Goal: Task Accomplishment & Management: Manage account settings

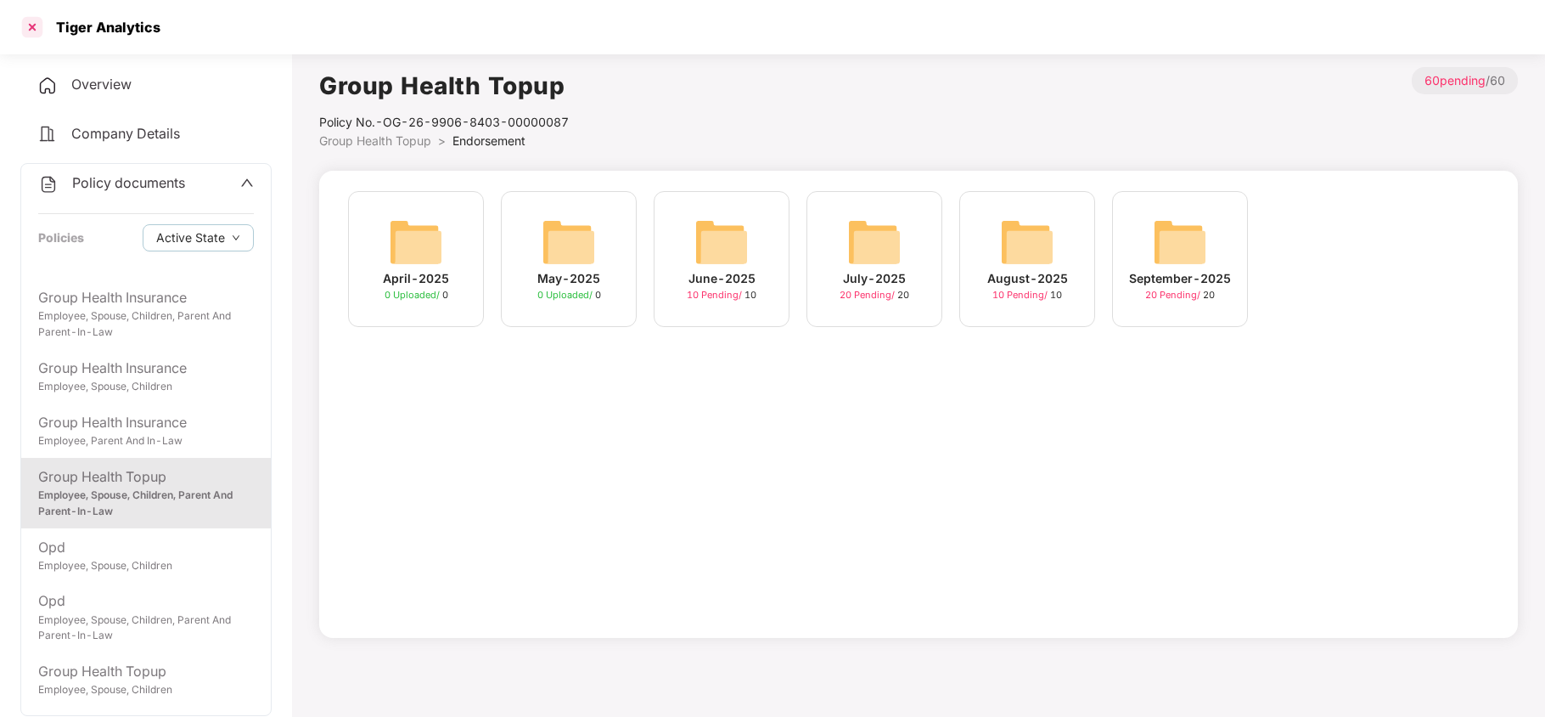
click at [25, 25] on div at bounding box center [32, 27] width 27 height 27
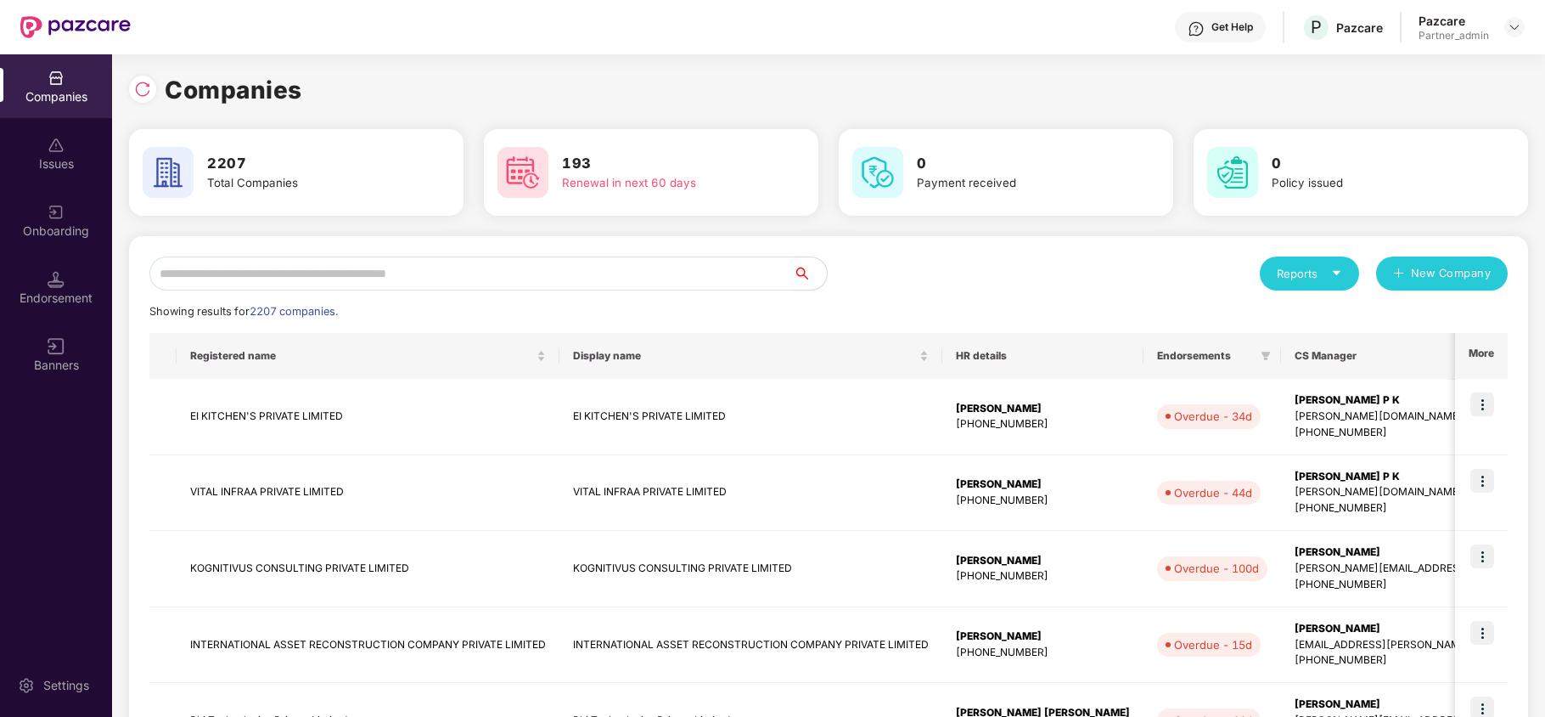
click at [361, 266] on input "text" at bounding box center [471, 273] width 644 height 34
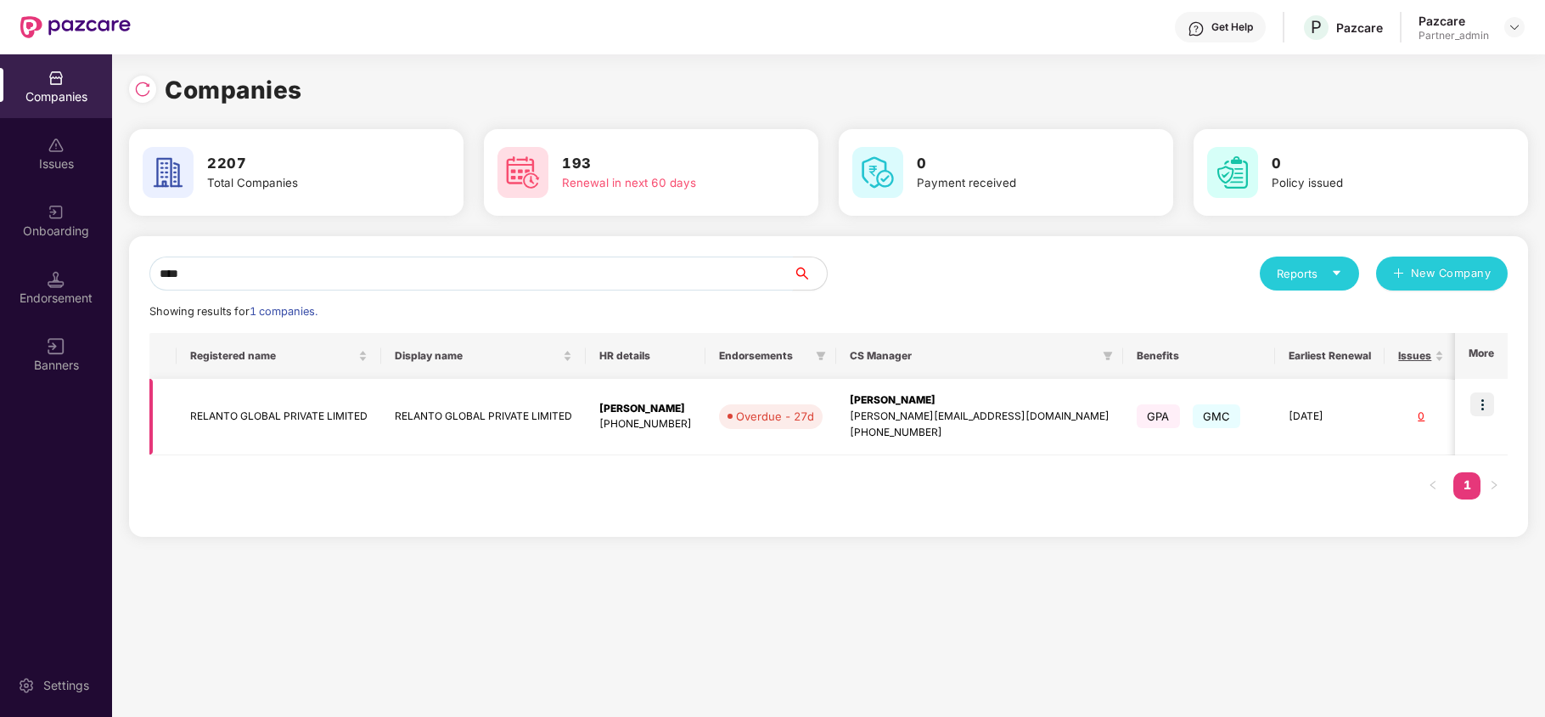
type input "****"
click at [289, 419] on td "RELANTO GLOBAL PRIVATE LIMITED" at bounding box center [279, 417] width 205 height 76
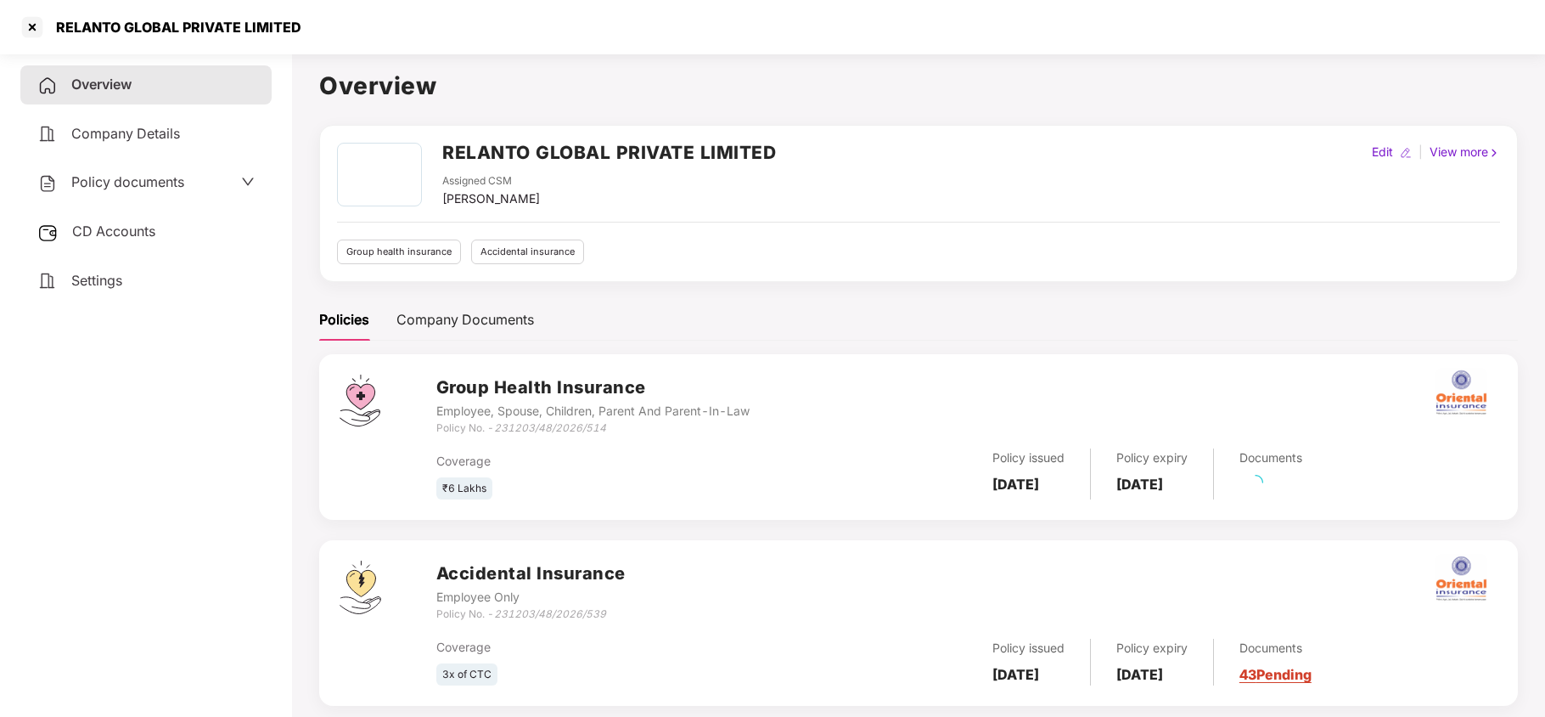
click at [480, 150] on h2 "RELANTO GLOBAL PRIVATE LIMITED" at bounding box center [609, 152] width 334 height 28
copy h2 "RELANTO"
click at [107, 273] on span "Settings" at bounding box center [96, 280] width 51 height 17
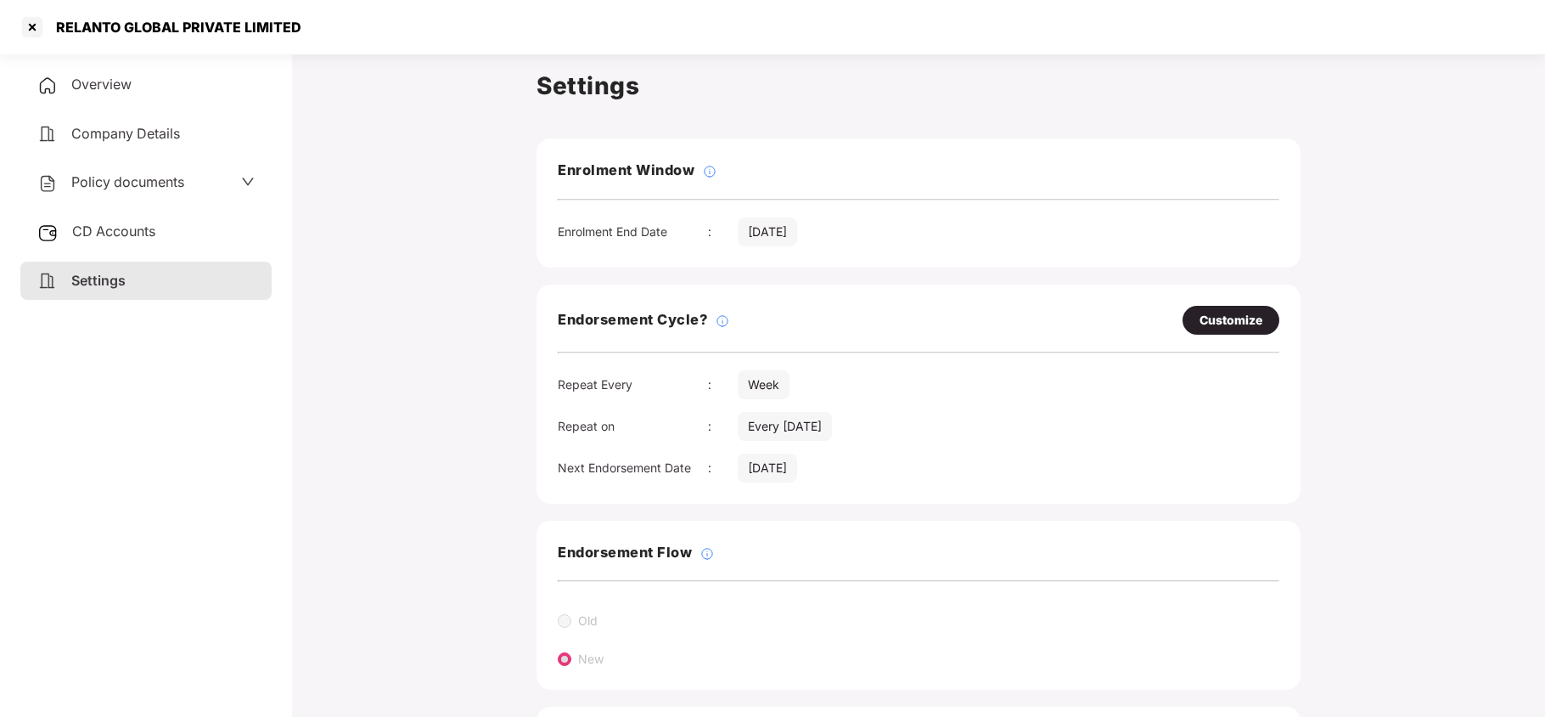
click at [129, 183] on span "Policy documents" at bounding box center [127, 181] width 113 height 17
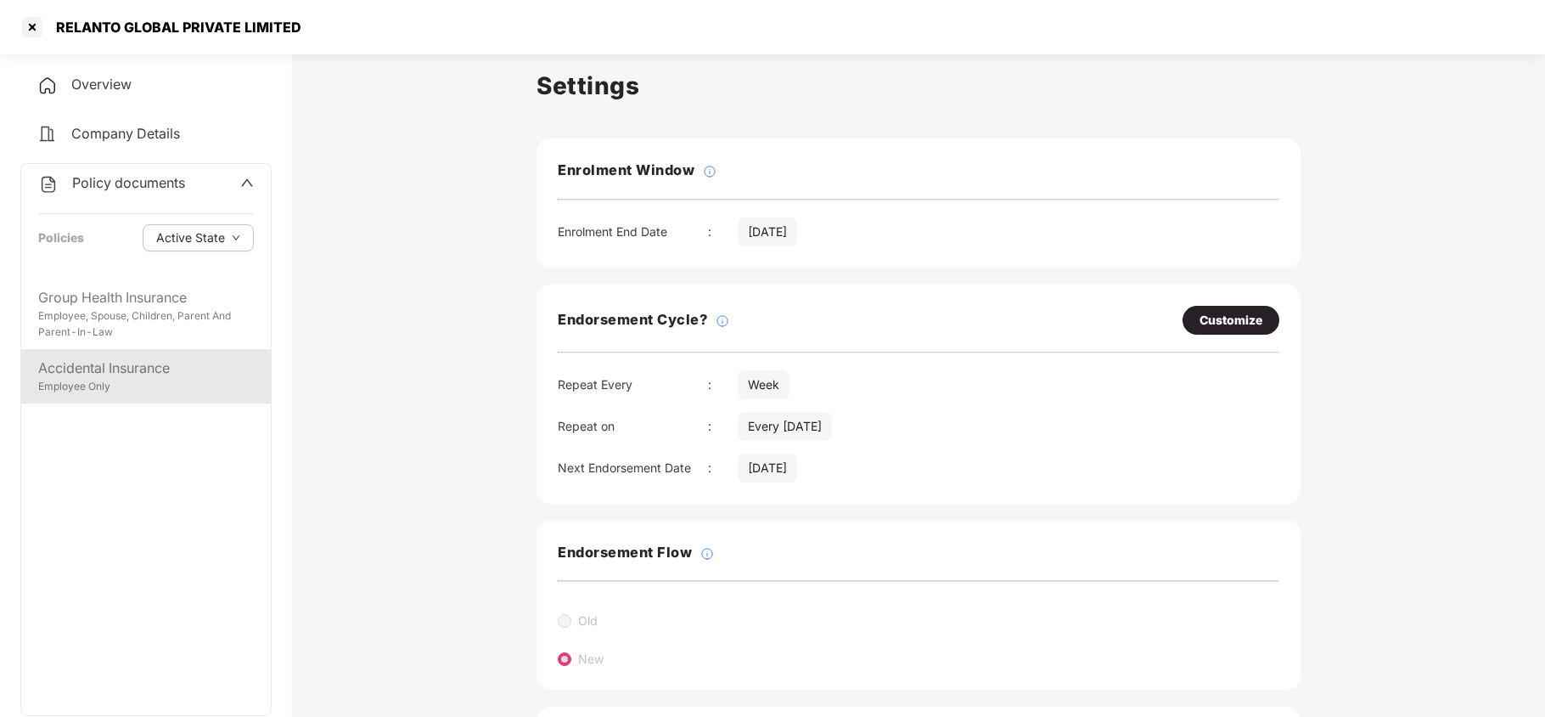
click at [132, 395] on div "Accidental Insurance Employee Only" at bounding box center [146, 376] width 250 height 54
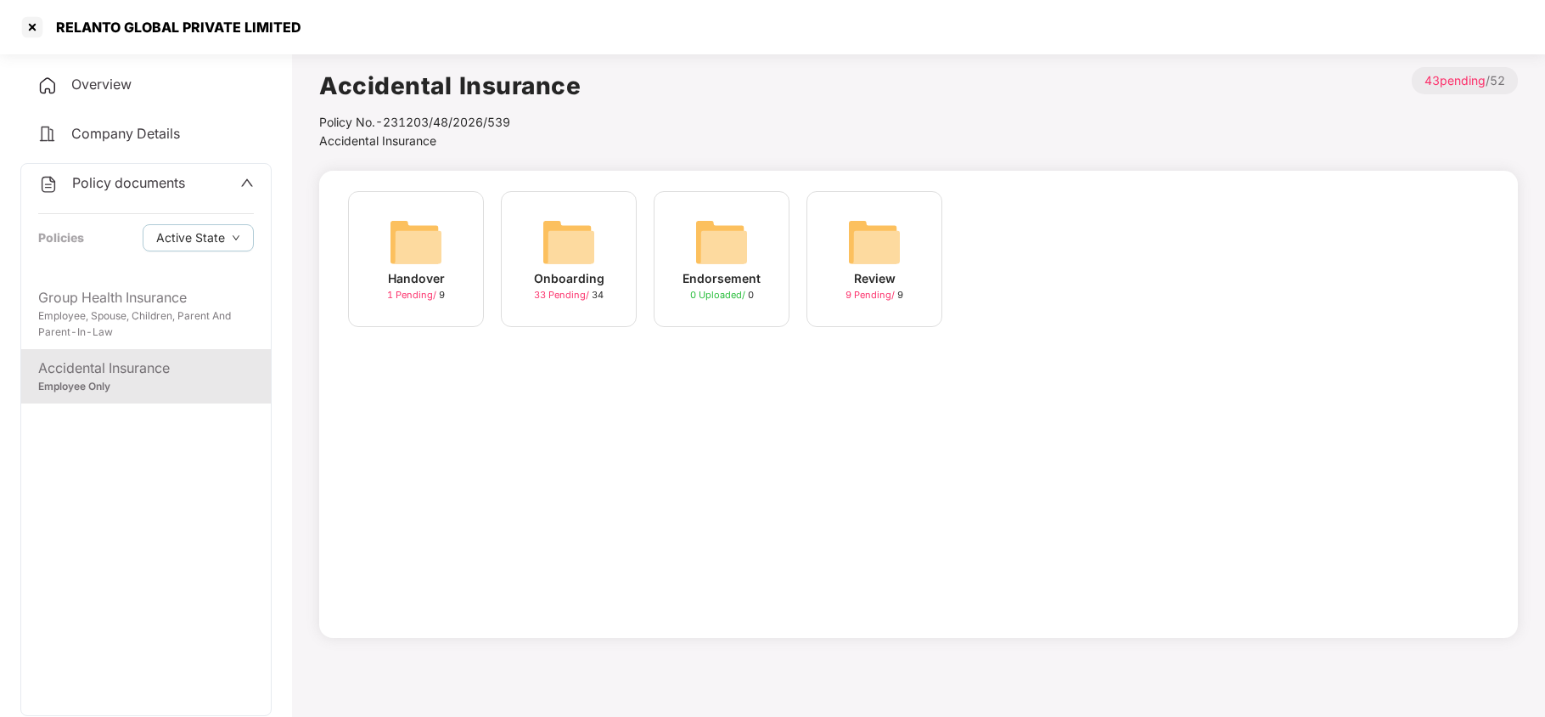
click at [567, 251] on img at bounding box center [569, 242] width 54 height 54
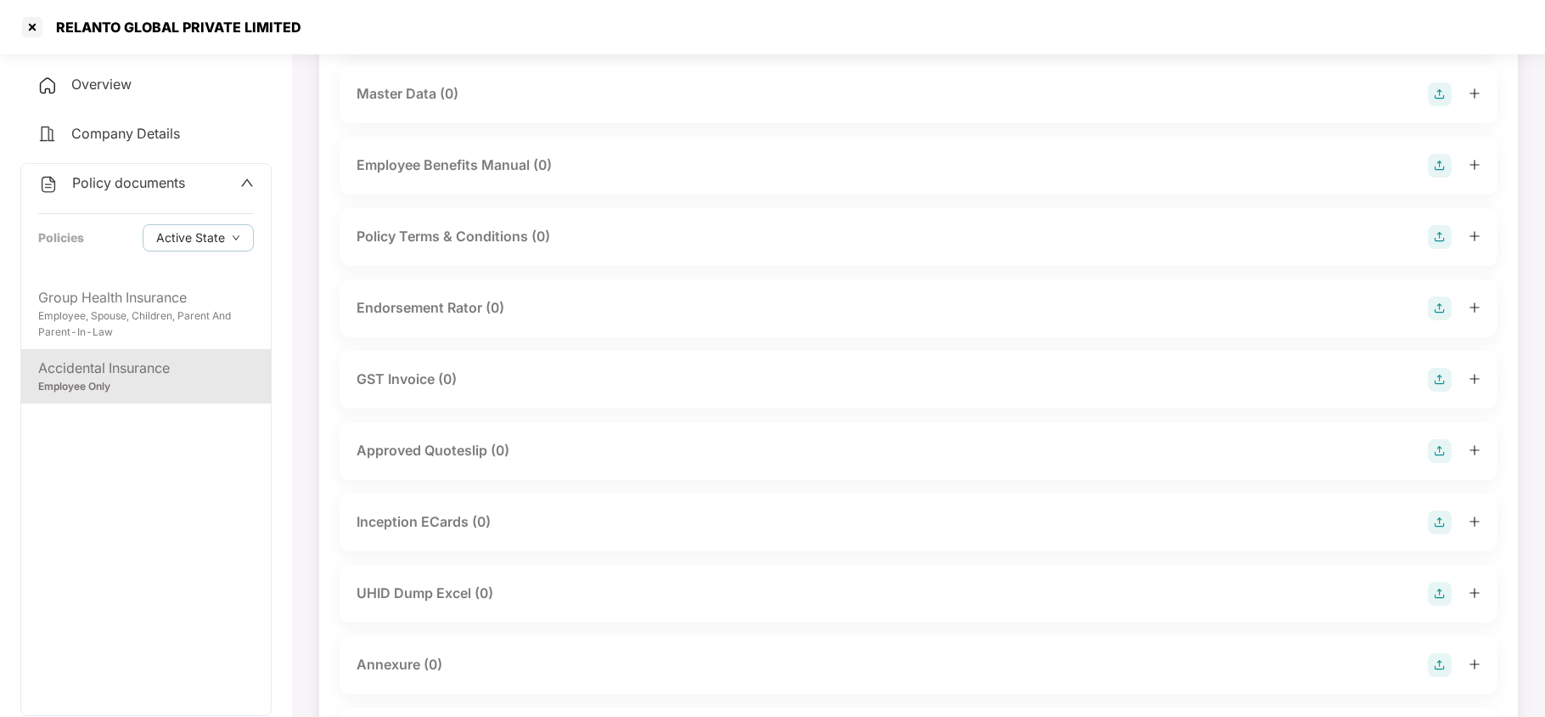
scroll to position [453, 0]
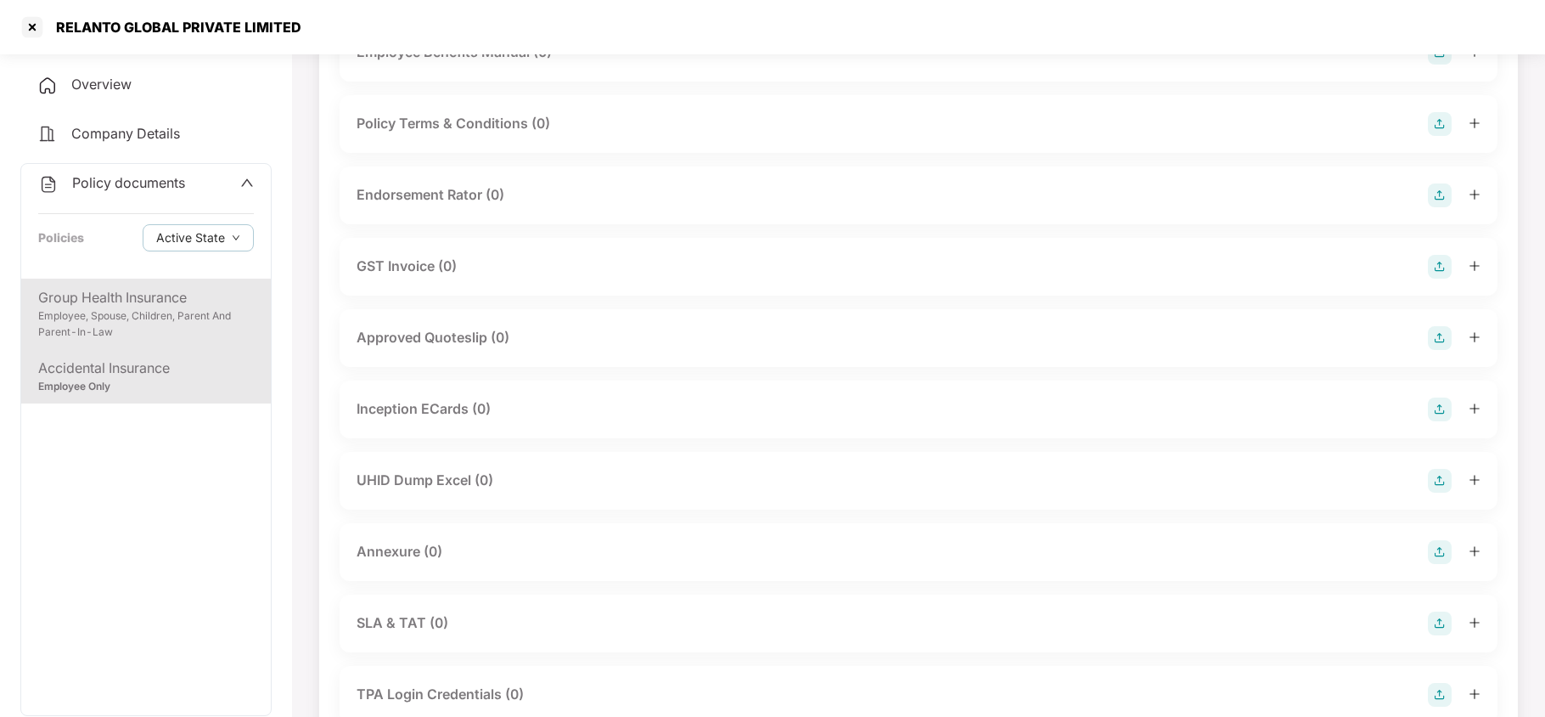
click at [129, 311] on div "Employee, Spouse, Children, Parent And Parent-In-Law" at bounding box center [146, 324] width 216 height 32
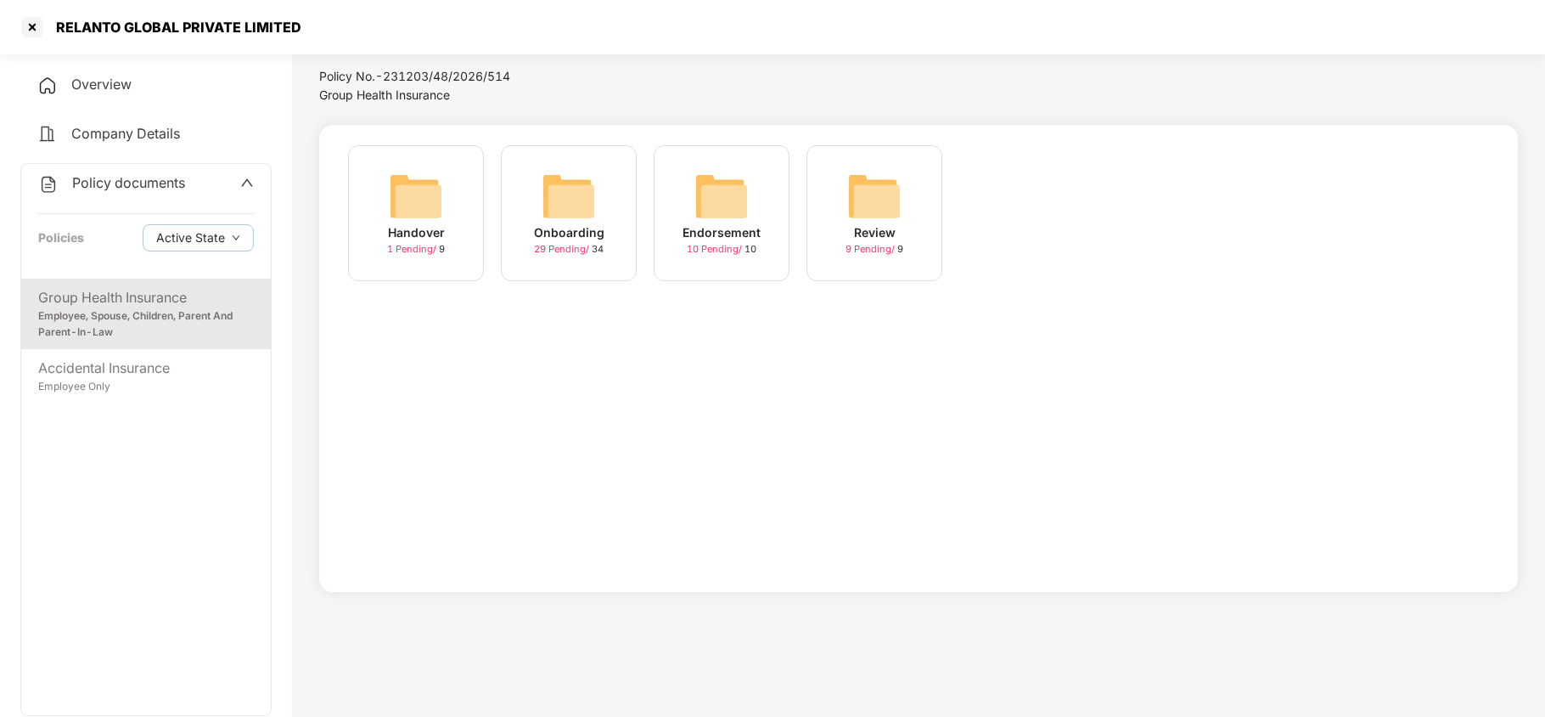
click at [572, 205] on img at bounding box center [569, 196] width 54 height 54
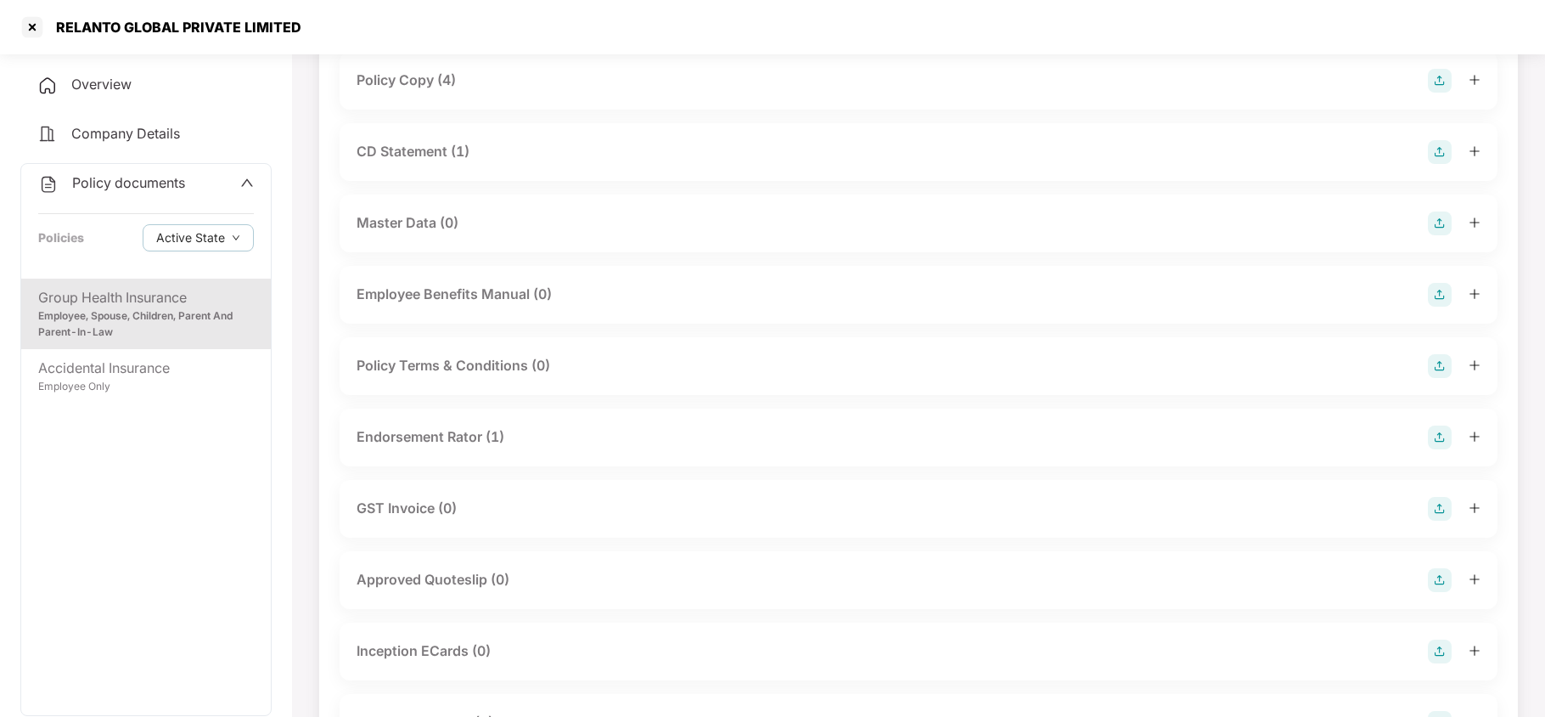
scroll to position [0, 0]
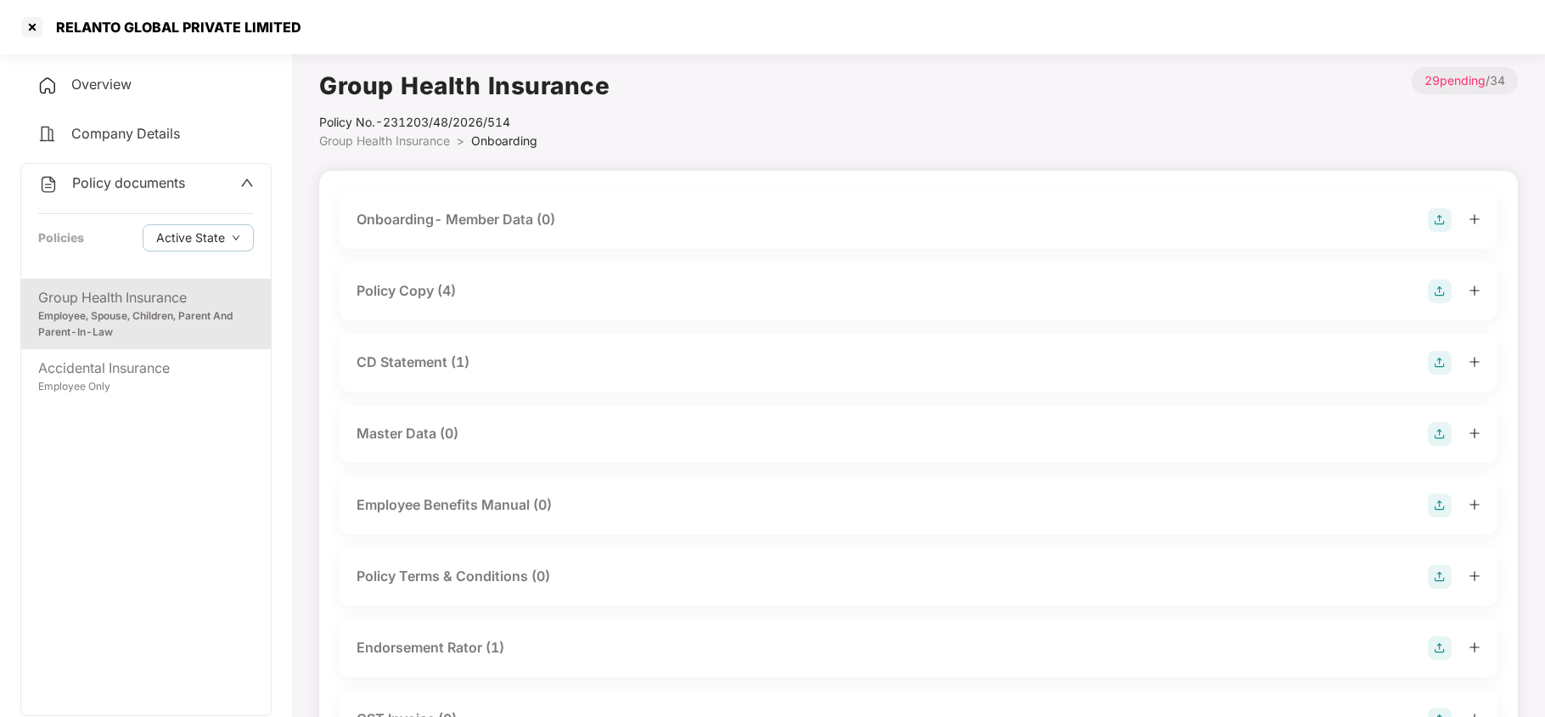
click at [405, 294] on div "Policy Copy (4)" at bounding box center [406, 290] width 99 height 21
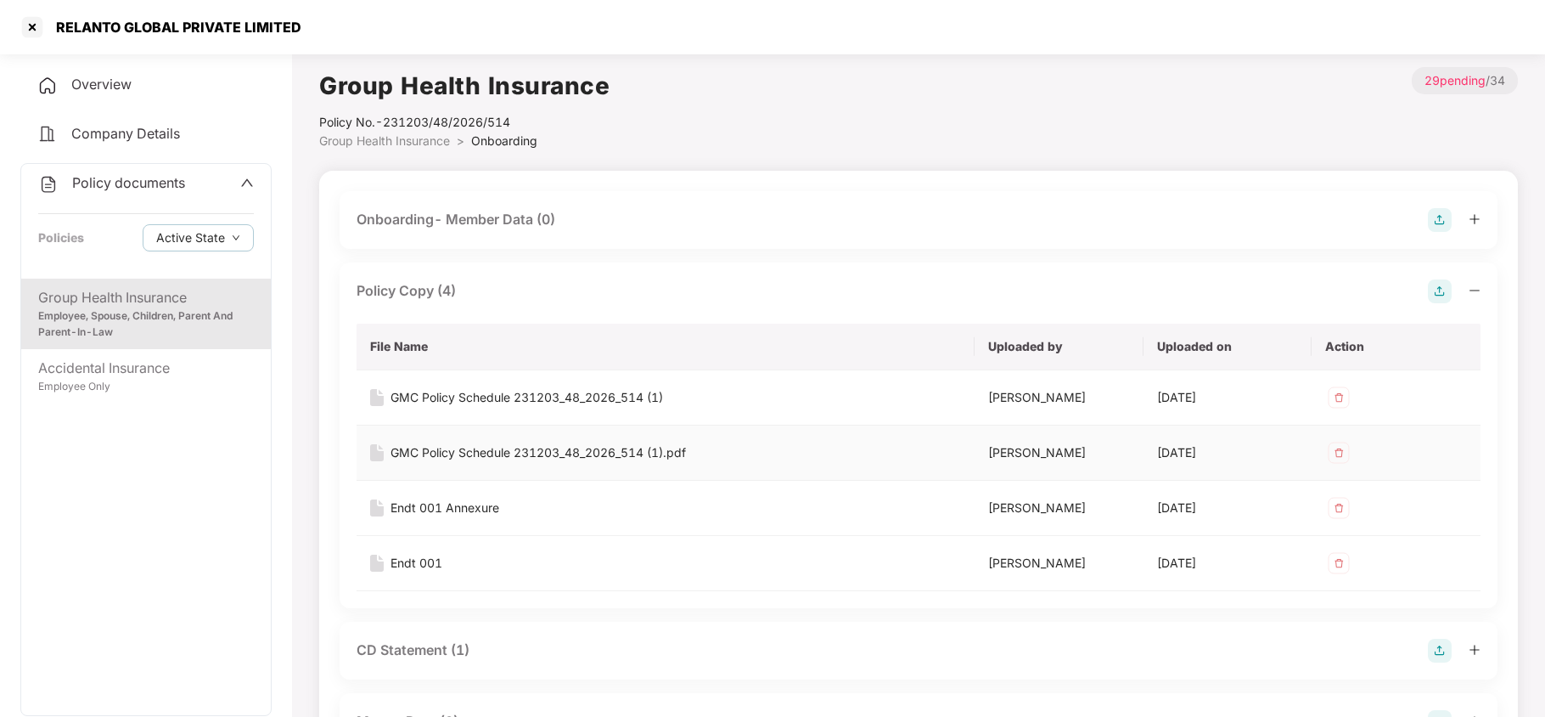
click at [576, 462] on div "GMC Policy Schedule 231203_48_2026_514 (1).pdf" at bounding box center [539, 452] width 296 height 19
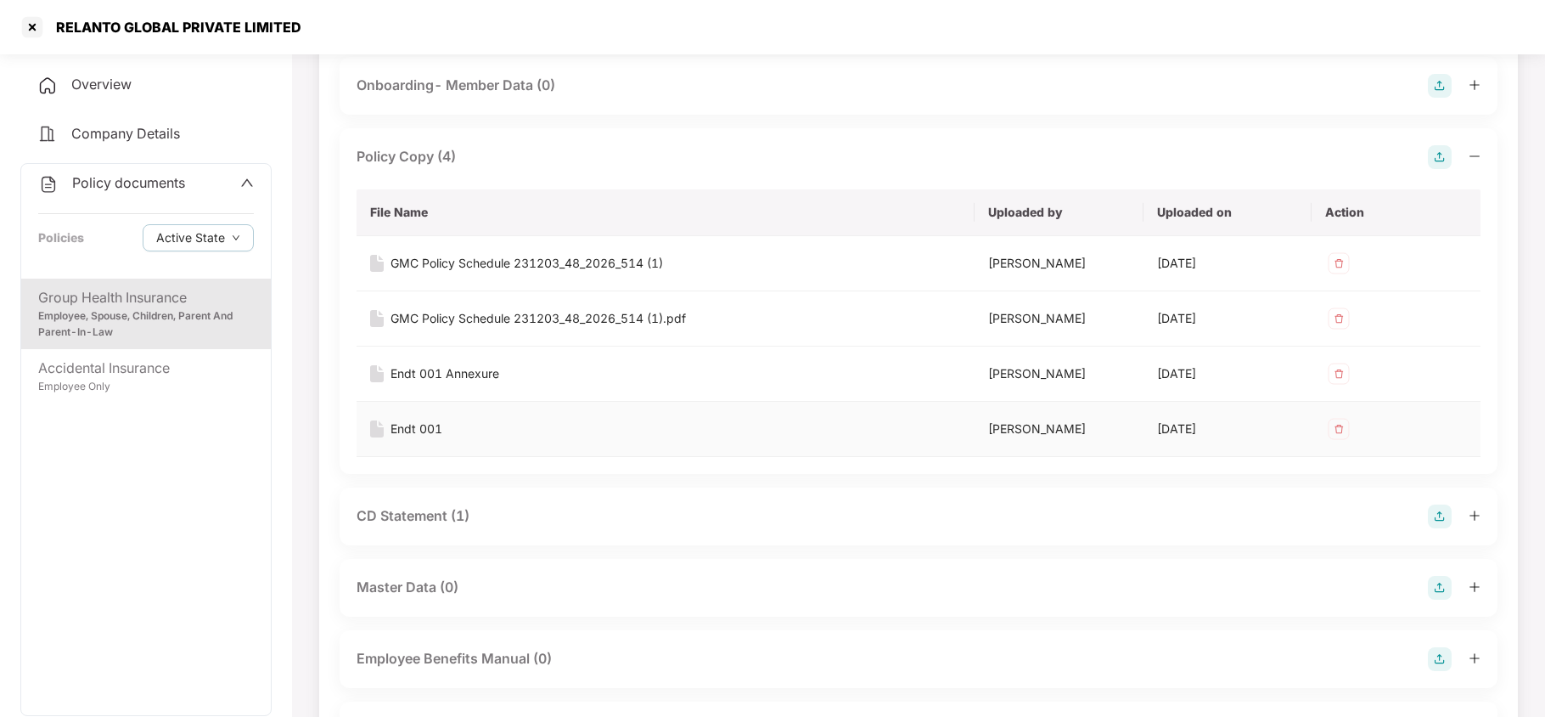
scroll to position [340, 0]
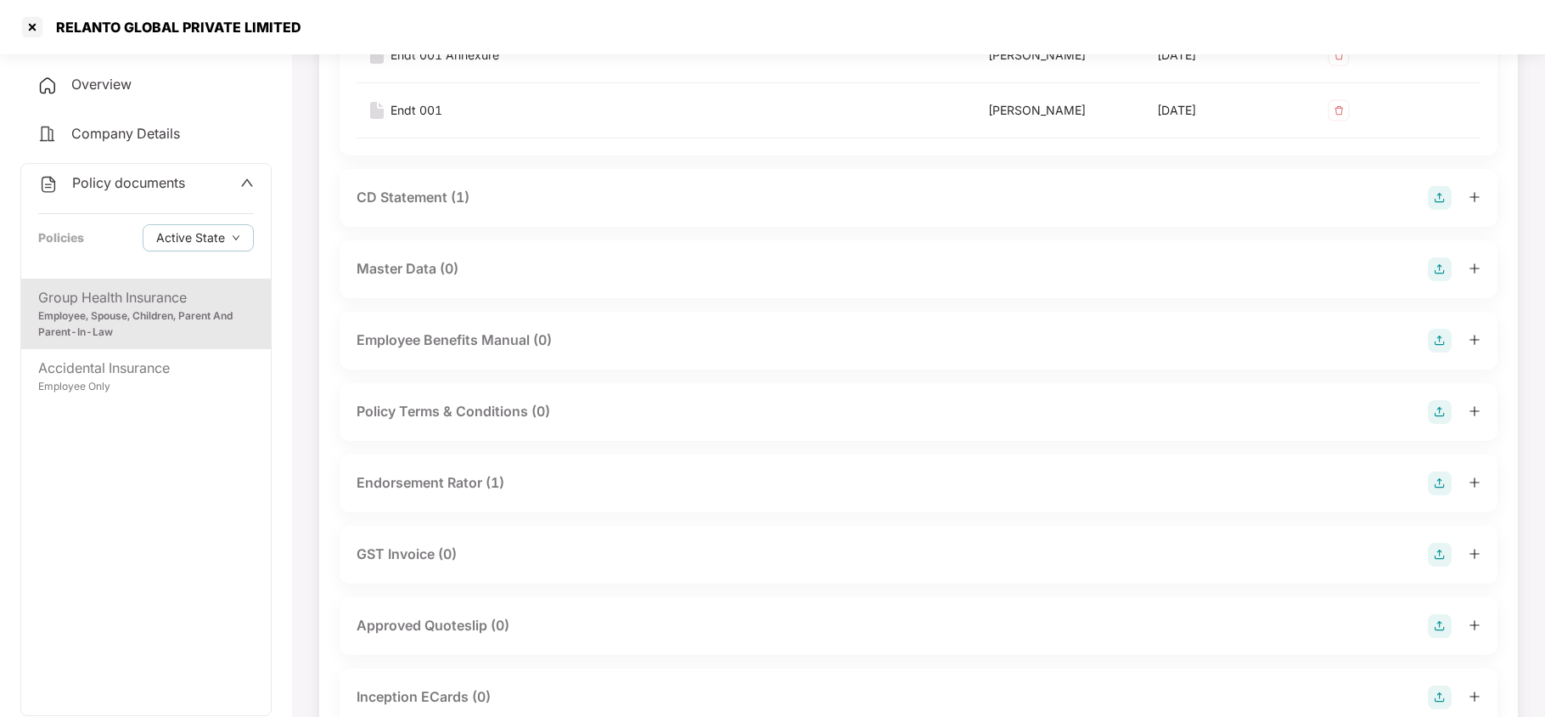
click at [469, 493] on div "Endorsement Rator (1)" at bounding box center [431, 482] width 148 height 21
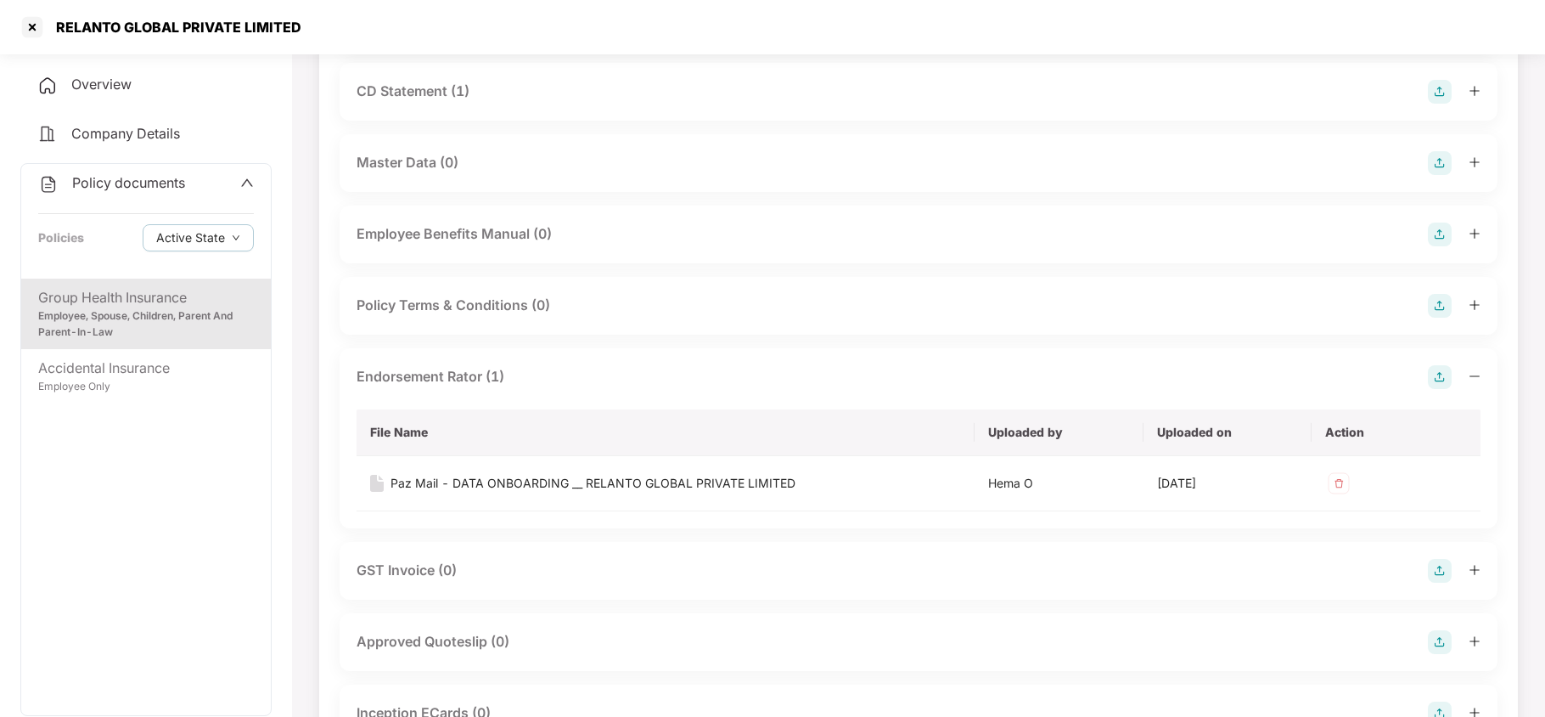
scroll to position [679, 0]
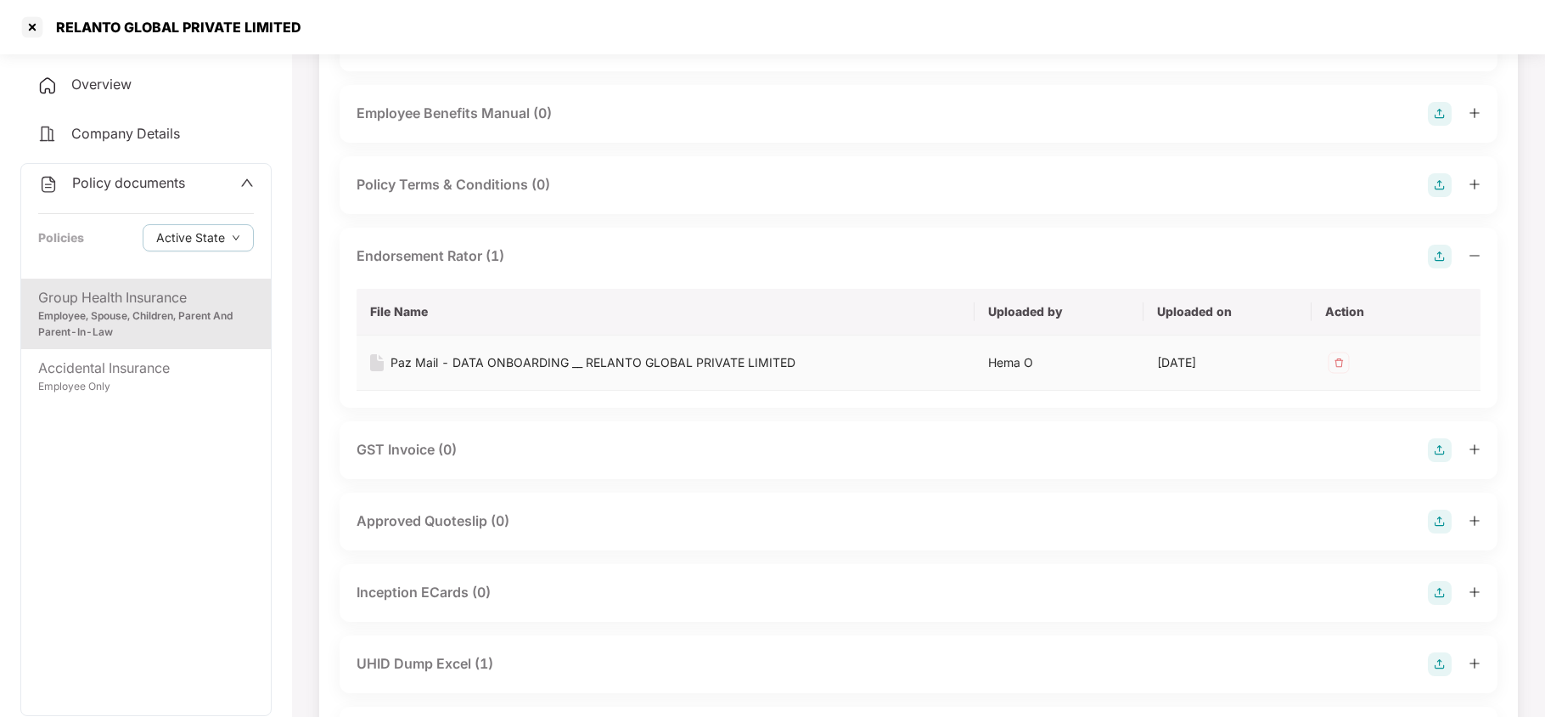
click at [554, 372] on div "Paz Mail - DATA ONBOARDING __ RELANTO GLOBAL PRIVATE LIMITED" at bounding box center [593, 362] width 405 height 19
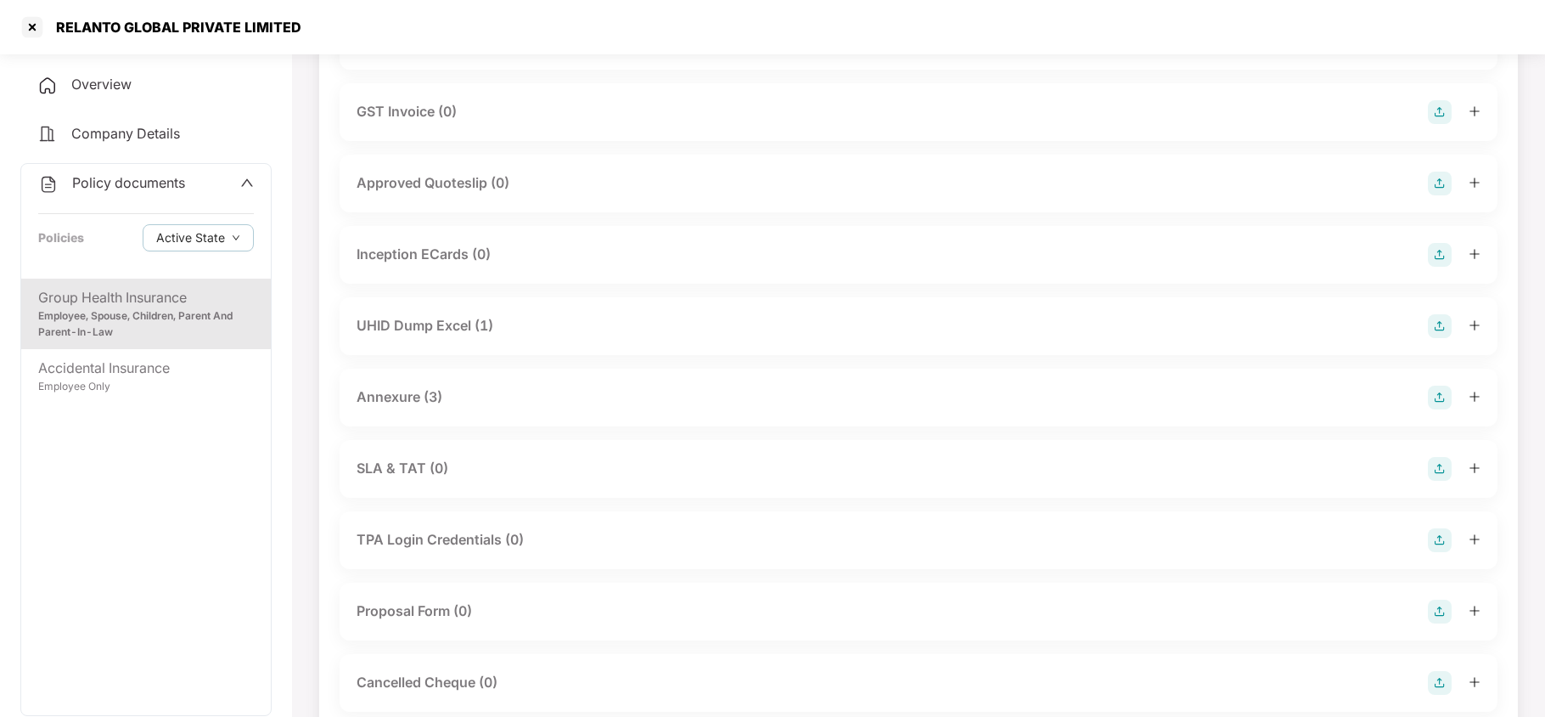
scroll to position [1019, 0]
click at [446, 335] on div "UHID Dump Excel (1)" at bounding box center [425, 323] width 137 height 21
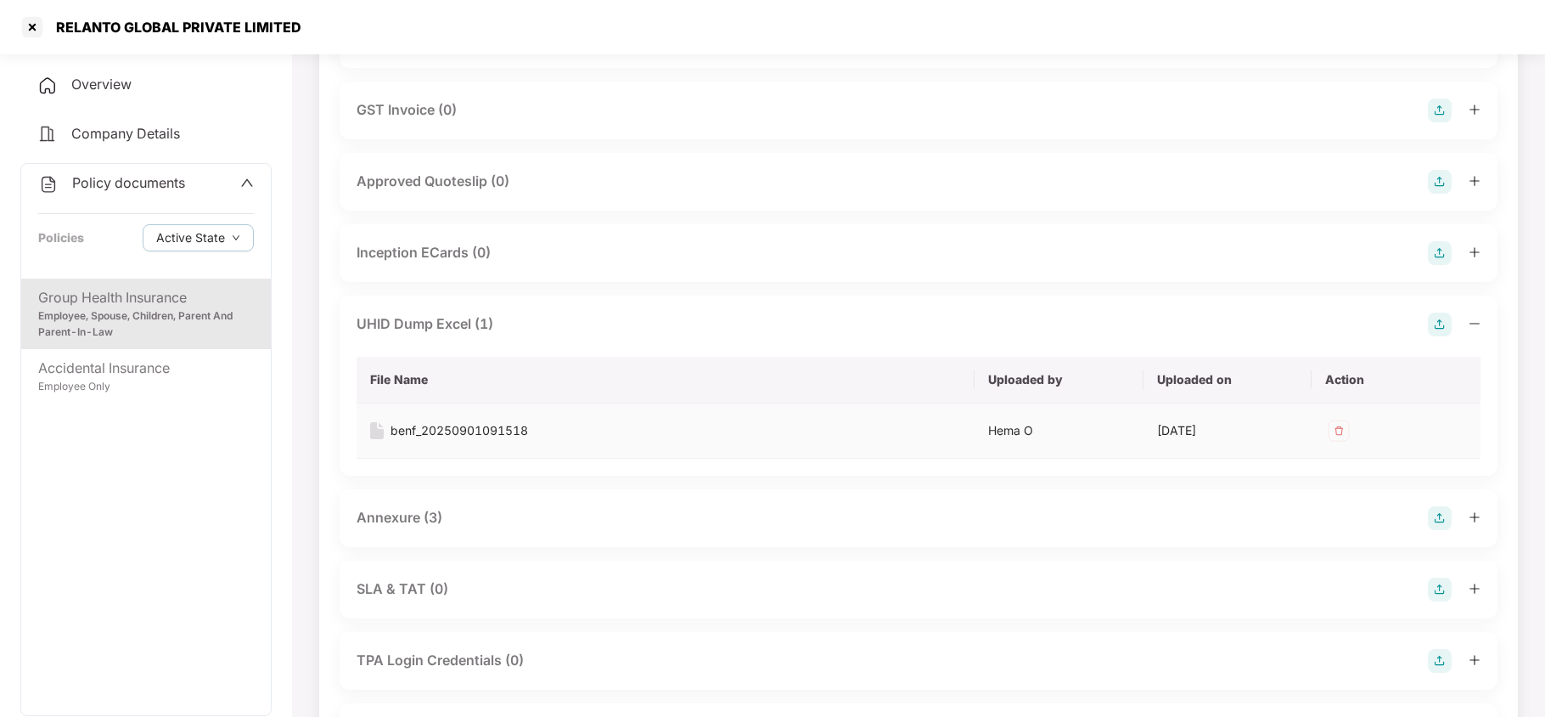
click at [517, 440] on div "benf_20250901091518" at bounding box center [460, 430] width 138 height 19
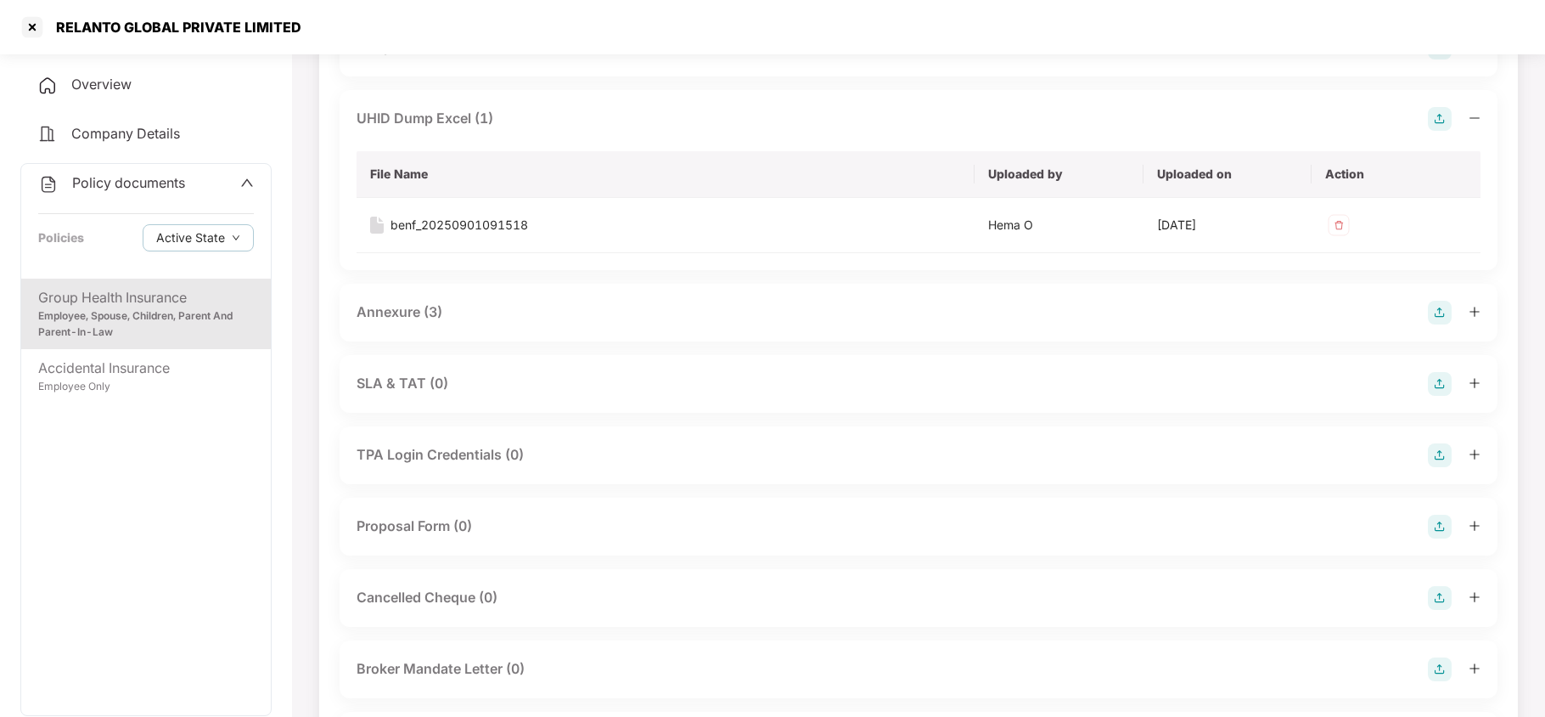
scroll to position [1245, 0]
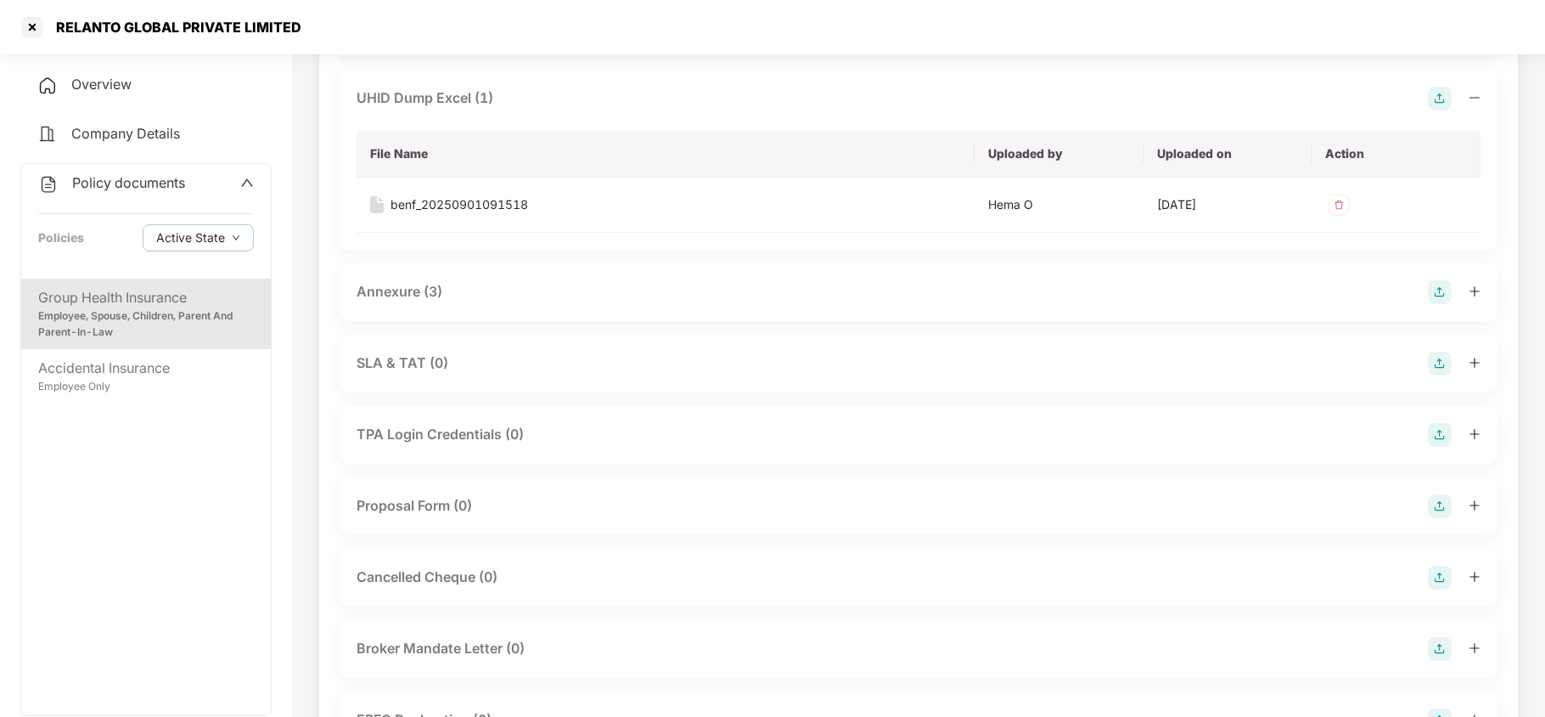
click at [443, 304] on div "Annexure (3)" at bounding box center [919, 292] width 1124 height 24
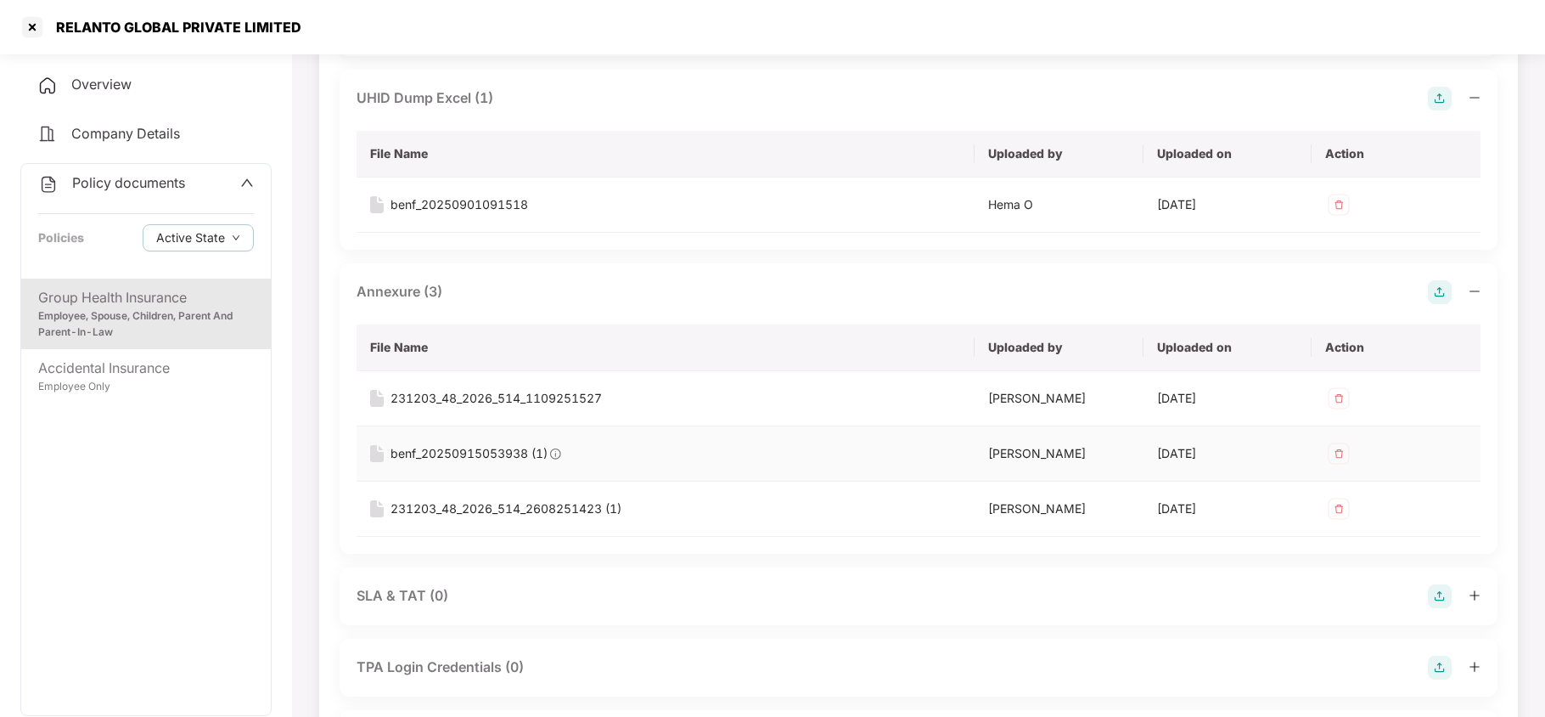
click at [504, 463] on div "benf_20250915053938 (1)" at bounding box center [469, 453] width 157 height 19
click at [543, 408] on div "231203_48_2026_514_1109251527" at bounding box center [496, 398] width 211 height 19
click at [535, 518] on div "231203_48_2026_514_2608251423 (1)" at bounding box center [506, 508] width 231 height 19
click at [154, 357] on div "Accidental Insurance" at bounding box center [146, 367] width 216 height 21
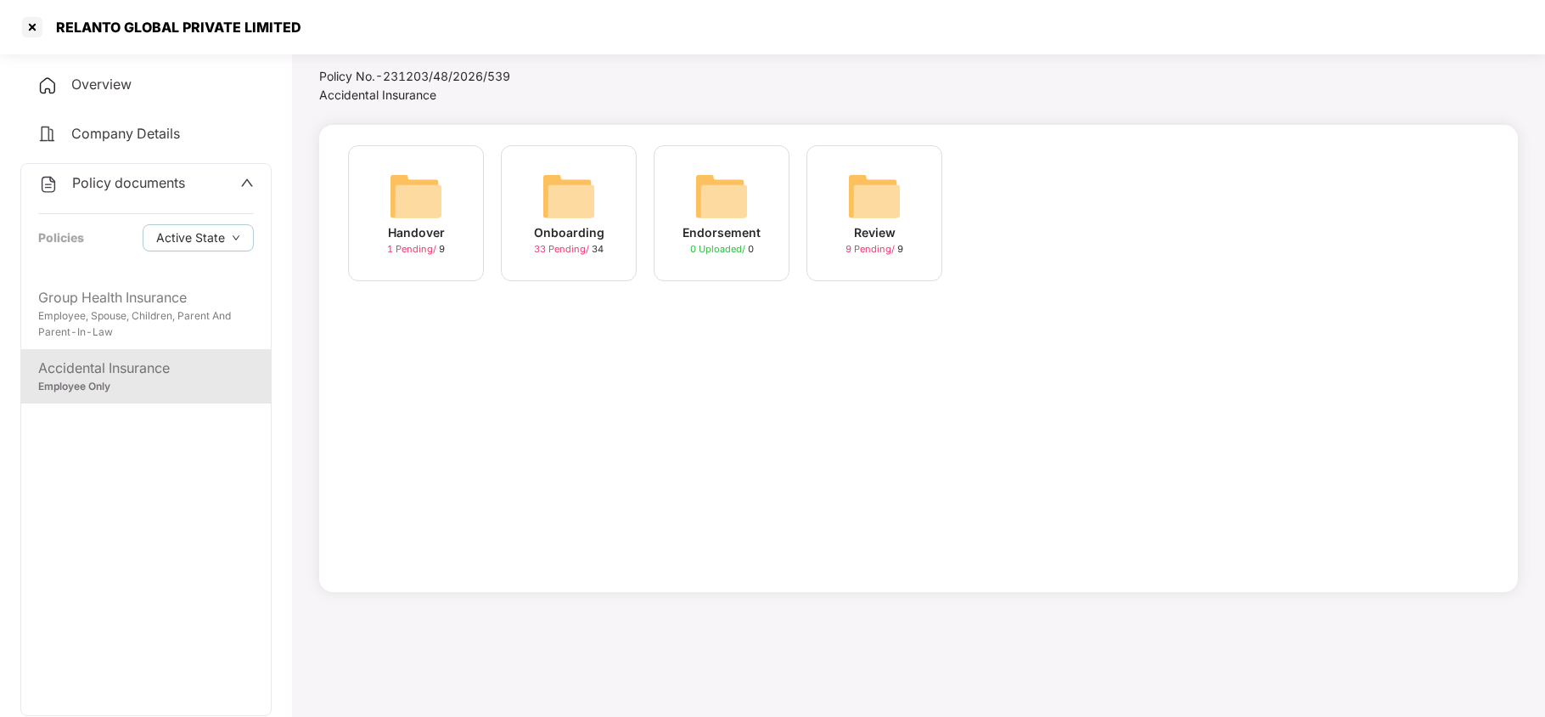
click at [537, 221] on div "Onboarding 33 Pending / 34" at bounding box center [569, 213] width 136 height 136
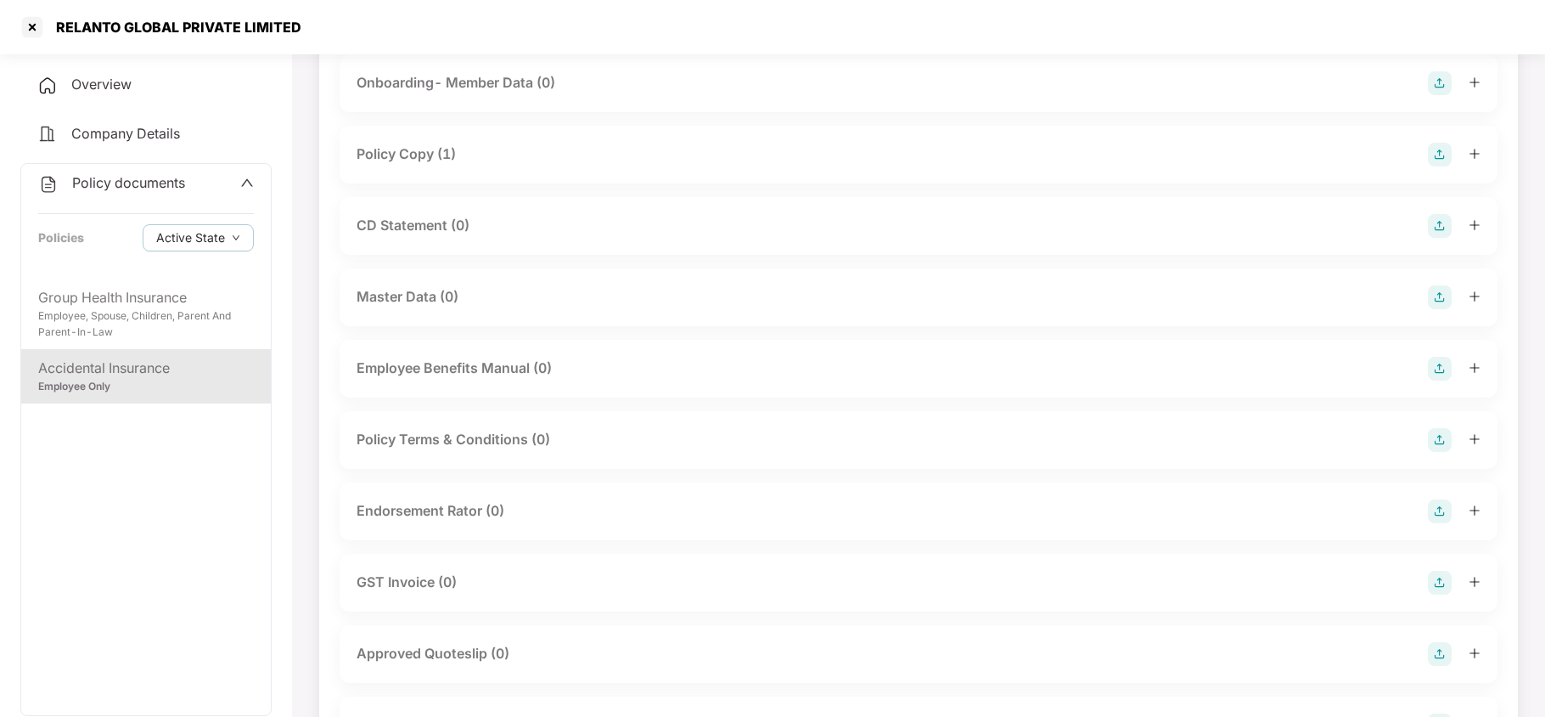
scroll to position [0, 0]
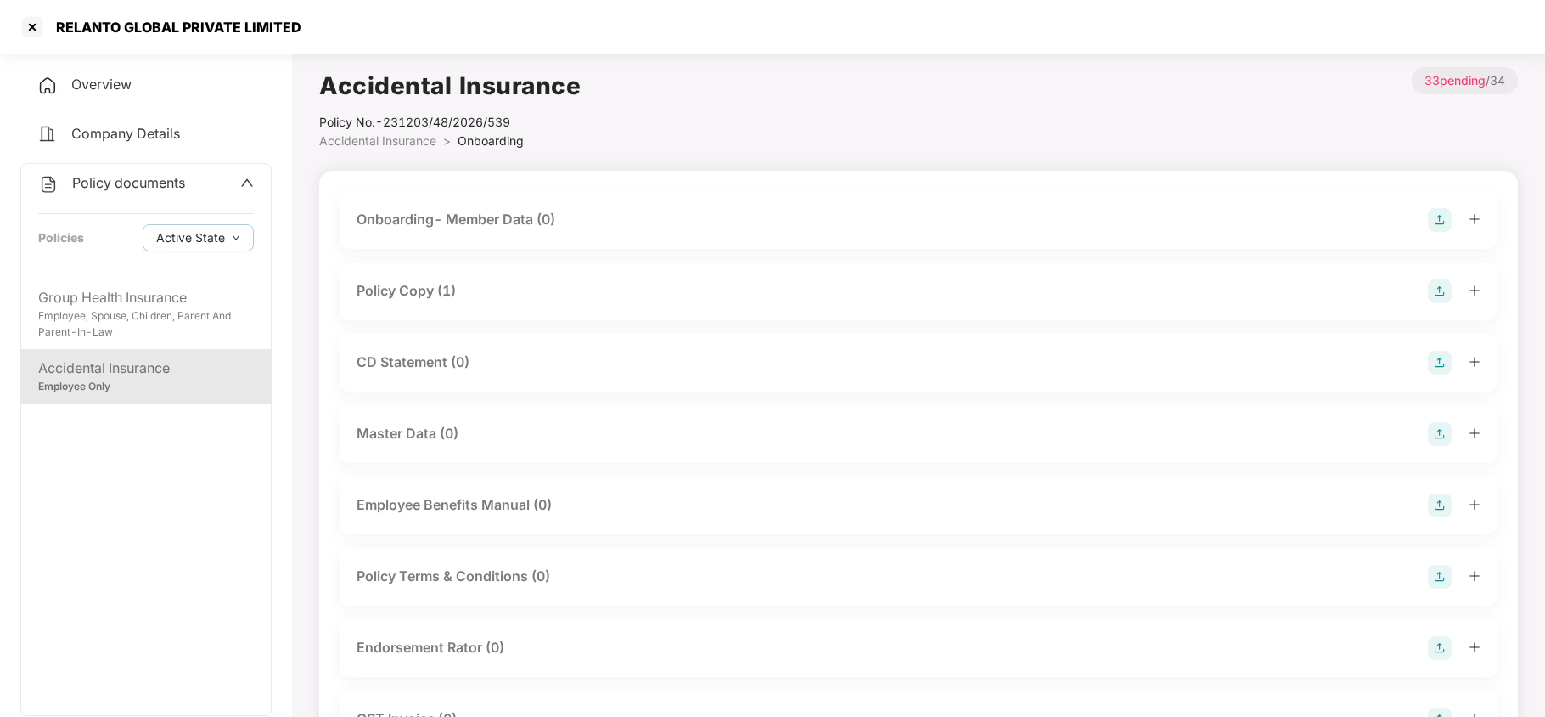
click at [422, 289] on div "Policy Copy (1)" at bounding box center [406, 290] width 99 height 21
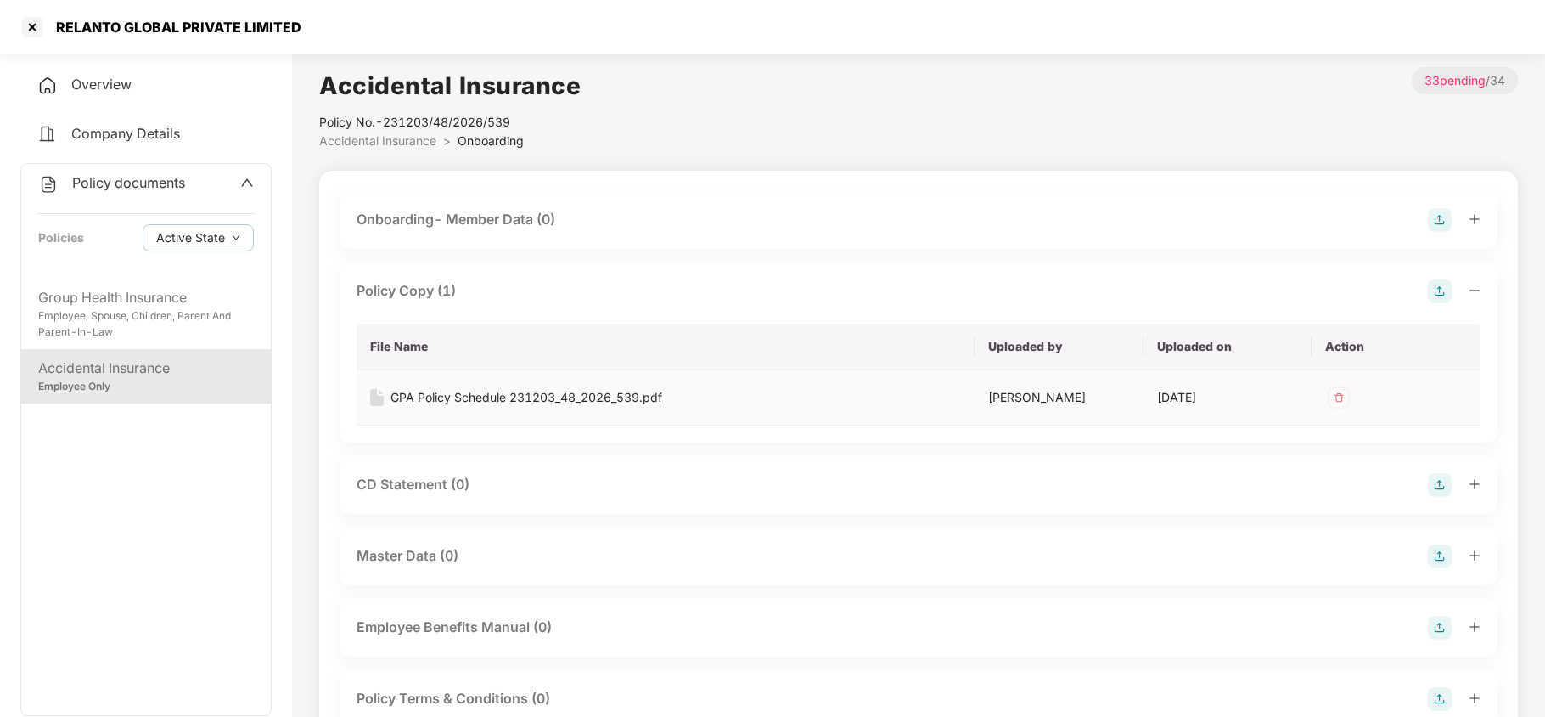
click at [482, 394] on div "GPA Policy Schedule 231203_48_2026_539.pdf" at bounding box center [527, 397] width 272 height 19
click at [97, 28] on div "RELANTO GLOBAL PRIVATE LIMITED" at bounding box center [174, 27] width 256 height 17
copy div "RELANTO"
click at [34, 29] on div at bounding box center [32, 27] width 27 height 27
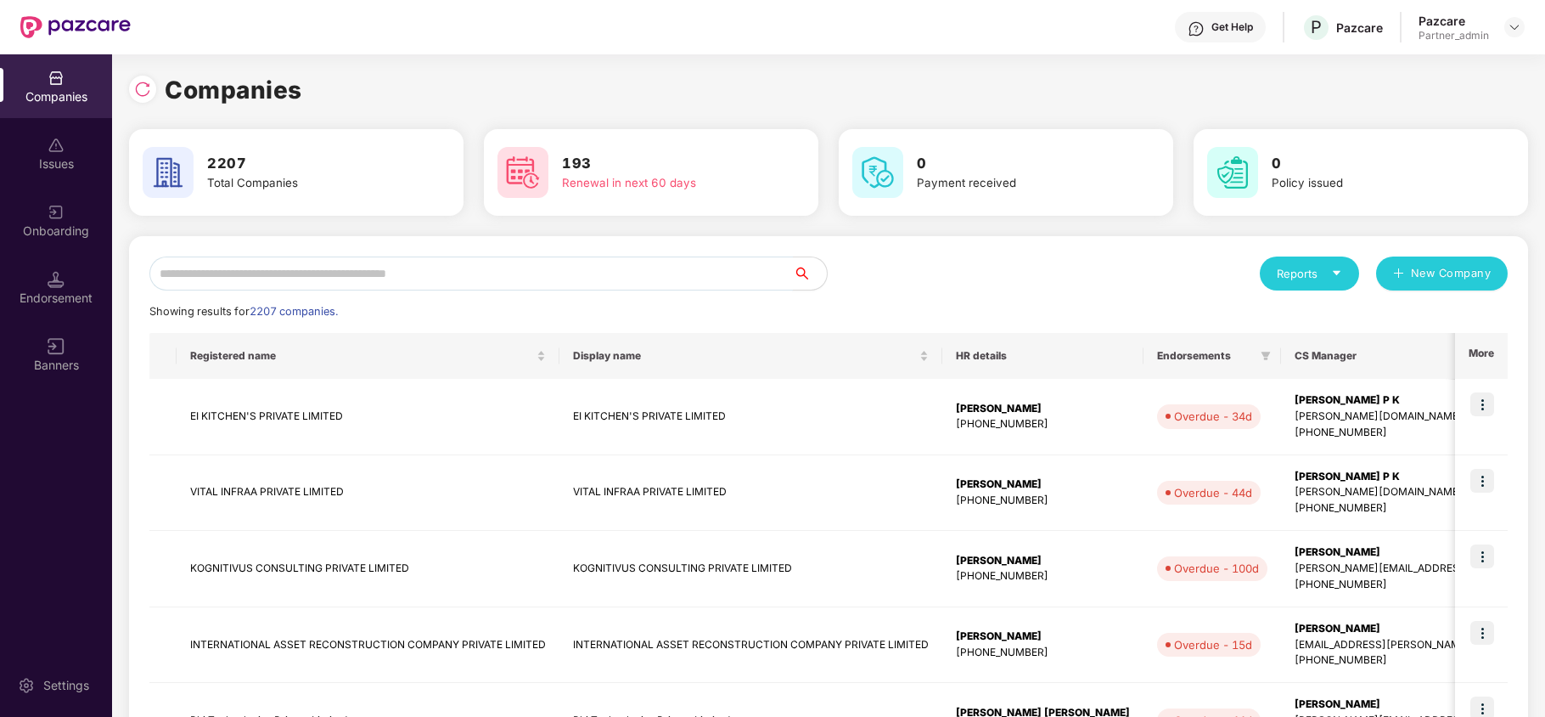
click at [221, 275] on input "text" at bounding box center [471, 273] width 644 height 34
paste input "*******"
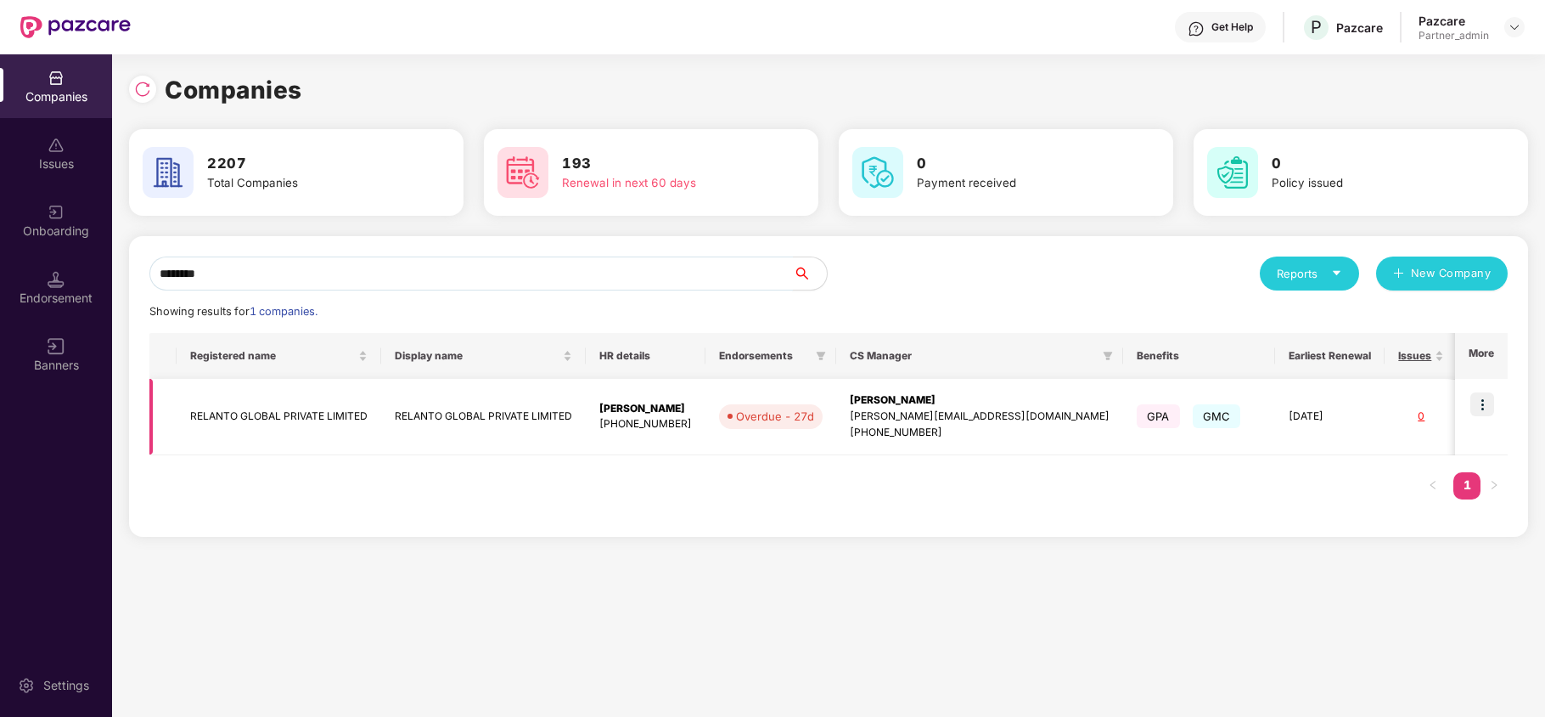
type input "*******"
click at [1483, 404] on img at bounding box center [1483, 404] width 24 height 24
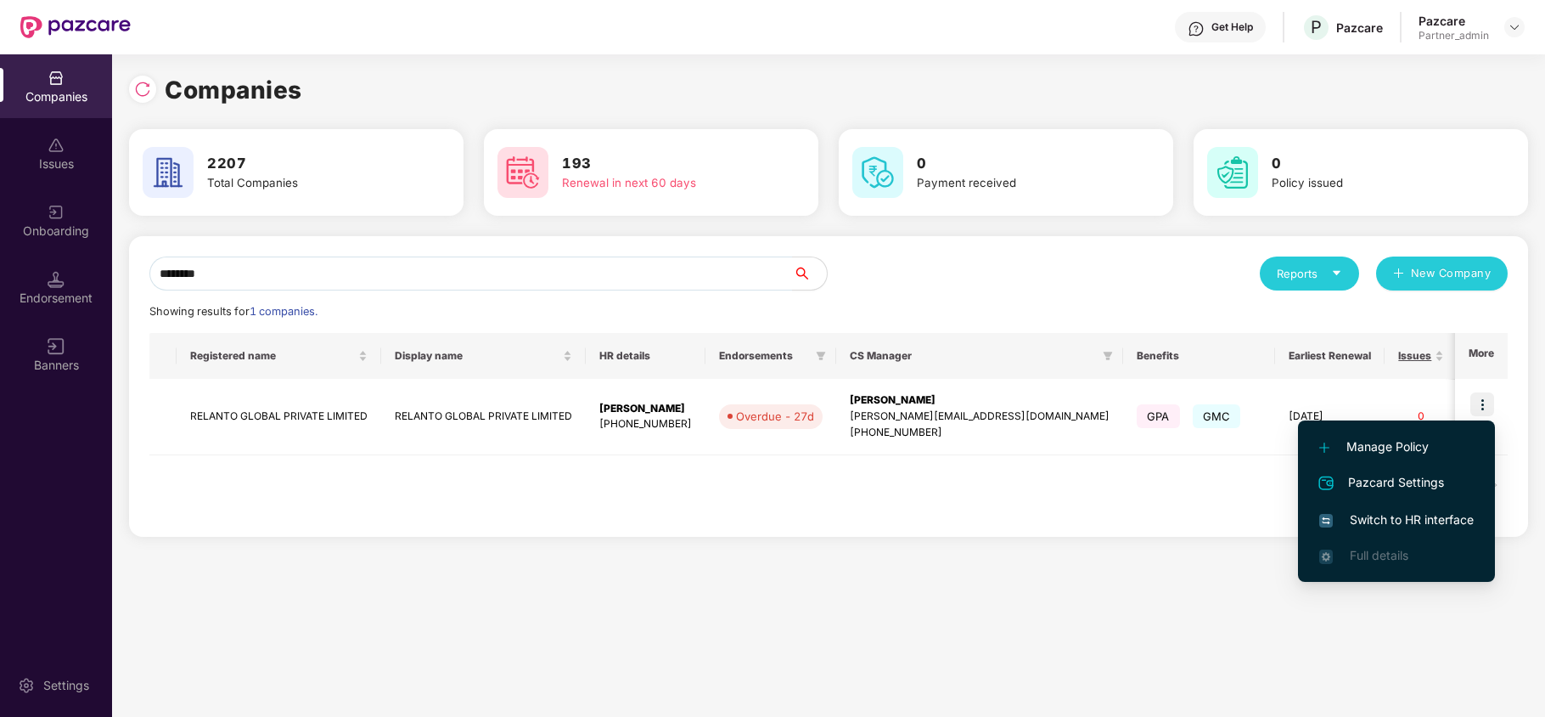
click at [1357, 517] on span "Switch to HR interface" at bounding box center [1397, 519] width 155 height 19
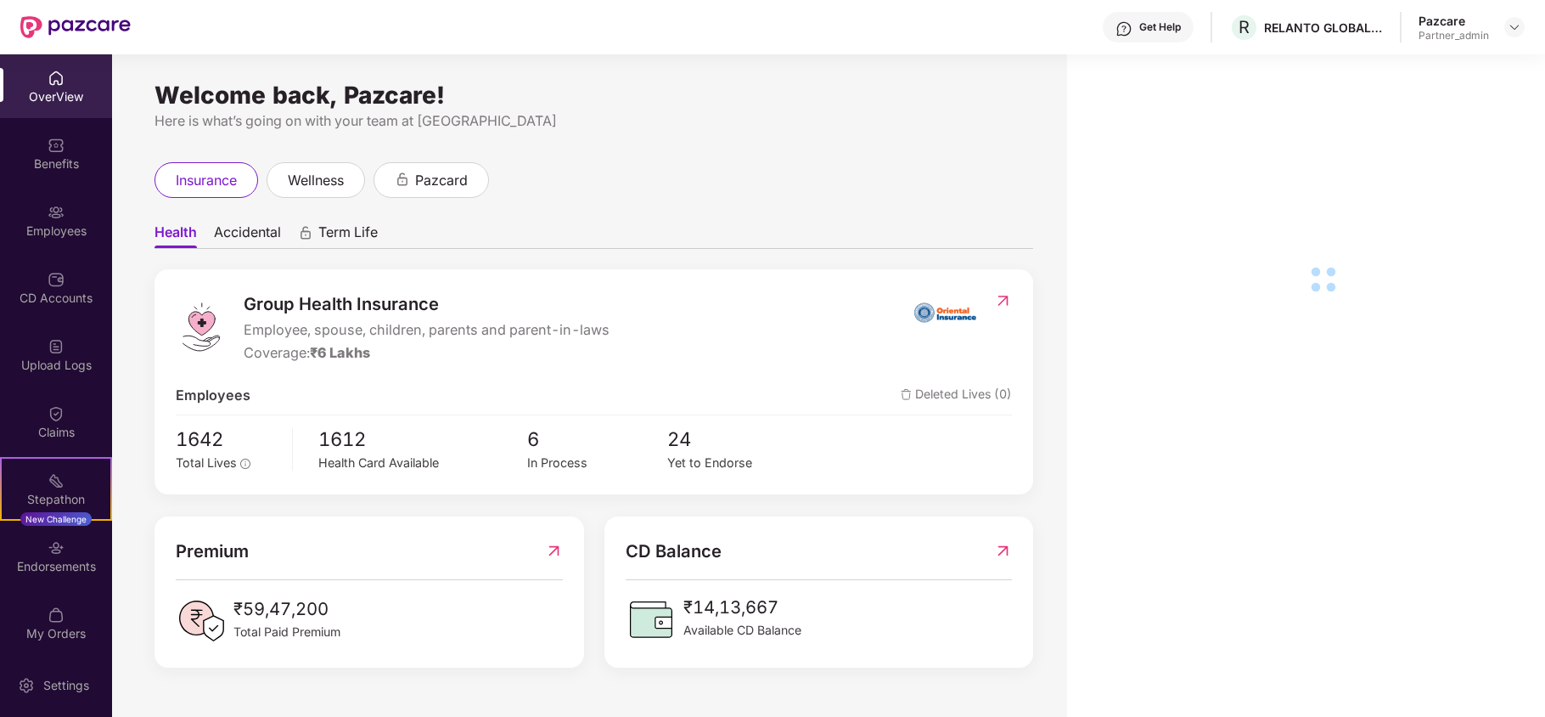
click at [46, 168] on div "Benefits" at bounding box center [56, 163] width 112 height 17
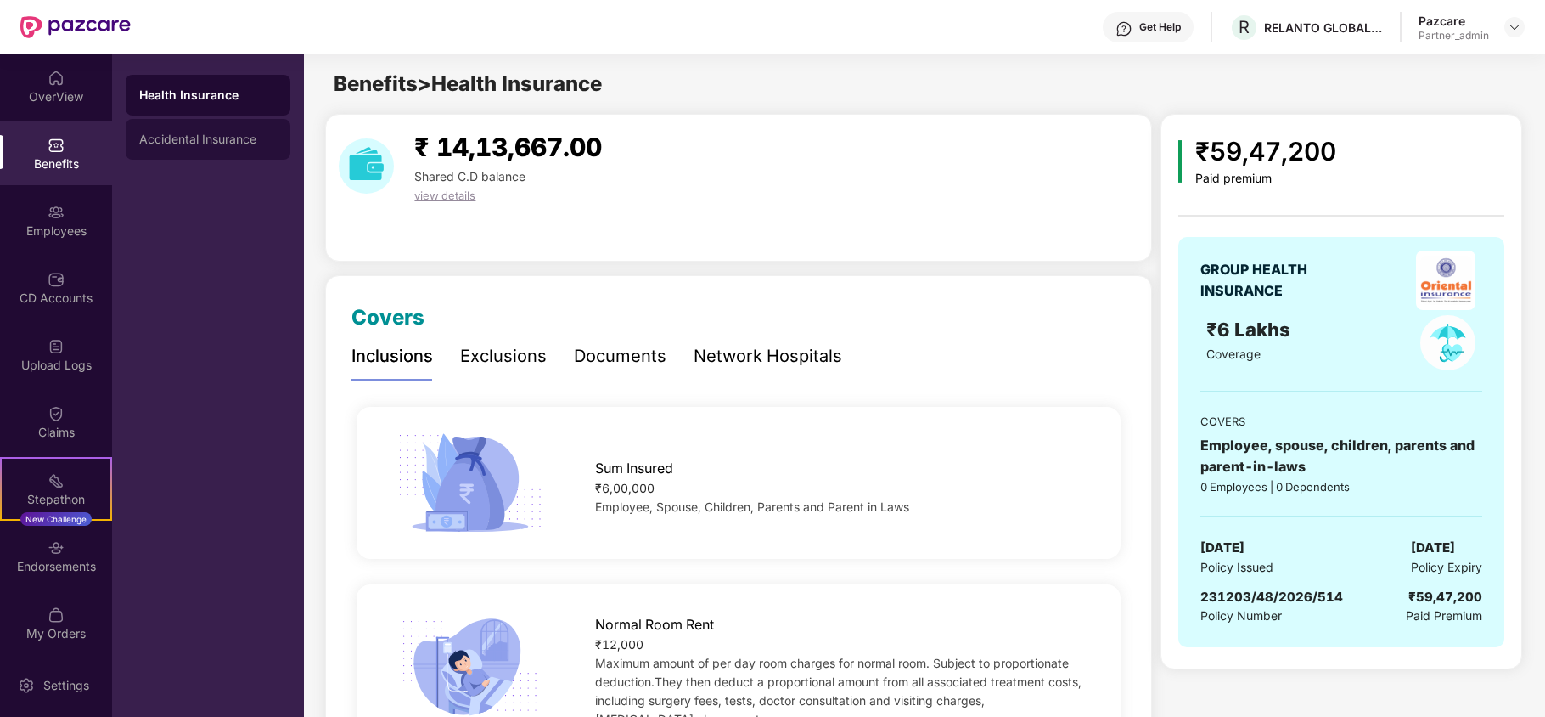
click at [158, 132] on div "Accidental Insurance" at bounding box center [208, 139] width 138 height 14
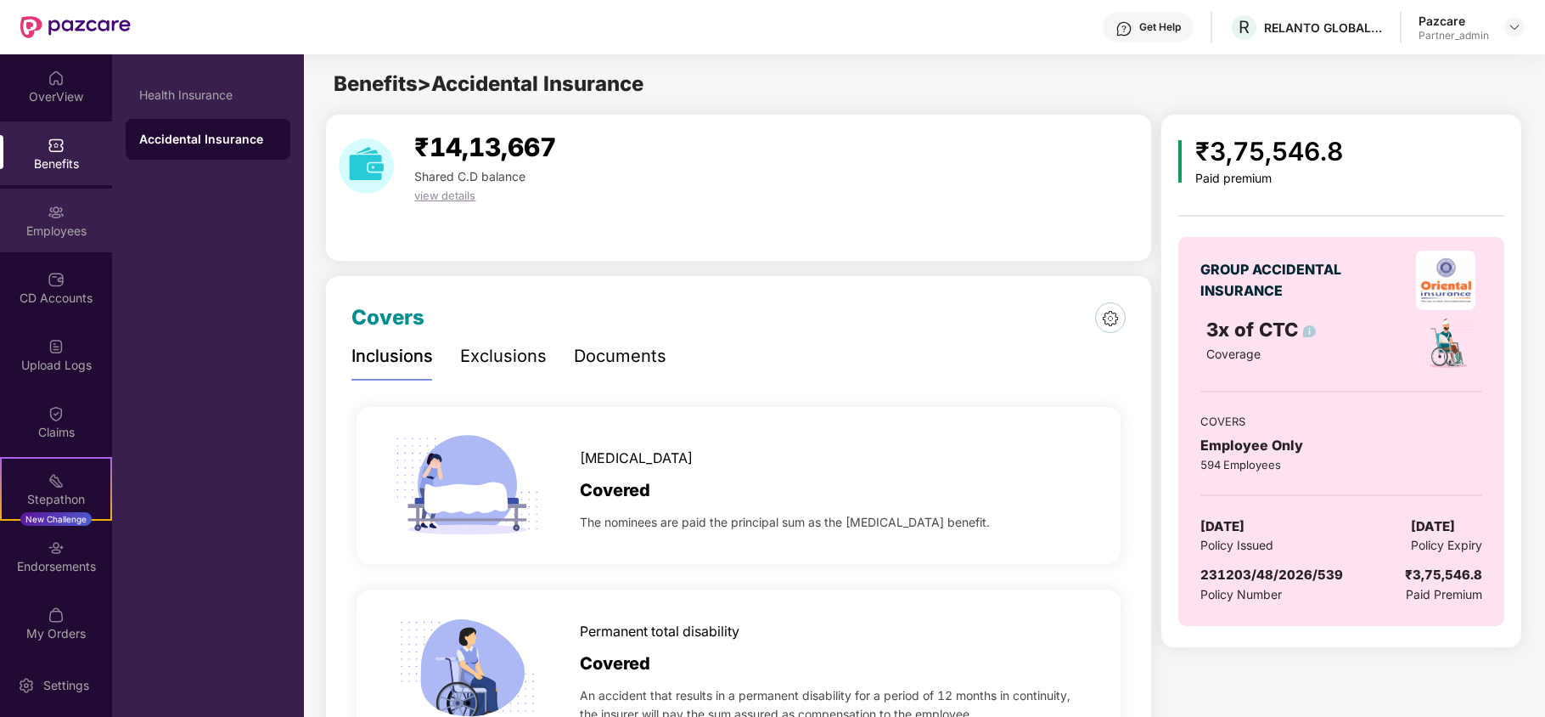
click at [42, 225] on div "Employees" at bounding box center [56, 230] width 112 height 17
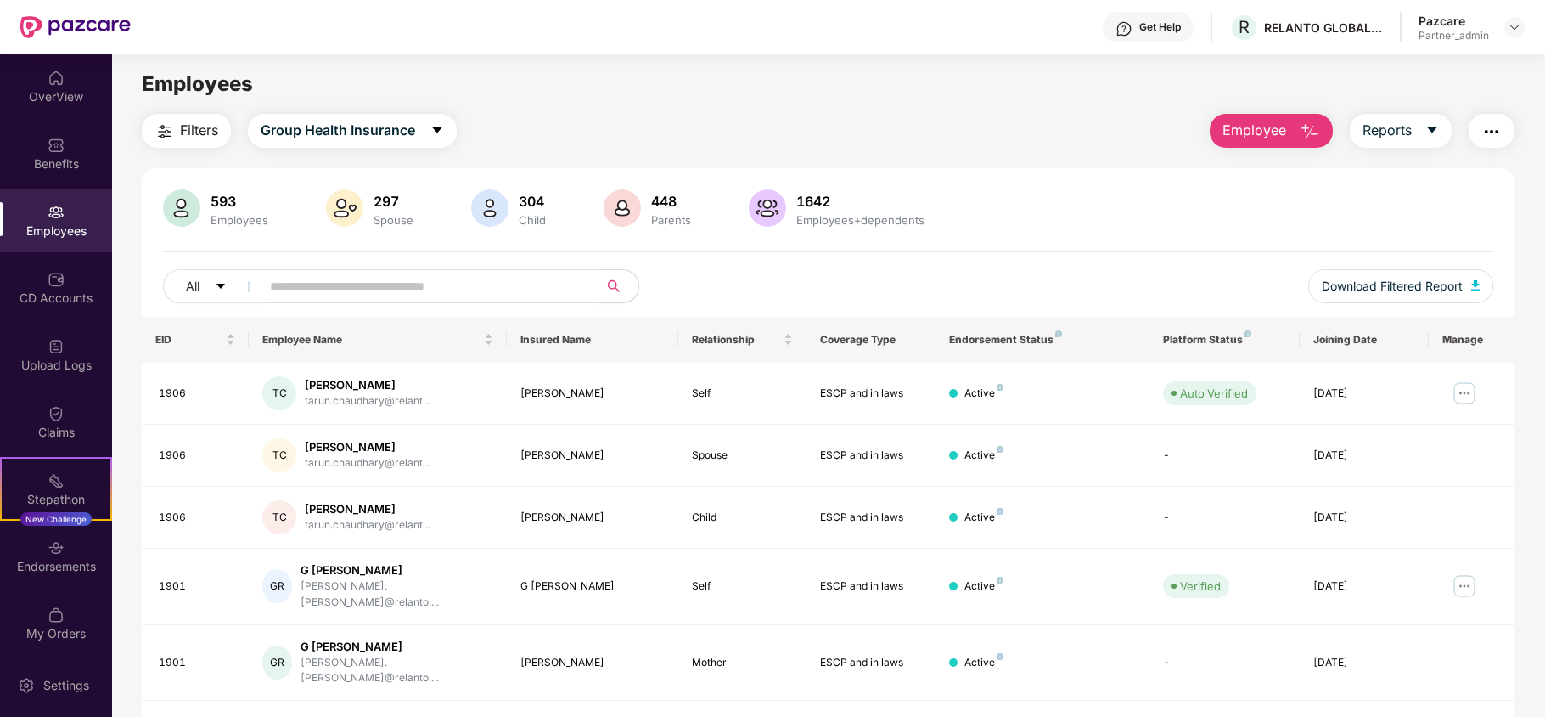
click at [184, 130] on span "Filters" at bounding box center [199, 130] width 38 height 21
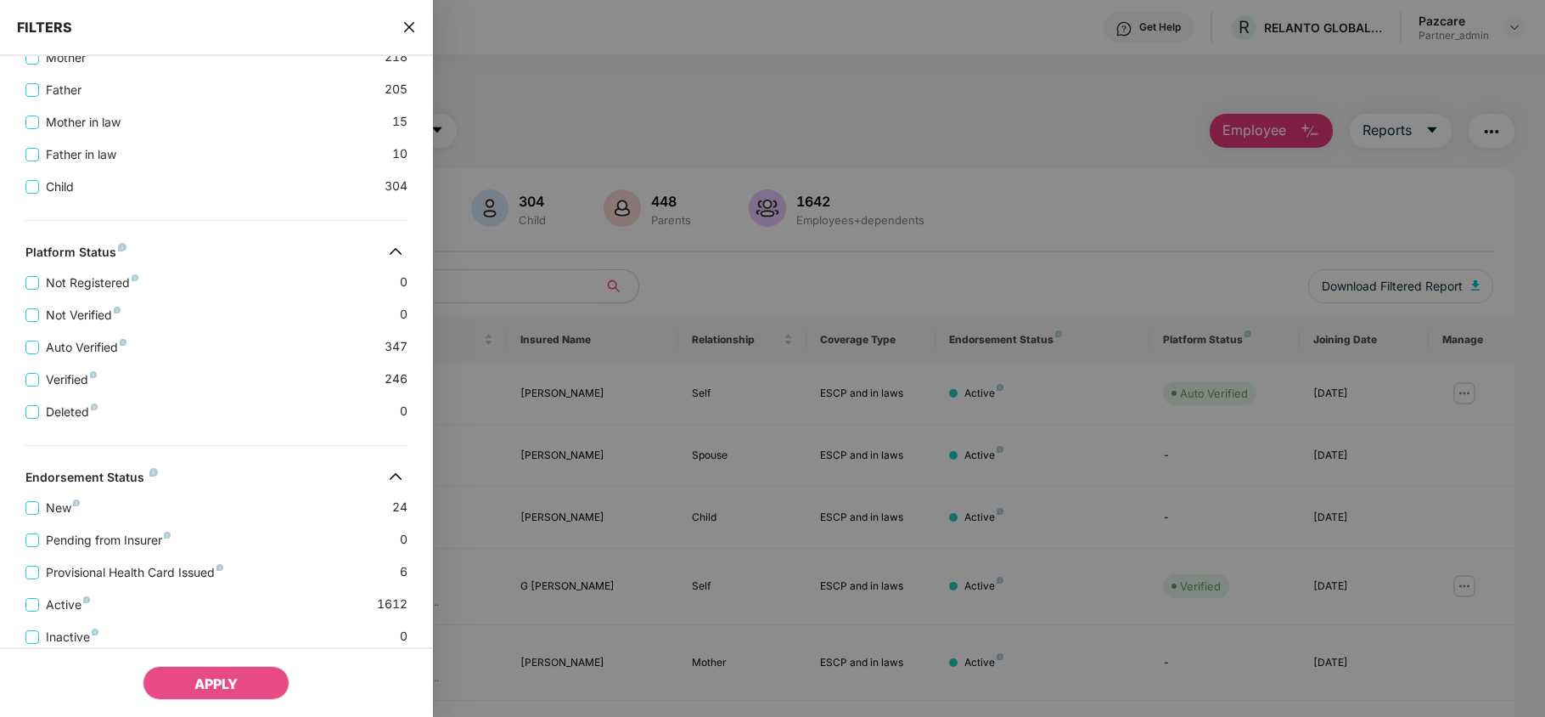
scroll to position [537, 0]
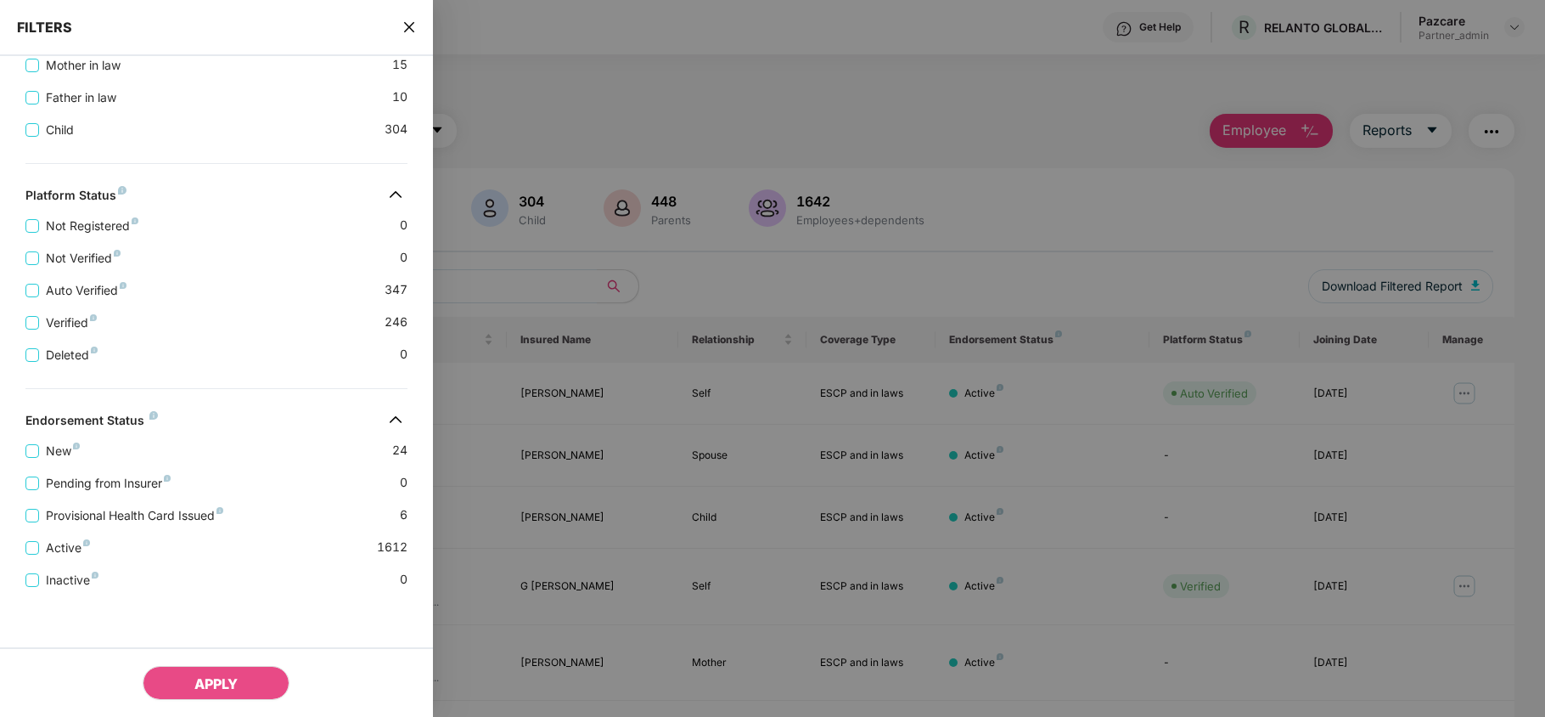
click at [406, 25] on icon "close" at bounding box center [410, 27] width 14 height 14
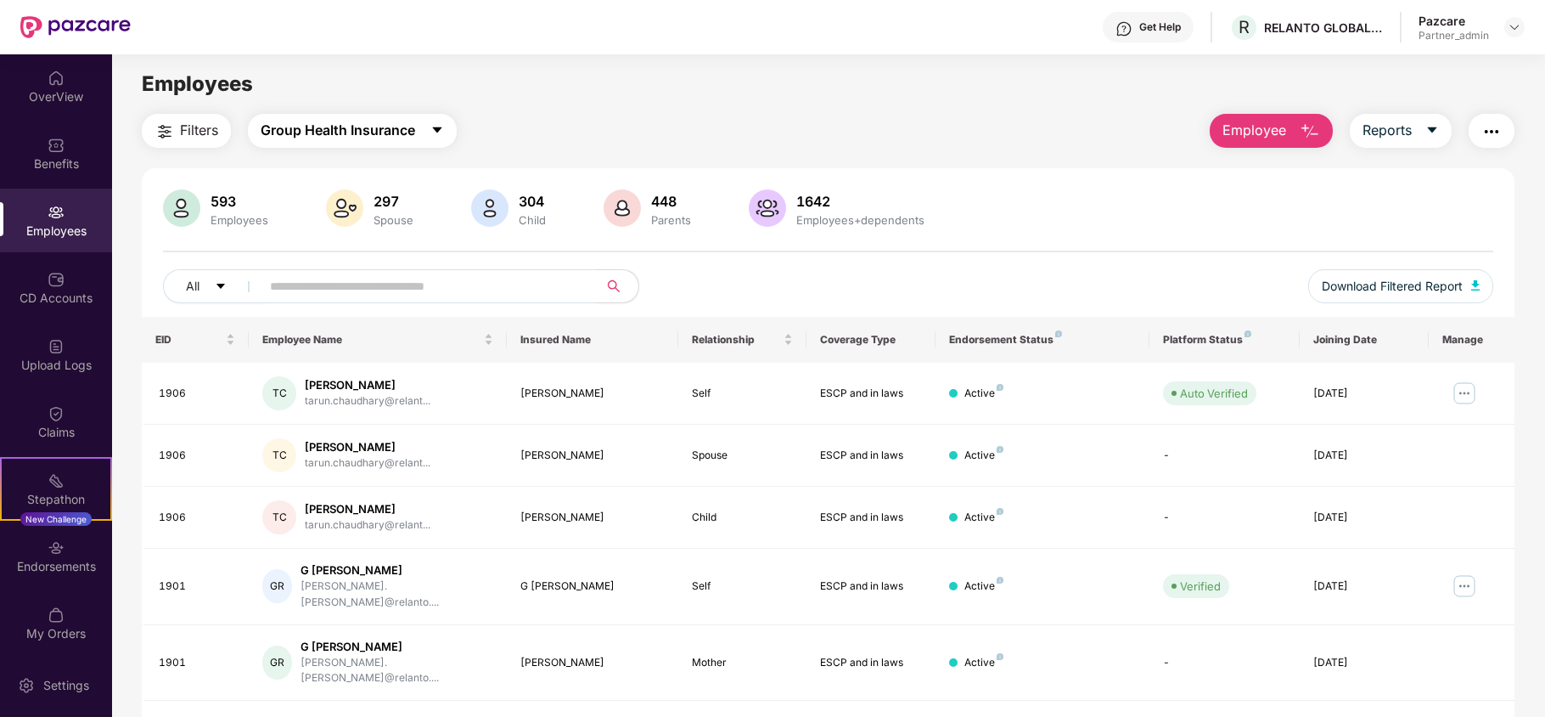
click at [354, 127] on span "Group Health Insurance" at bounding box center [338, 130] width 155 height 21
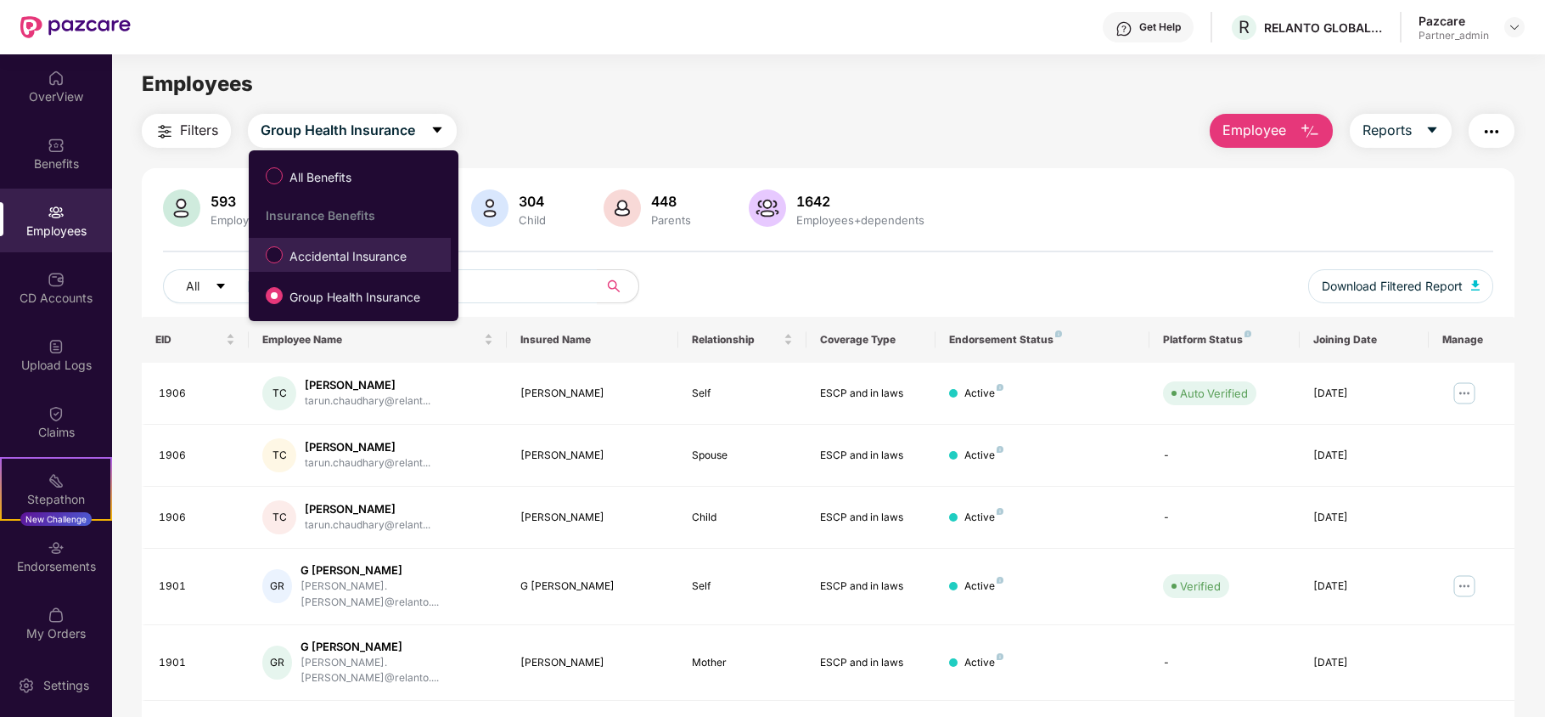
click at [329, 260] on span "Accidental Insurance" at bounding box center [348, 256] width 131 height 19
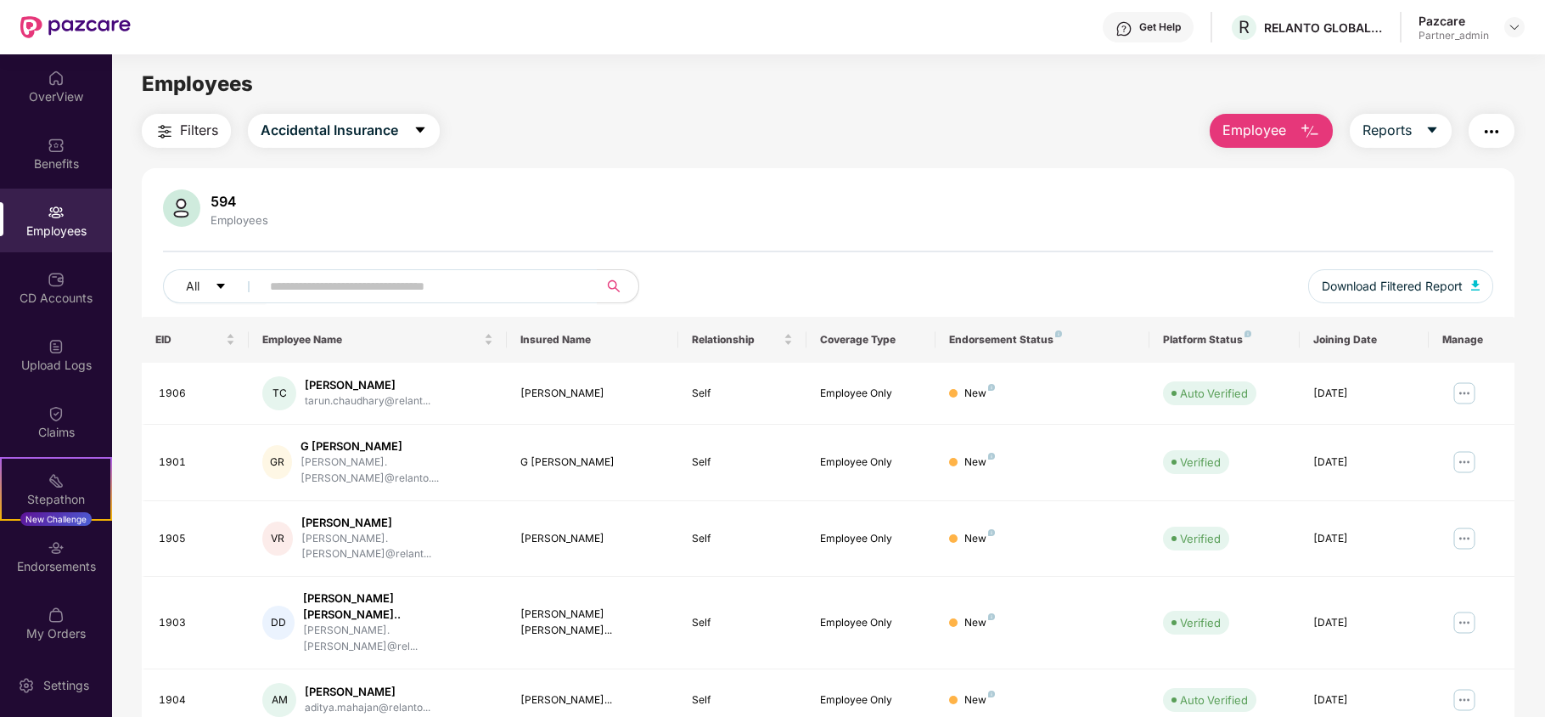
click at [177, 132] on button "Filters" at bounding box center [186, 131] width 89 height 34
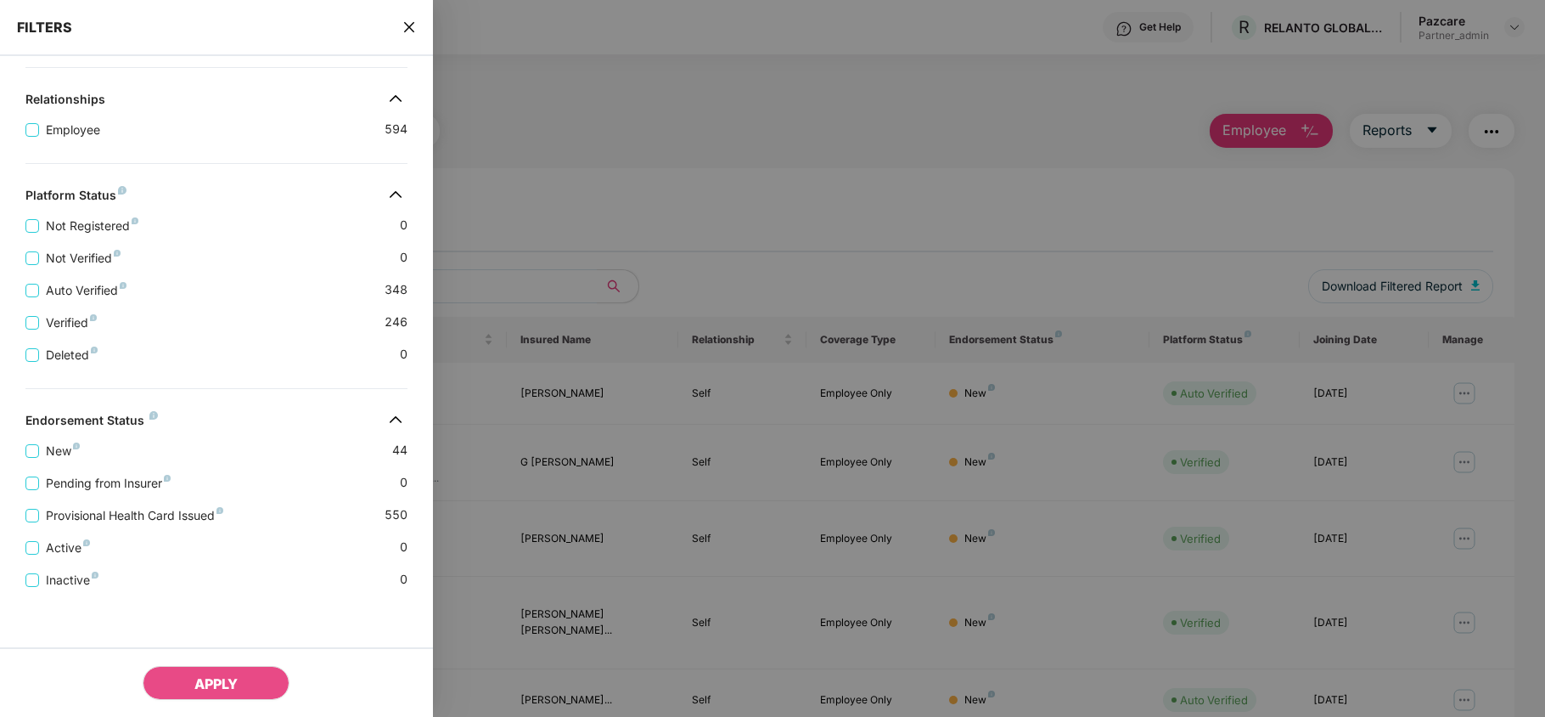
click at [411, 25] on icon "close" at bounding box center [408, 27] width 10 height 10
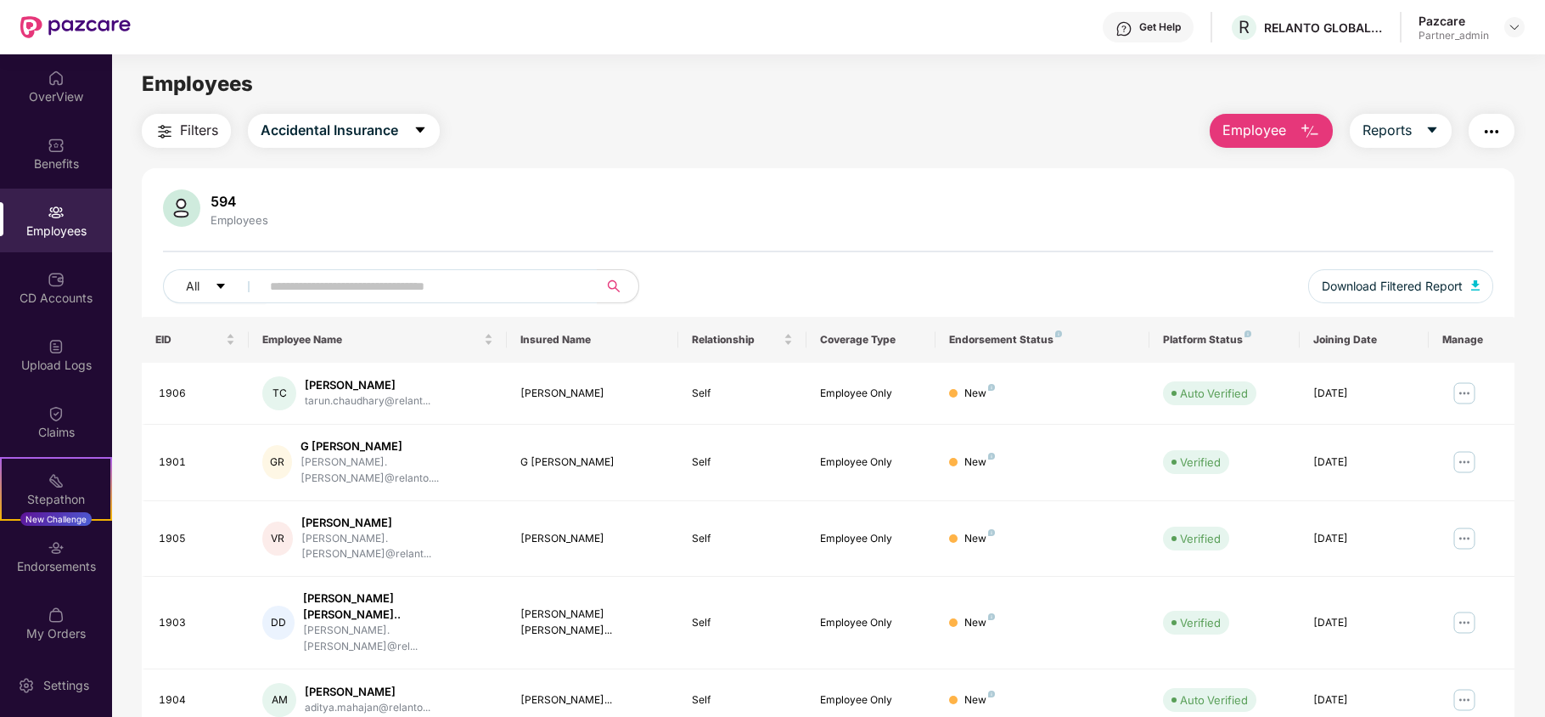
scroll to position [330, 0]
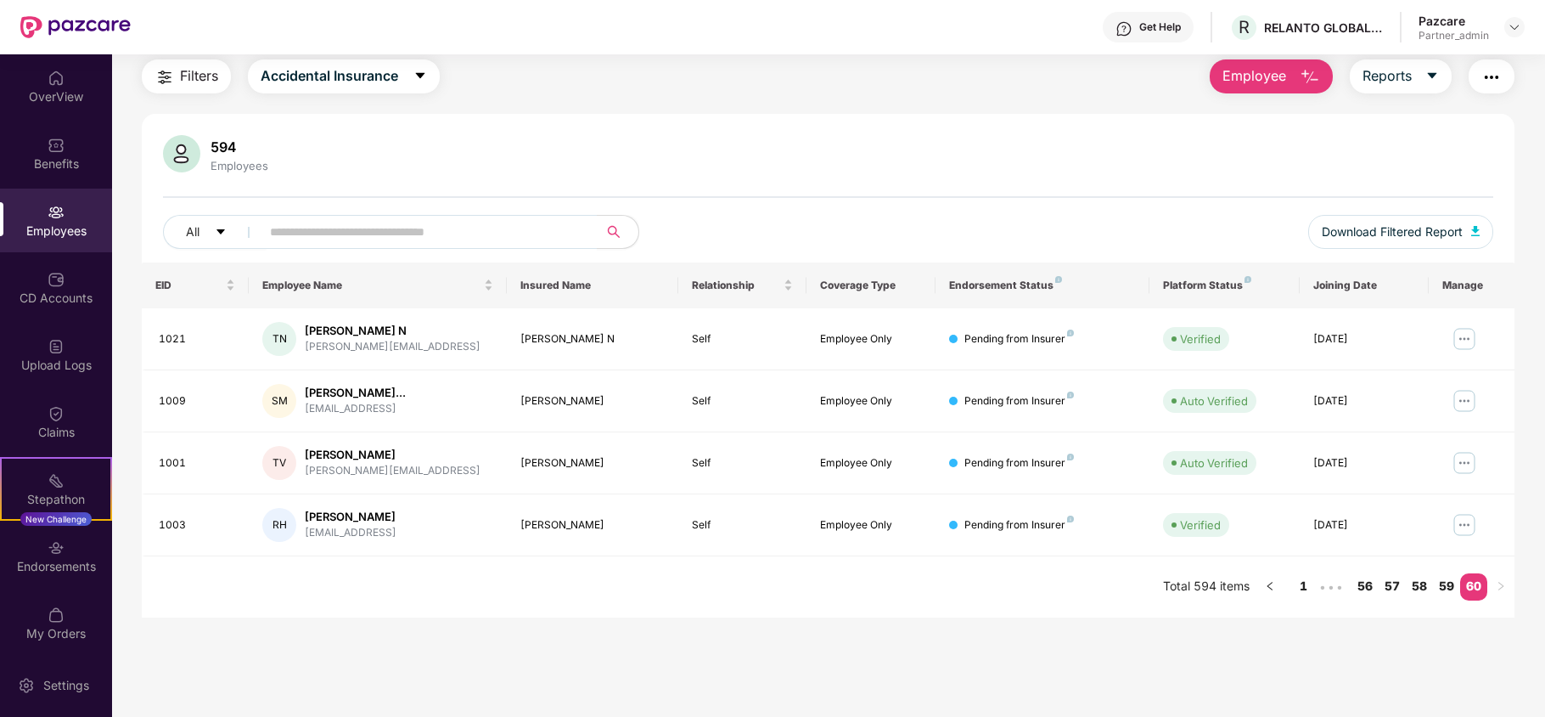
scroll to position [54, 0]
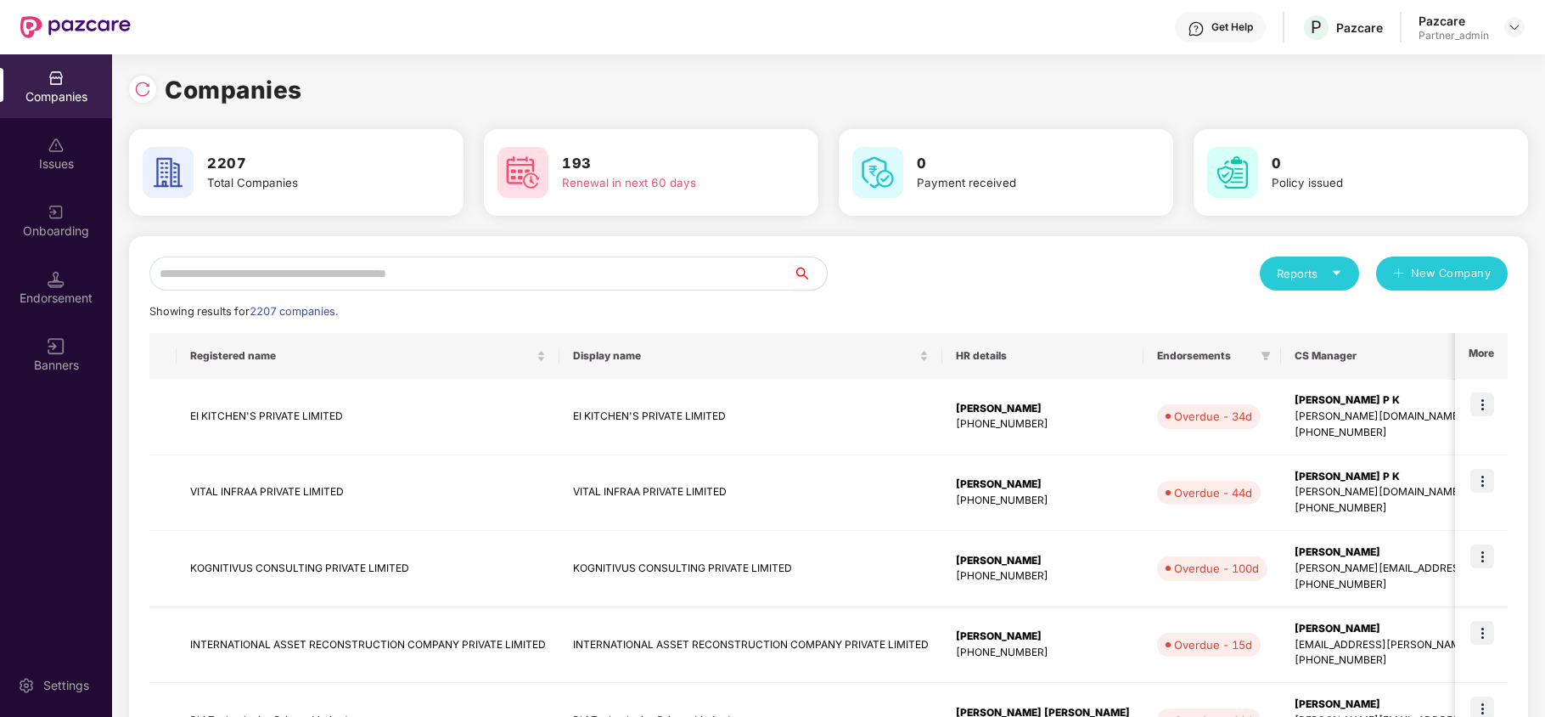
click at [292, 275] on input "text" at bounding box center [471, 273] width 644 height 34
paste input "********"
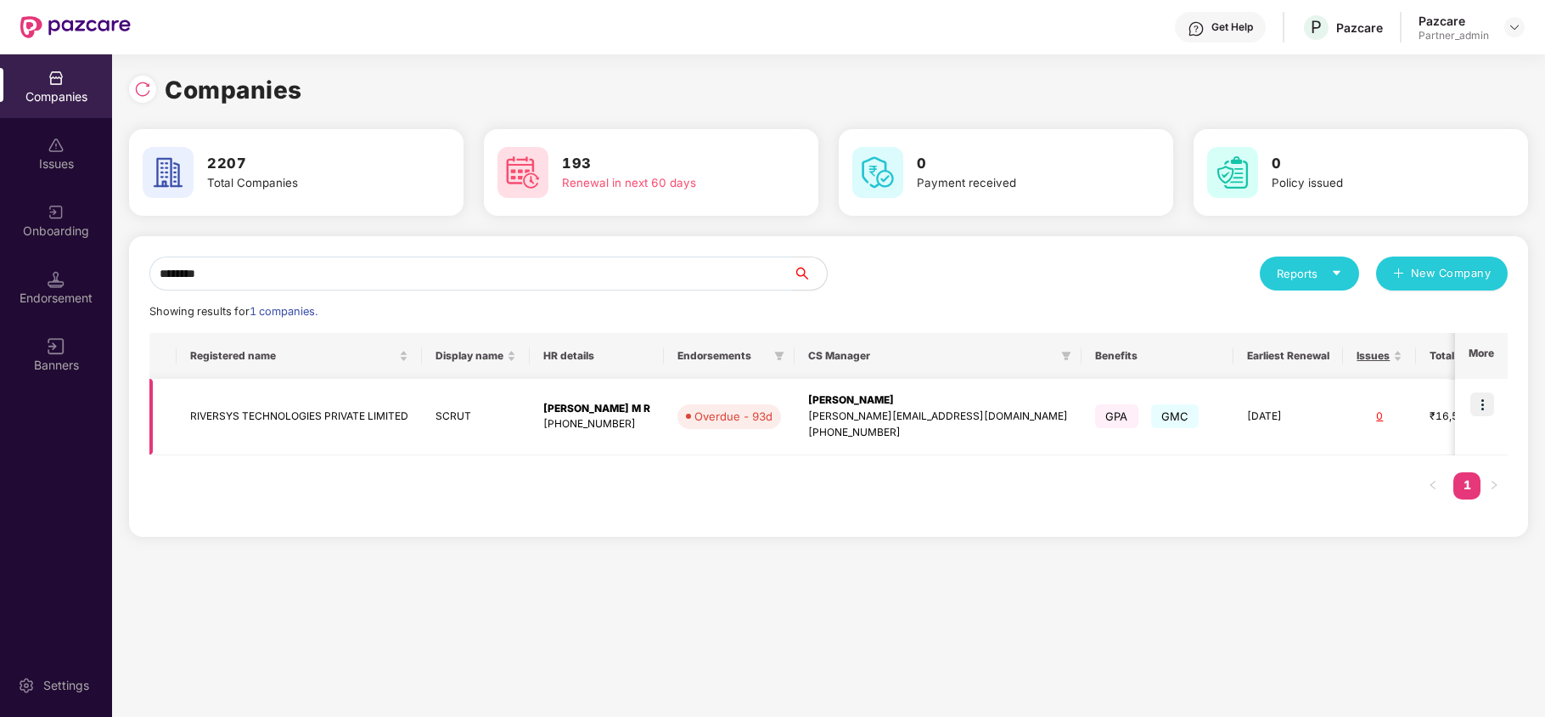
type input "********"
click at [1483, 402] on img at bounding box center [1483, 404] width 24 height 24
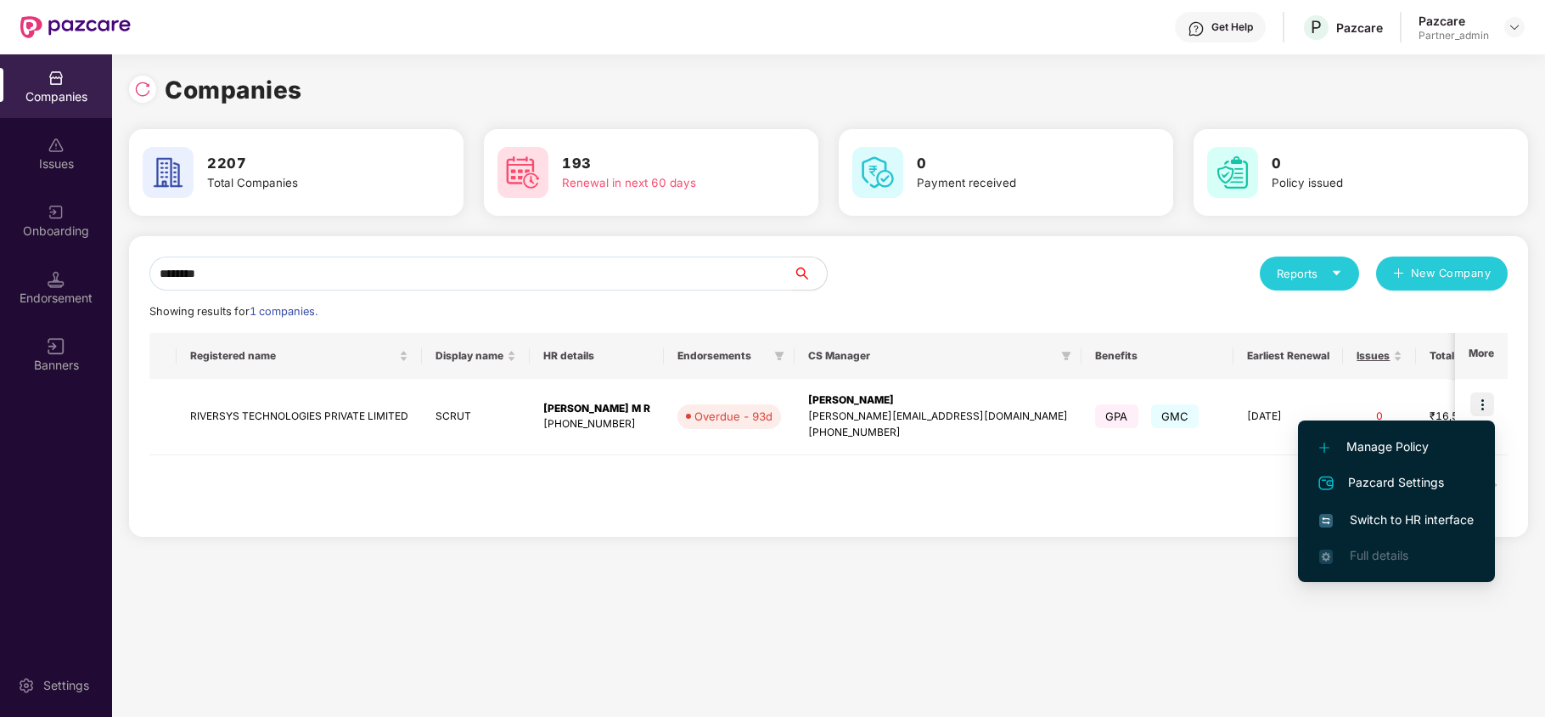
click at [1384, 517] on span "Switch to HR interface" at bounding box center [1397, 519] width 155 height 19
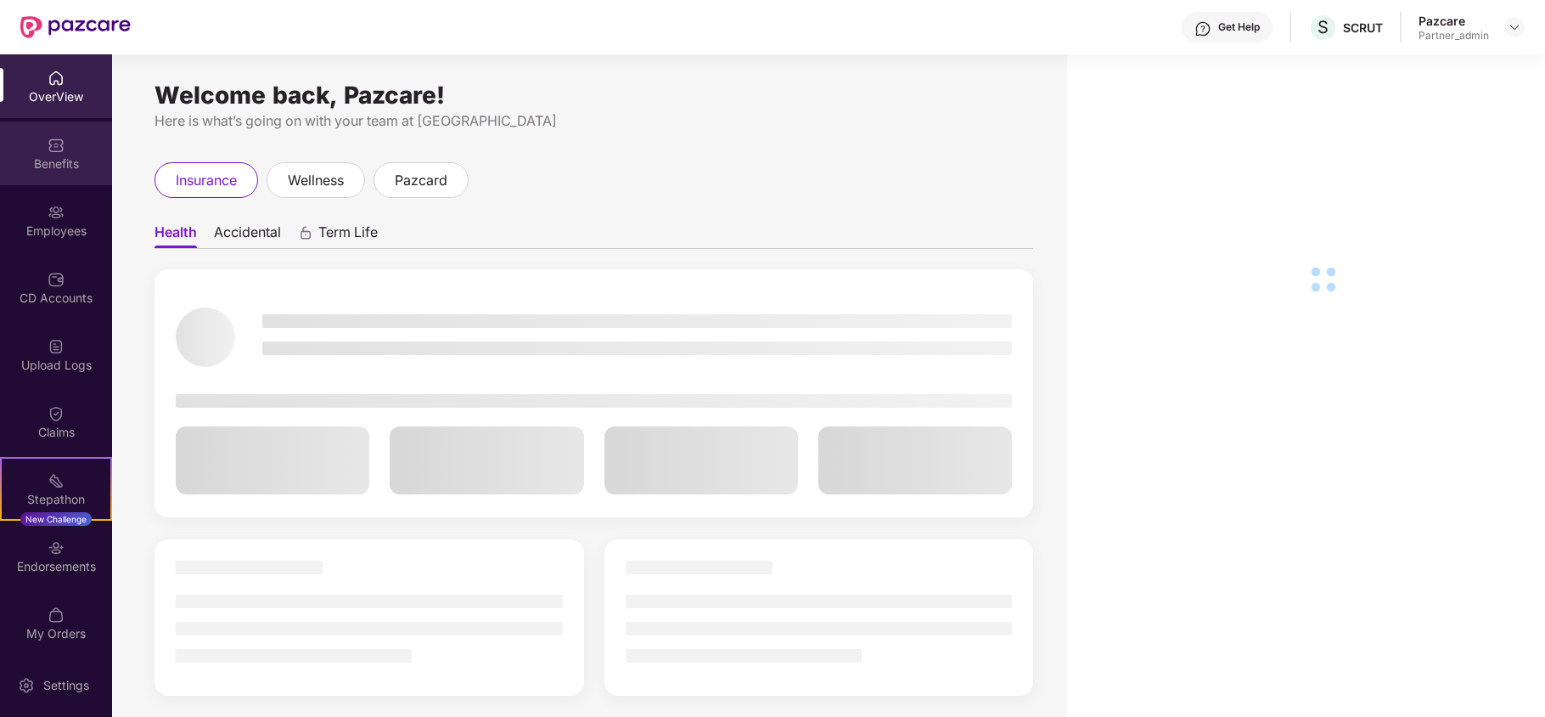
click at [56, 150] on img at bounding box center [56, 145] width 17 height 17
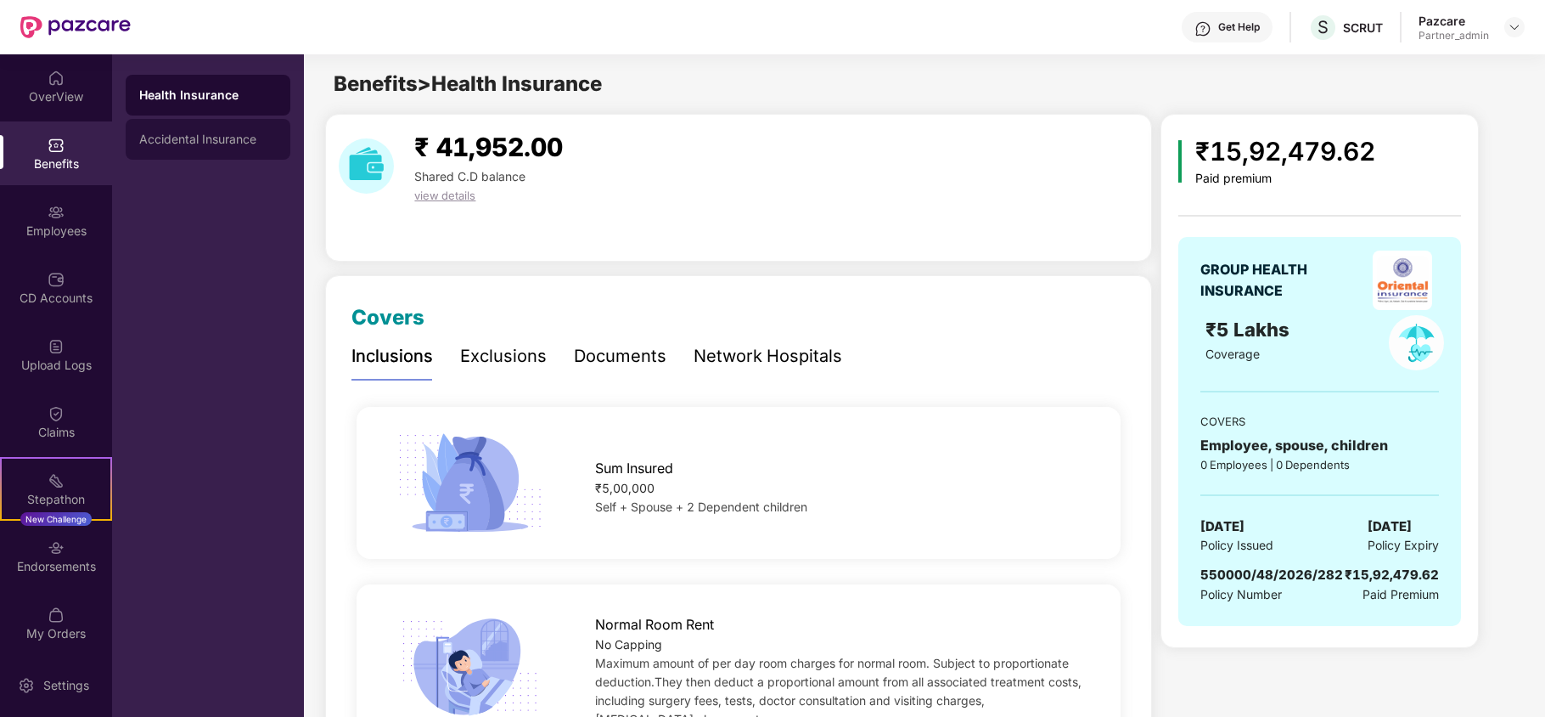
click at [202, 137] on div "Accidental Insurance" at bounding box center [208, 139] width 138 height 14
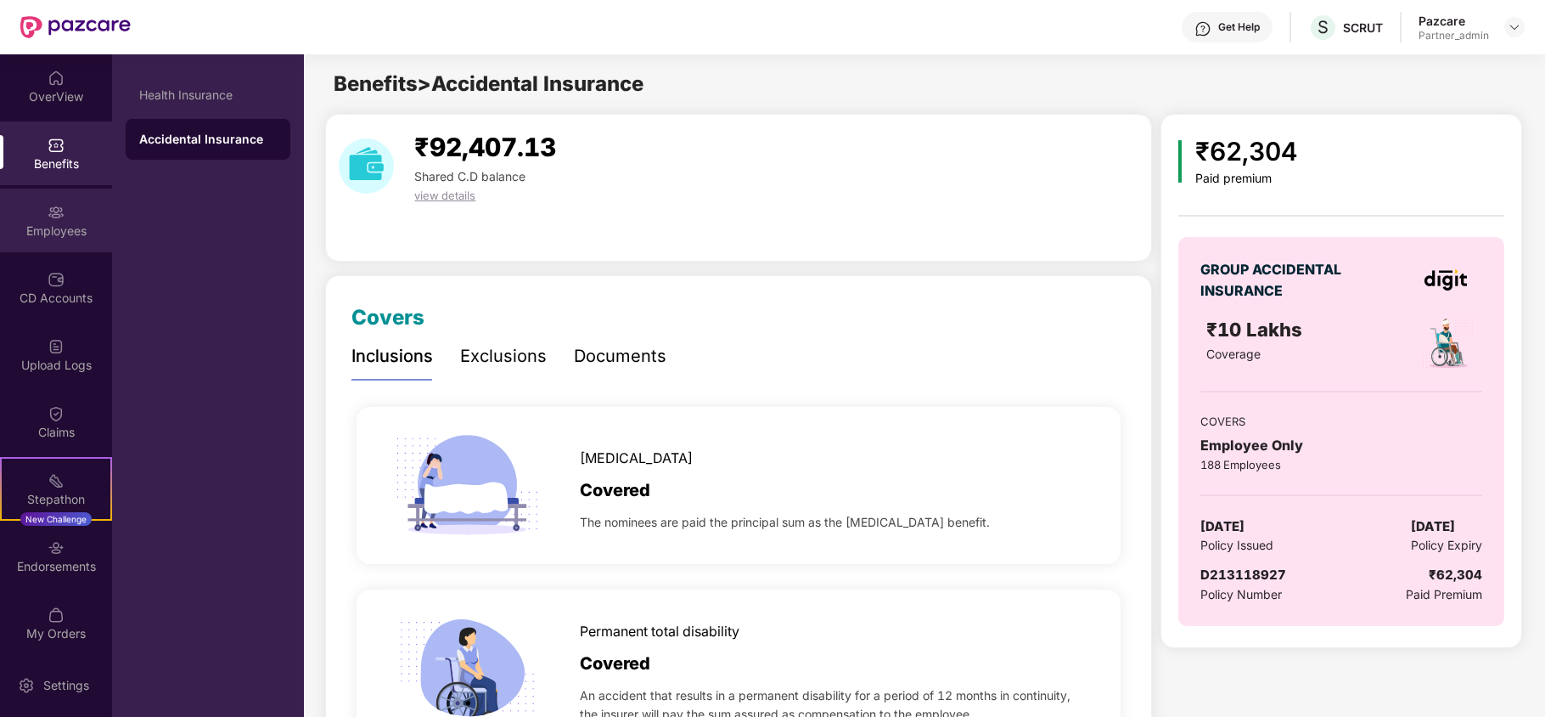
click at [17, 239] on div "Employees" at bounding box center [56, 221] width 112 height 64
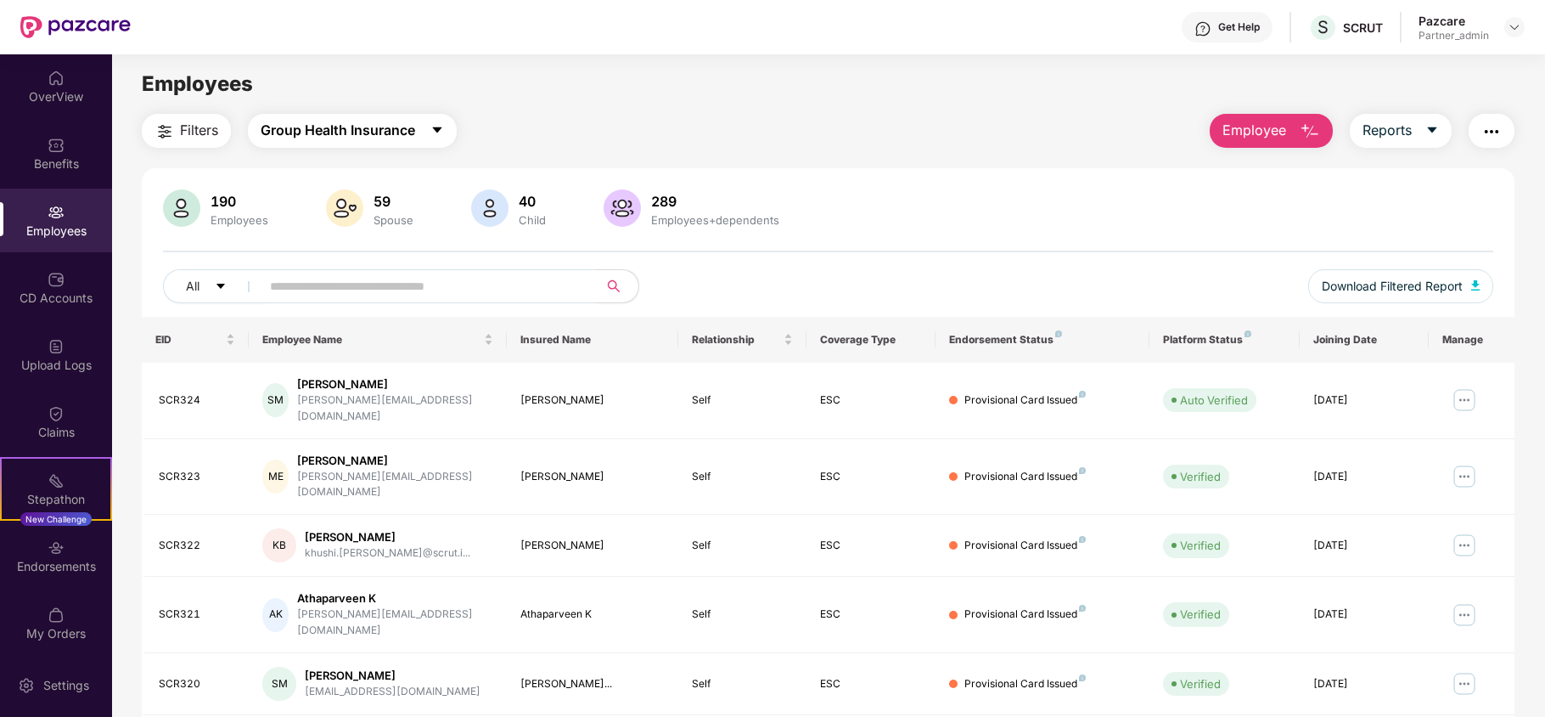
click at [327, 134] on span "Group Health Insurance" at bounding box center [338, 130] width 155 height 21
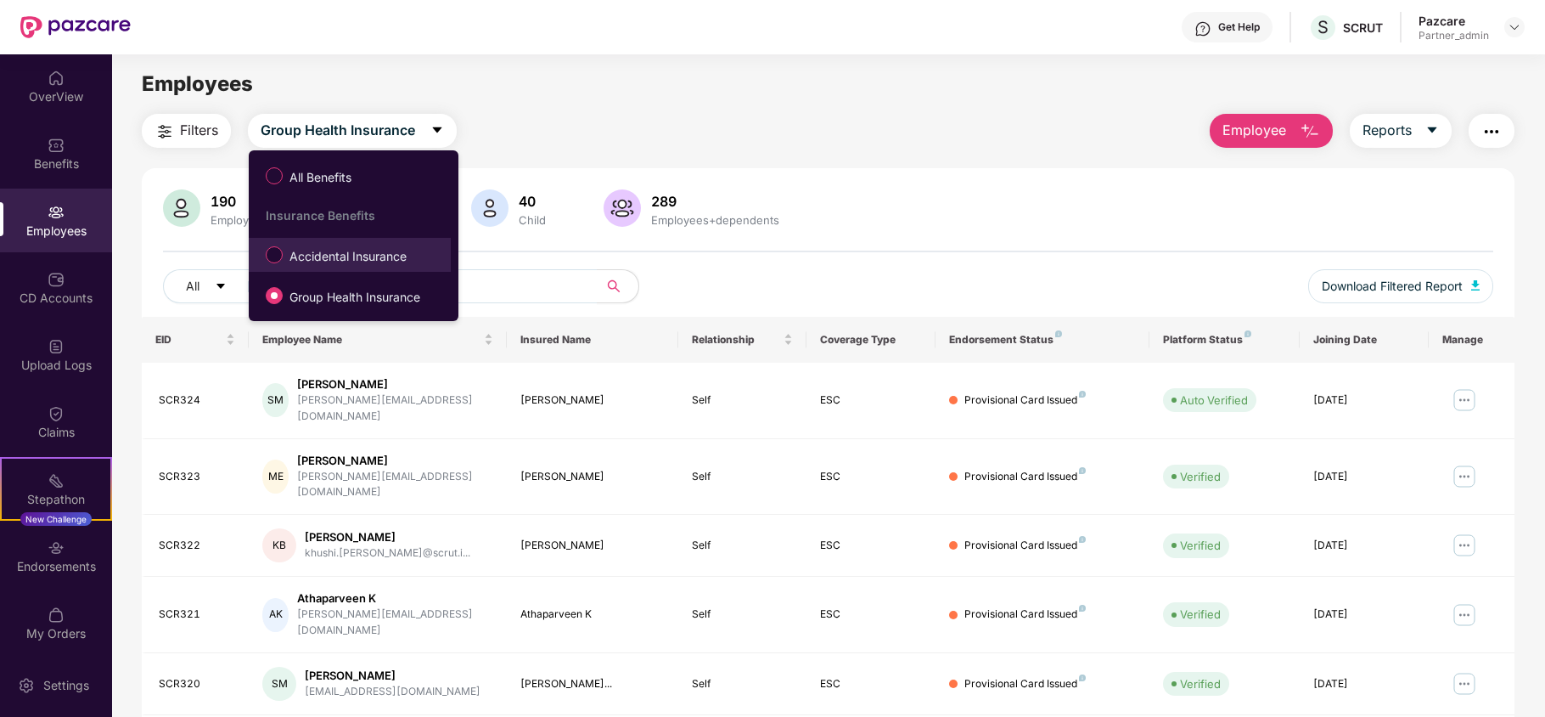
click at [311, 265] on span "Accidental Insurance" at bounding box center [348, 256] width 131 height 19
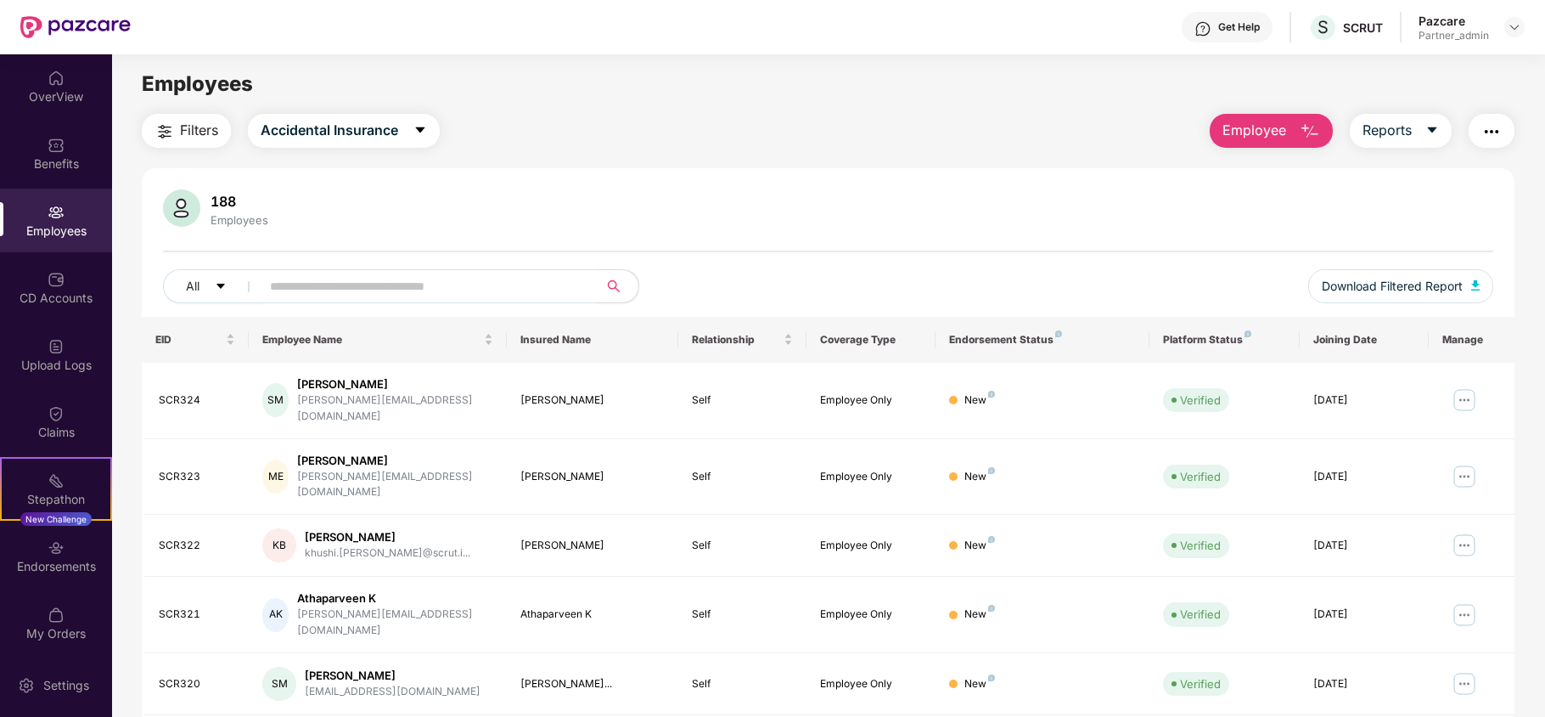
click at [185, 130] on span "Filters" at bounding box center [199, 130] width 38 height 21
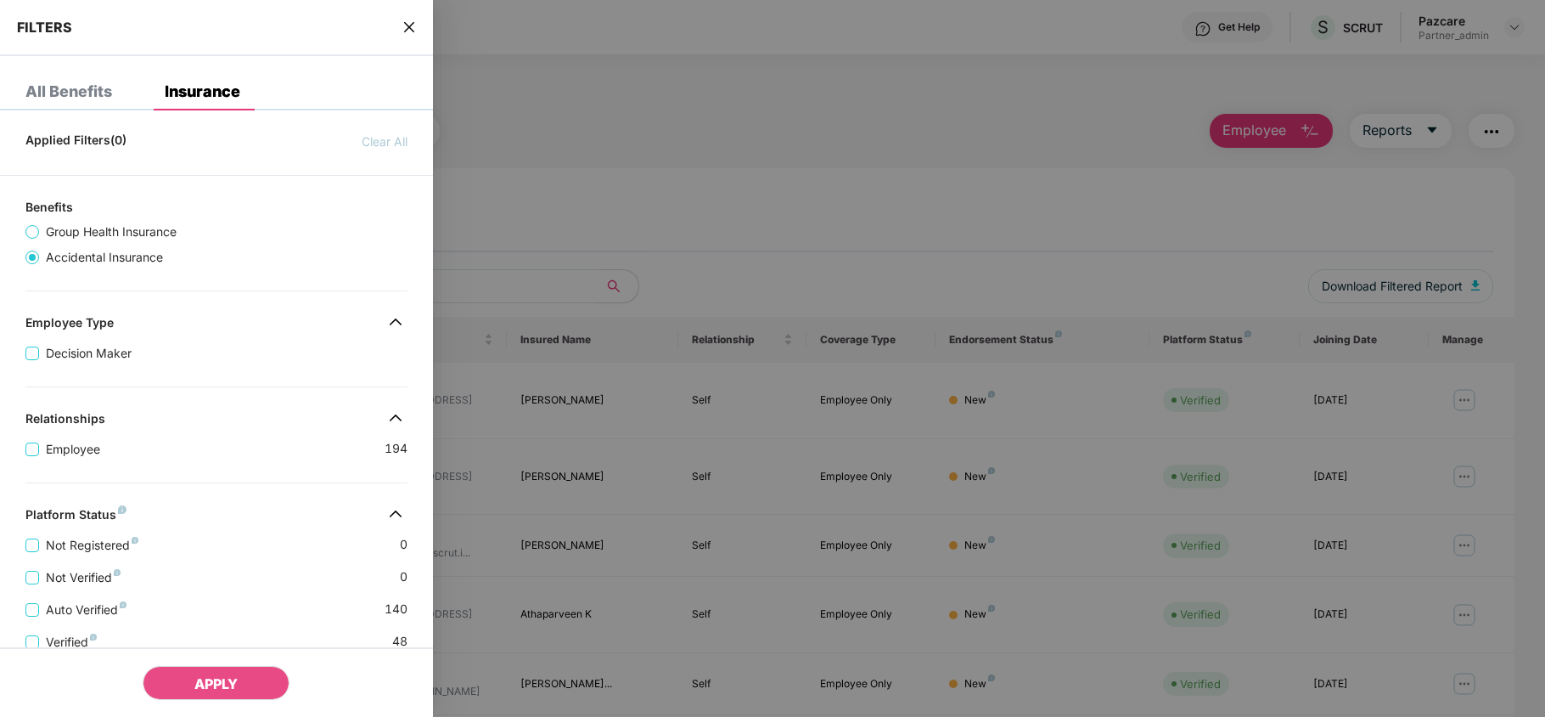
scroll to position [336, 0]
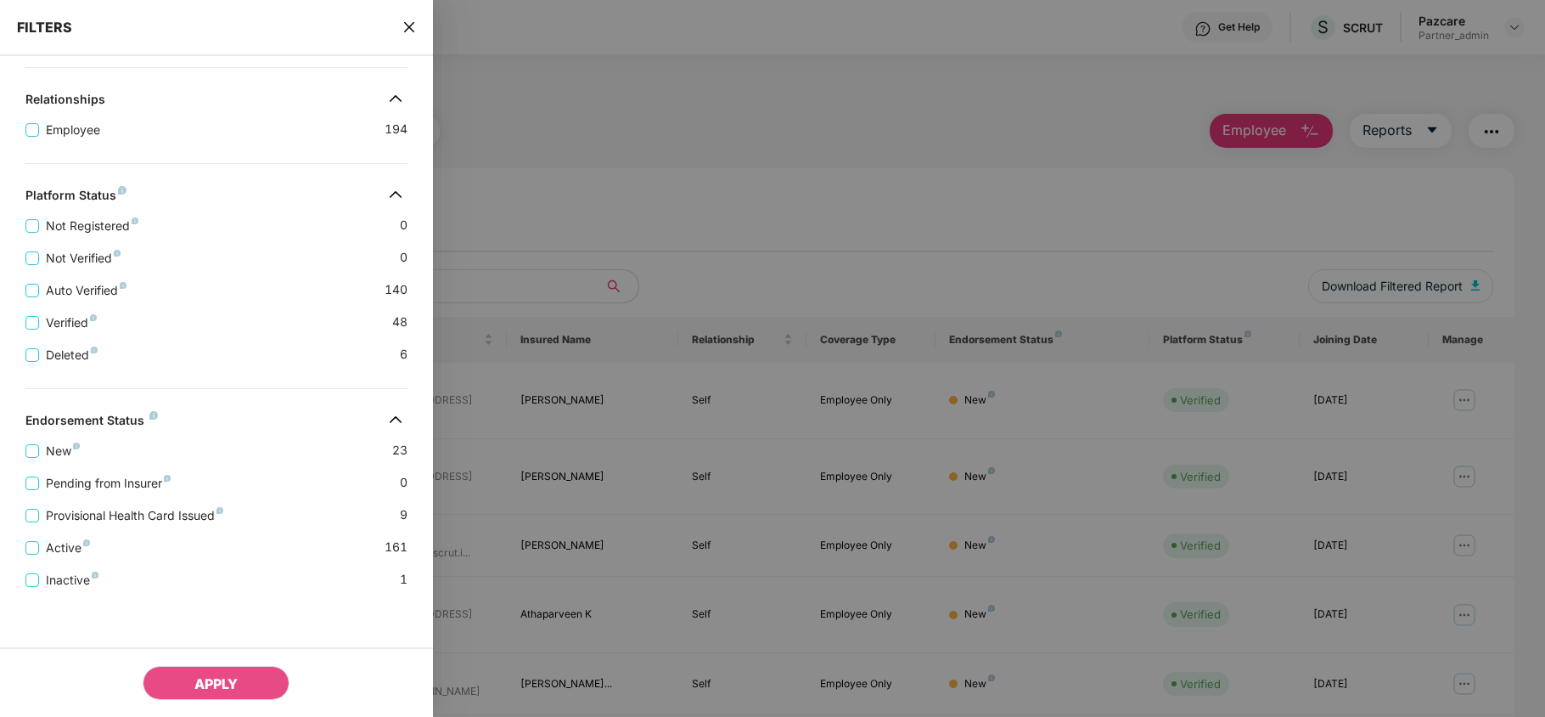
click at [408, 25] on icon "close" at bounding box center [408, 27] width 10 height 10
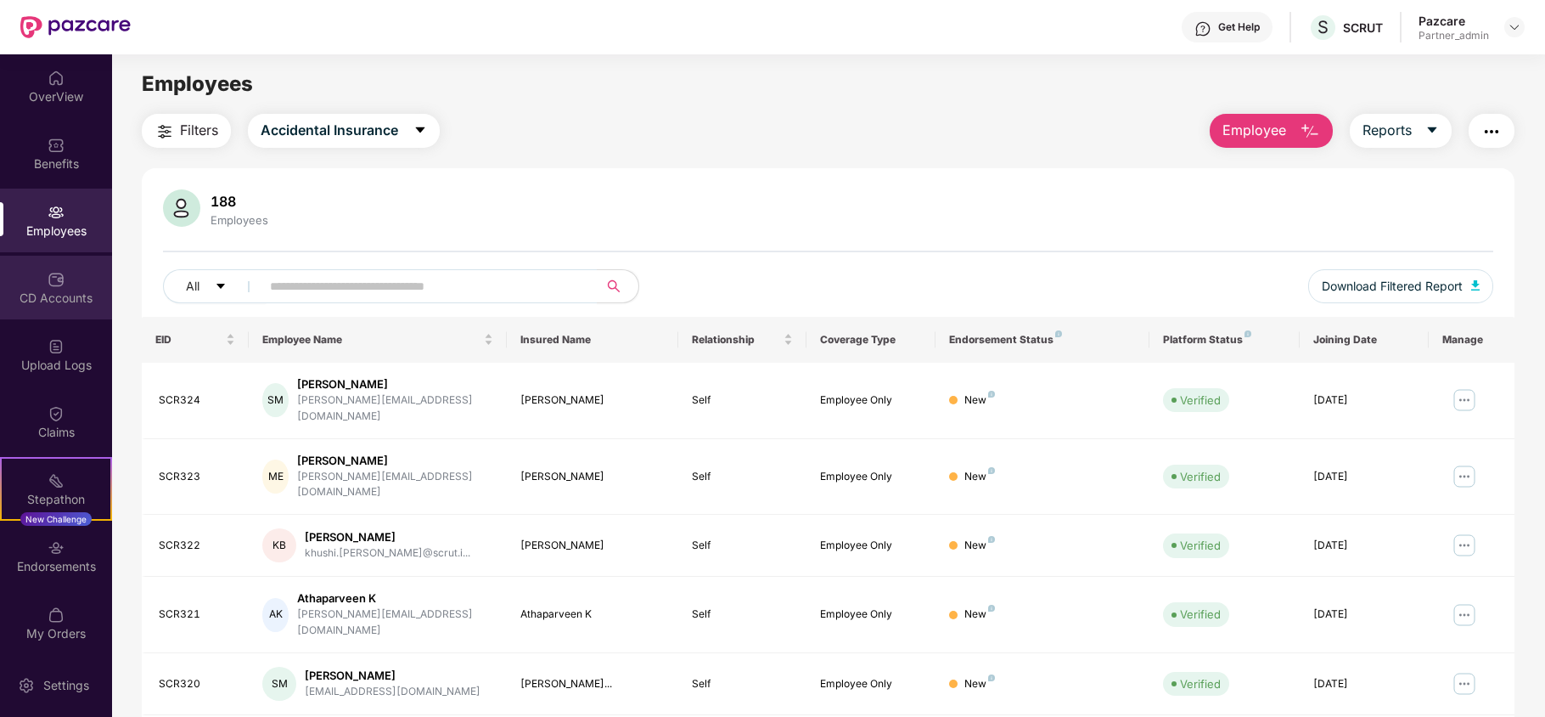
click at [42, 279] on div "CD Accounts" at bounding box center [56, 288] width 112 height 64
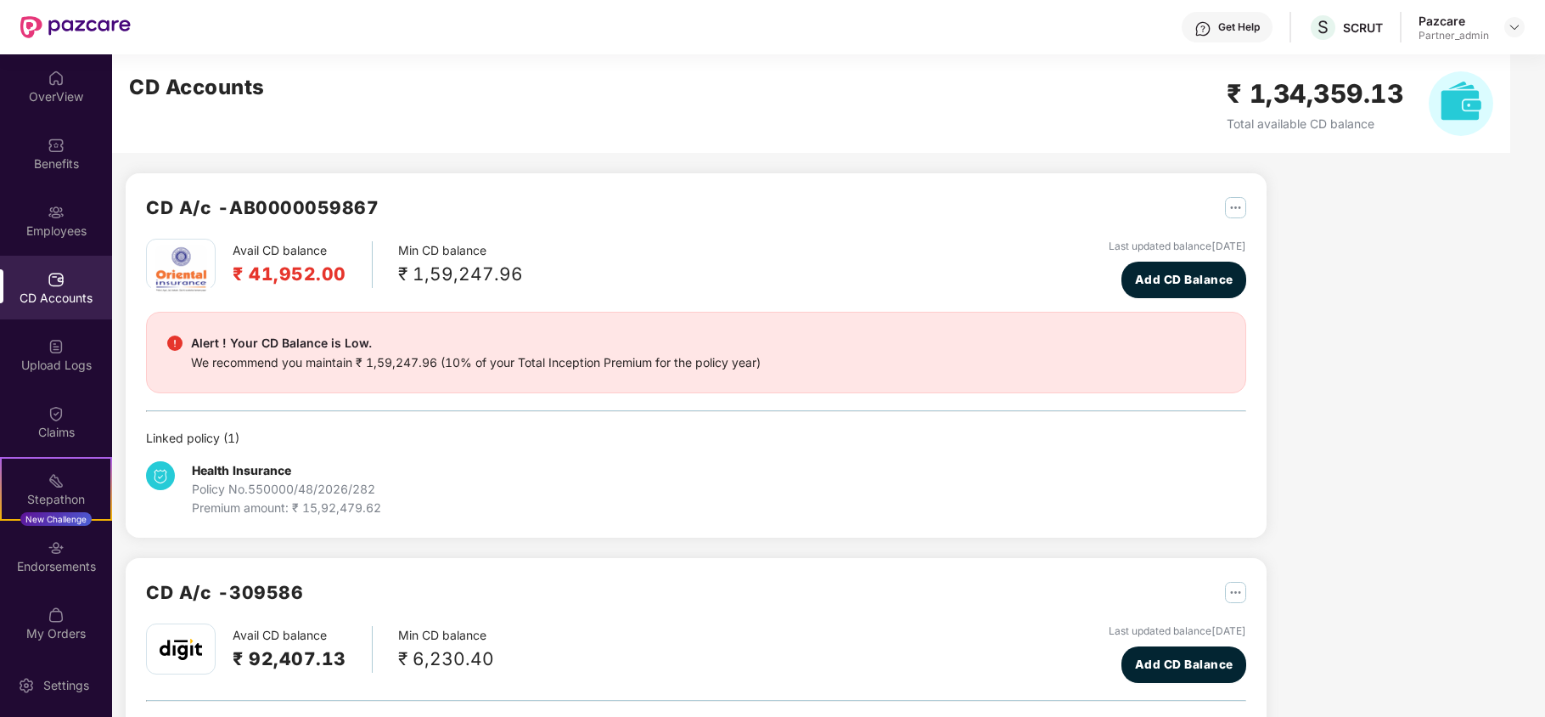
scroll to position [132, 0]
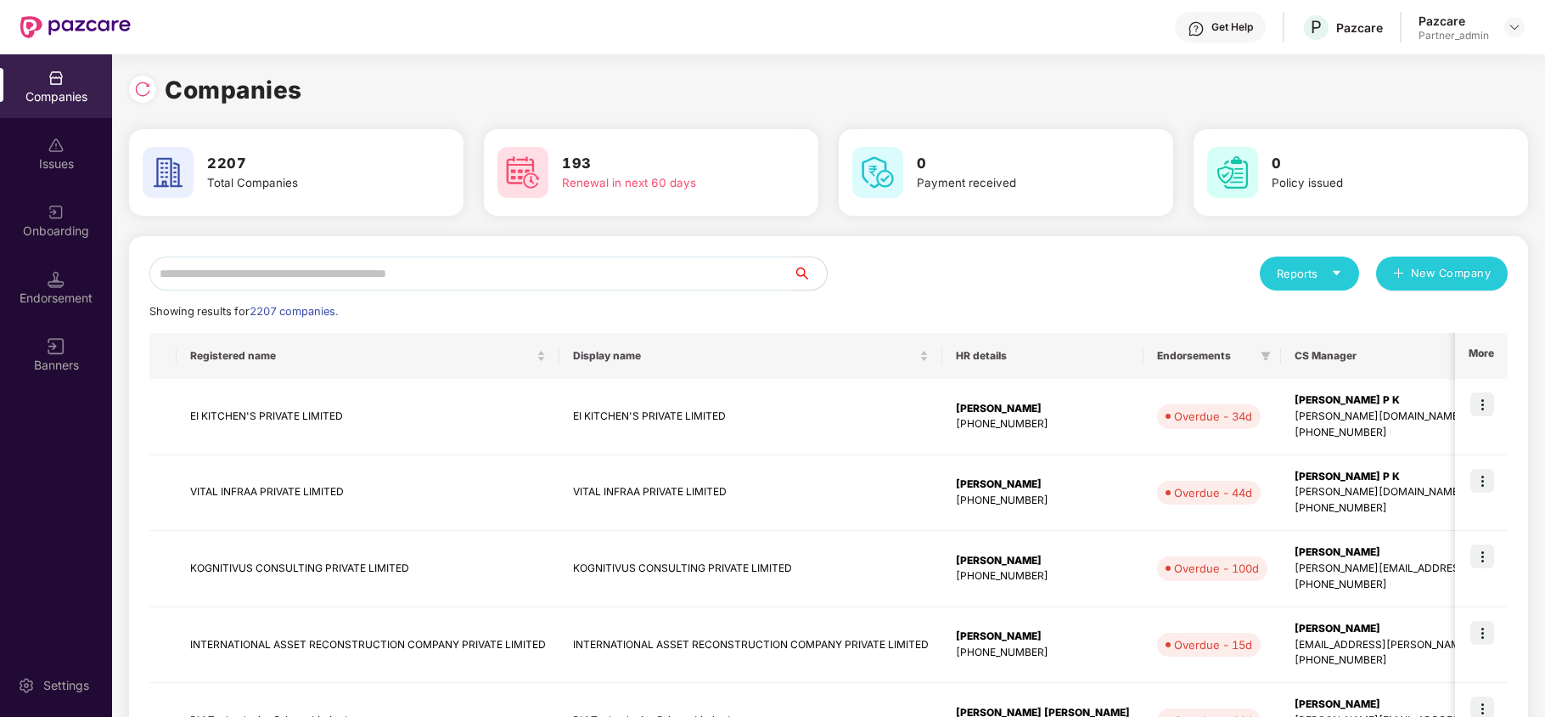
click at [234, 265] on input "text" at bounding box center [471, 273] width 644 height 34
paste input "********"
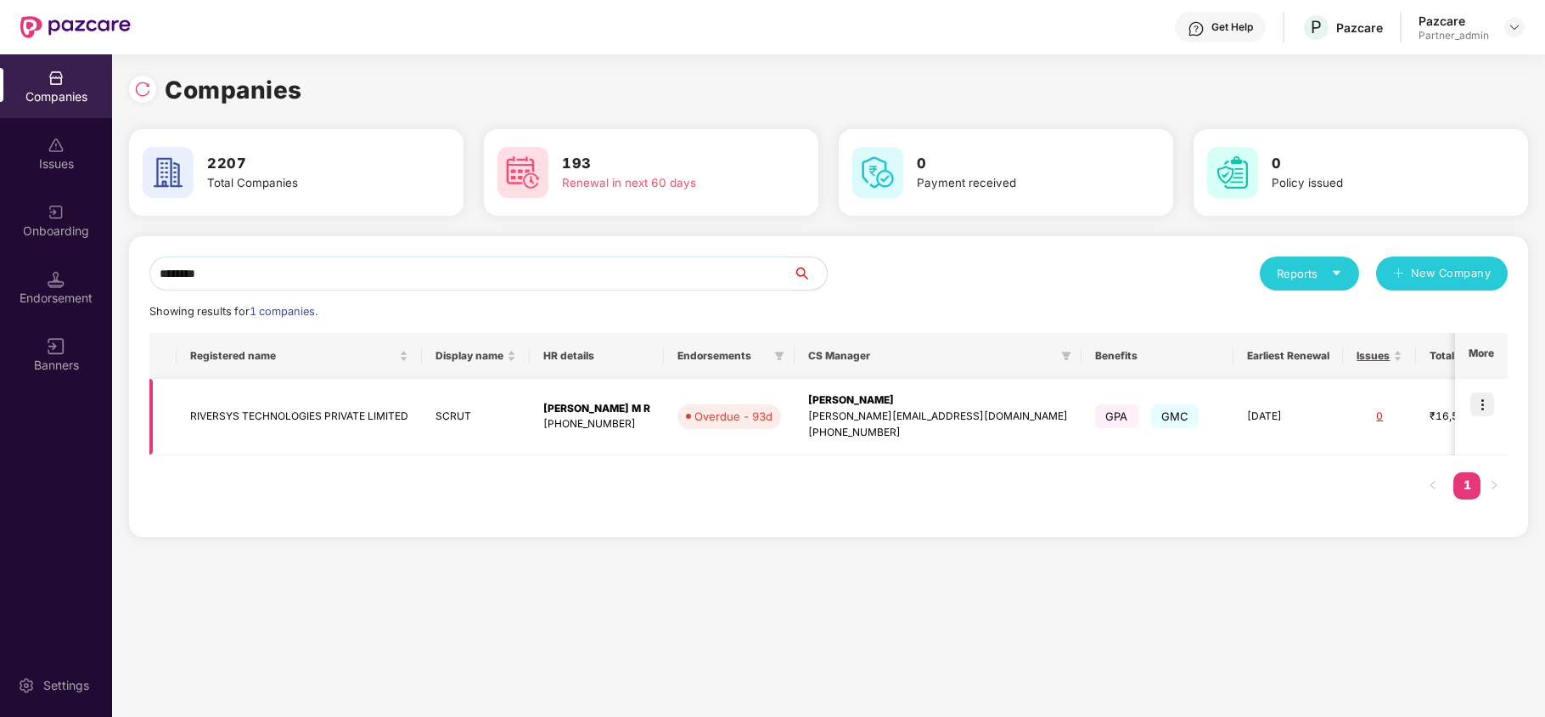
type input "********"
click at [238, 415] on td "RIVERSYS TECHNOLOGIES PRIVATE LIMITED" at bounding box center [299, 417] width 245 height 76
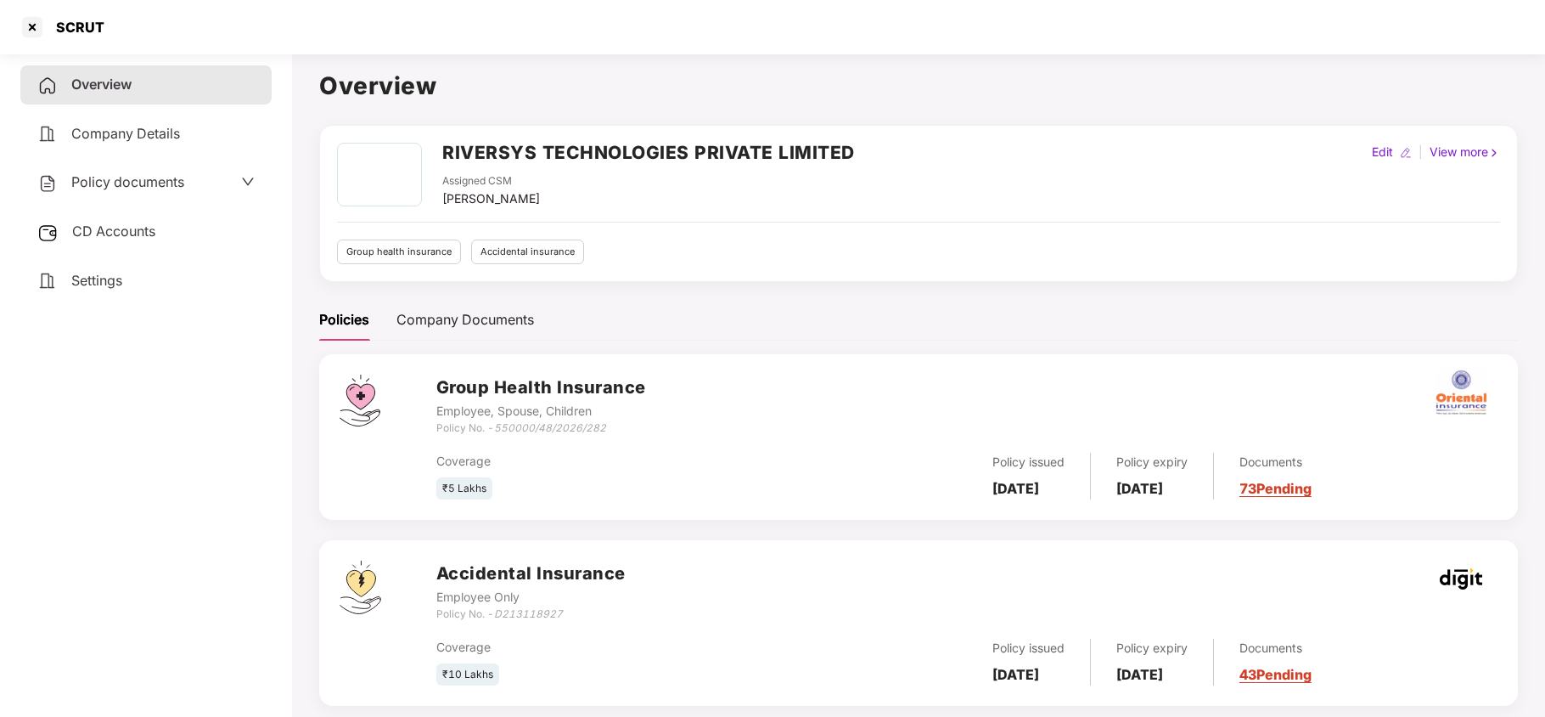
click at [114, 182] on span "Policy documents" at bounding box center [127, 181] width 113 height 17
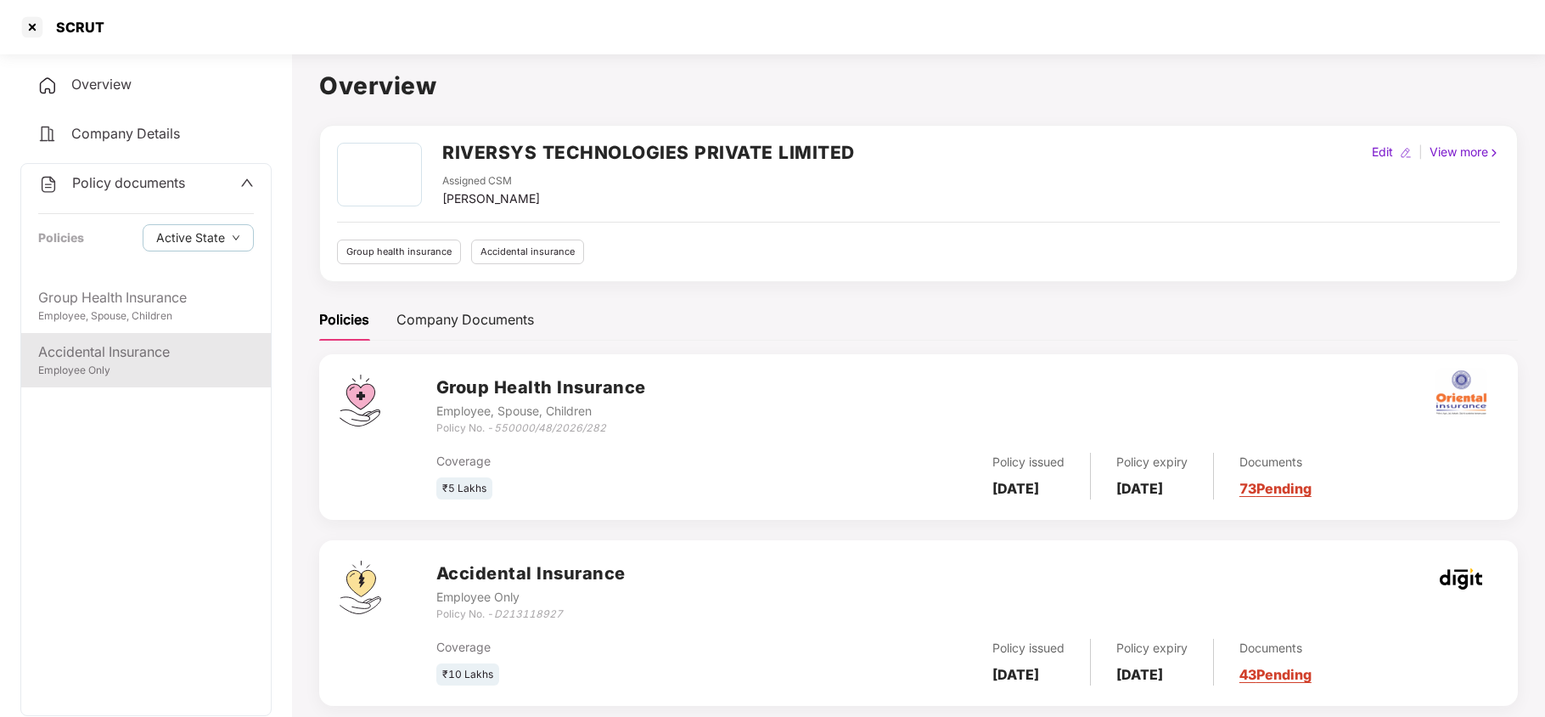
click at [130, 369] on div "Employee Only" at bounding box center [146, 371] width 216 height 16
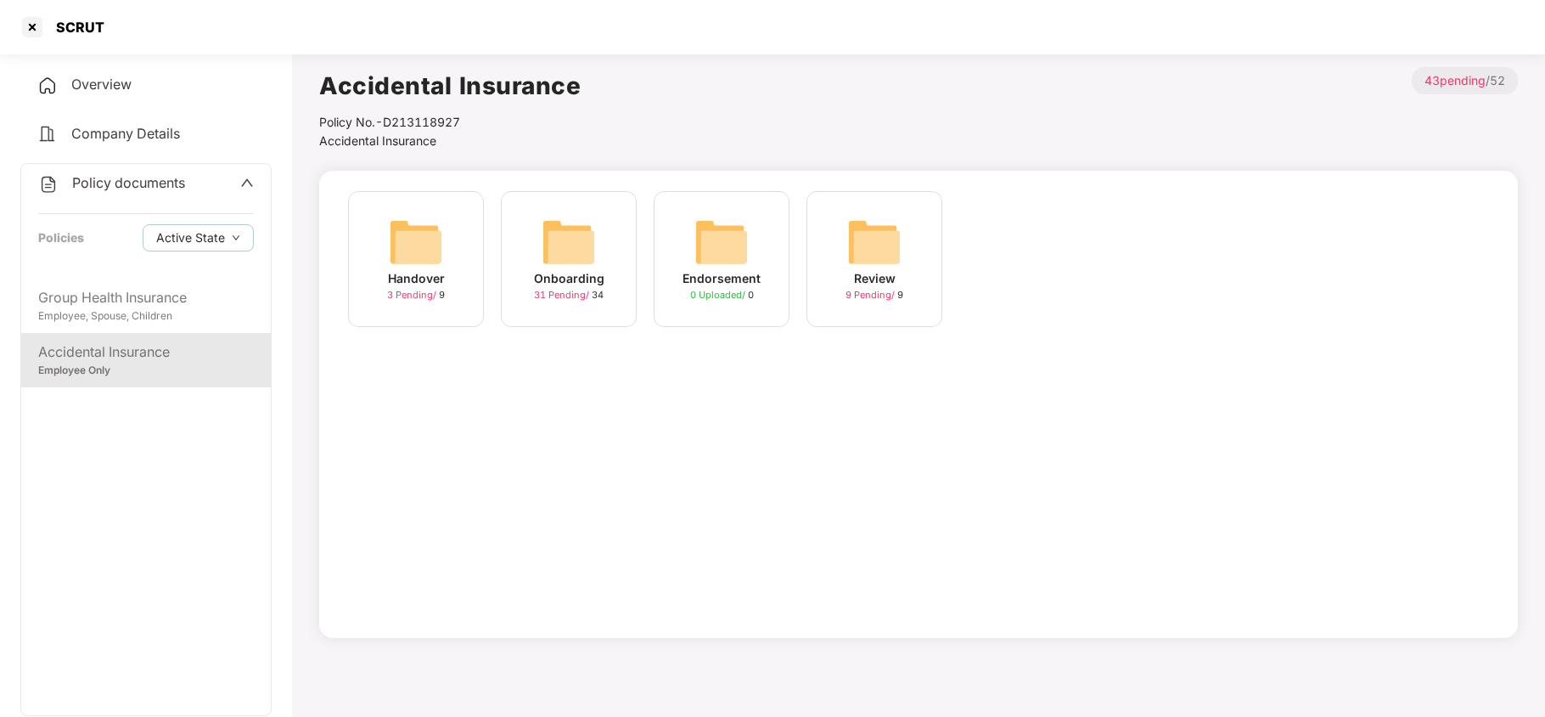
click at [554, 262] on img at bounding box center [569, 242] width 54 height 54
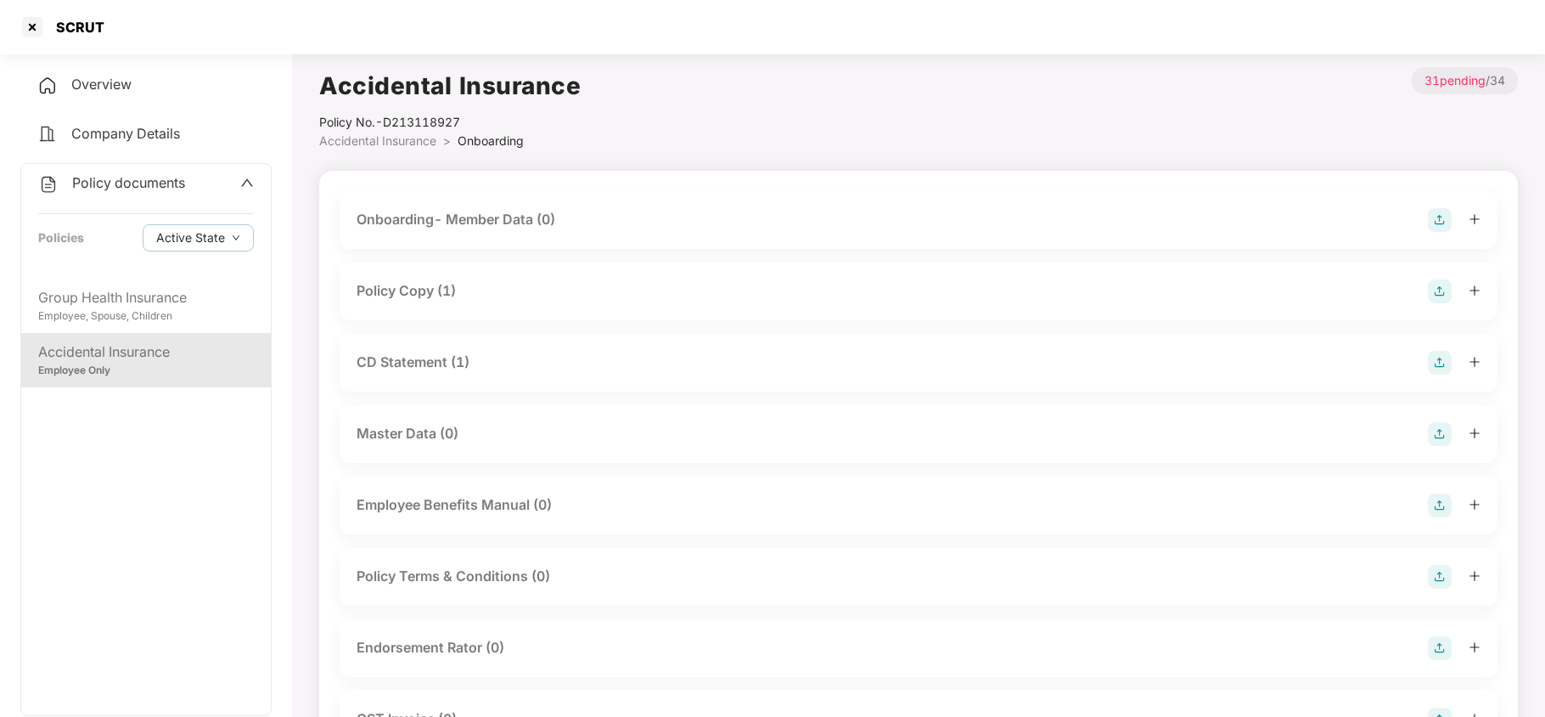
click at [421, 285] on div "Policy Copy (1)" at bounding box center [406, 290] width 99 height 21
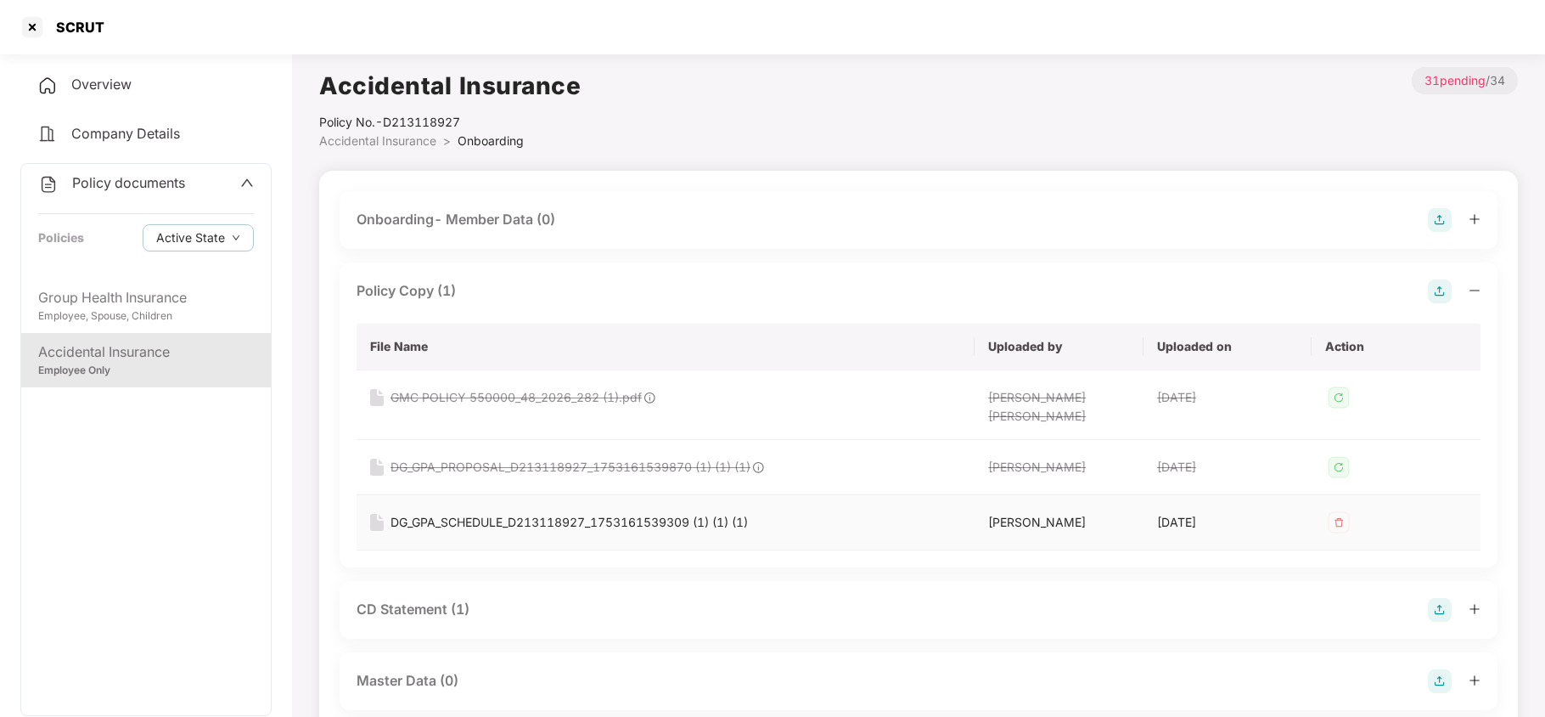
click at [538, 513] on div "DG_GPA_SCHEDULE_D213118927_1753161539309 (1) (1) (1)" at bounding box center [569, 522] width 357 height 19
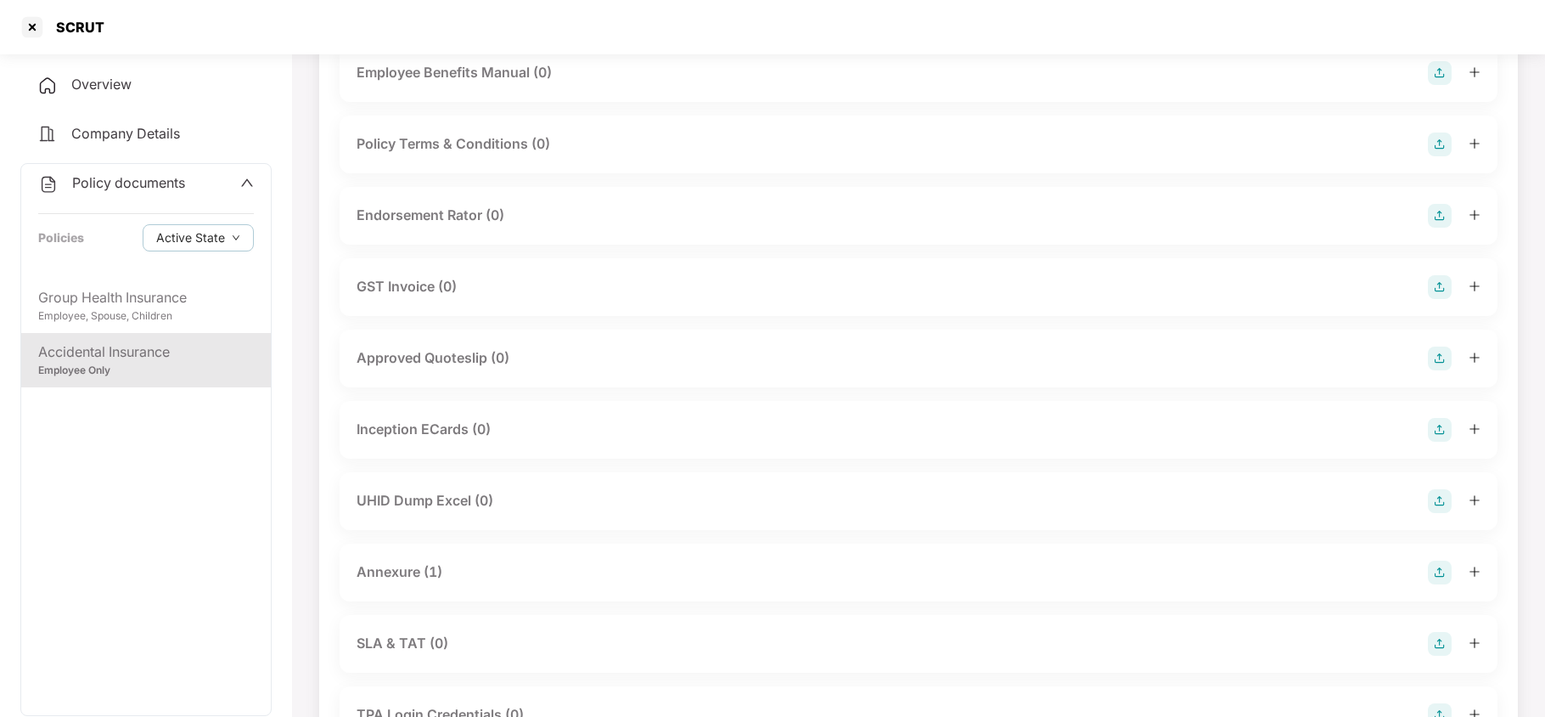
scroll to position [792, 0]
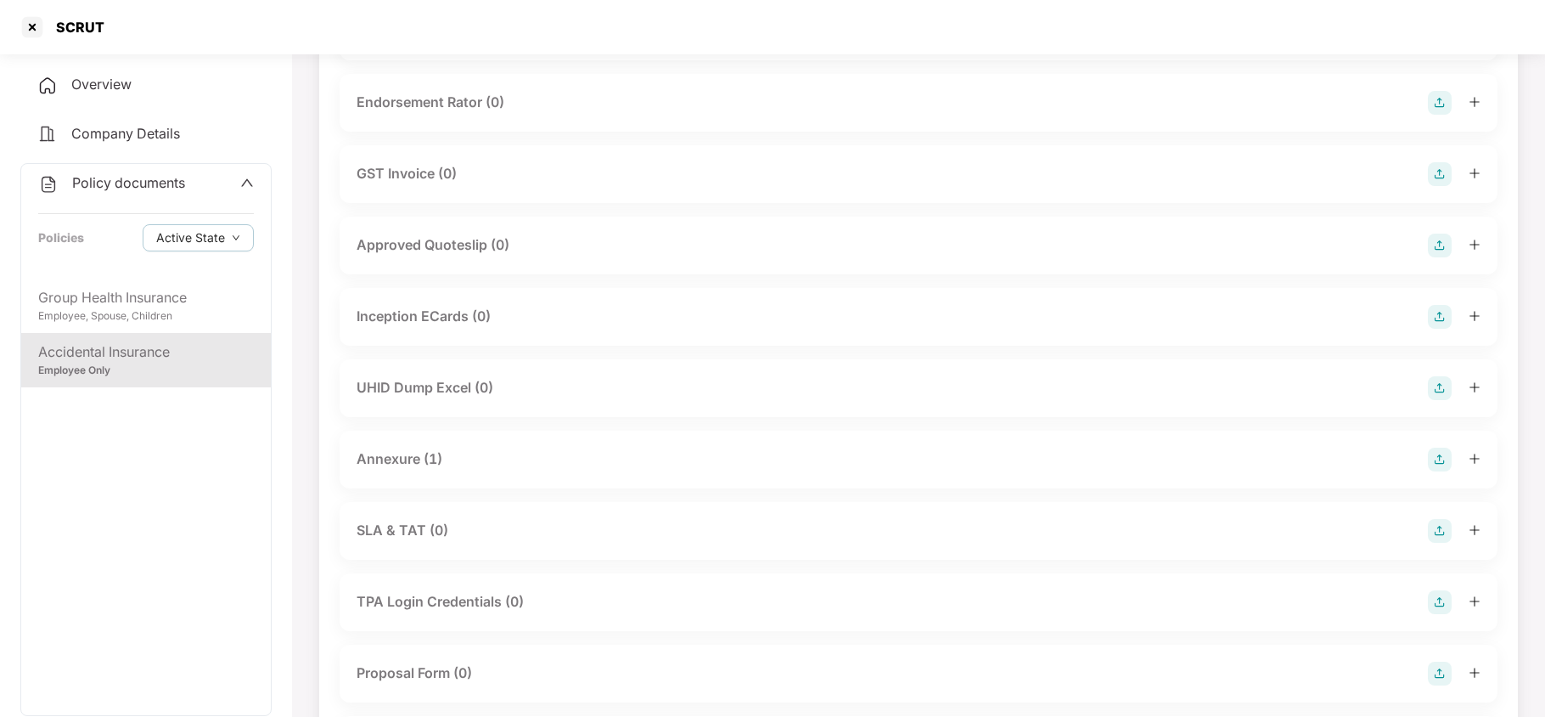
click at [405, 448] on div "Annexure (1)" at bounding box center [400, 458] width 86 height 21
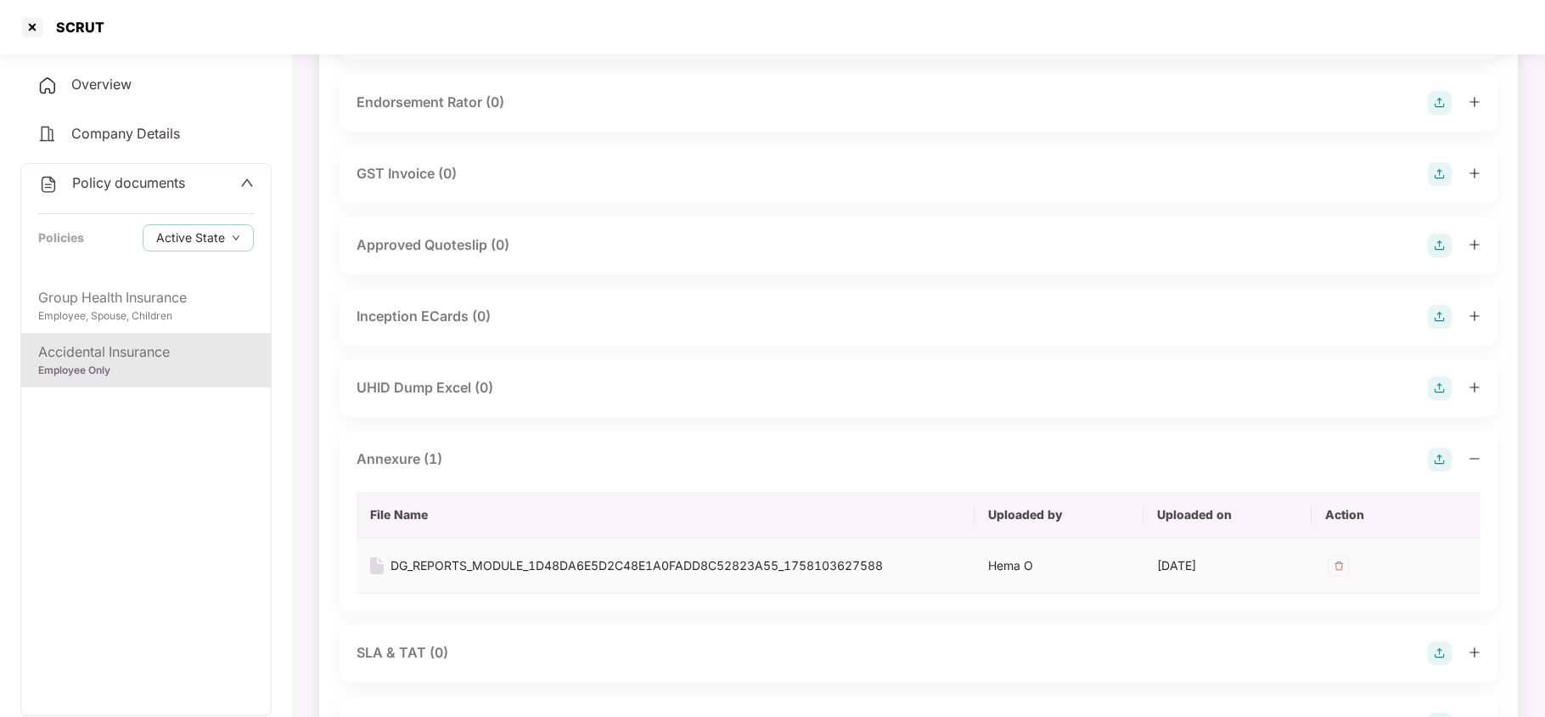
click at [462, 556] on div "DG_REPORTS_MODULE_1D48DA6E5D2C48E1A0FADD8C52823A55_1758103627588" at bounding box center [637, 565] width 493 height 19
click at [35, 28] on div at bounding box center [32, 27] width 27 height 27
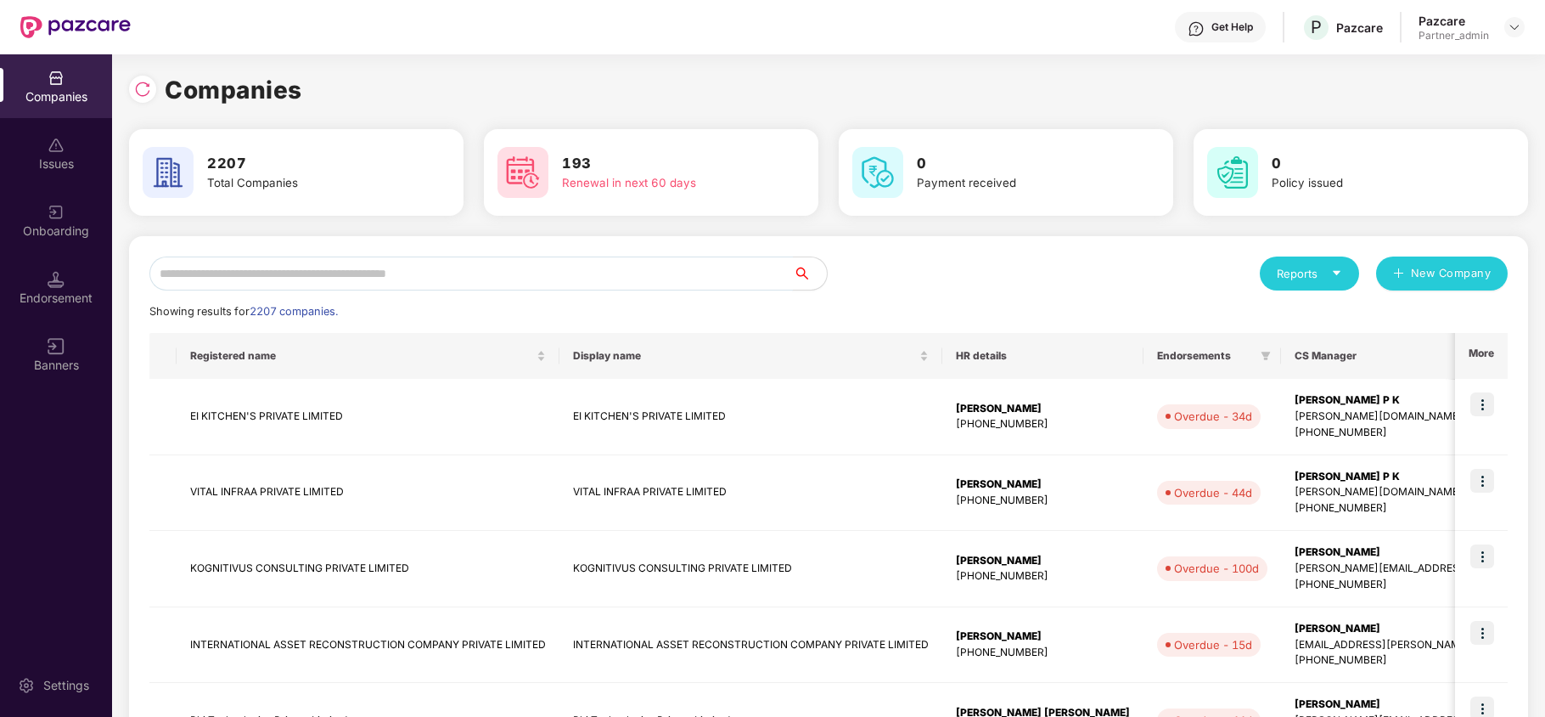
scroll to position [0, 0]
click at [353, 283] on input "text" at bounding box center [471, 273] width 644 height 34
paste input "**********"
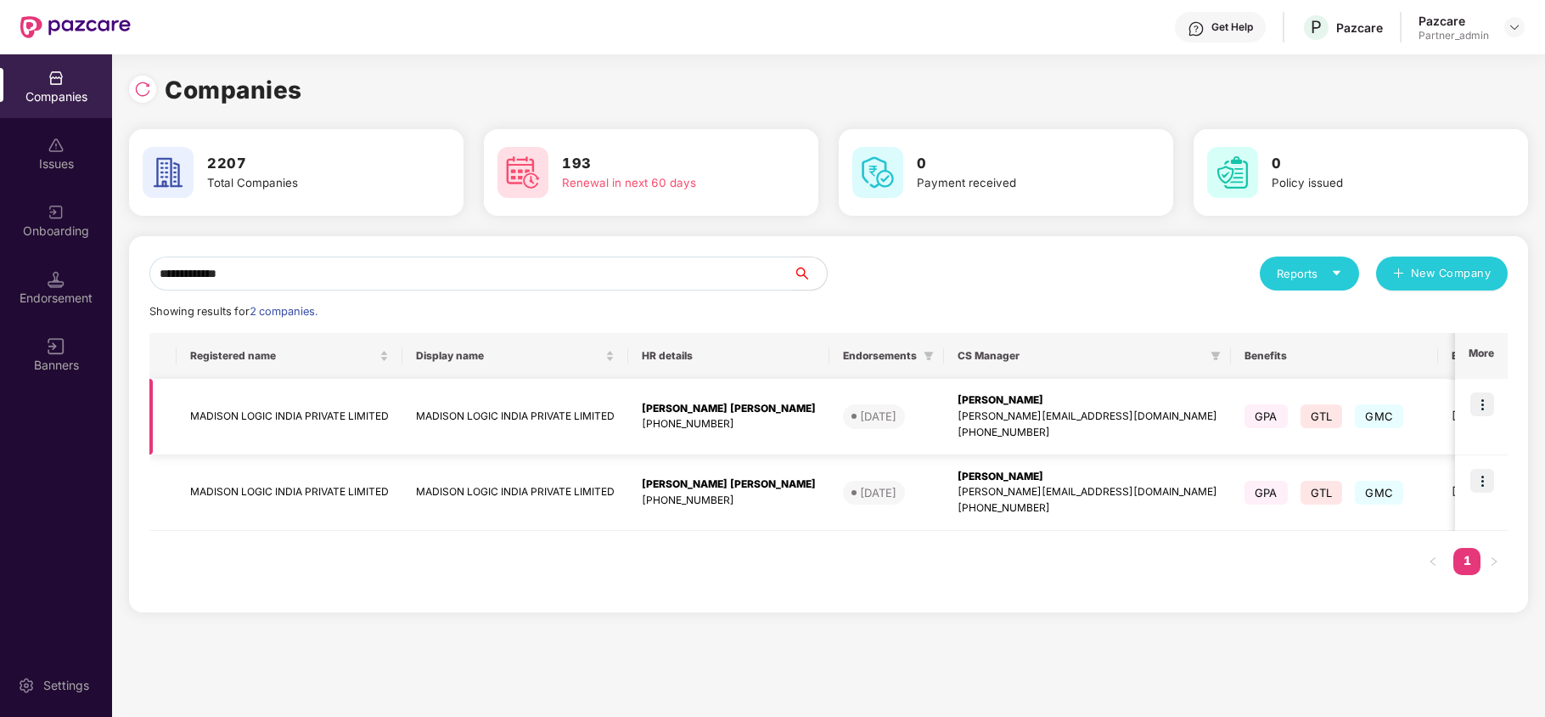
type input "**********"
drag, startPoint x: 1479, startPoint y: 402, endPoint x: 1475, endPoint y: 415, distance: 14.2
click at [1479, 403] on img at bounding box center [1483, 404] width 24 height 24
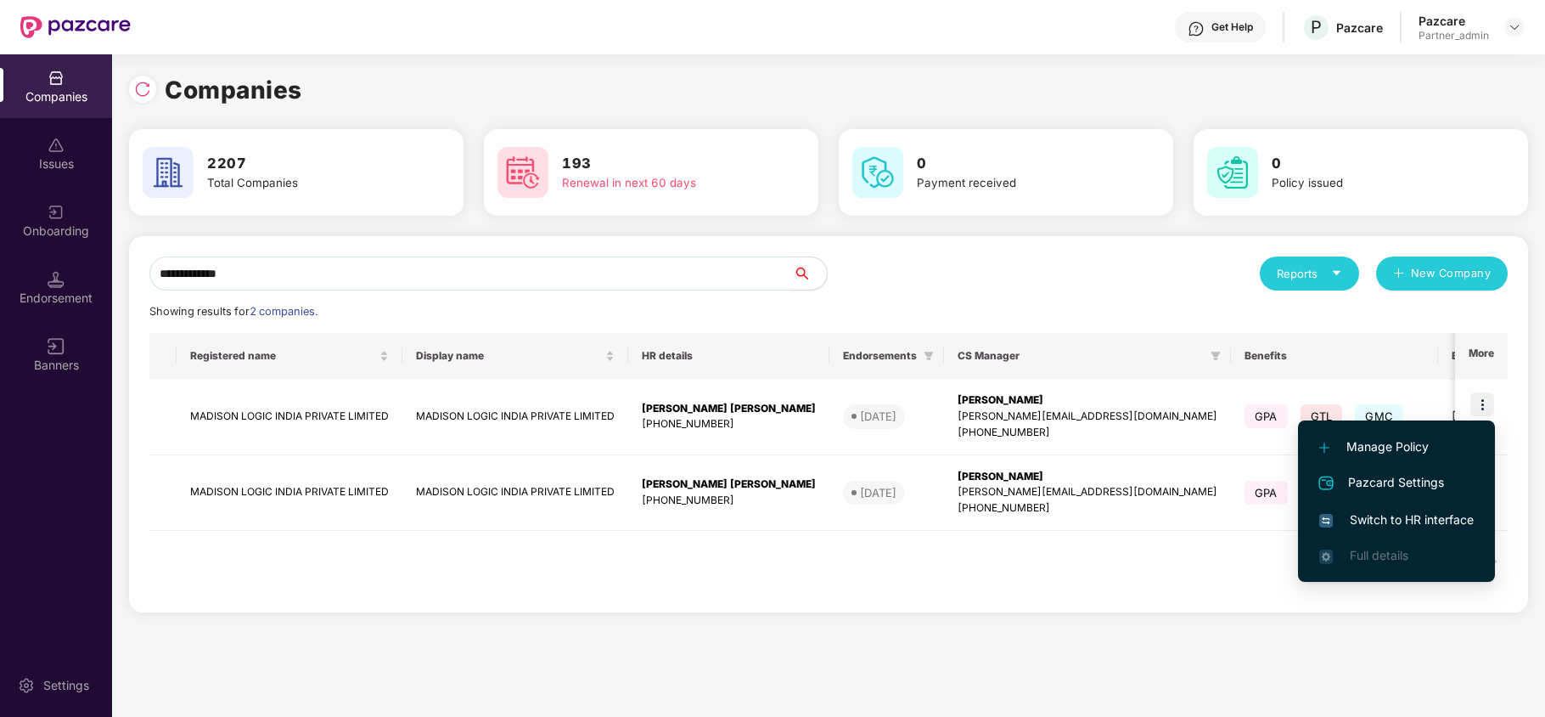
click at [1410, 516] on span "Switch to HR interface" at bounding box center [1397, 519] width 155 height 19
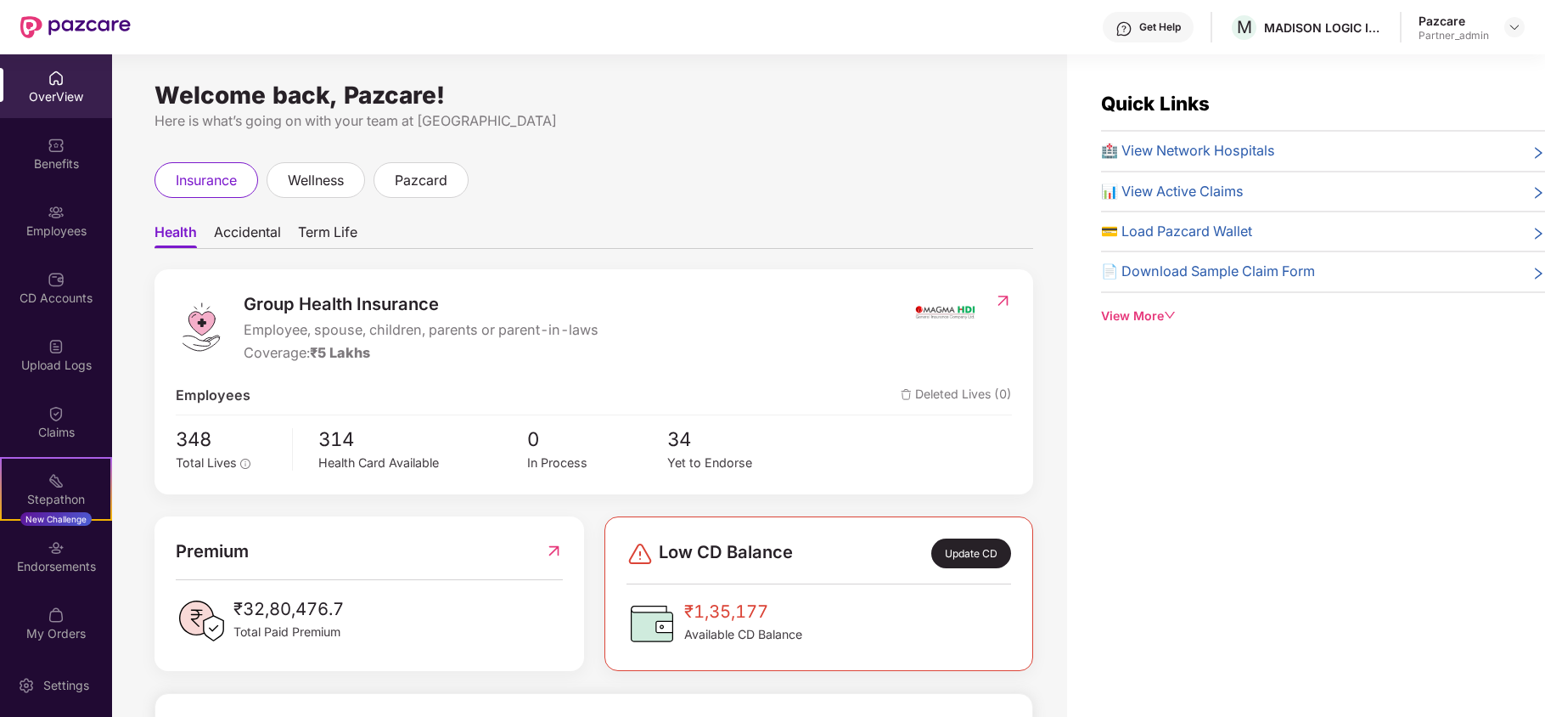
click at [53, 181] on div "Benefits" at bounding box center [56, 153] width 112 height 64
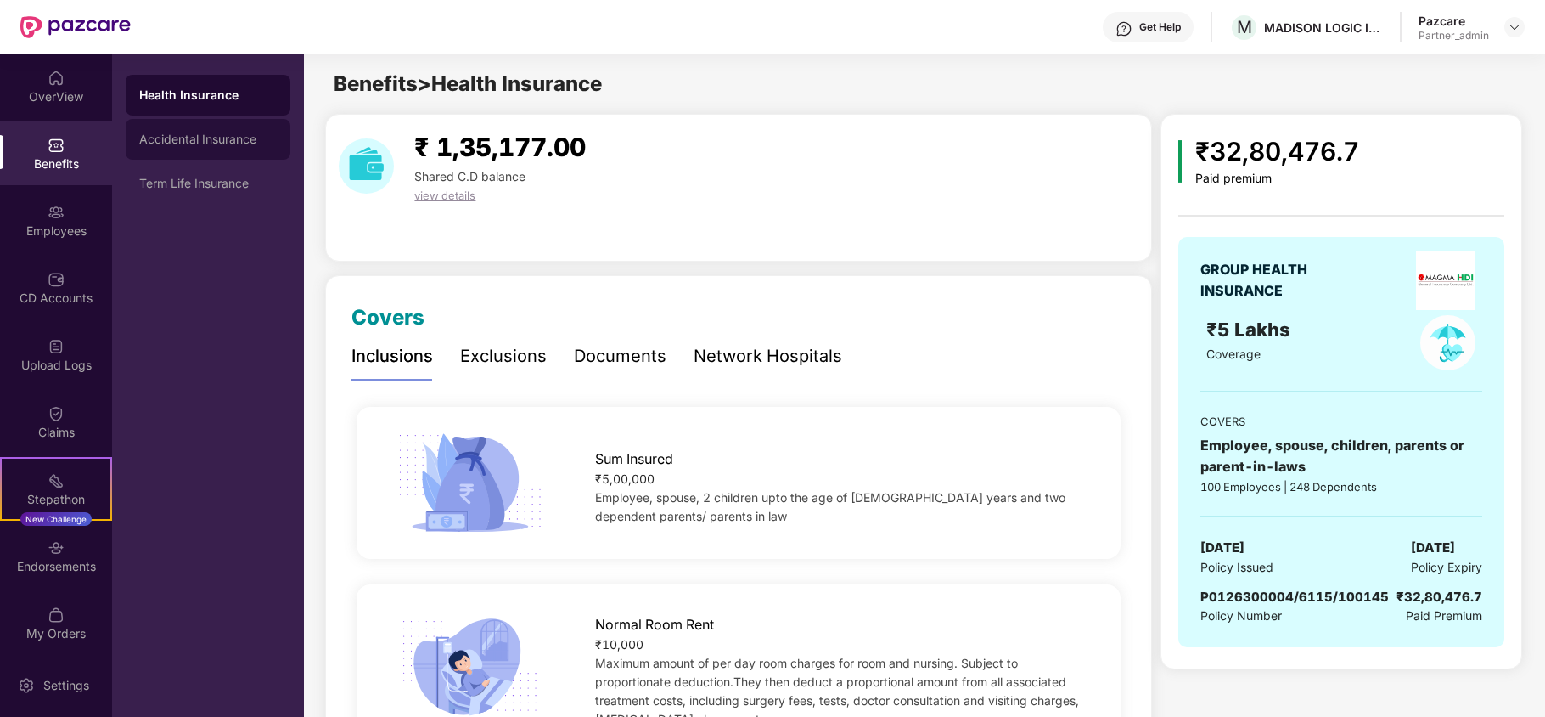
click at [217, 137] on div "Accidental Insurance" at bounding box center [208, 139] width 138 height 14
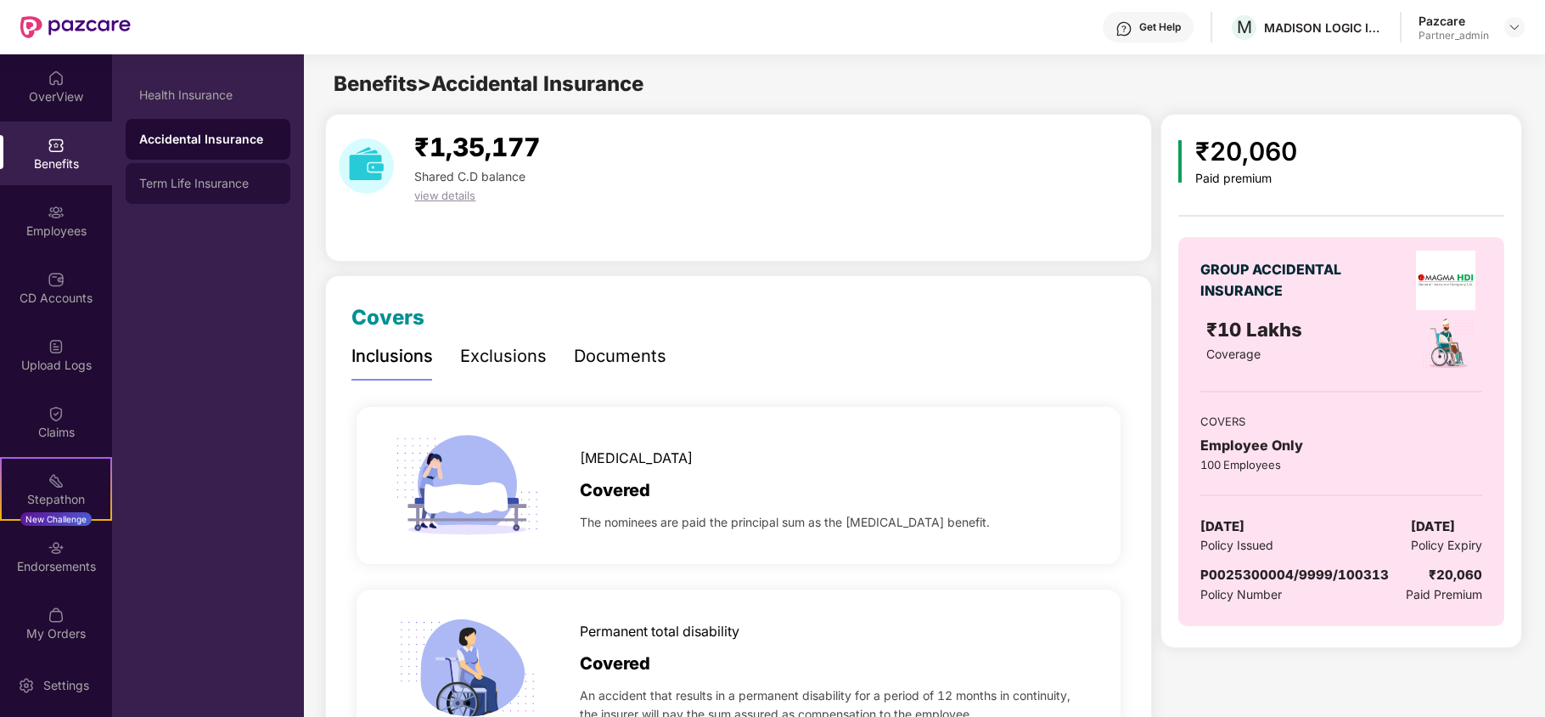
click at [205, 184] on div "Term Life Insurance" at bounding box center [208, 184] width 138 height 14
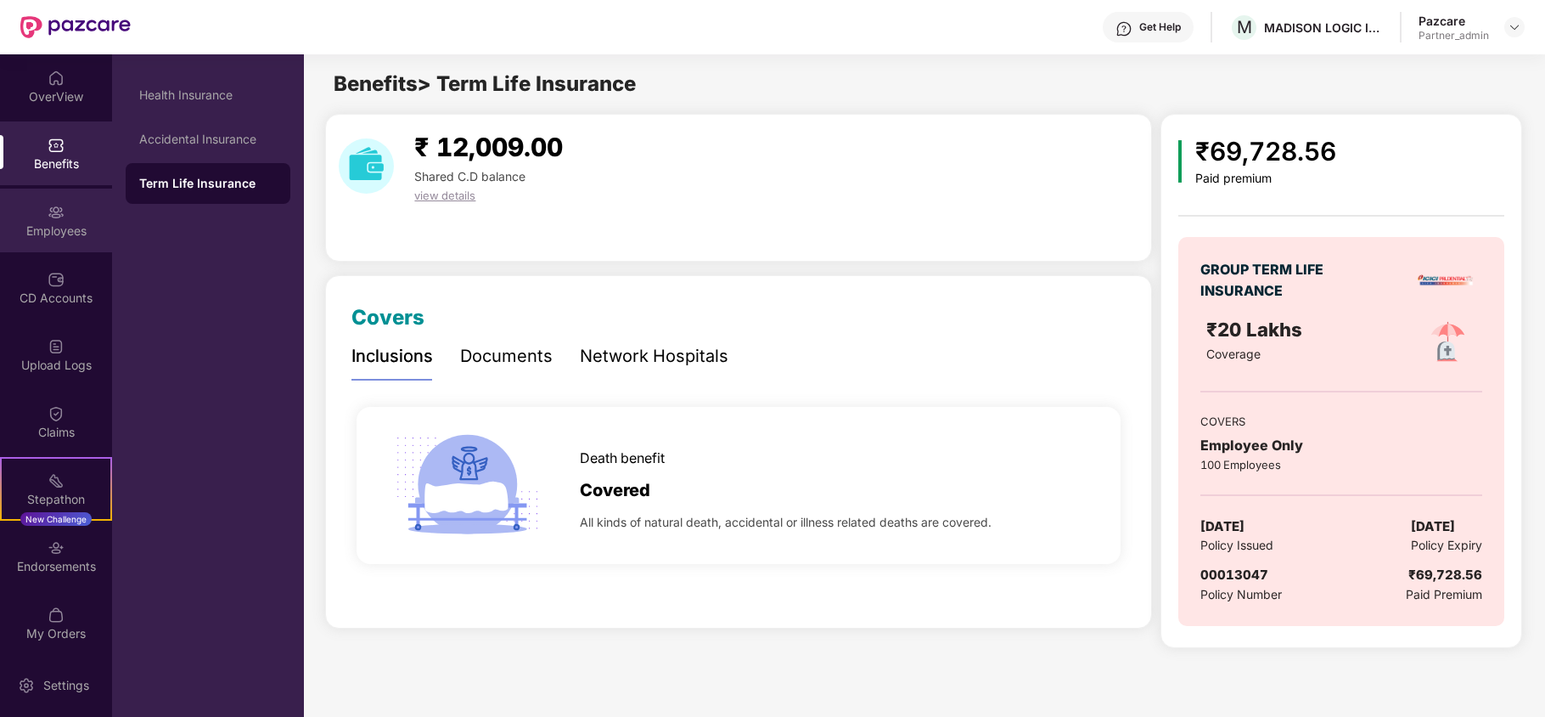
click at [35, 235] on div "Employees" at bounding box center [56, 230] width 112 height 17
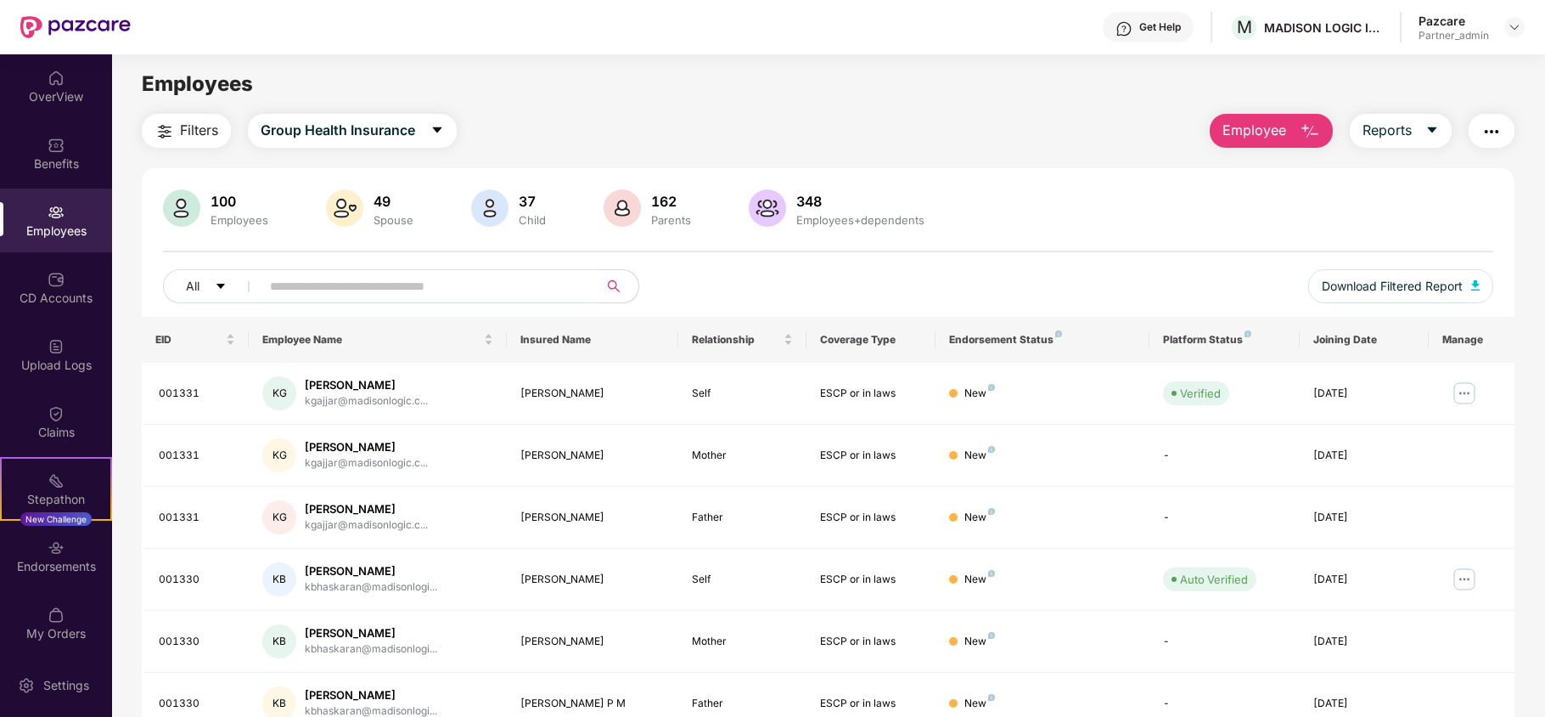
click at [181, 129] on span "Filters" at bounding box center [199, 130] width 38 height 21
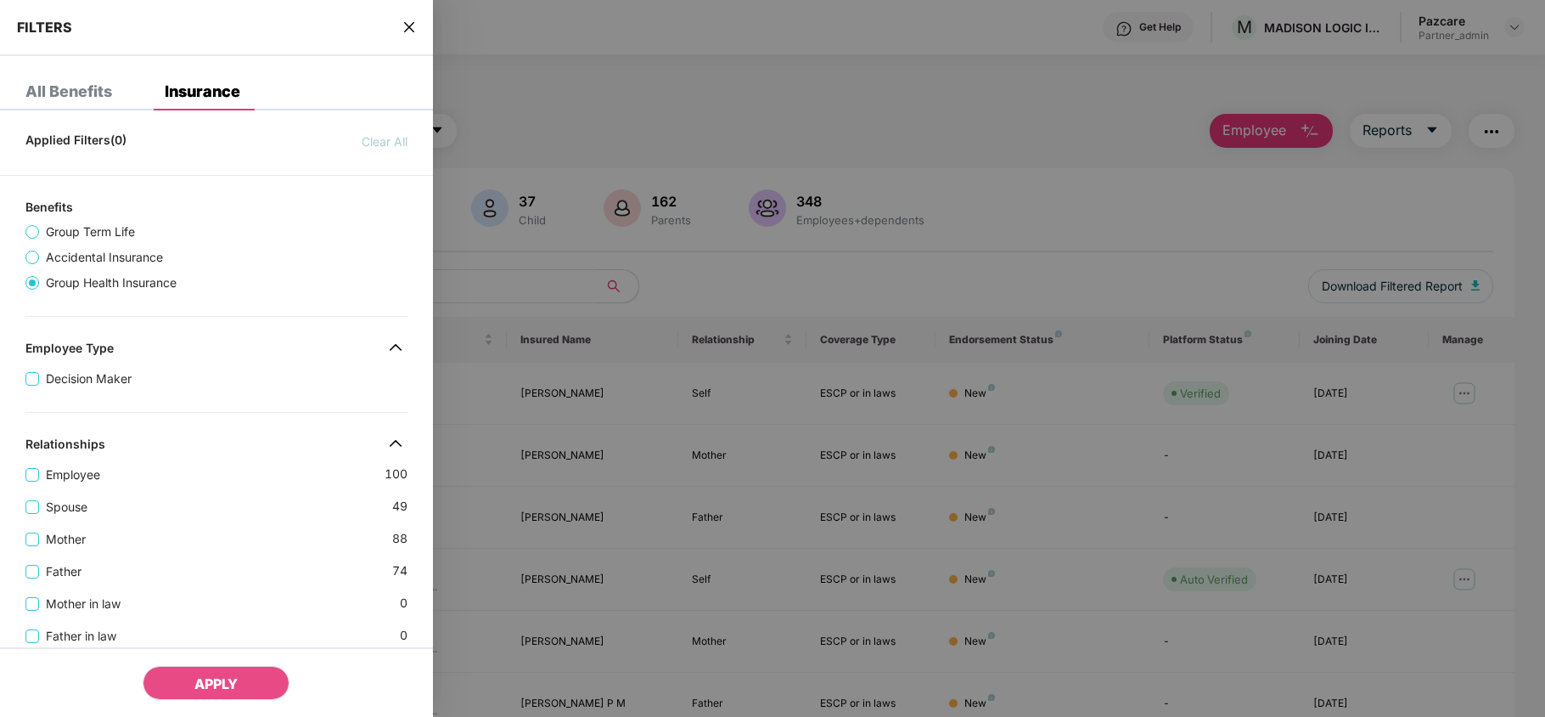
scroll to position [564, 0]
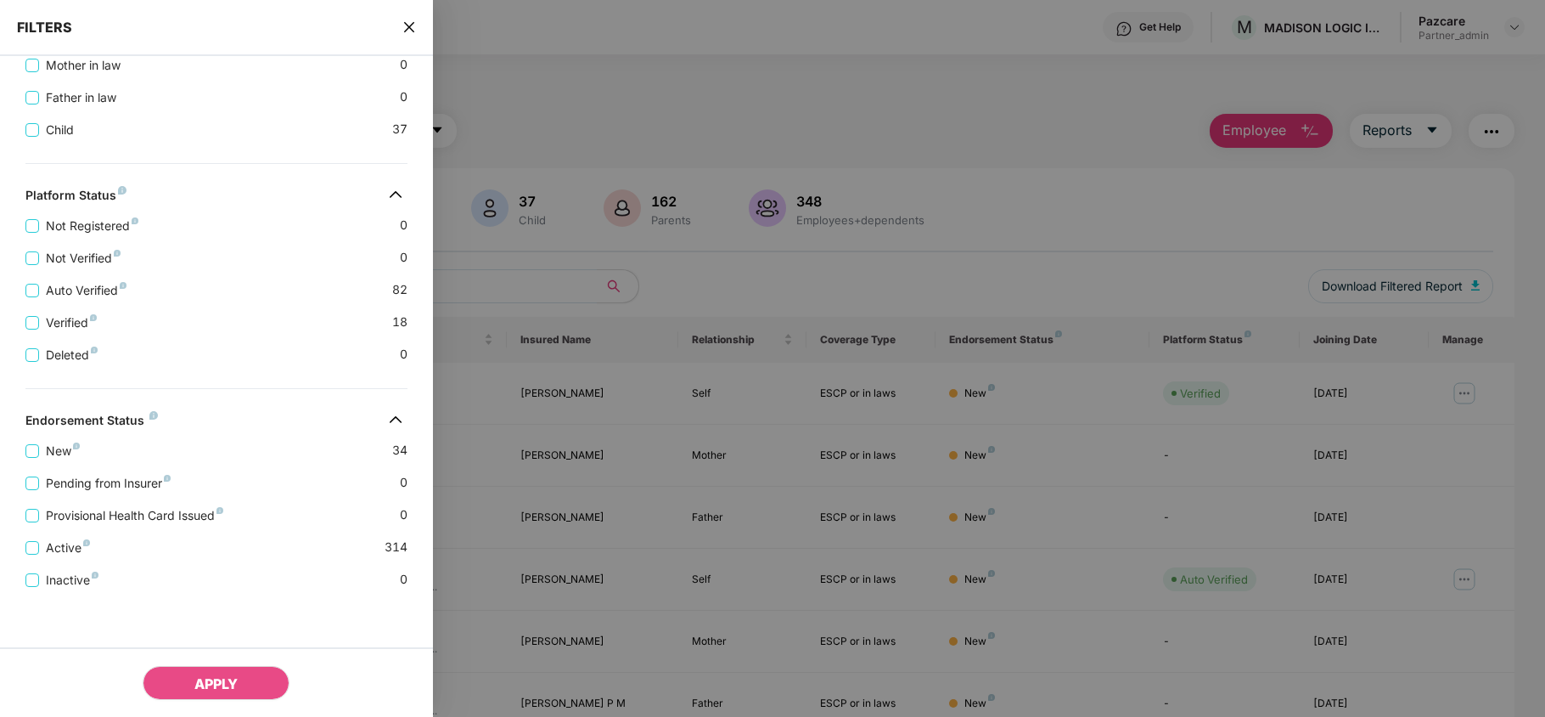
click at [409, 21] on icon "close" at bounding box center [410, 27] width 14 height 14
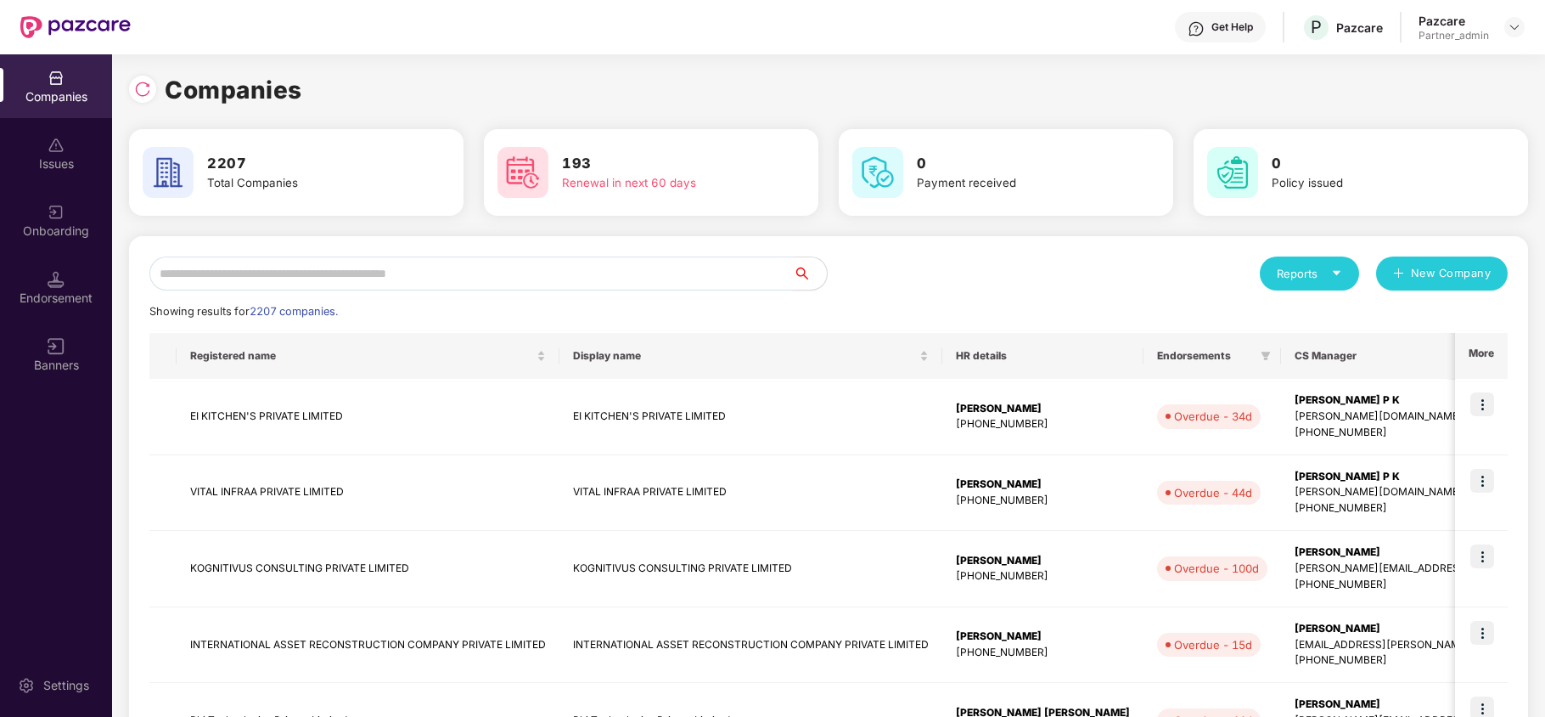
click at [219, 273] on input "text" at bounding box center [471, 273] width 644 height 34
paste input "**********"
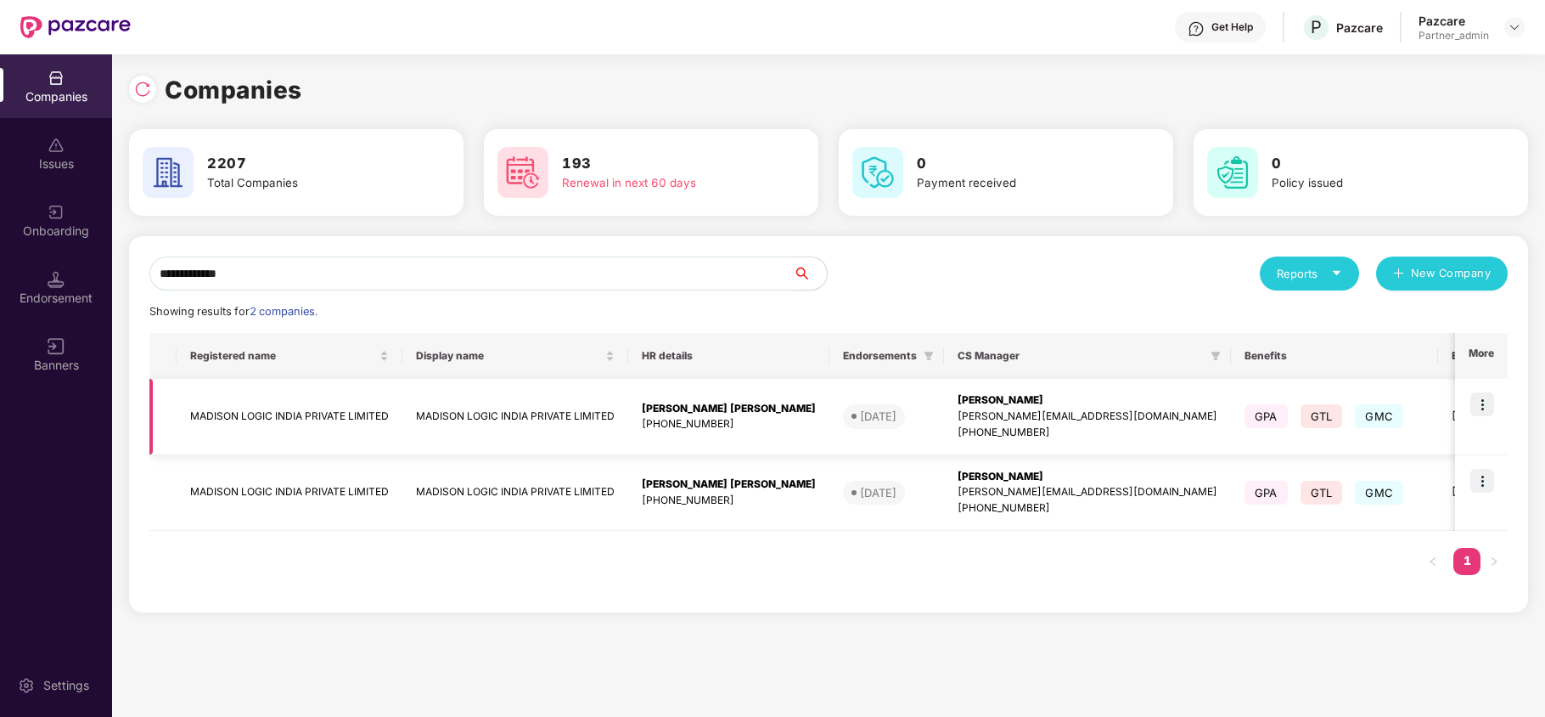
type input "**********"
click at [205, 421] on td "MADISON LOGIC INDIA PRIVATE LIMITED" at bounding box center [290, 417] width 226 height 76
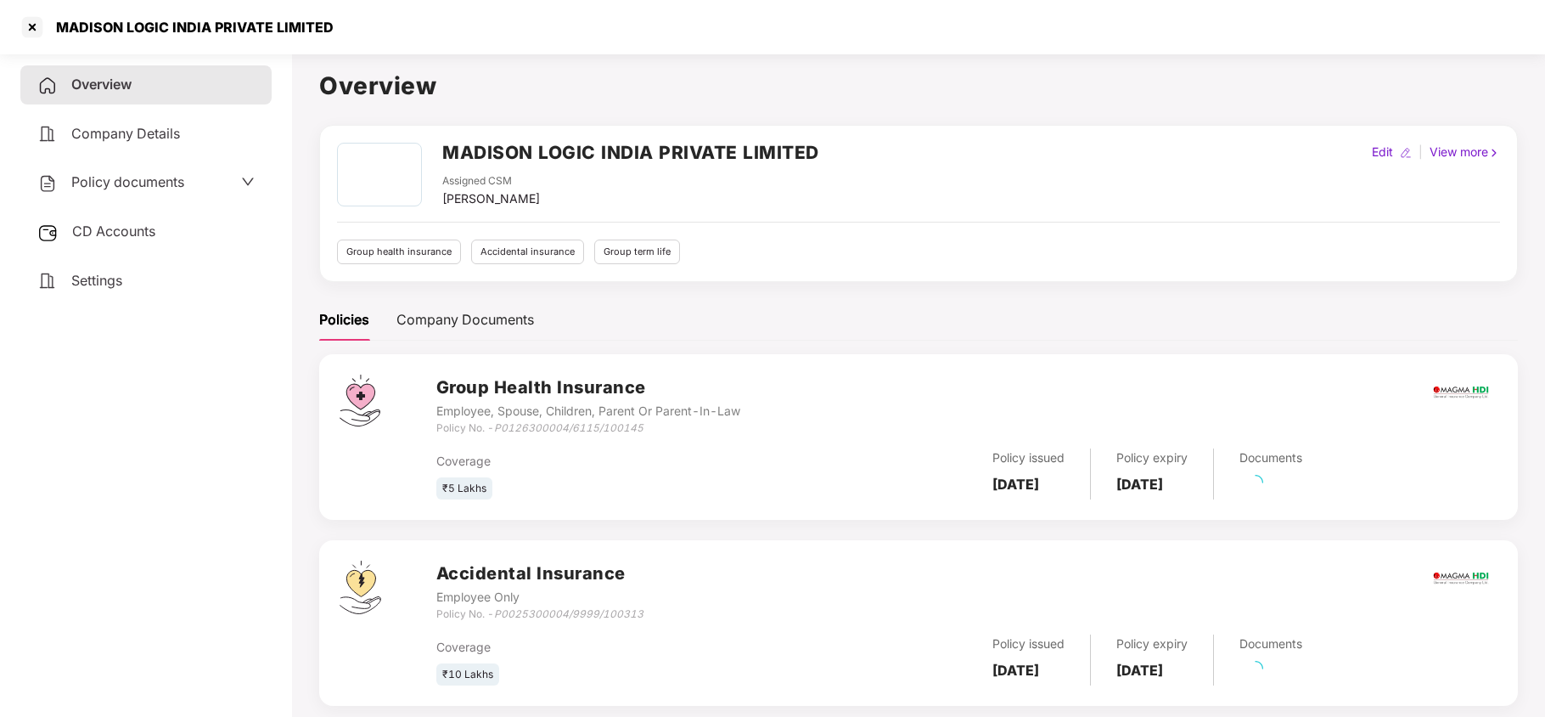
click at [92, 235] on span "CD Accounts" at bounding box center [113, 230] width 83 height 17
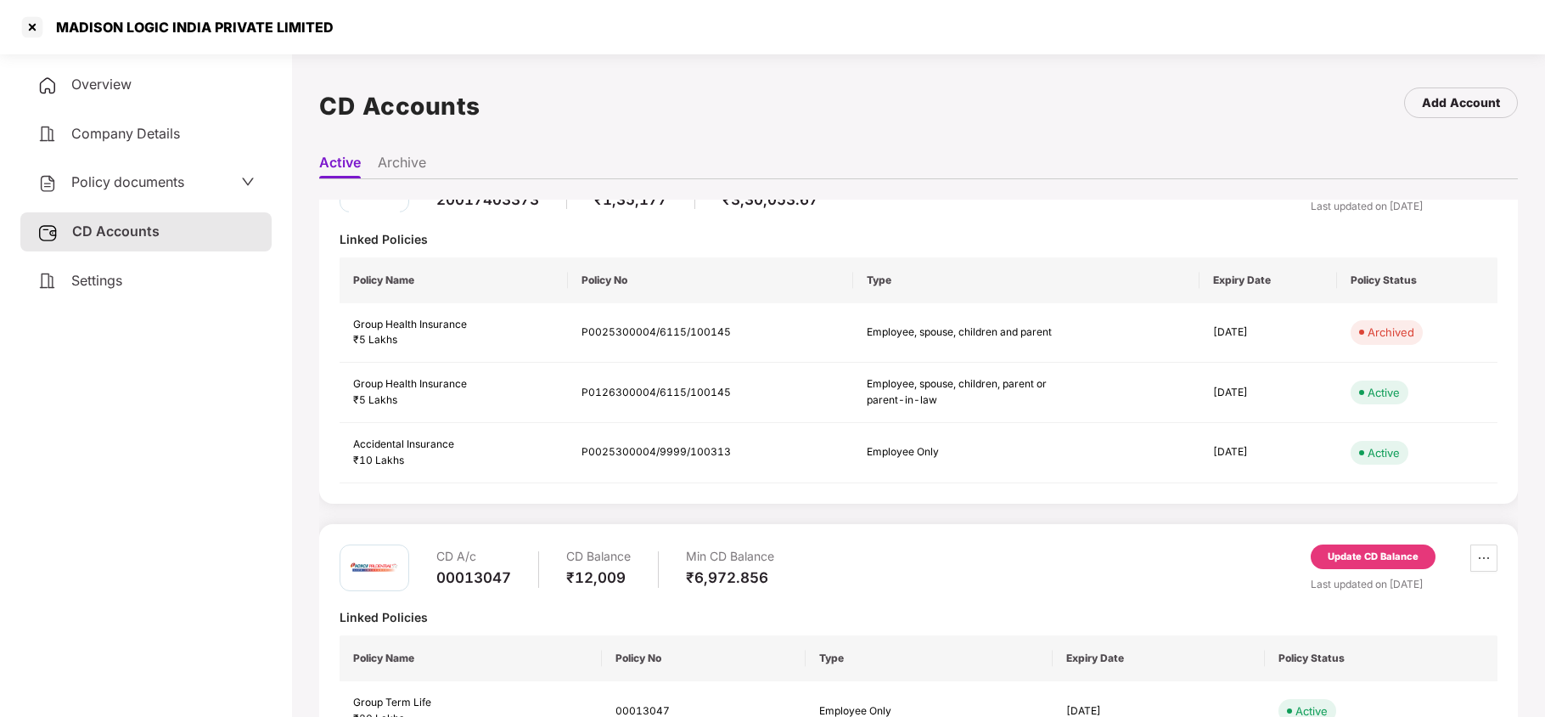
scroll to position [0, 0]
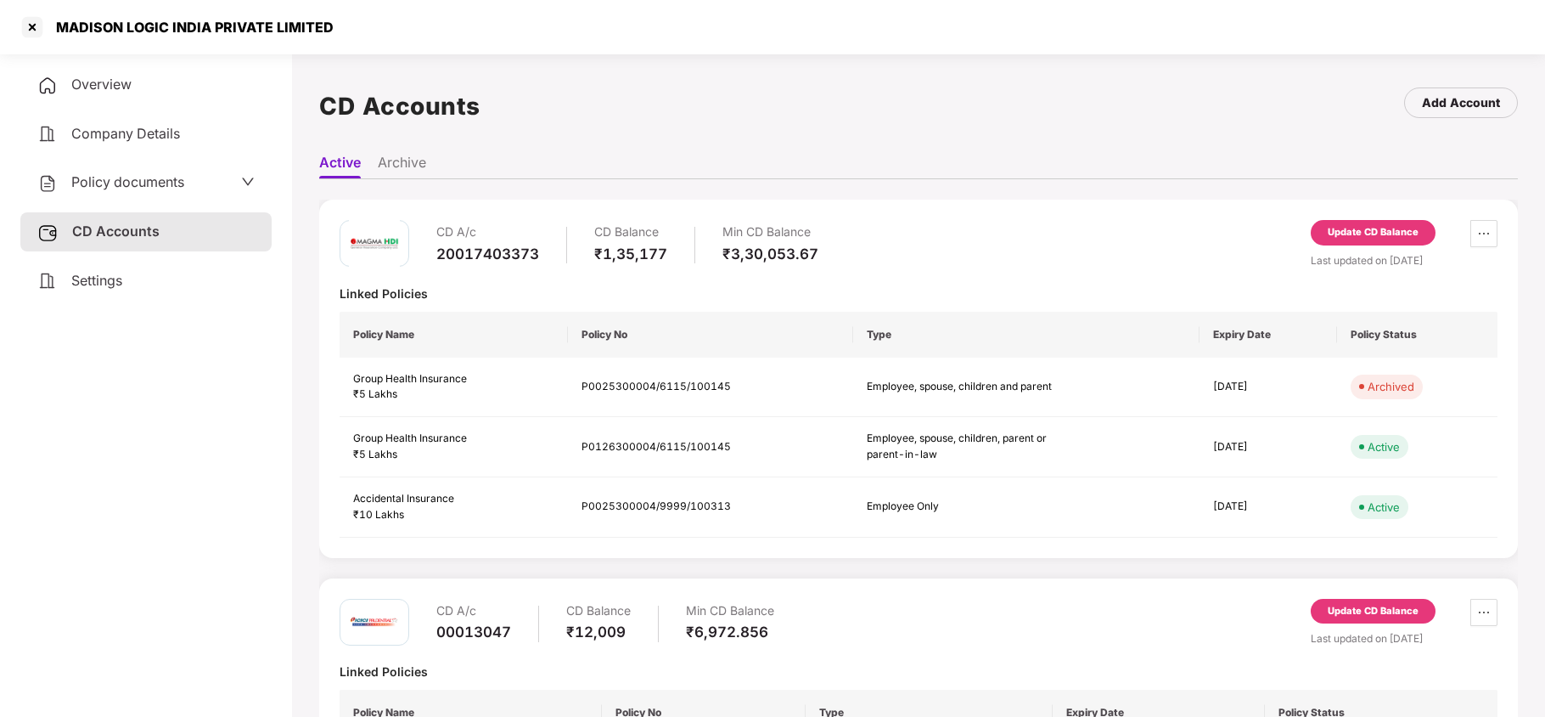
click at [93, 177] on span "Policy documents" at bounding box center [127, 181] width 113 height 17
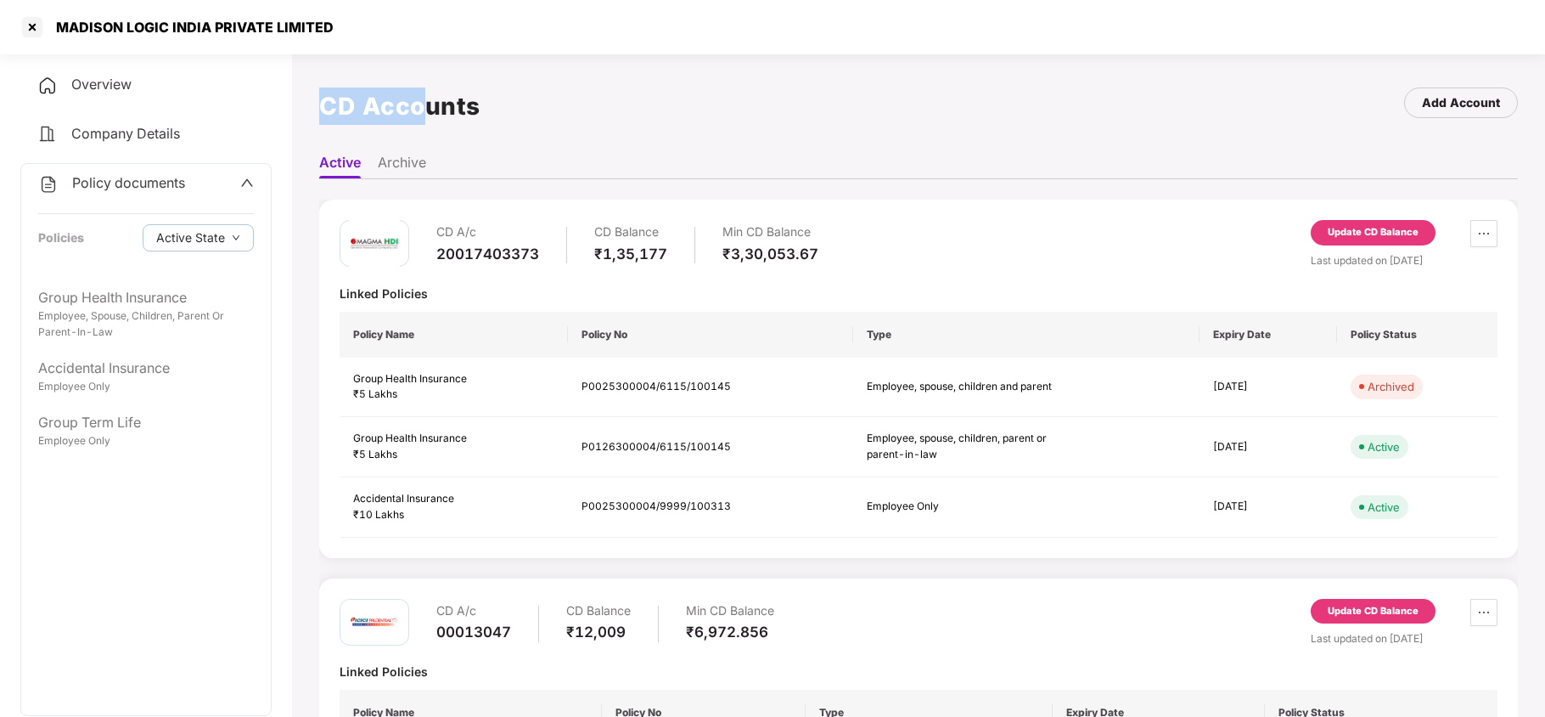
drag, startPoint x: 321, startPoint y: 109, endPoint x: 500, endPoint y: 153, distance: 184.5
click at [443, 110] on h1 "CD Accounts" at bounding box center [399, 105] width 161 height 37
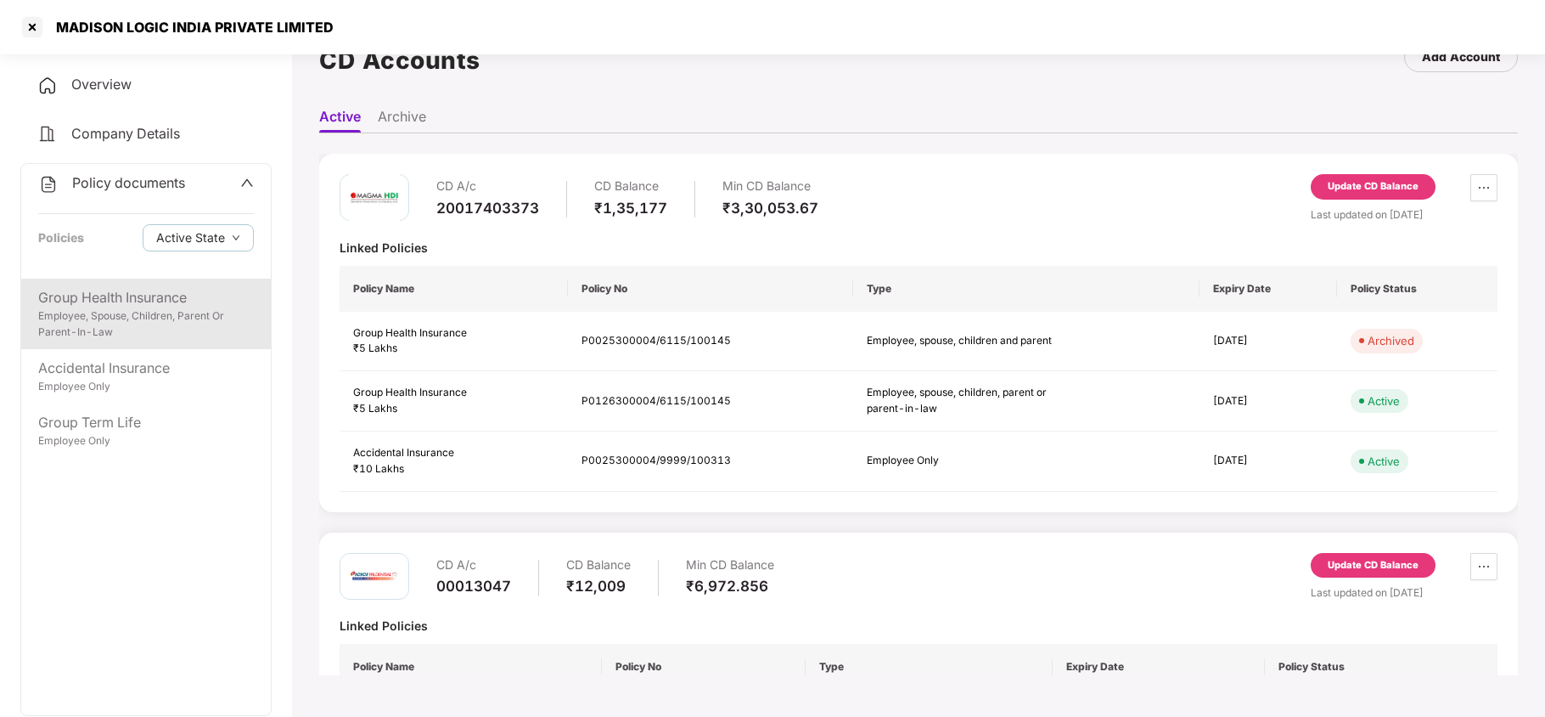
click at [160, 312] on div "Employee, Spouse, Children, Parent Or Parent-In-Law" at bounding box center [146, 324] width 216 height 32
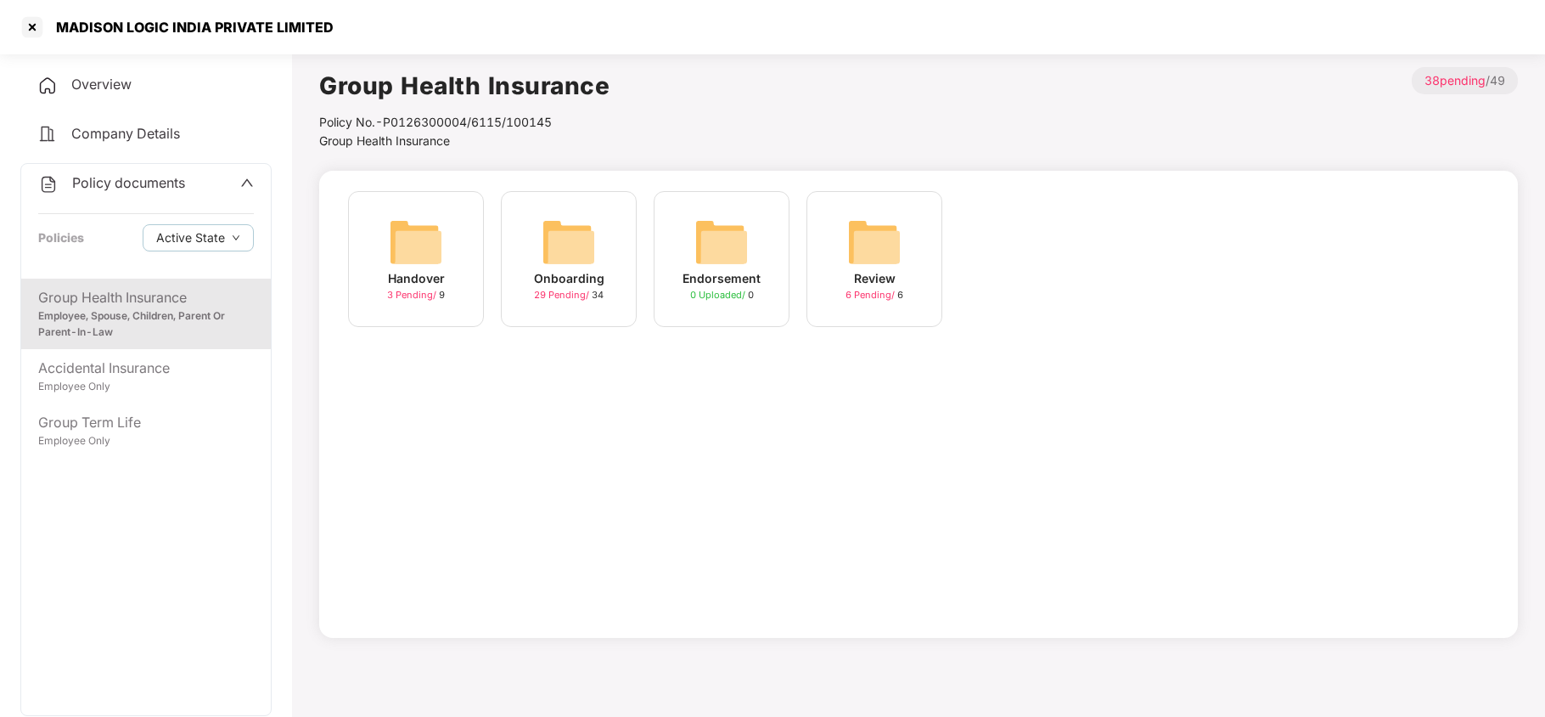
click at [555, 243] on img at bounding box center [569, 242] width 54 height 54
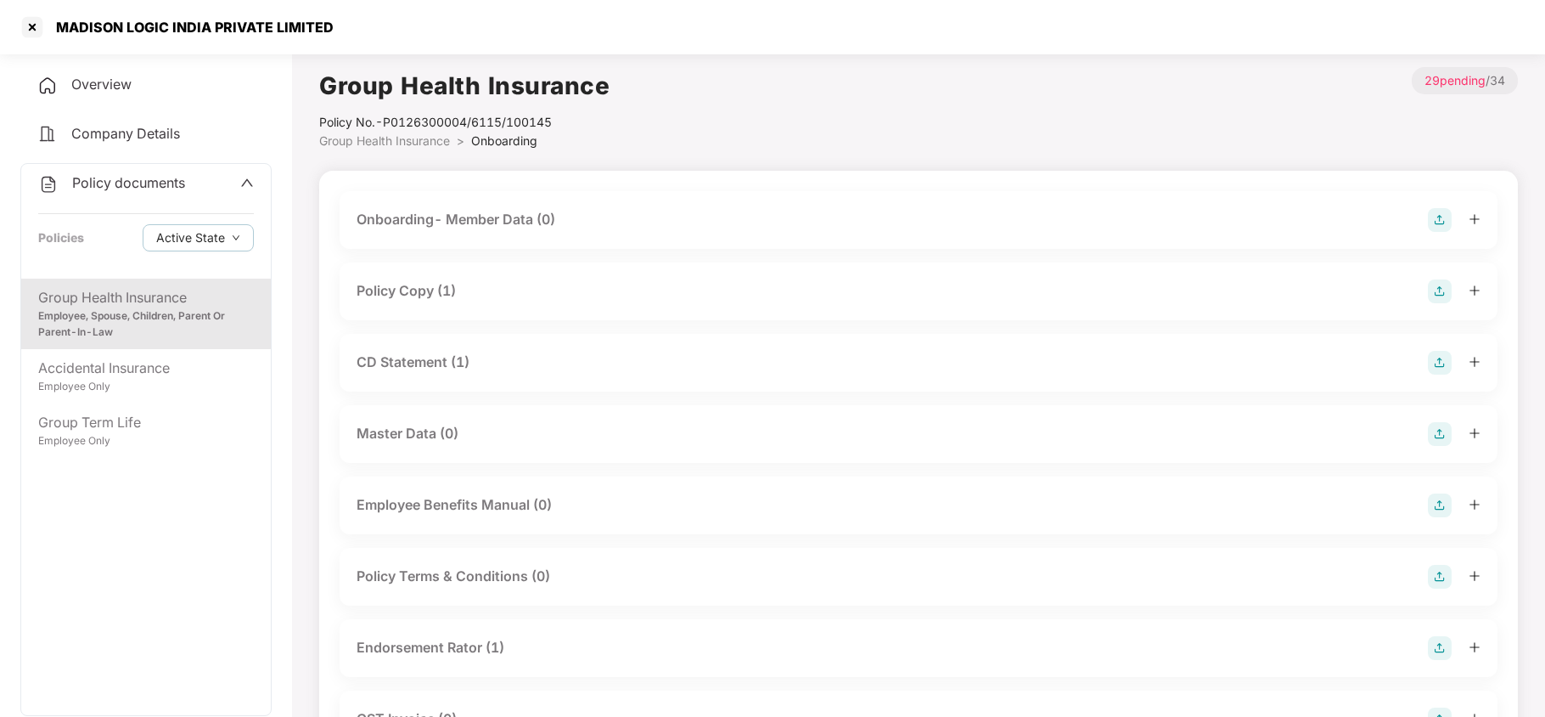
click at [438, 296] on div "Policy Copy (1)" at bounding box center [406, 290] width 99 height 21
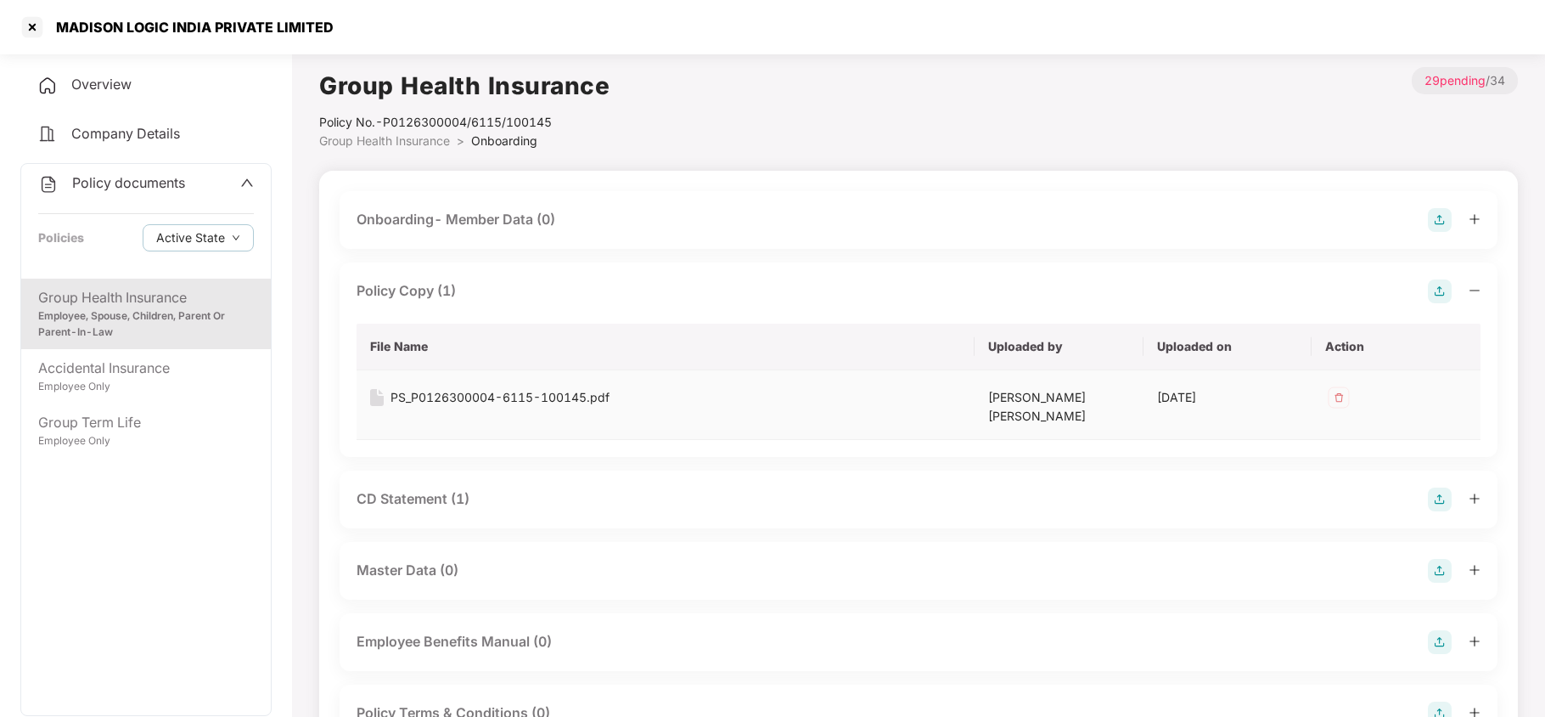
click at [496, 399] on div "PS_P0126300004-6115-100145.pdf" at bounding box center [500, 397] width 219 height 19
click at [450, 488] on div "CD Statement (1)" at bounding box center [413, 498] width 113 height 21
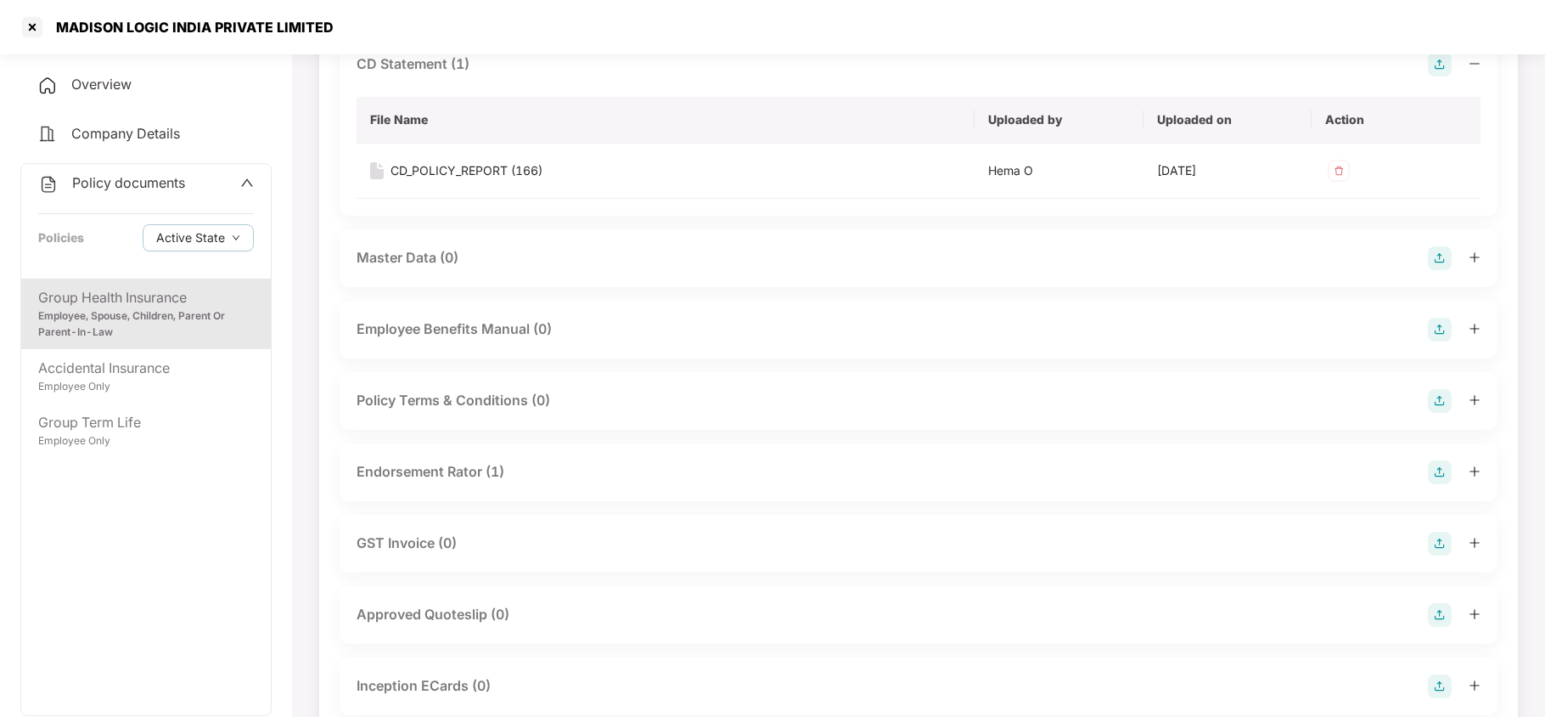
scroll to position [566, 0]
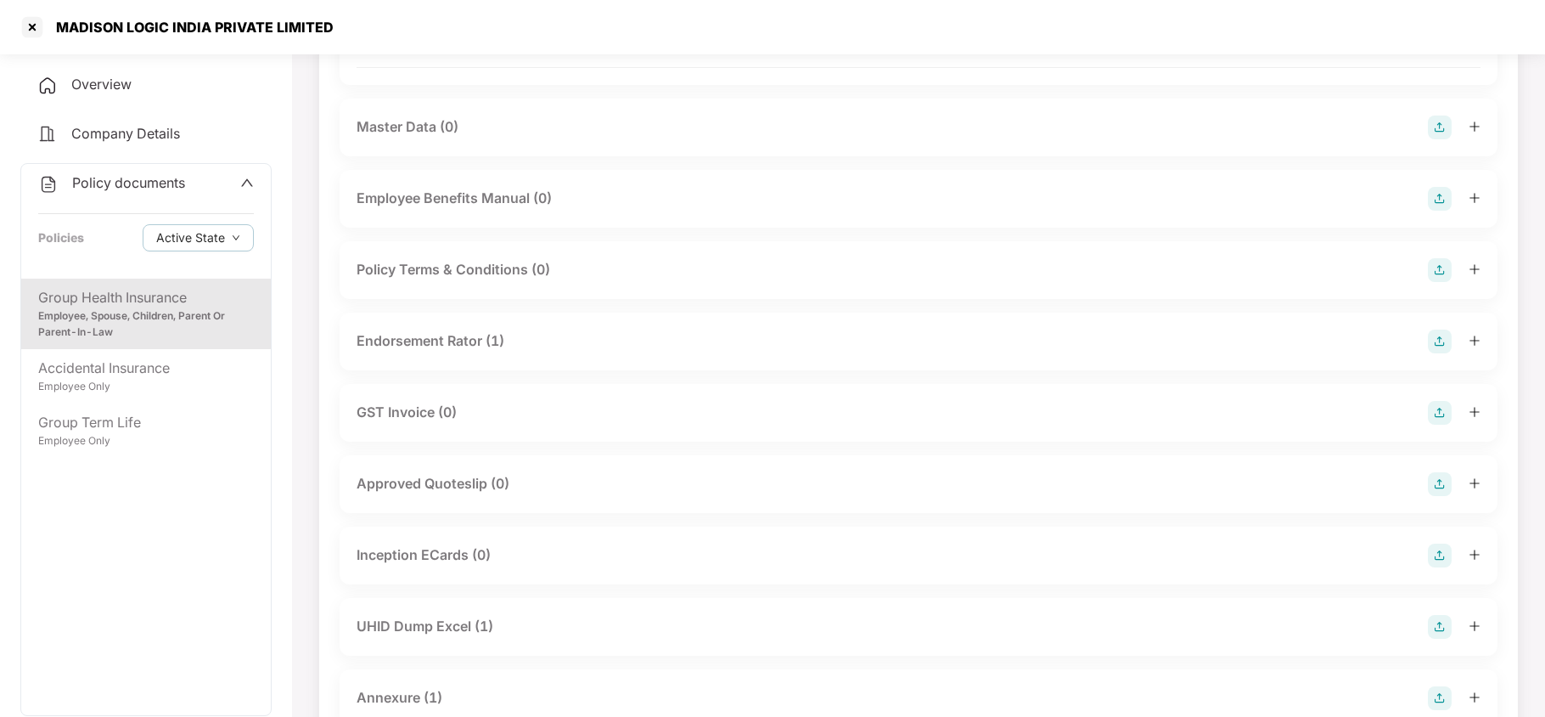
drag, startPoint x: 477, startPoint y: 329, endPoint x: 483, endPoint y: 357, distance: 28.6
click at [477, 331] on div "Endorsement Rator (1)" at bounding box center [431, 340] width 148 height 21
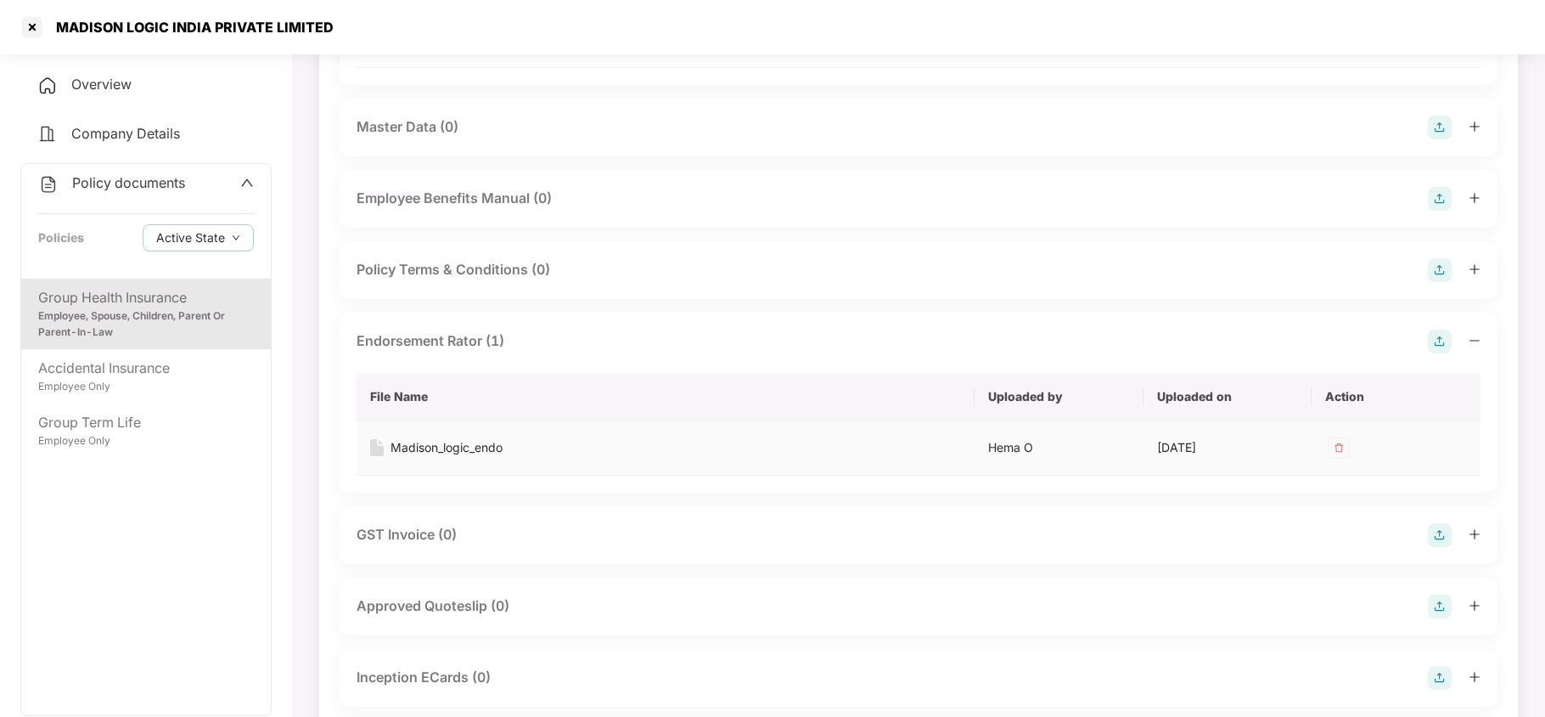
click at [432, 438] on div "Madison_logic_endo" at bounding box center [447, 447] width 112 height 19
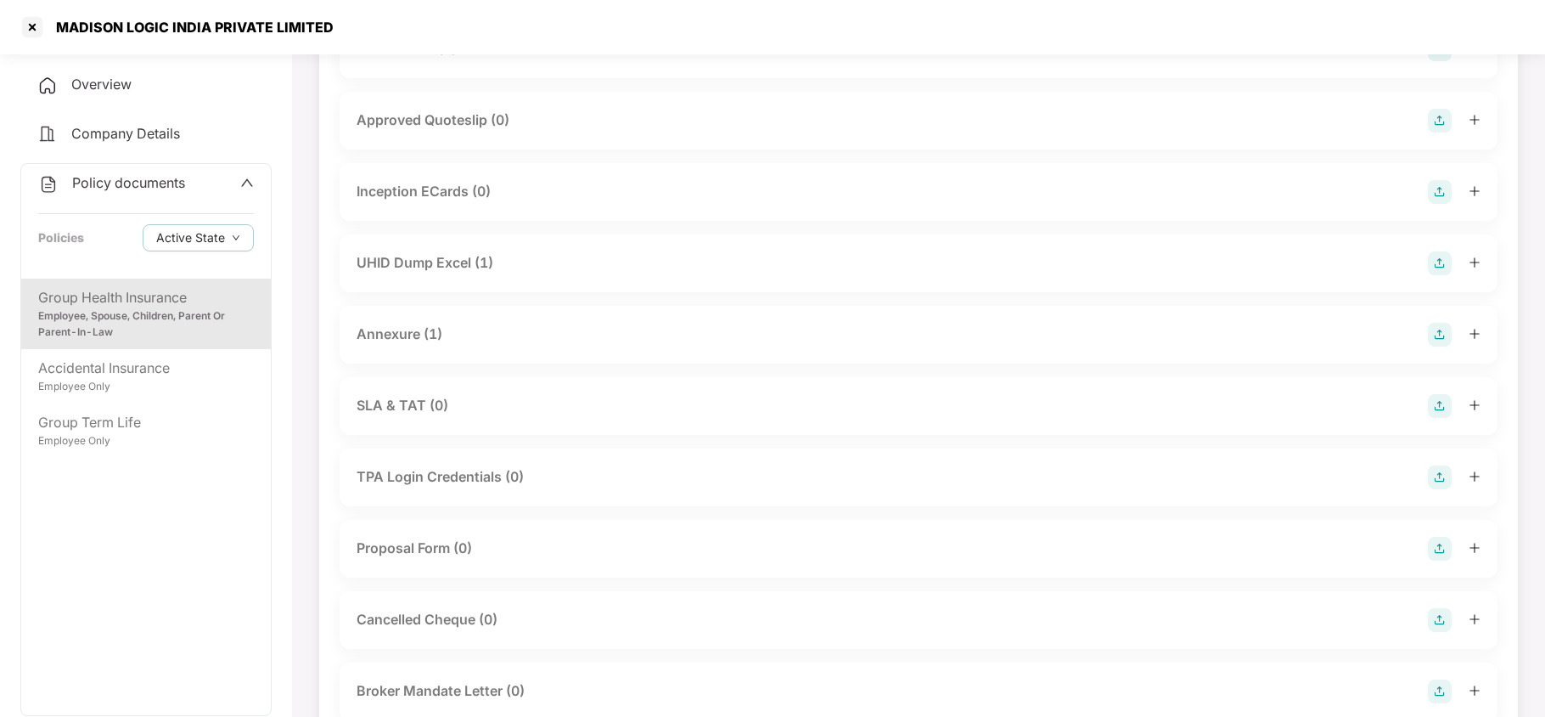
scroll to position [1132, 0]
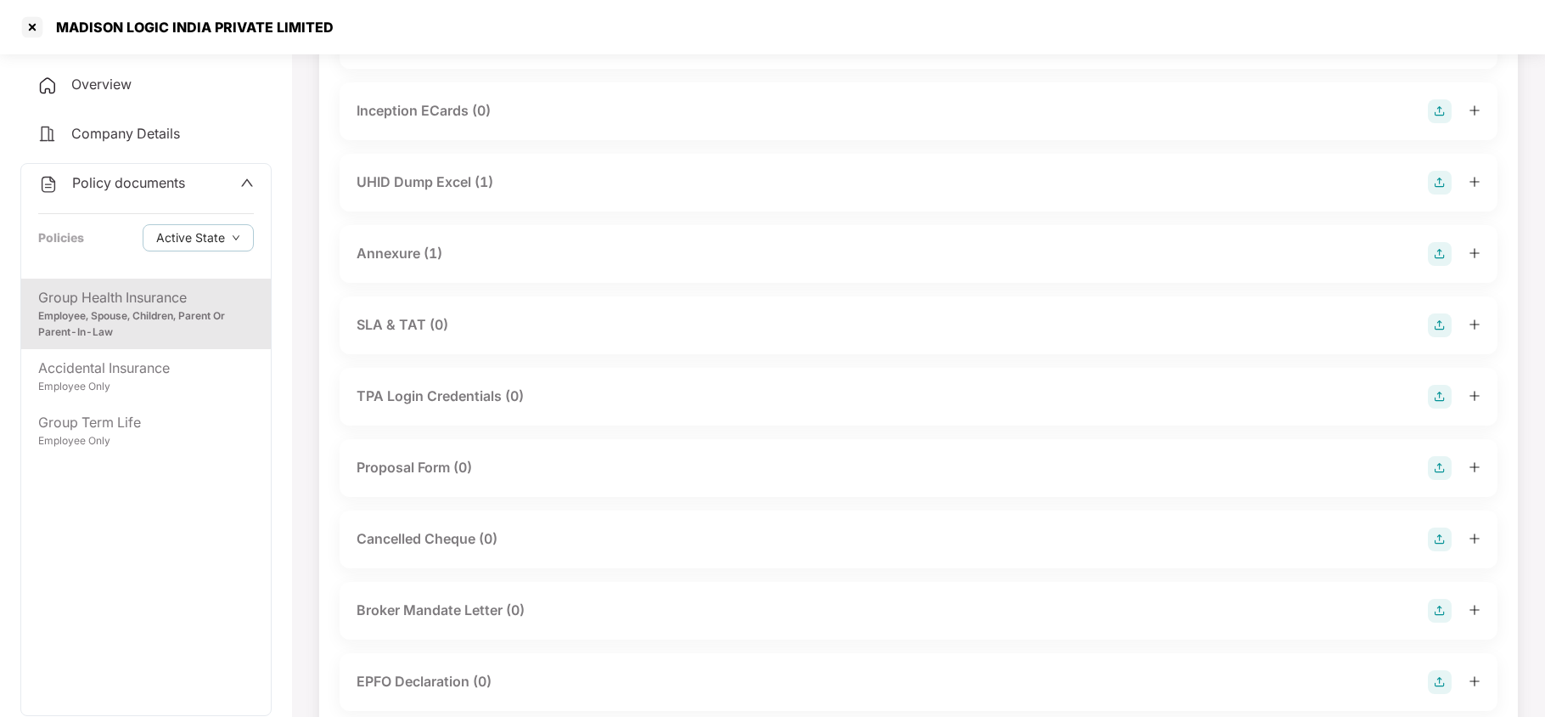
drag, startPoint x: 460, startPoint y: 168, endPoint x: 442, endPoint y: 200, distance: 36.9
click at [460, 172] on div "UHID Dump Excel (1)" at bounding box center [425, 182] width 137 height 21
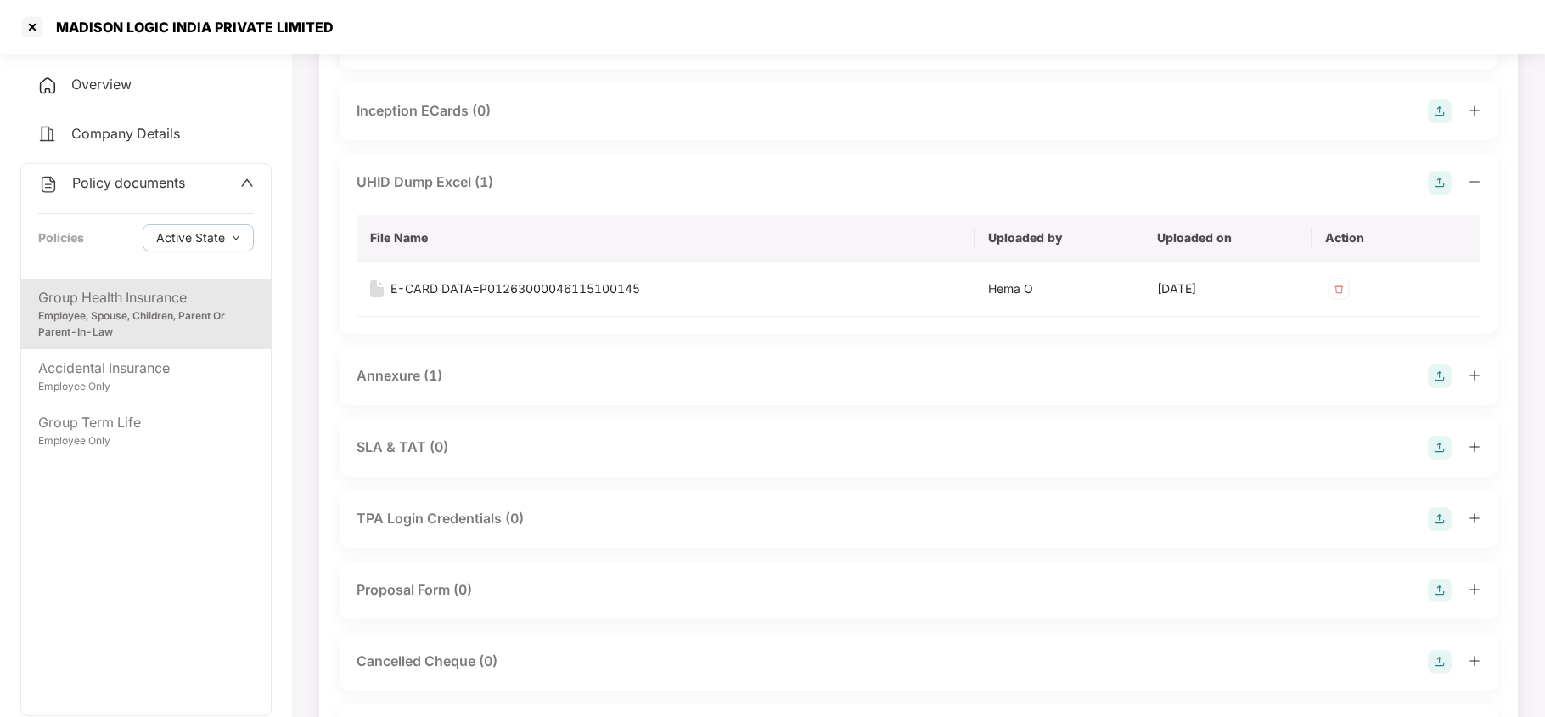
click at [382, 365] on div "Annexure (1)" at bounding box center [400, 375] width 86 height 21
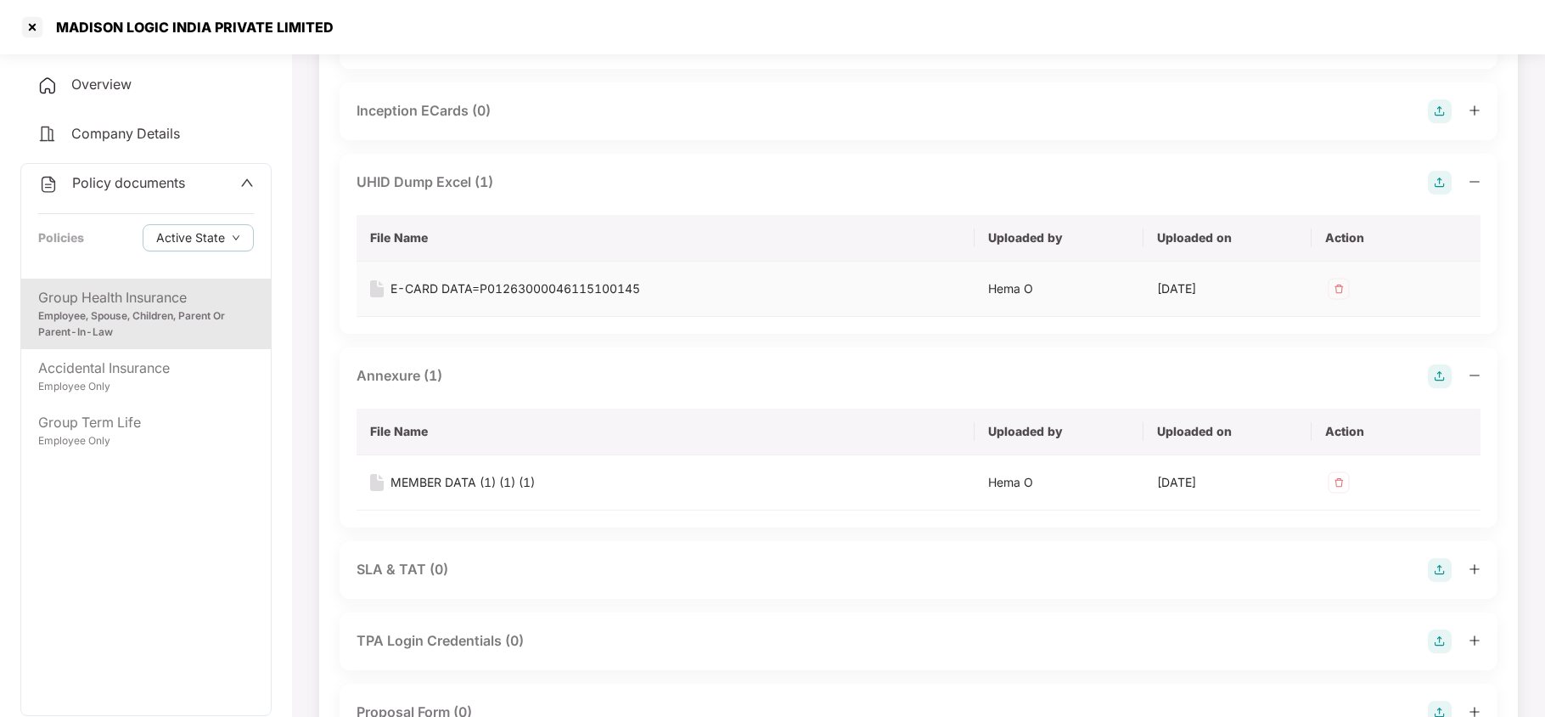
click at [483, 279] on div "E-CARD DATA=P01263000046115100145" at bounding box center [516, 288] width 250 height 19
click at [474, 473] on div "MEMBER DATA (1) (1) (1)" at bounding box center [463, 482] width 144 height 19
click at [35, 36] on div at bounding box center [32, 27] width 27 height 27
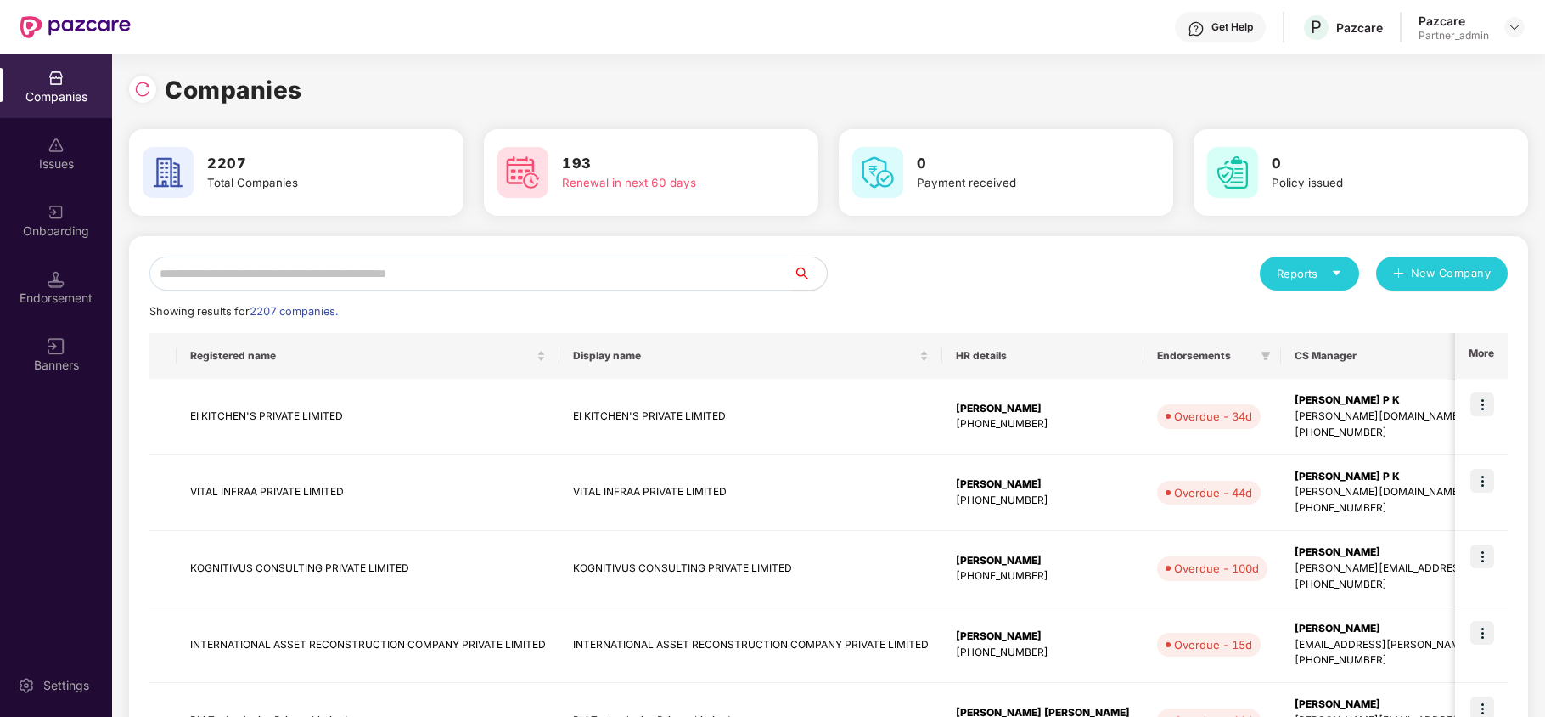
scroll to position [0, 0]
click at [280, 260] on input "text" at bounding box center [471, 273] width 644 height 34
paste input "*********"
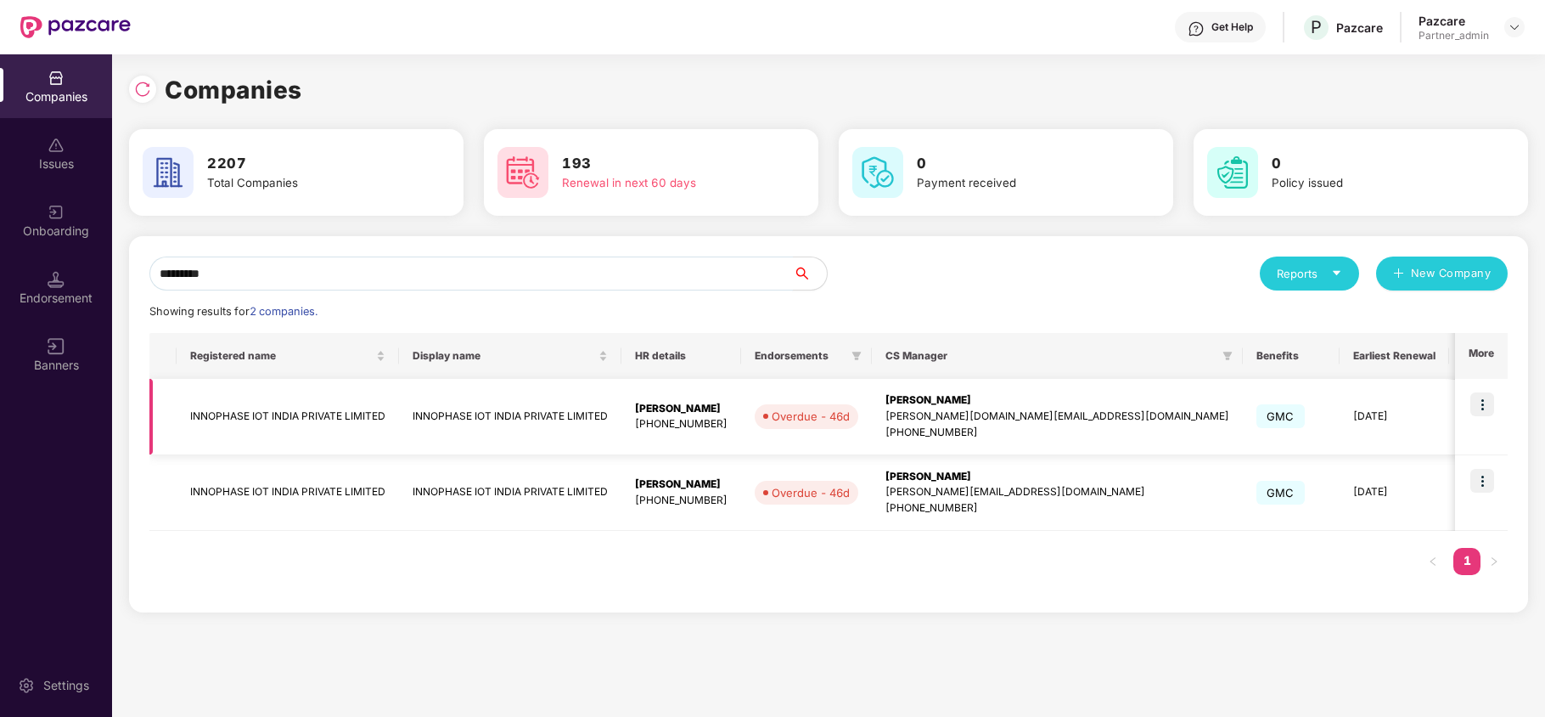
type input "*********"
click at [1478, 405] on img at bounding box center [1483, 404] width 24 height 24
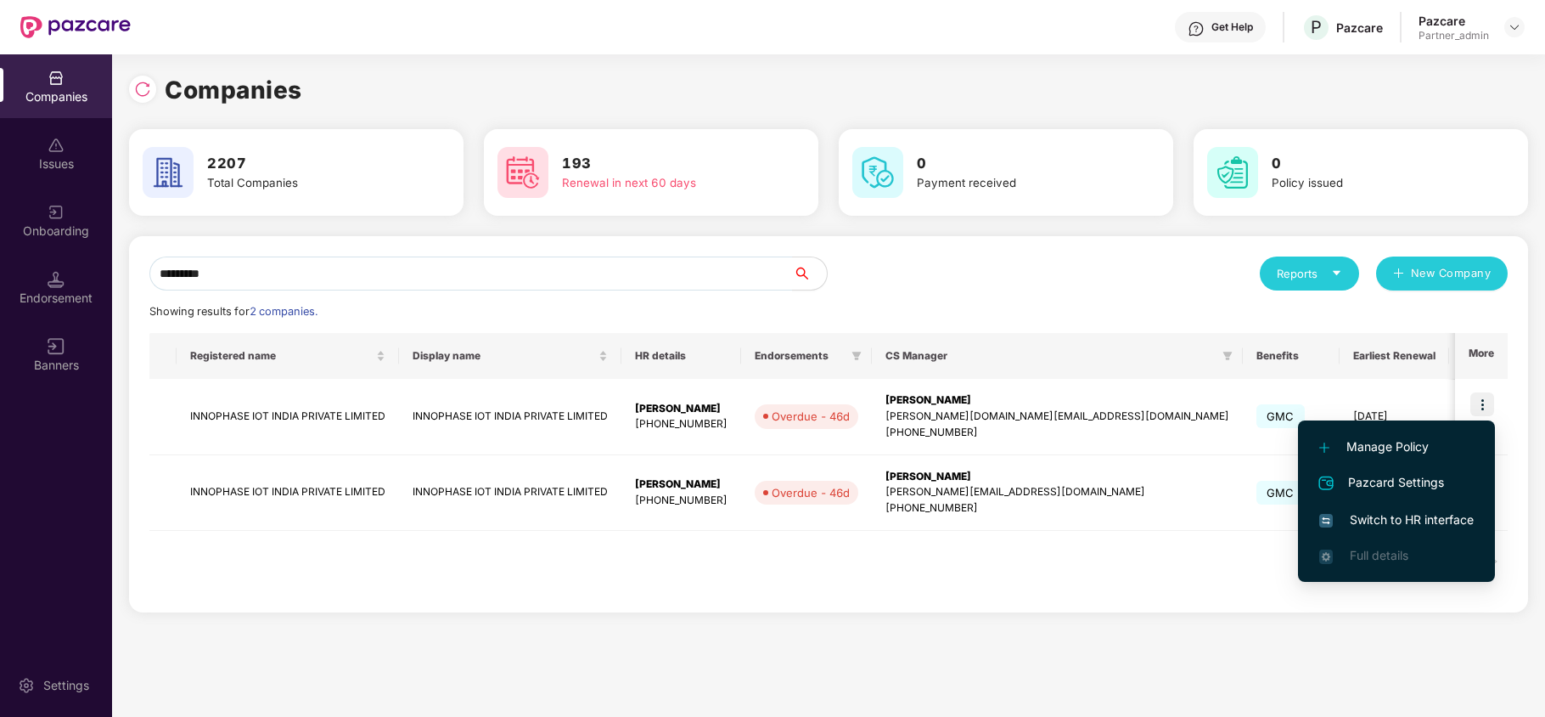
click at [1425, 521] on span "Switch to HR interface" at bounding box center [1397, 519] width 155 height 19
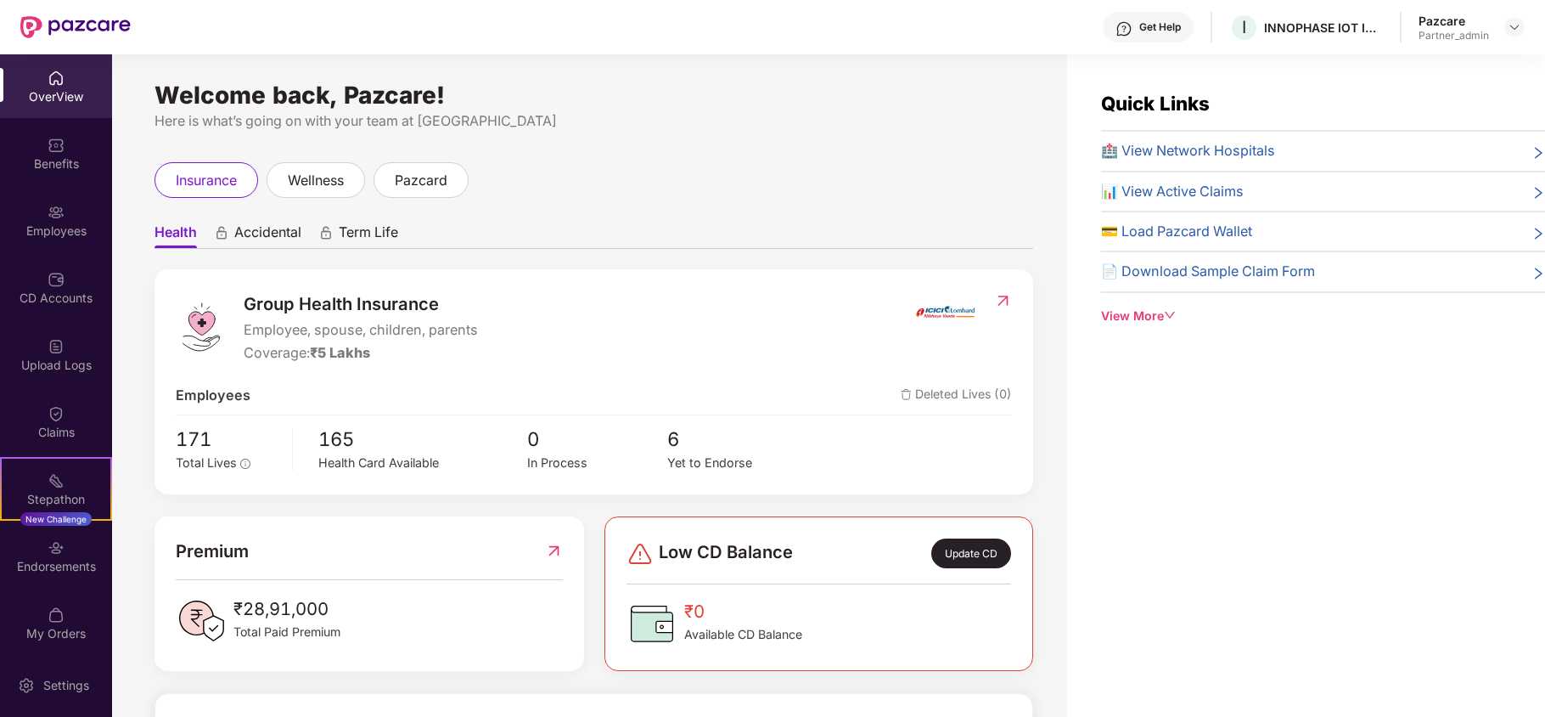
click at [87, 165] on div "Benefits" at bounding box center [56, 163] width 112 height 17
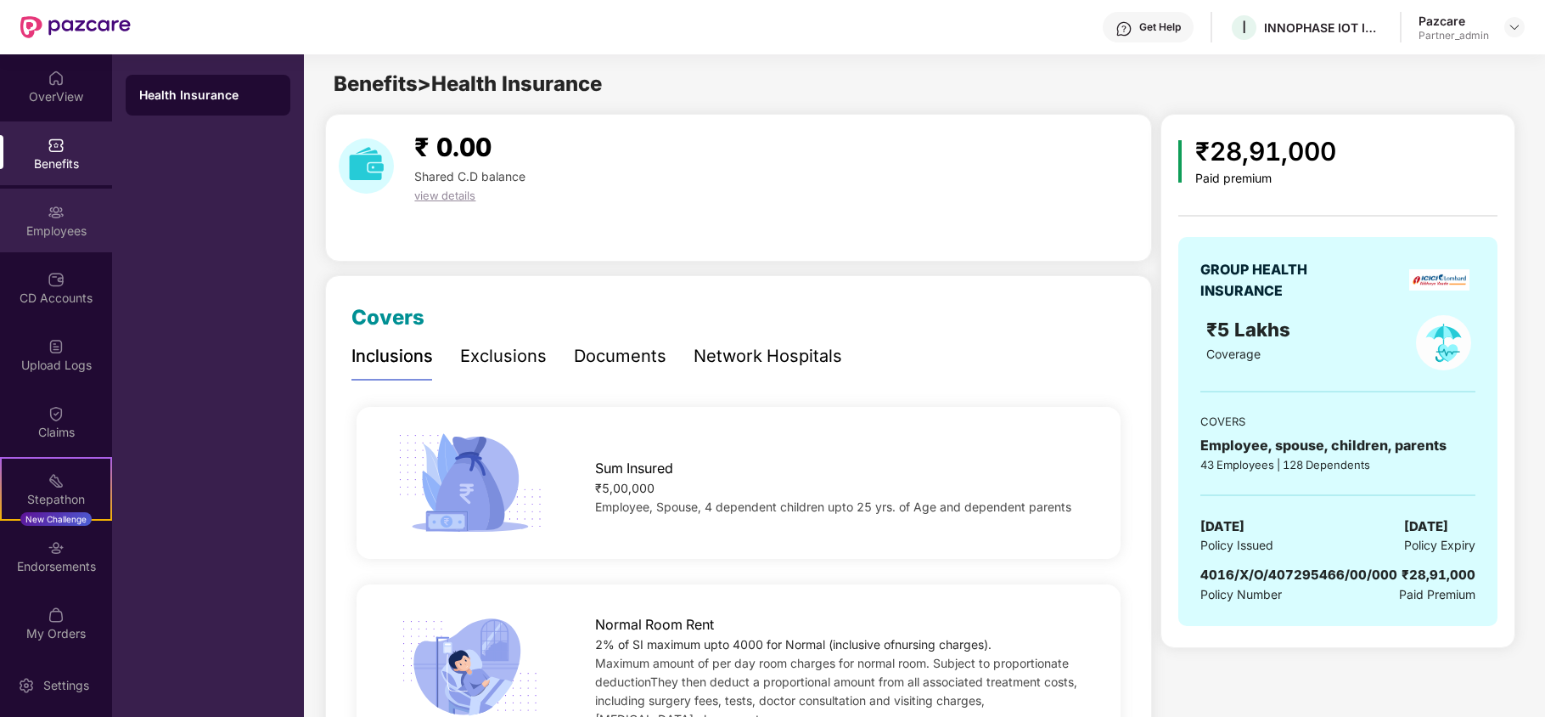
click at [65, 225] on div "Employees" at bounding box center [56, 230] width 112 height 17
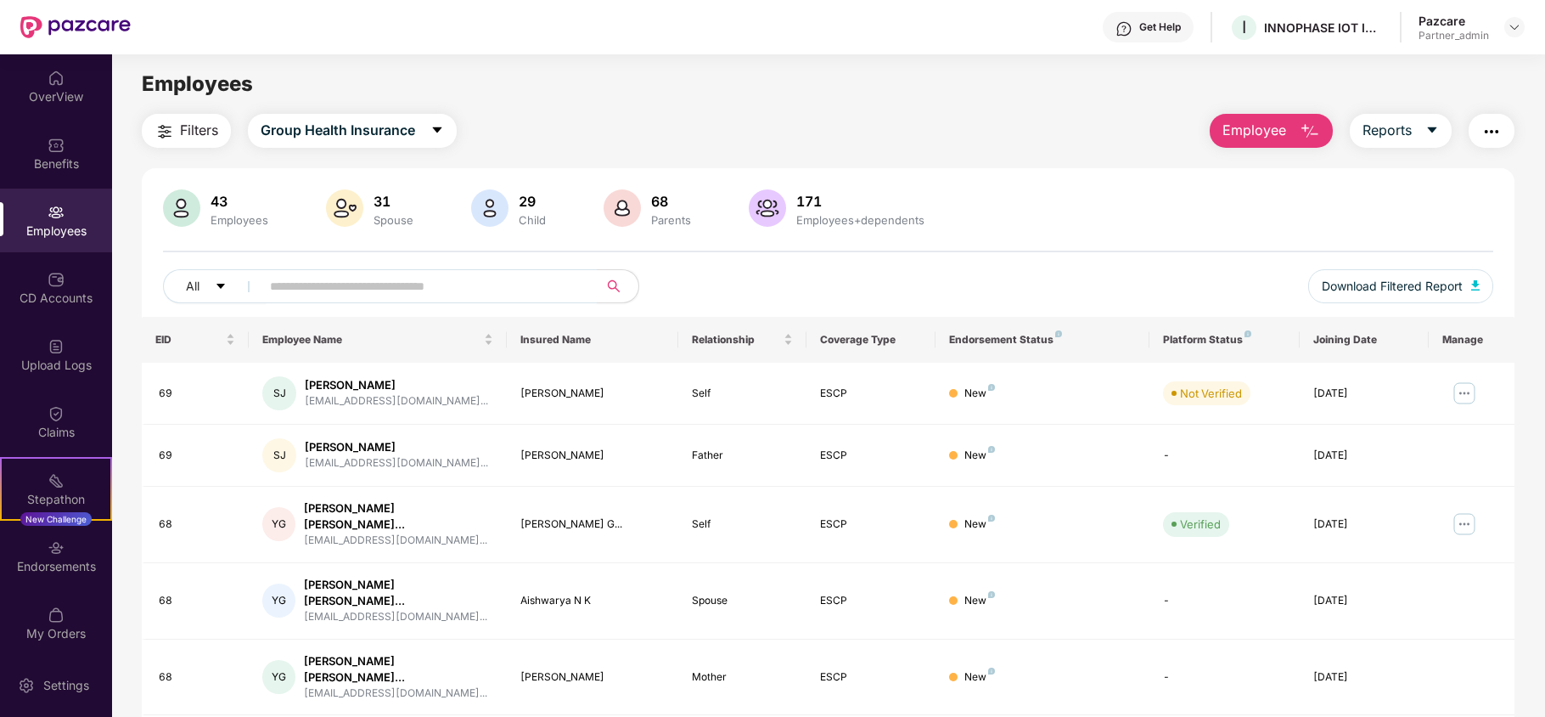
click at [180, 139] on span "Filters" at bounding box center [199, 130] width 38 height 21
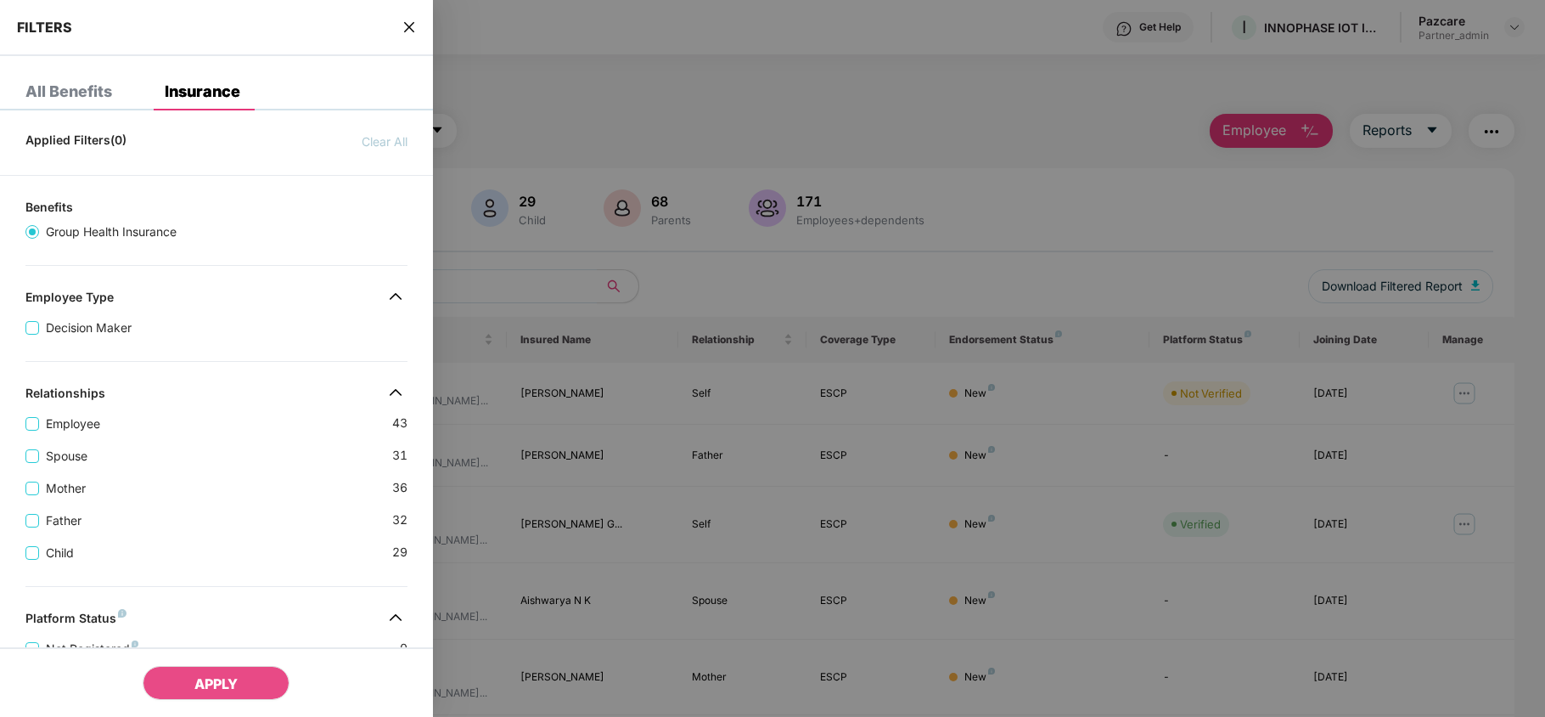
scroll to position [443, 0]
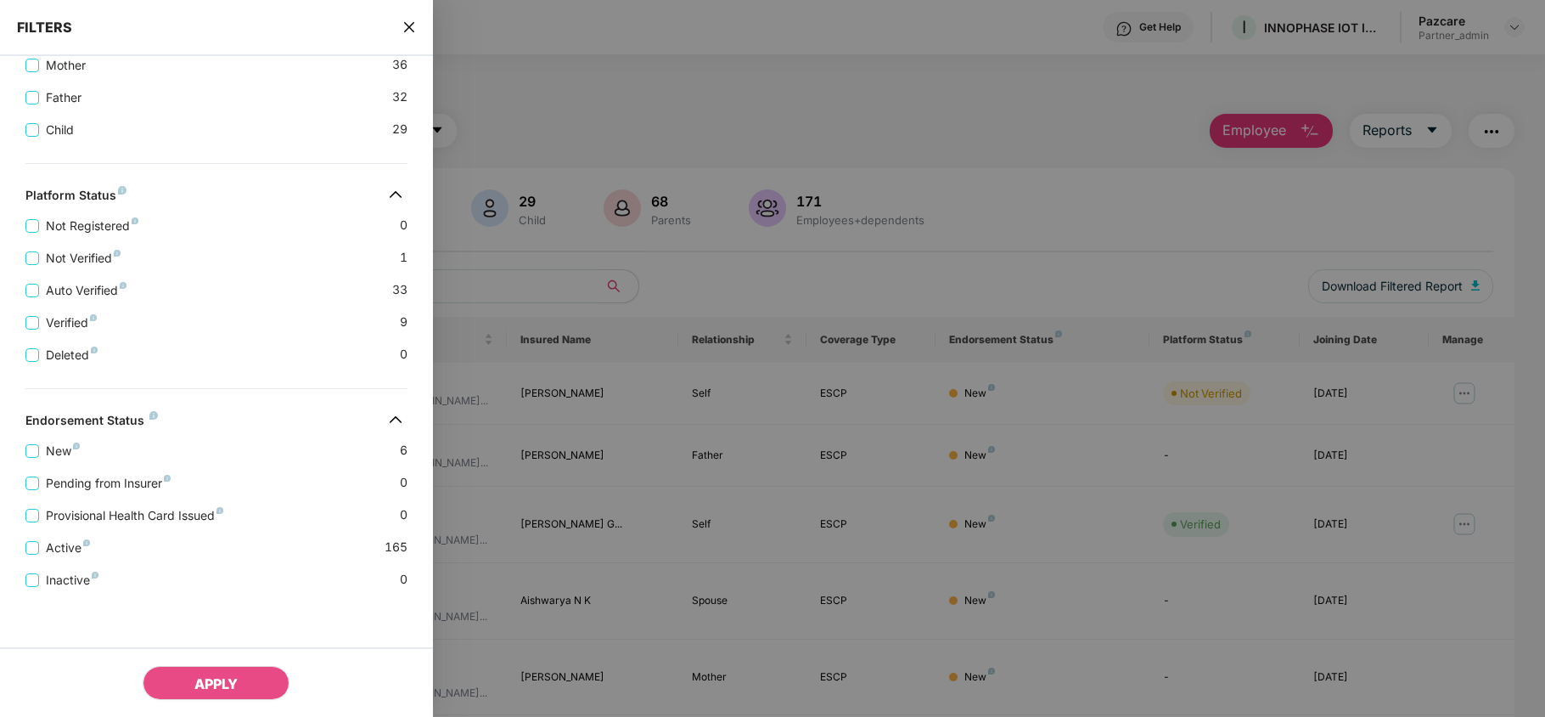
click at [409, 25] on icon "close" at bounding box center [410, 27] width 14 height 14
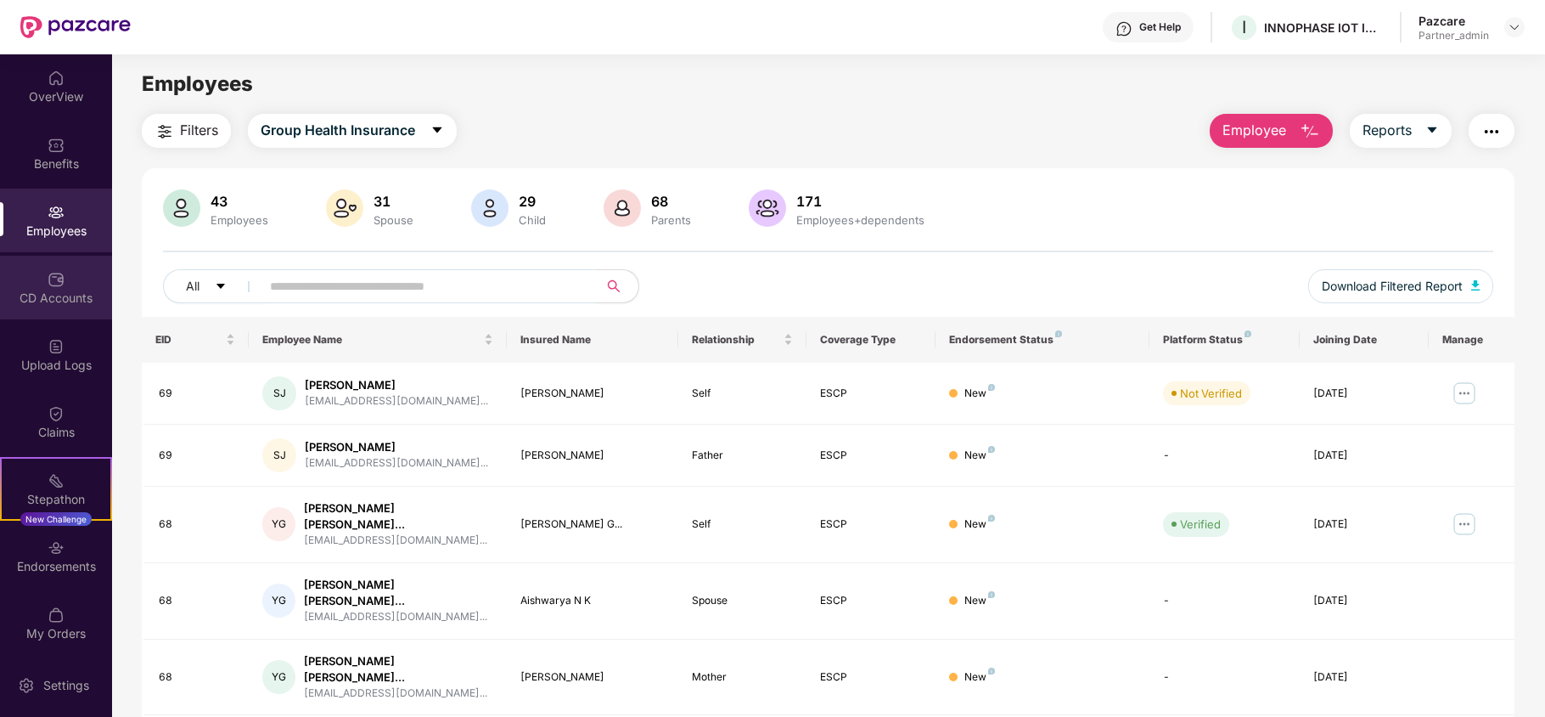
click at [29, 292] on div "CD Accounts" at bounding box center [56, 298] width 112 height 17
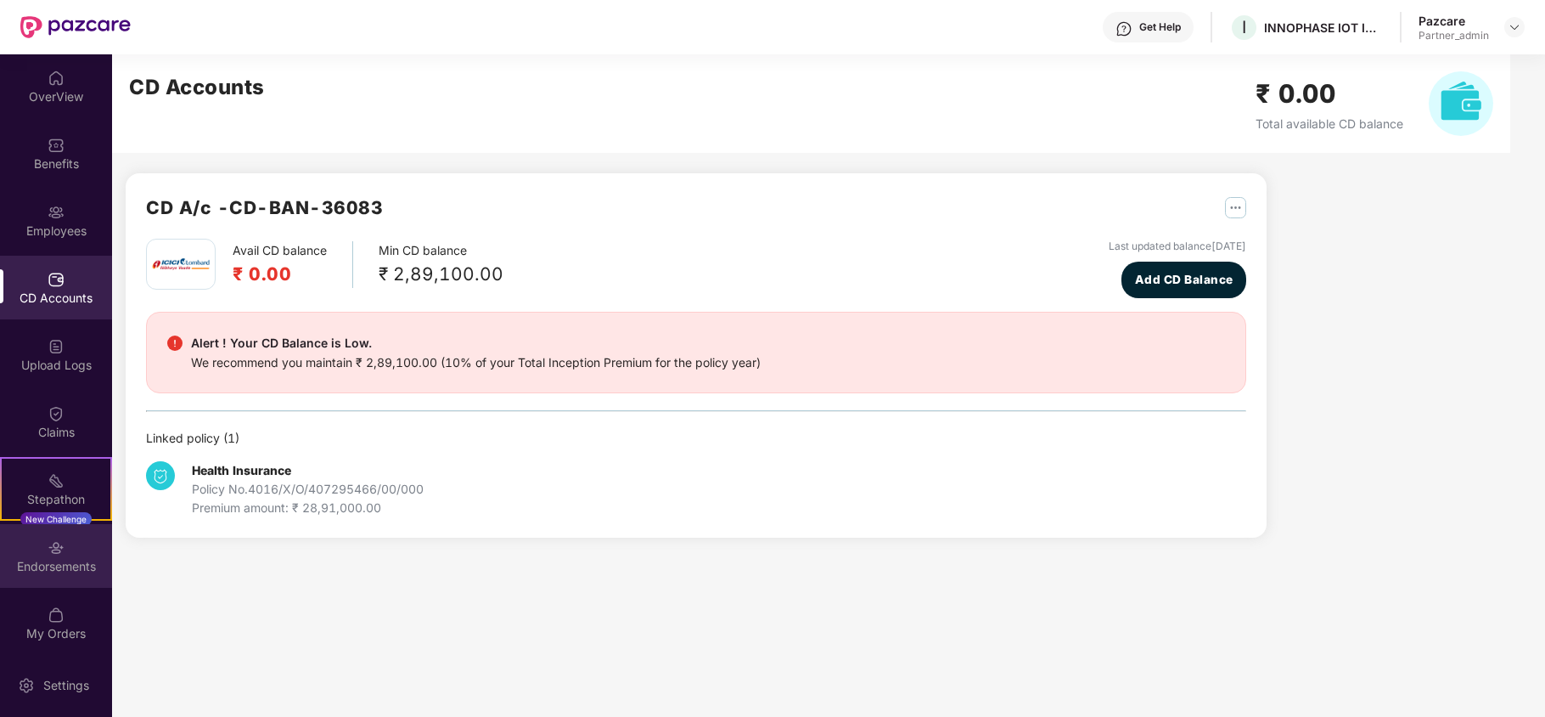
click at [66, 571] on div "Endorsements" at bounding box center [56, 566] width 112 height 17
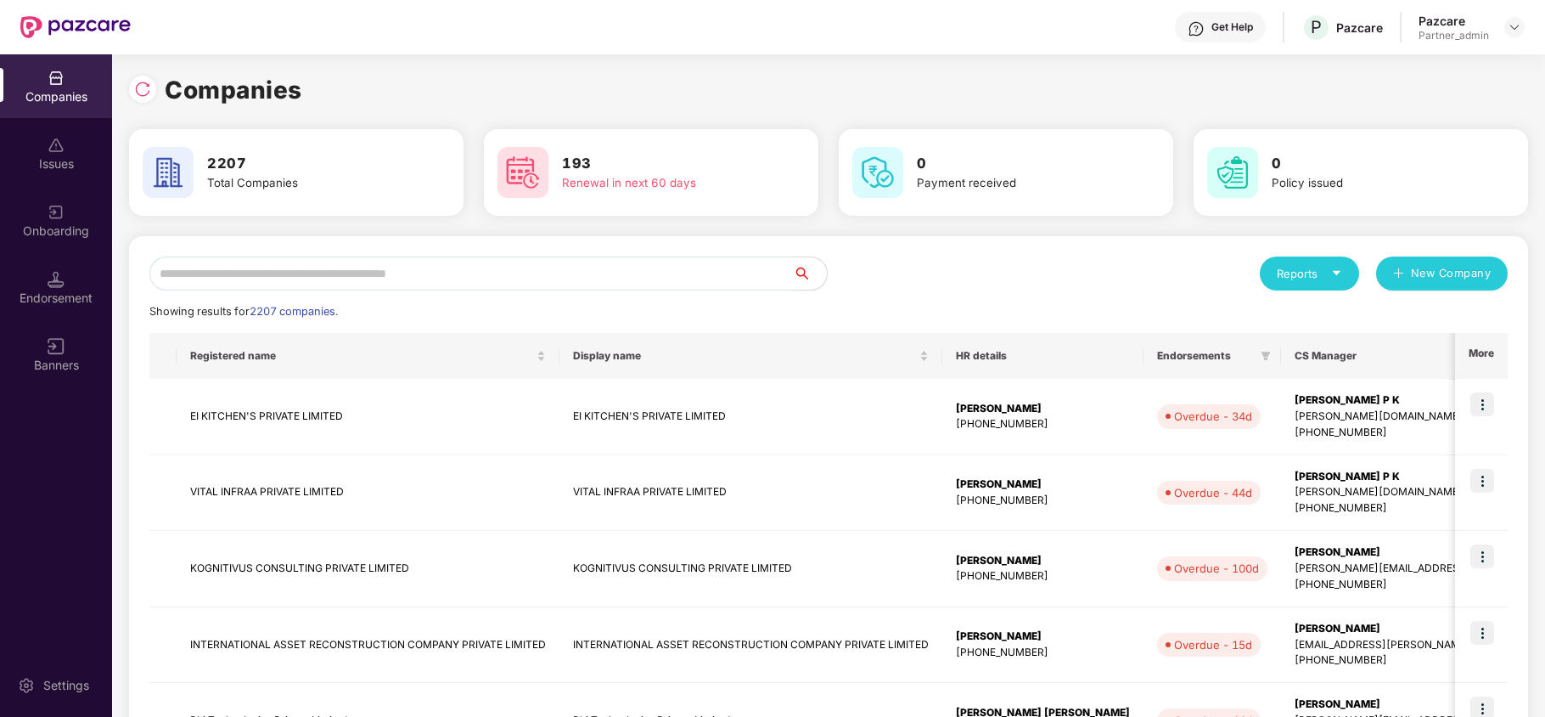
click at [222, 265] on input "text" at bounding box center [471, 273] width 644 height 34
paste input "*********"
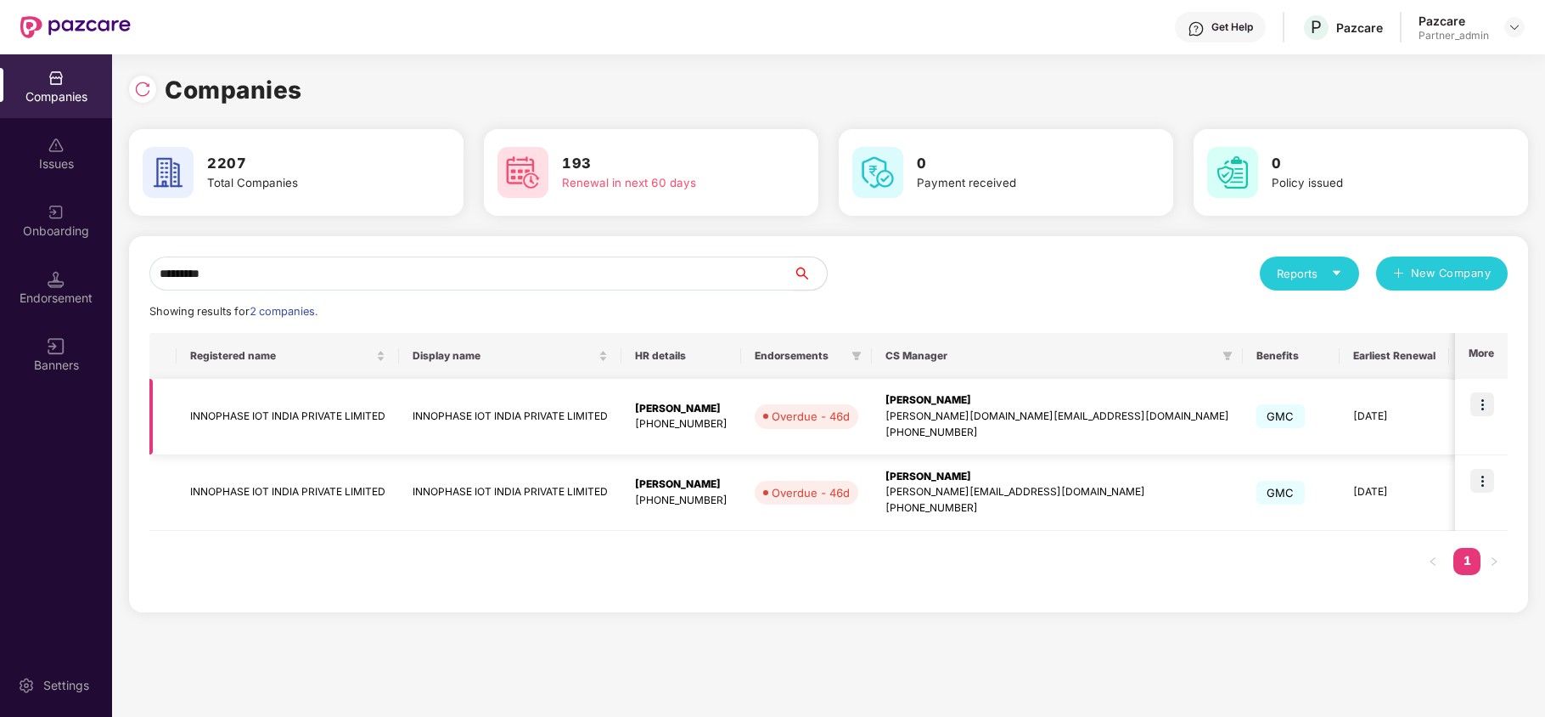
type input "*********"
click at [248, 408] on td "INNOPHASE IOT INDIA PRIVATE LIMITED" at bounding box center [288, 417] width 222 height 76
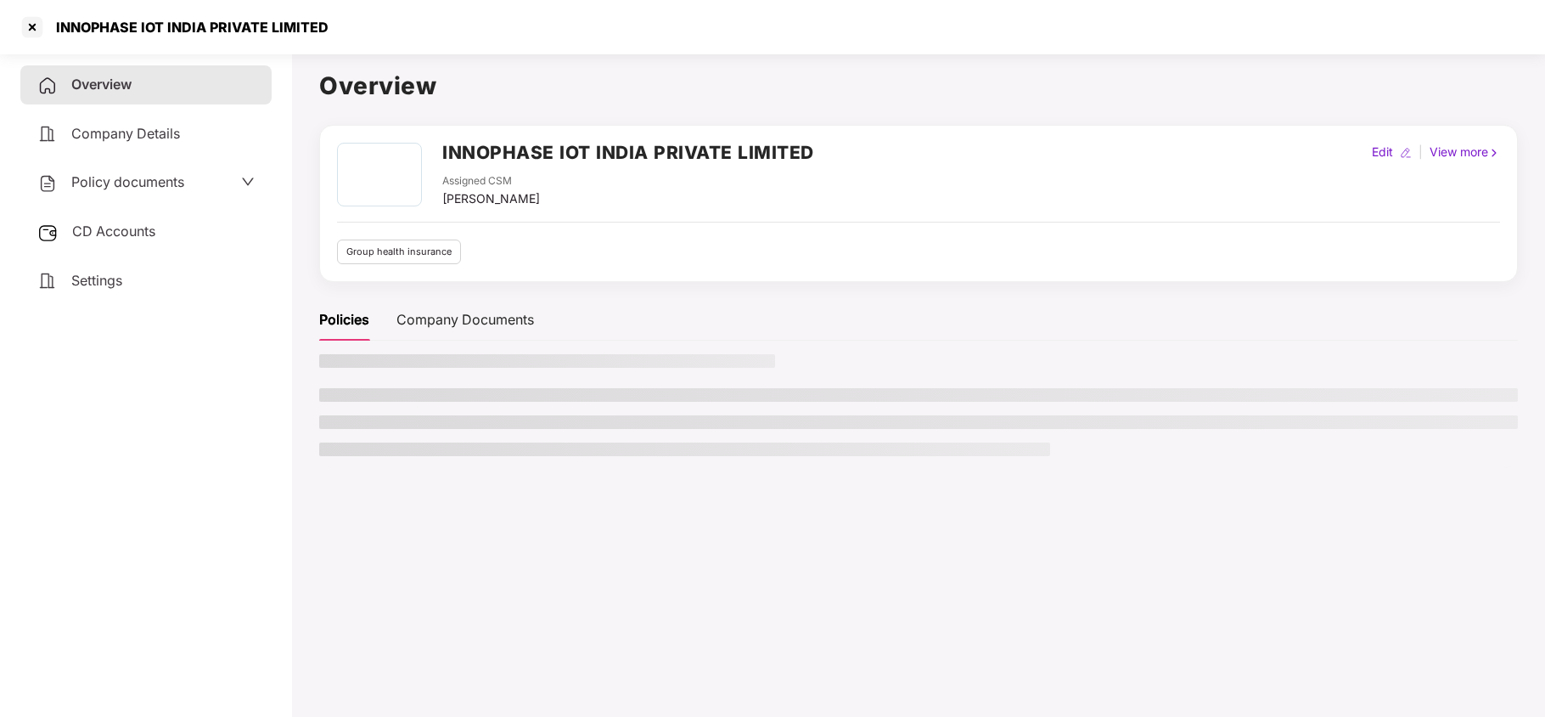
drag, startPoint x: 83, startPoint y: 270, endPoint x: 245, endPoint y: 321, distance: 169.2
click at [83, 272] on span "Settings" at bounding box center [96, 280] width 51 height 17
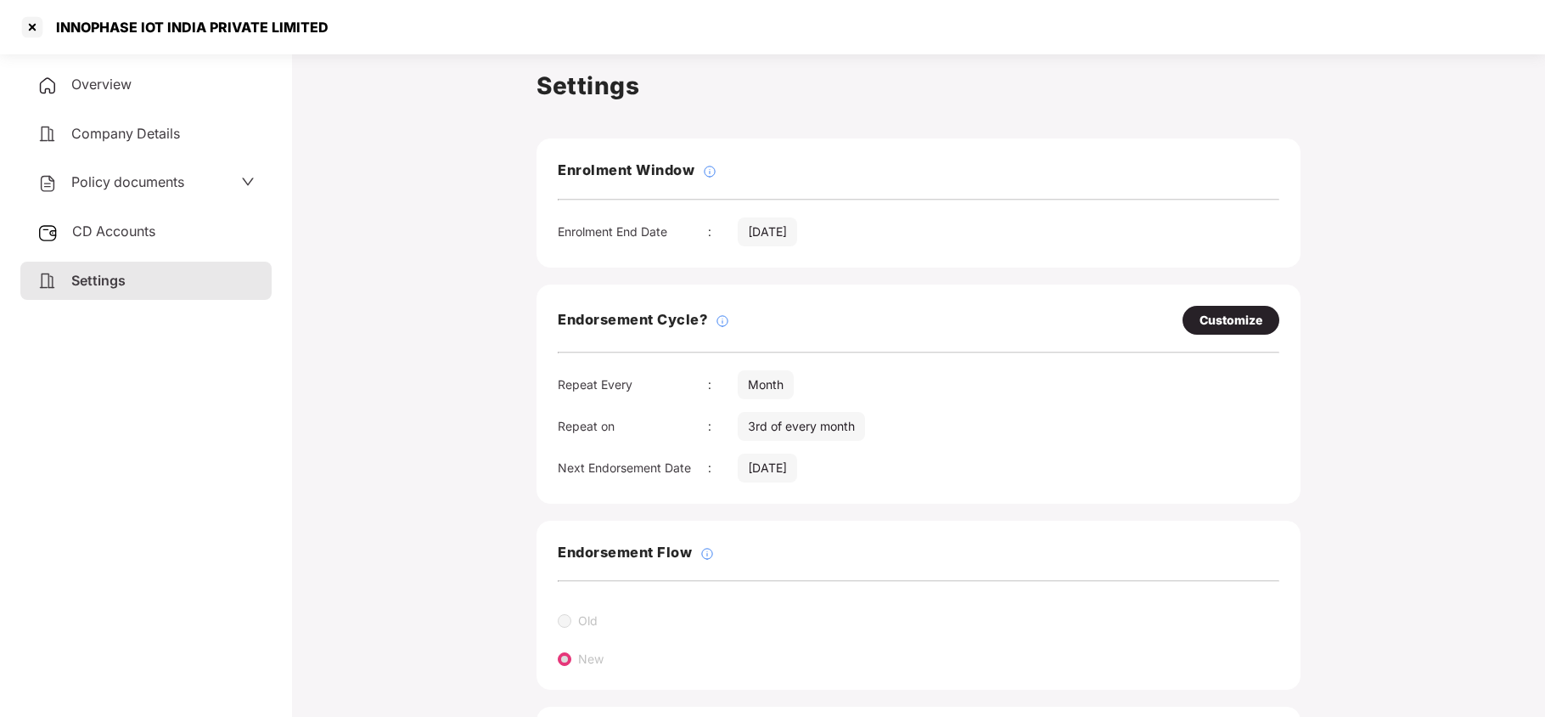
click at [1235, 307] on div "Customize" at bounding box center [1231, 320] width 97 height 29
select select "*****"
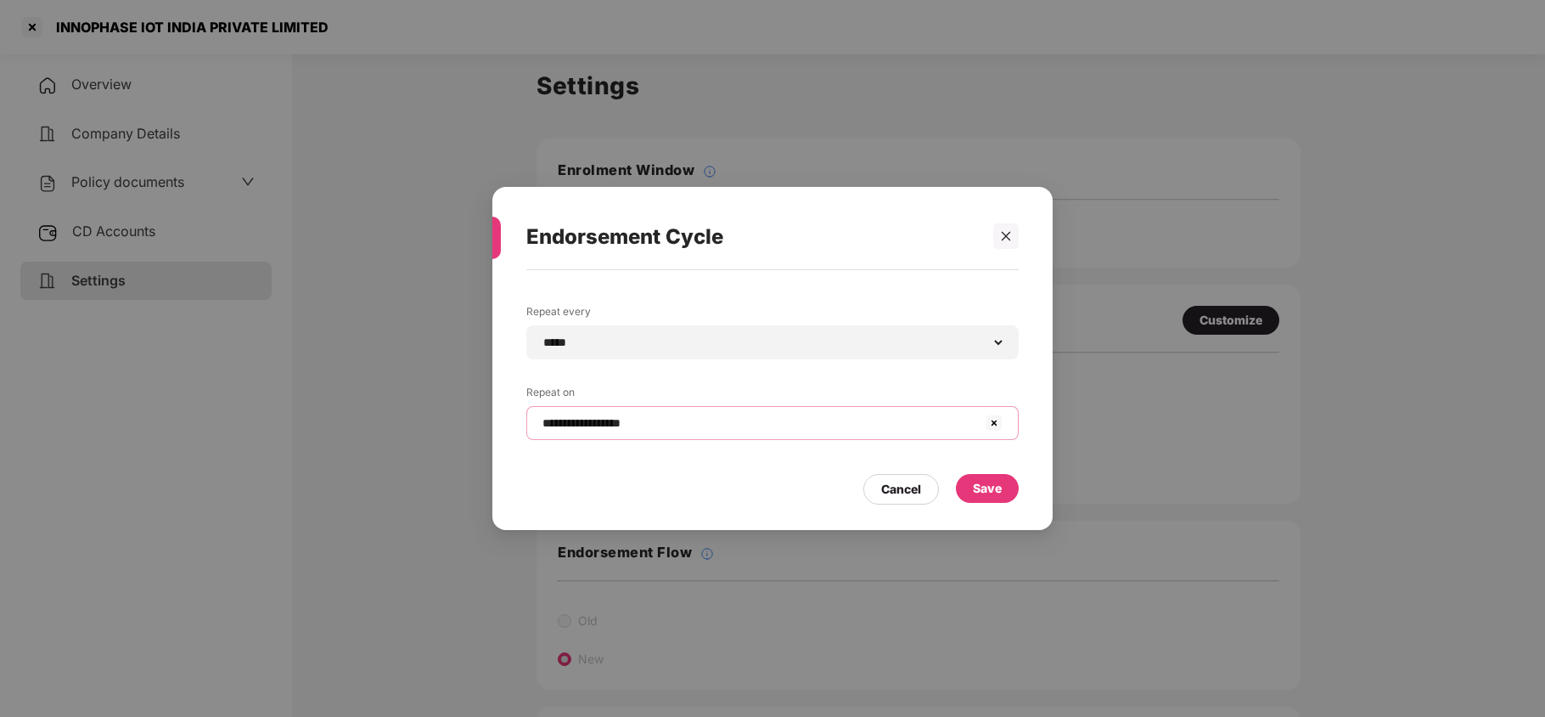
click at [752, 430] on input "**********" at bounding box center [762, 423] width 443 height 18
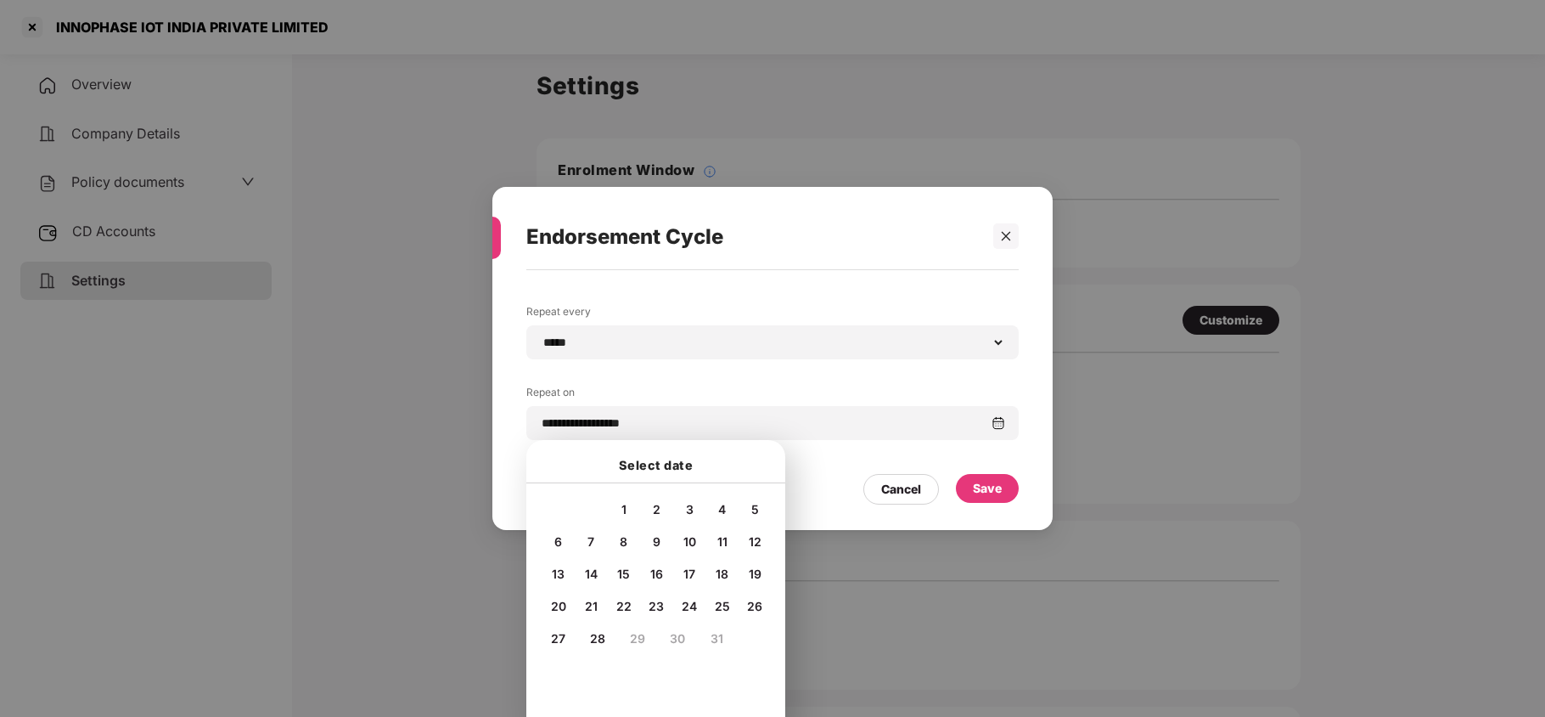
click at [757, 541] on span "12" at bounding box center [755, 541] width 13 height 14
type input "**********"
click at [980, 490] on div "Save" at bounding box center [987, 488] width 29 height 19
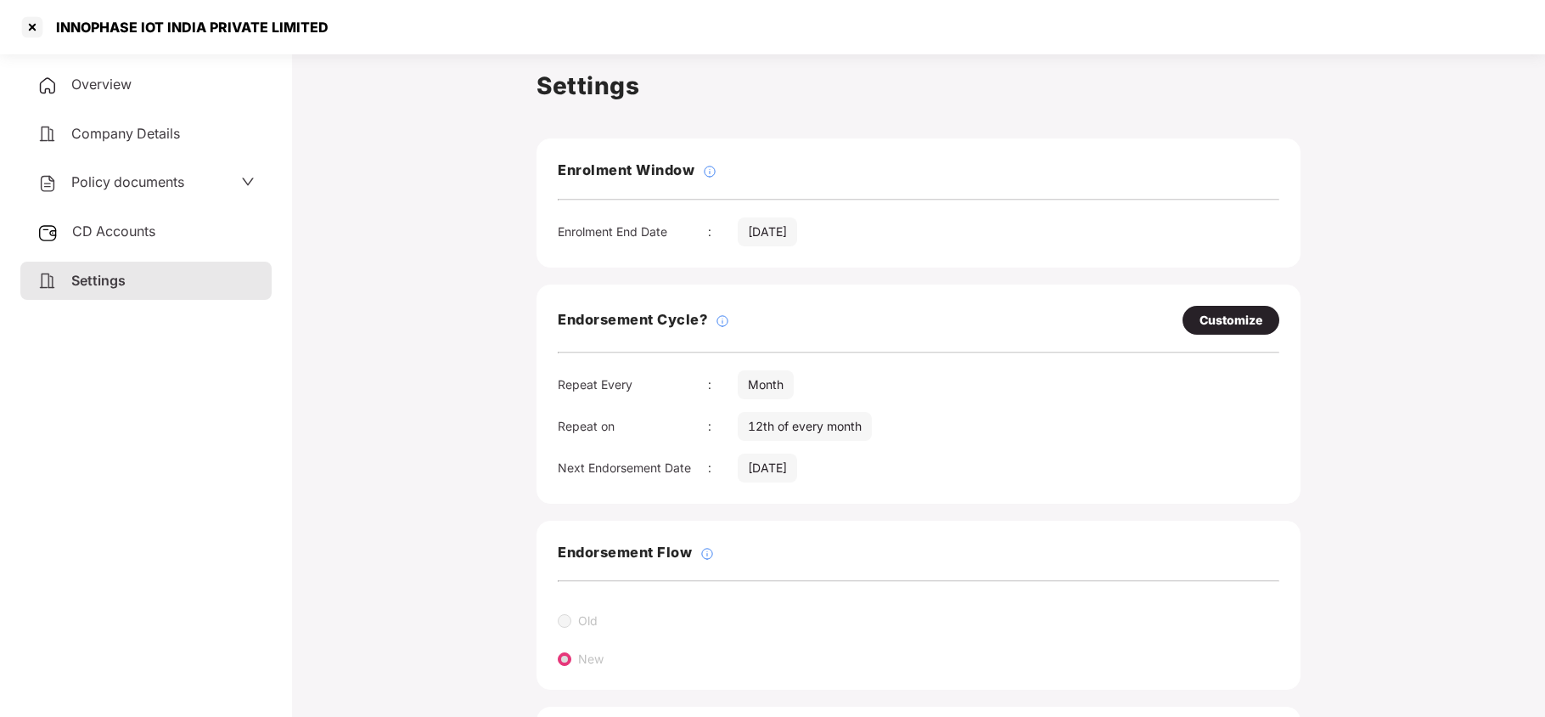
click at [110, 181] on span "Policy documents" at bounding box center [127, 181] width 113 height 17
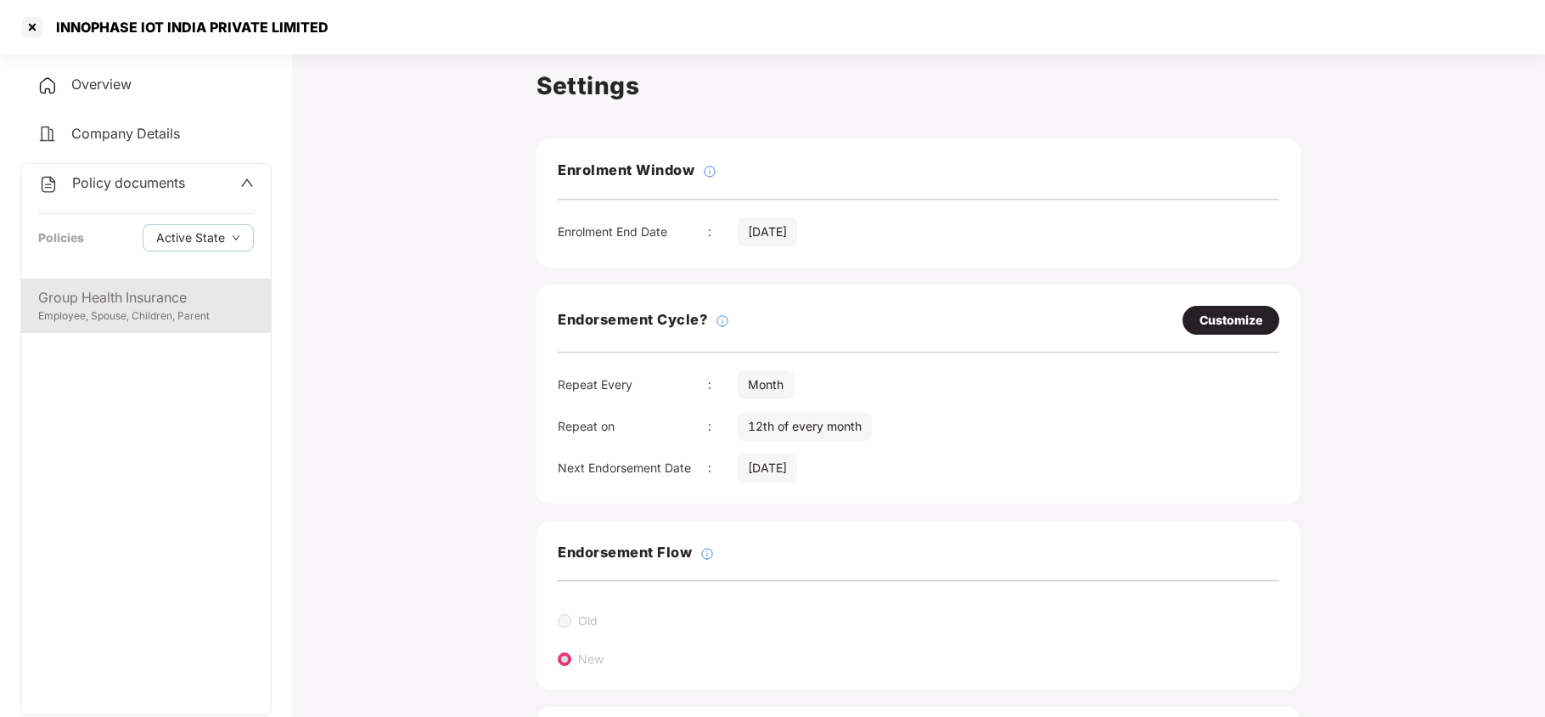
click at [107, 297] on div "Group Health Insurance" at bounding box center [146, 297] width 216 height 21
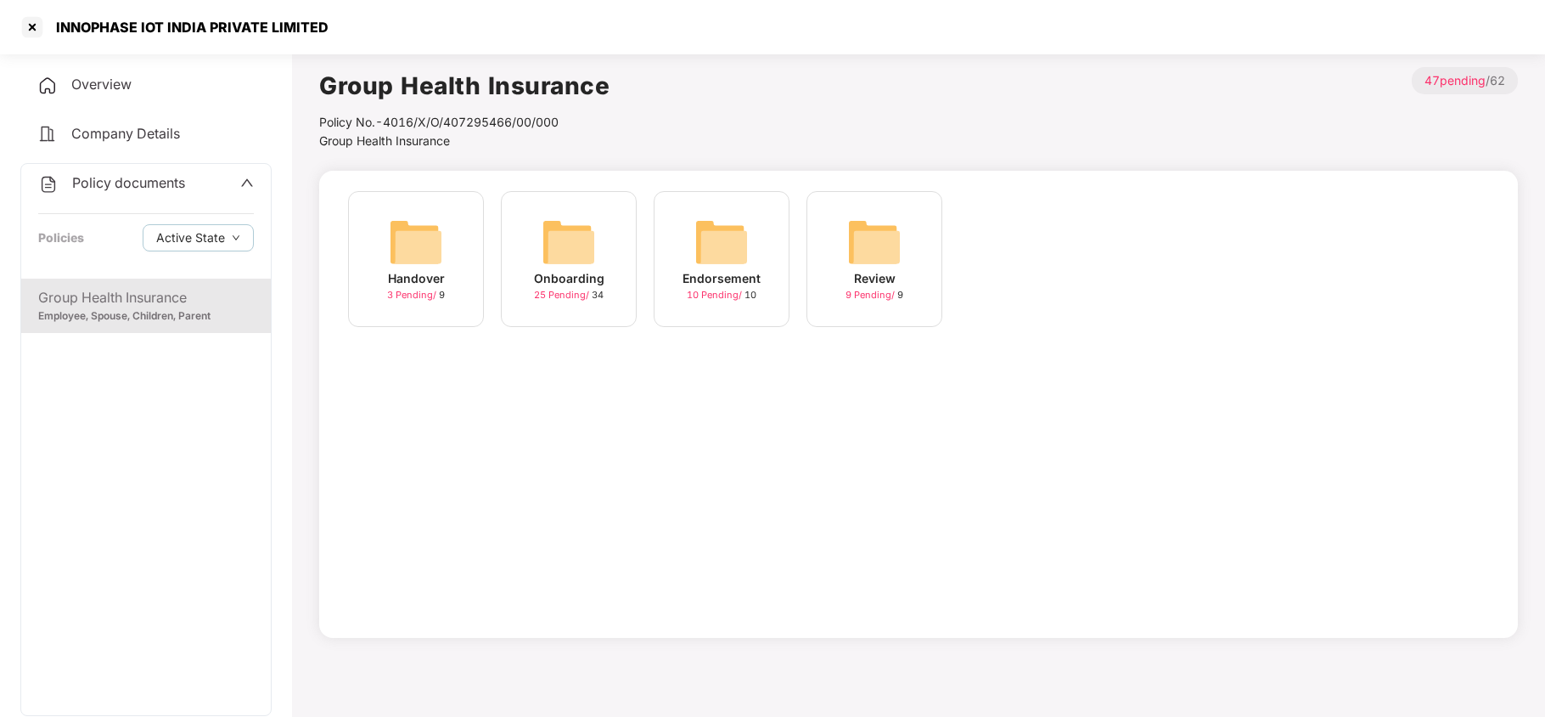
click at [566, 238] on img at bounding box center [569, 242] width 54 height 54
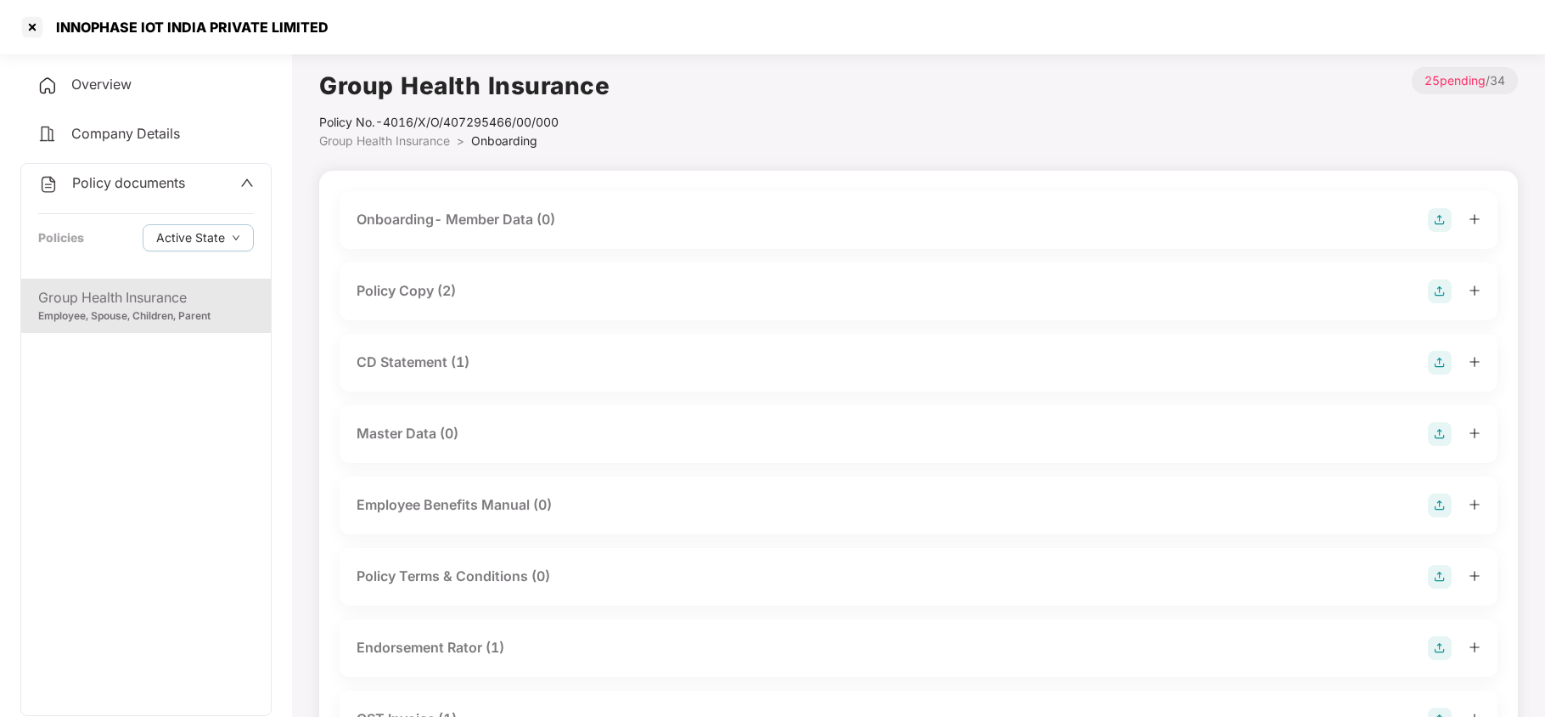
click at [433, 293] on div "Policy Copy (2)" at bounding box center [406, 290] width 99 height 21
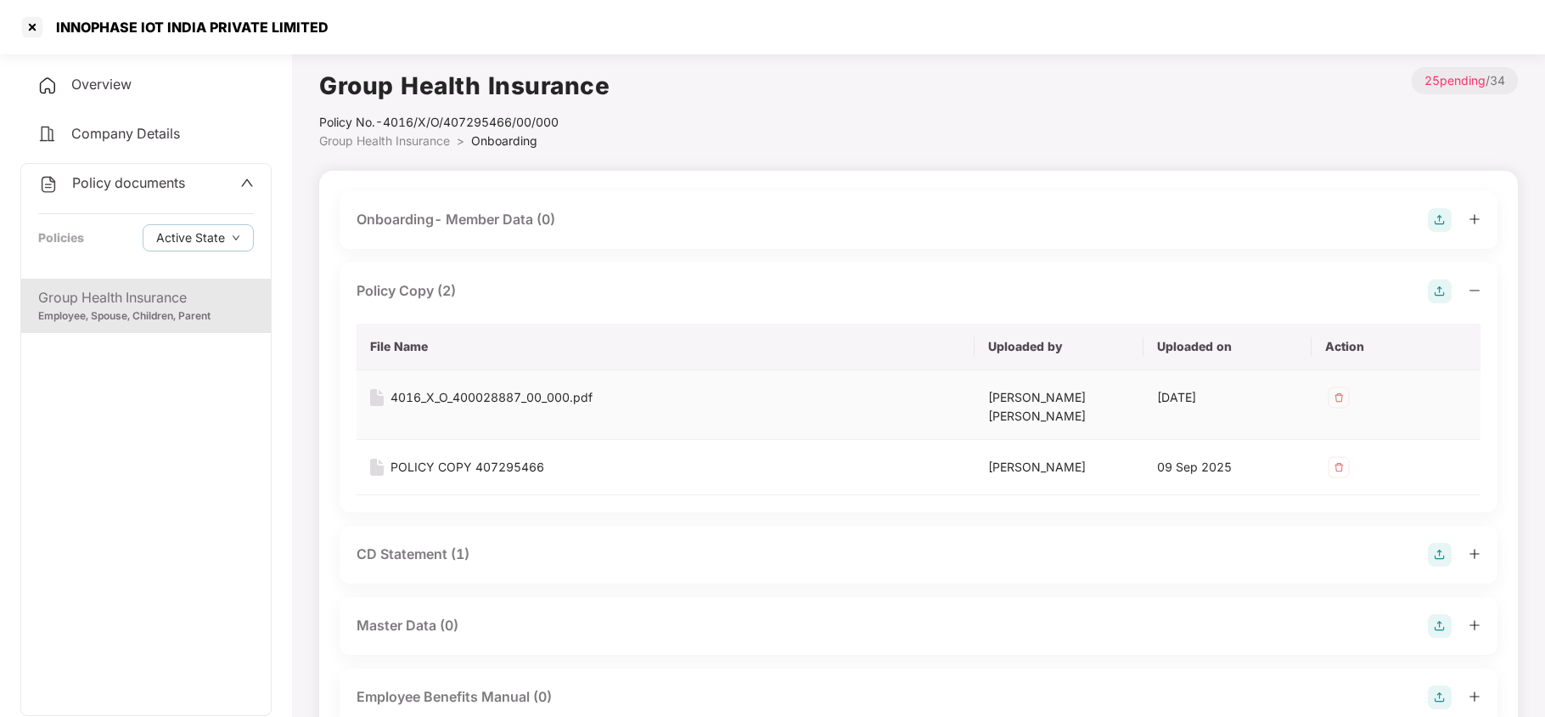
click at [508, 395] on div "4016_X_O_400028887_00_000.pdf" at bounding box center [492, 397] width 202 height 19
click at [429, 543] on div "CD Statement (1)" at bounding box center [413, 553] width 113 height 21
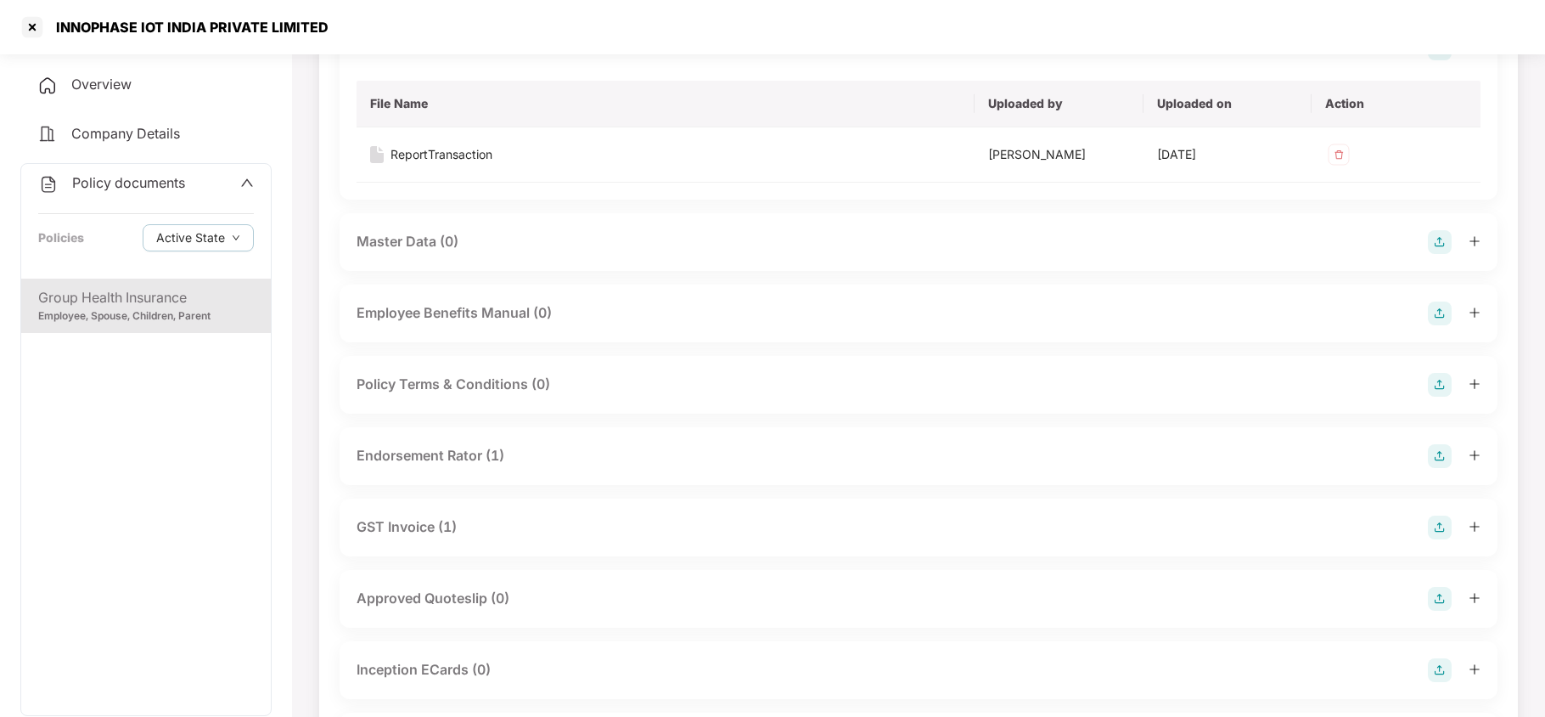
scroll to position [566, 0]
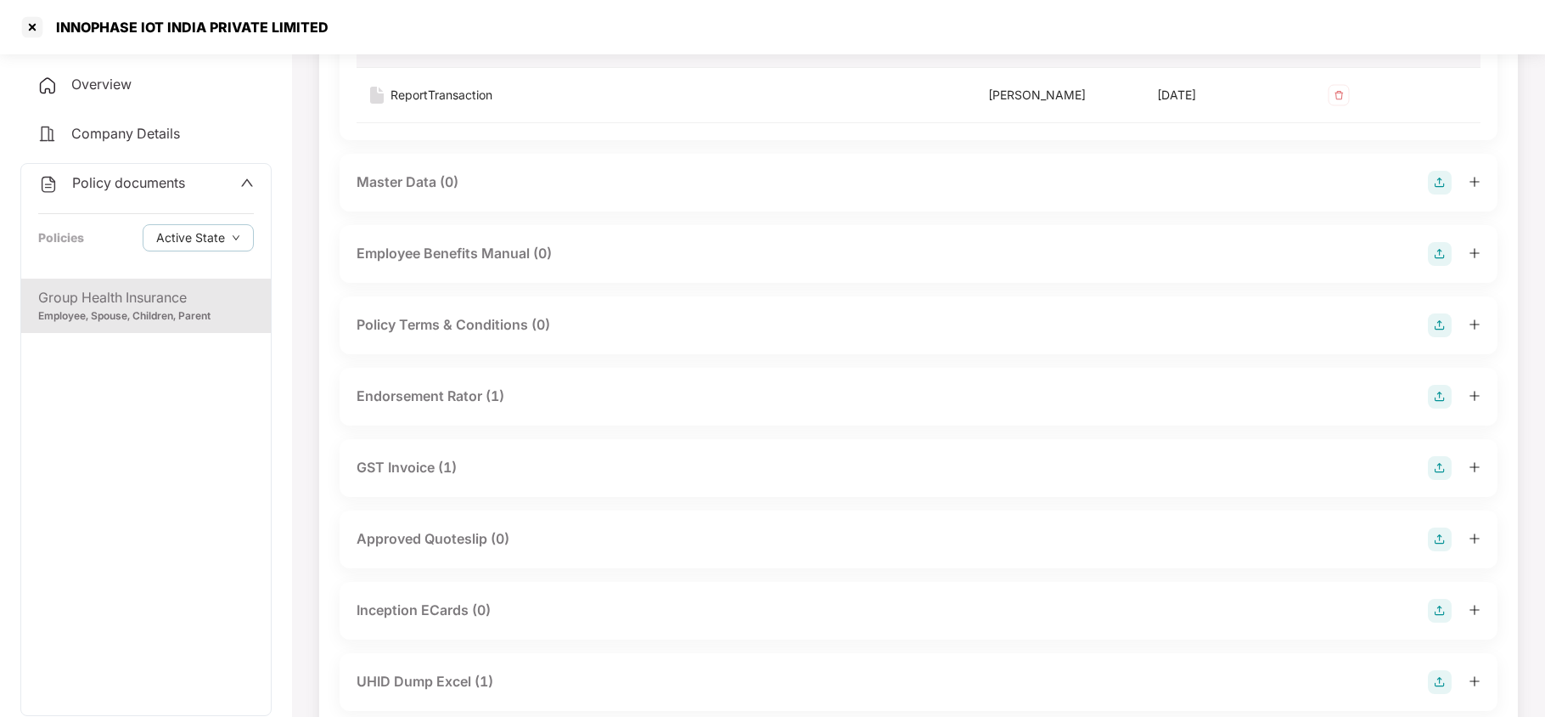
click at [413, 386] on div "Endorsement Rator (1)" at bounding box center [431, 396] width 148 height 21
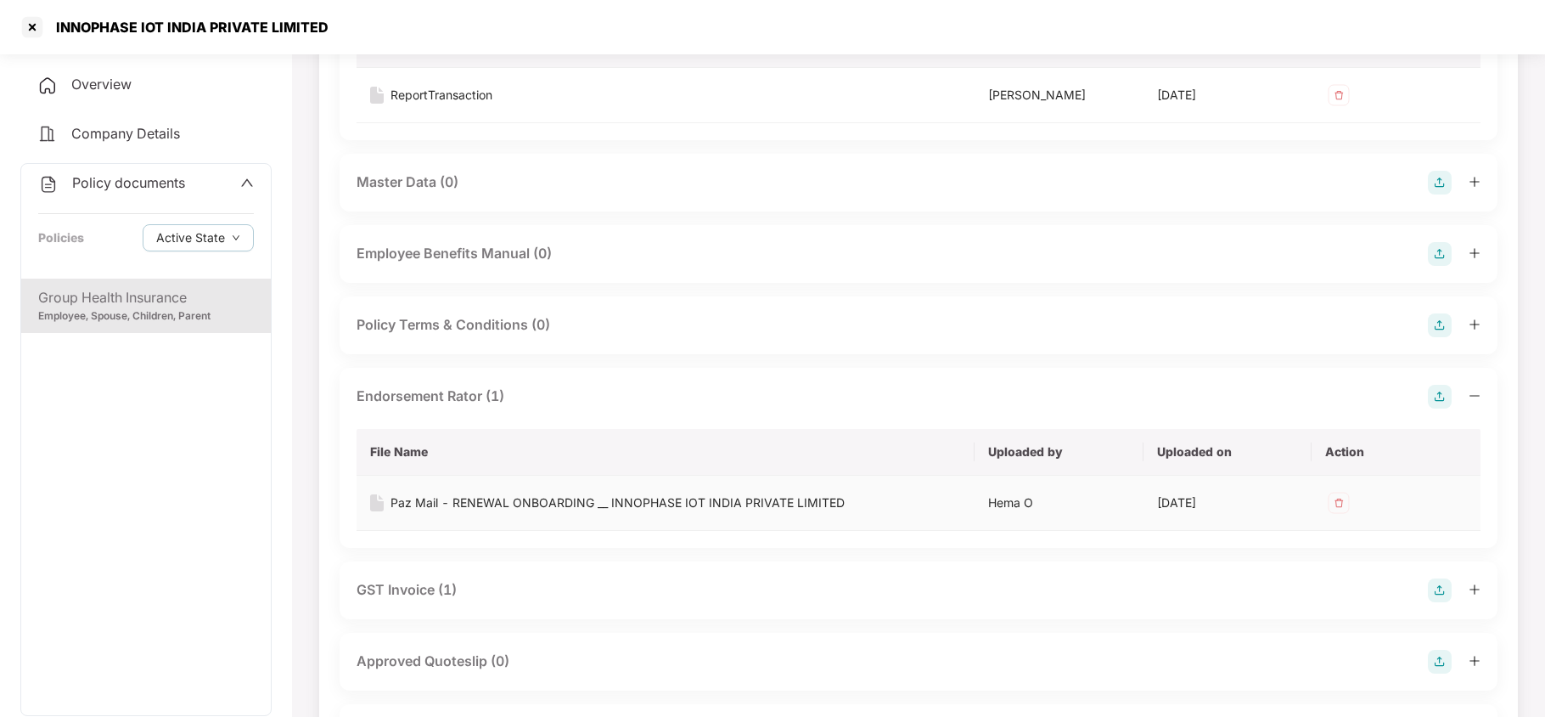
click at [465, 493] on div "Paz Mail - RENEWAL ONBOARDING __ INNOPHASE IOT INDIA PRIVATE LIMITED" at bounding box center [618, 502] width 454 height 19
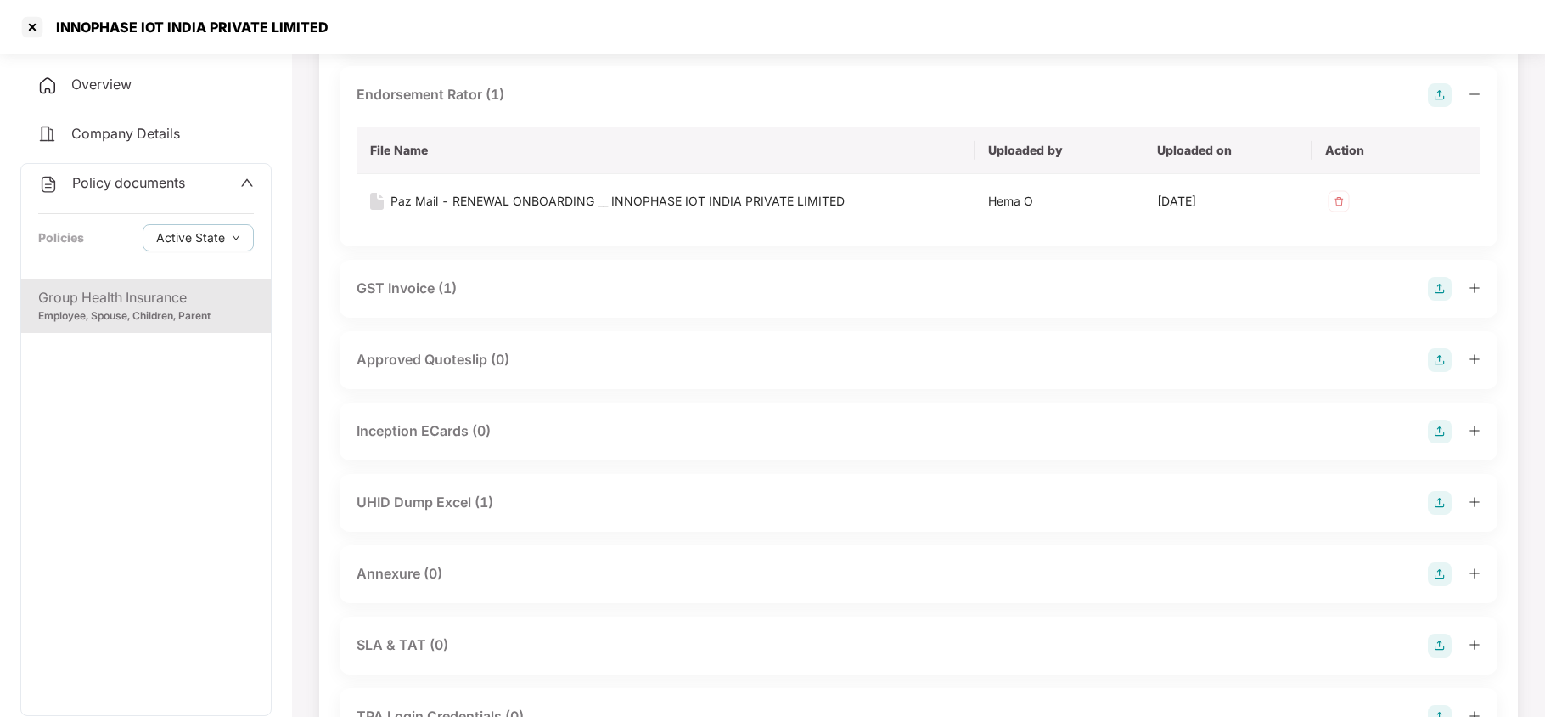
scroll to position [905, 0]
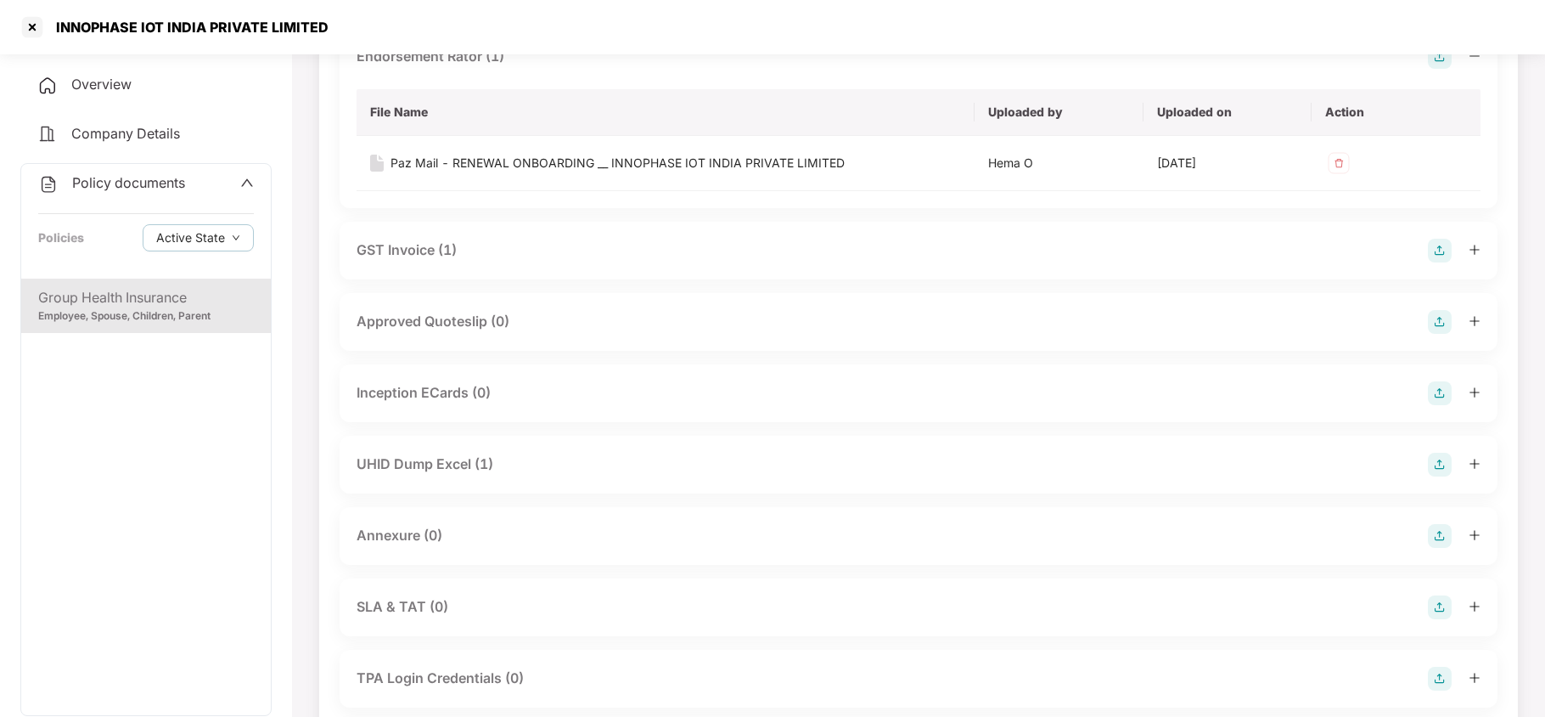
drag, startPoint x: 489, startPoint y: 452, endPoint x: 588, endPoint y: 462, distance: 99.9
click at [496, 453] on div "UHID Dump Excel (1)" at bounding box center [919, 465] width 1124 height 24
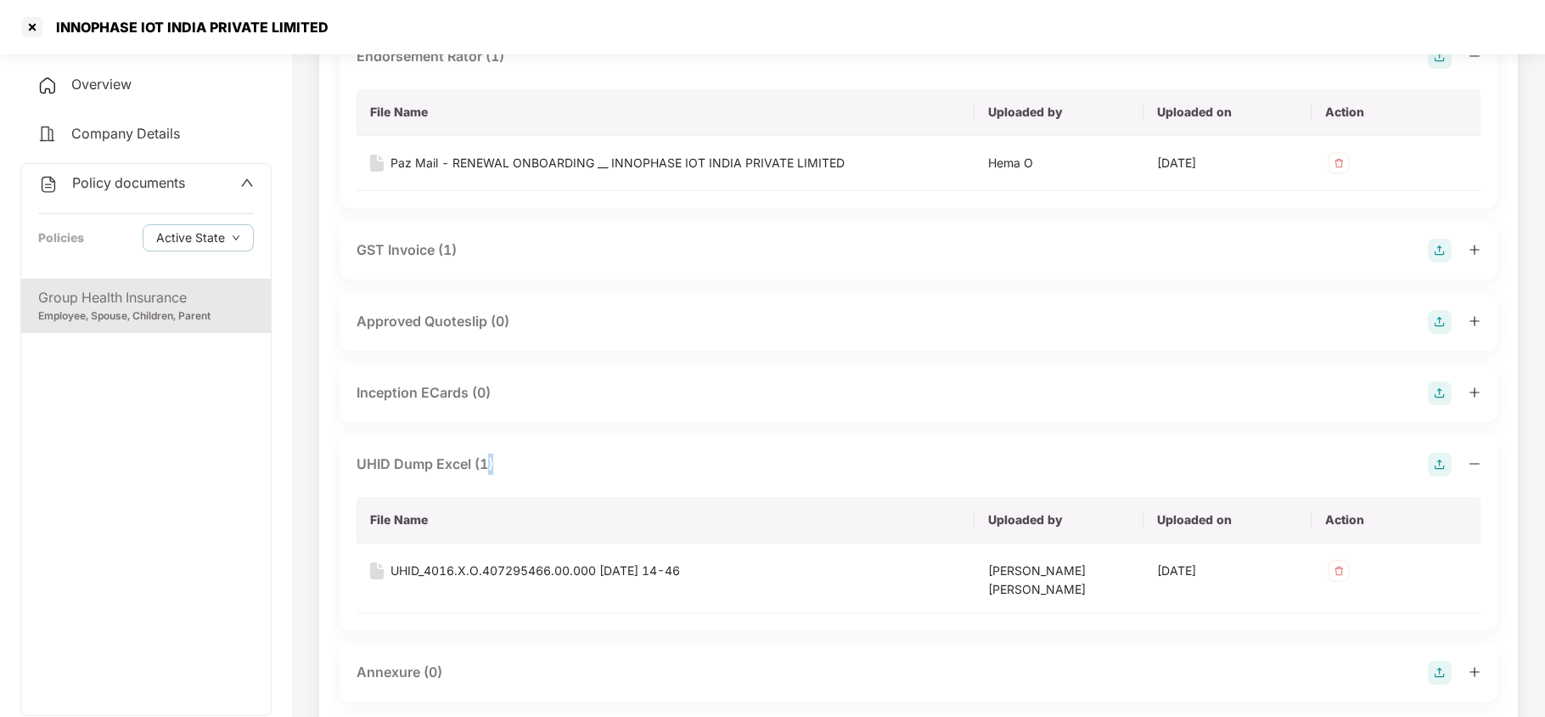
scroll to position [1019, 0]
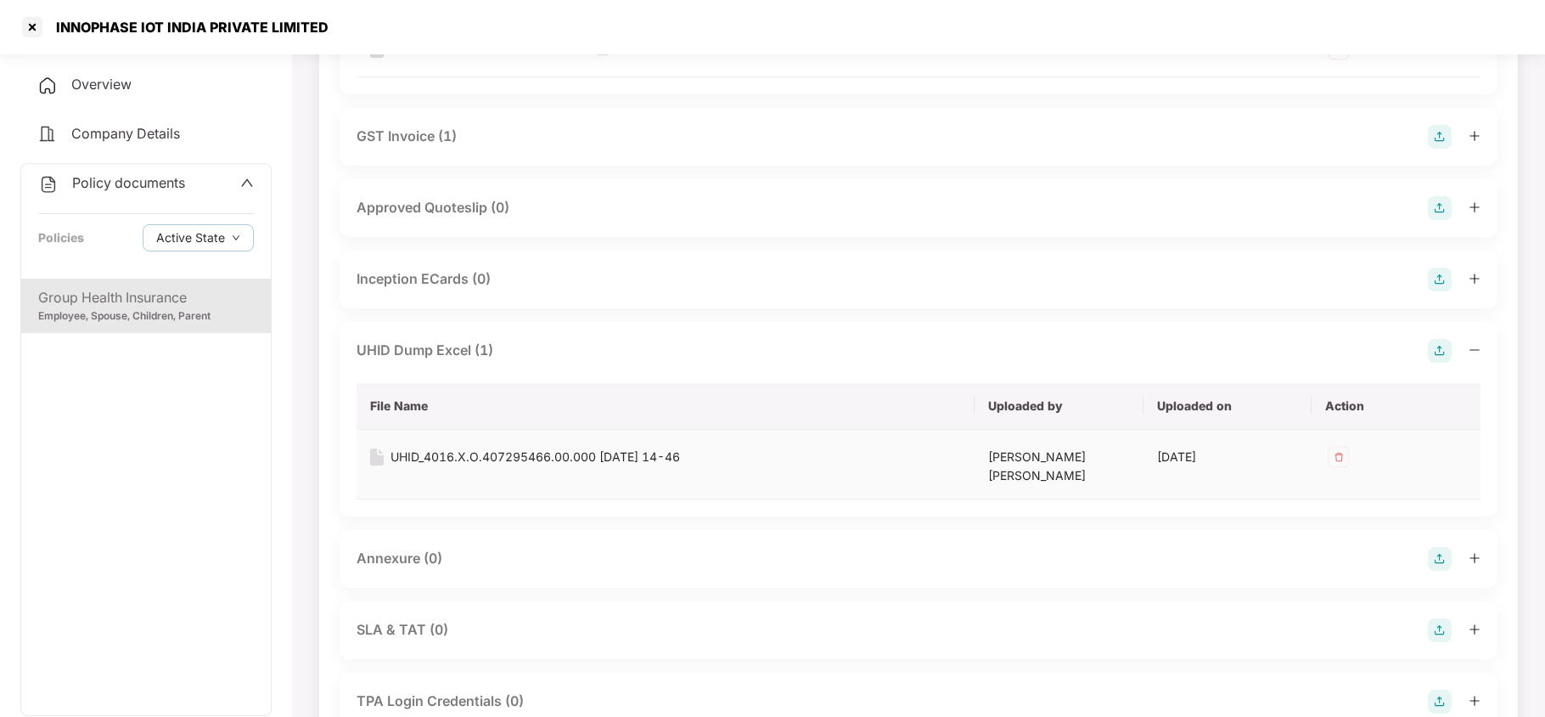
click at [605, 448] on div "UHID_4016.X.O.407295466.00.000 [DATE] 14-46" at bounding box center [536, 457] width 290 height 19
click at [39, 31] on div at bounding box center [32, 27] width 27 height 27
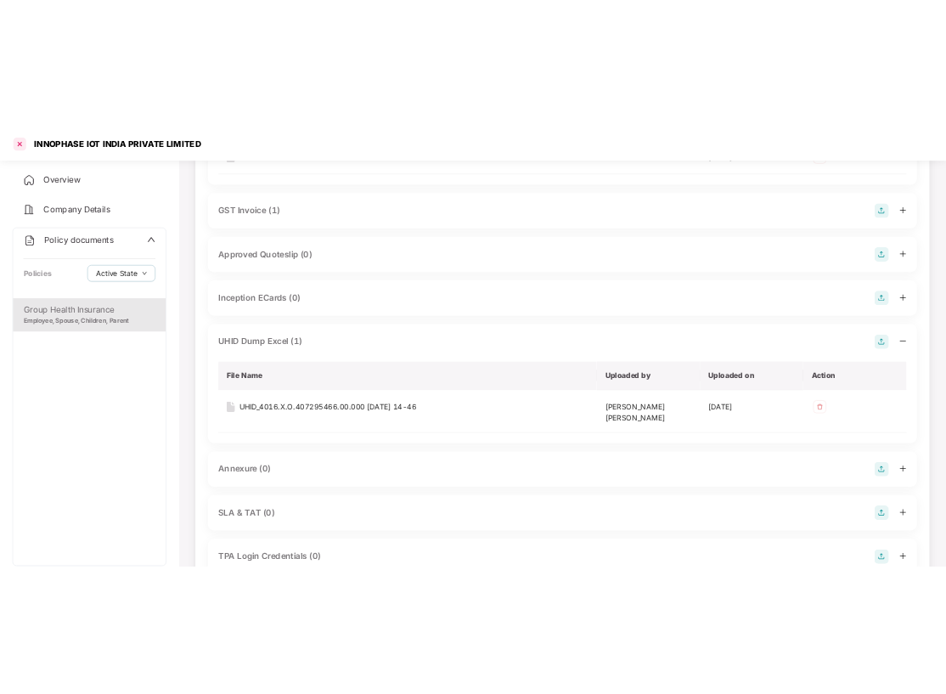
scroll to position [0, 0]
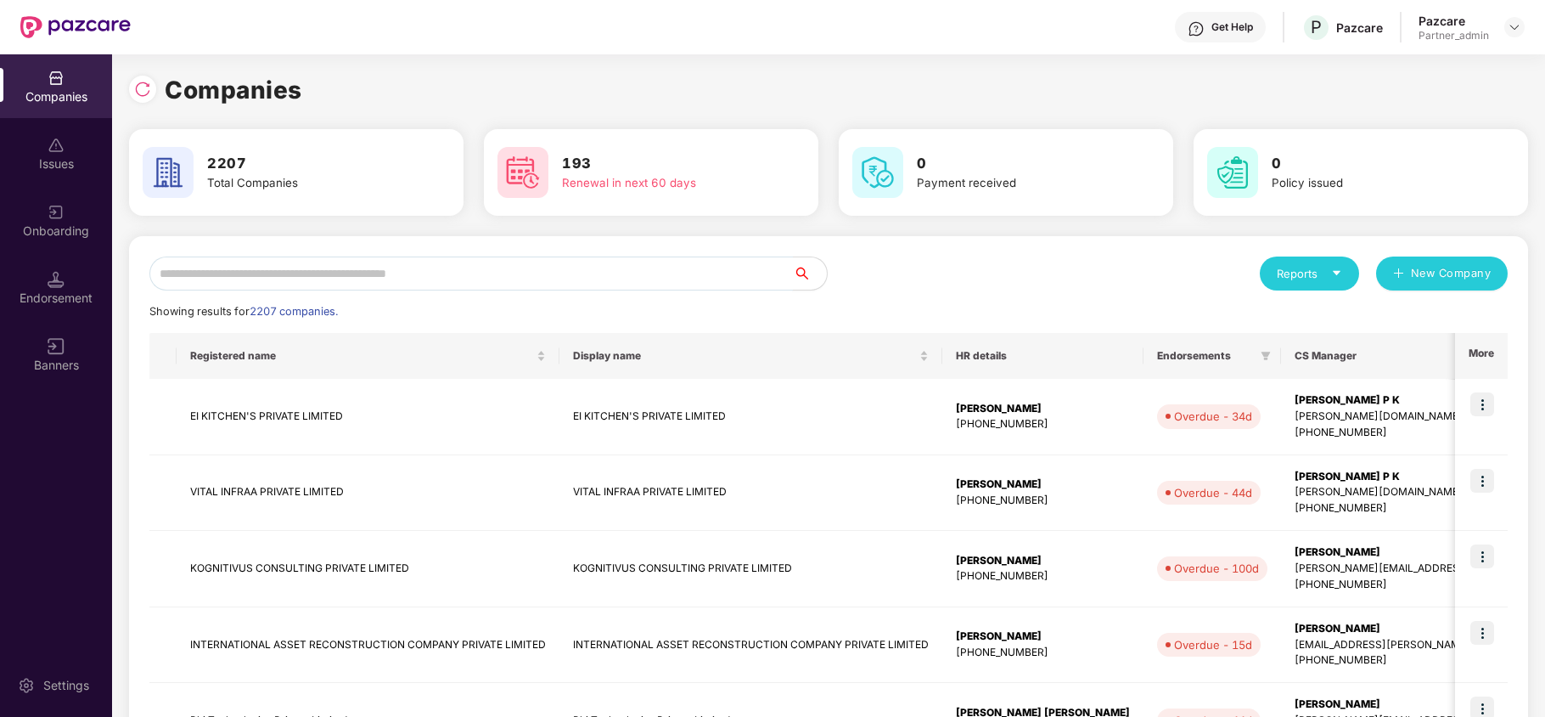
click at [360, 266] on input "text" at bounding box center [471, 273] width 644 height 34
paste input "*******"
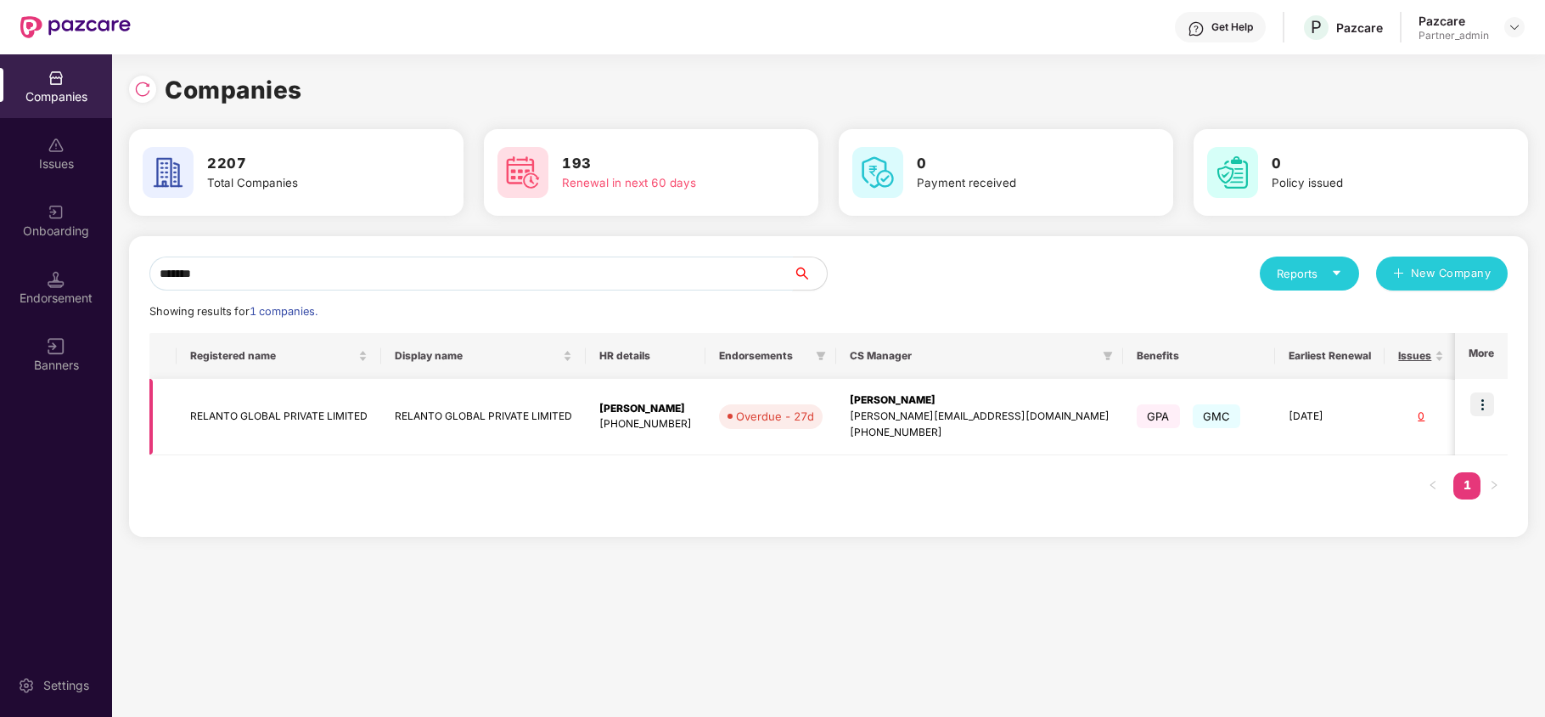
type input "*******"
click at [221, 422] on td "RELANTO GLOBAL PRIVATE LIMITED" at bounding box center [279, 417] width 205 height 76
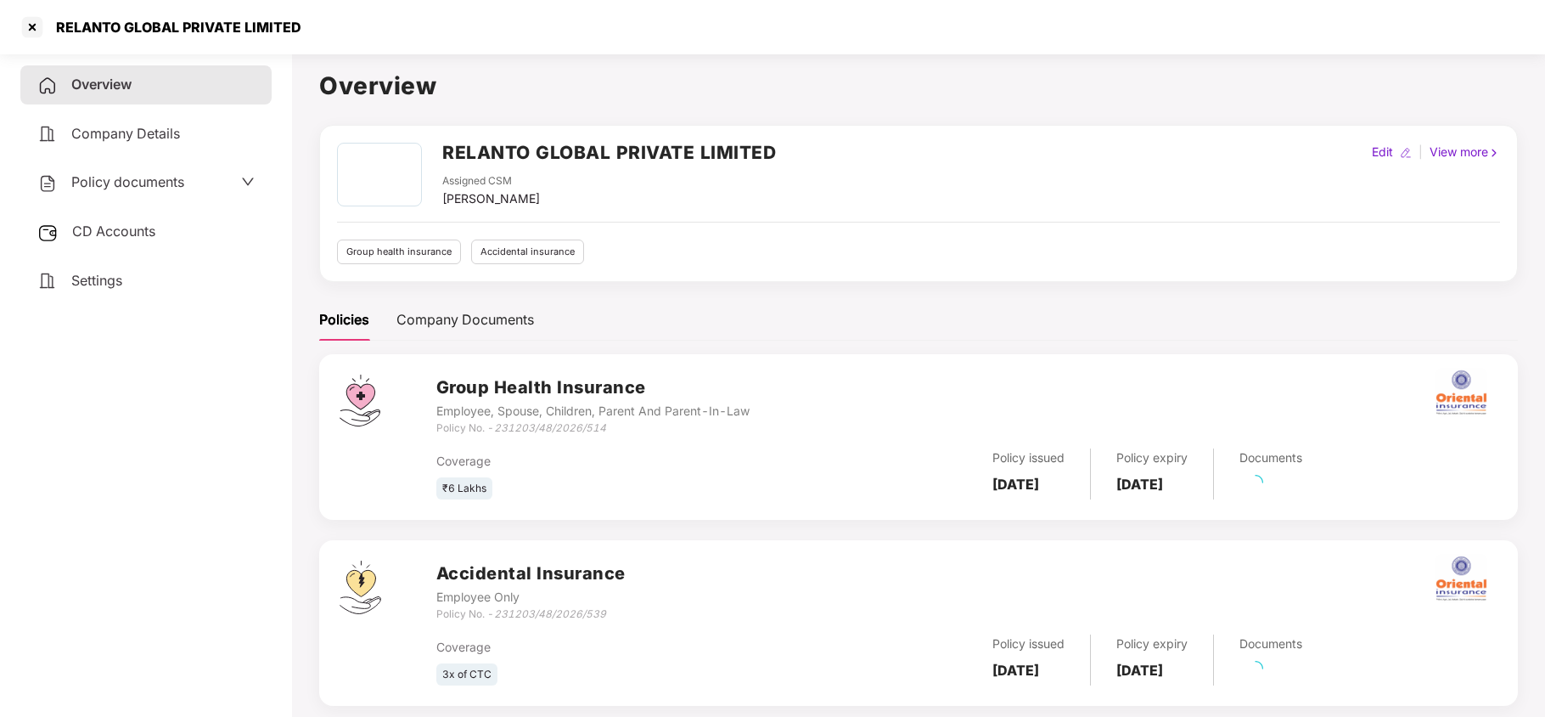
drag, startPoint x: 95, startPoint y: 183, endPoint x: 117, endPoint y: 216, distance: 39.1
click at [96, 183] on span "Policy documents" at bounding box center [127, 181] width 113 height 17
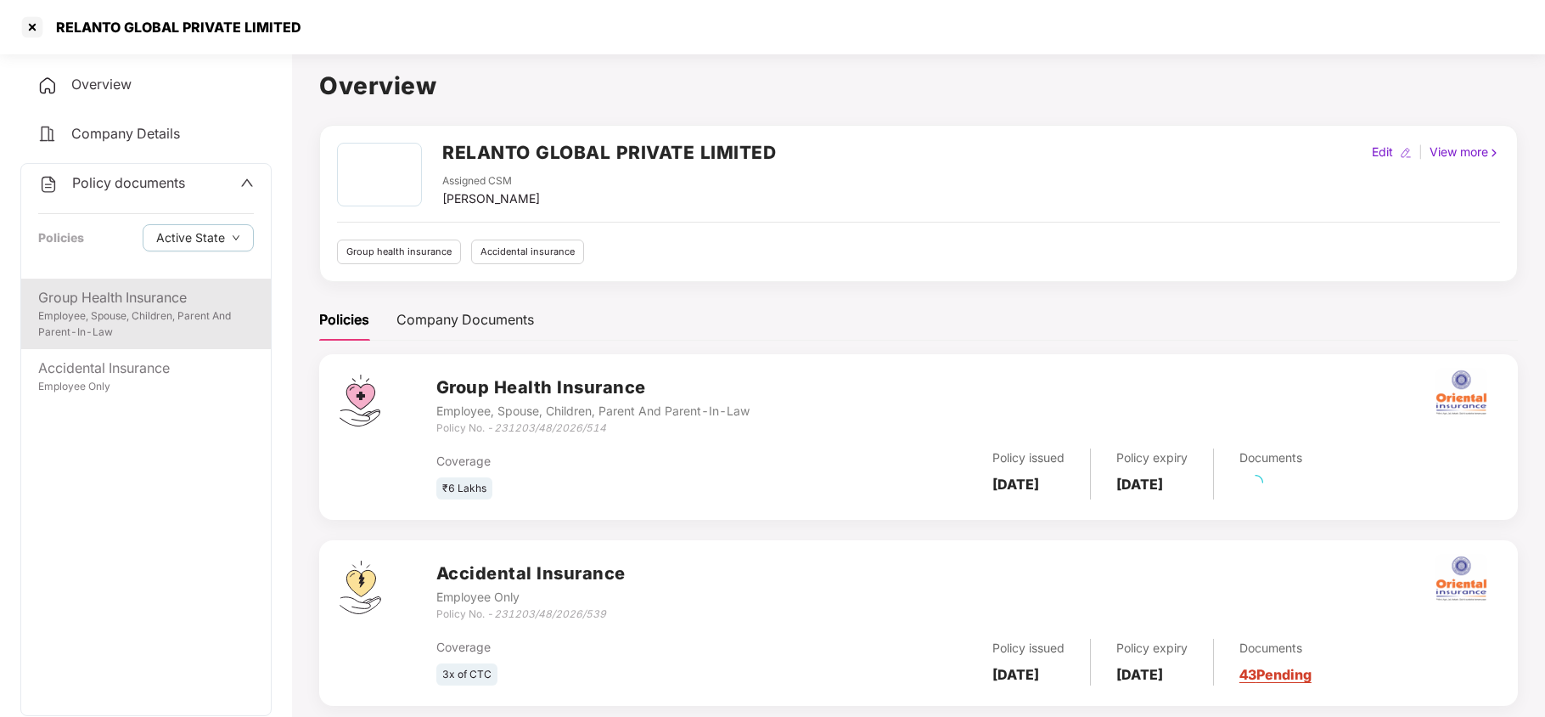
click at [124, 301] on div "Group Health Insurance" at bounding box center [146, 297] width 216 height 21
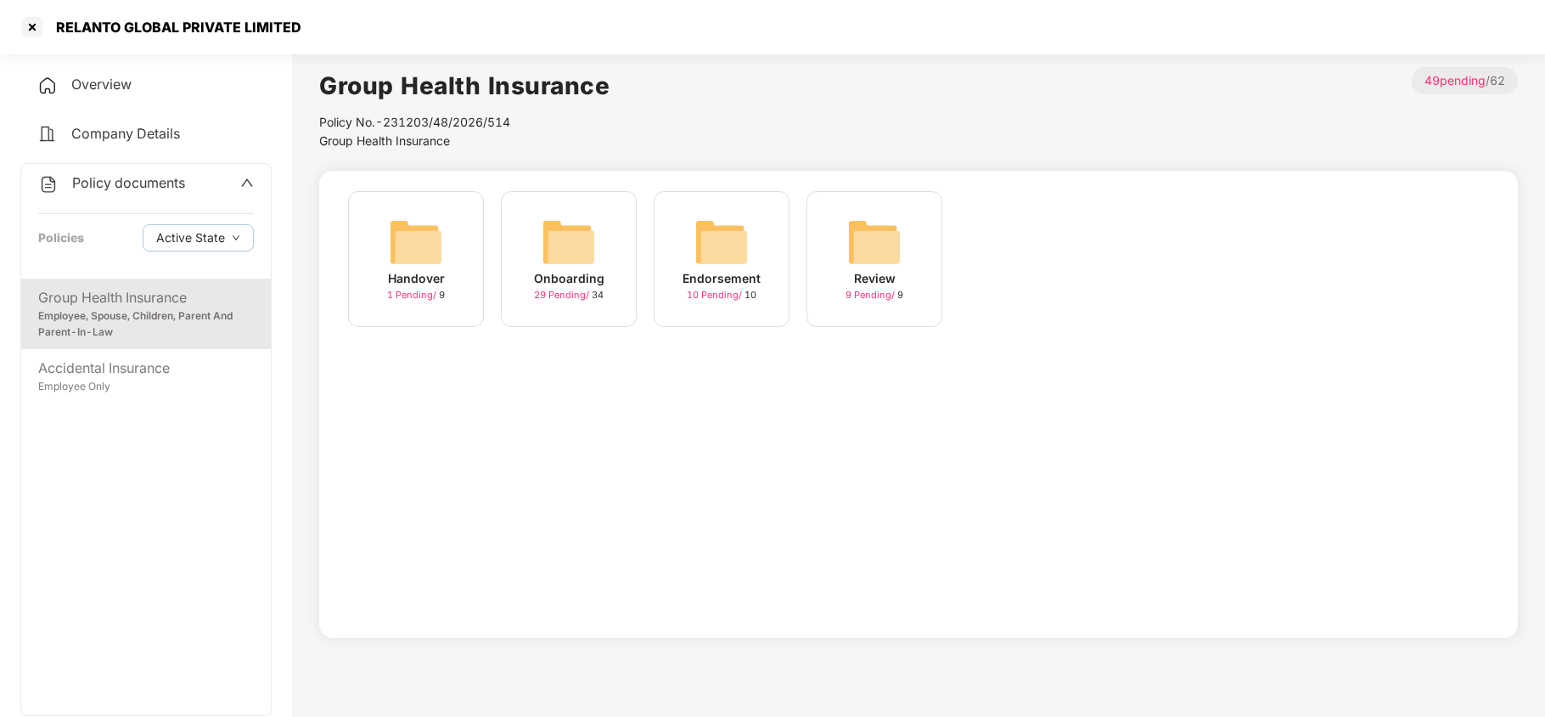
click at [581, 245] on img at bounding box center [569, 242] width 54 height 54
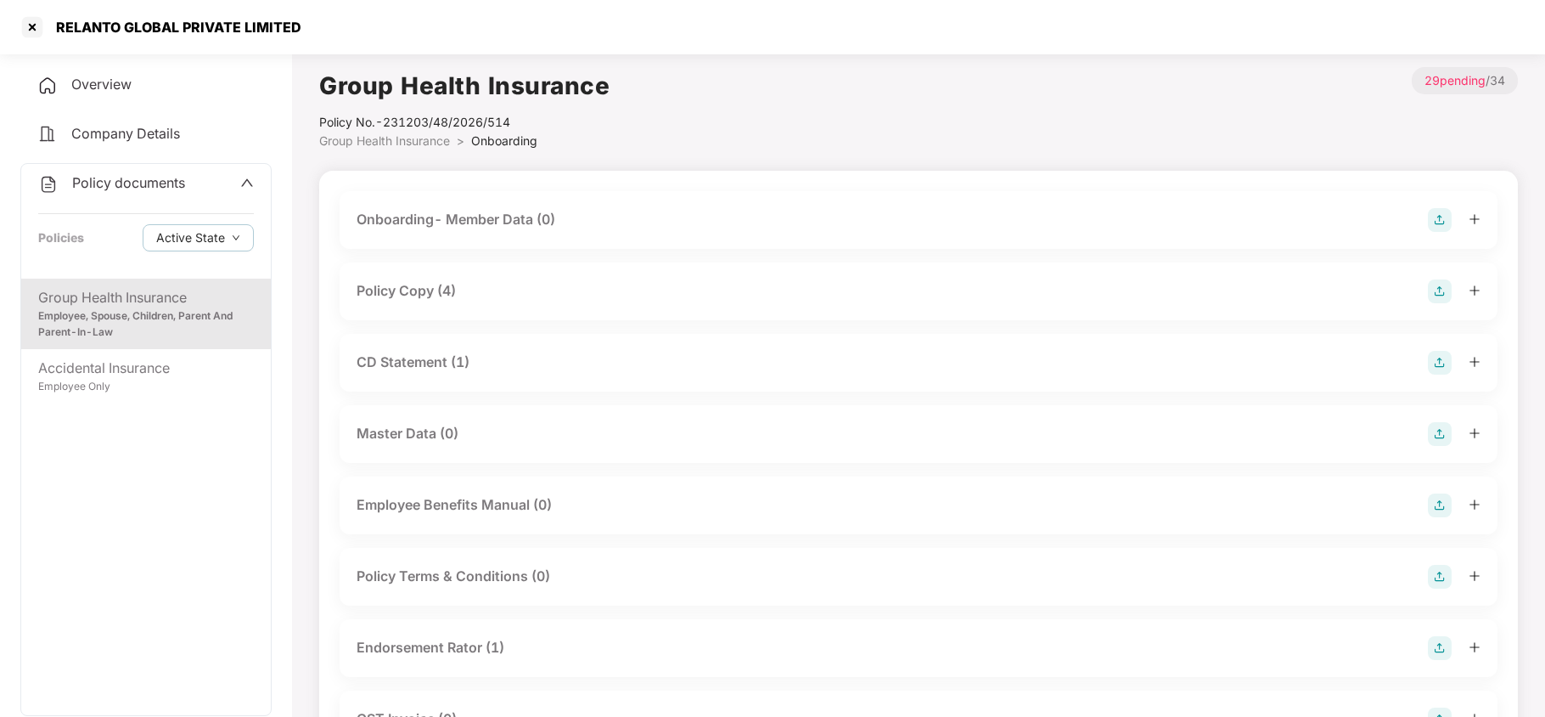
click at [406, 290] on div "Policy Copy (4)" at bounding box center [406, 290] width 99 height 21
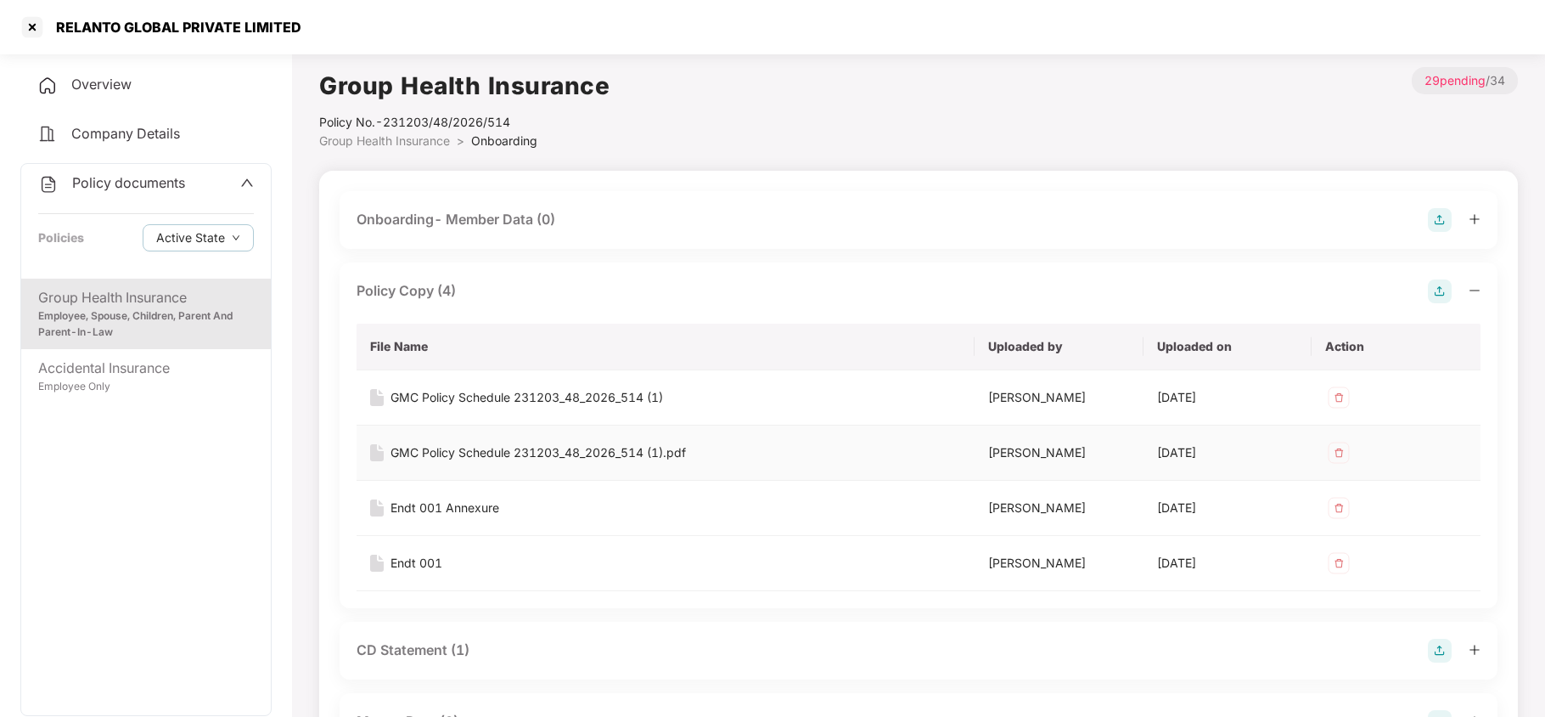
click at [558, 462] on div "GMC Policy Schedule 231203_48_2026_514 (1).pdf" at bounding box center [539, 452] width 296 height 19
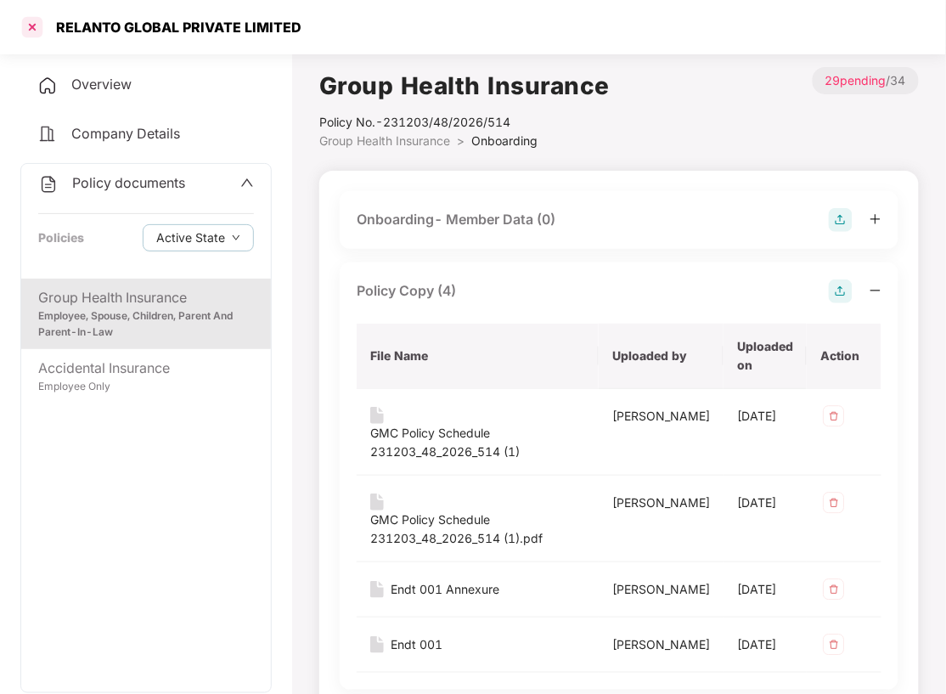
click at [32, 27] on div at bounding box center [32, 27] width 27 height 27
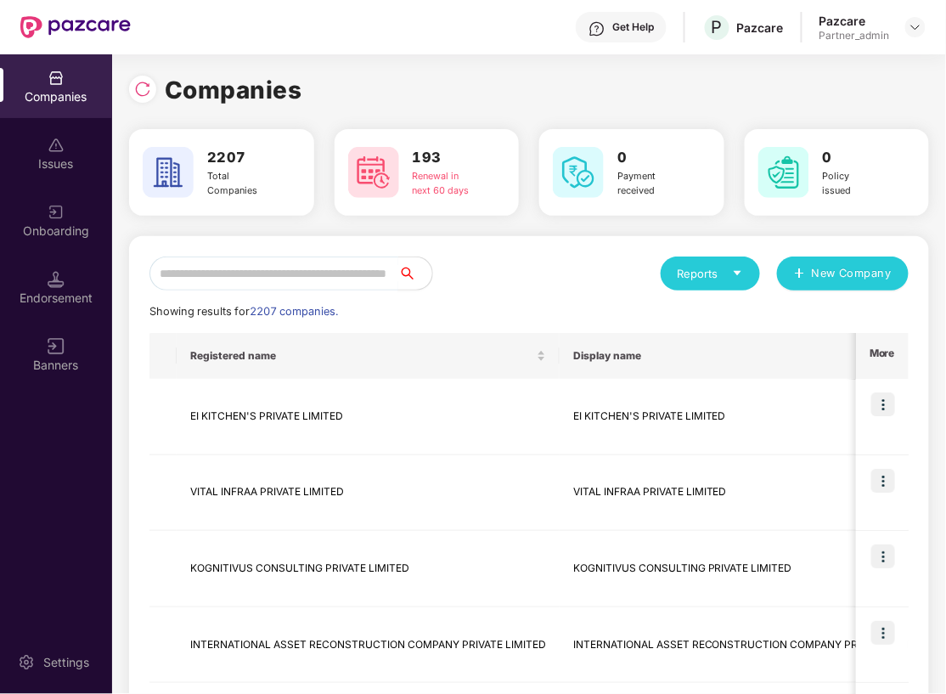
drag, startPoint x: 396, startPoint y: 296, endPoint x: 350, endPoint y: 269, distance: 52.9
click at [350, 269] on input "text" at bounding box center [273, 273] width 249 height 34
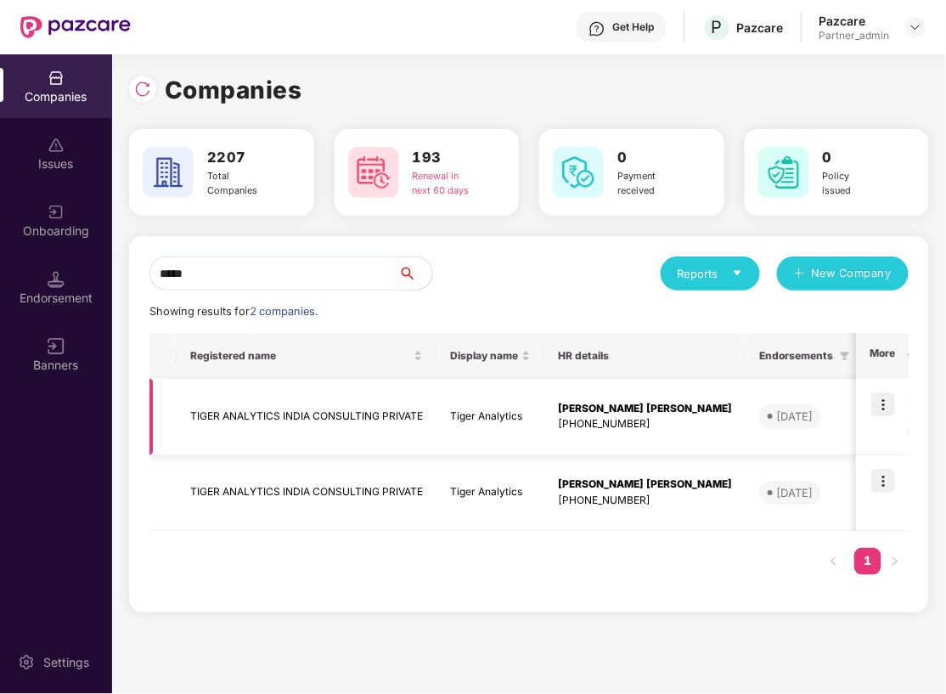
type input "*****"
click at [273, 419] on td "TIGER ANALYTICS INDIA CONSULTING PRIVATE" at bounding box center [307, 417] width 260 height 76
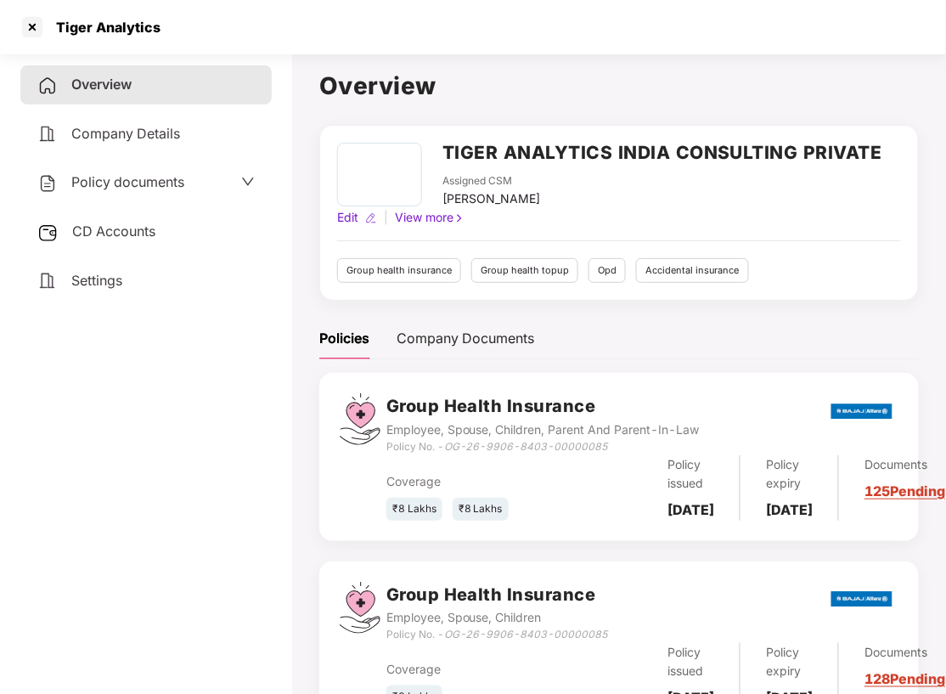
click at [115, 180] on span "Policy documents" at bounding box center [127, 181] width 113 height 17
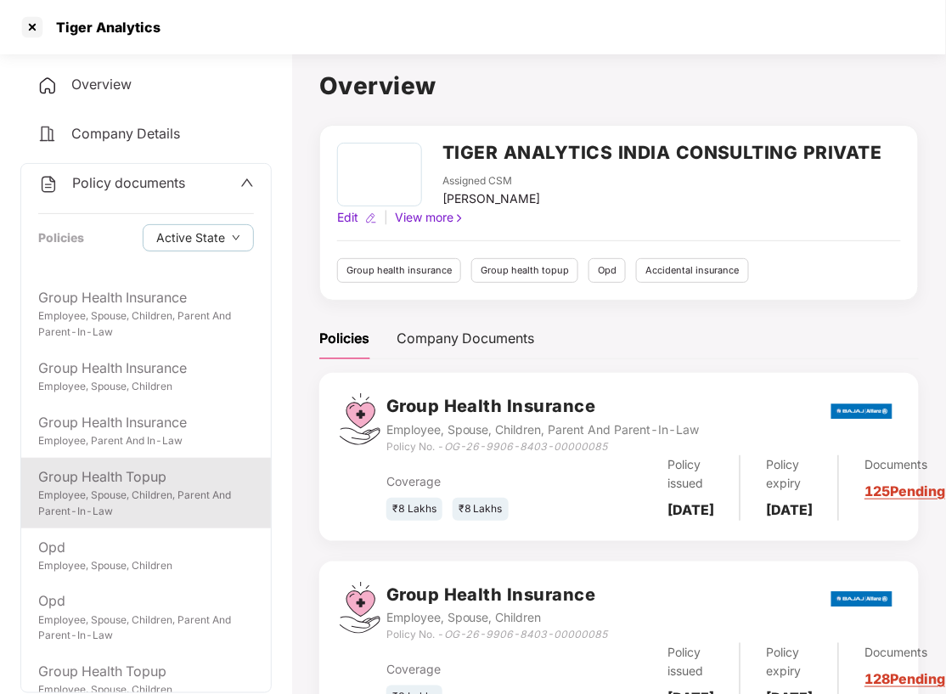
drag, startPoint x: 148, startPoint y: 494, endPoint x: 148, endPoint y: 483, distance: 11.0
click at [148, 491] on div "Employee, Spouse, Children, Parent And Parent-In-Law" at bounding box center [146, 503] width 216 height 32
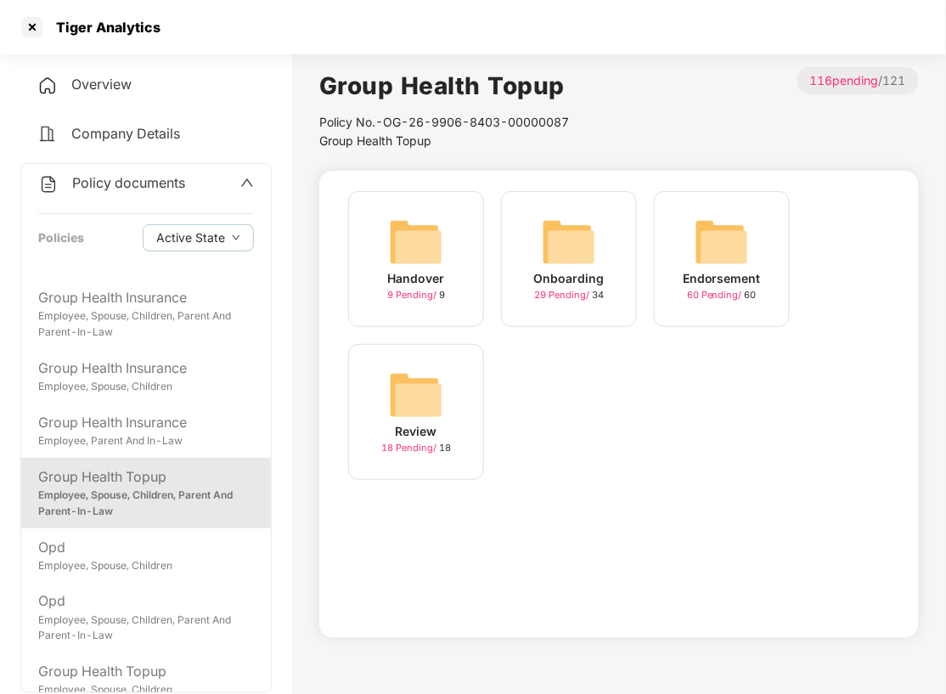
click at [676, 256] on div "Endorsement 60 Pending / 60" at bounding box center [722, 259] width 136 height 136
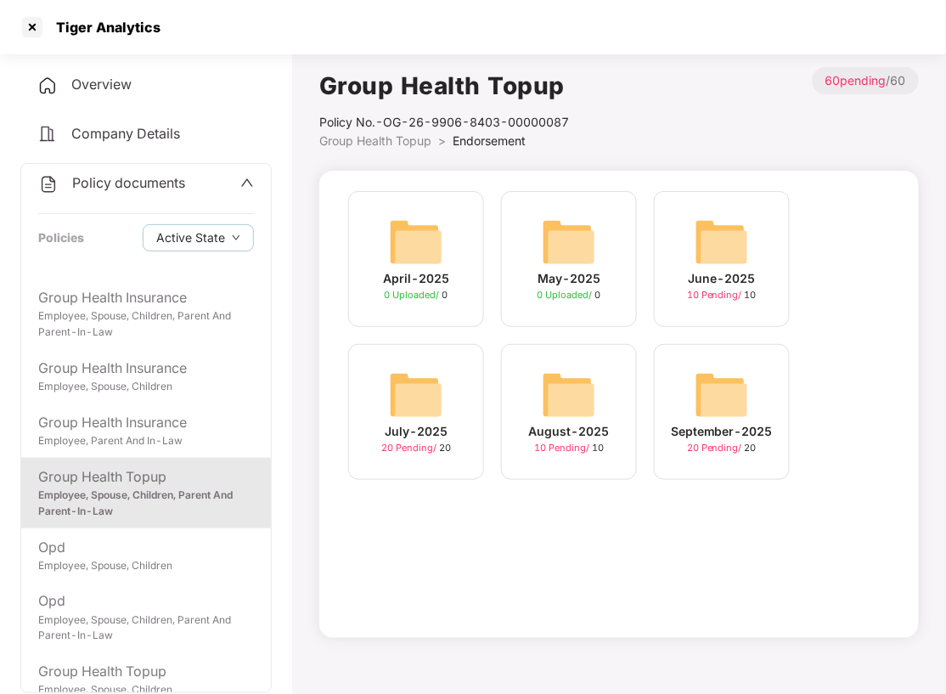
click at [729, 248] on img at bounding box center [722, 242] width 54 height 54
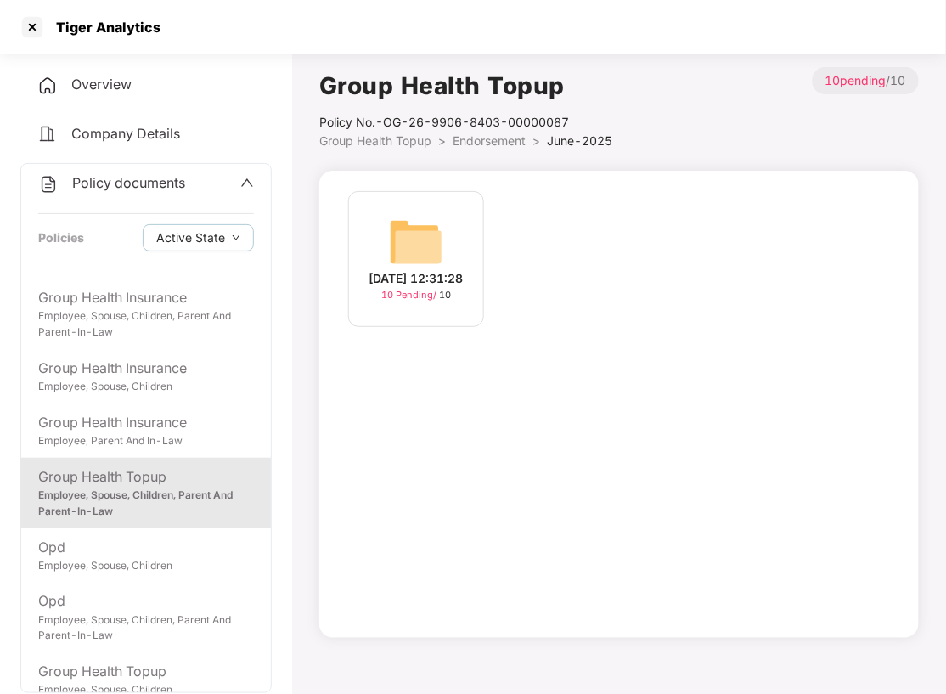
click at [436, 256] on img at bounding box center [416, 242] width 54 height 54
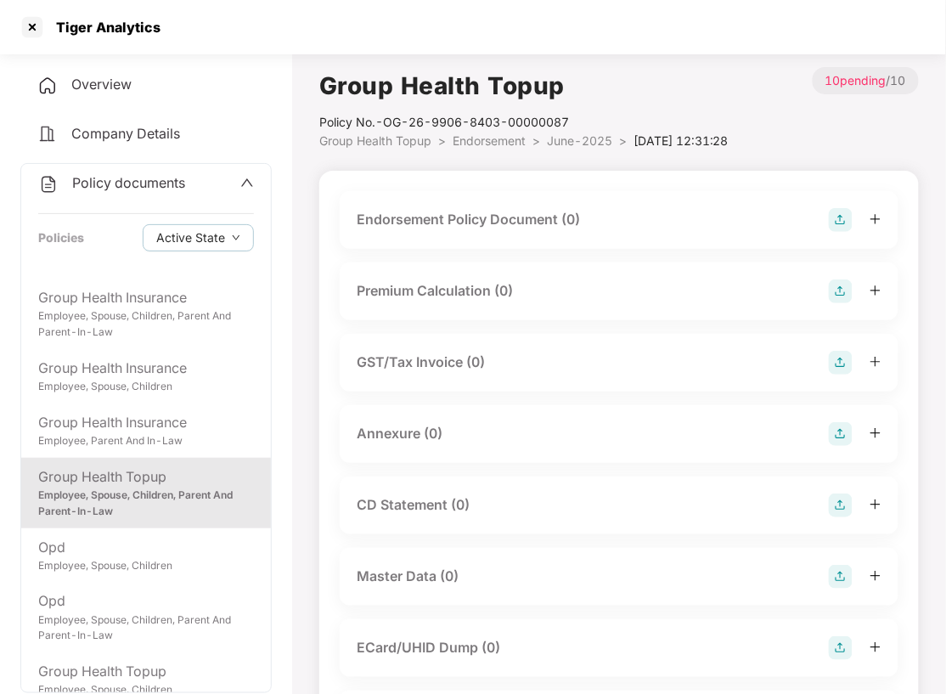
click at [829, 221] on img at bounding box center [841, 220] width 24 height 24
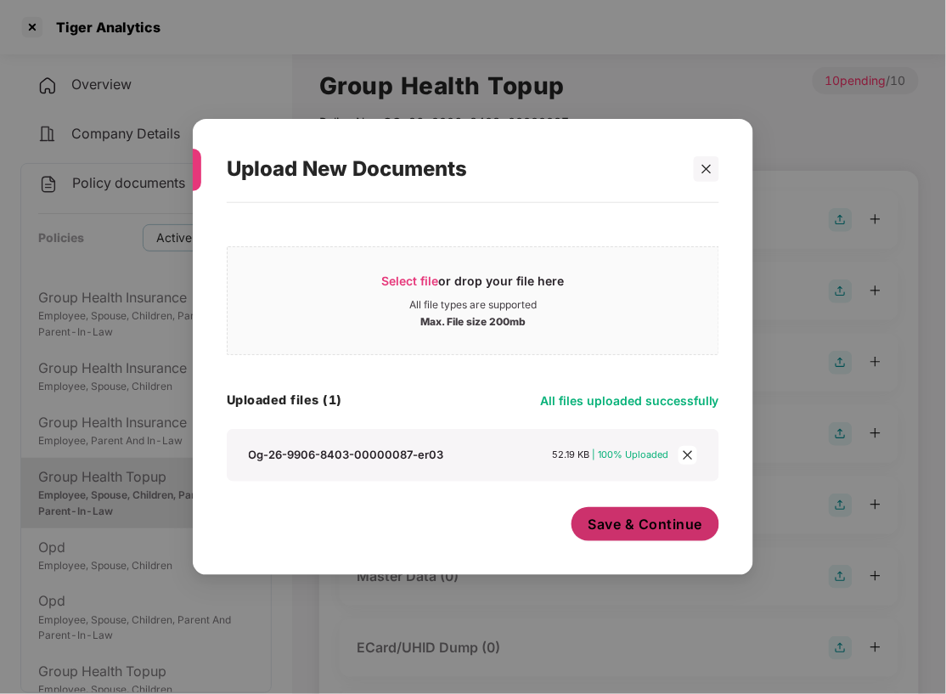
click at [650, 528] on span "Save & Continue" at bounding box center [645, 524] width 115 height 19
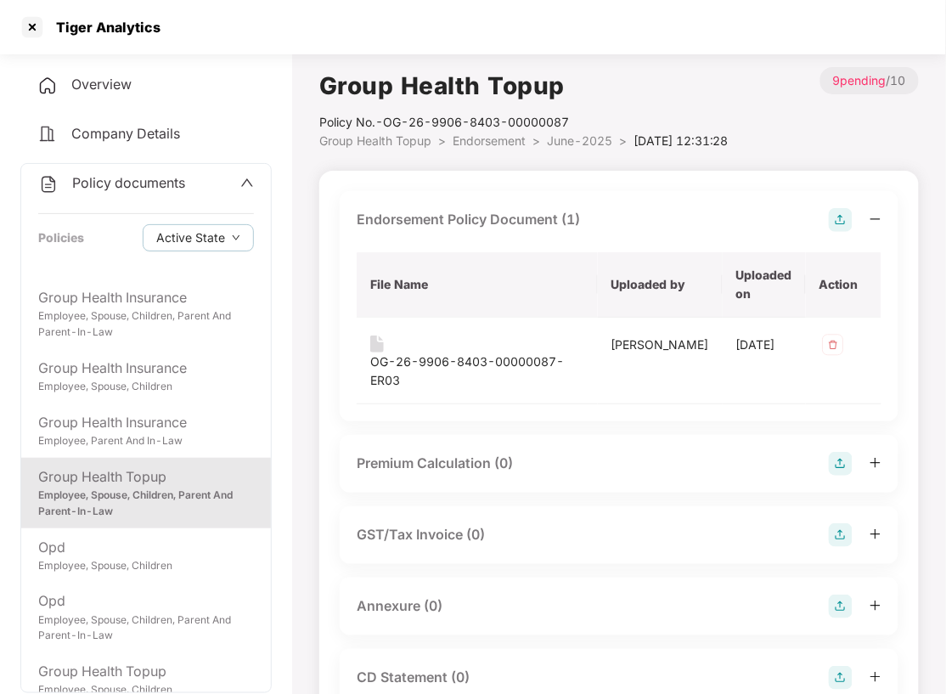
click at [840, 594] on img at bounding box center [841, 606] width 24 height 24
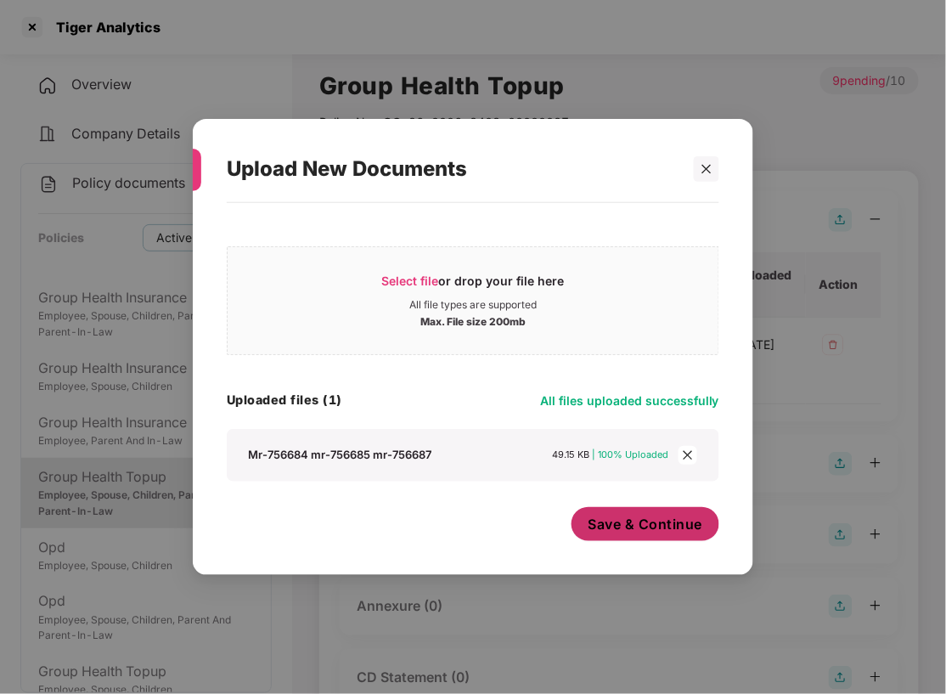
click at [629, 516] on span "Save & Continue" at bounding box center [645, 524] width 115 height 19
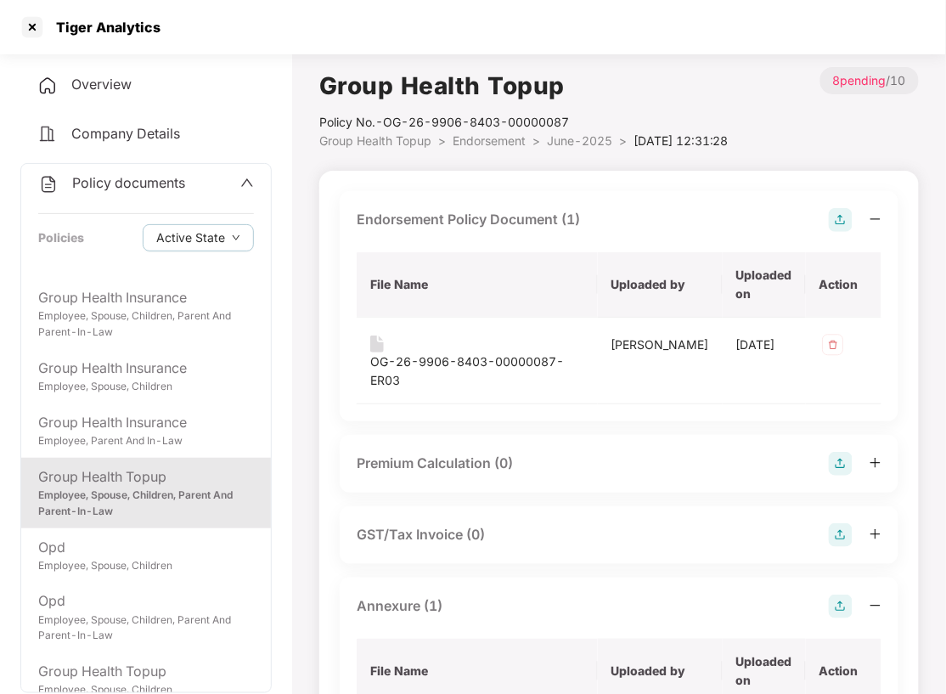
click at [490, 143] on span "Endorsement" at bounding box center [489, 140] width 73 height 14
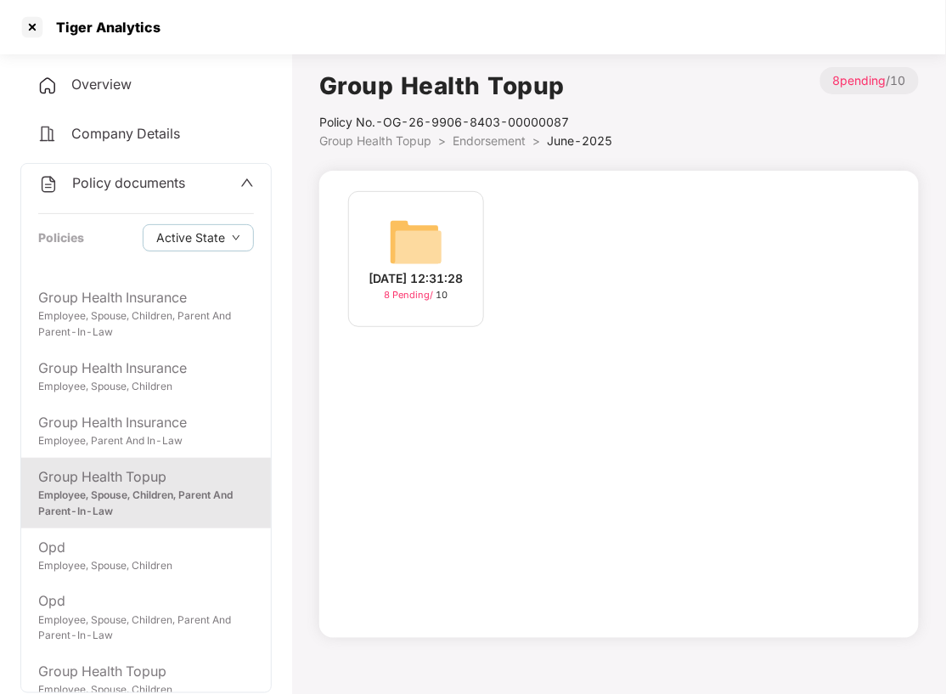
click at [490, 143] on span "Endorsement" at bounding box center [489, 140] width 73 height 14
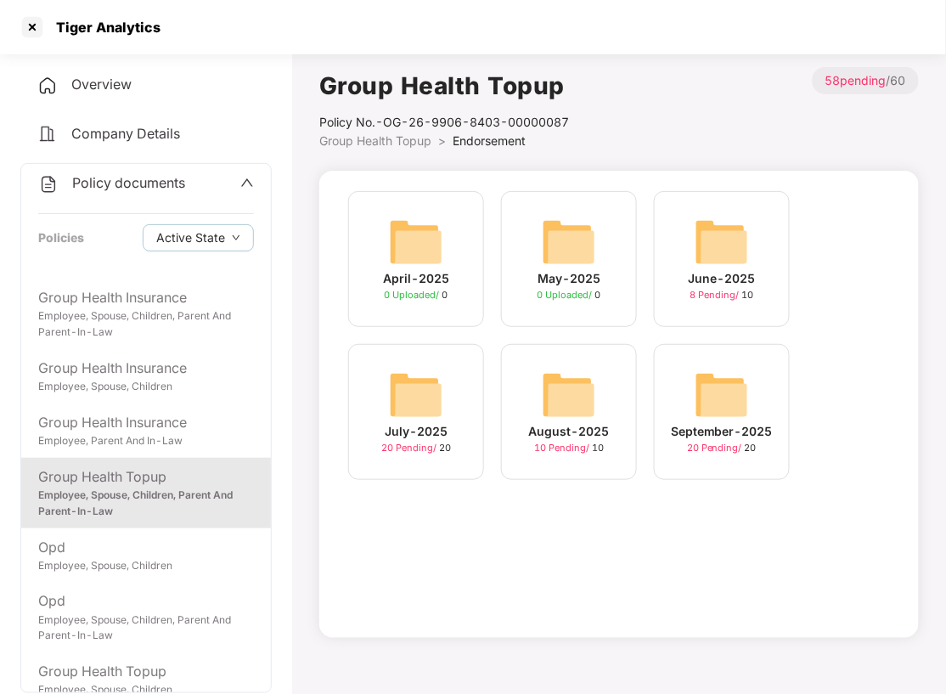
click at [425, 411] on img at bounding box center [416, 395] width 54 height 54
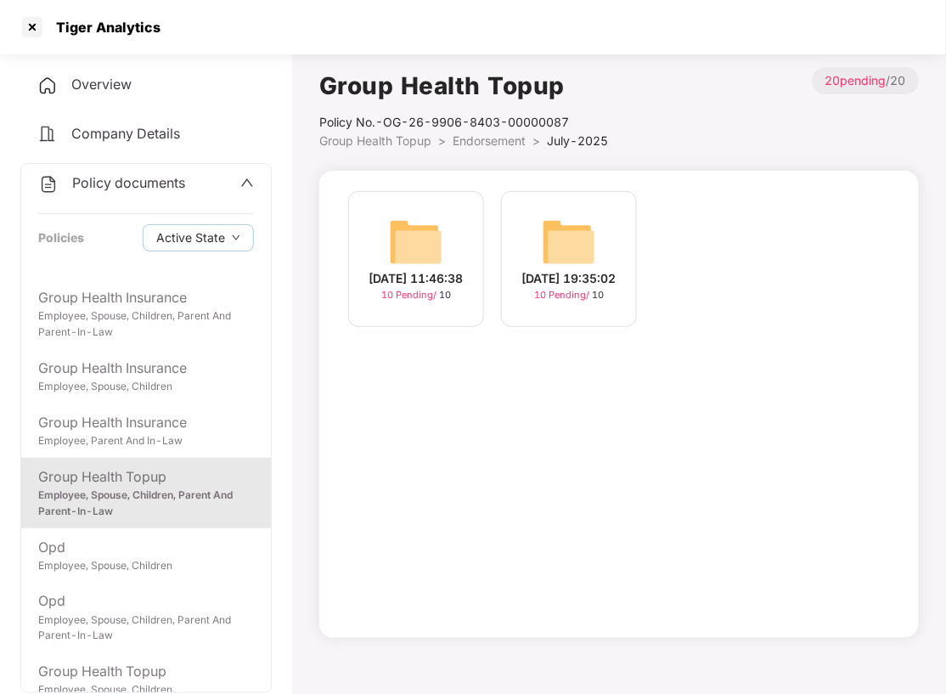
click at [404, 248] on img at bounding box center [416, 242] width 54 height 54
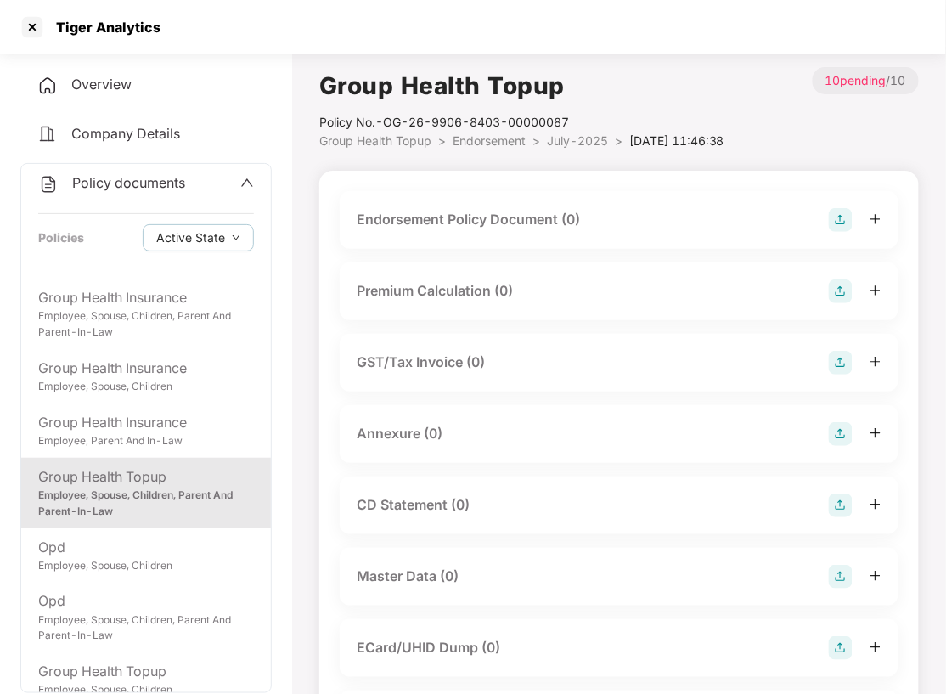
click at [841, 222] on img at bounding box center [841, 220] width 24 height 24
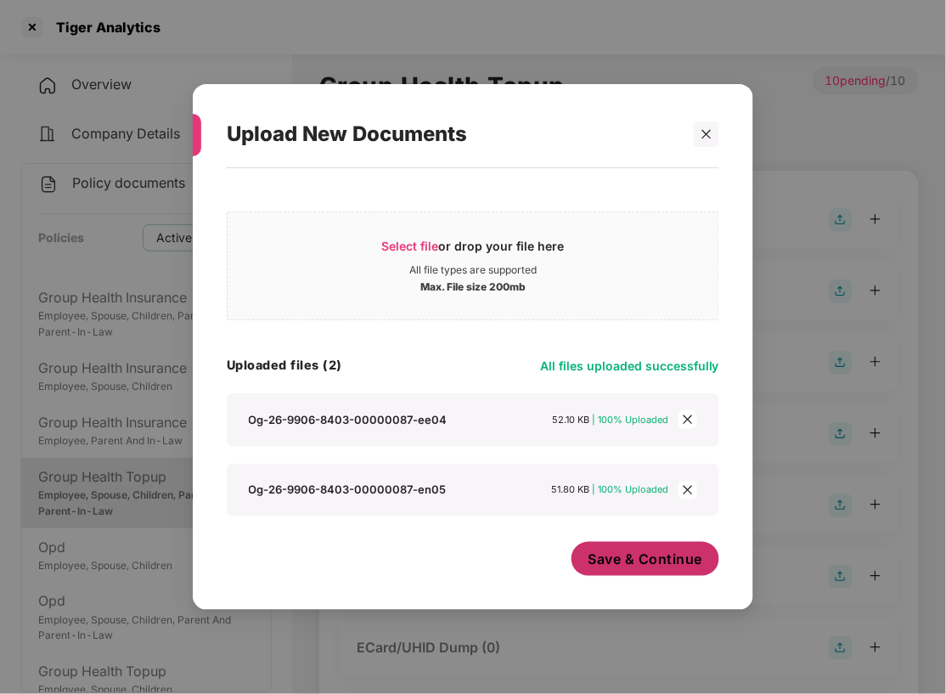
click at [659, 561] on span "Save & Continue" at bounding box center [645, 558] width 115 height 19
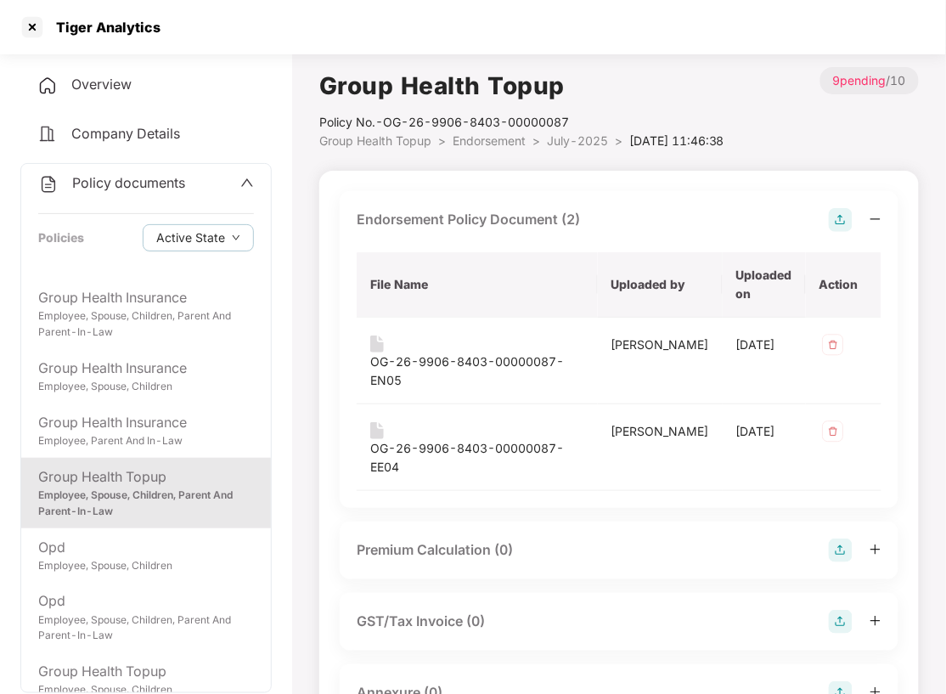
scroll to position [113, 0]
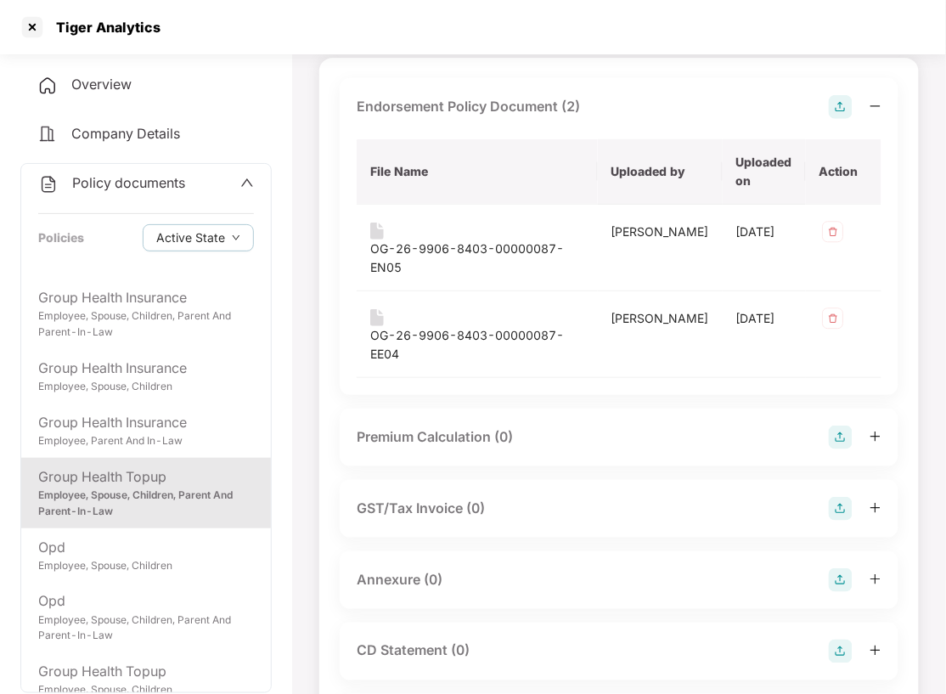
click at [585, 568] on div "Annexure (0)" at bounding box center [619, 580] width 525 height 24
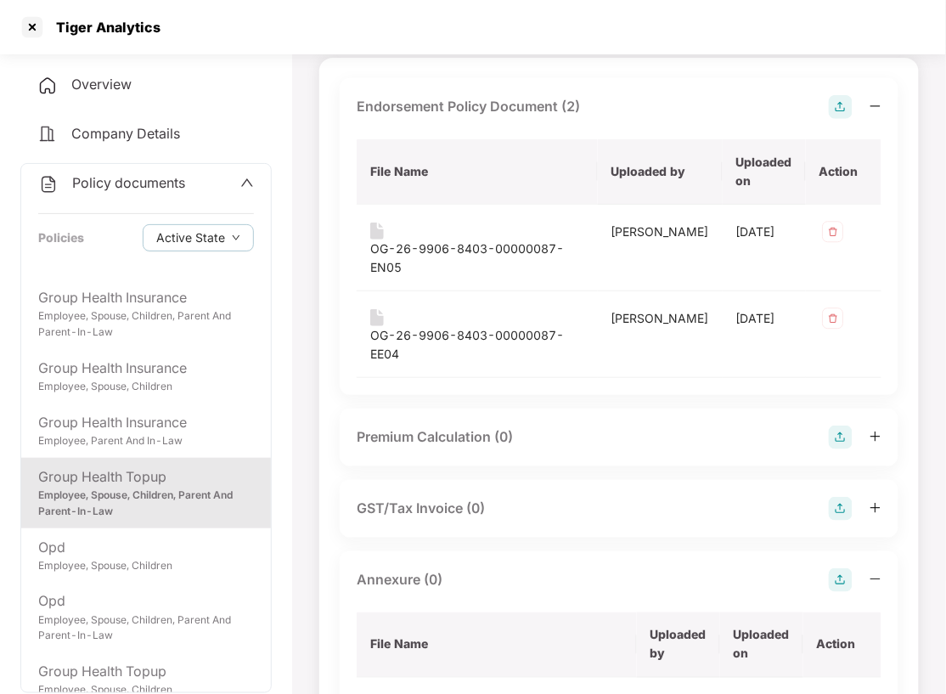
click at [847, 568] on img at bounding box center [841, 580] width 24 height 24
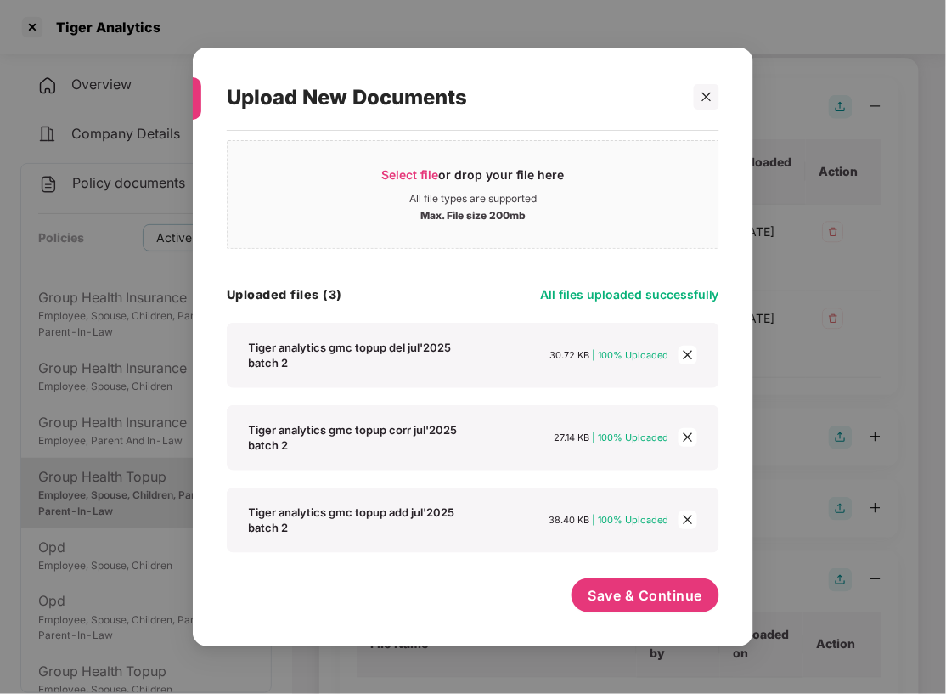
scroll to position [34, 0]
click at [636, 602] on span "Save & Continue" at bounding box center [645, 595] width 115 height 19
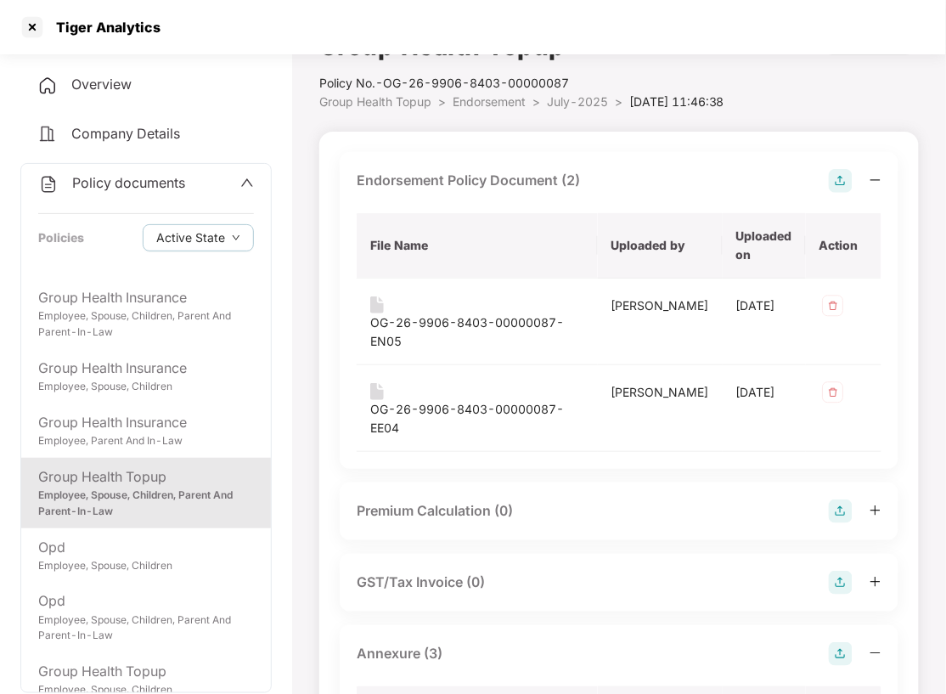
scroll to position [0, 0]
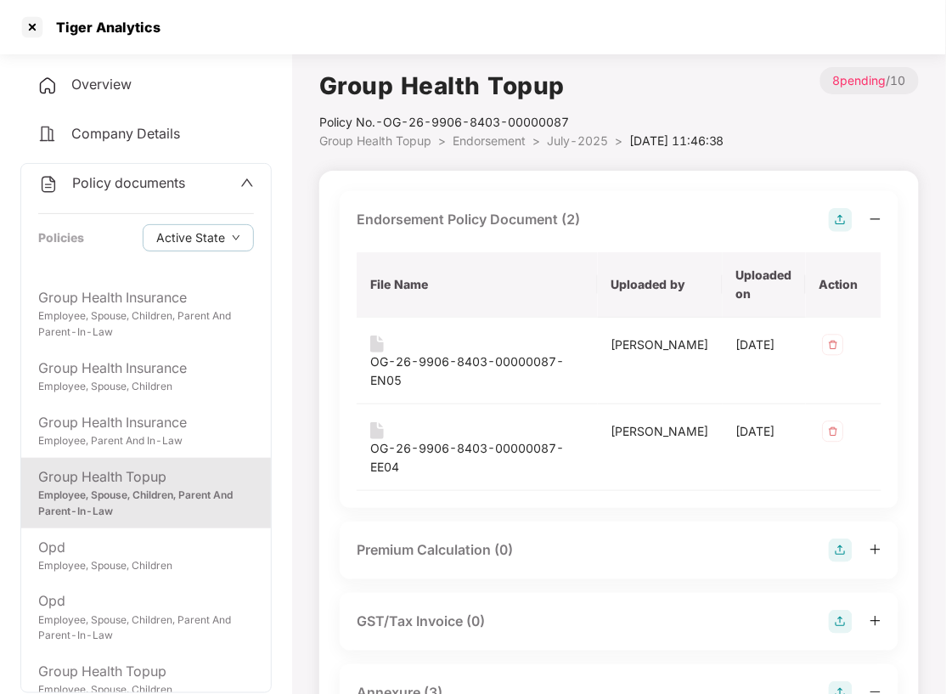
click at [481, 139] on span "Endorsement" at bounding box center [489, 140] width 73 height 14
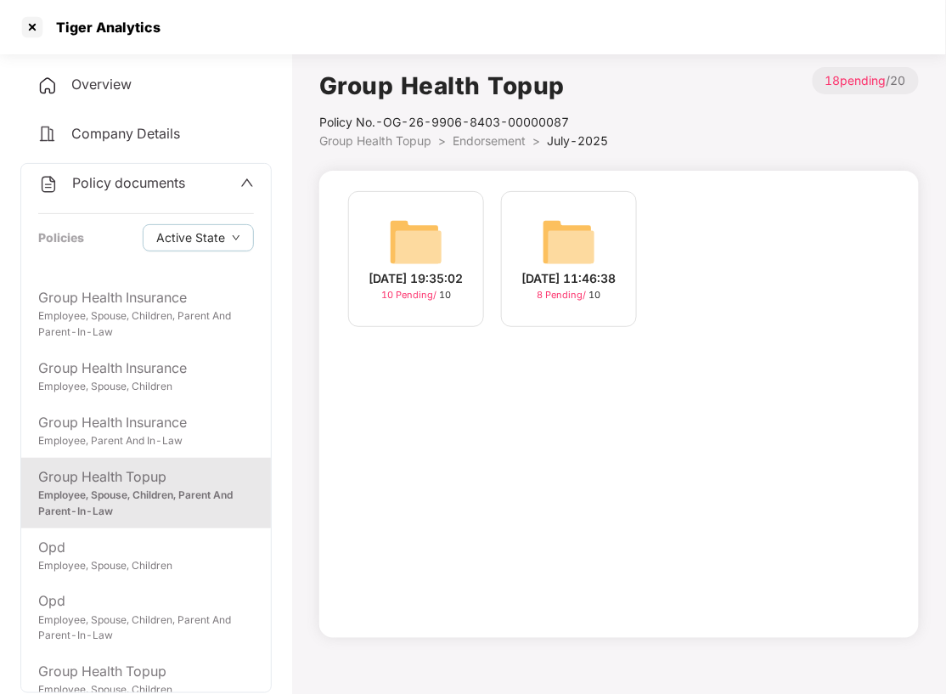
click at [453, 269] on div "[DATE] 19:35:02" at bounding box center [416, 278] width 94 height 19
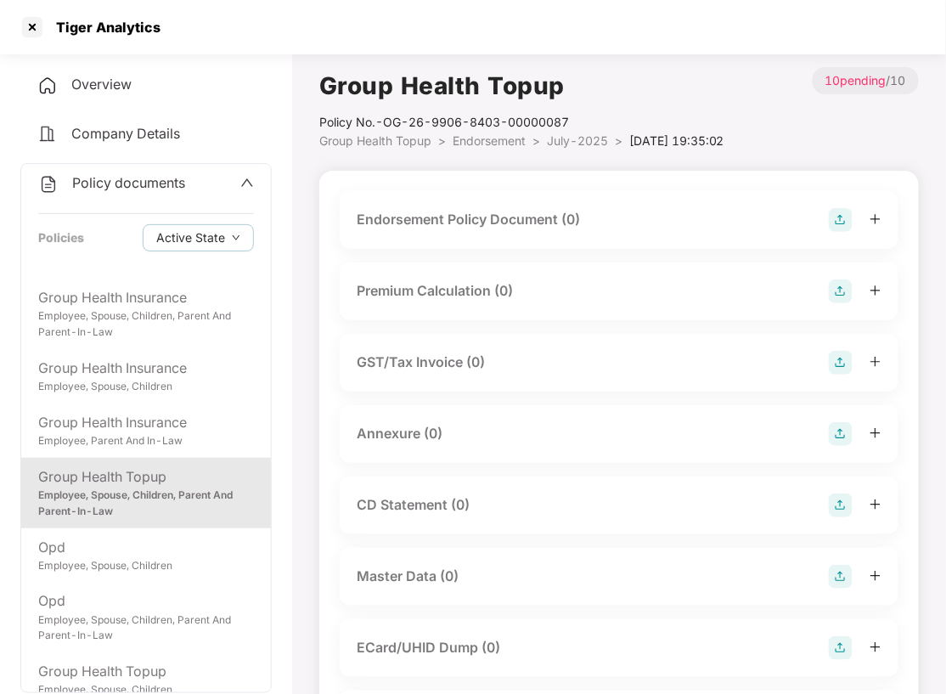
click at [839, 219] on img at bounding box center [841, 220] width 24 height 24
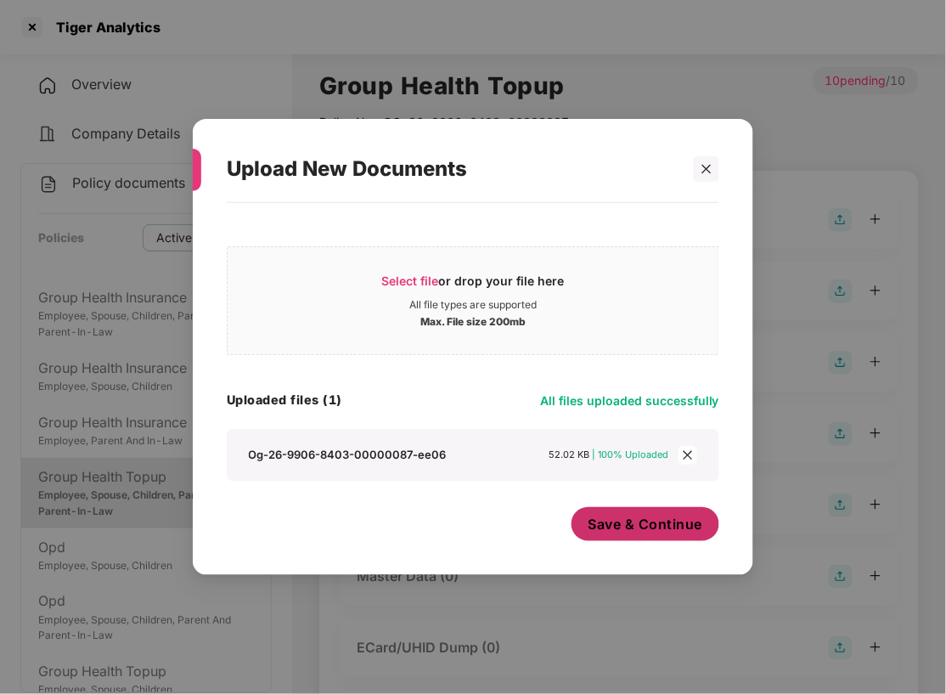
click at [669, 521] on span "Save & Continue" at bounding box center [645, 524] width 115 height 19
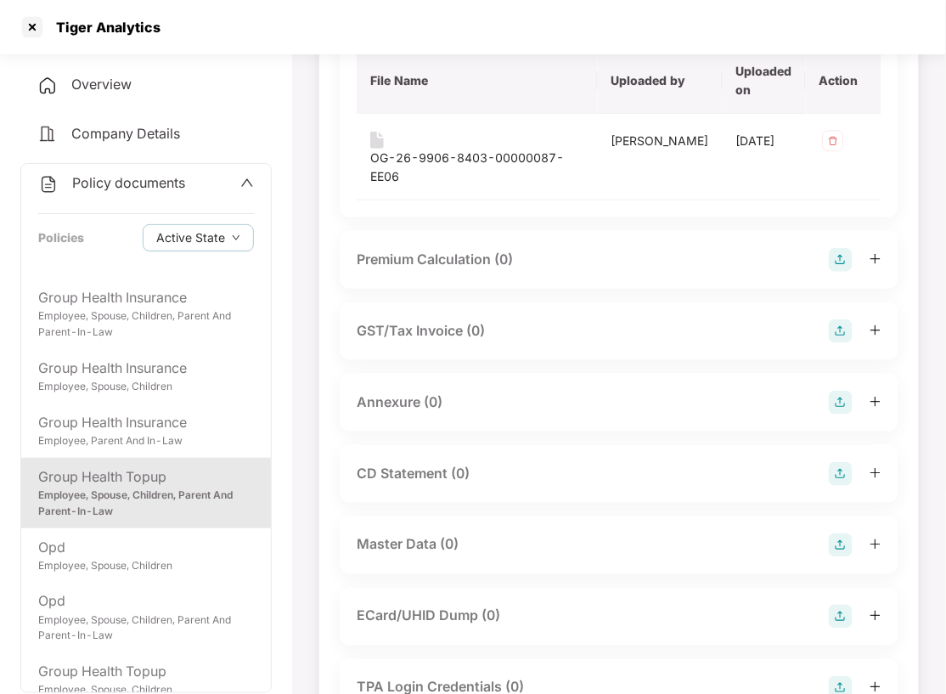
scroll to position [226, 0]
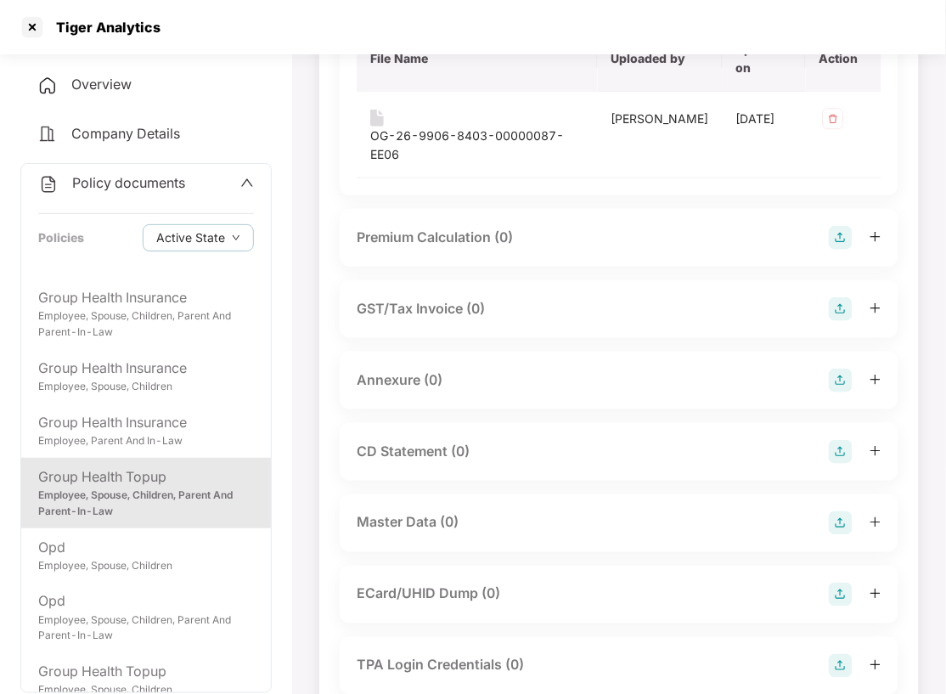
click at [836, 369] on img at bounding box center [841, 381] width 24 height 24
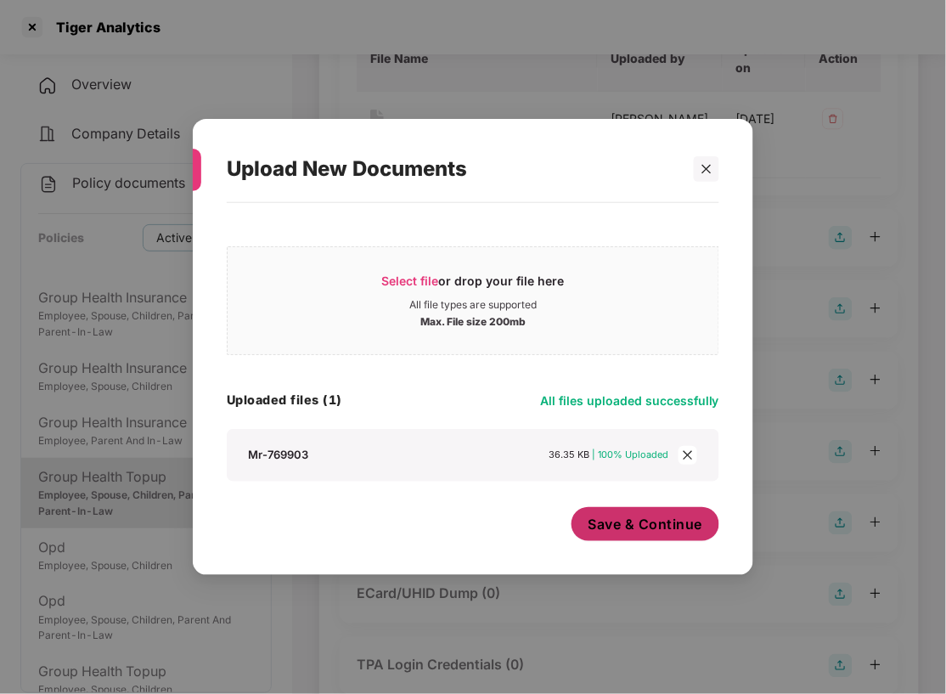
click at [639, 521] on span "Save & Continue" at bounding box center [645, 524] width 115 height 19
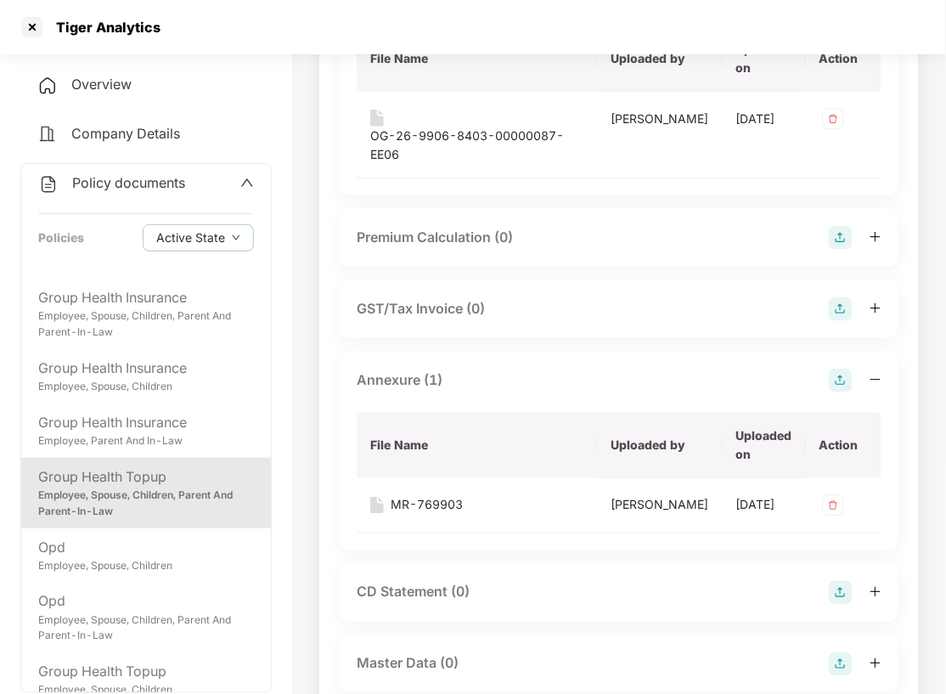
scroll to position [0, 0]
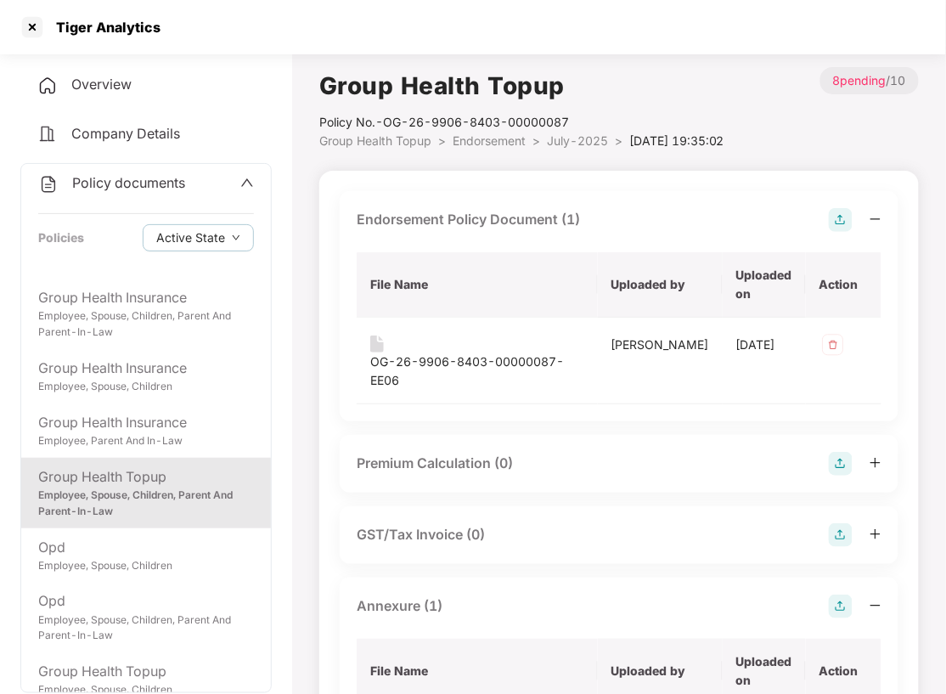
click at [474, 147] on span "Endorsement" at bounding box center [489, 140] width 73 height 14
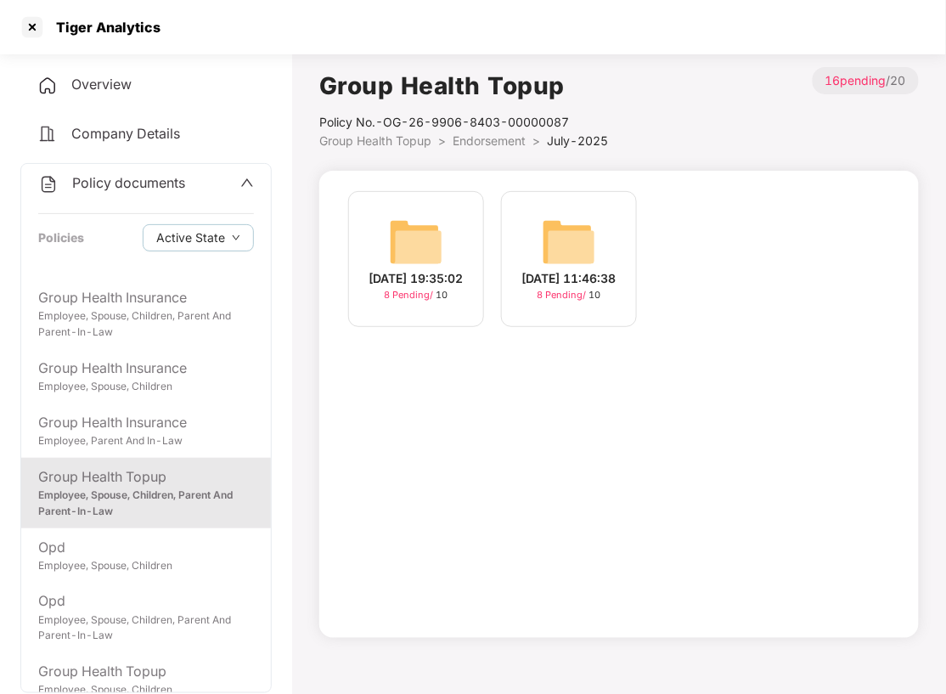
click at [440, 256] on img at bounding box center [416, 242] width 54 height 54
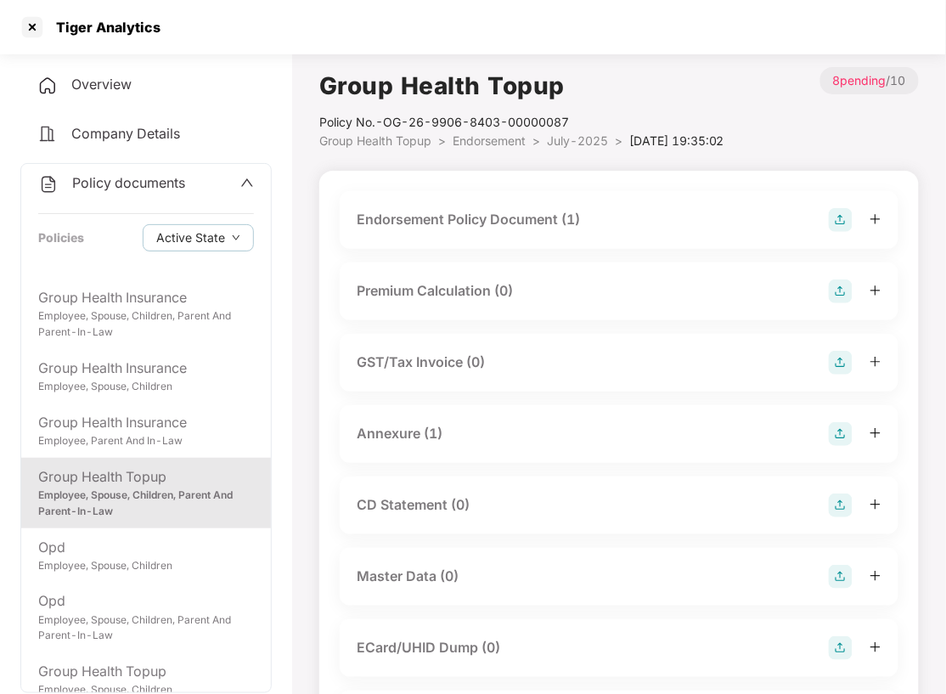
click at [844, 216] on img at bounding box center [841, 220] width 24 height 24
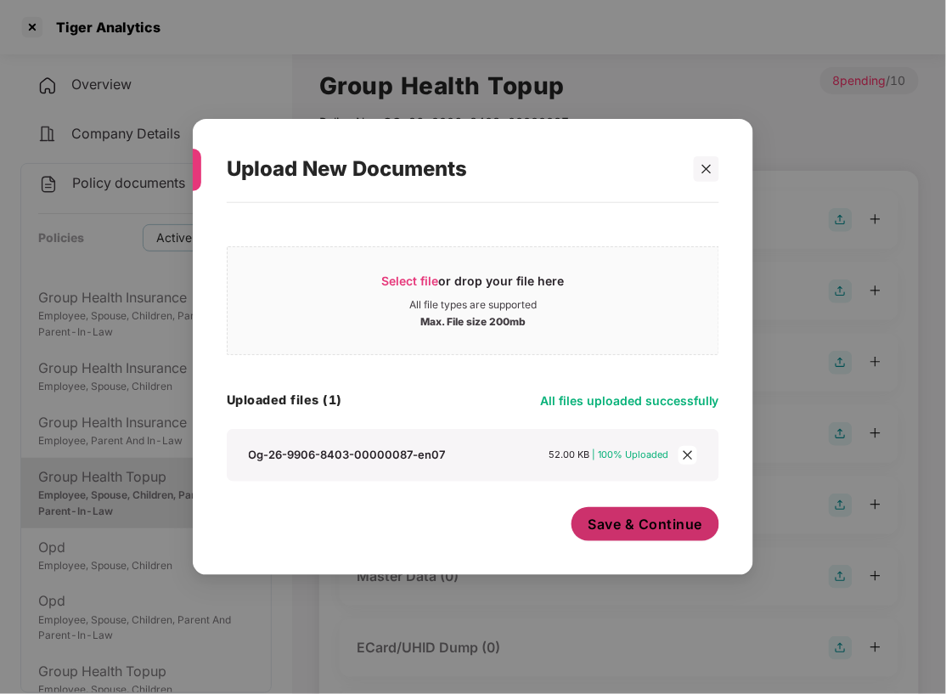
click at [667, 515] on span "Save & Continue" at bounding box center [645, 524] width 115 height 19
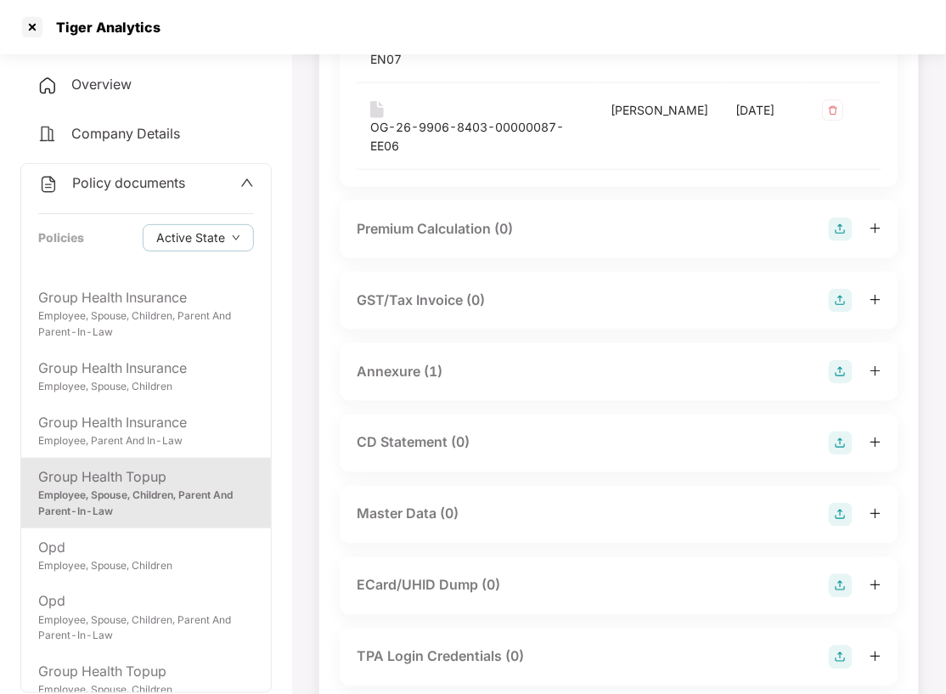
scroll to position [340, 0]
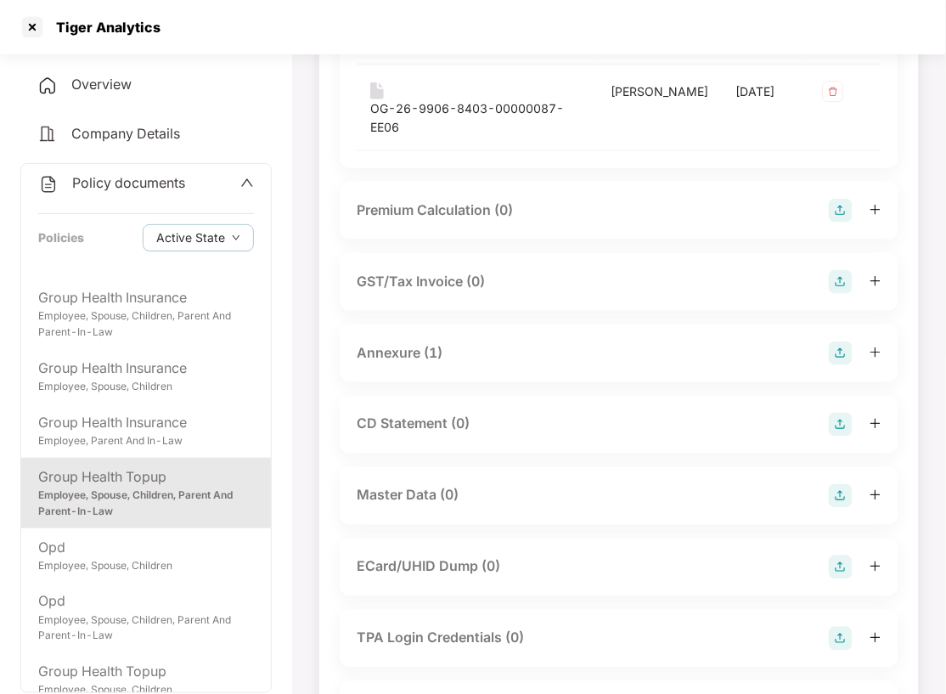
click at [846, 341] on img at bounding box center [841, 353] width 24 height 24
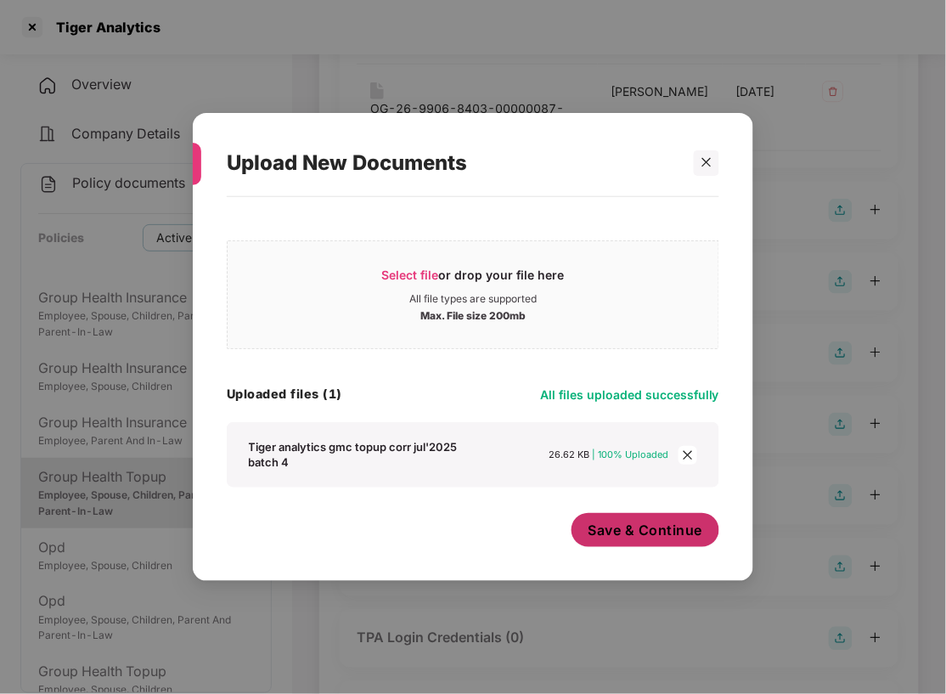
click at [636, 531] on span "Save & Continue" at bounding box center [645, 530] width 115 height 19
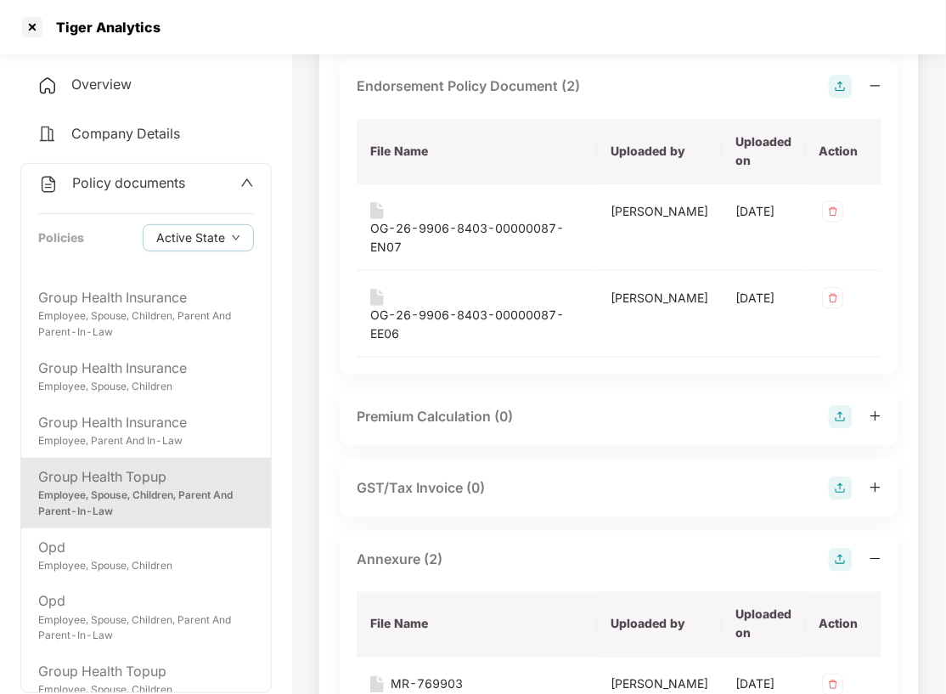
scroll to position [0, 0]
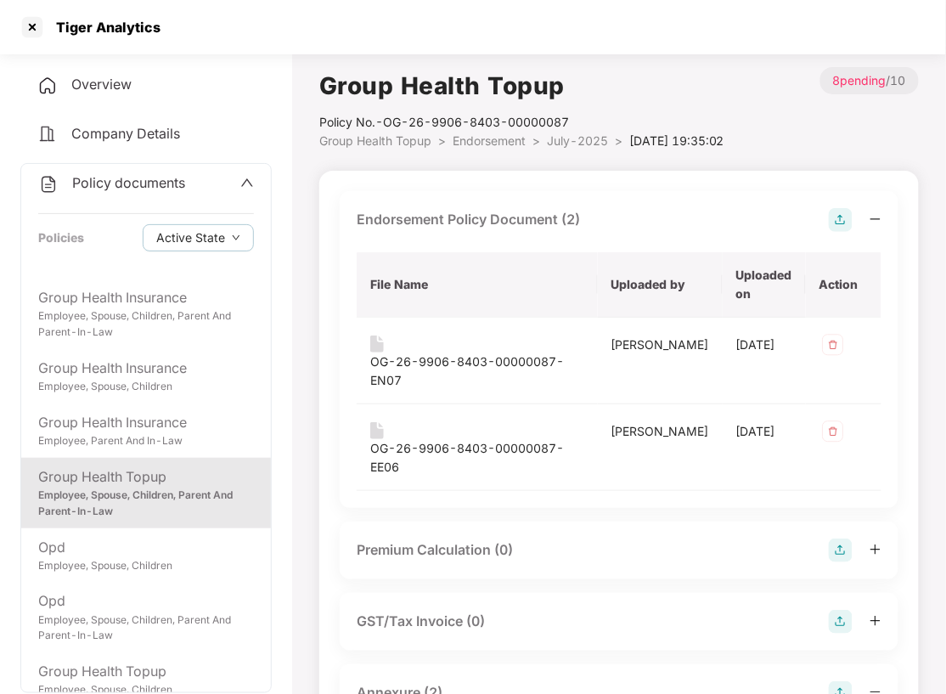
click at [477, 141] on span "Endorsement" at bounding box center [489, 140] width 73 height 14
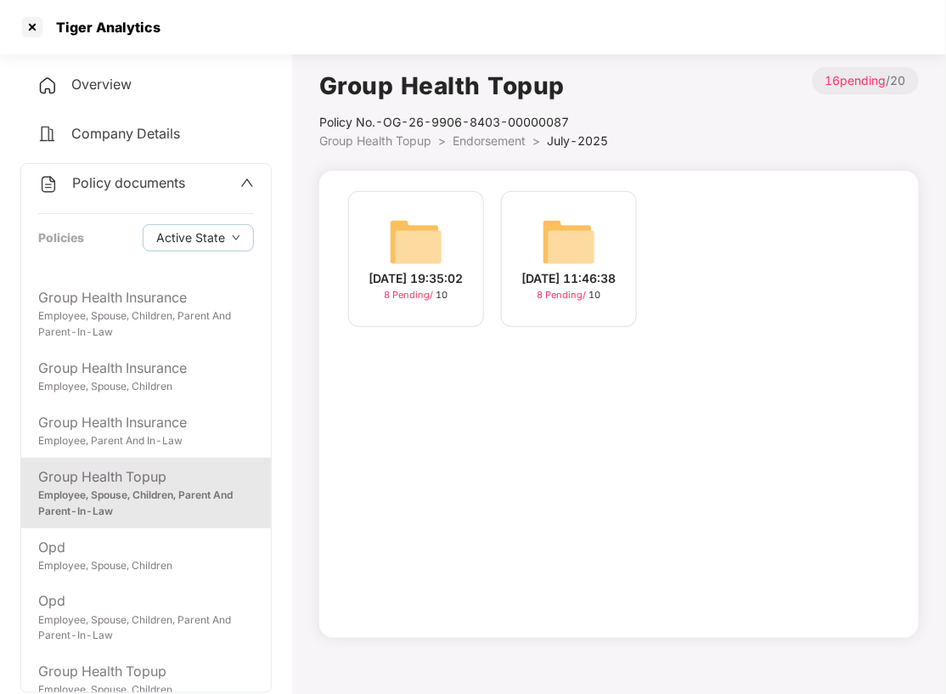
click at [477, 141] on span "Endorsement" at bounding box center [489, 140] width 73 height 14
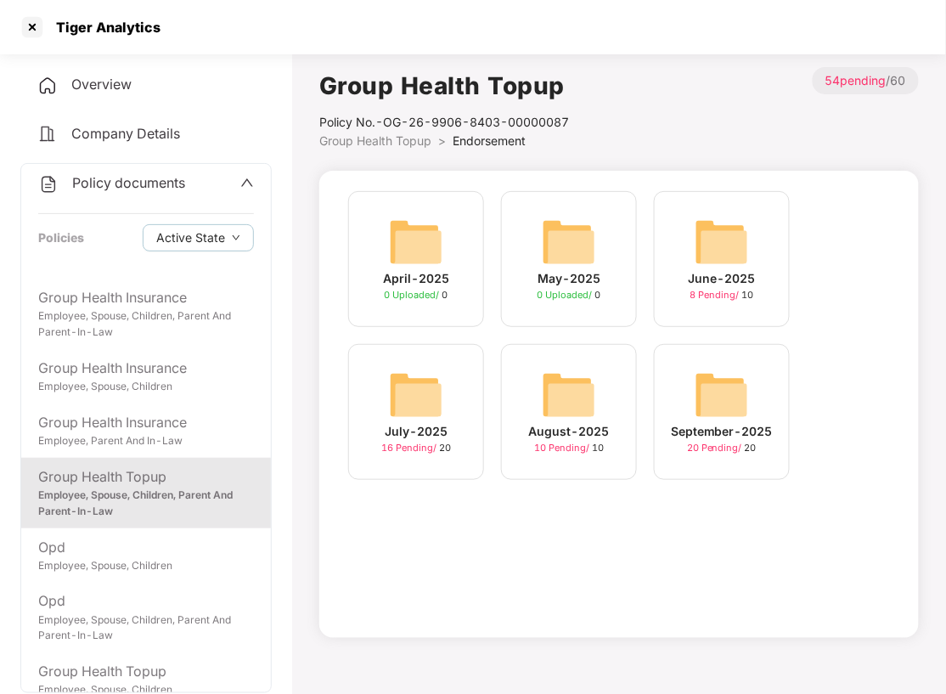
click at [567, 396] on img at bounding box center [569, 395] width 54 height 54
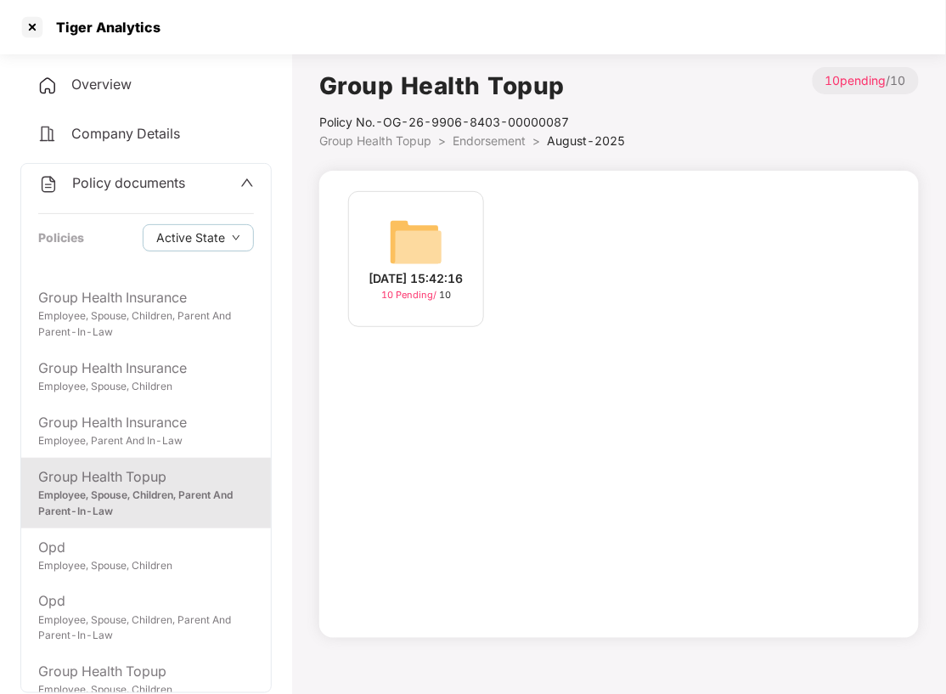
click at [423, 242] on img at bounding box center [416, 242] width 54 height 54
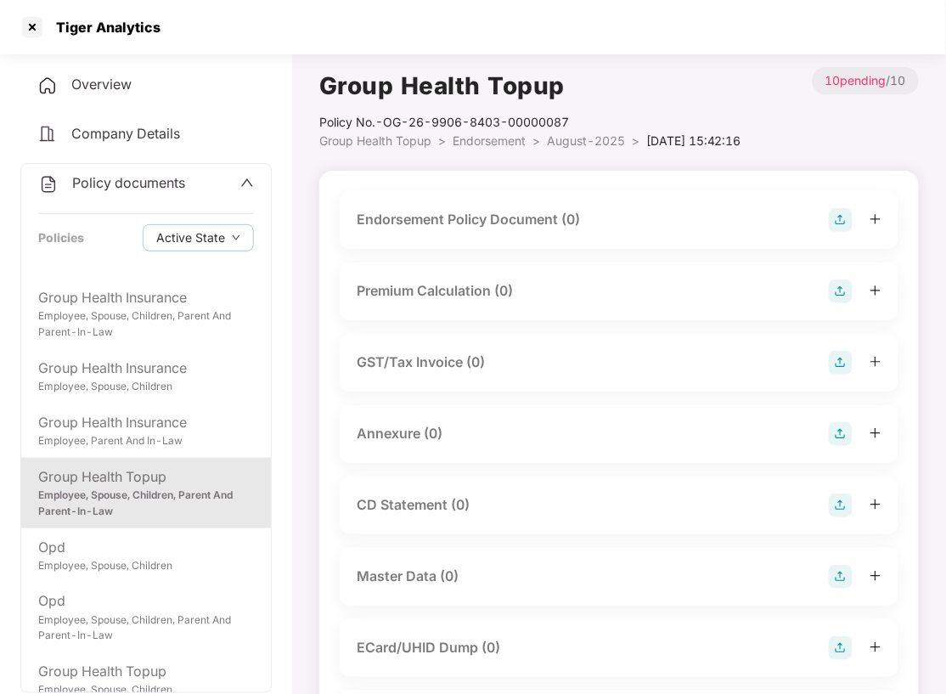
click at [608, 225] on div "Endorsement Policy Document (0)" at bounding box center [619, 220] width 525 height 24
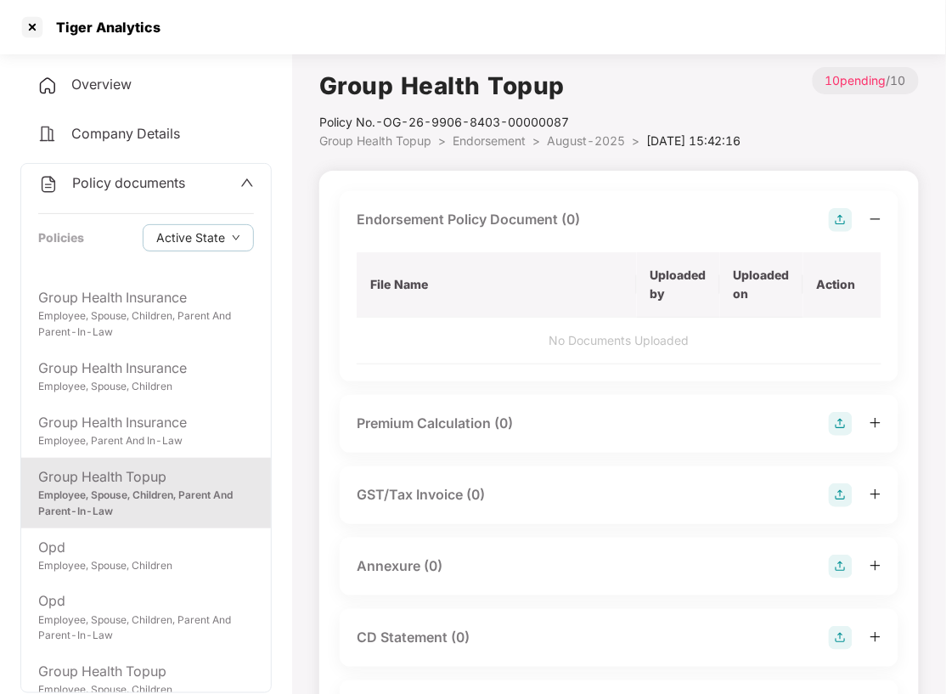
click at [843, 218] on img at bounding box center [841, 220] width 24 height 24
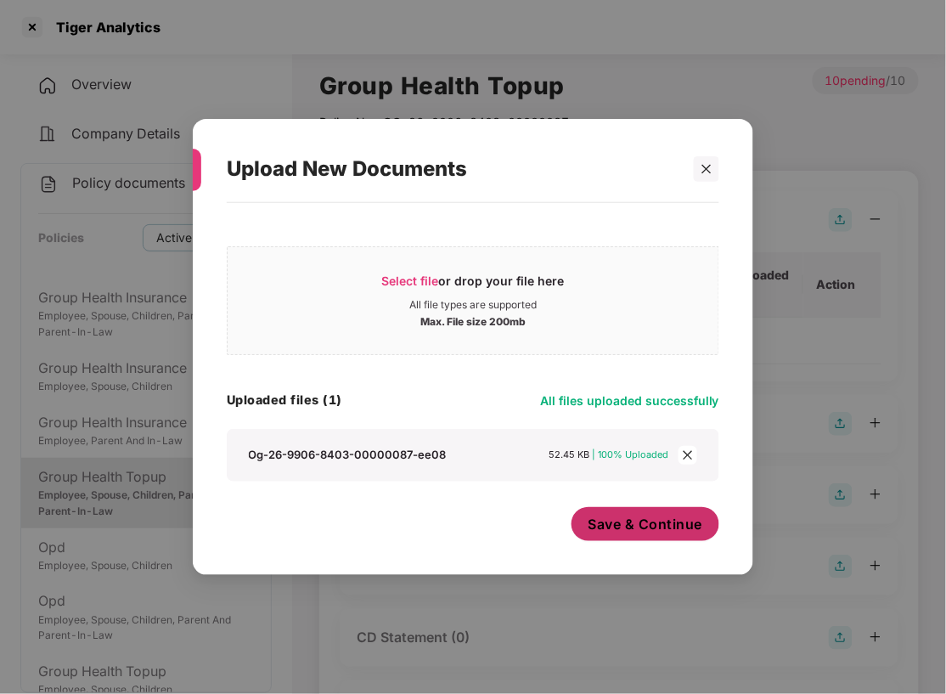
click at [649, 526] on span "Save & Continue" at bounding box center [645, 524] width 115 height 19
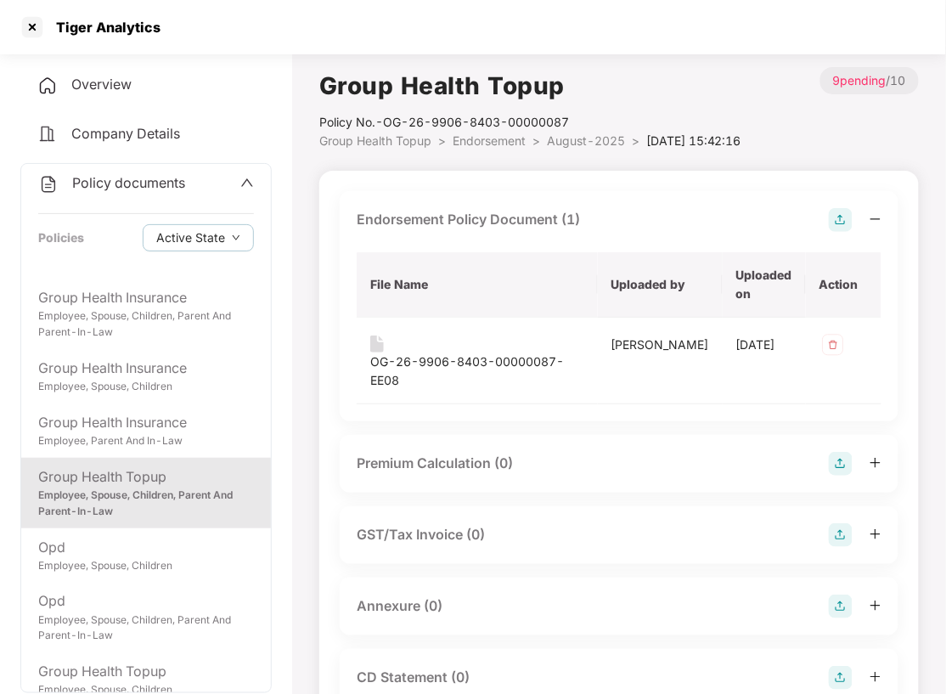
click at [847, 594] on img at bounding box center [841, 606] width 24 height 24
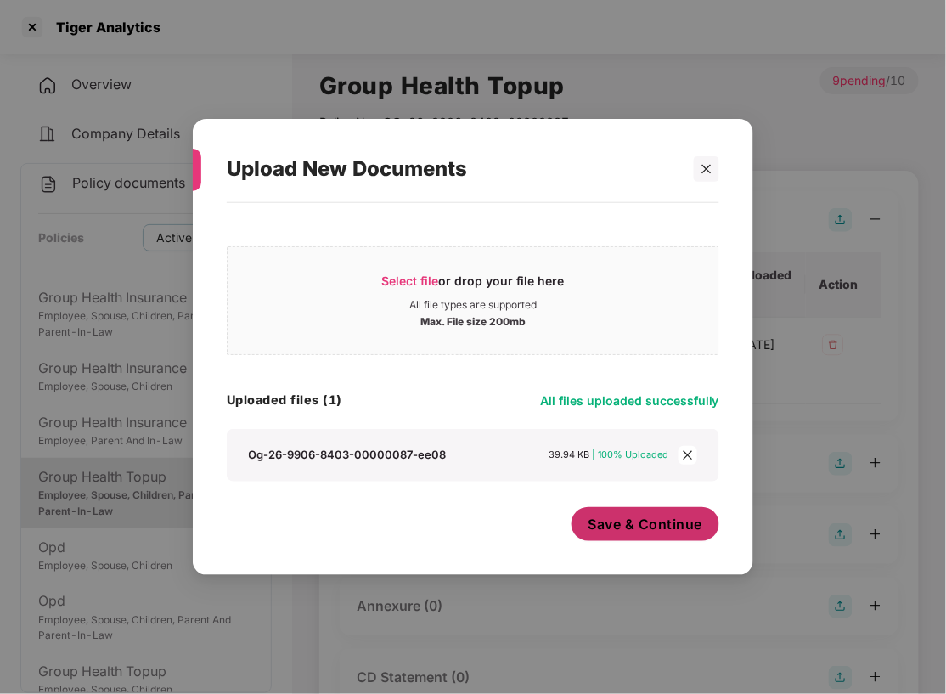
click at [615, 521] on span "Save & Continue" at bounding box center [645, 524] width 115 height 19
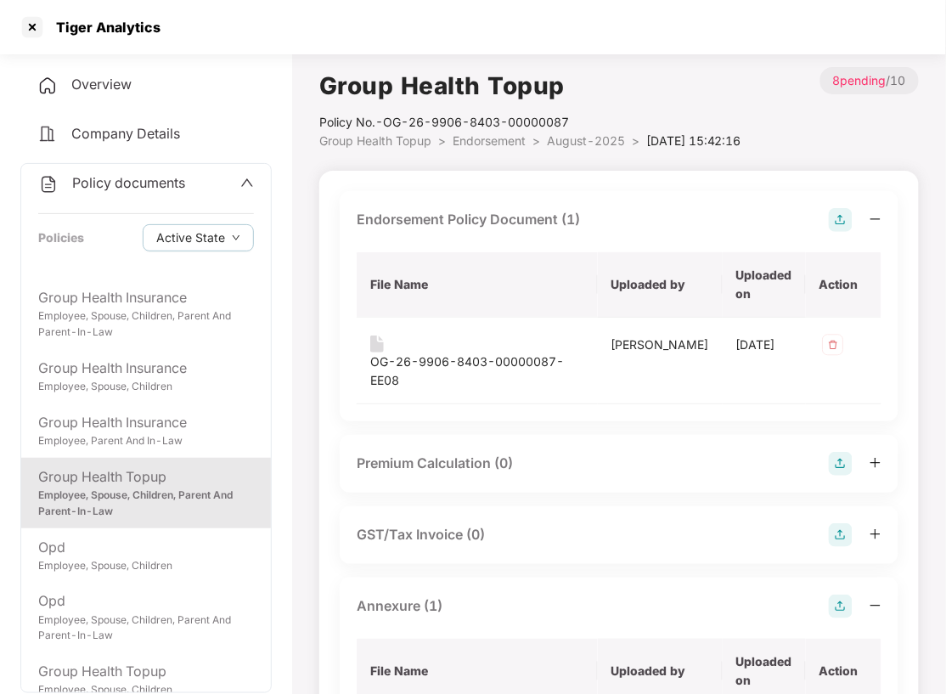
click at [472, 143] on span "Endorsement" at bounding box center [489, 140] width 73 height 14
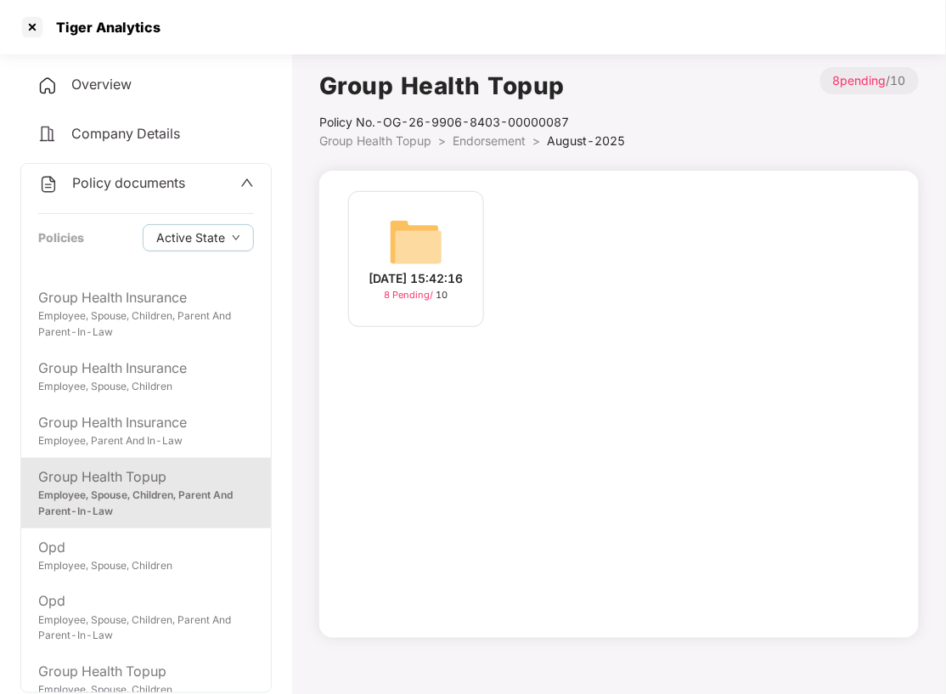
click at [472, 143] on span "Endorsement" at bounding box center [489, 140] width 73 height 14
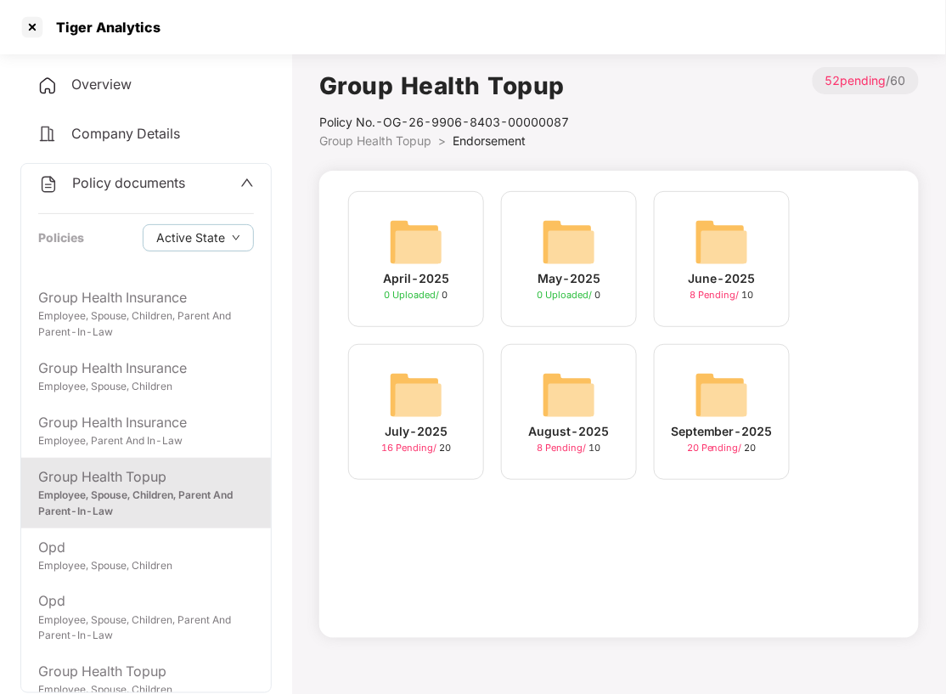
click at [734, 411] on img at bounding box center [722, 395] width 54 height 54
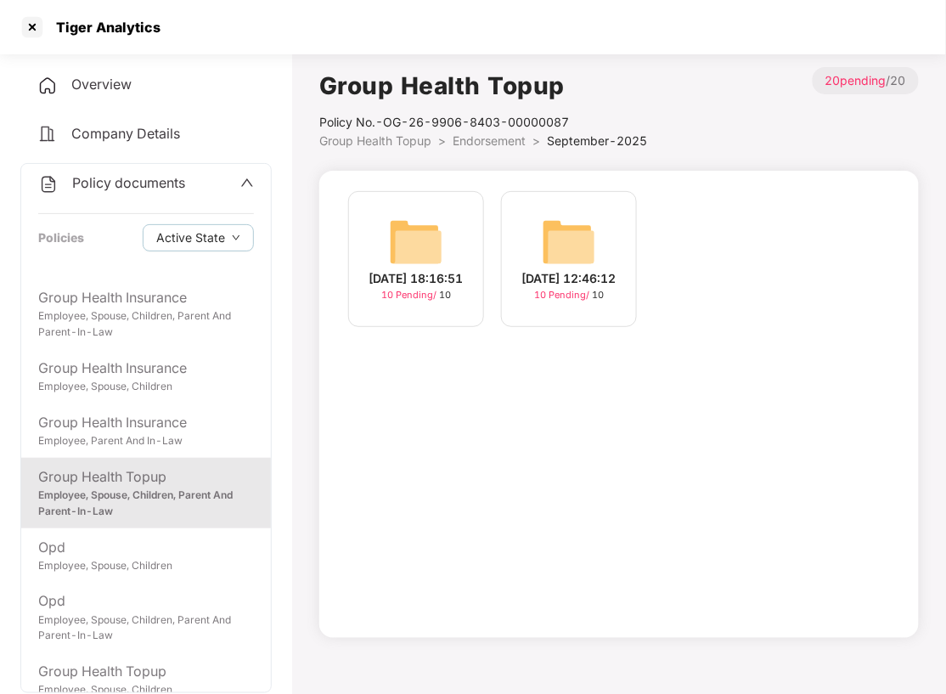
click at [558, 242] on img at bounding box center [569, 242] width 54 height 54
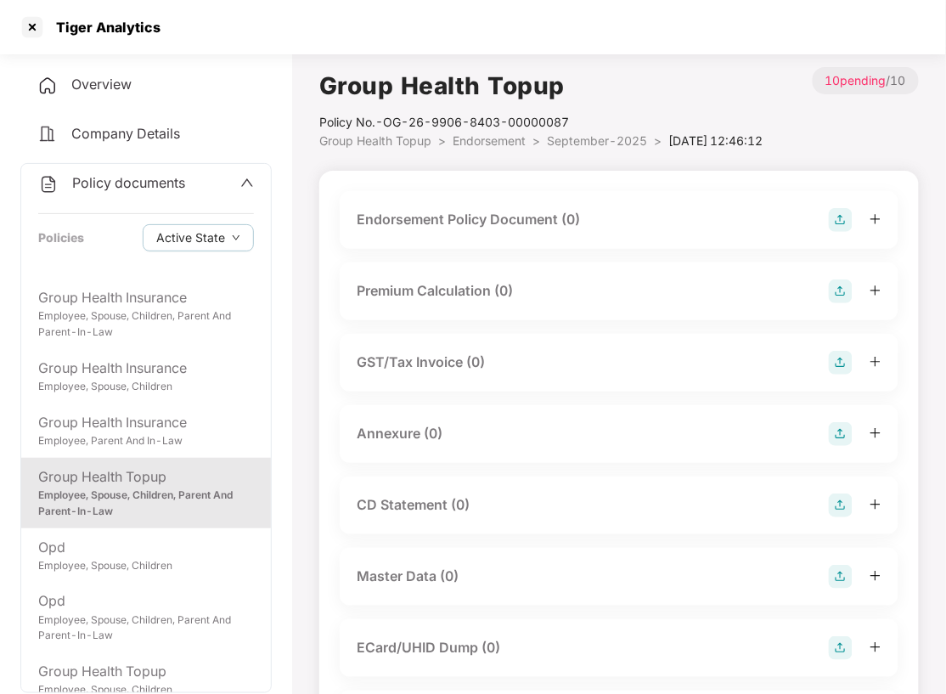
click at [842, 232] on img at bounding box center [841, 220] width 24 height 24
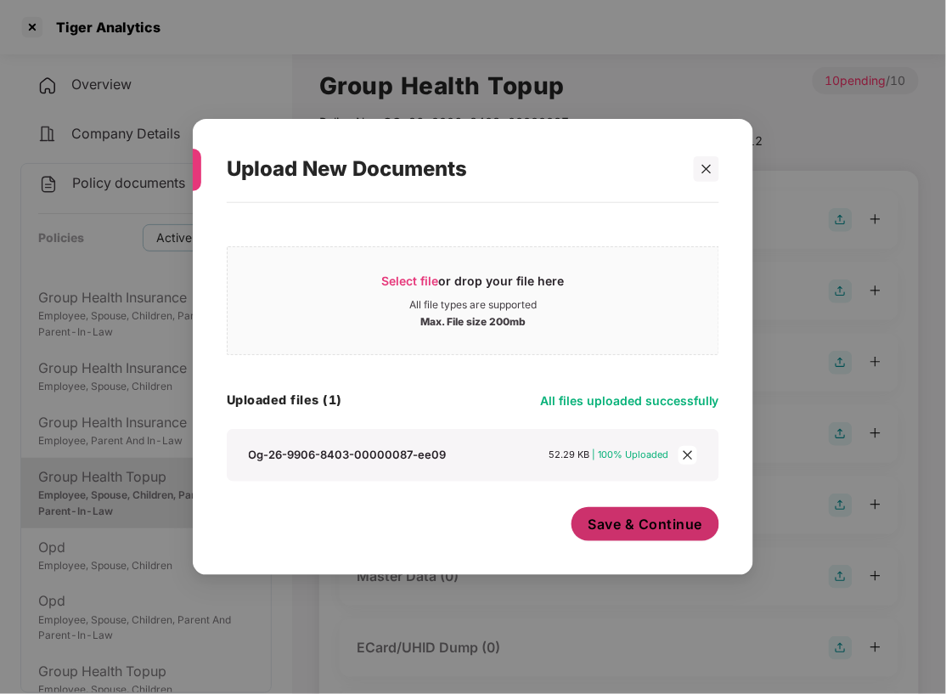
click at [642, 518] on span "Save & Continue" at bounding box center [645, 524] width 115 height 19
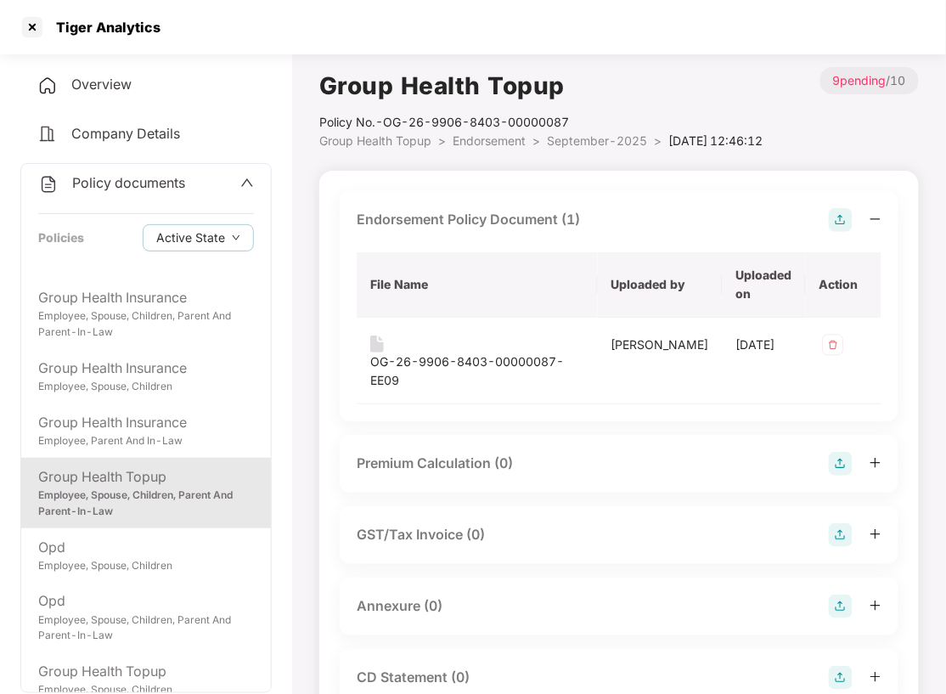
click at [842, 594] on img at bounding box center [841, 606] width 24 height 24
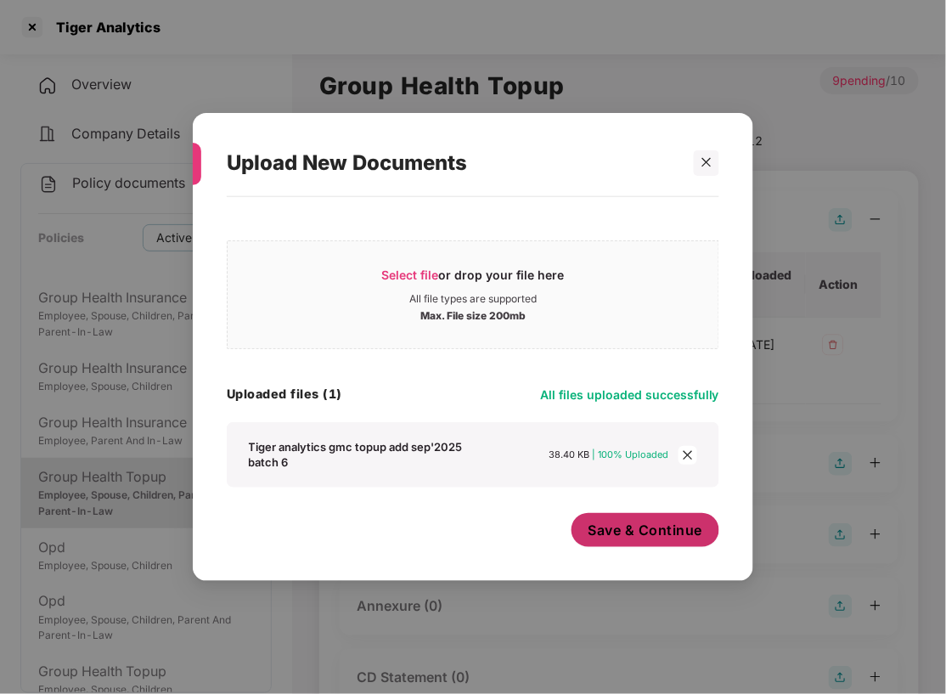
click at [656, 528] on span "Save & Continue" at bounding box center [645, 530] width 115 height 19
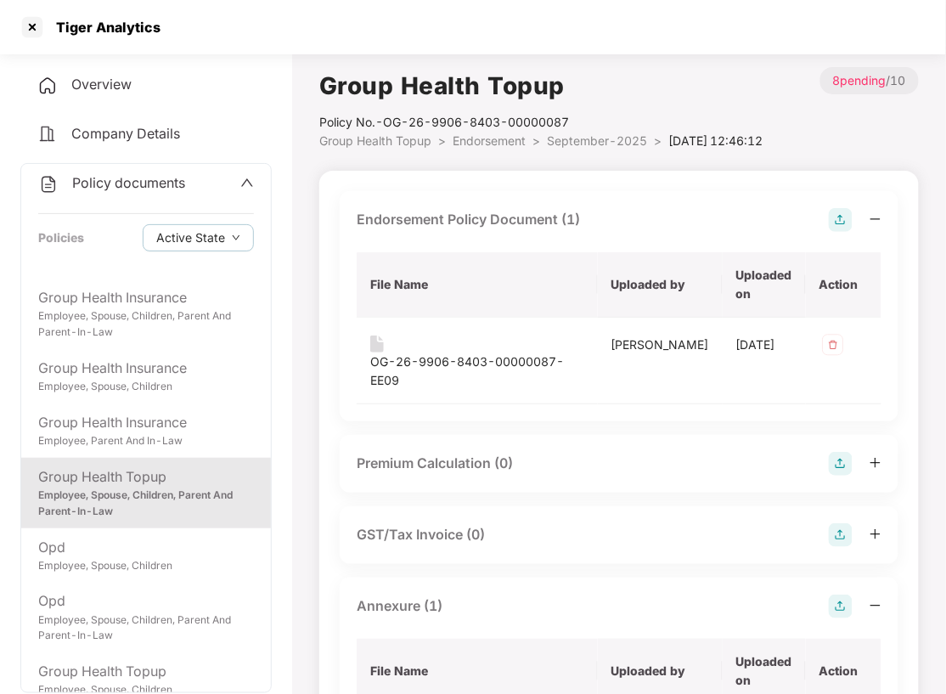
click at [493, 140] on span "Endorsement" at bounding box center [489, 140] width 73 height 14
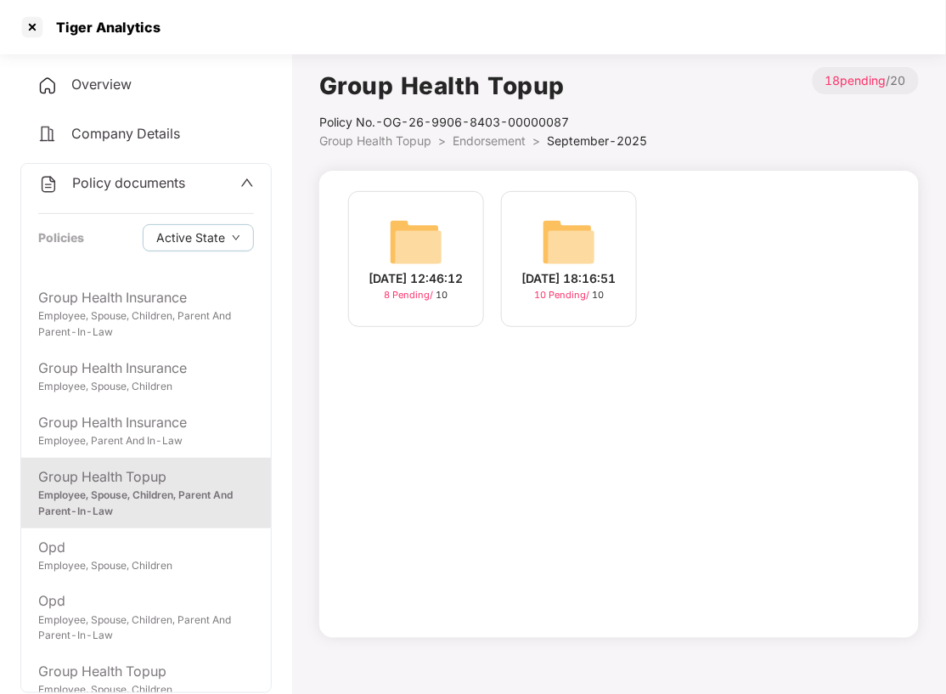
click at [562, 243] on img at bounding box center [569, 242] width 54 height 54
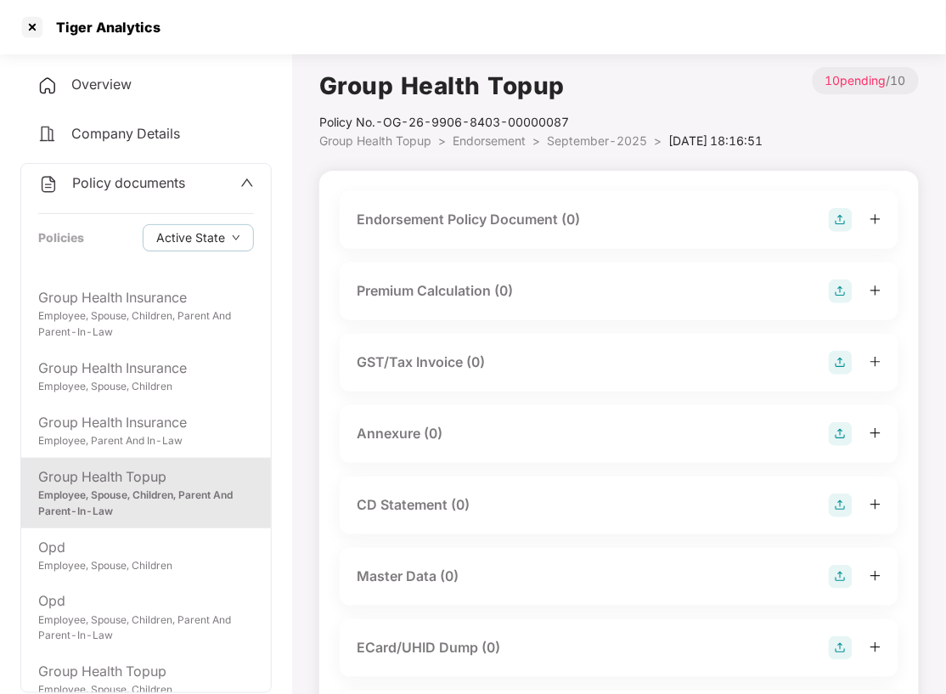
click at [834, 232] on img at bounding box center [841, 220] width 24 height 24
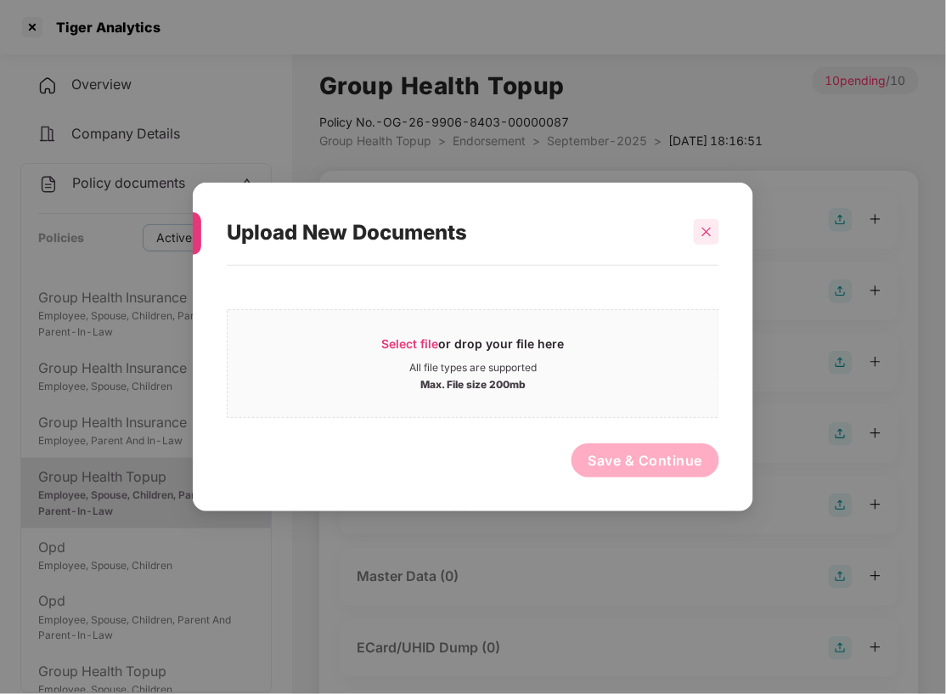
click at [705, 232] on icon "close" at bounding box center [706, 232] width 9 height 9
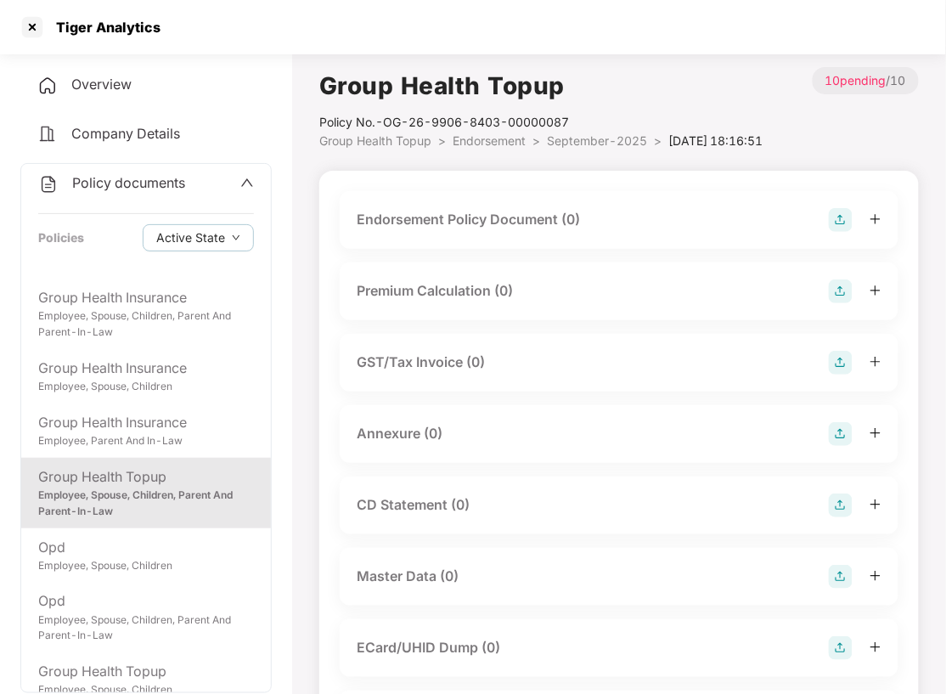
click at [840, 446] on img at bounding box center [841, 434] width 24 height 24
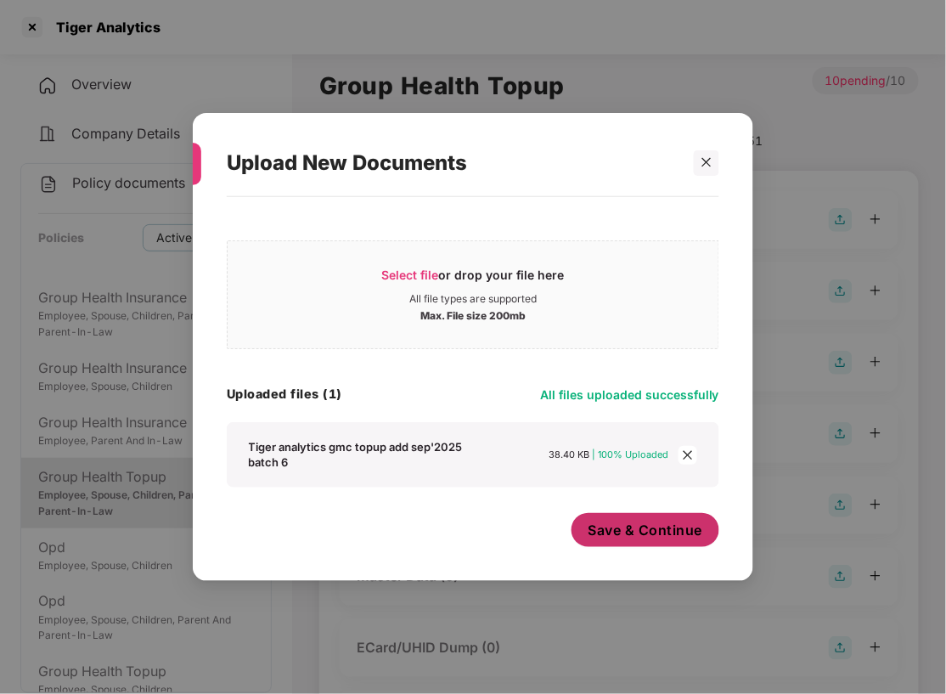
click at [652, 530] on span "Save & Continue" at bounding box center [645, 530] width 115 height 19
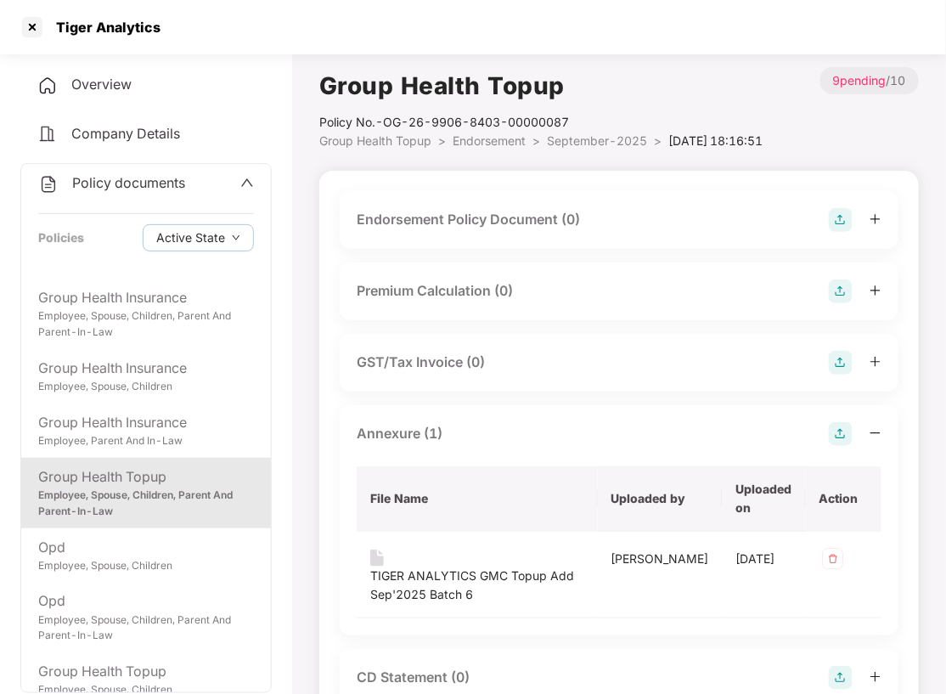
click at [528, 224] on div "Endorsement Policy Document (0)" at bounding box center [468, 219] width 223 height 21
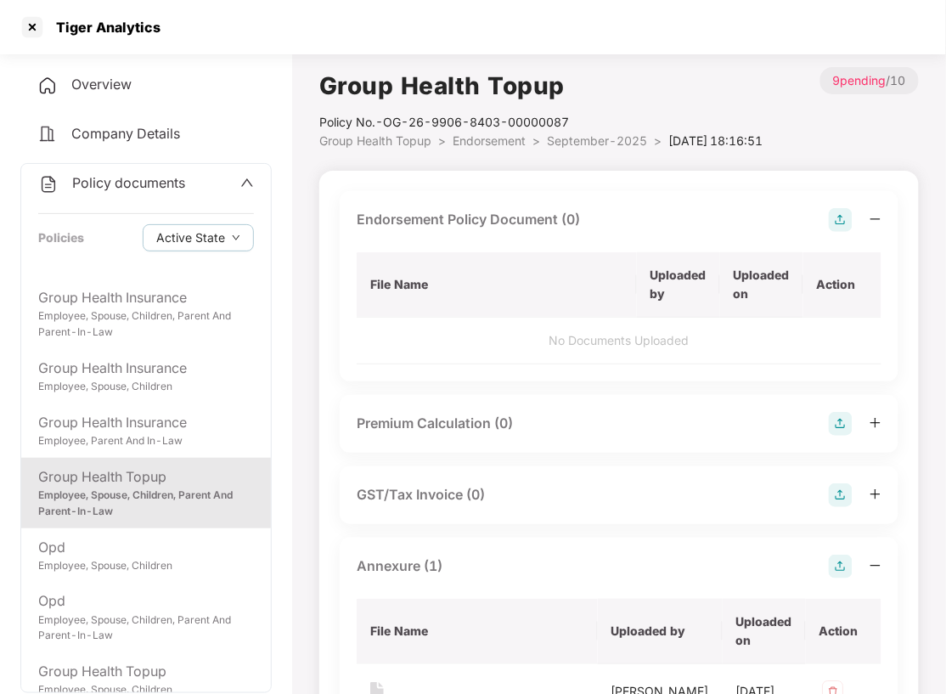
click at [843, 221] on img at bounding box center [841, 220] width 24 height 24
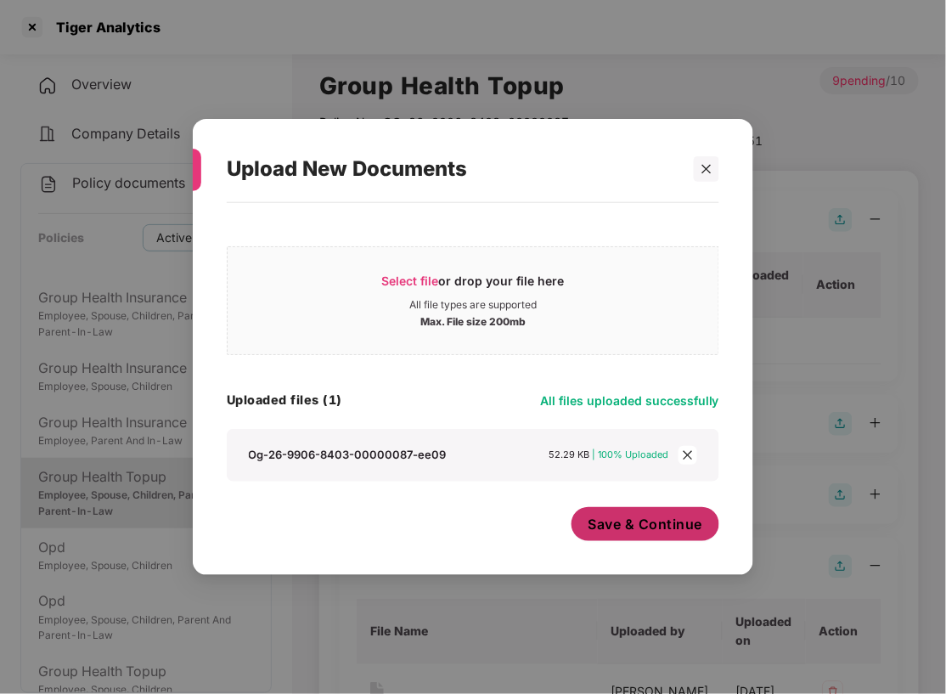
click at [622, 513] on button "Save & Continue" at bounding box center [645, 524] width 149 height 34
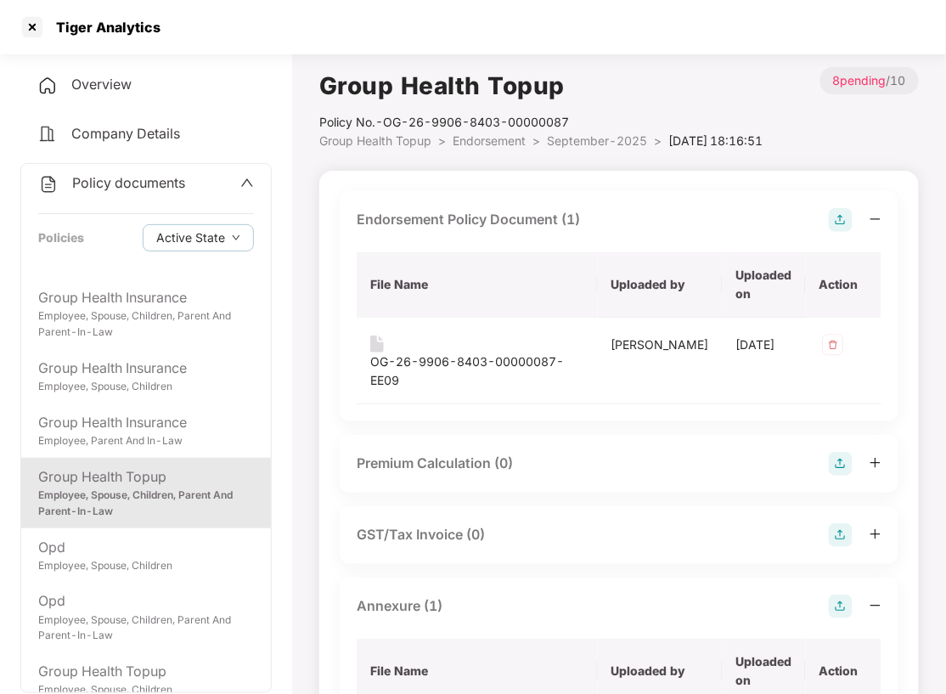
click at [494, 144] on span "Endorsement" at bounding box center [489, 140] width 73 height 14
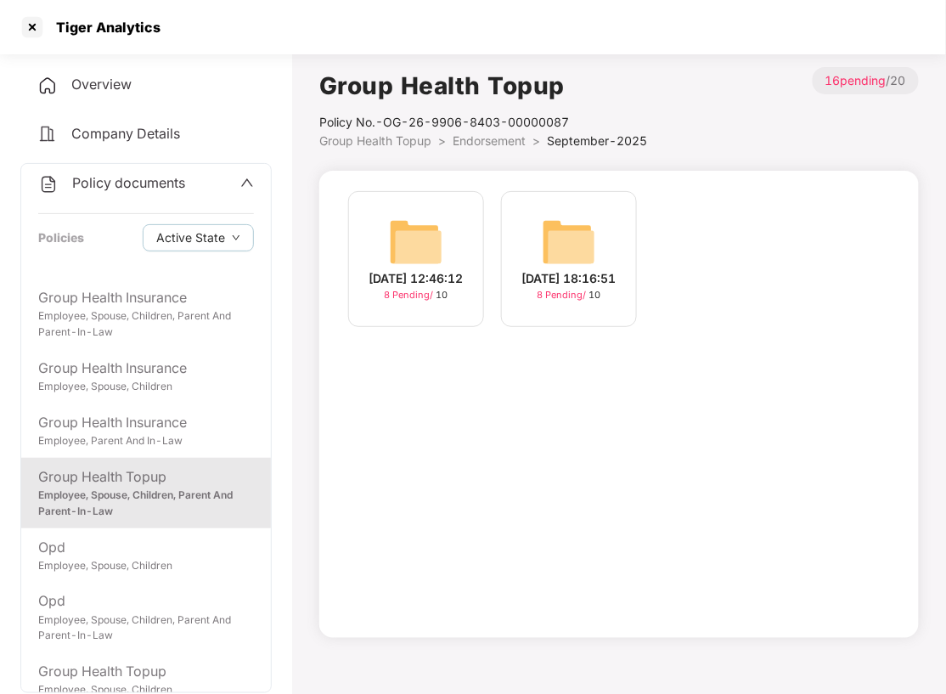
click at [494, 144] on span "Endorsement" at bounding box center [489, 140] width 73 height 14
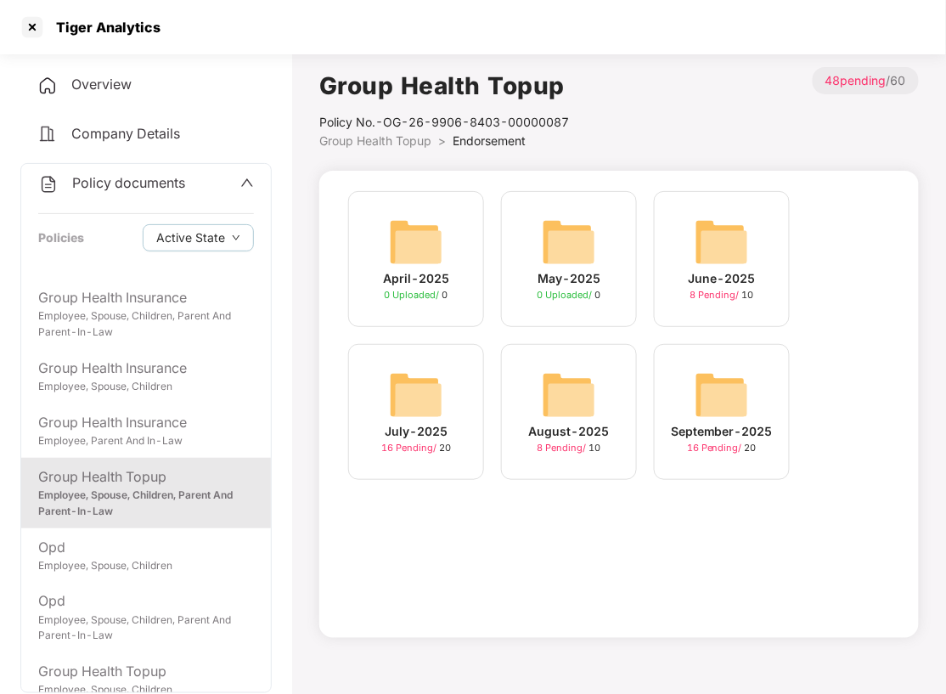
click at [697, 392] on img at bounding box center [722, 395] width 54 height 54
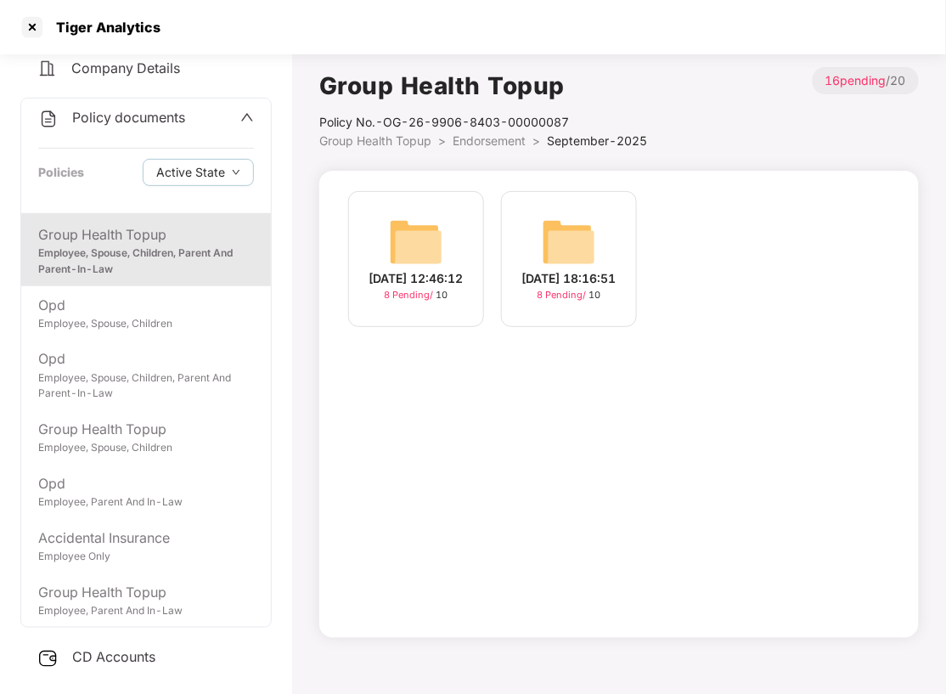
scroll to position [95, 0]
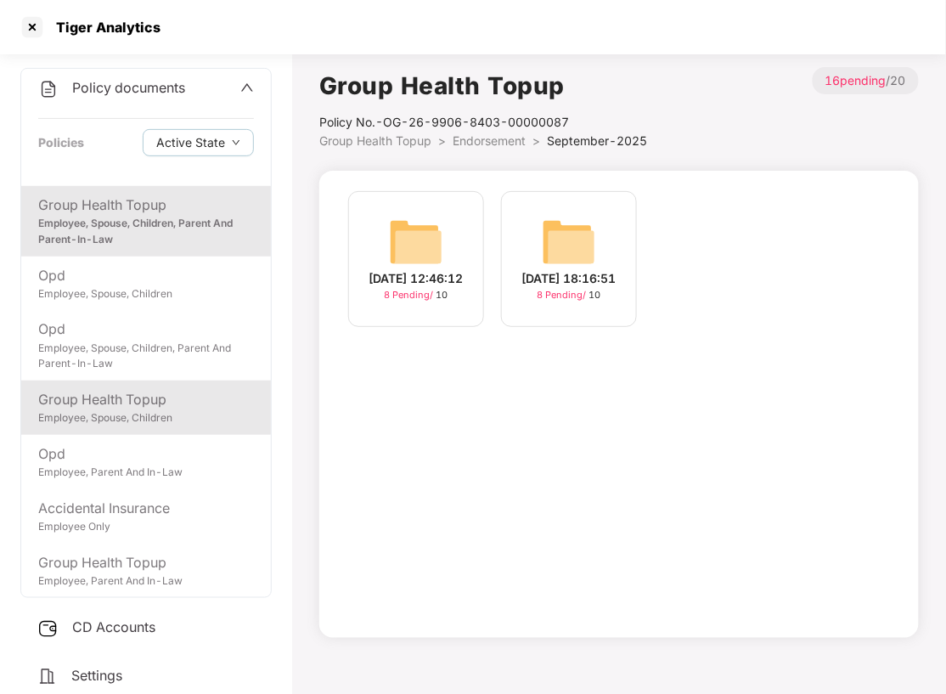
drag, startPoint x: 129, startPoint y: 408, endPoint x: 149, endPoint y: 399, distance: 22.1
click at [129, 408] on div "Group Health Topup" at bounding box center [146, 399] width 216 height 21
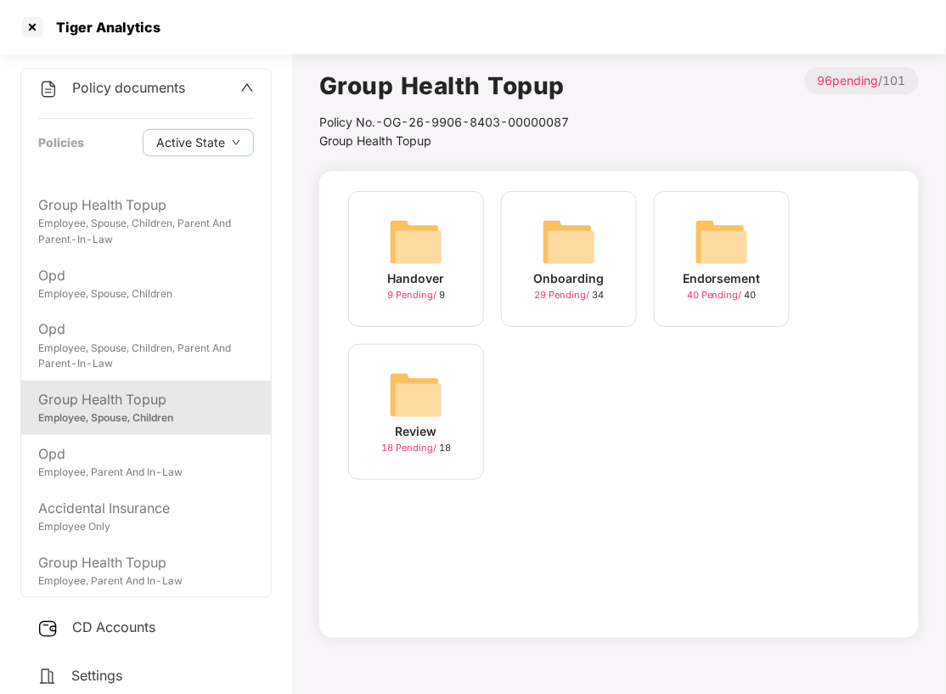
click at [711, 232] on img at bounding box center [722, 242] width 54 height 54
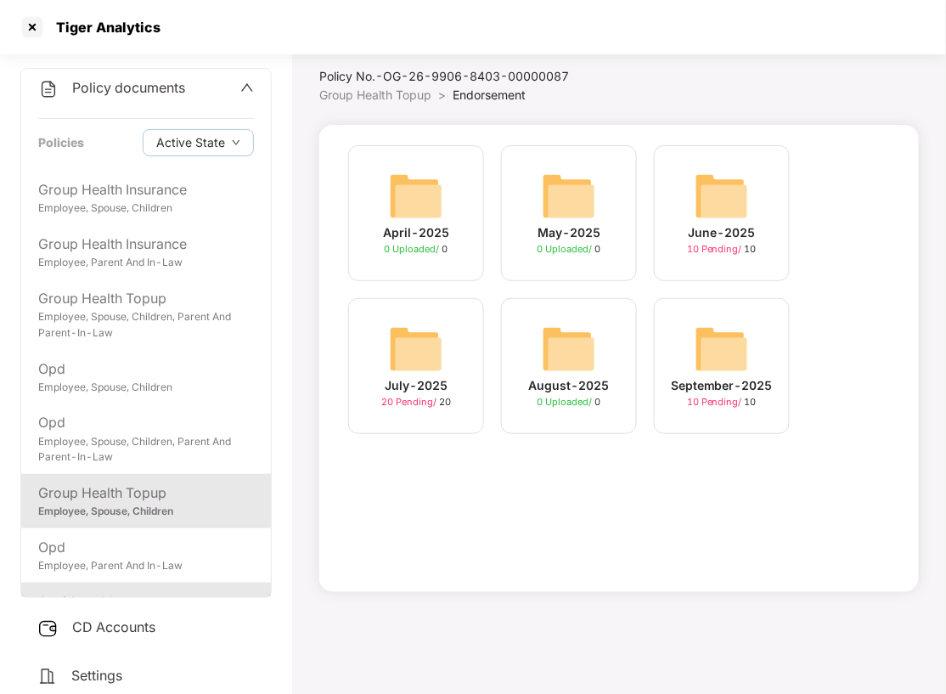
scroll to position [0, 0]
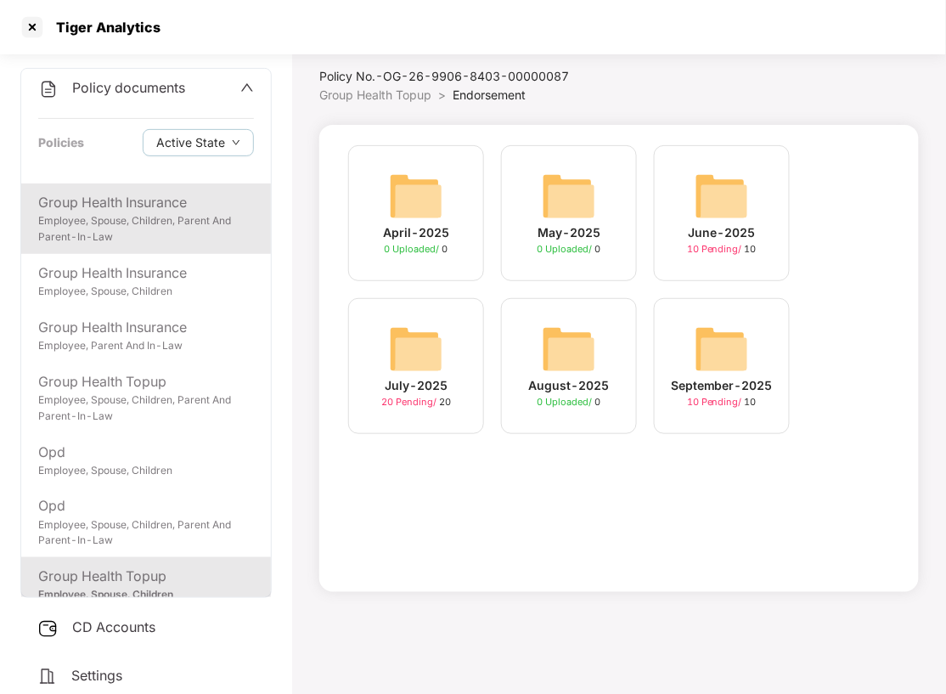
click at [132, 228] on div "Employee, Spouse, Children, Parent And Parent-In-Law" at bounding box center [146, 229] width 216 height 32
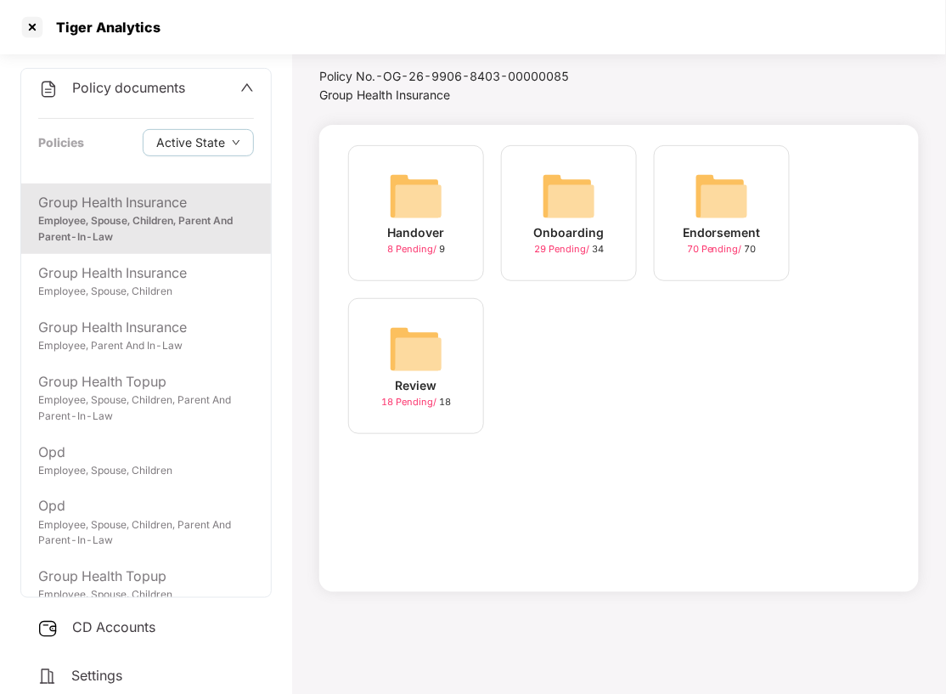
click at [737, 191] on img at bounding box center [722, 196] width 54 height 54
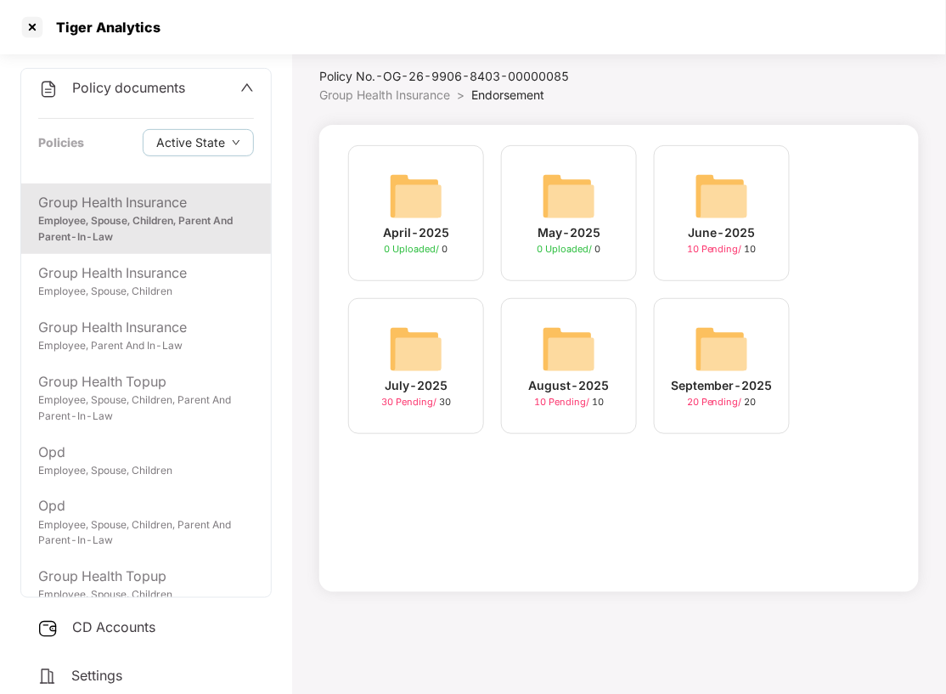
drag, startPoint x: 704, startPoint y: 202, endPoint x: 712, endPoint y: 222, distance: 21.8
click at [704, 202] on img at bounding box center [722, 196] width 54 height 54
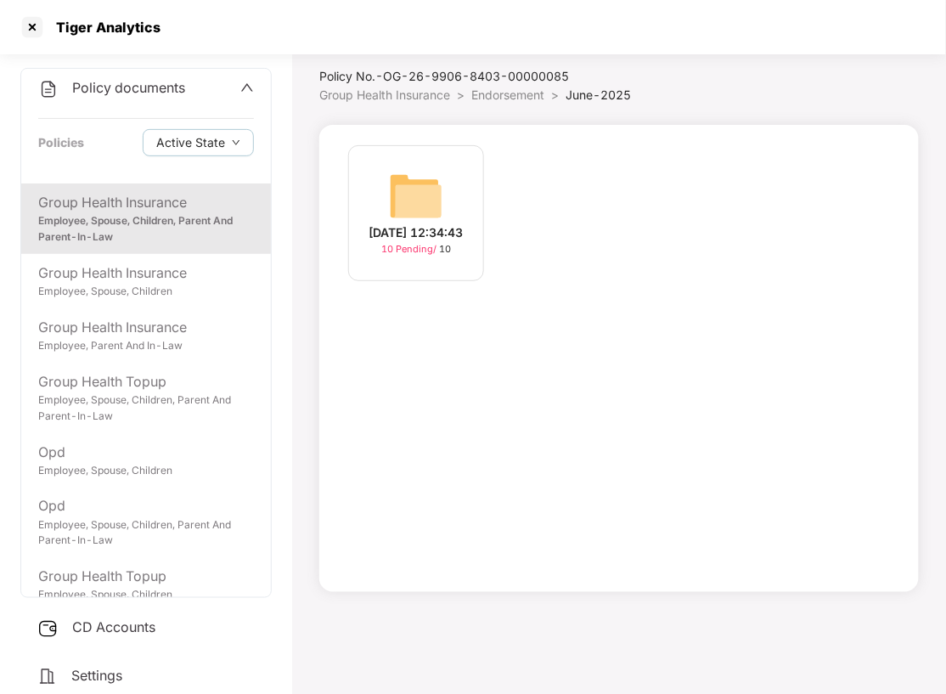
click at [432, 200] on img at bounding box center [416, 196] width 54 height 54
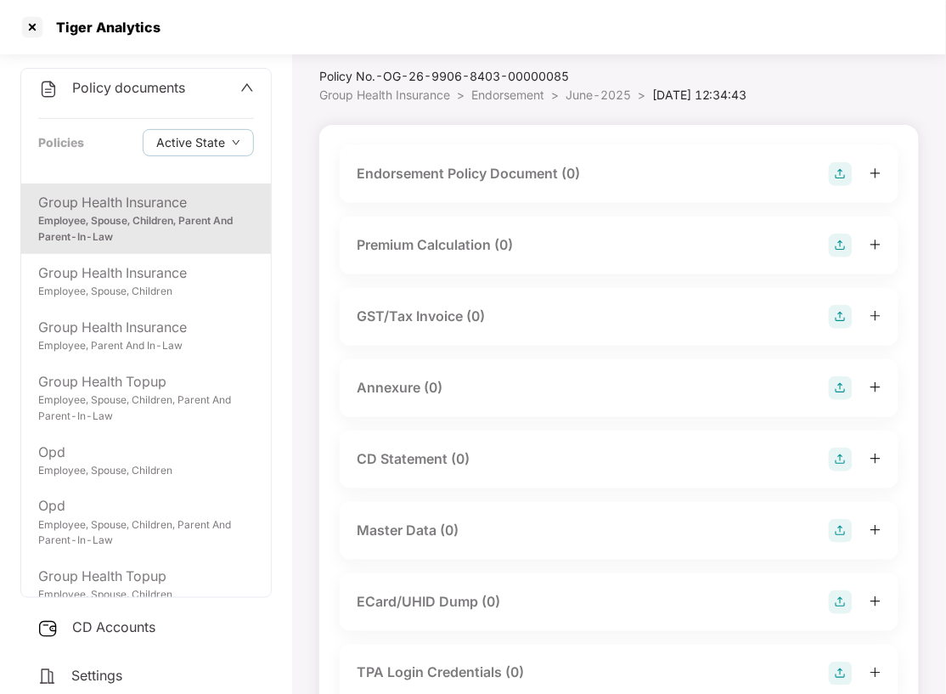
click at [844, 177] on img at bounding box center [841, 174] width 24 height 24
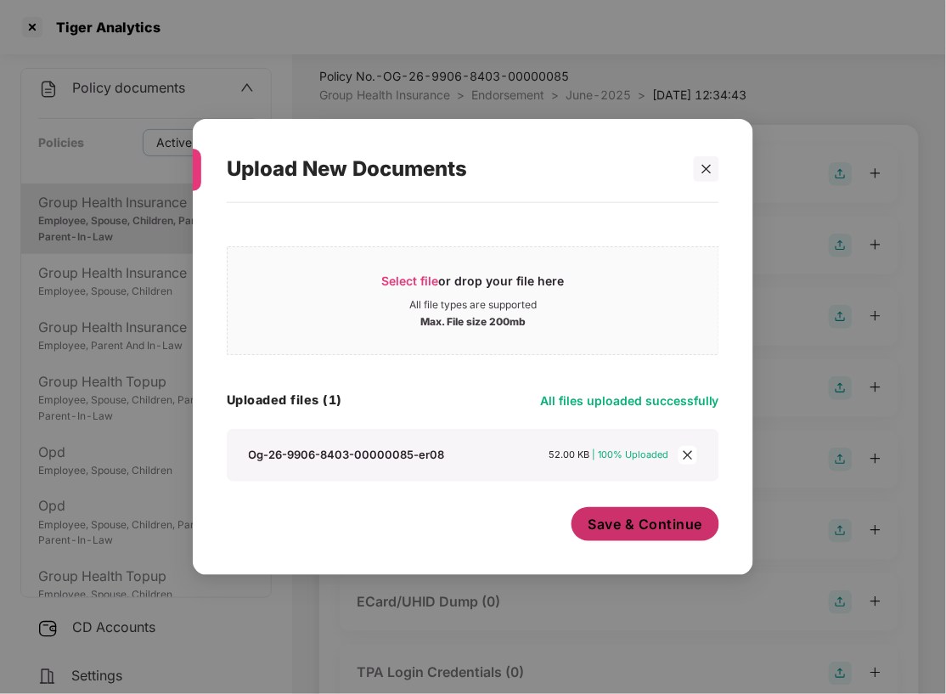
click at [662, 526] on span "Save & Continue" at bounding box center [645, 524] width 115 height 19
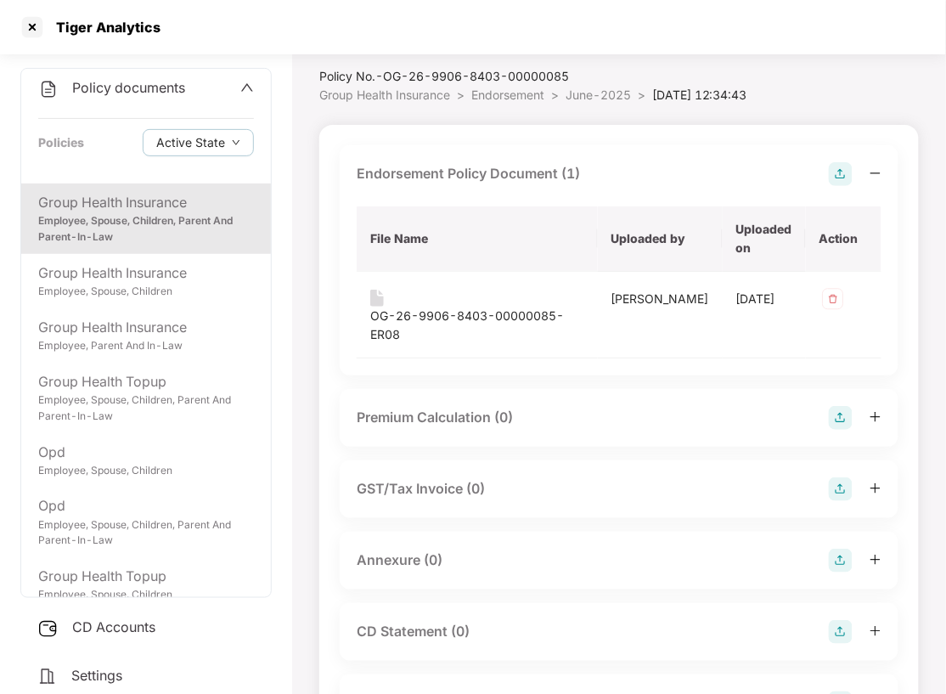
click at [841, 549] on img at bounding box center [841, 561] width 24 height 24
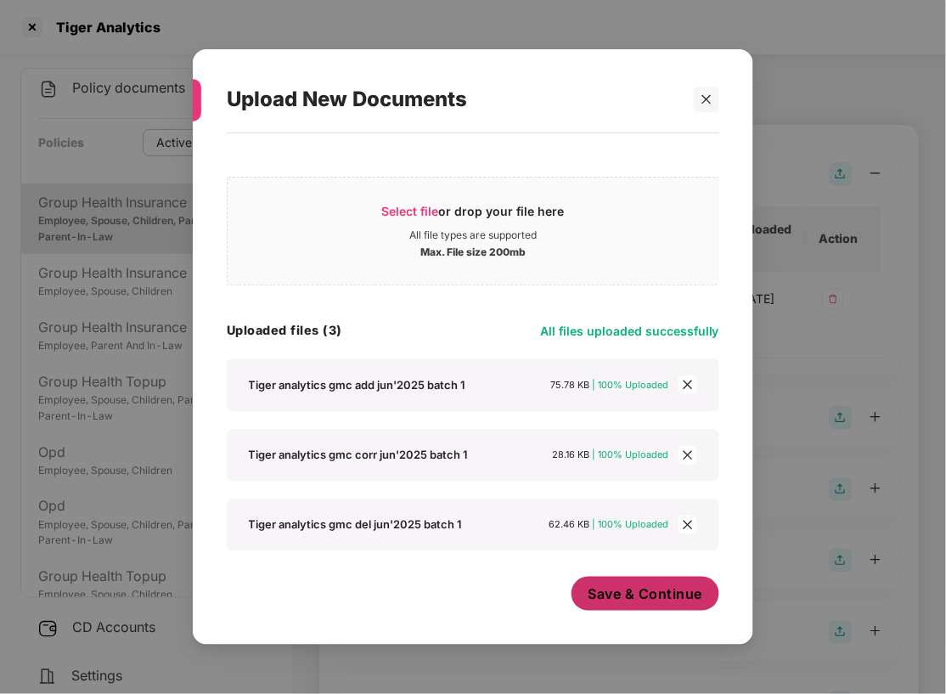
click at [635, 598] on span "Save & Continue" at bounding box center [645, 593] width 115 height 19
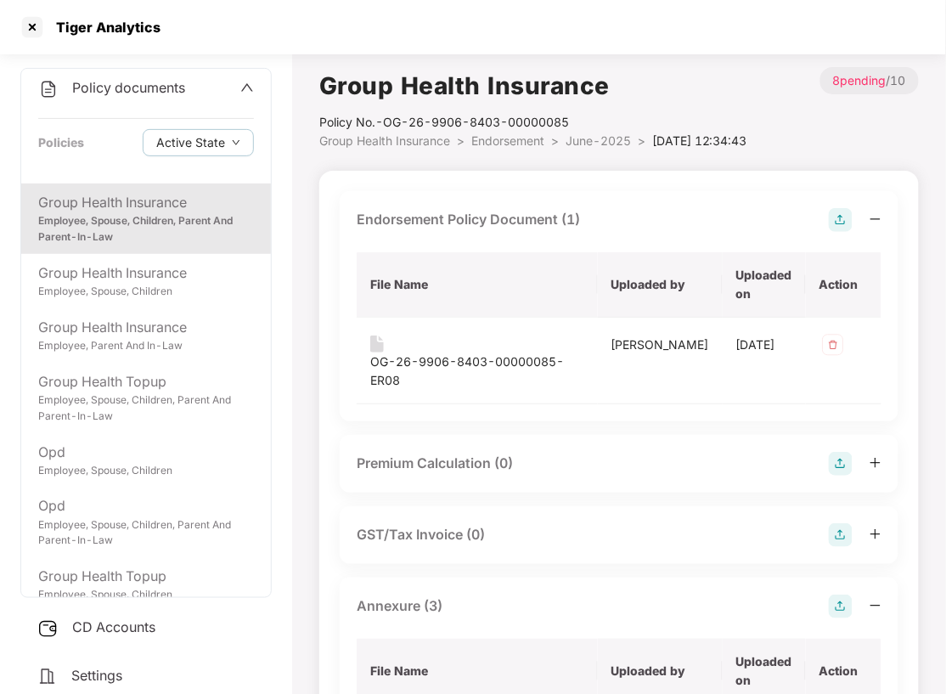
click at [509, 141] on span "Endorsement" at bounding box center [507, 140] width 73 height 14
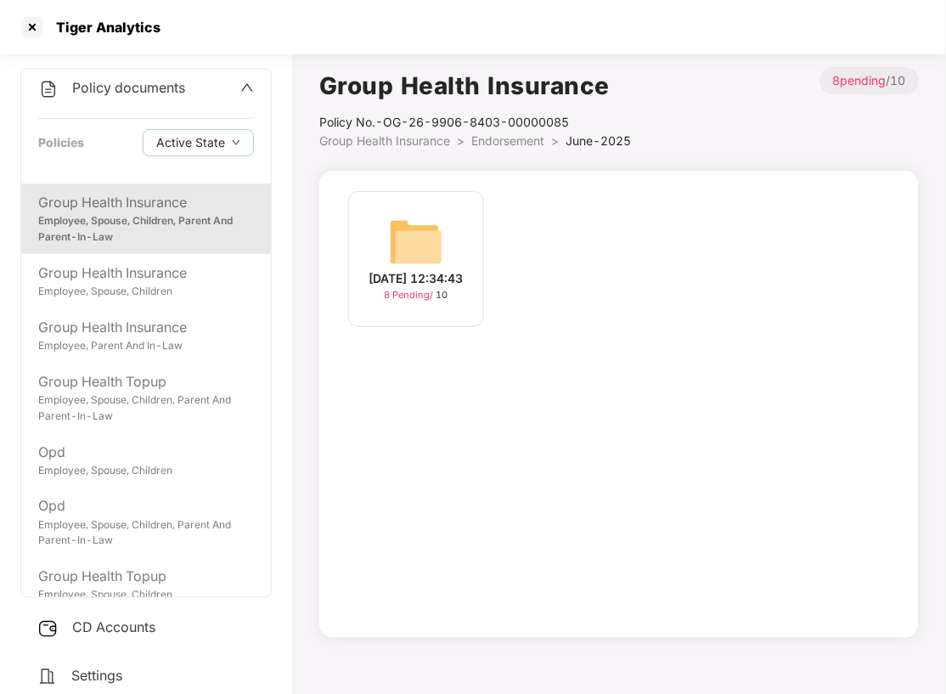
scroll to position [46, 0]
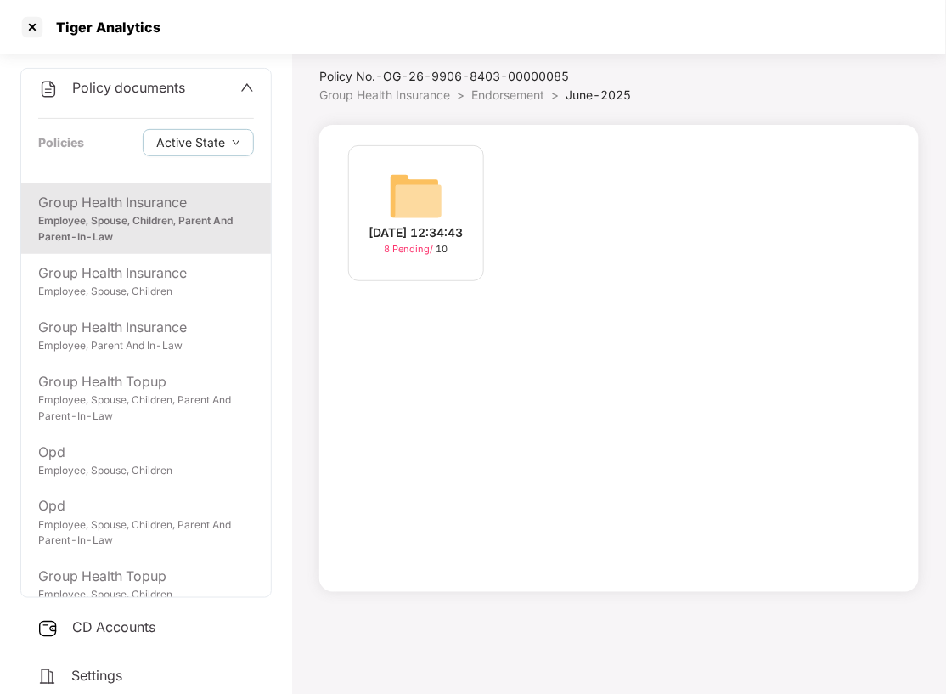
click at [500, 97] on span "Endorsement" at bounding box center [507, 94] width 73 height 14
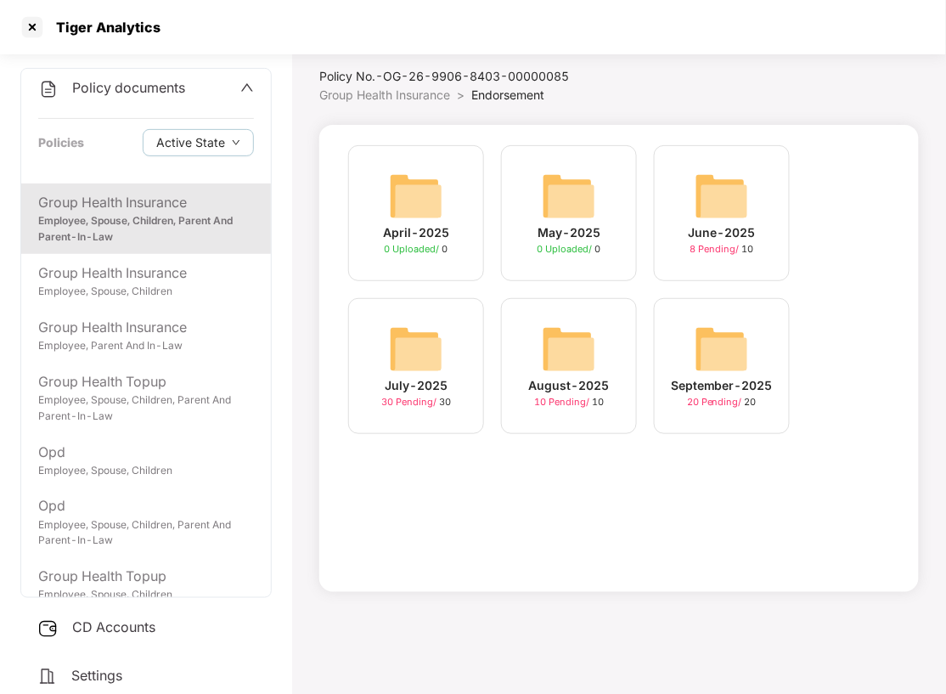
click at [399, 378] on div "July-2025" at bounding box center [416, 385] width 63 height 19
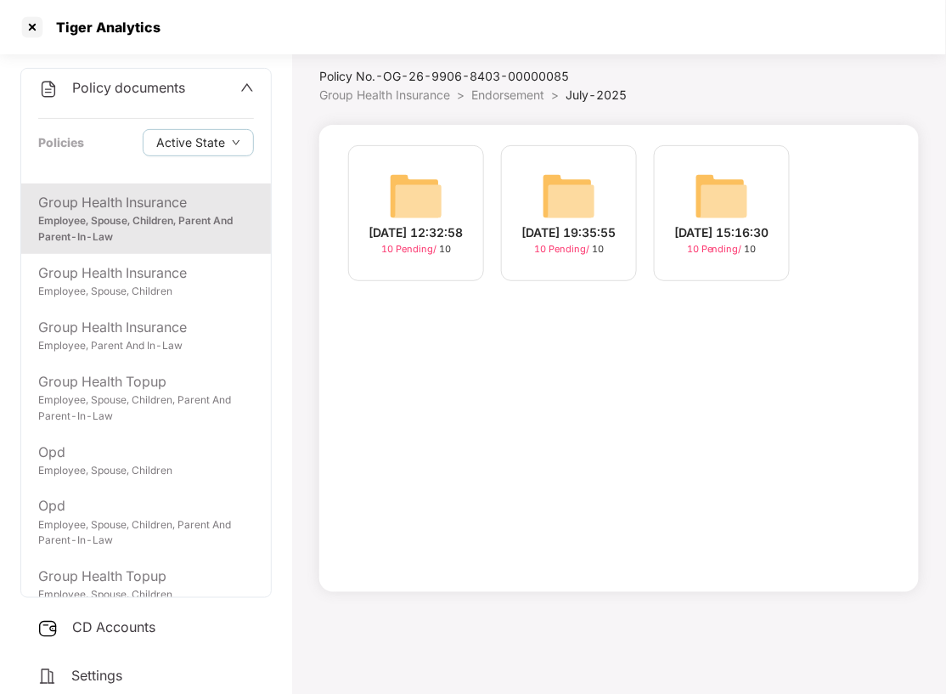
click at [576, 435] on div "[DATE] 12:32:58 10 Pending / 10 [DATE] 19:35:55 10 Pending / 10 [DATE] 15:16:30…" at bounding box center [619, 358] width 600 height 467
click at [423, 189] on img at bounding box center [416, 196] width 54 height 54
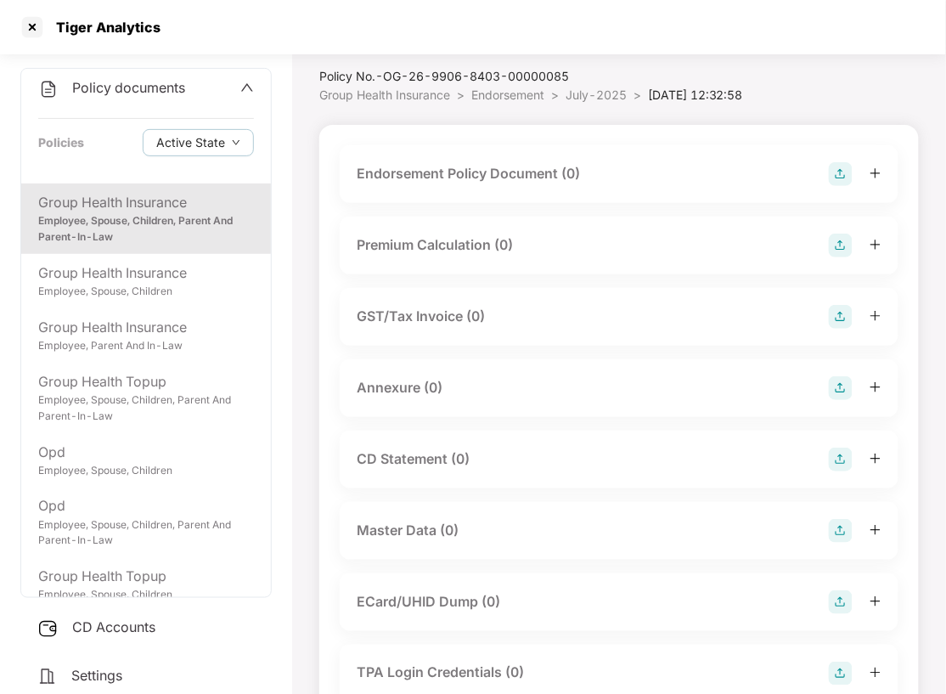
click at [846, 174] on img at bounding box center [841, 174] width 24 height 24
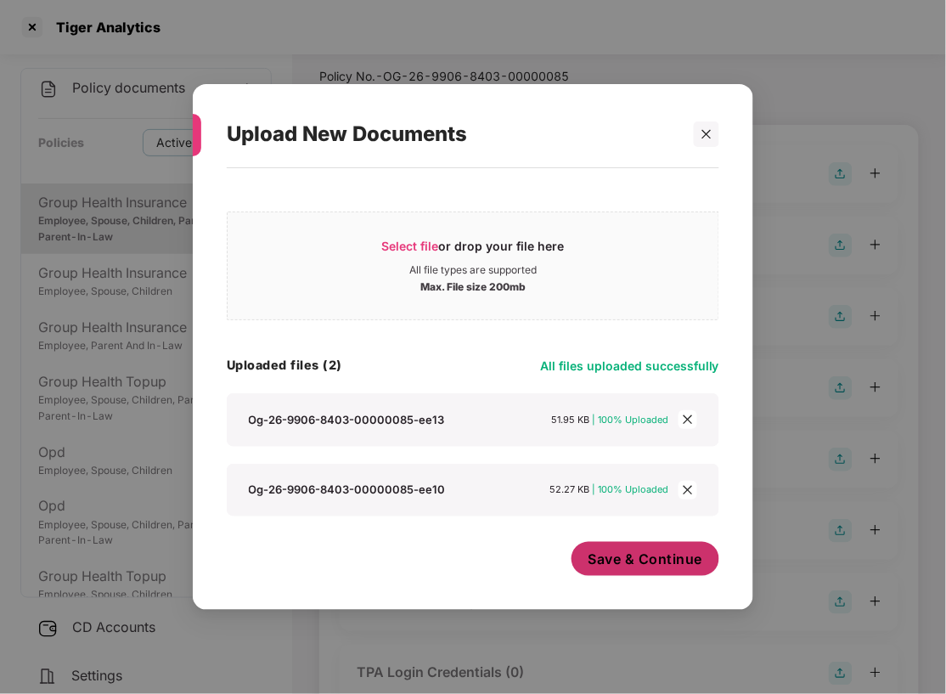
click at [667, 554] on span "Save & Continue" at bounding box center [645, 558] width 115 height 19
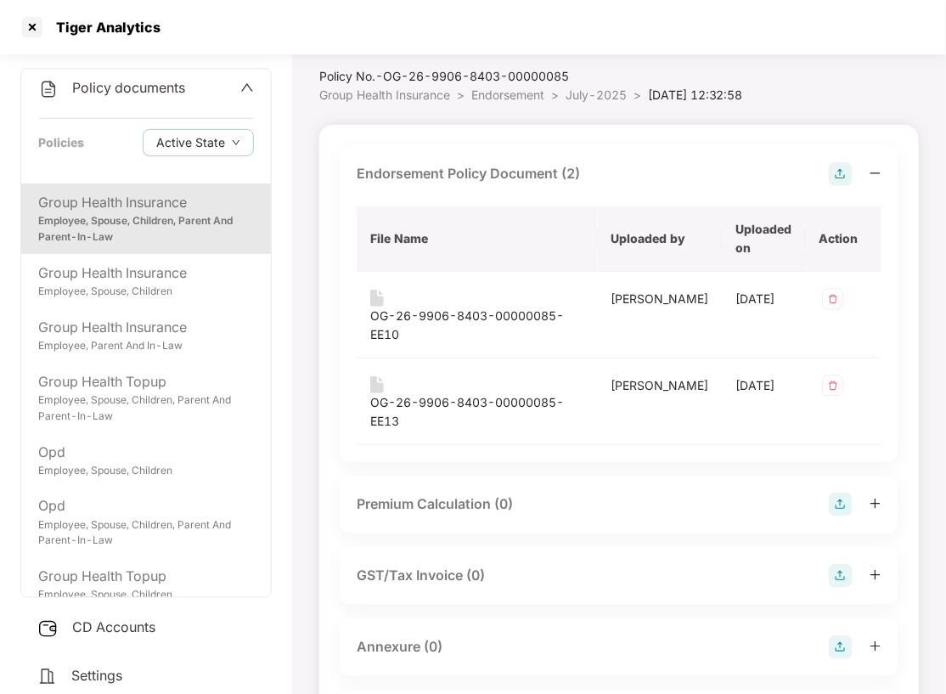
click at [843, 564] on img at bounding box center [841, 576] width 24 height 24
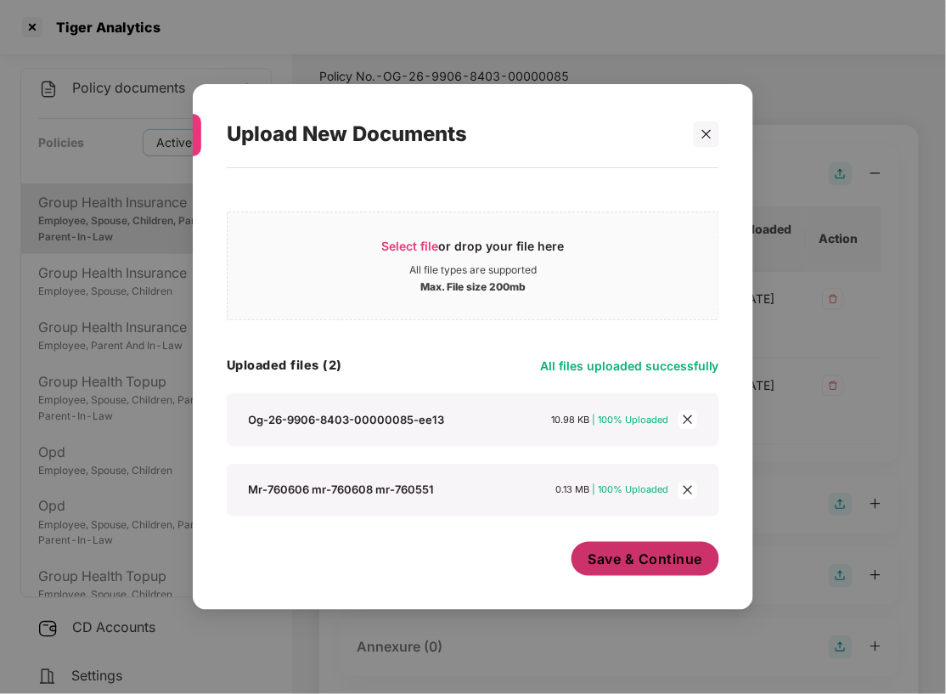
click at [664, 562] on span "Save & Continue" at bounding box center [645, 558] width 115 height 19
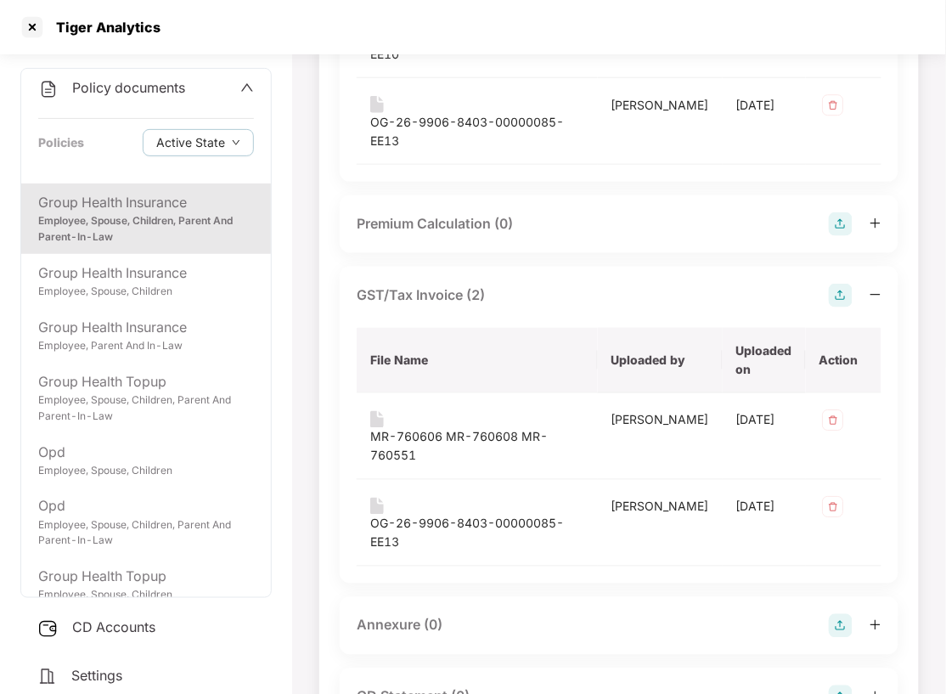
scroll to position [273, 0]
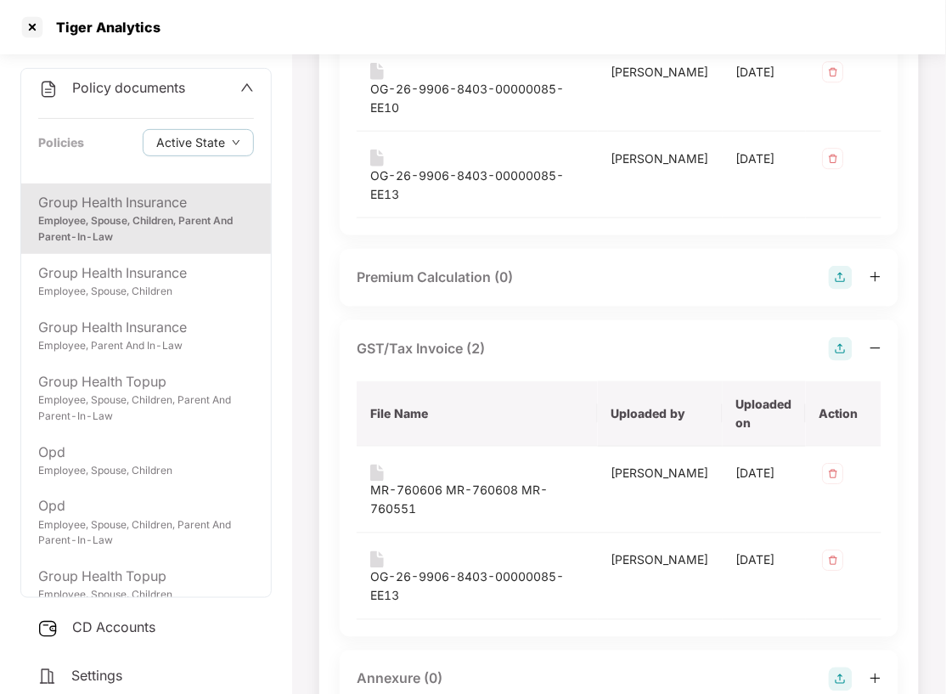
click at [611, 650] on div "Annexure (0)" at bounding box center [619, 679] width 559 height 58
click at [833, 460] on img at bounding box center [832, 473] width 27 height 27
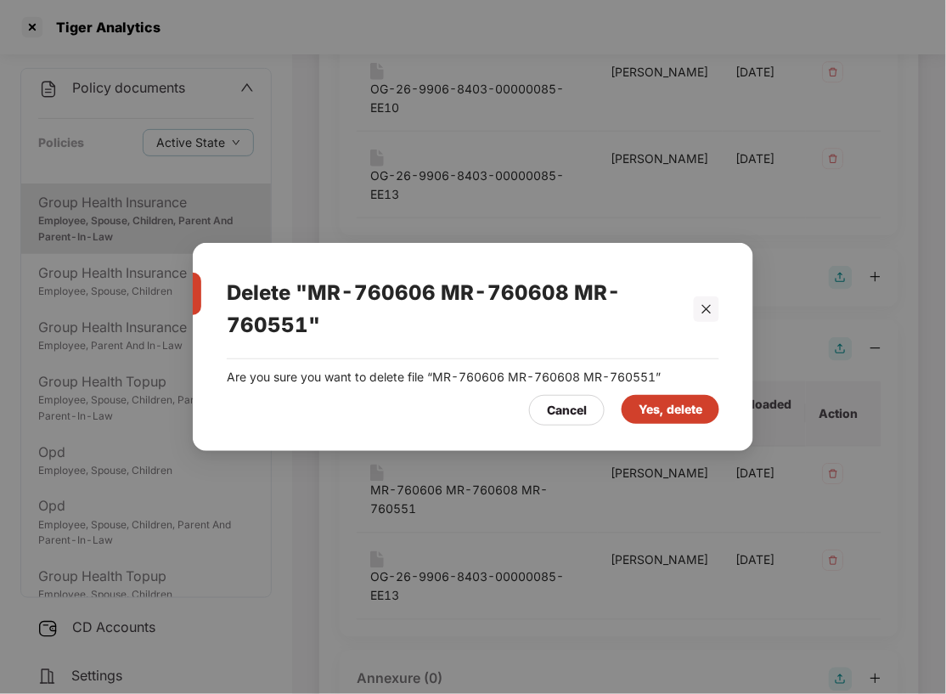
click at [650, 411] on div "Yes, delete" at bounding box center [671, 409] width 64 height 19
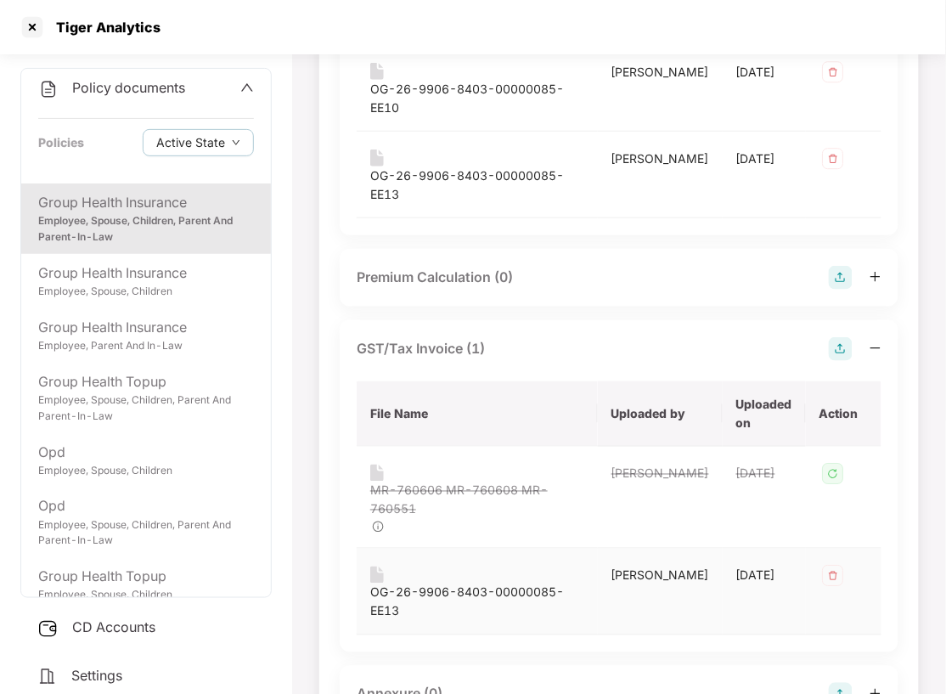
click at [830, 562] on img at bounding box center [832, 575] width 27 height 27
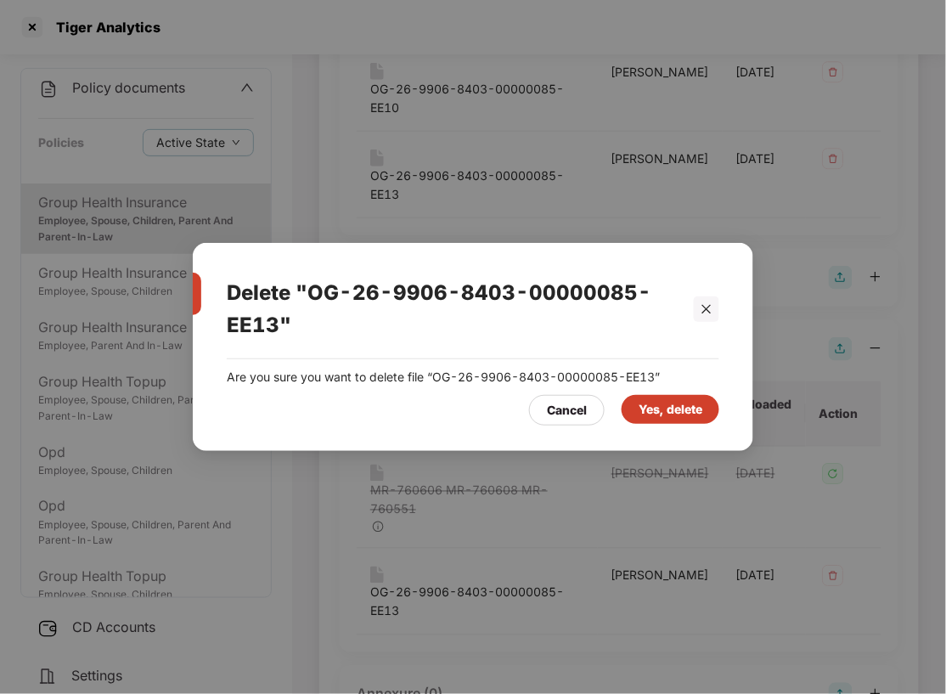
click at [669, 415] on div "Yes, delete" at bounding box center [671, 409] width 64 height 19
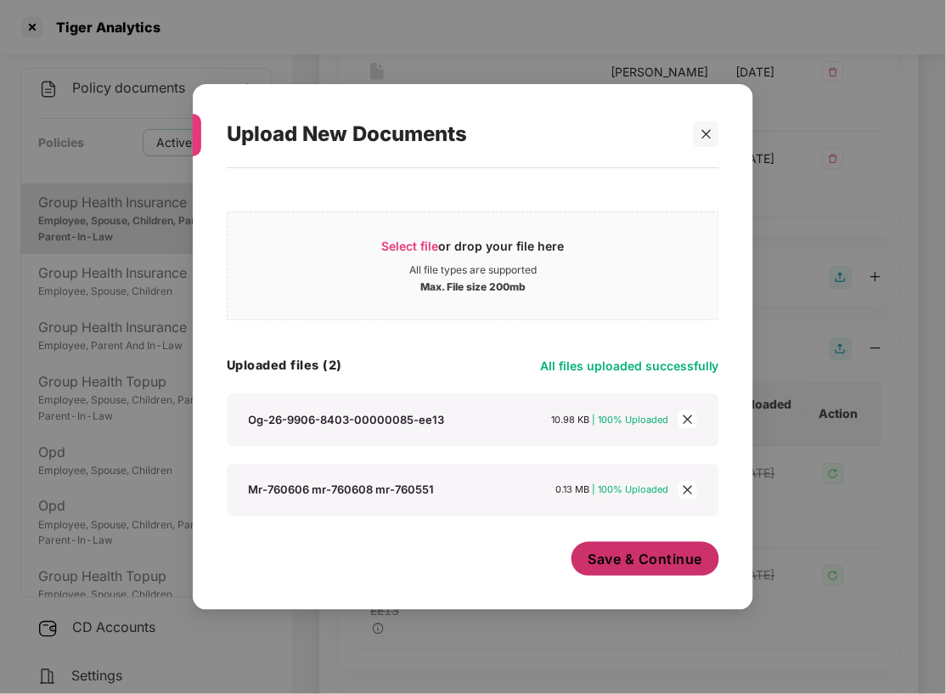
click at [647, 561] on span "Save & Continue" at bounding box center [645, 558] width 115 height 19
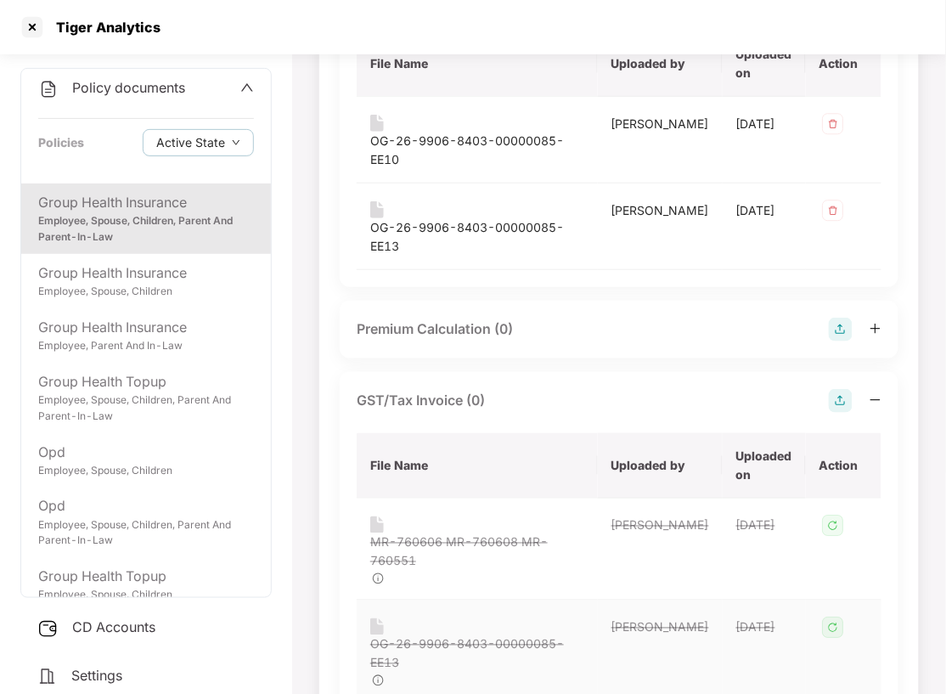
scroll to position [0, 0]
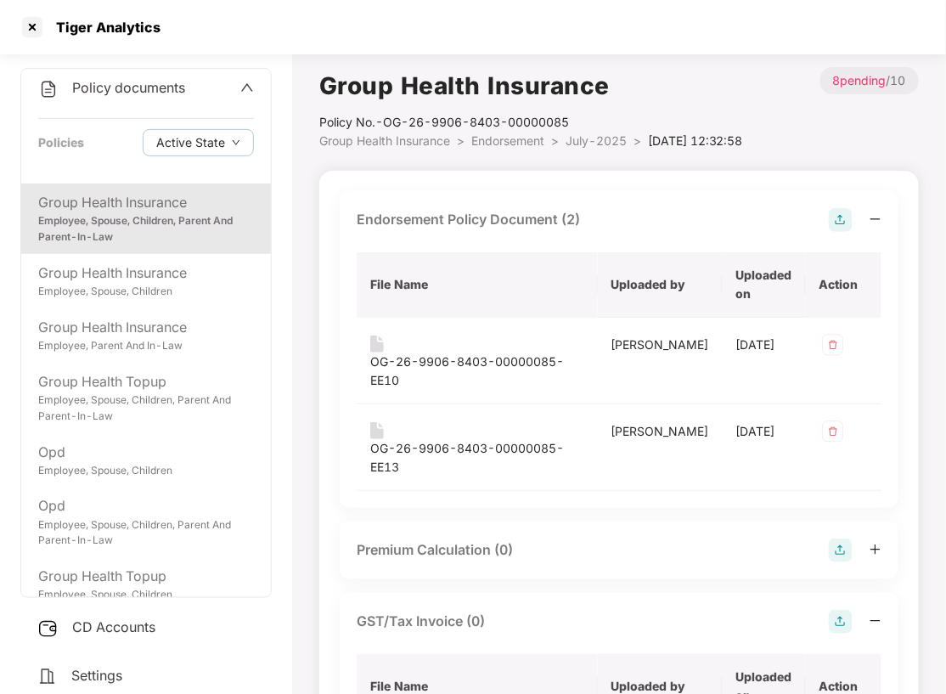
click at [503, 138] on span "Endorsement" at bounding box center [507, 140] width 73 height 14
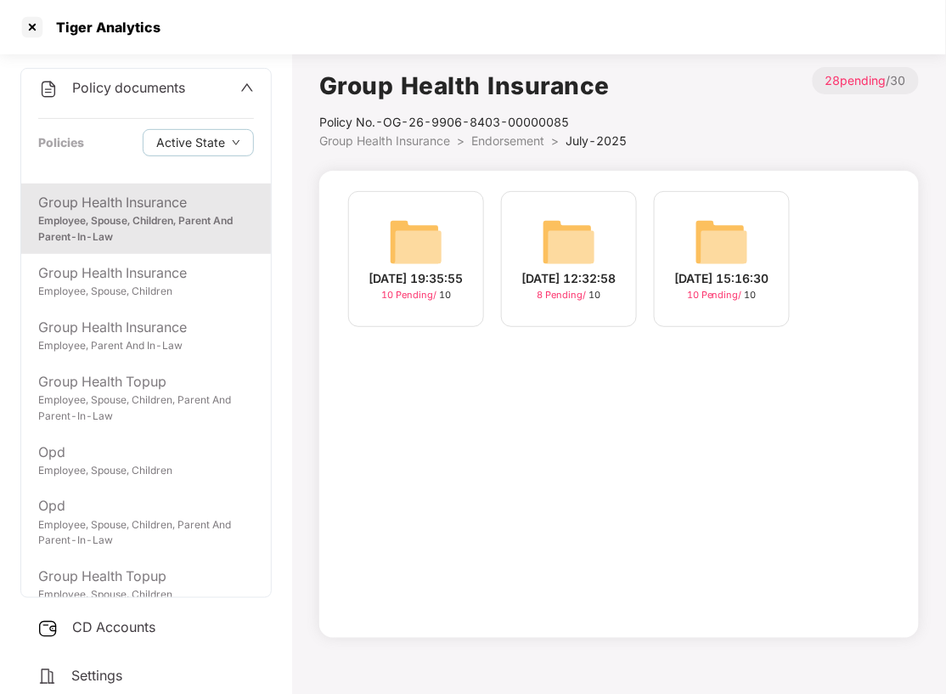
scroll to position [46, 0]
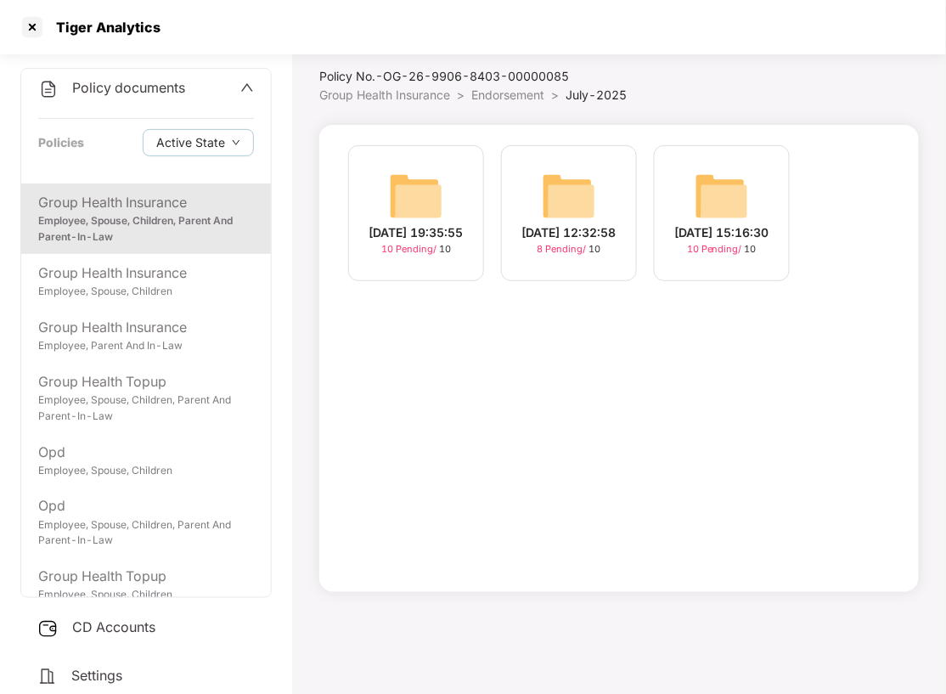
click at [426, 177] on img at bounding box center [416, 196] width 54 height 54
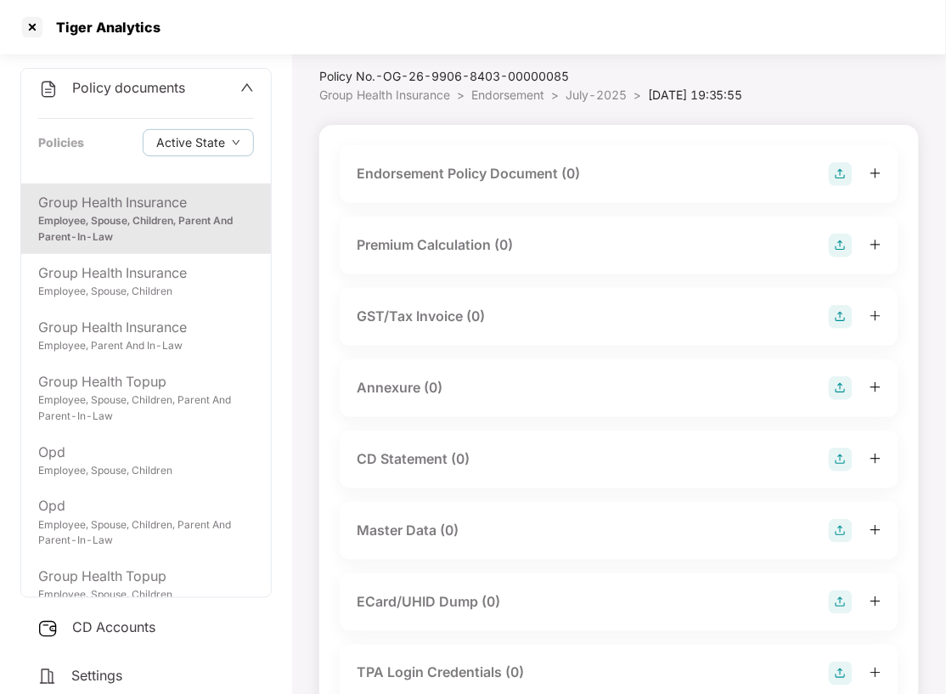
drag, startPoint x: 494, startPoint y: 168, endPoint x: 538, endPoint y: 197, distance: 52.8
click at [494, 168] on div "Endorsement Policy Document (0)" at bounding box center [468, 173] width 223 height 21
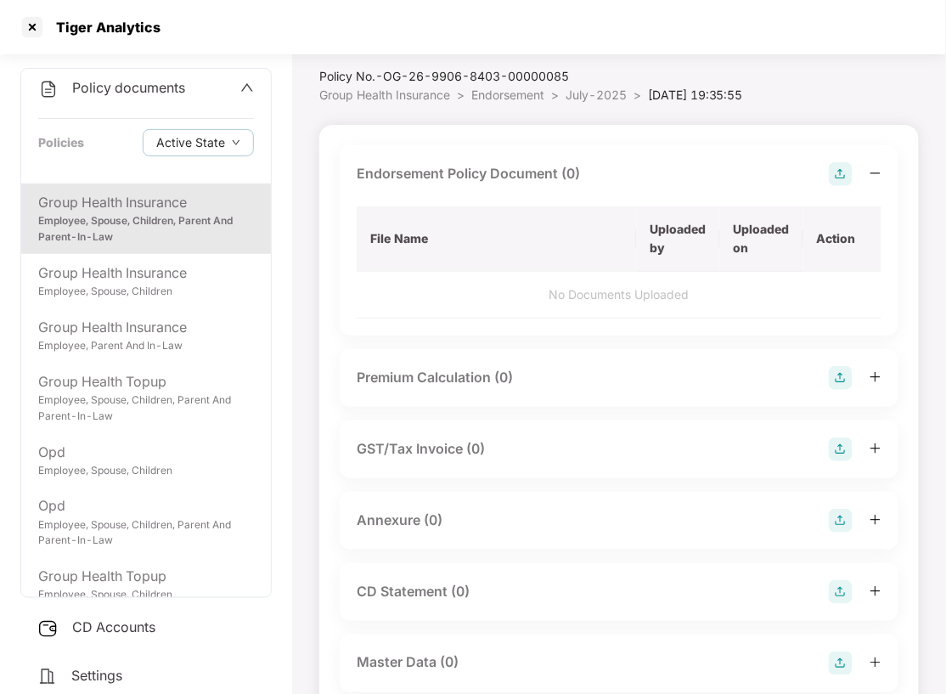
click at [844, 173] on img at bounding box center [841, 174] width 24 height 24
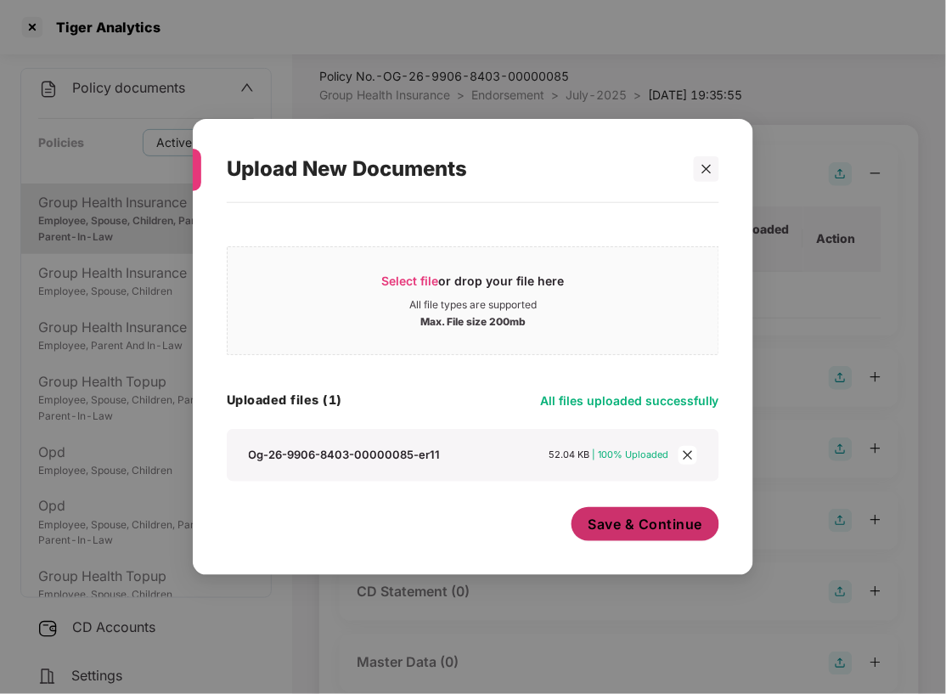
click at [645, 526] on span "Save & Continue" at bounding box center [645, 524] width 115 height 19
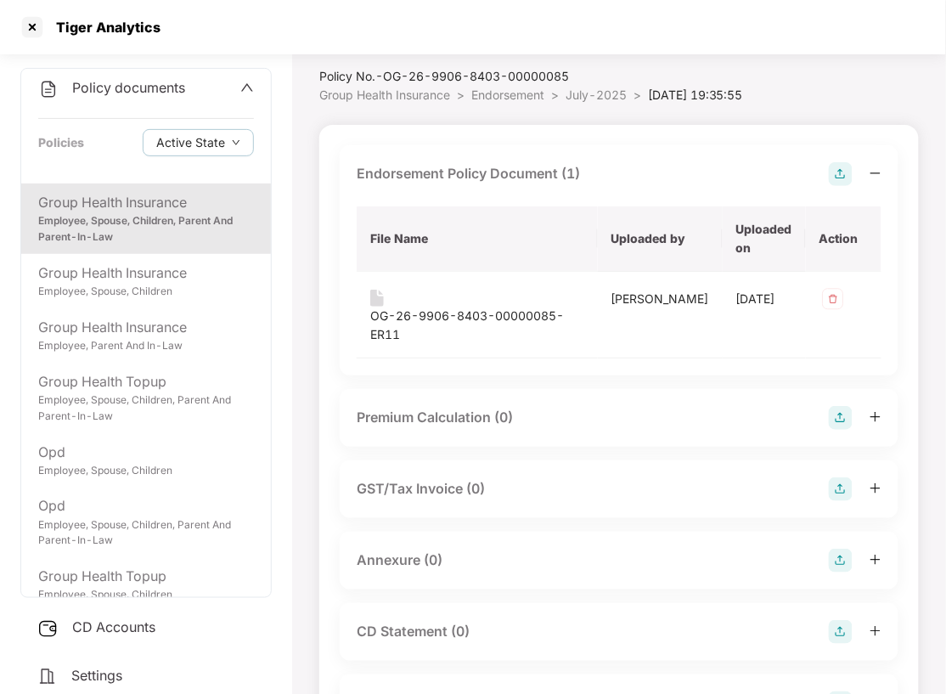
click at [842, 549] on img at bounding box center [841, 561] width 24 height 24
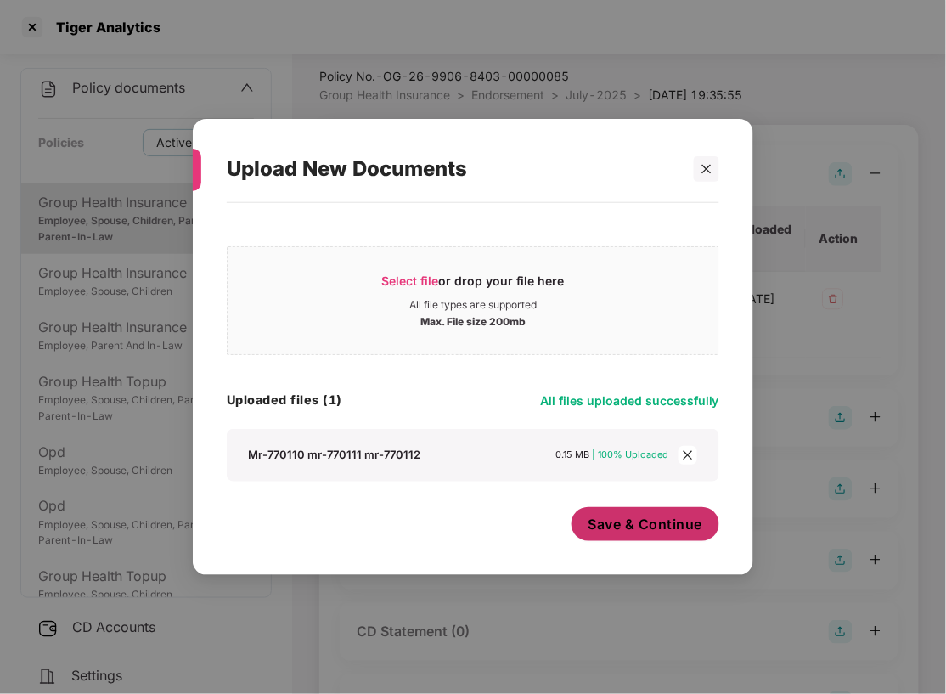
click at [635, 525] on span "Save & Continue" at bounding box center [645, 524] width 115 height 19
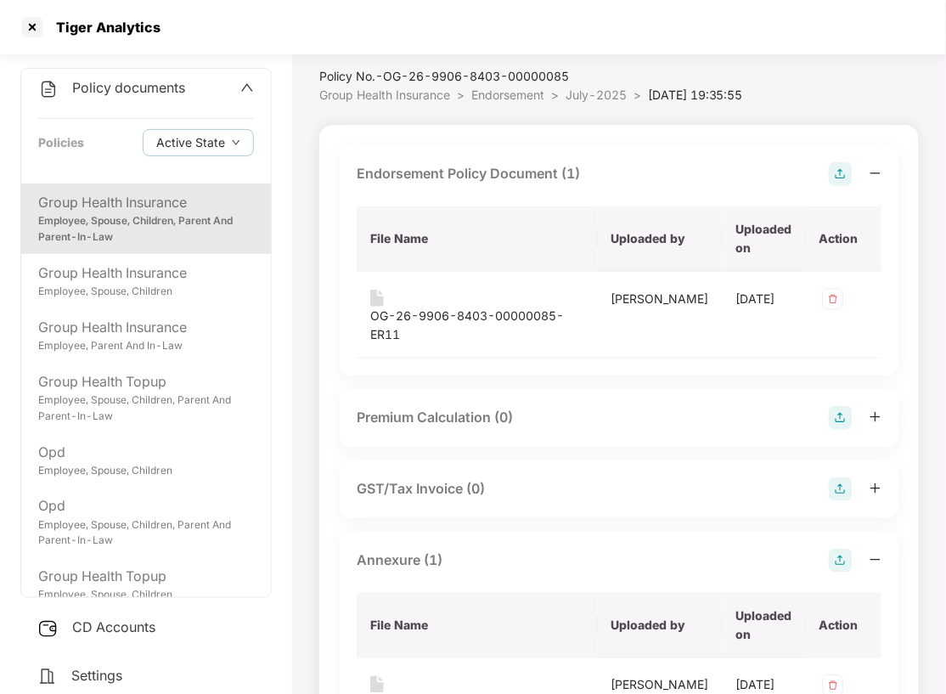
click at [503, 93] on span "Endorsement" at bounding box center [507, 94] width 73 height 14
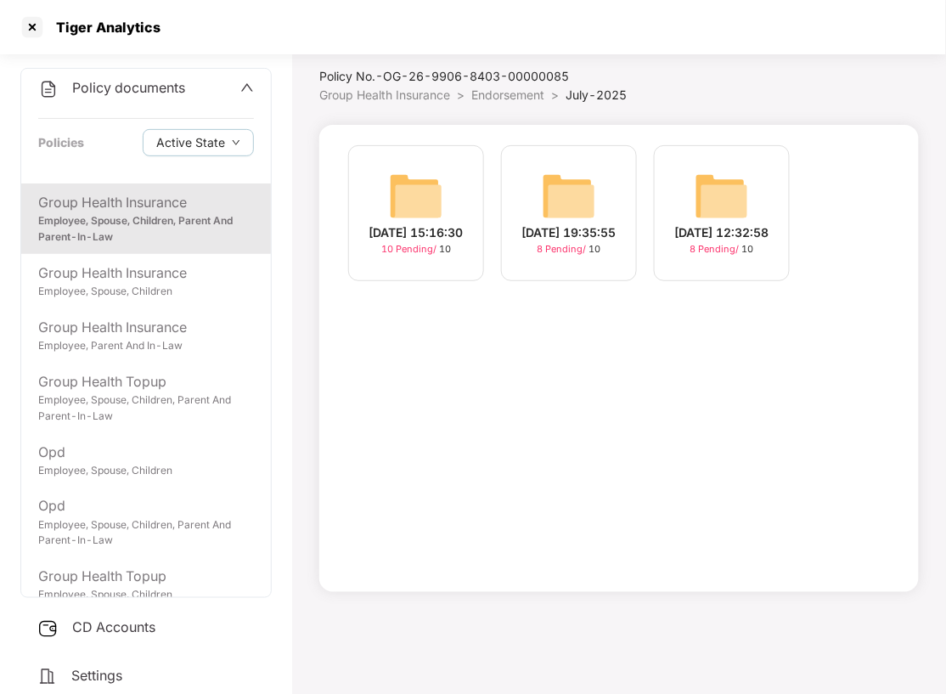
click at [503, 93] on span "Endorsement" at bounding box center [507, 94] width 73 height 14
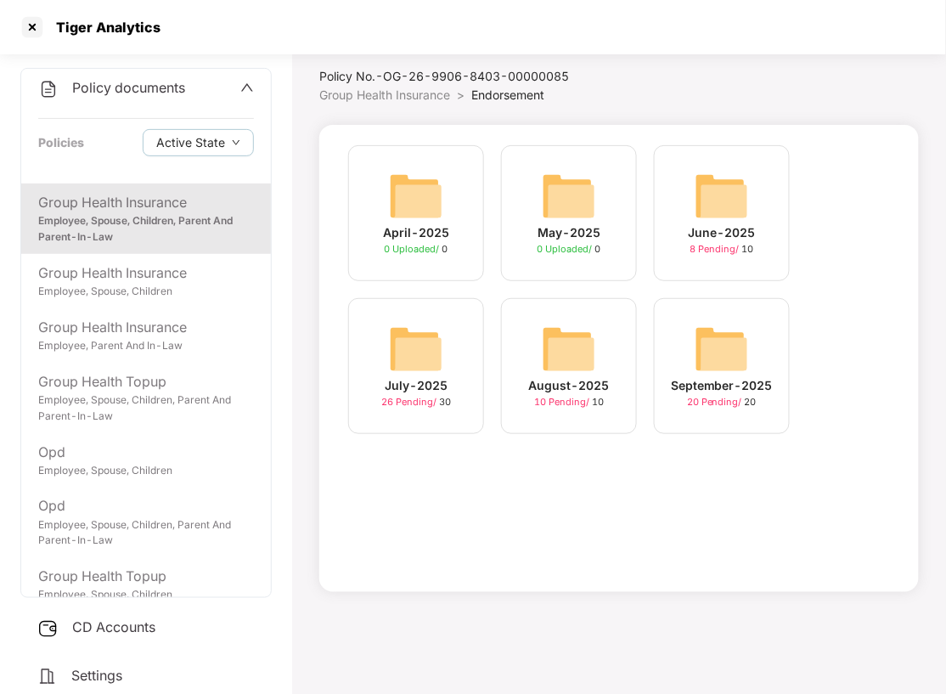
click at [561, 341] on img at bounding box center [569, 349] width 54 height 54
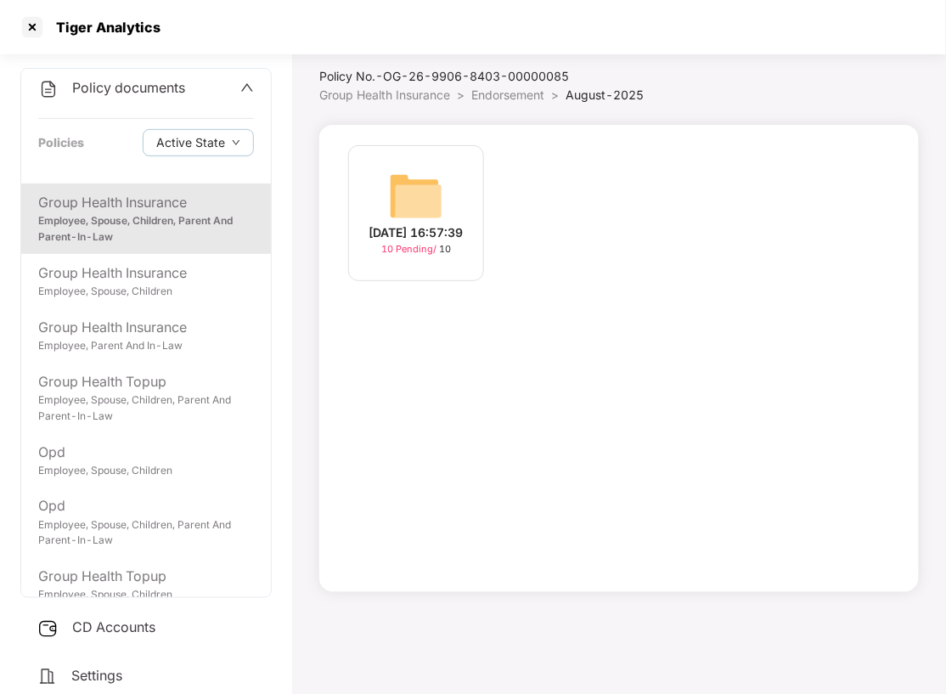
click at [395, 190] on img at bounding box center [416, 196] width 54 height 54
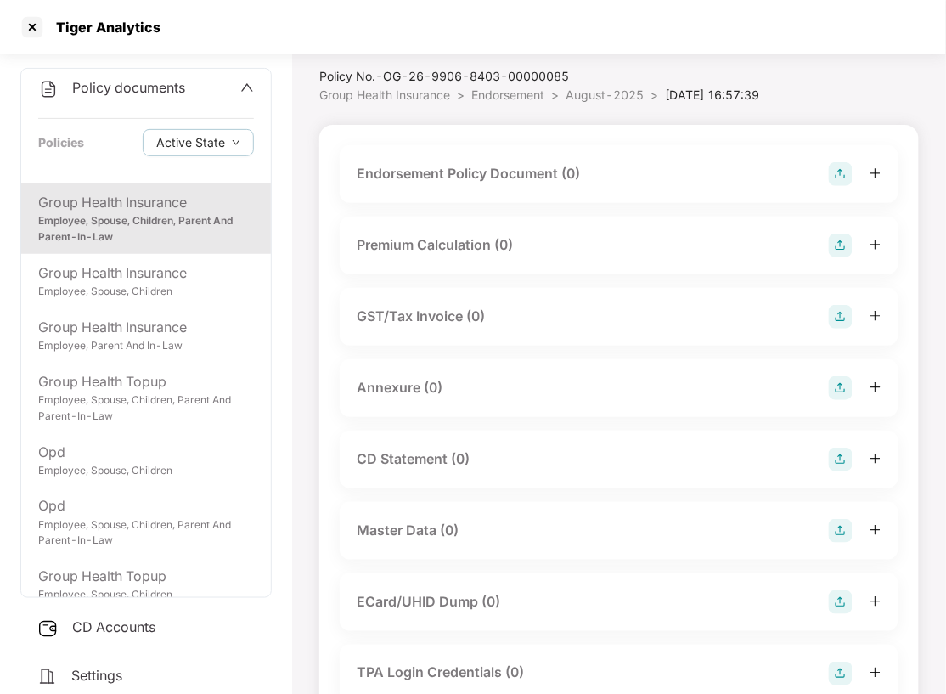
click at [836, 186] on img at bounding box center [841, 174] width 24 height 24
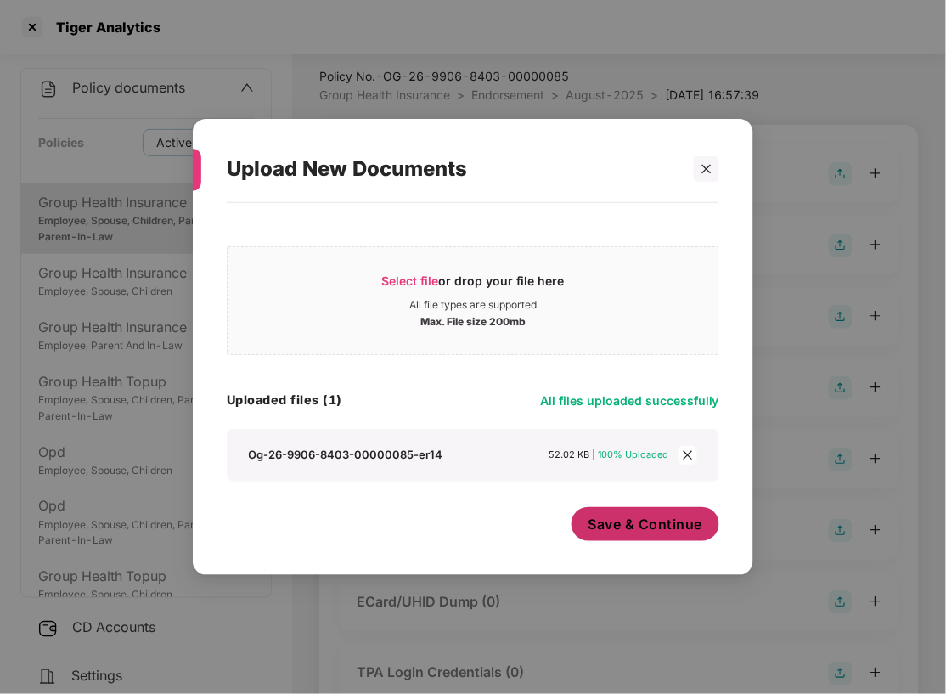
click at [667, 533] on span "Save & Continue" at bounding box center [645, 524] width 115 height 19
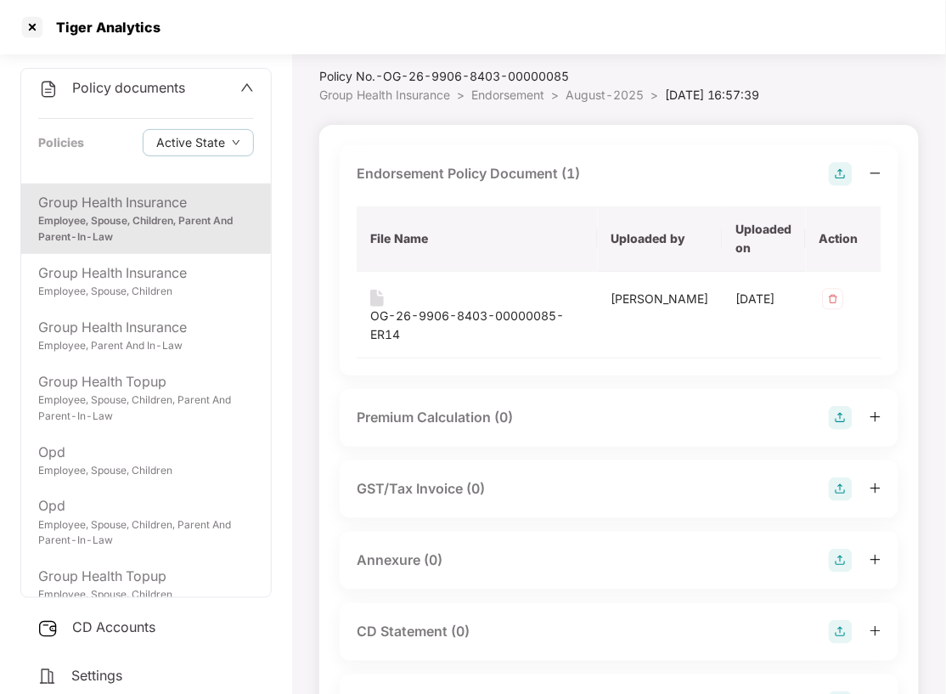
click at [840, 549] on img at bounding box center [841, 561] width 24 height 24
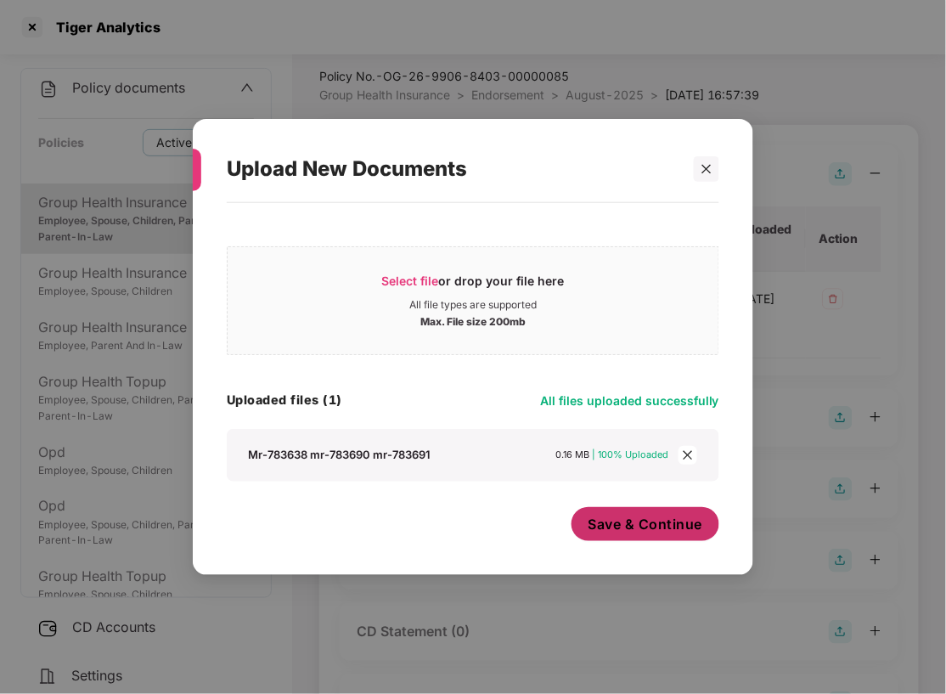
click at [645, 516] on span "Save & Continue" at bounding box center [645, 524] width 115 height 19
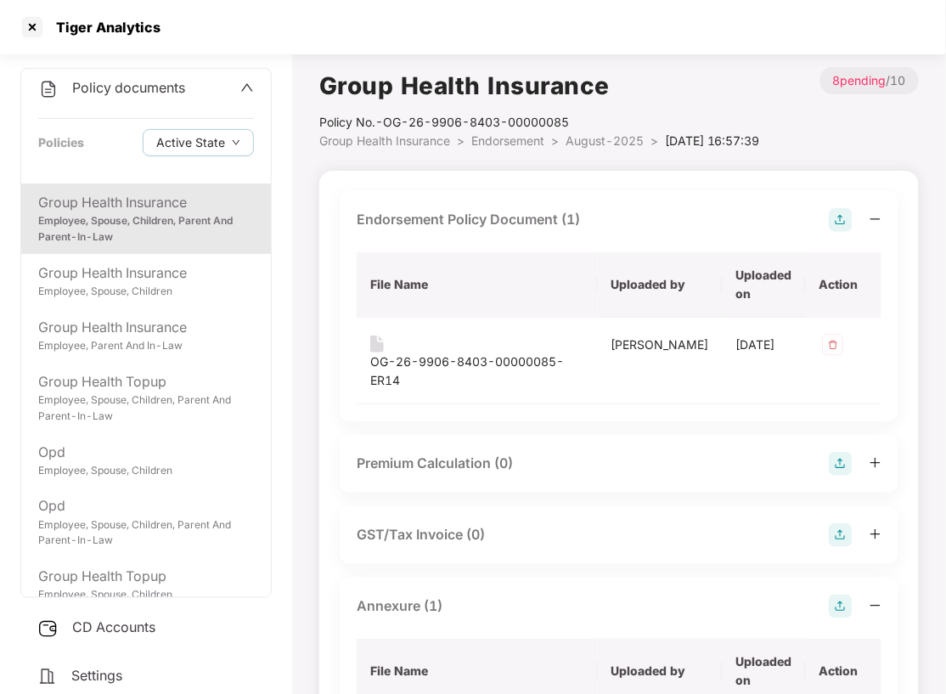
click at [513, 140] on span "Endorsement" at bounding box center [507, 140] width 73 height 14
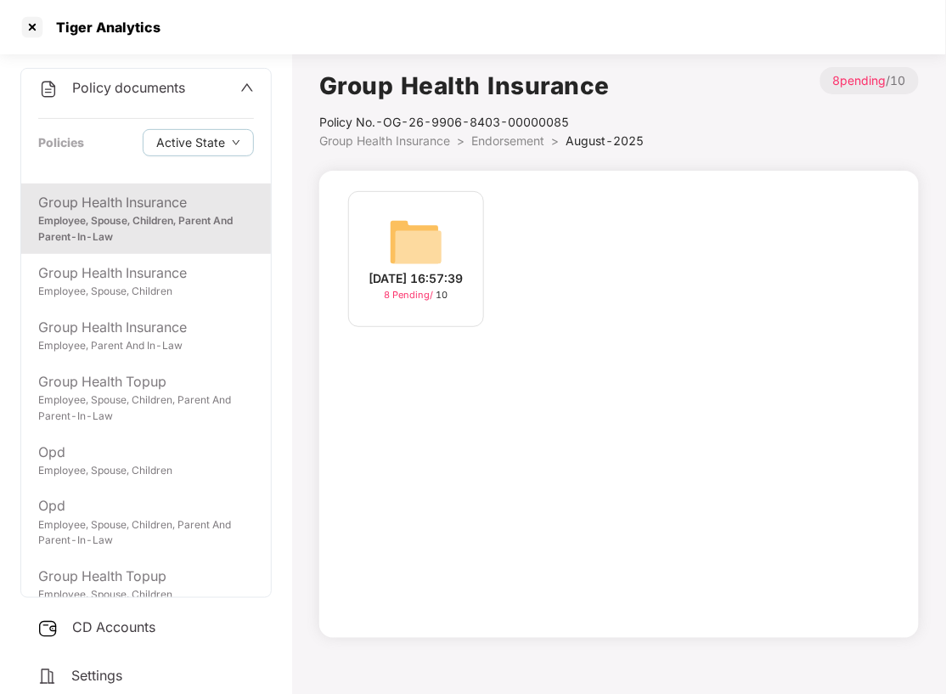
scroll to position [46, 0]
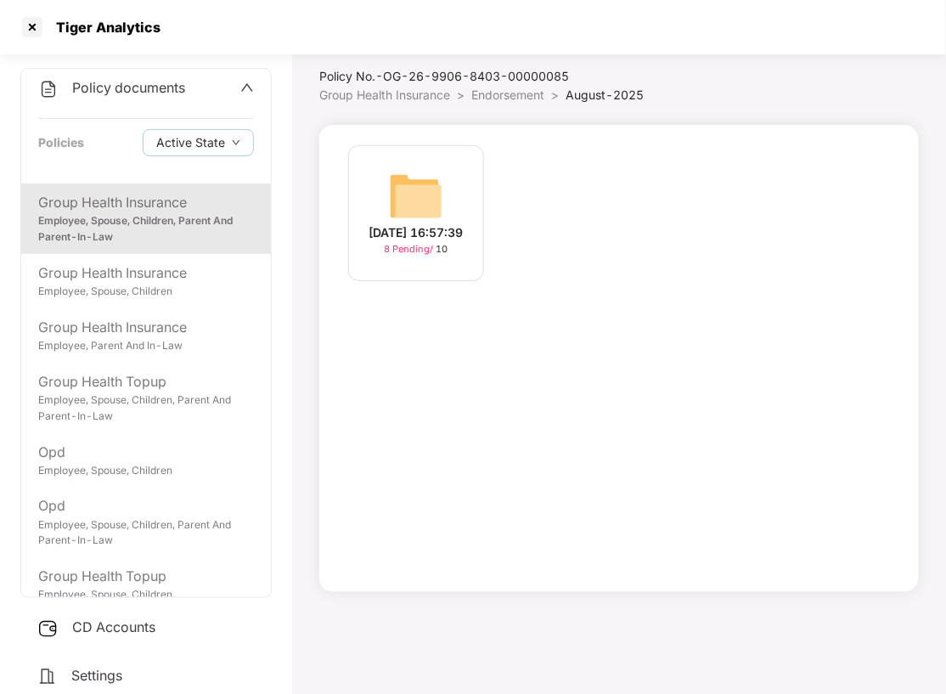
click at [501, 99] on span "Endorsement" at bounding box center [507, 94] width 73 height 14
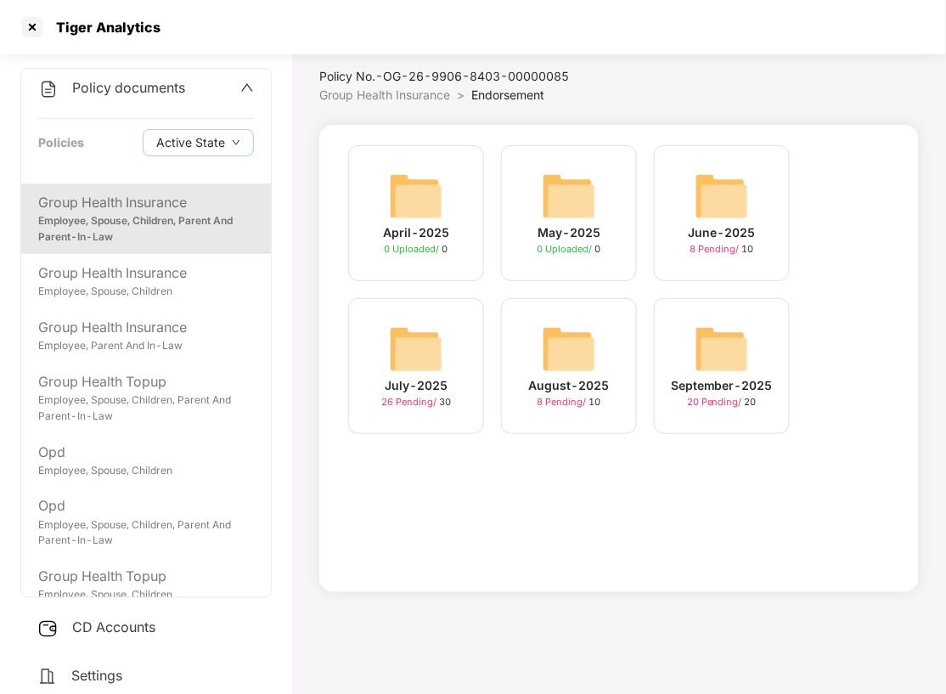
click at [712, 364] on img at bounding box center [722, 349] width 54 height 54
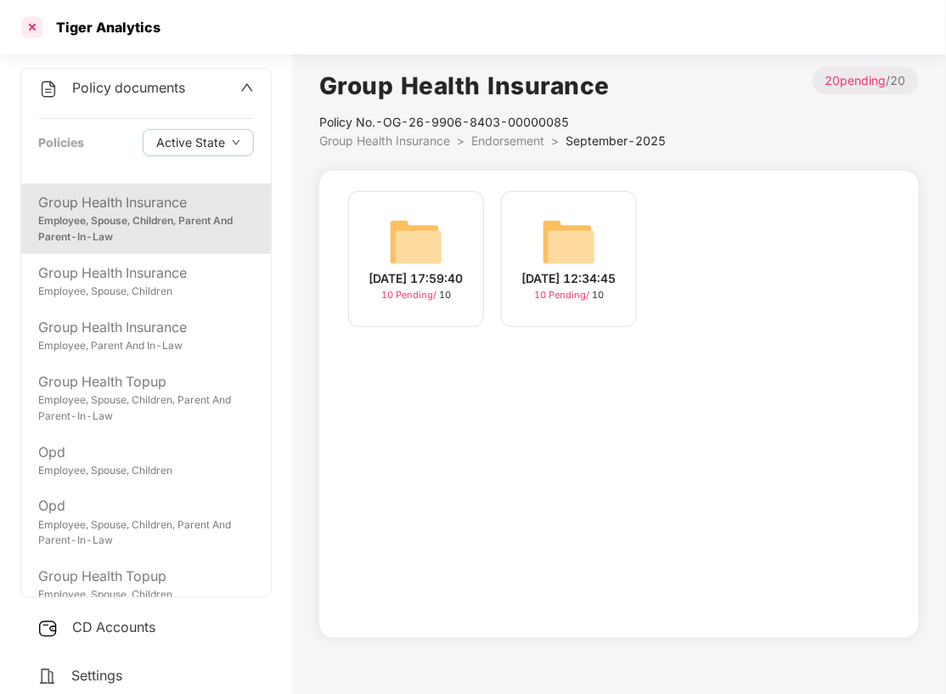
click at [28, 31] on div at bounding box center [32, 27] width 27 height 27
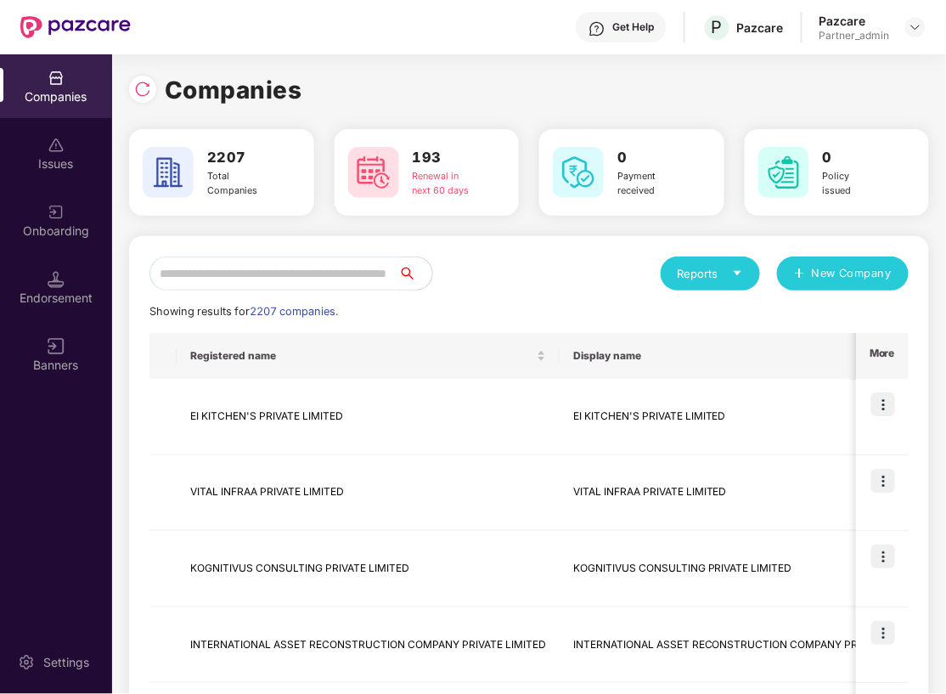
click at [286, 276] on input "text" at bounding box center [273, 273] width 249 height 34
type input "*"
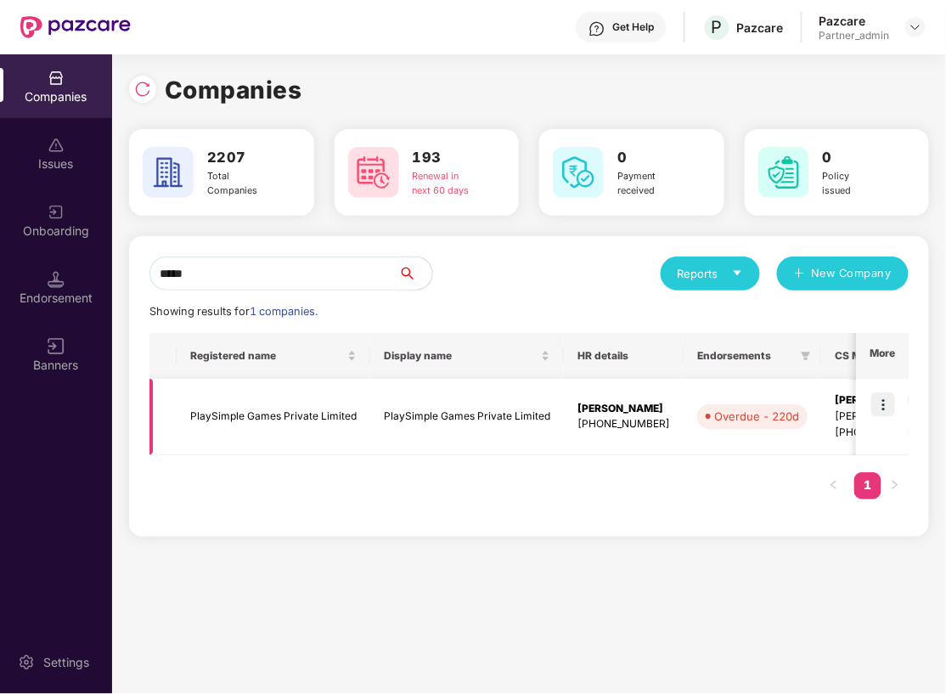
type input "*****"
click at [239, 423] on td "PlaySimple Games Private Limited" at bounding box center [274, 417] width 194 height 76
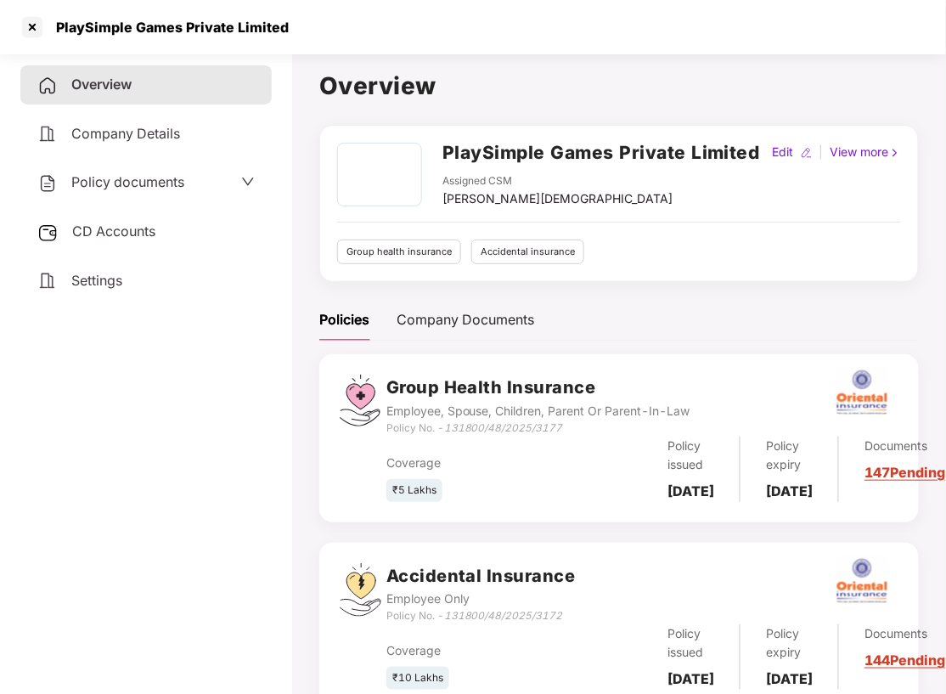
click at [106, 232] on span "CD Accounts" at bounding box center [113, 230] width 83 height 17
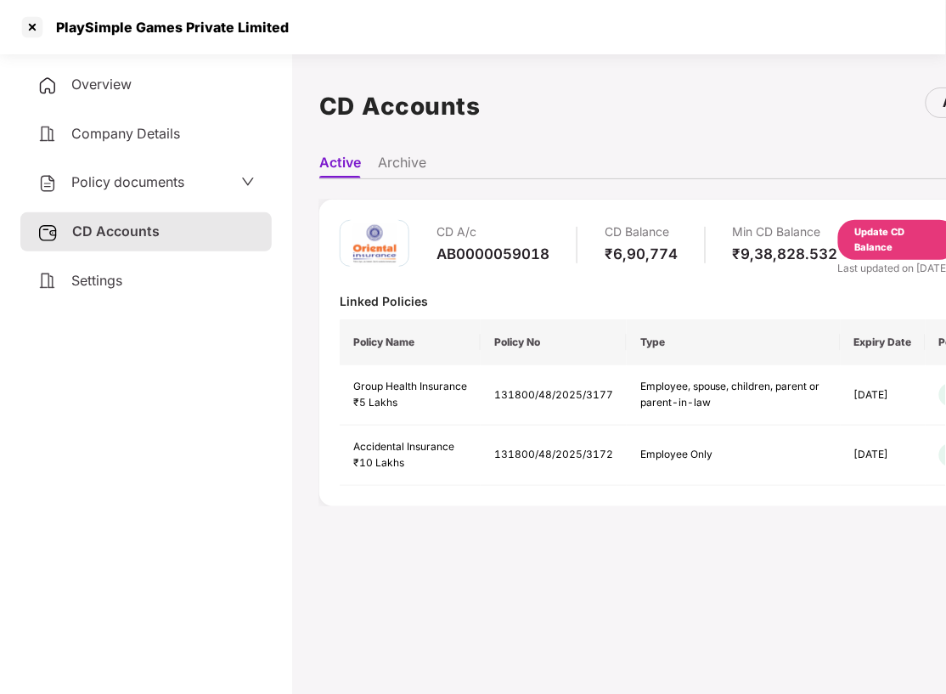
click at [861, 228] on div "Update CD Balance" at bounding box center [897, 240] width 85 height 30
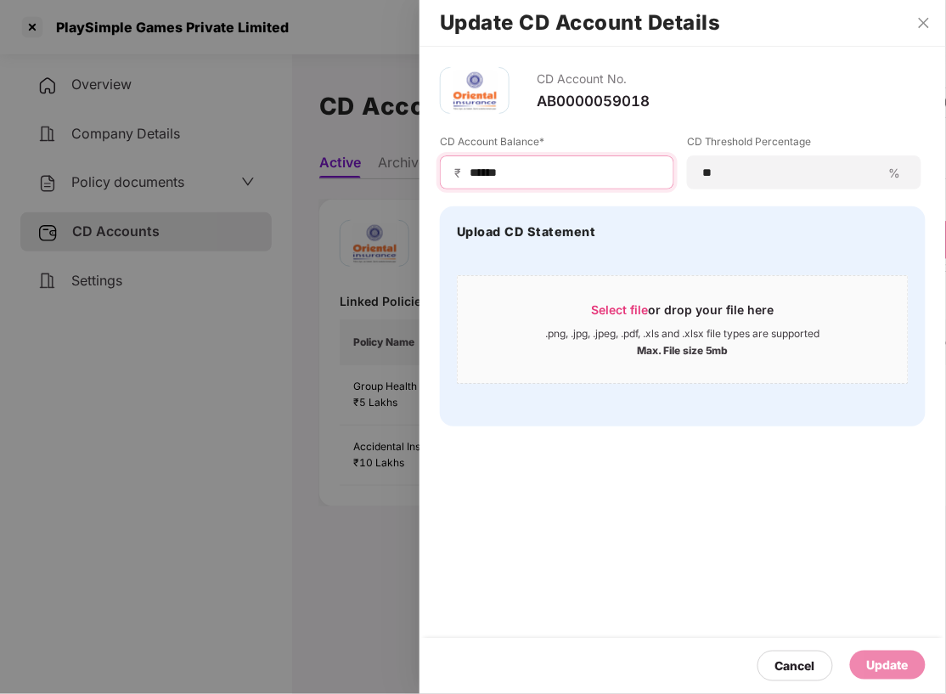
click at [588, 175] on input "******" at bounding box center [564, 173] width 192 height 18
paste input
type input "******"
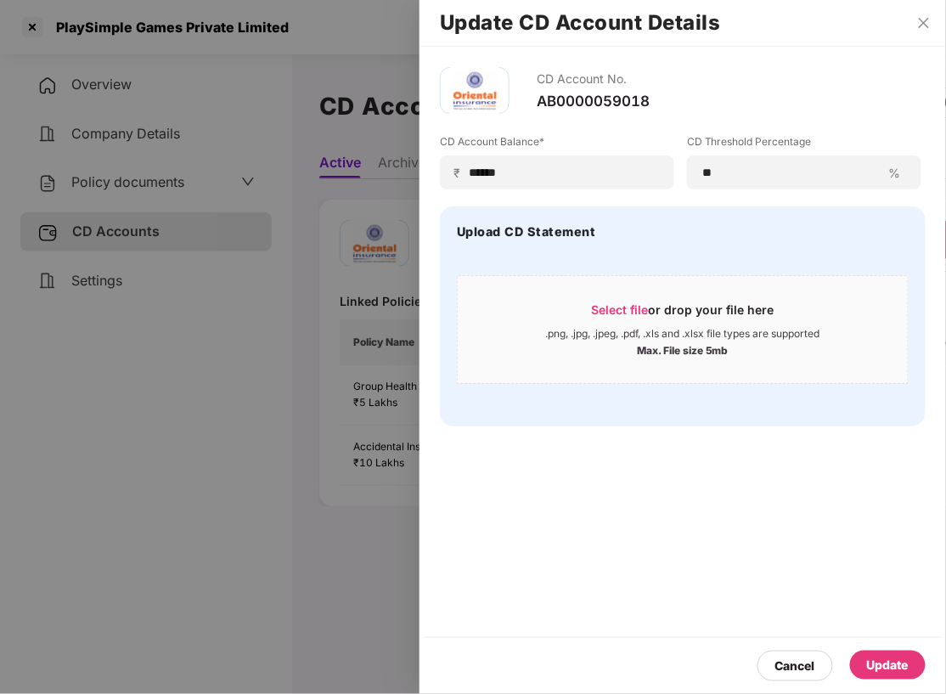
click at [890, 650] on div "Update" at bounding box center [888, 664] width 76 height 29
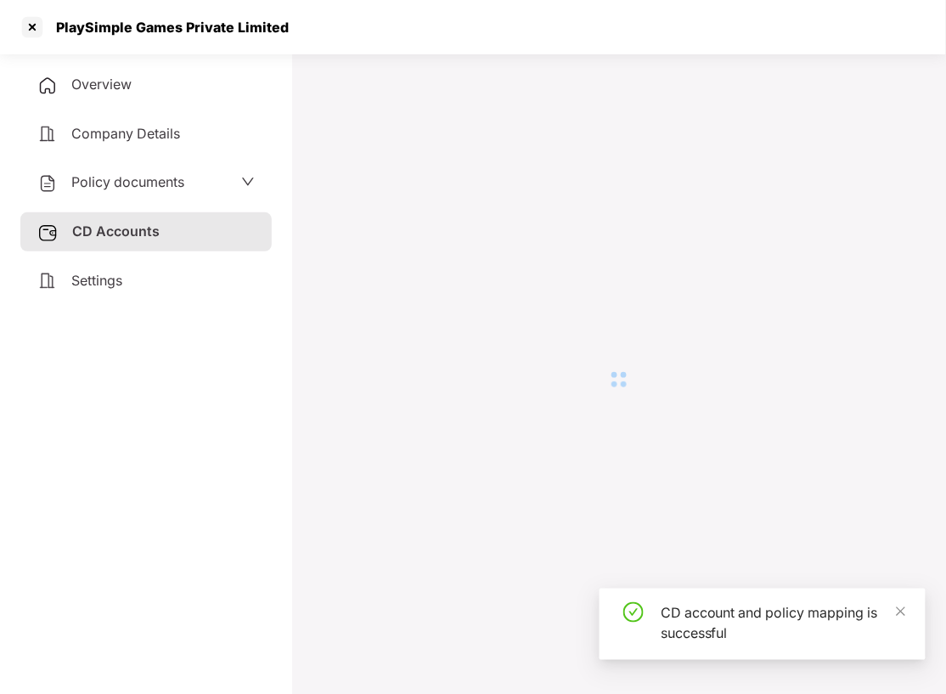
click at [156, 178] on span "Policy documents" at bounding box center [127, 181] width 113 height 17
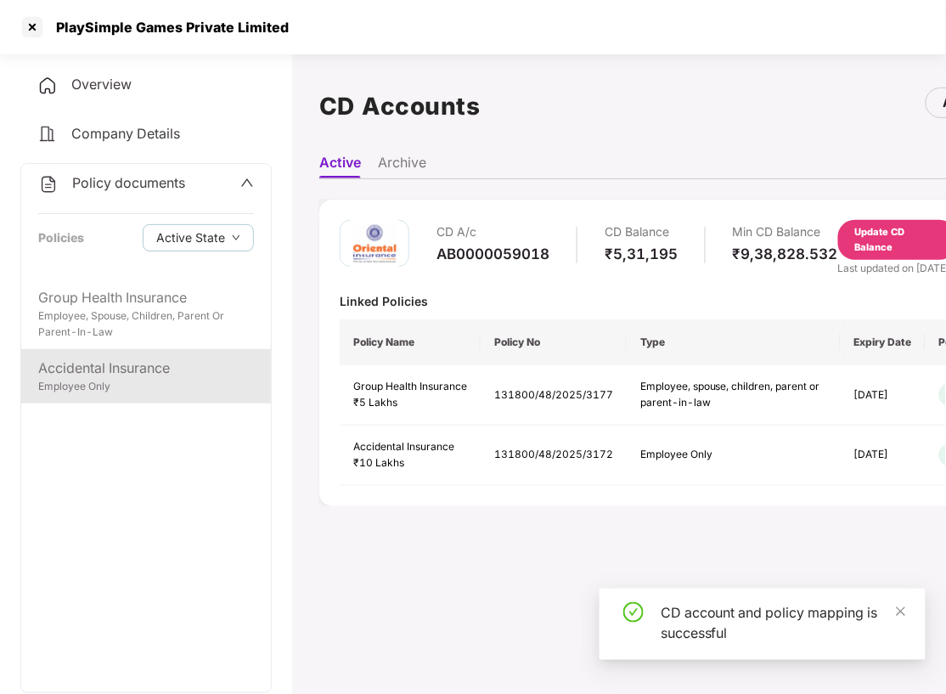
click at [158, 369] on div "Accidental Insurance" at bounding box center [146, 367] width 216 height 21
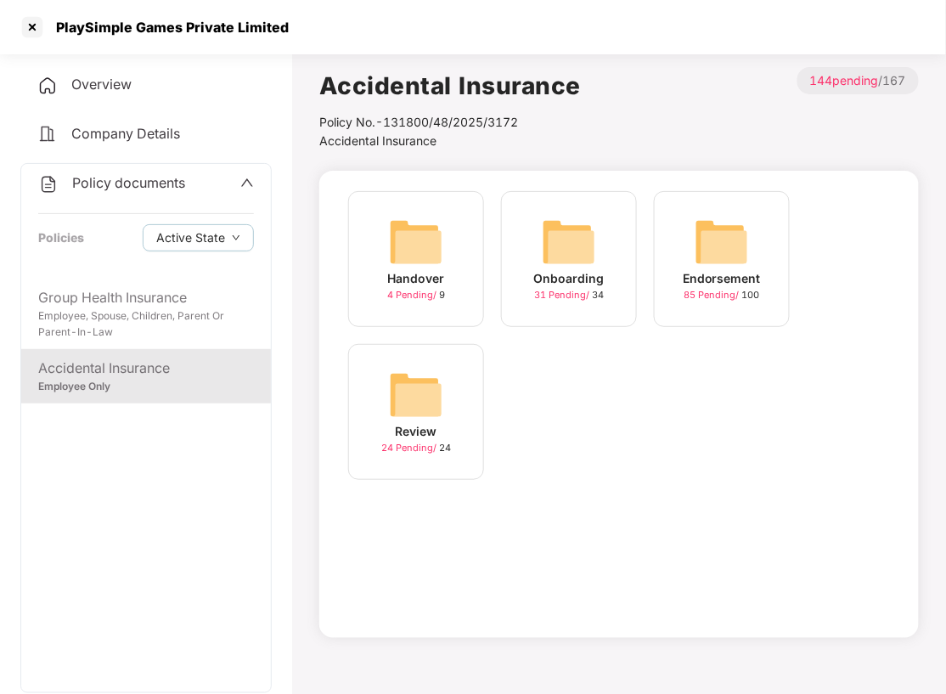
click at [707, 249] on img at bounding box center [722, 242] width 54 height 54
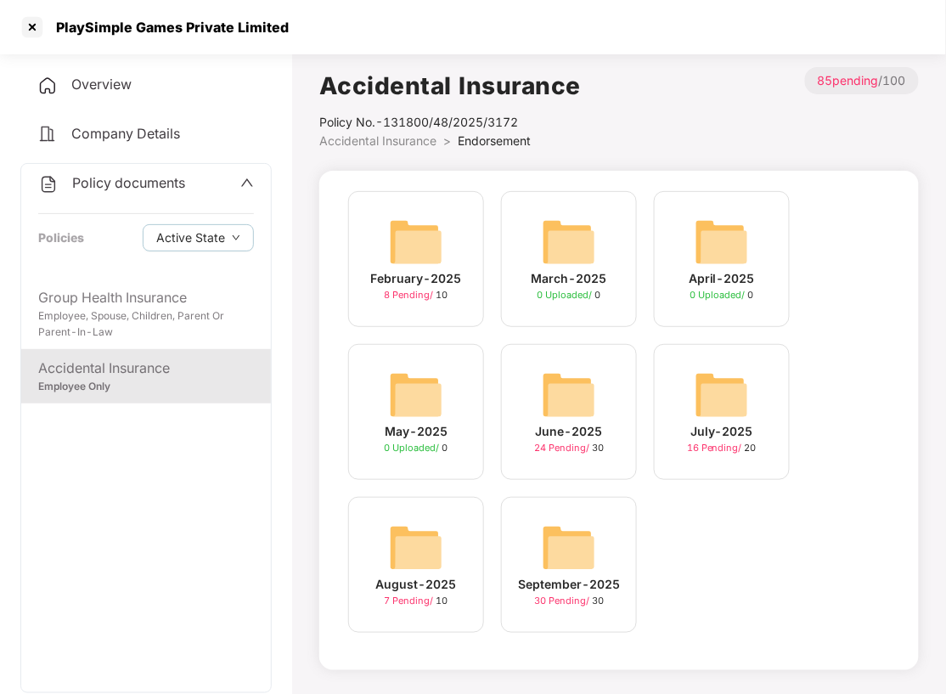
click at [538, 550] on div "September-2025 30 Pending / 30" at bounding box center [569, 565] width 136 height 136
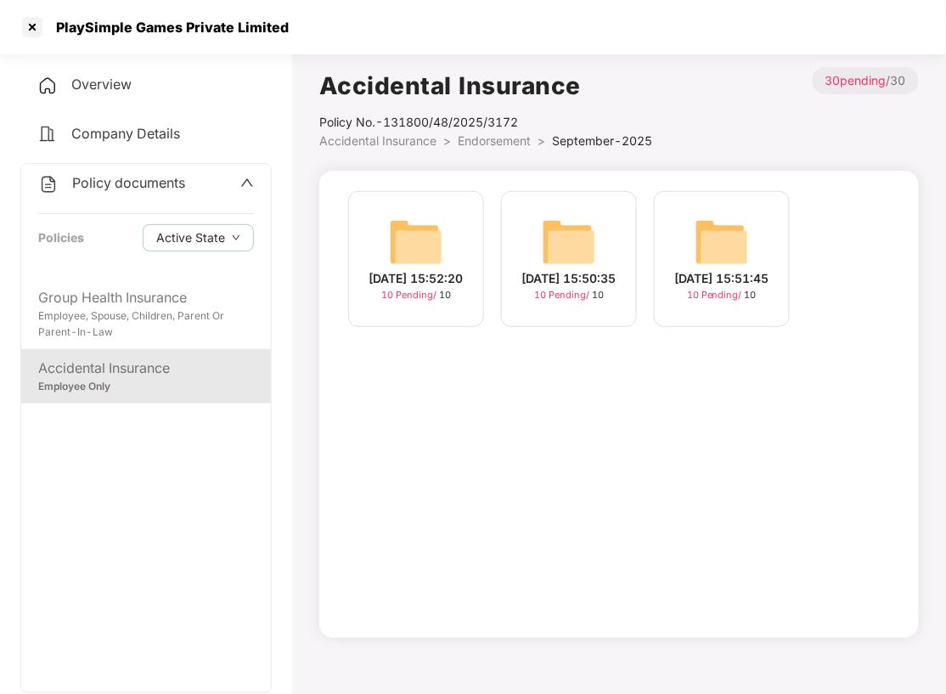
click at [403, 228] on img at bounding box center [416, 242] width 54 height 54
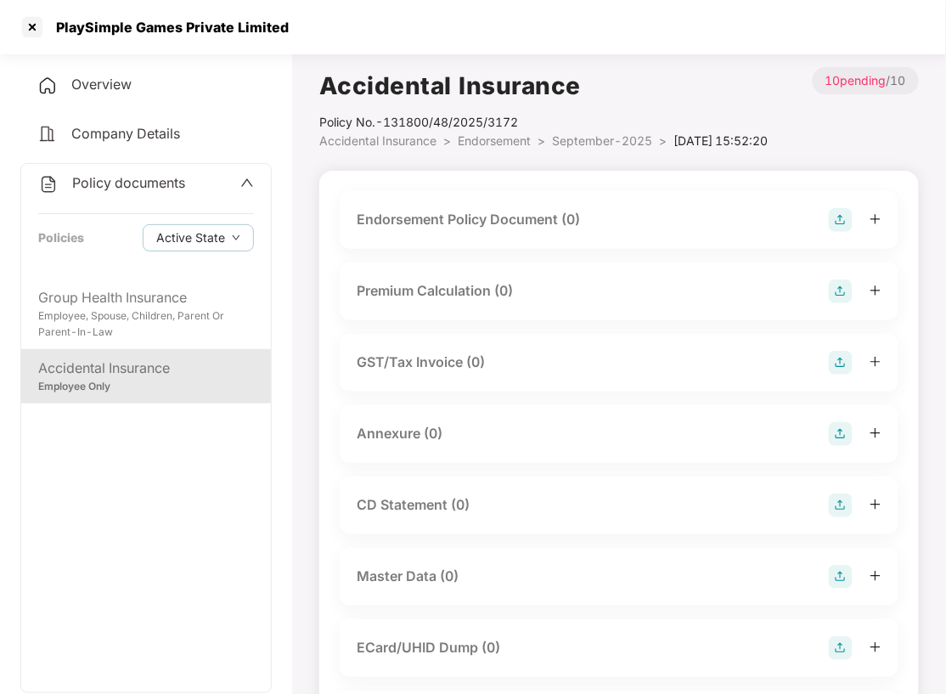
click at [840, 232] on img at bounding box center [841, 220] width 24 height 24
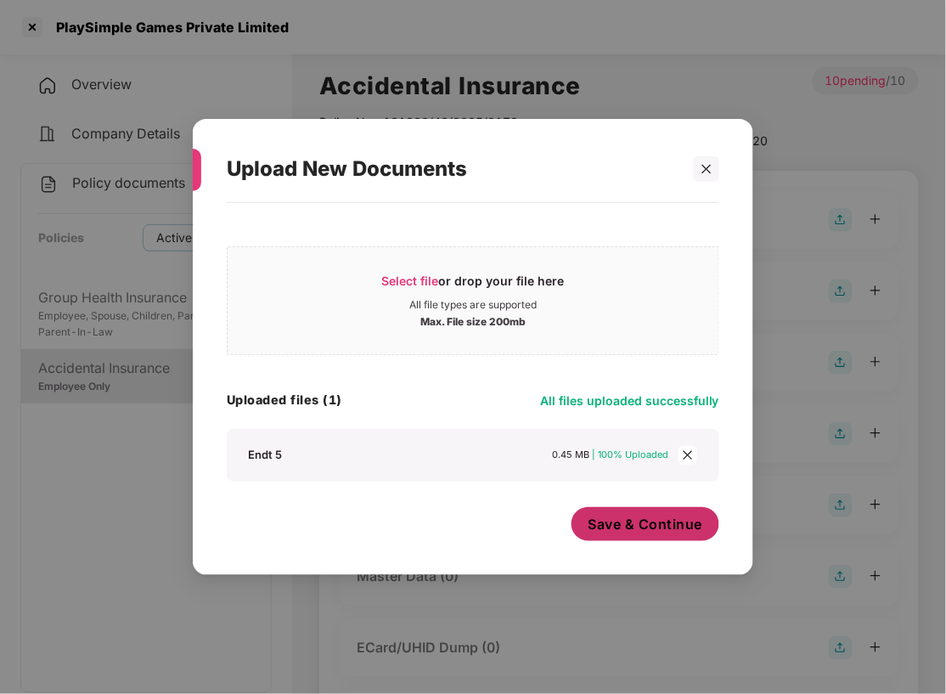
click at [656, 521] on span "Save & Continue" at bounding box center [645, 524] width 115 height 19
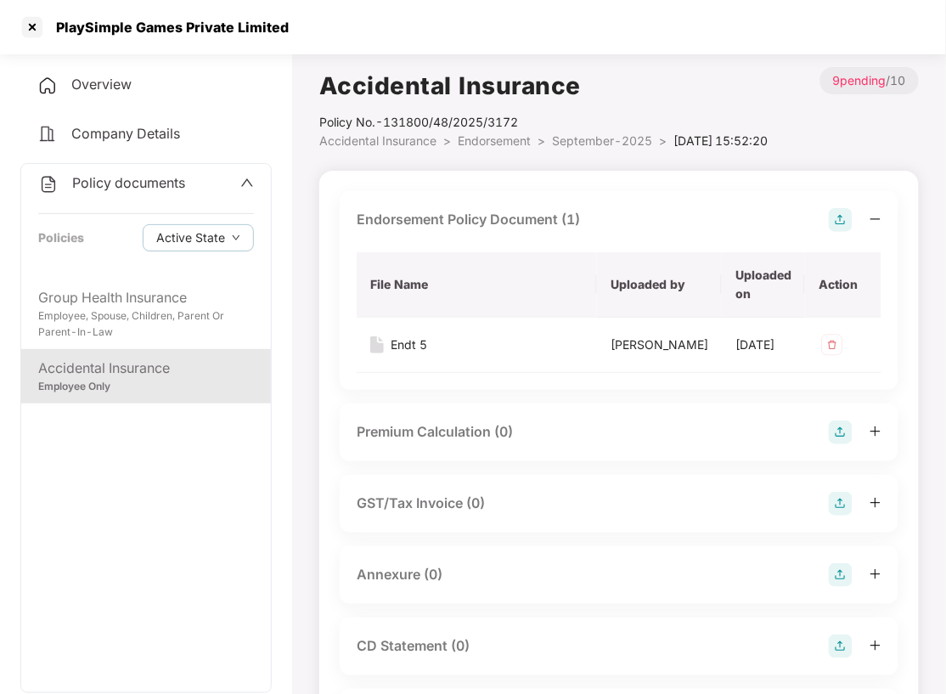
click at [840, 587] on img at bounding box center [841, 575] width 24 height 24
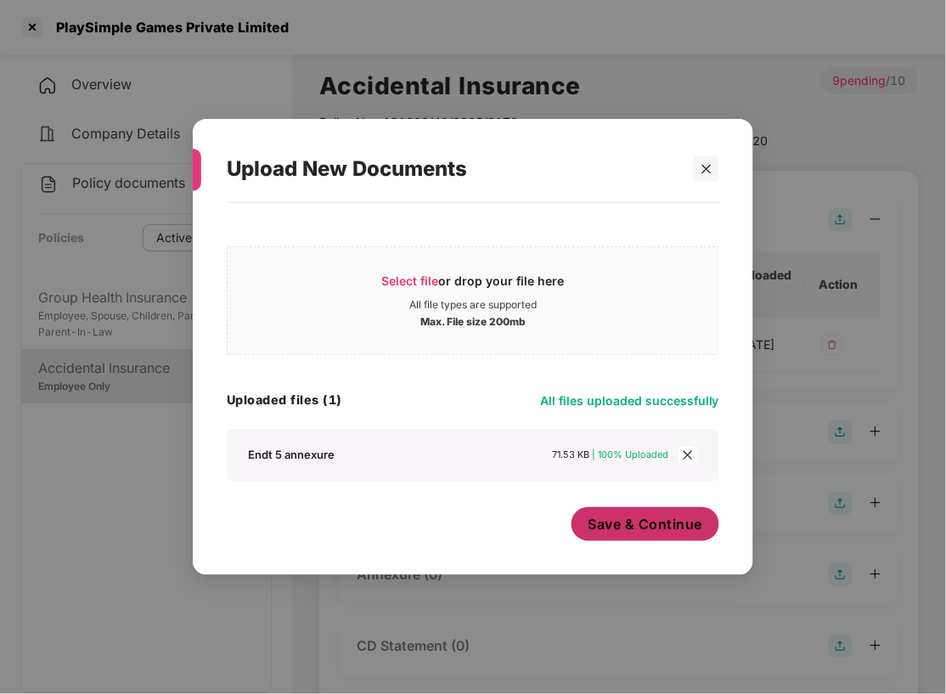
click at [662, 525] on span "Save & Continue" at bounding box center [645, 524] width 115 height 19
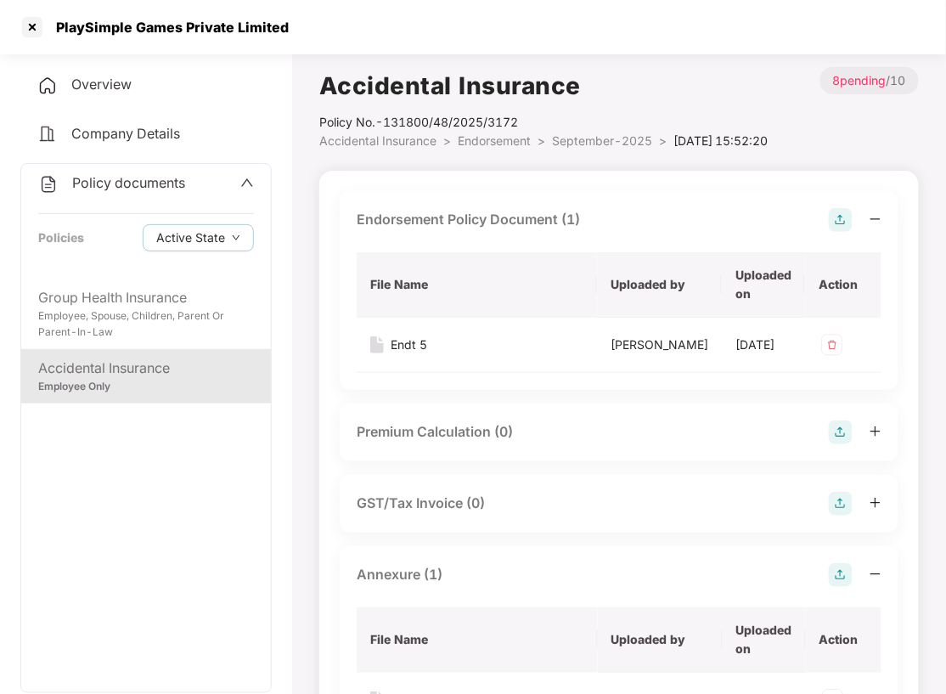
click at [476, 140] on span "Endorsement" at bounding box center [494, 140] width 73 height 14
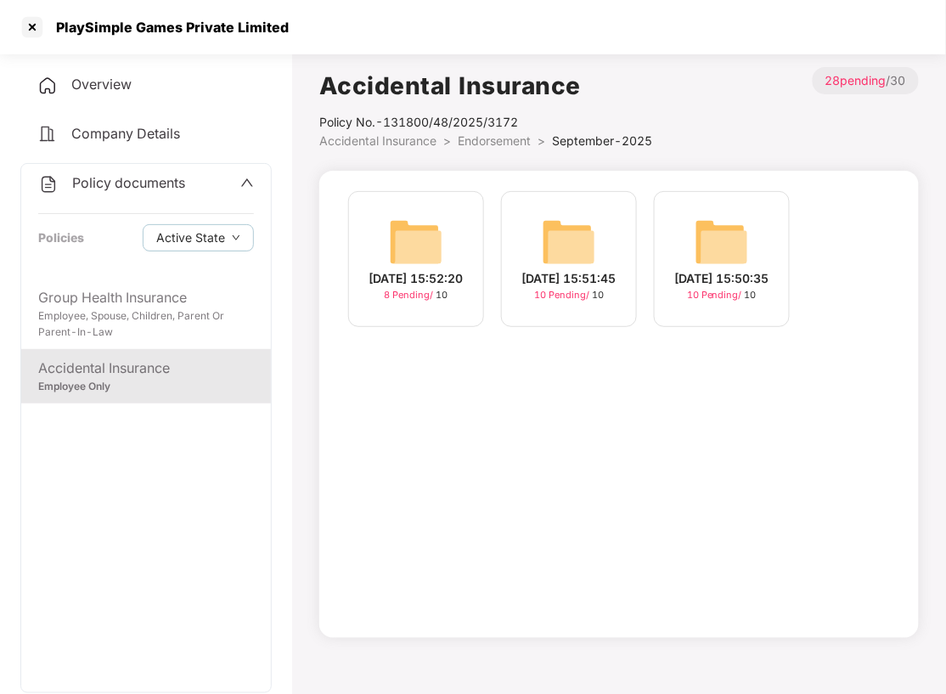
click at [565, 269] on div "[DATE] 15:51:45" at bounding box center [569, 278] width 94 height 19
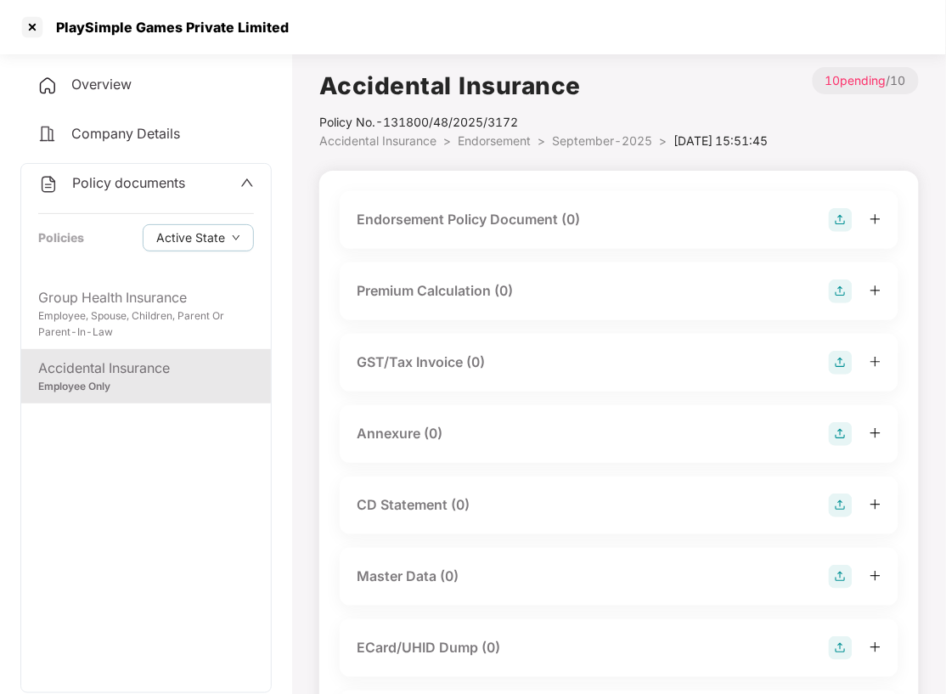
click at [842, 232] on img at bounding box center [841, 220] width 24 height 24
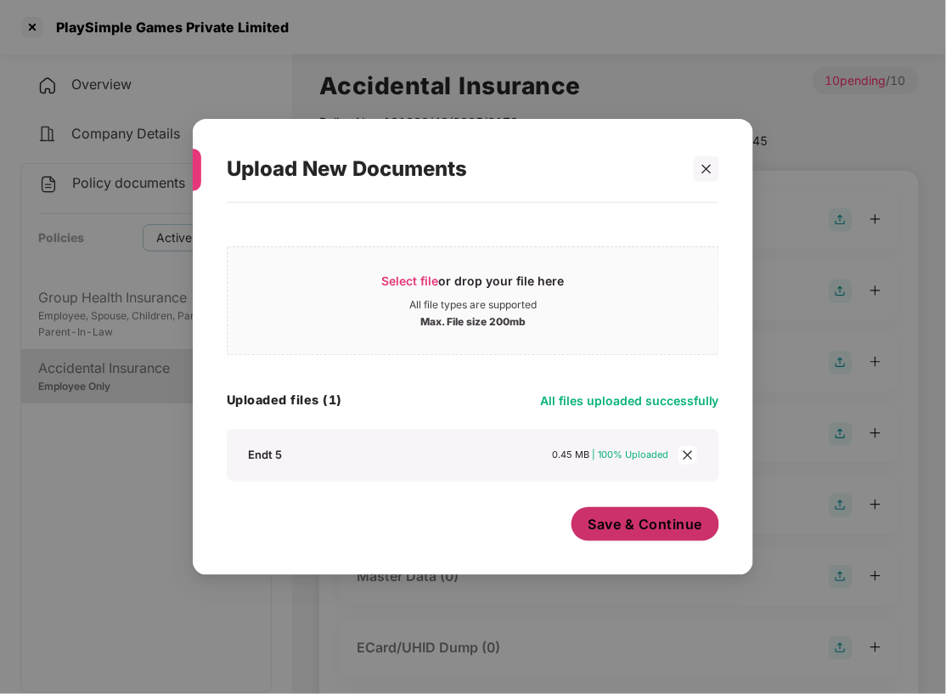
click at [637, 516] on span "Save & Continue" at bounding box center [645, 524] width 115 height 19
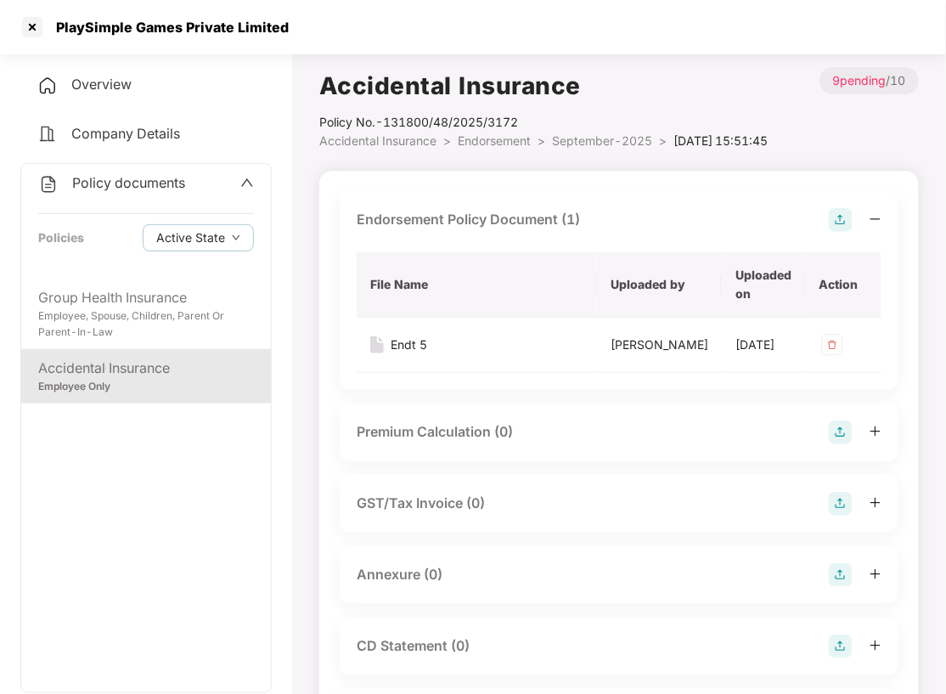
click at [847, 587] on img at bounding box center [841, 575] width 24 height 24
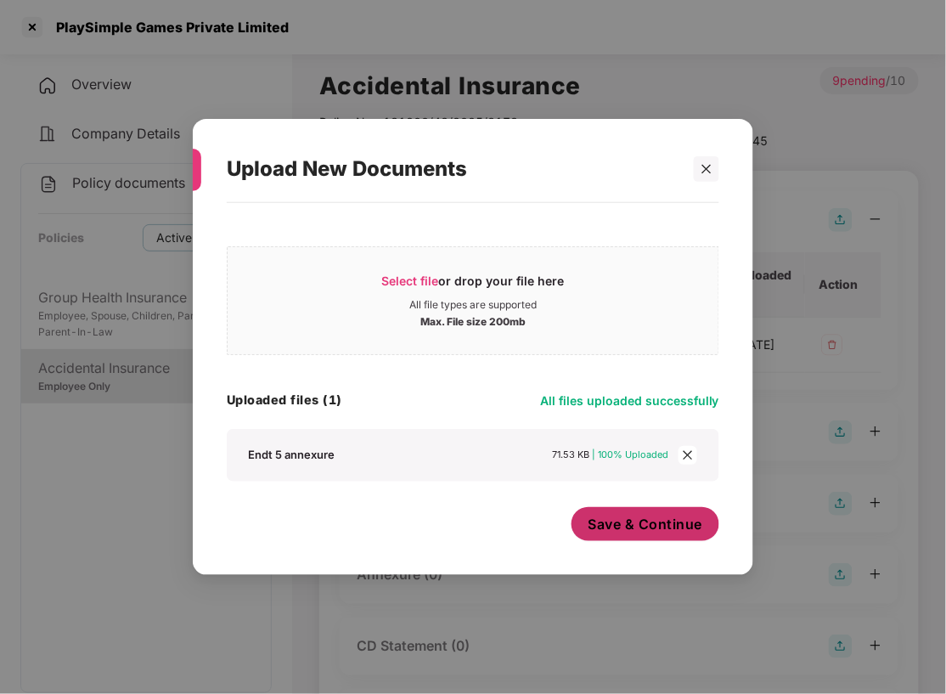
click at [646, 523] on span "Save & Continue" at bounding box center [645, 524] width 115 height 19
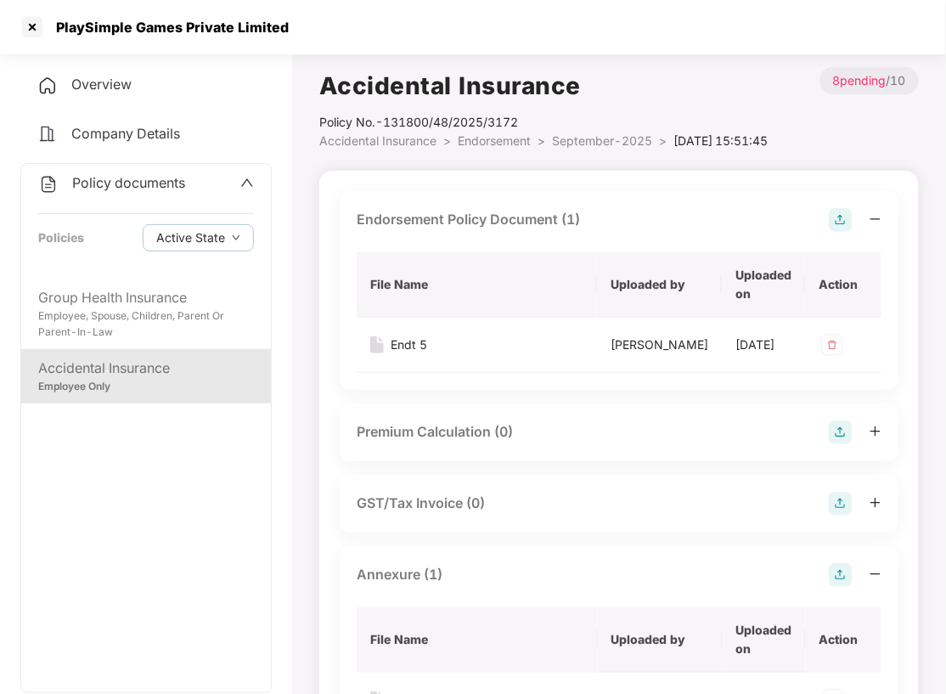
click at [490, 139] on span "Endorsement" at bounding box center [494, 140] width 73 height 14
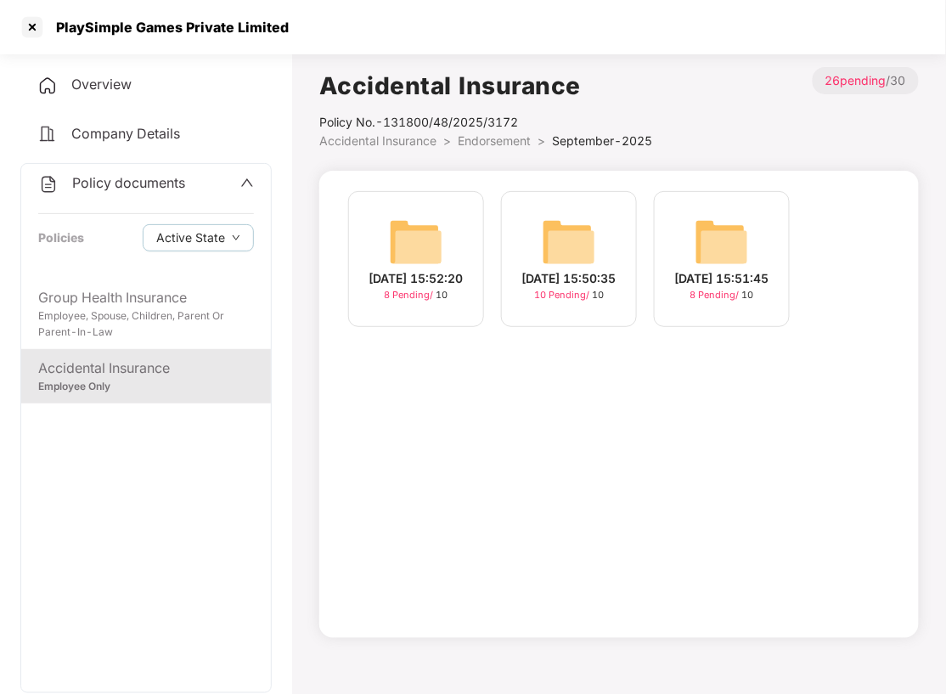
click at [554, 248] on img at bounding box center [569, 242] width 54 height 54
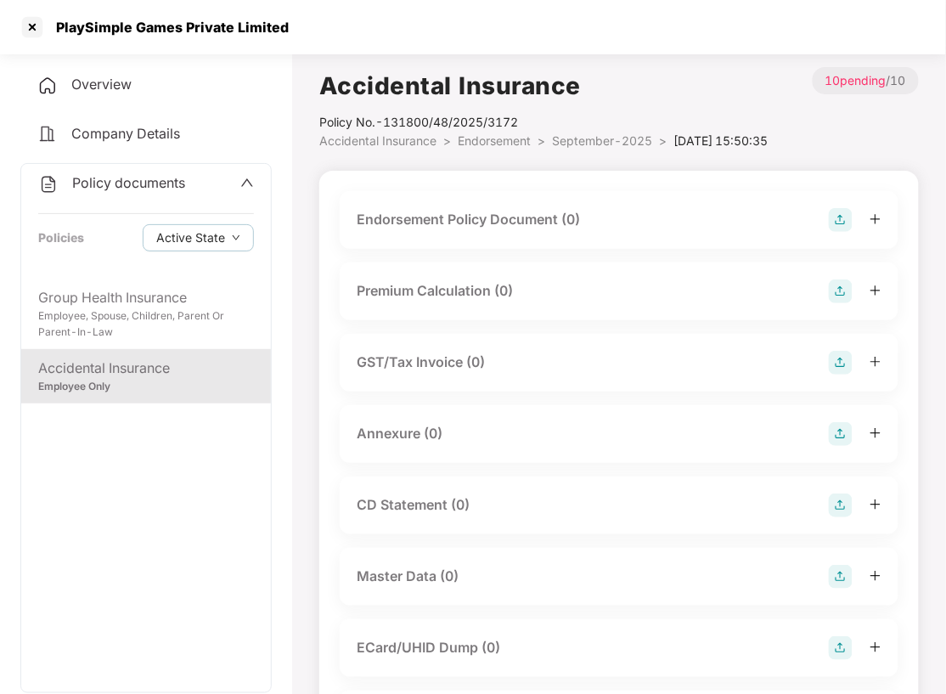
click at [843, 232] on img at bounding box center [841, 220] width 24 height 24
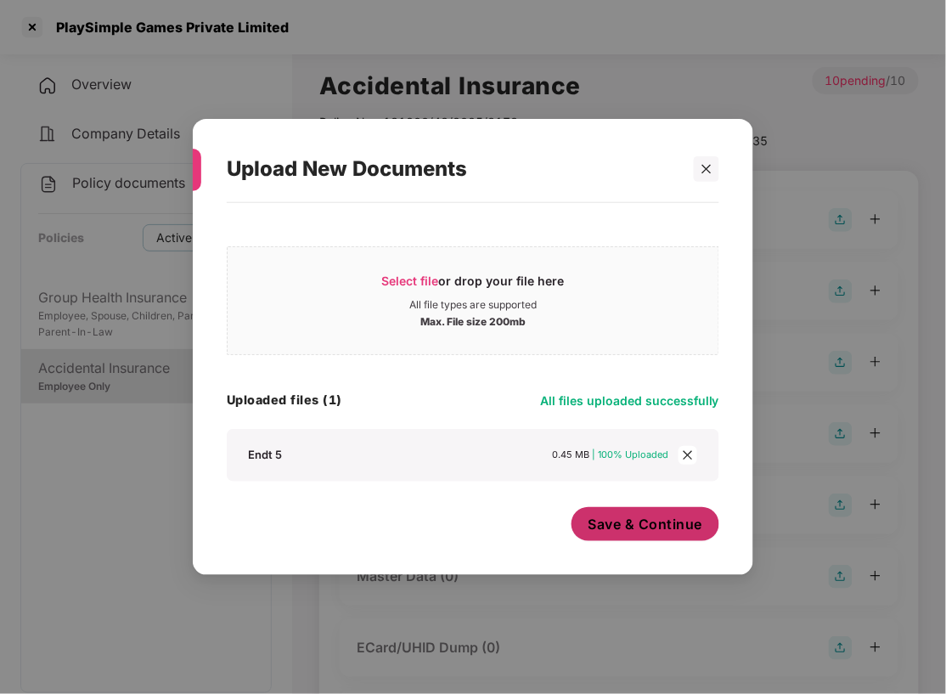
click at [643, 521] on span "Save & Continue" at bounding box center [645, 524] width 115 height 19
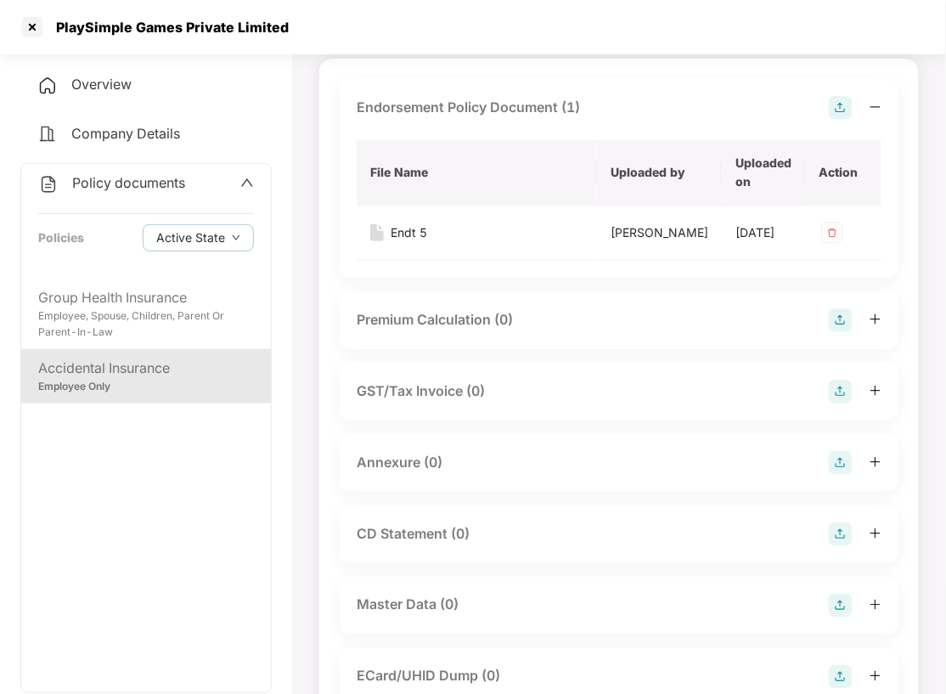
scroll to position [113, 0]
click at [841, 474] on img at bounding box center [841, 462] width 24 height 24
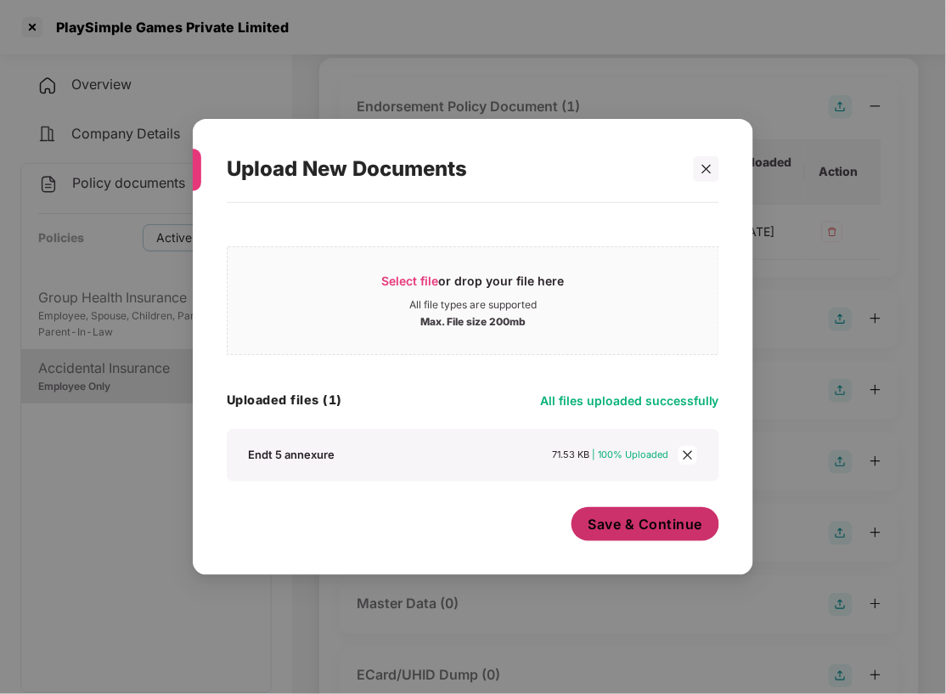
click at [644, 513] on button "Save & Continue" at bounding box center [645, 524] width 149 height 34
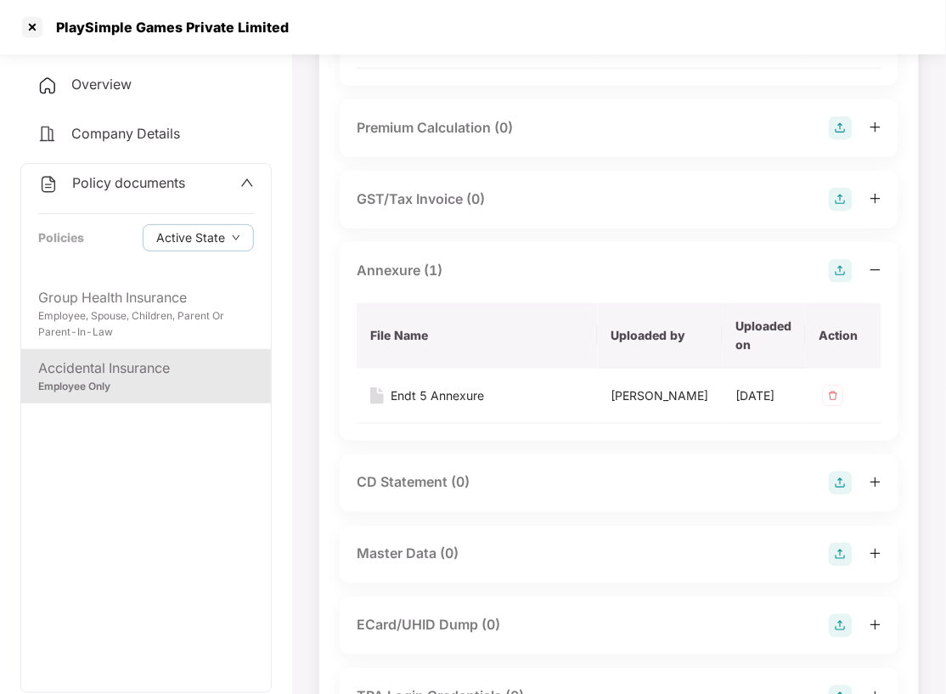
scroll to position [453, 0]
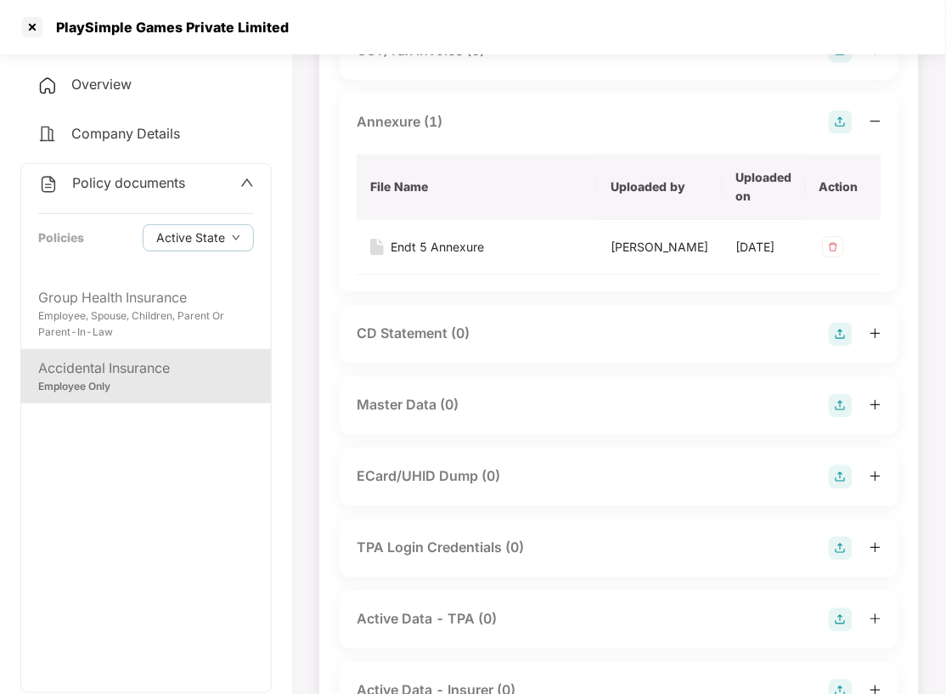
click at [840, 418] on img at bounding box center [841, 406] width 24 height 24
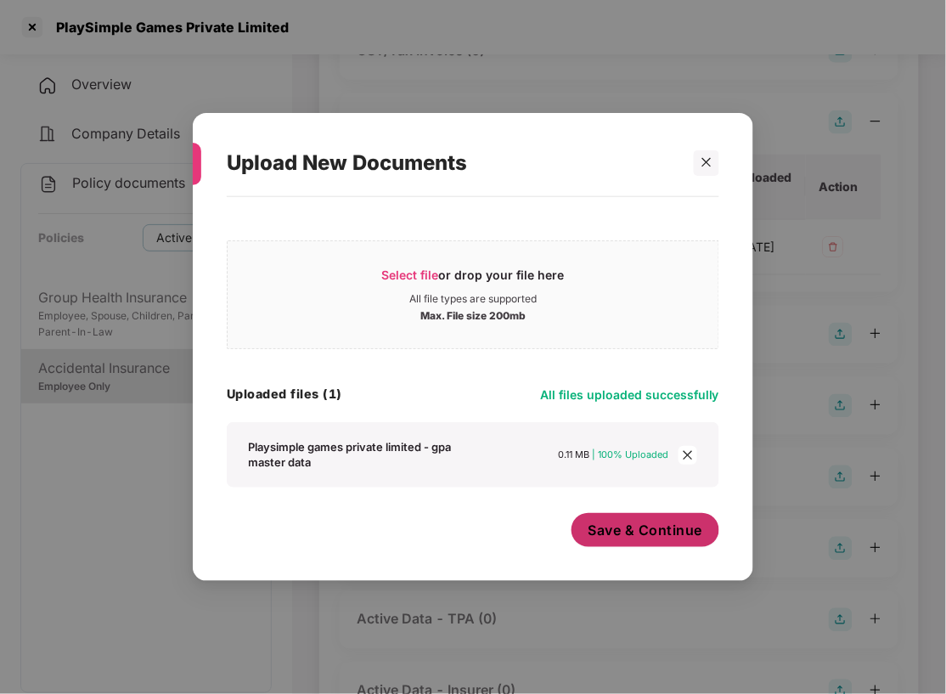
click at [652, 527] on span "Save & Continue" at bounding box center [645, 530] width 115 height 19
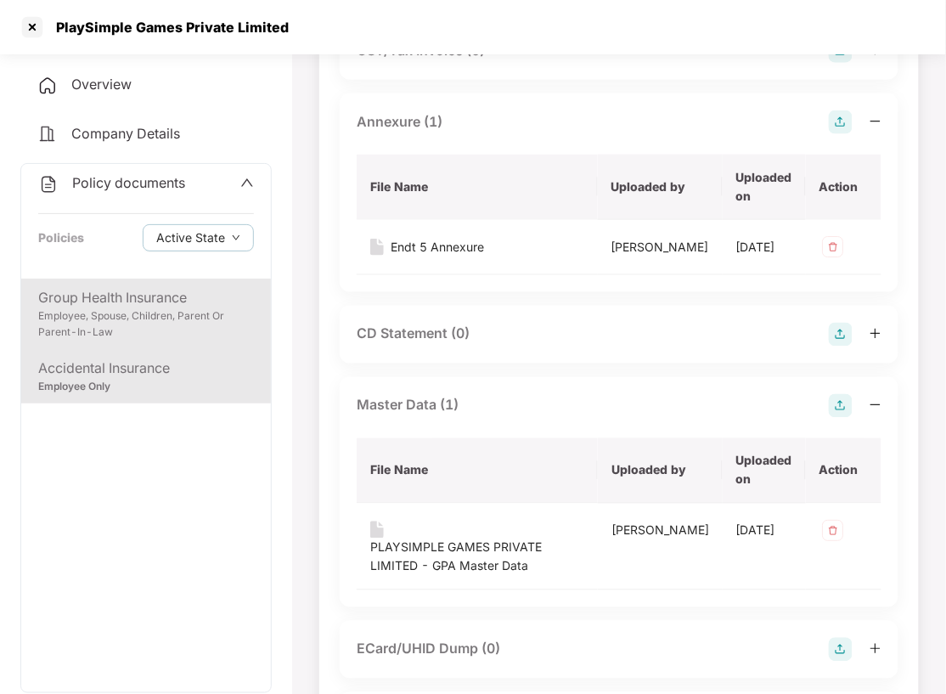
click at [87, 313] on div "Employee, Spouse, Children, Parent Or Parent-In-Law" at bounding box center [146, 324] width 216 height 32
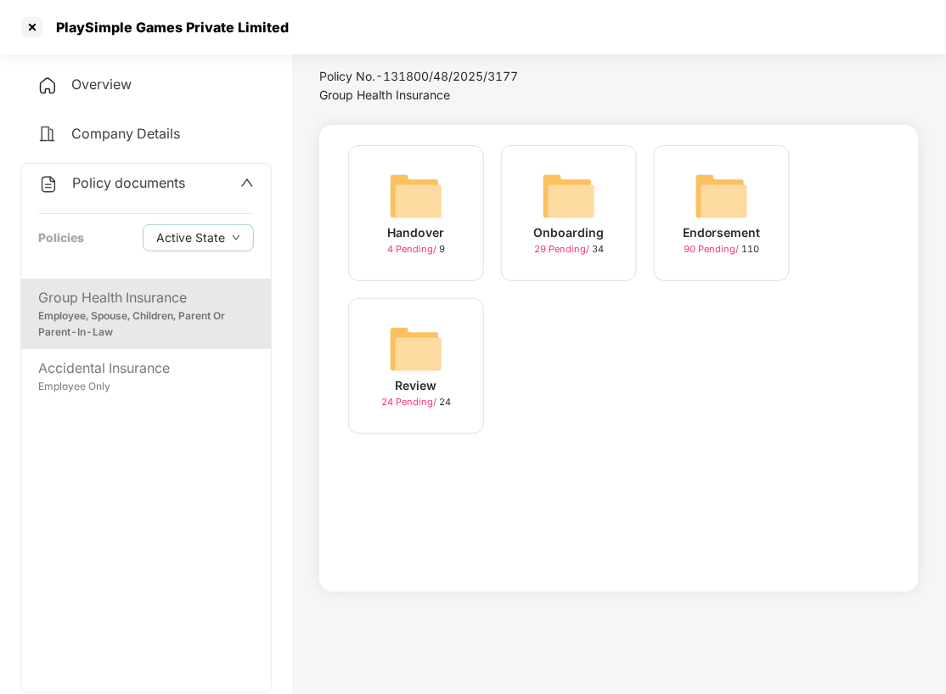
click at [706, 228] on div "Endorsement" at bounding box center [722, 232] width 78 height 19
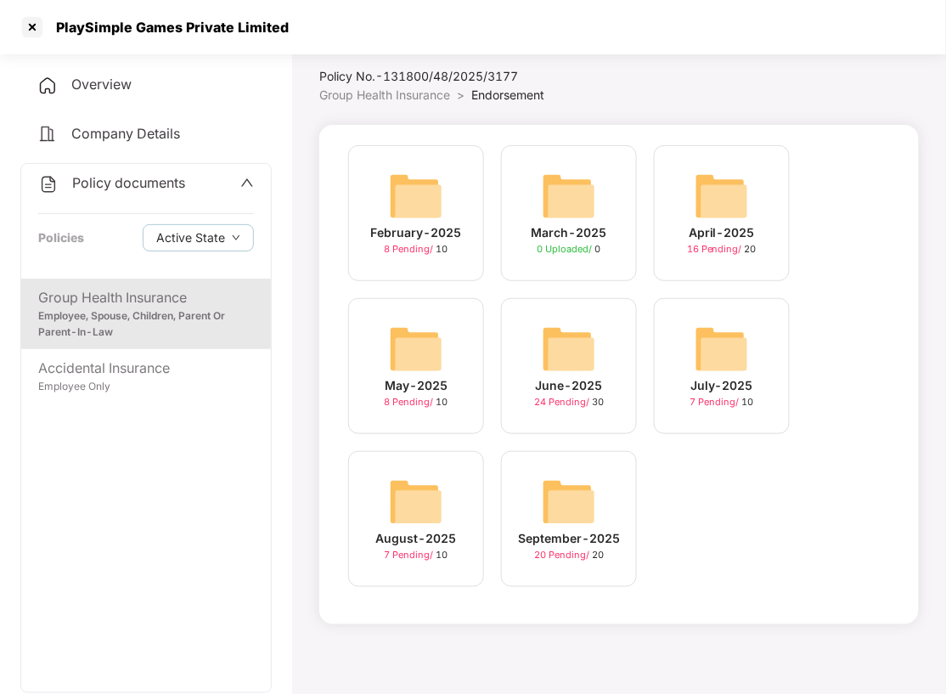
click at [560, 500] on img at bounding box center [569, 502] width 54 height 54
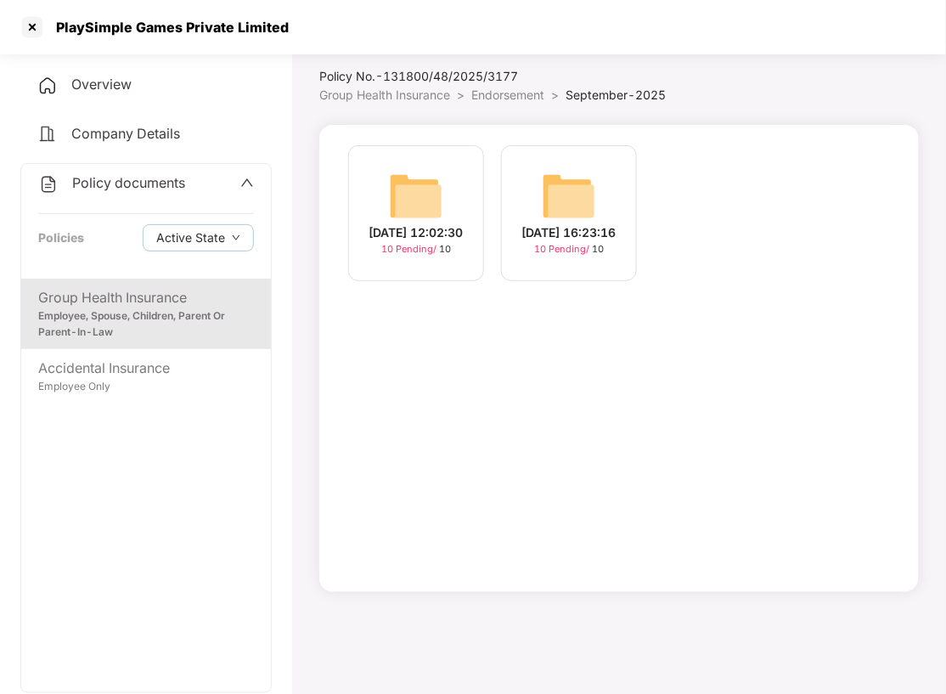
click at [551, 182] on img at bounding box center [569, 196] width 54 height 54
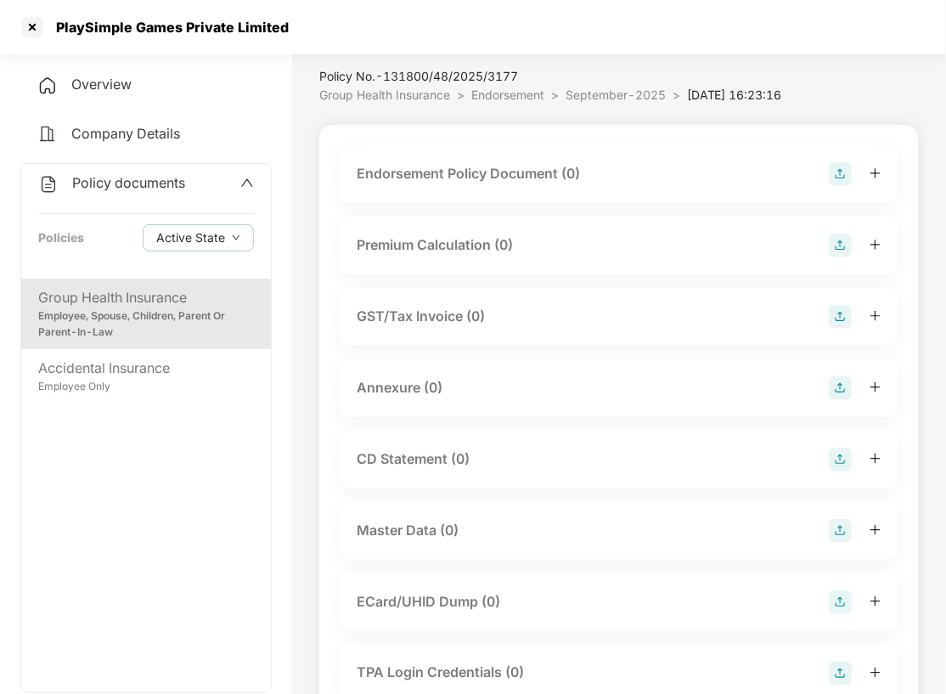
scroll to position [269, 0]
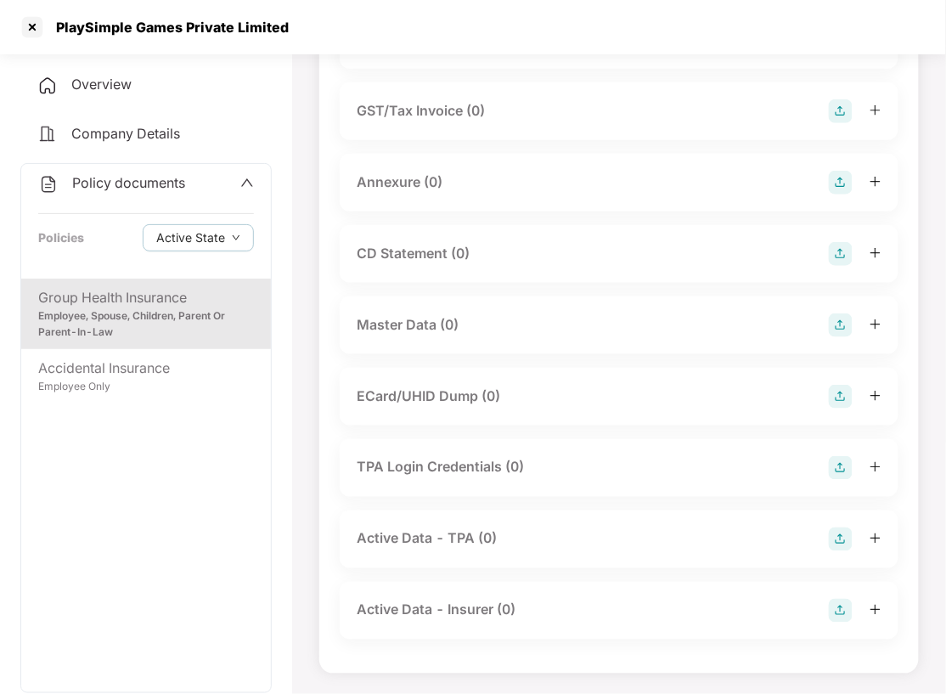
click at [837, 330] on img at bounding box center [841, 325] width 24 height 24
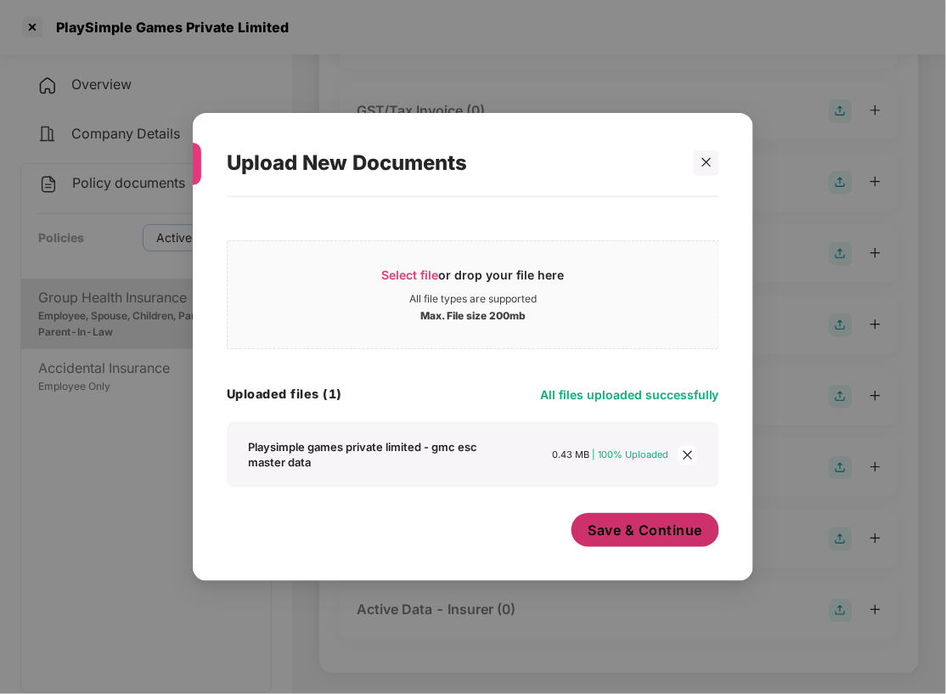
click at [636, 532] on span "Save & Continue" at bounding box center [645, 530] width 115 height 19
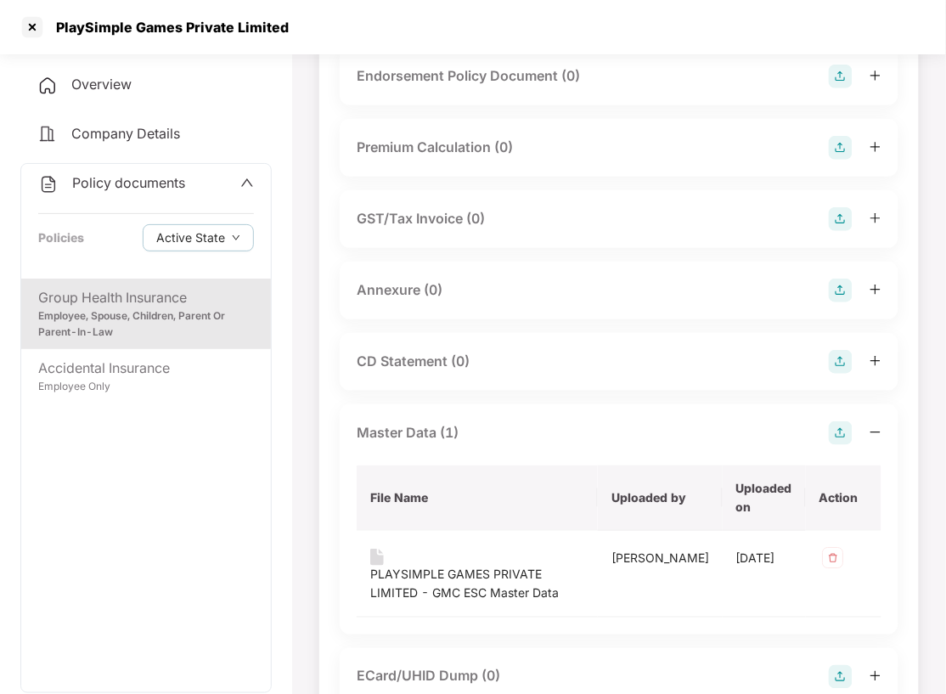
scroll to position [0, 0]
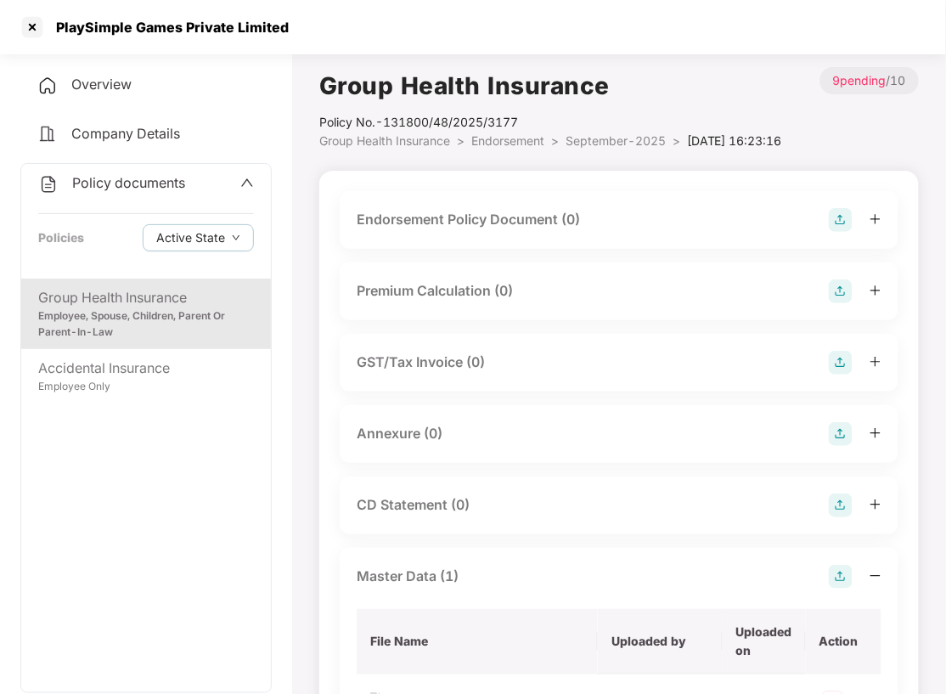
click at [834, 232] on img at bounding box center [841, 220] width 24 height 24
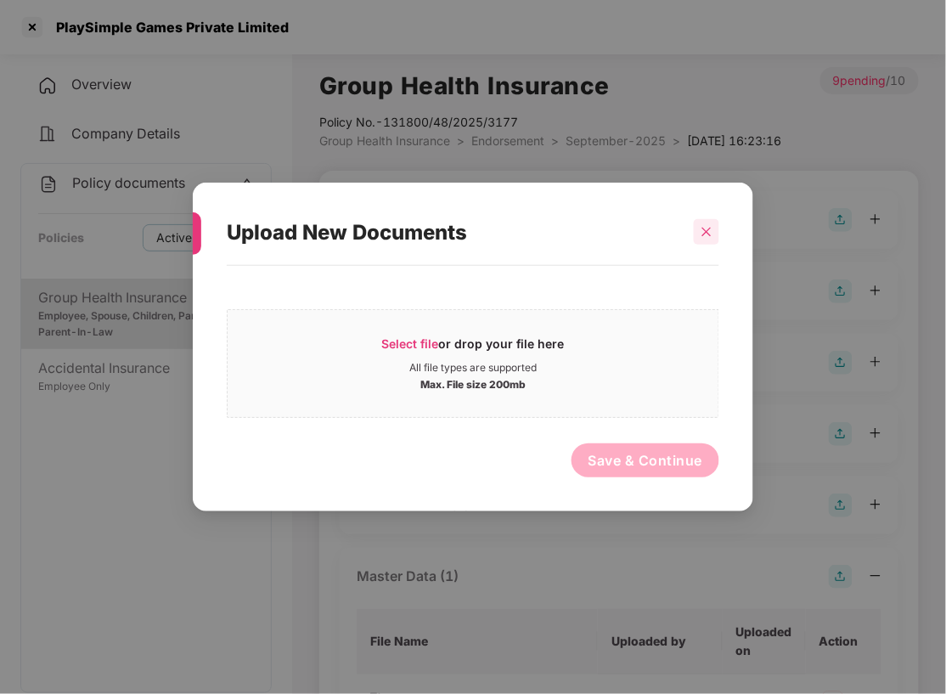
click at [711, 228] on icon "close" at bounding box center [707, 232] width 12 height 12
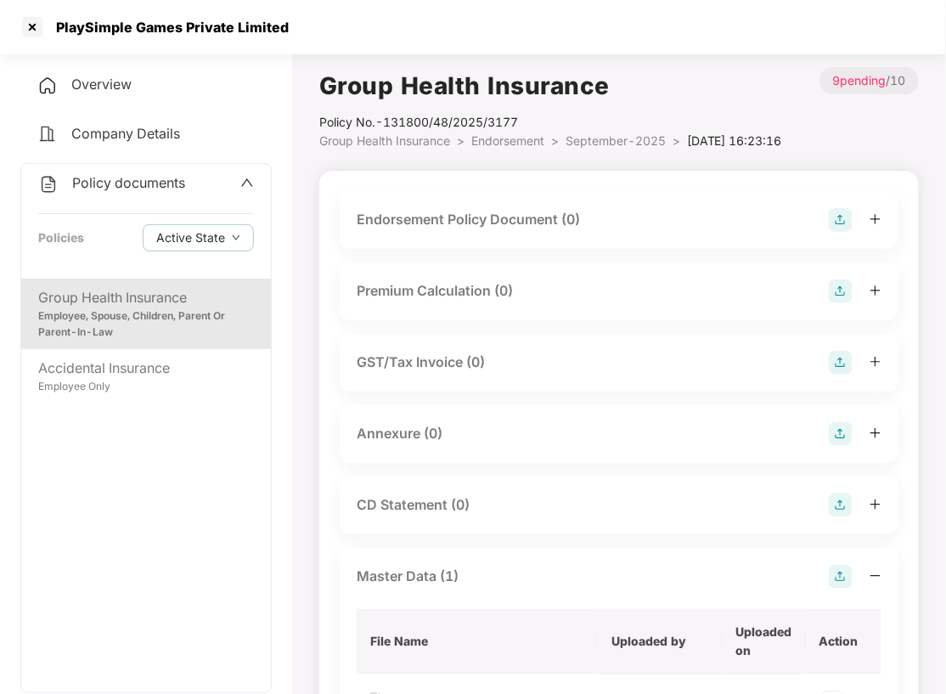
click at [487, 144] on span "Endorsement" at bounding box center [507, 140] width 73 height 14
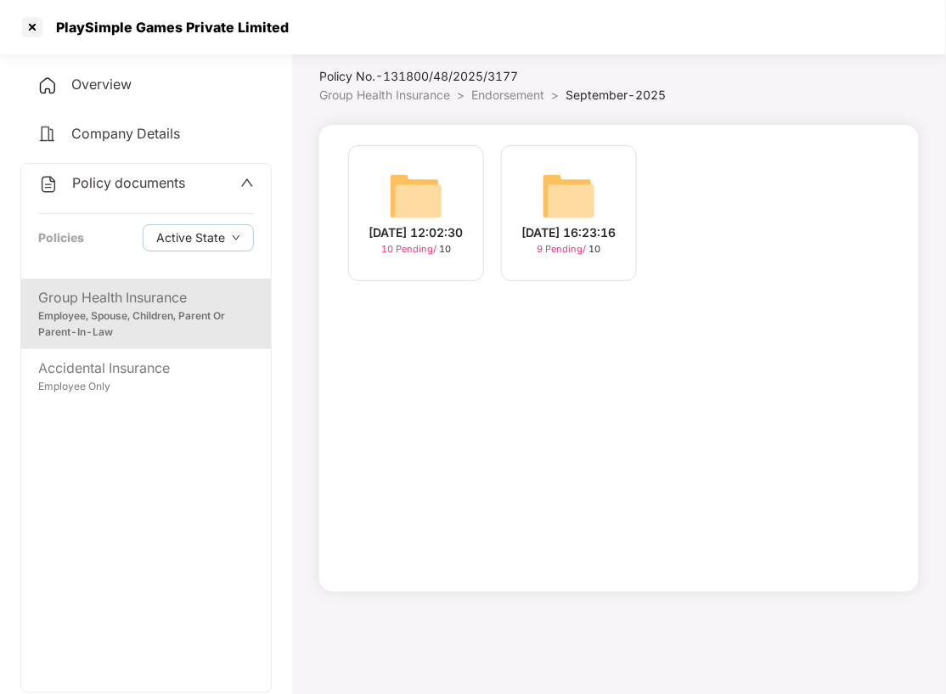
click at [425, 209] on img at bounding box center [416, 196] width 54 height 54
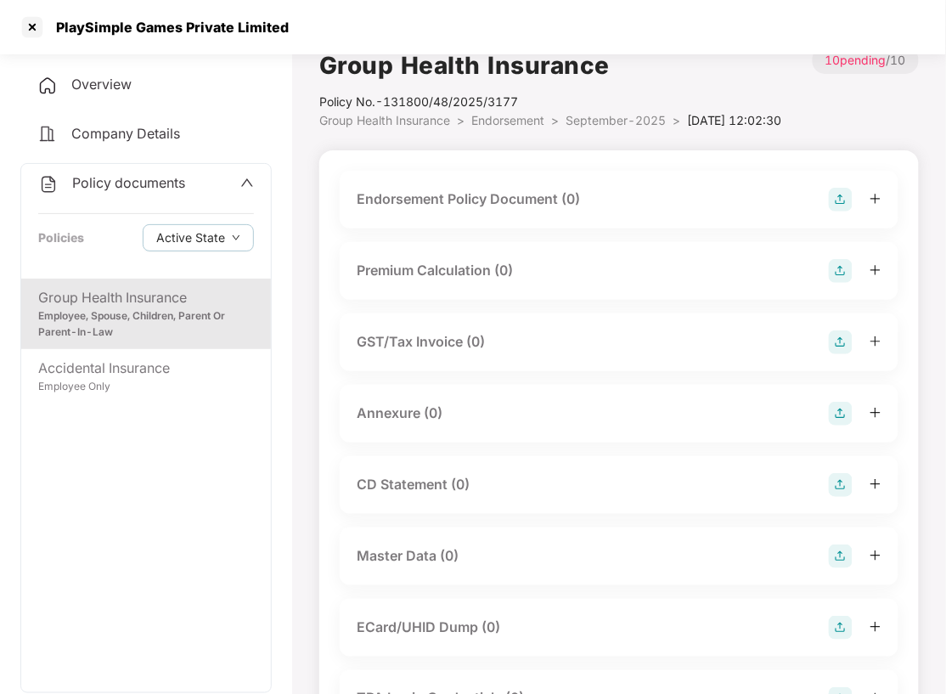
scroll to position [0, 0]
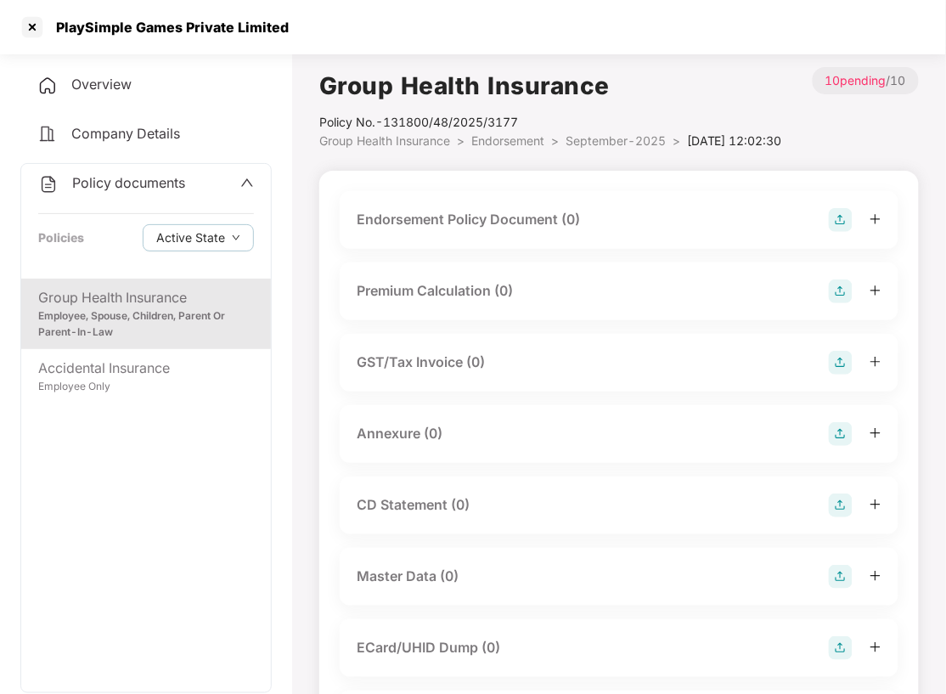
click at [840, 232] on img at bounding box center [841, 220] width 24 height 24
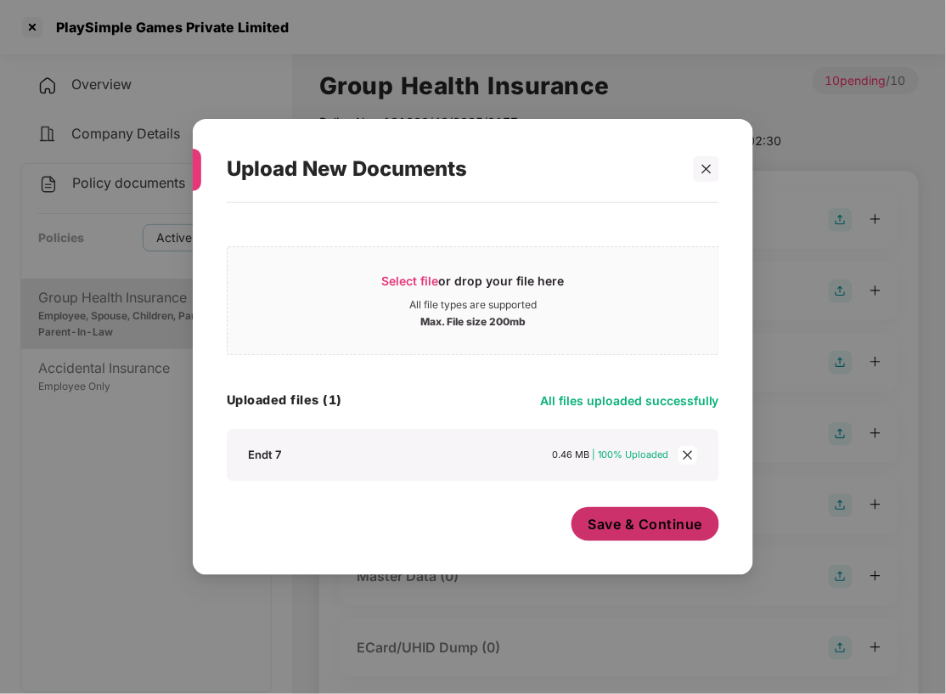
click at [649, 521] on span "Save & Continue" at bounding box center [645, 524] width 115 height 19
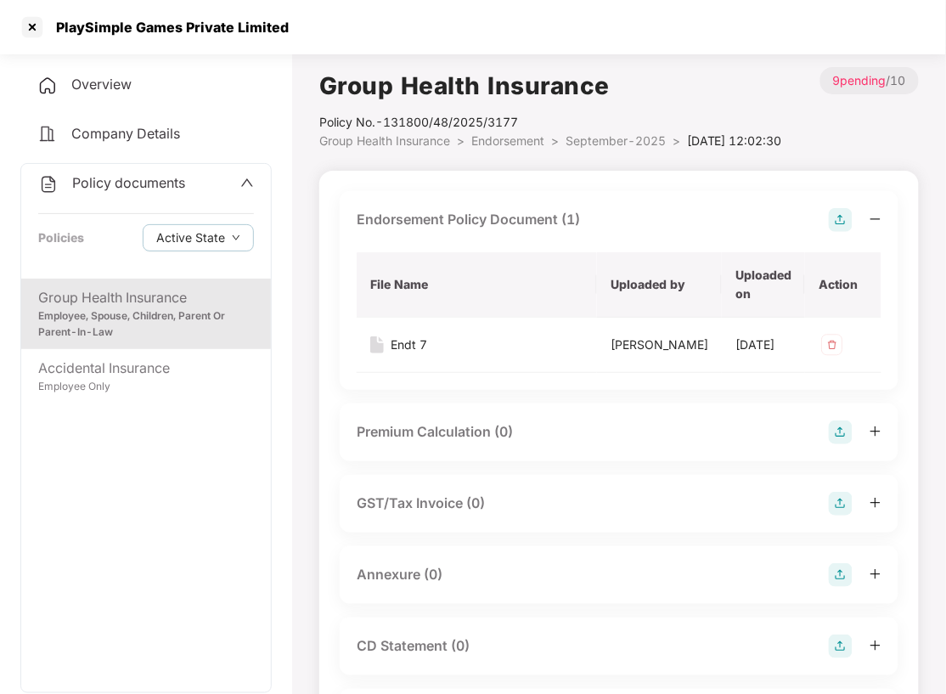
click at [839, 587] on img at bounding box center [841, 575] width 24 height 24
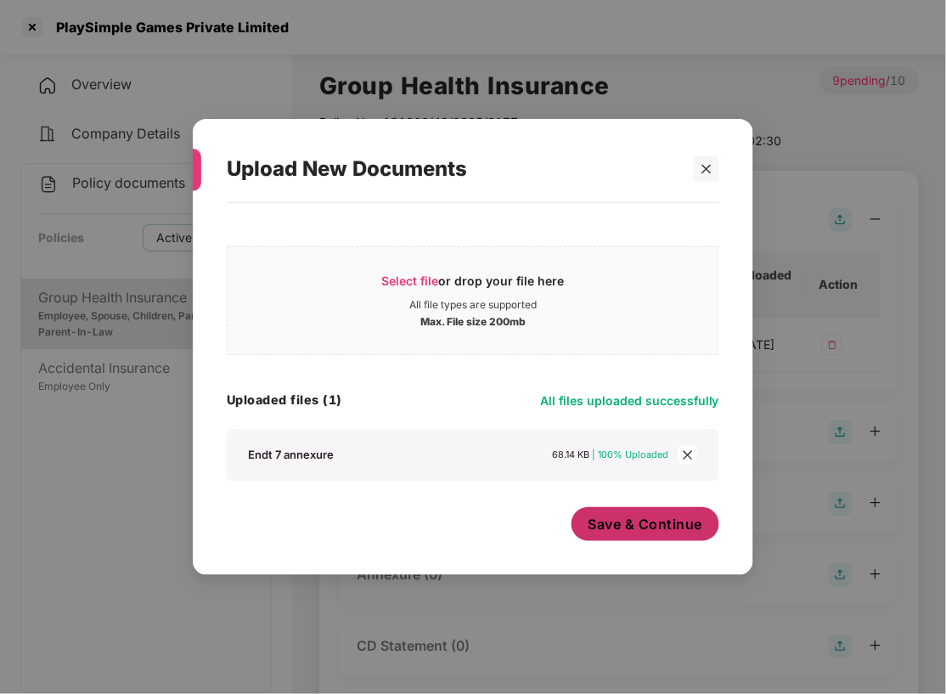
click at [628, 518] on span "Save & Continue" at bounding box center [645, 524] width 115 height 19
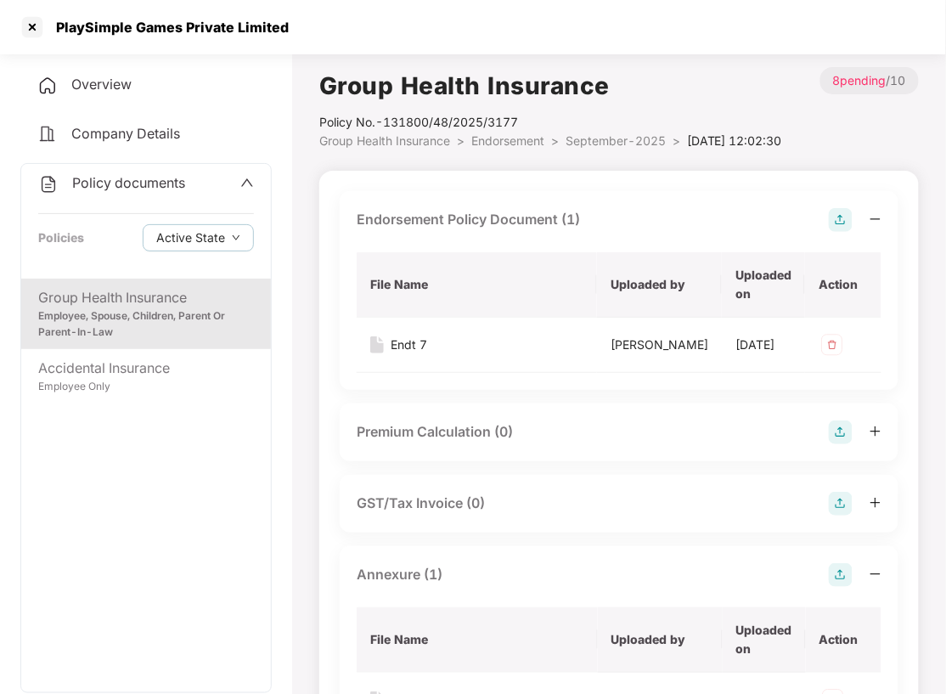
click at [482, 132] on li "Endorsement >" at bounding box center [518, 141] width 94 height 19
click at [483, 139] on span "Endorsement" at bounding box center [507, 140] width 73 height 14
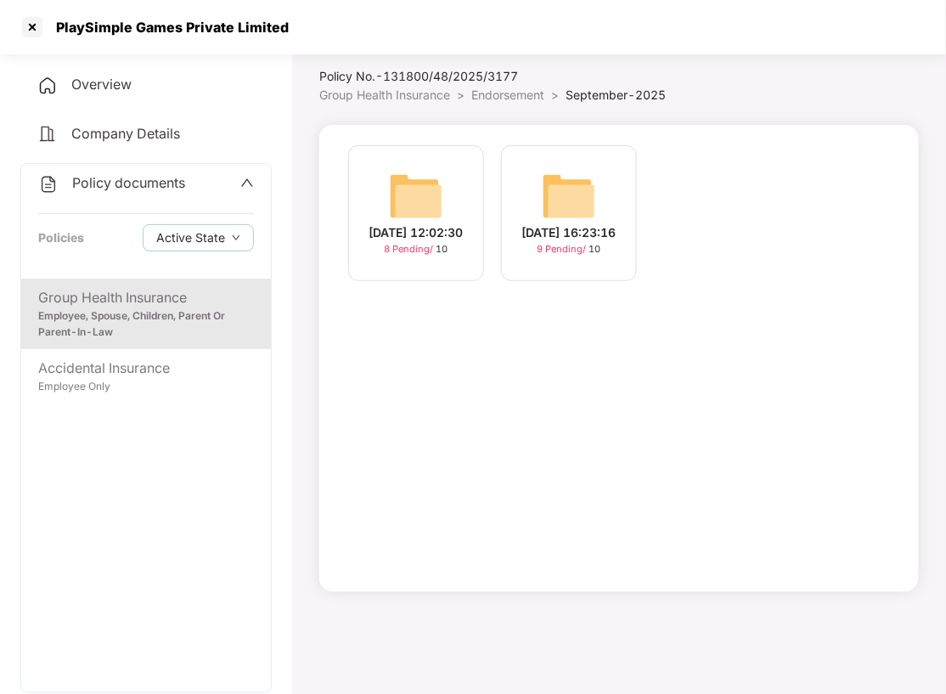
click at [557, 207] on img at bounding box center [569, 196] width 54 height 54
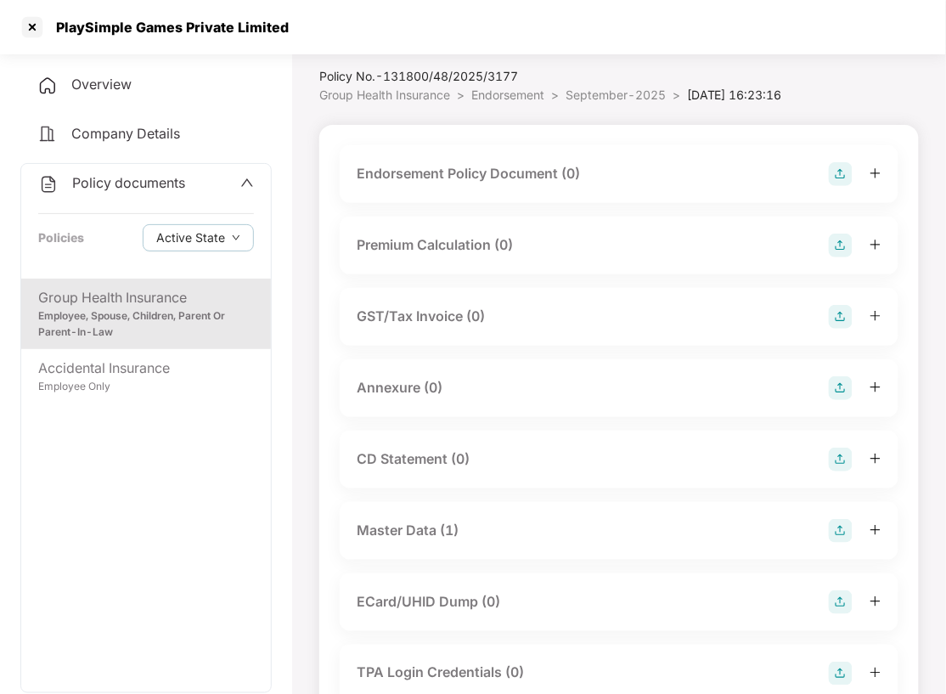
click at [841, 186] on img at bounding box center [841, 174] width 24 height 24
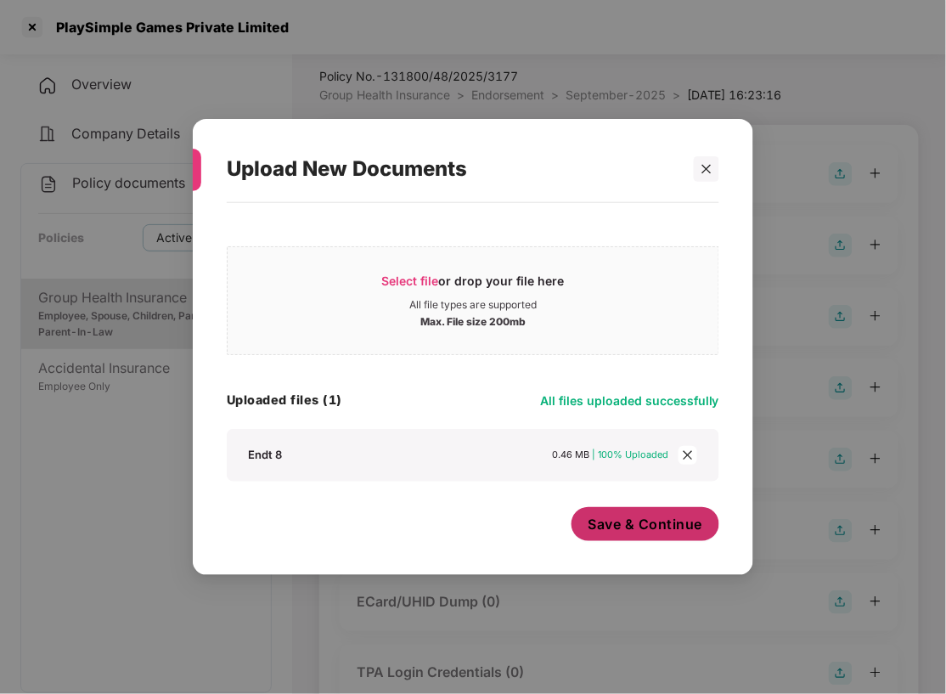
click at [650, 530] on span "Save & Continue" at bounding box center [645, 524] width 115 height 19
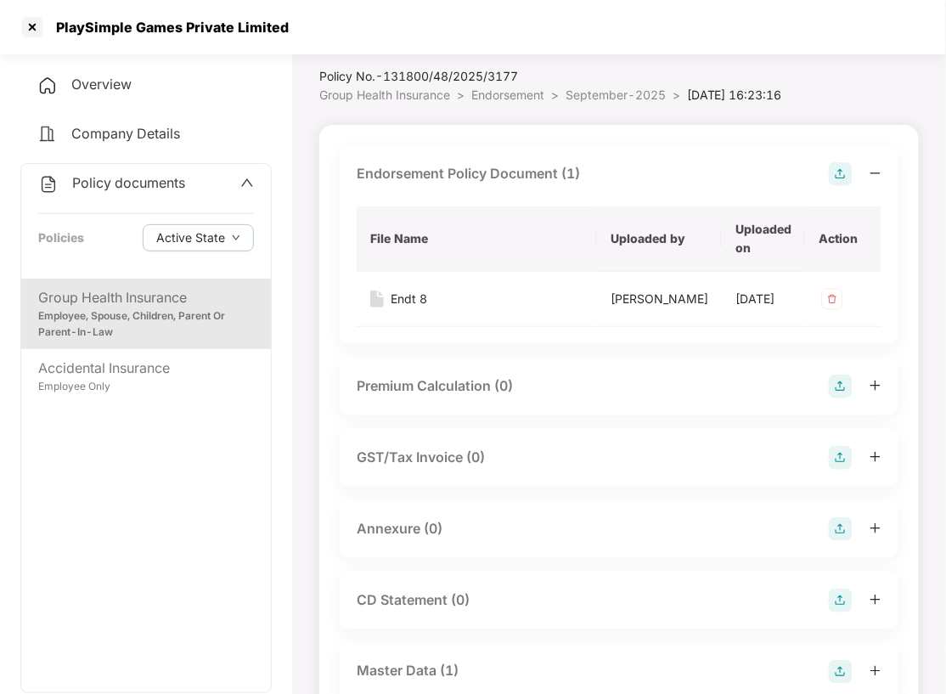
click at [842, 541] on img at bounding box center [841, 529] width 24 height 24
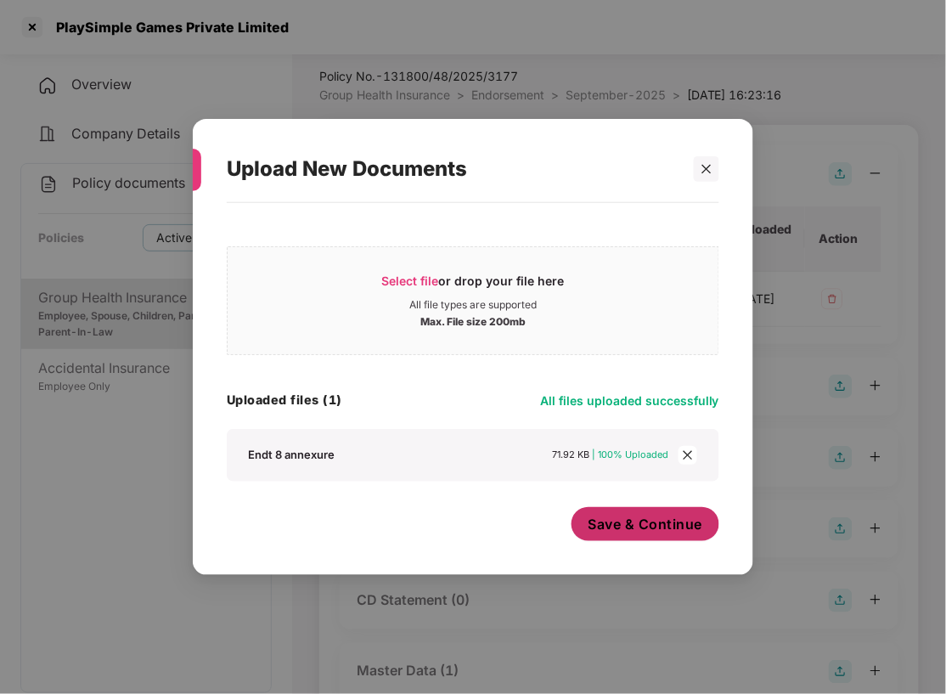
click at [622, 524] on span "Save & Continue" at bounding box center [645, 524] width 115 height 19
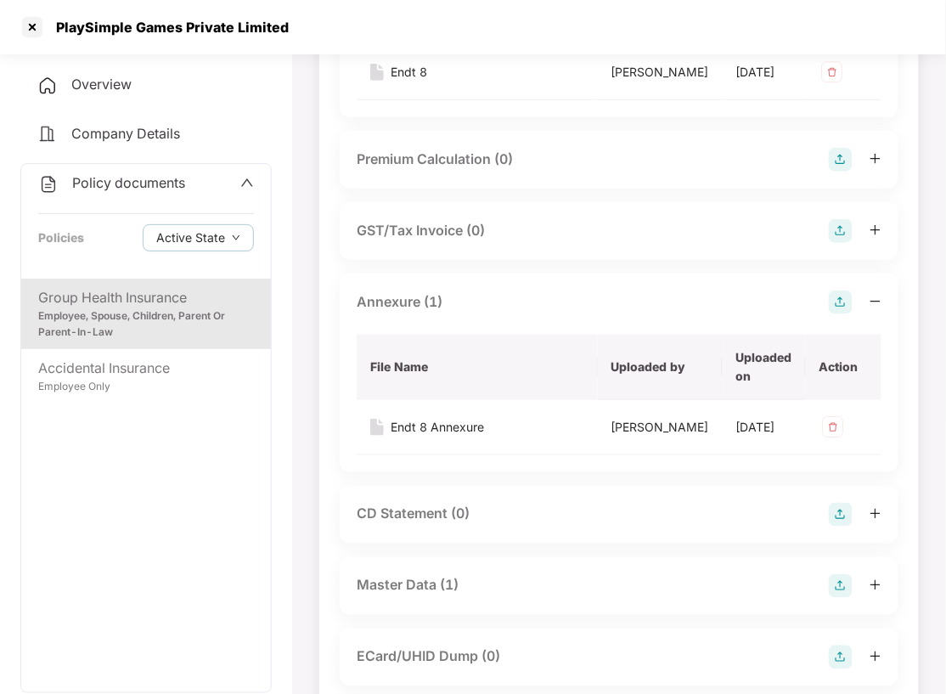
scroll to position [0, 0]
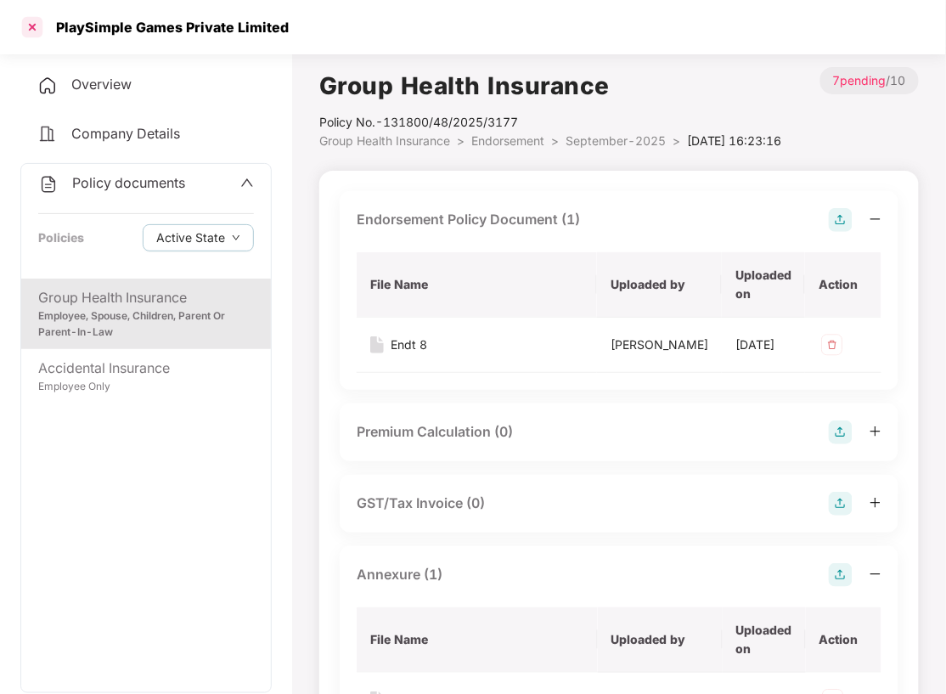
click at [29, 25] on div at bounding box center [32, 27] width 27 height 27
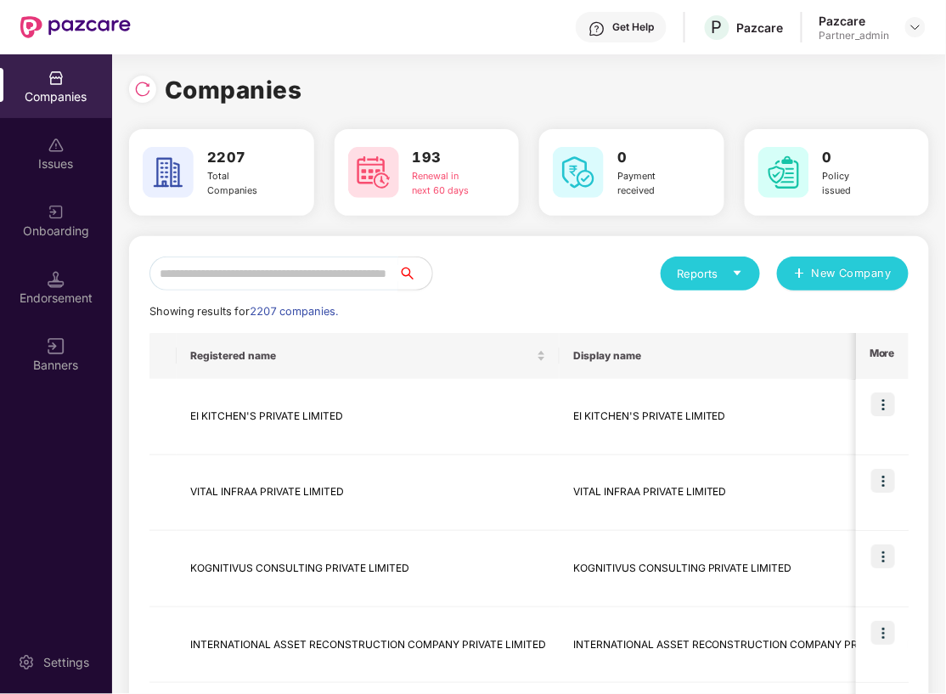
click at [321, 282] on input "text" at bounding box center [273, 273] width 249 height 34
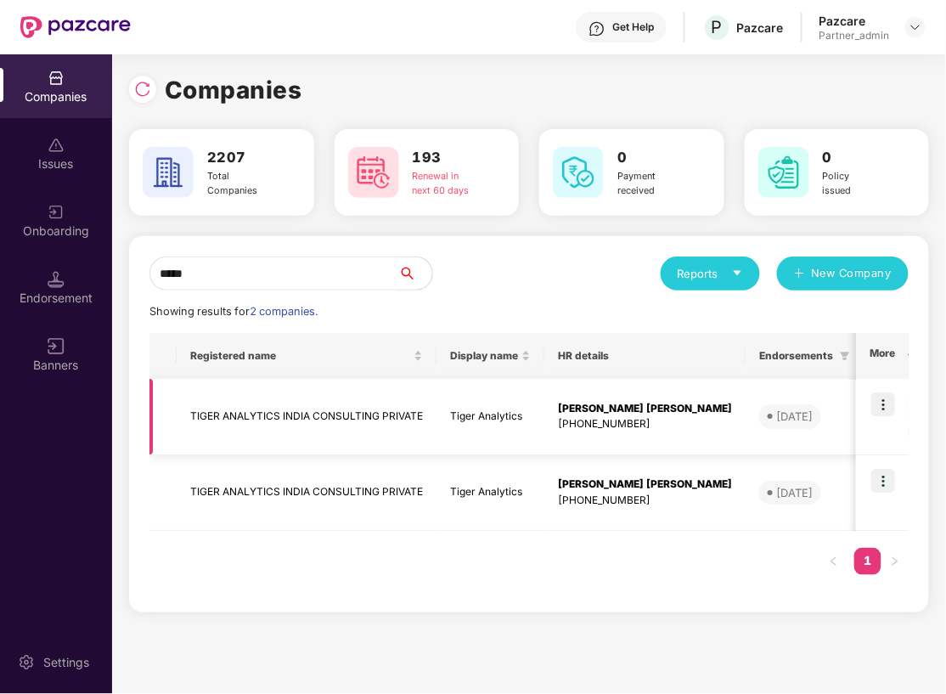
type input "*****"
click at [251, 408] on td "TIGER ANALYTICS INDIA CONSULTING PRIVATE" at bounding box center [307, 417] width 260 height 76
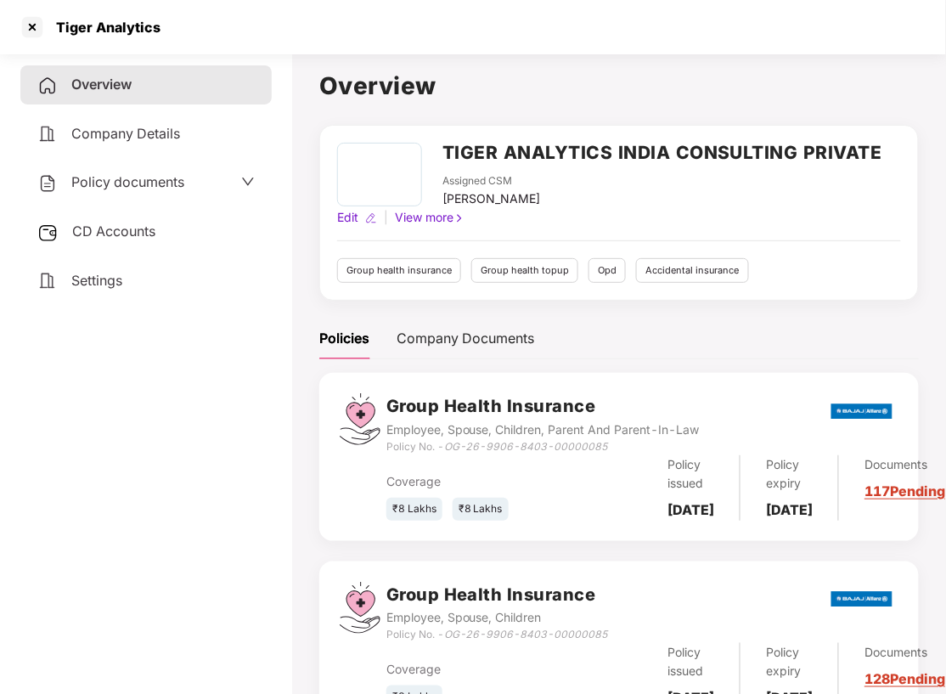
click at [109, 187] on span "Policy documents" at bounding box center [127, 181] width 113 height 17
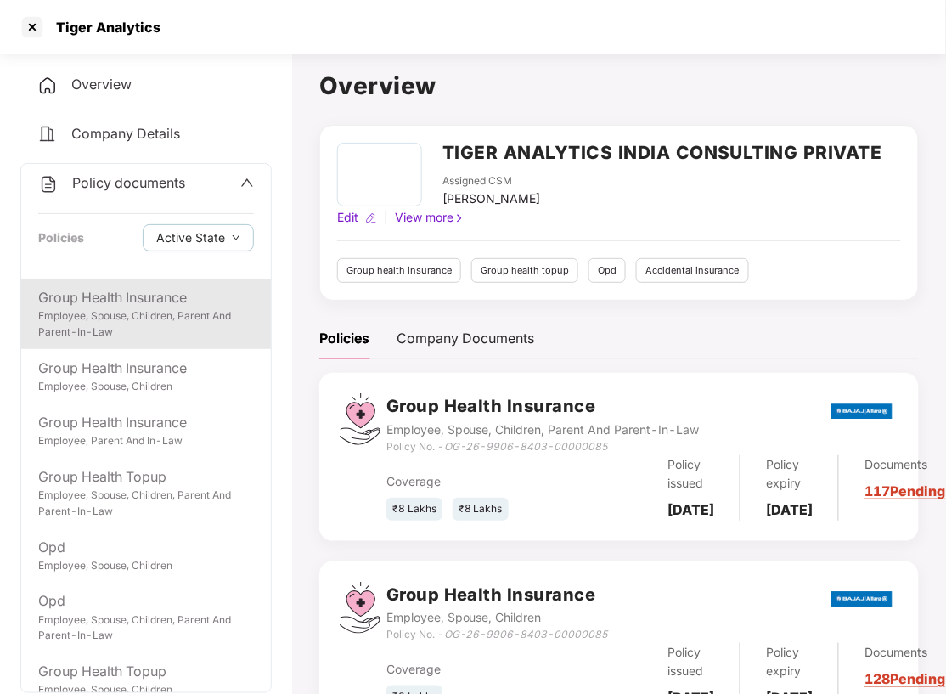
click at [127, 317] on div "Employee, Spouse, Children, Parent And Parent-In-Law" at bounding box center [146, 324] width 216 height 32
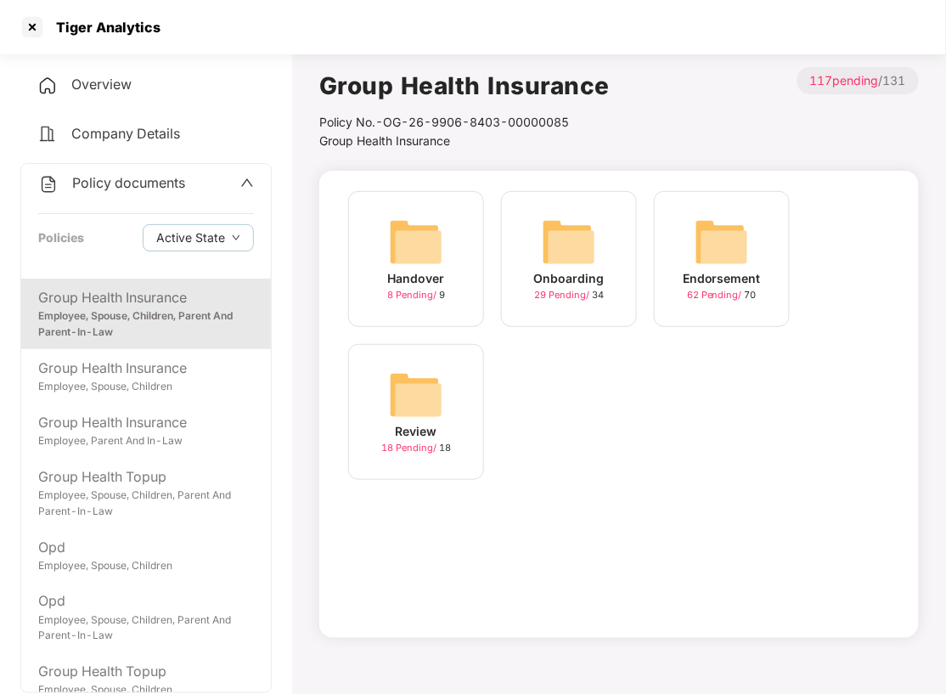
click at [701, 250] on img at bounding box center [722, 242] width 54 height 54
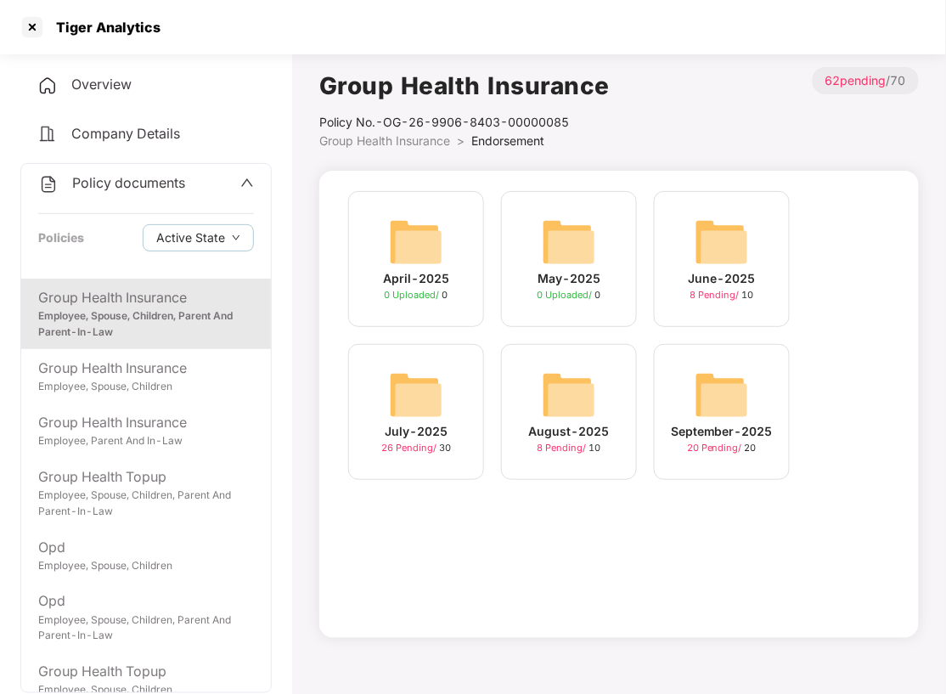
click at [731, 406] on img at bounding box center [722, 395] width 54 height 54
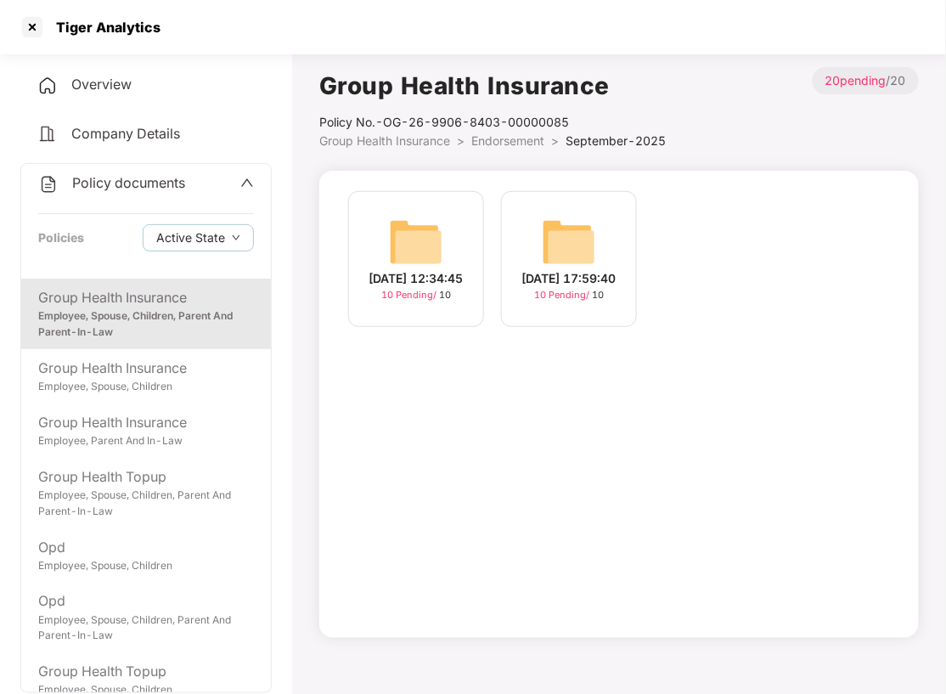
click at [731, 406] on div "[DATE] 12:34:45 10 Pending / 10 [DATE] 17:59:40 10 Pending / 10" at bounding box center [619, 404] width 600 height 467
click at [499, 144] on span "Endorsement" at bounding box center [507, 140] width 73 height 14
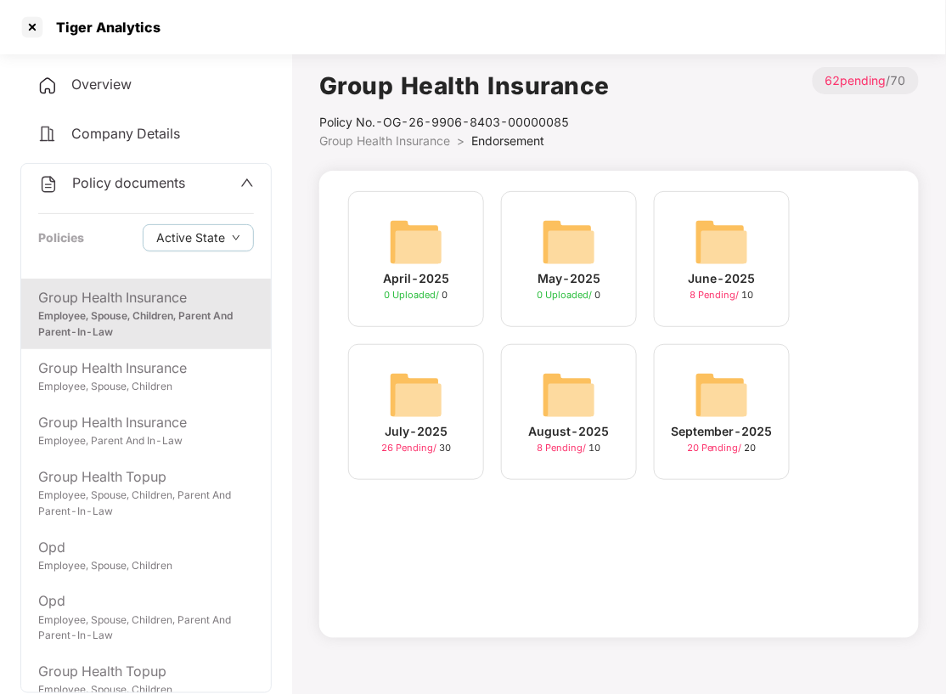
click at [569, 408] on img at bounding box center [569, 395] width 54 height 54
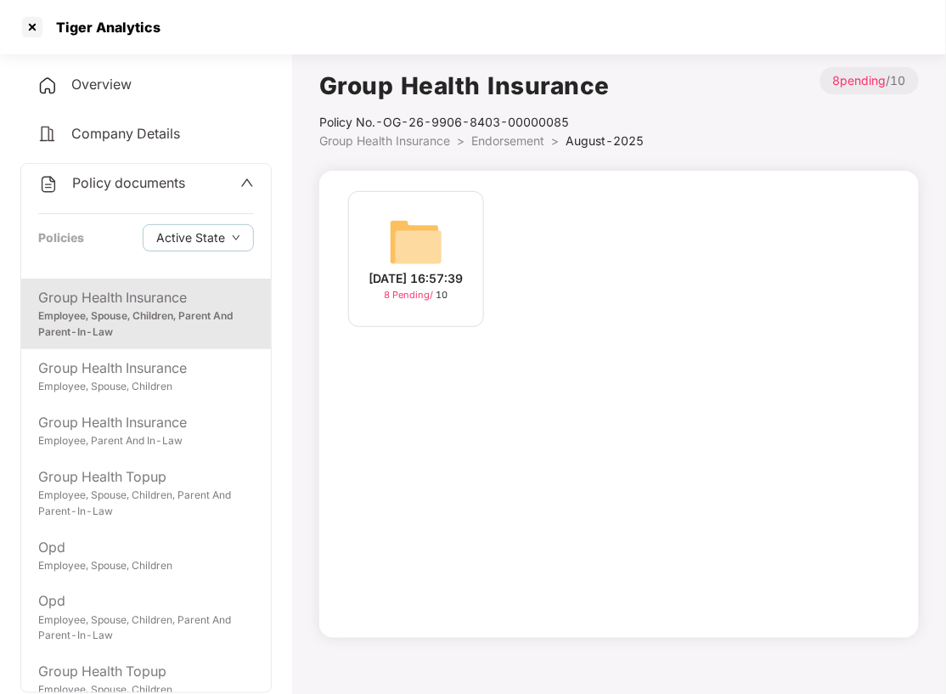
click at [408, 269] on div "[DATE] 16:57:39" at bounding box center [416, 278] width 94 height 19
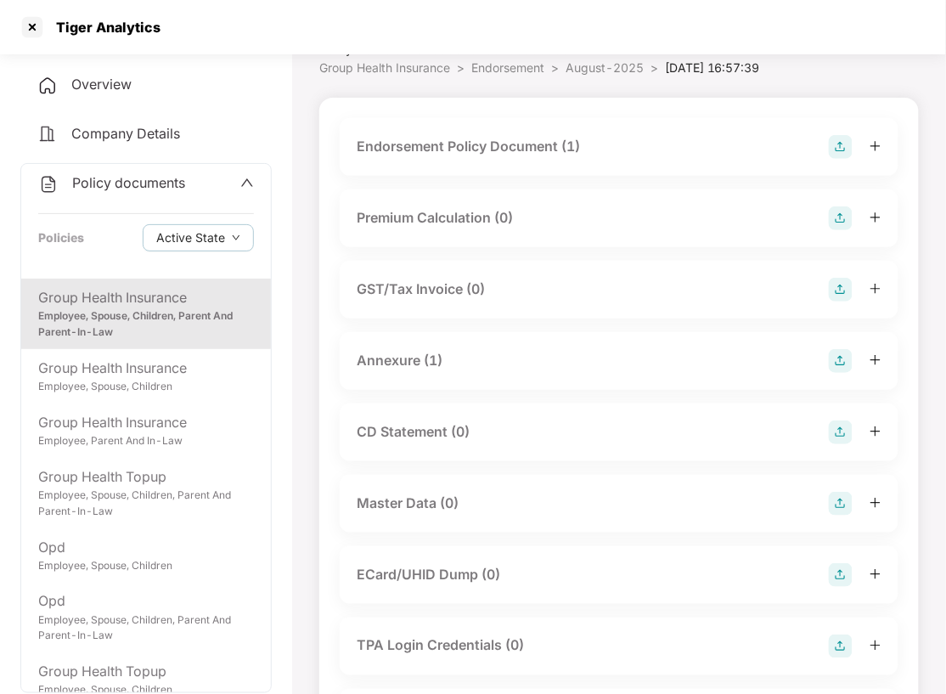
scroll to position [113, 0]
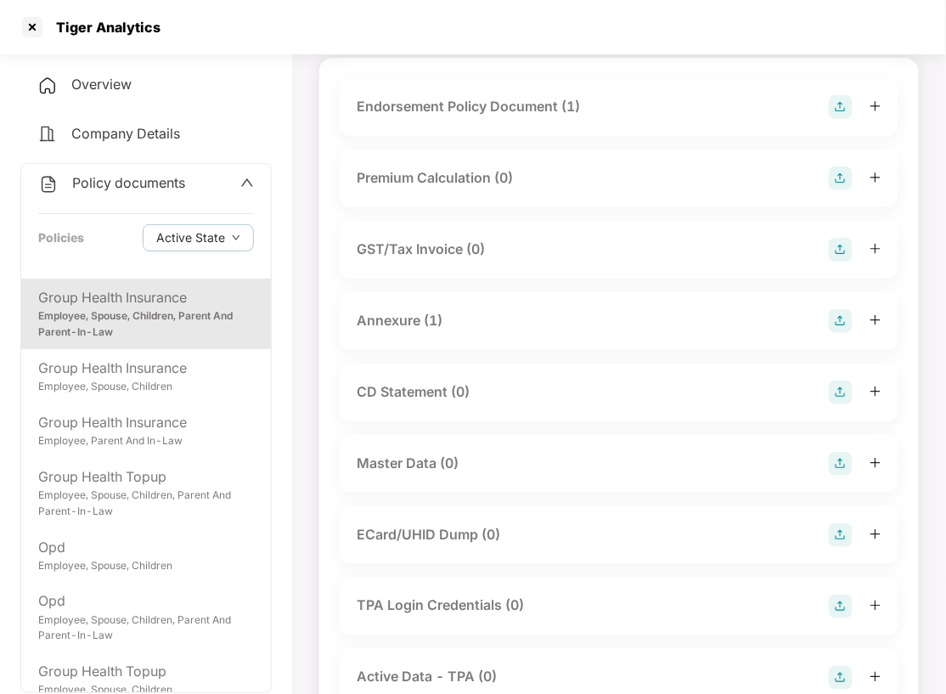
click at [841, 467] on img at bounding box center [841, 464] width 24 height 24
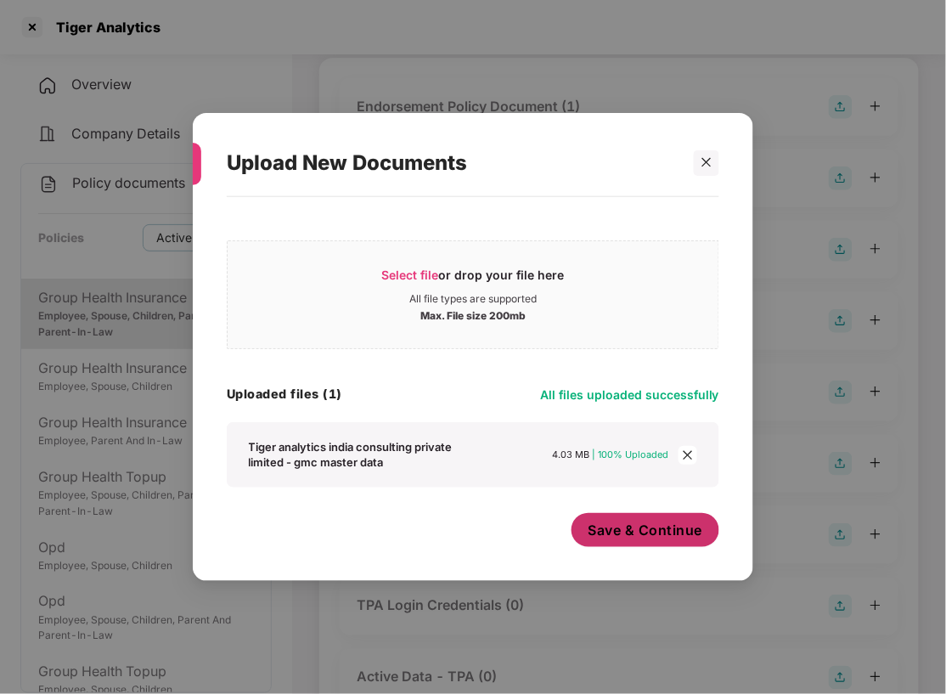
click at [659, 534] on span "Save & Continue" at bounding box center [645, 530] width 115 height 19
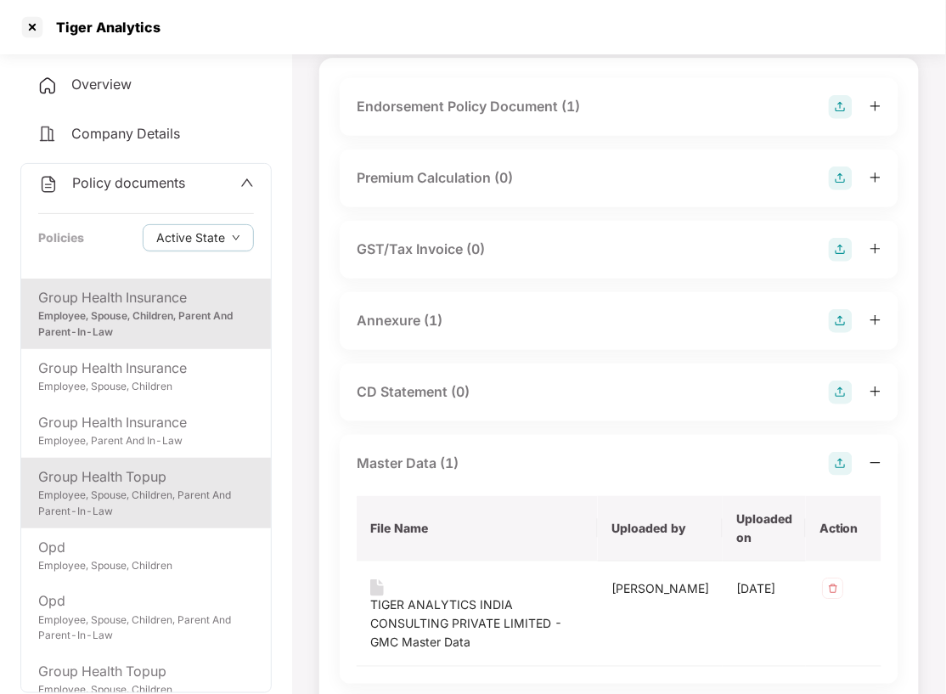
click at [175, 497] on div "Employee, Spouse, Children, Parent And Parent-In-Law" at bounding box center [146, 503] width 216 height 32
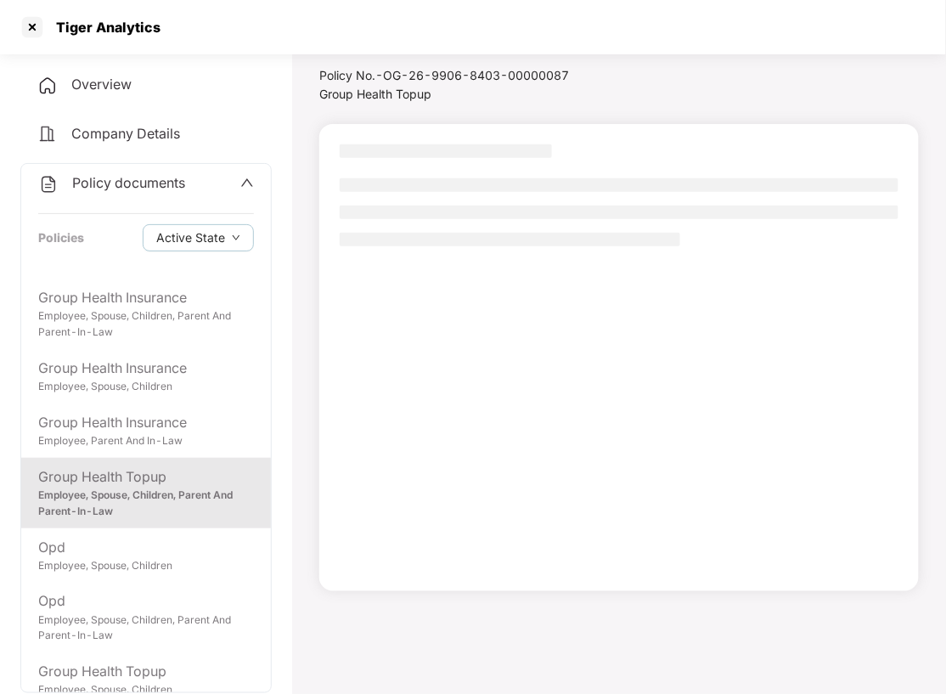
scroll to position [46, 0]
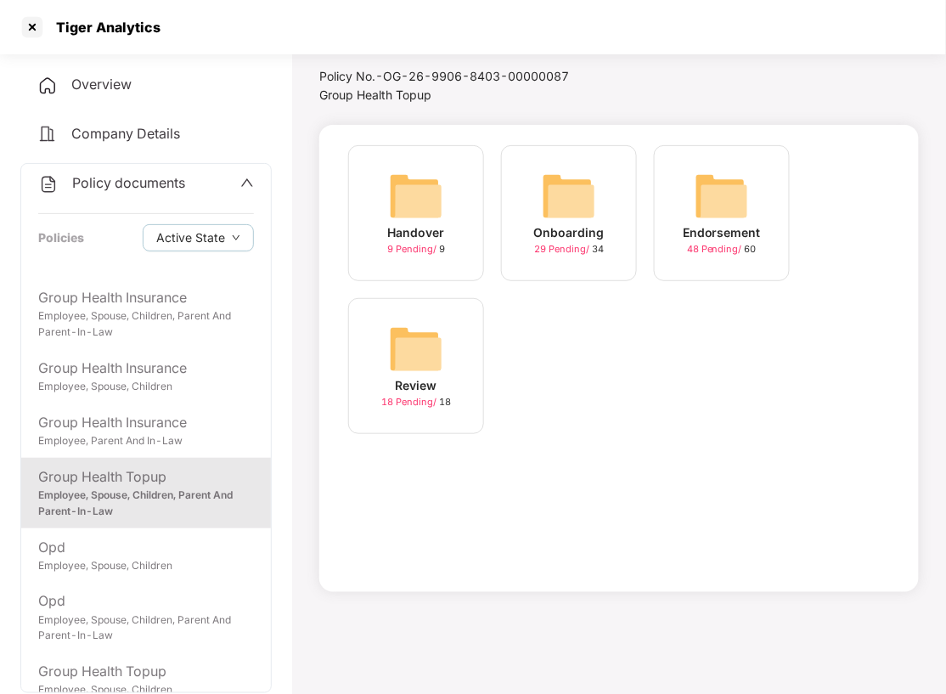
click at [744, 188] on img at bounding box center [722, 196] width 54 height 54
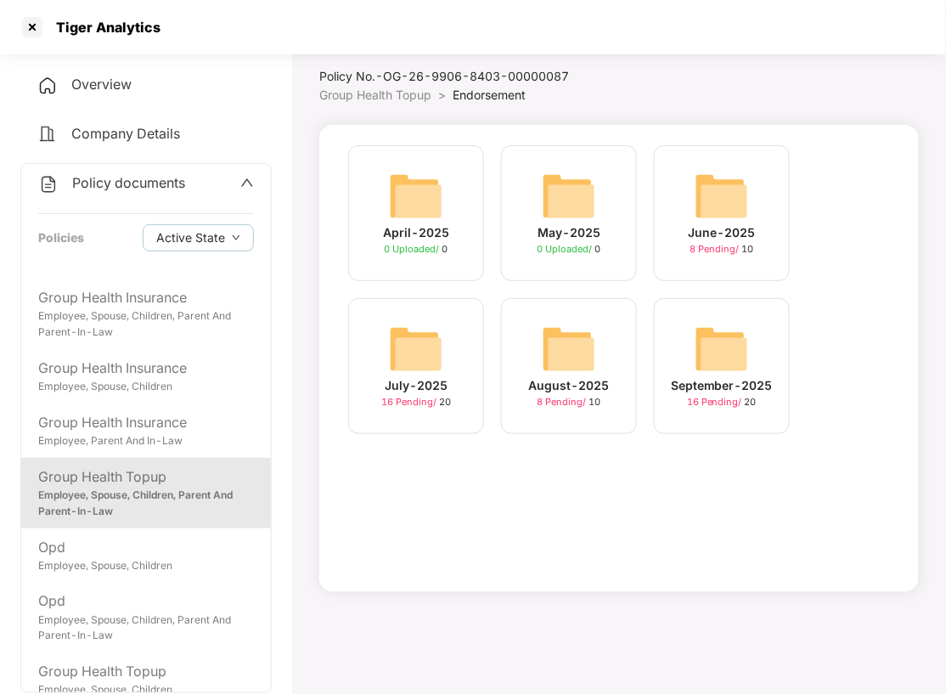
click at [734, 358] on img at bounding box center [722, 349] width 54 height 54
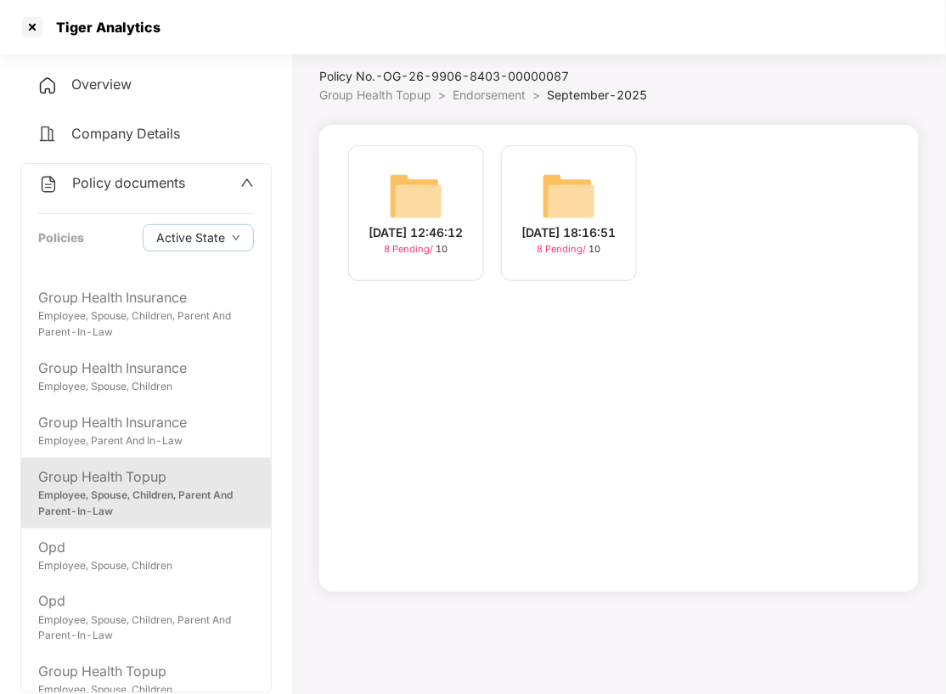
drag, startPoint x: 560, startPoint y: 215, endPoint x: 622, endPoint y: 282, distance: 91.3
click at [560, 223] on div "[DATE] 18:16:51" at bounding box center [569, 232] width 94 height 19
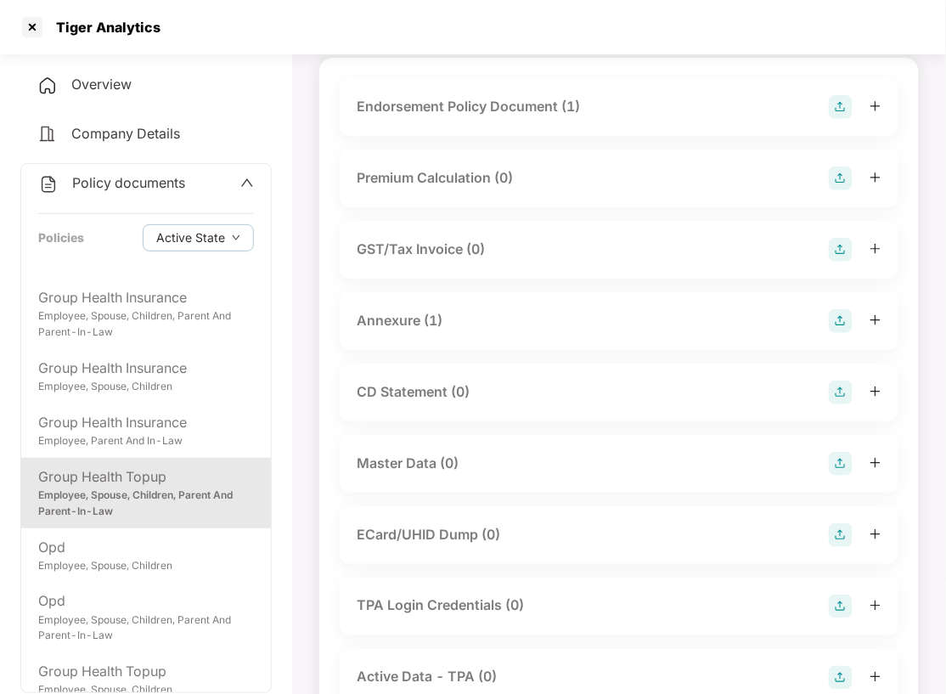
click at [836, 460] on img at bounding box center [841, 464] width 24 height 24
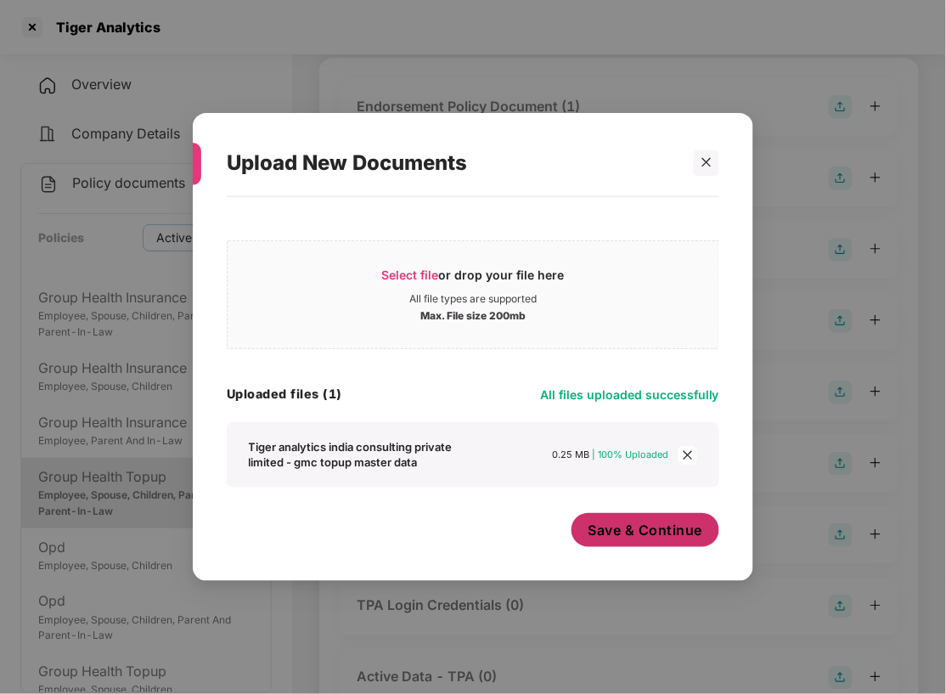
click at [649, 535] on span "Save & Continue" at bounding box center [645, 530] width 115 height 19
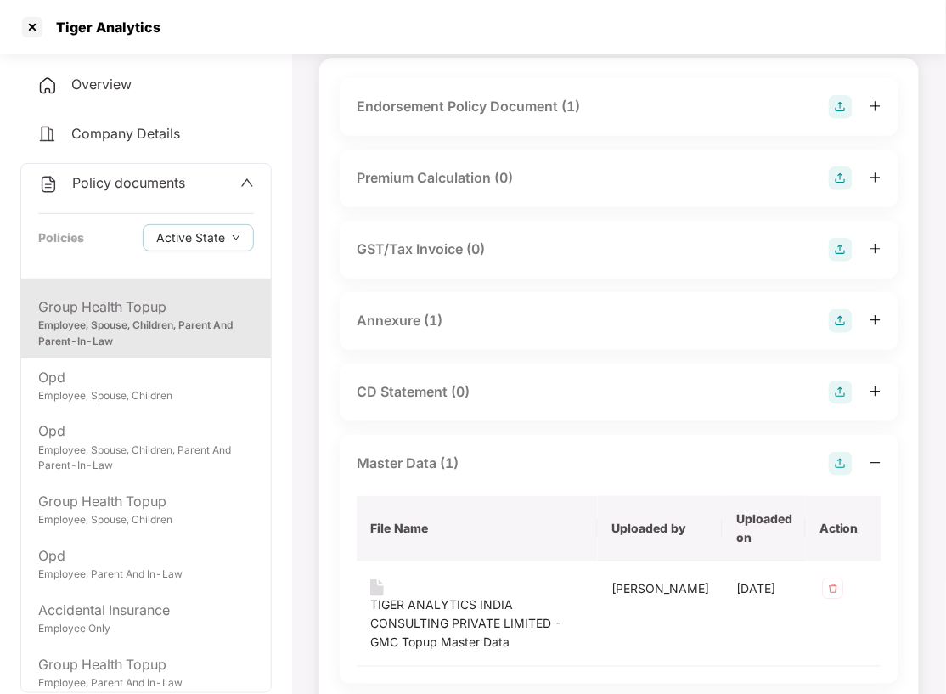
scroll to position [177, 0]
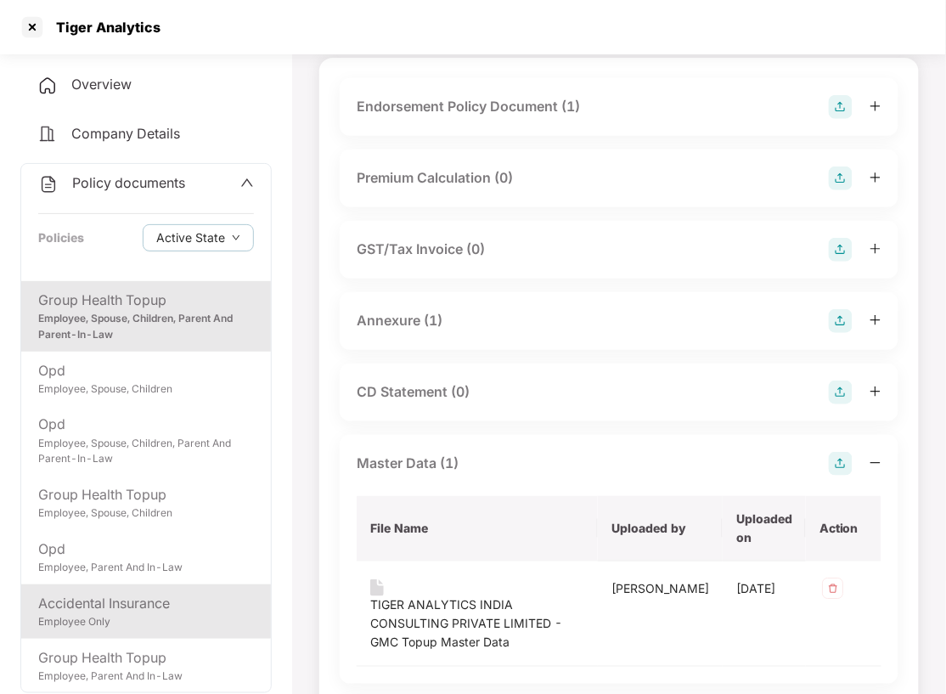
click at [115, 606] on div "Accidental Insurance" at bounding box center [146, 603] width 216 height 21
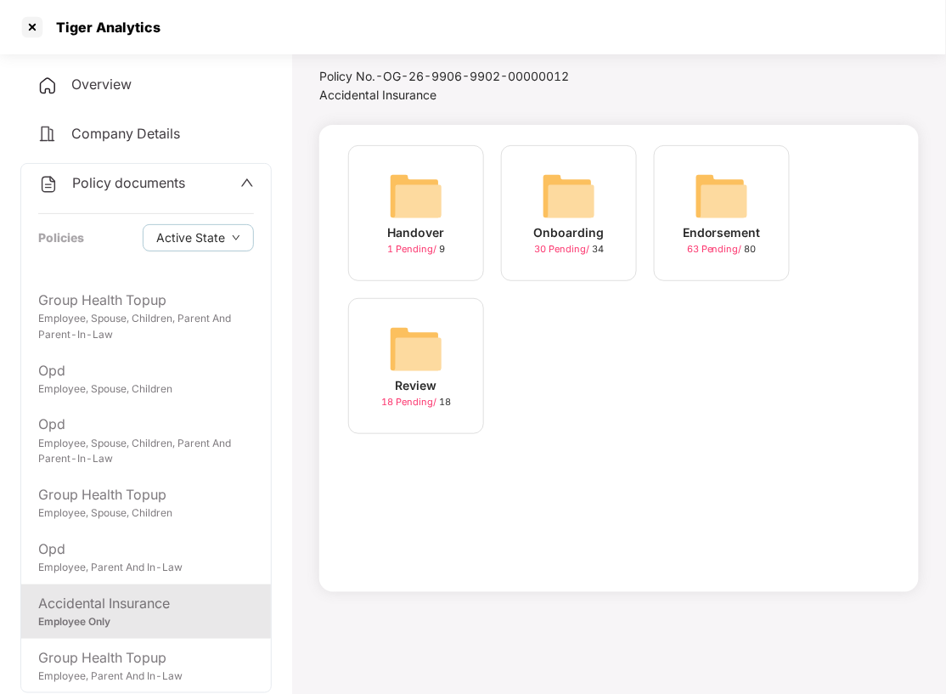
click at [734, 189] on img at bounding box center [722, 196] width 54 height 54
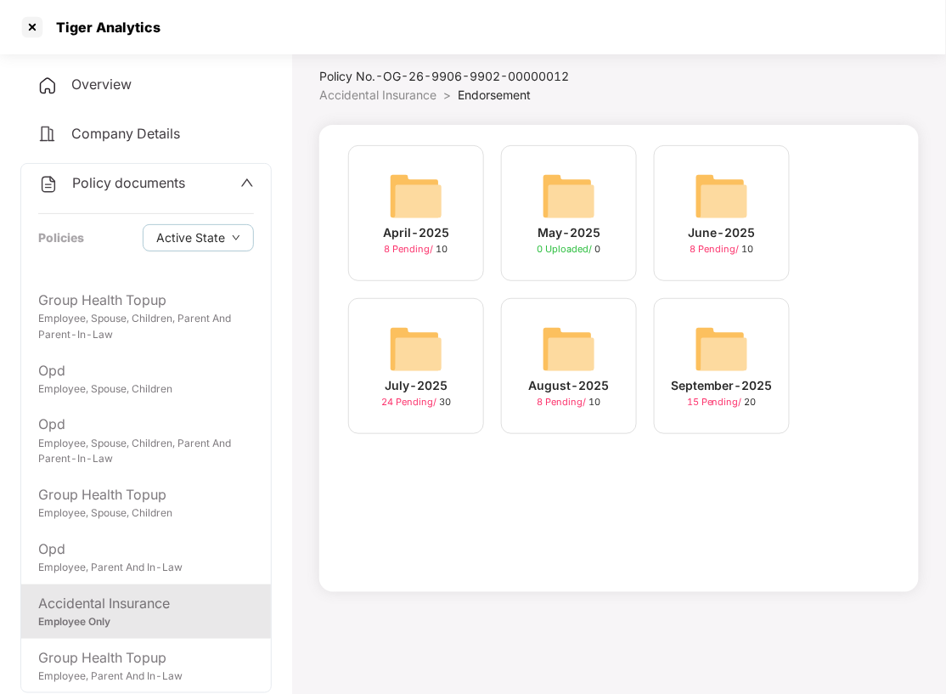
click at [721, 350] on img at bounding box center [722, 349] width 54 height 54
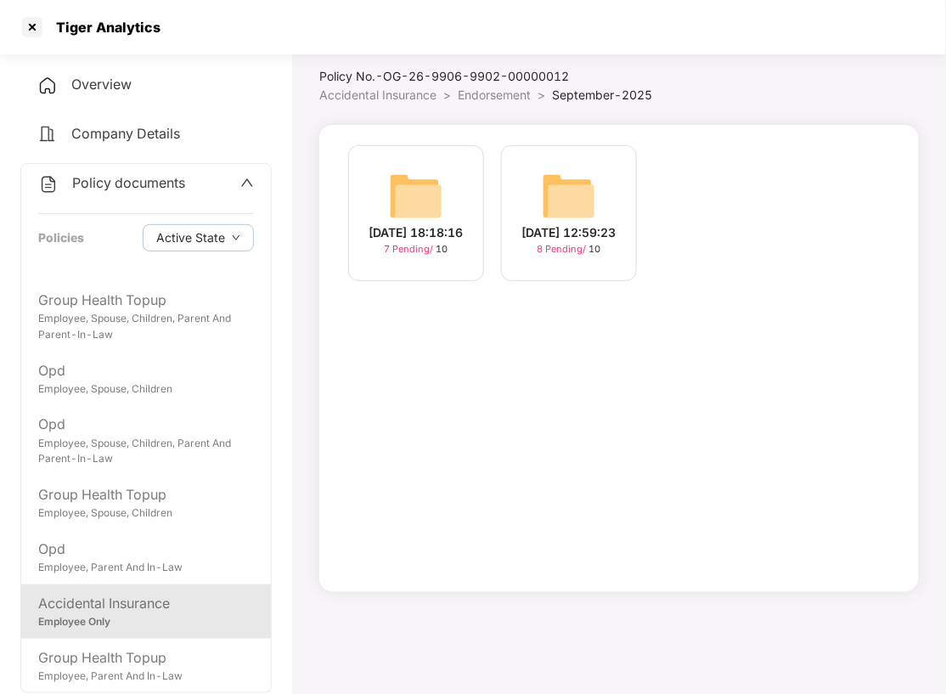
click at [389, 188] on img at bounding box center [416, 196] width 54 height 54
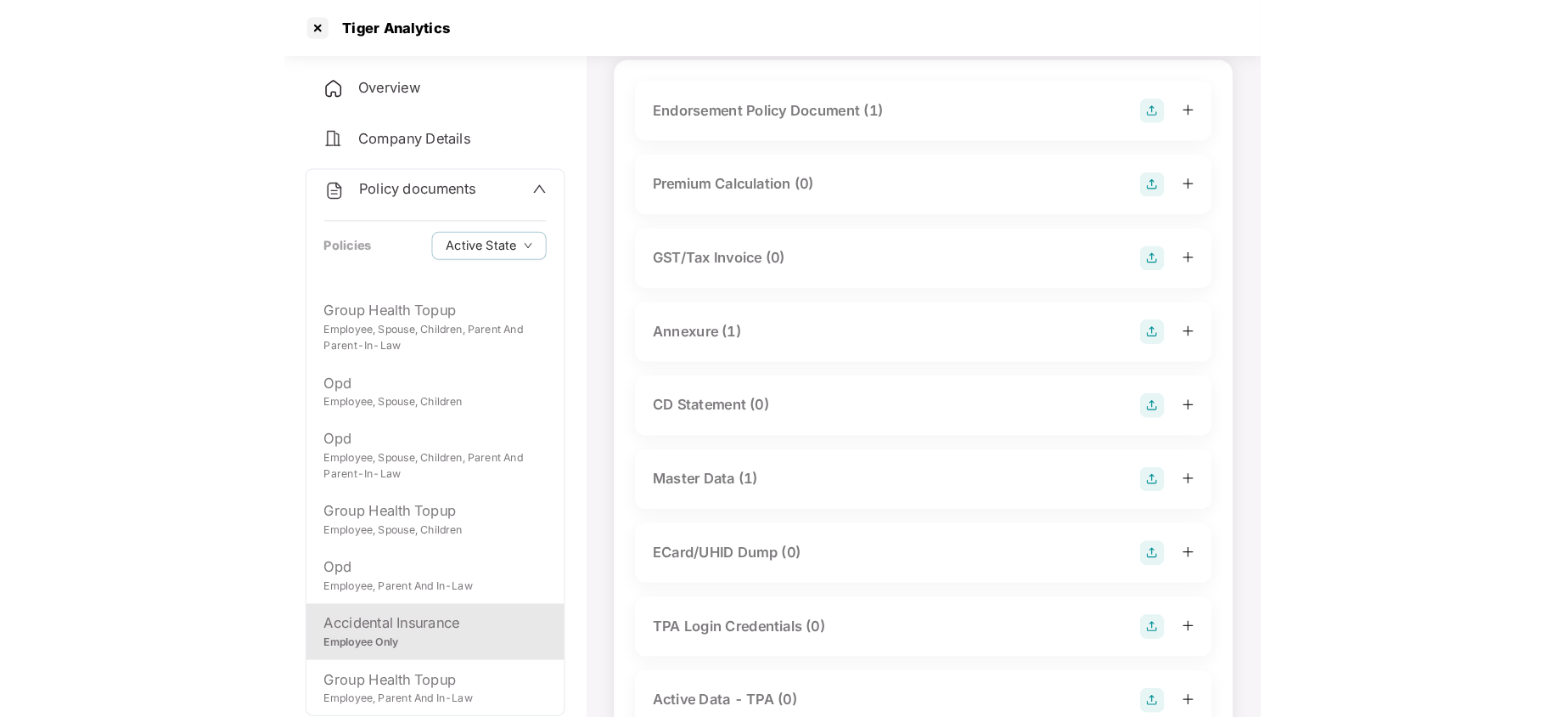
scroll to position [154, 0]
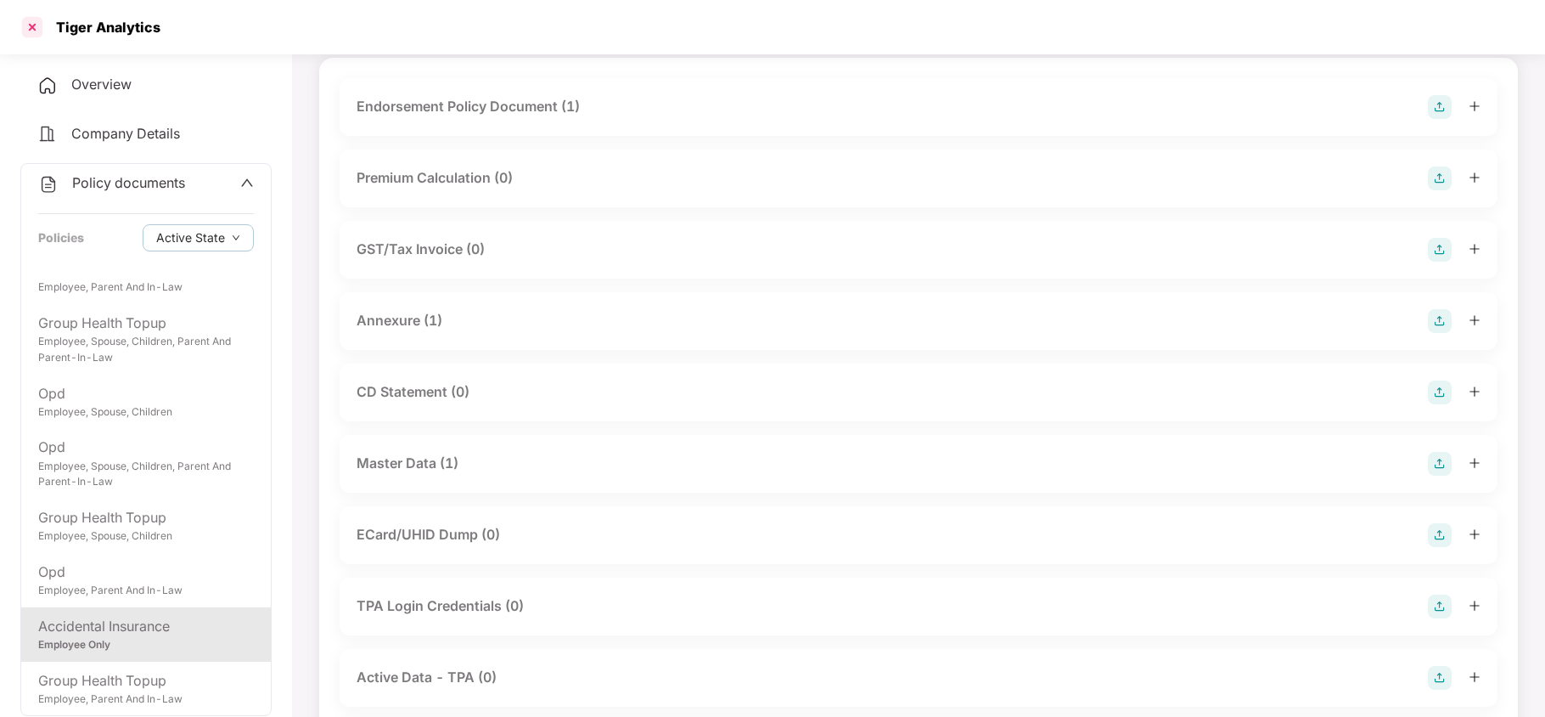
click at [37, 31] on div at bounding box center [32, 27] width 27 height 27
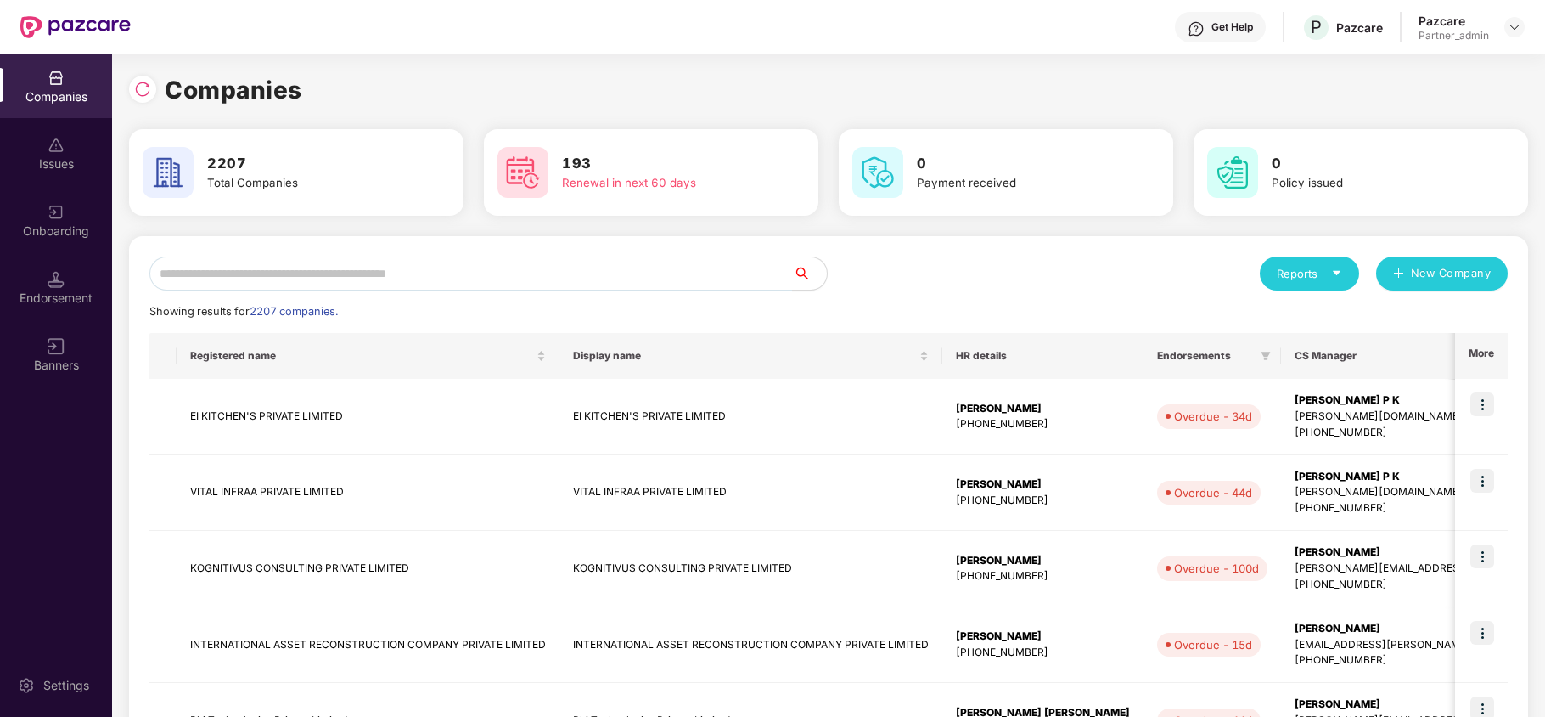
scroll to position [0, 0]
click at [268, 259] on input "text" at bounding box center [471, 273] width 644 height 34
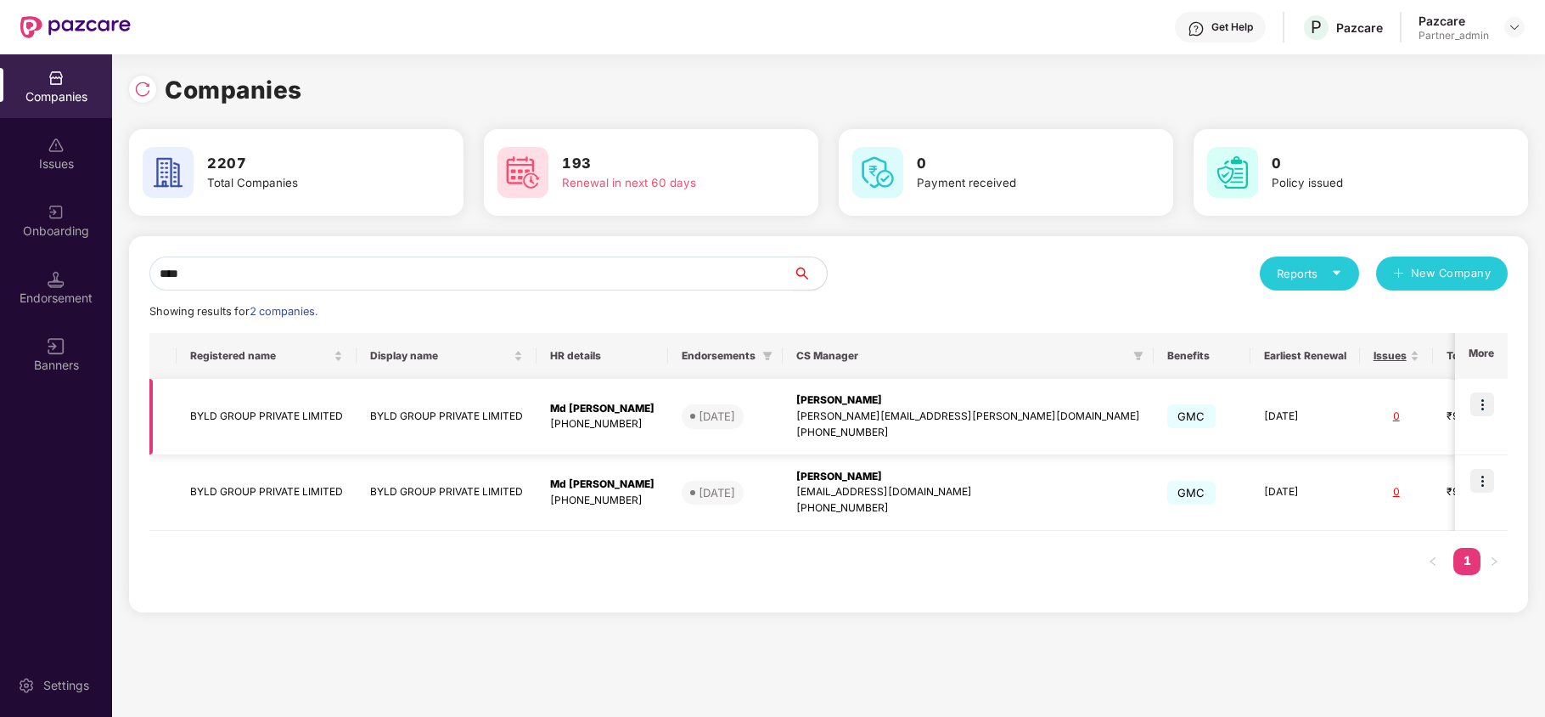
type input "****"
click at [242, 406] on td "BYLD GROUP PRIVATE LIMITED" at bounding box center [267, 417] width 180 height 76
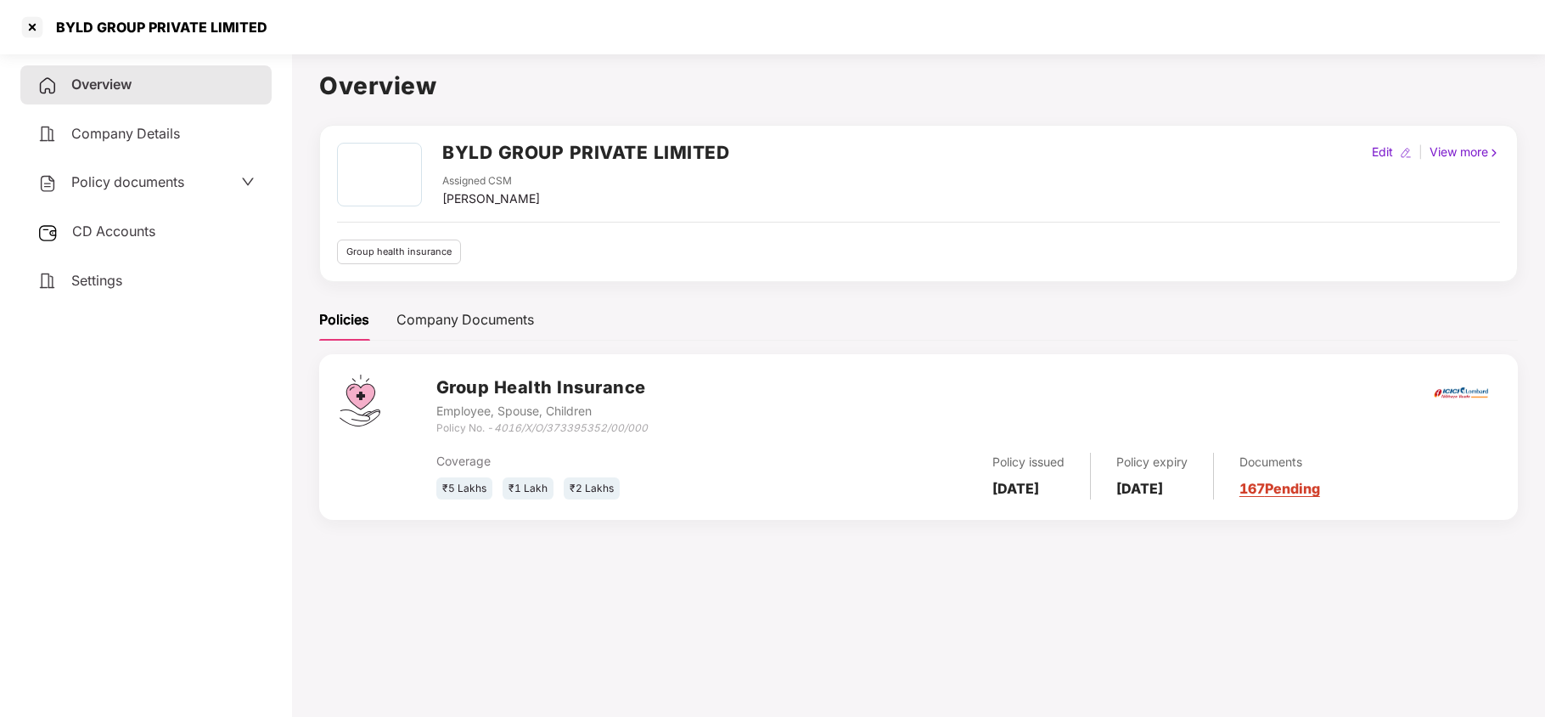
click at [124, 184] on span "Policy documents" at bounding box center [127, 181] width 113 height 17
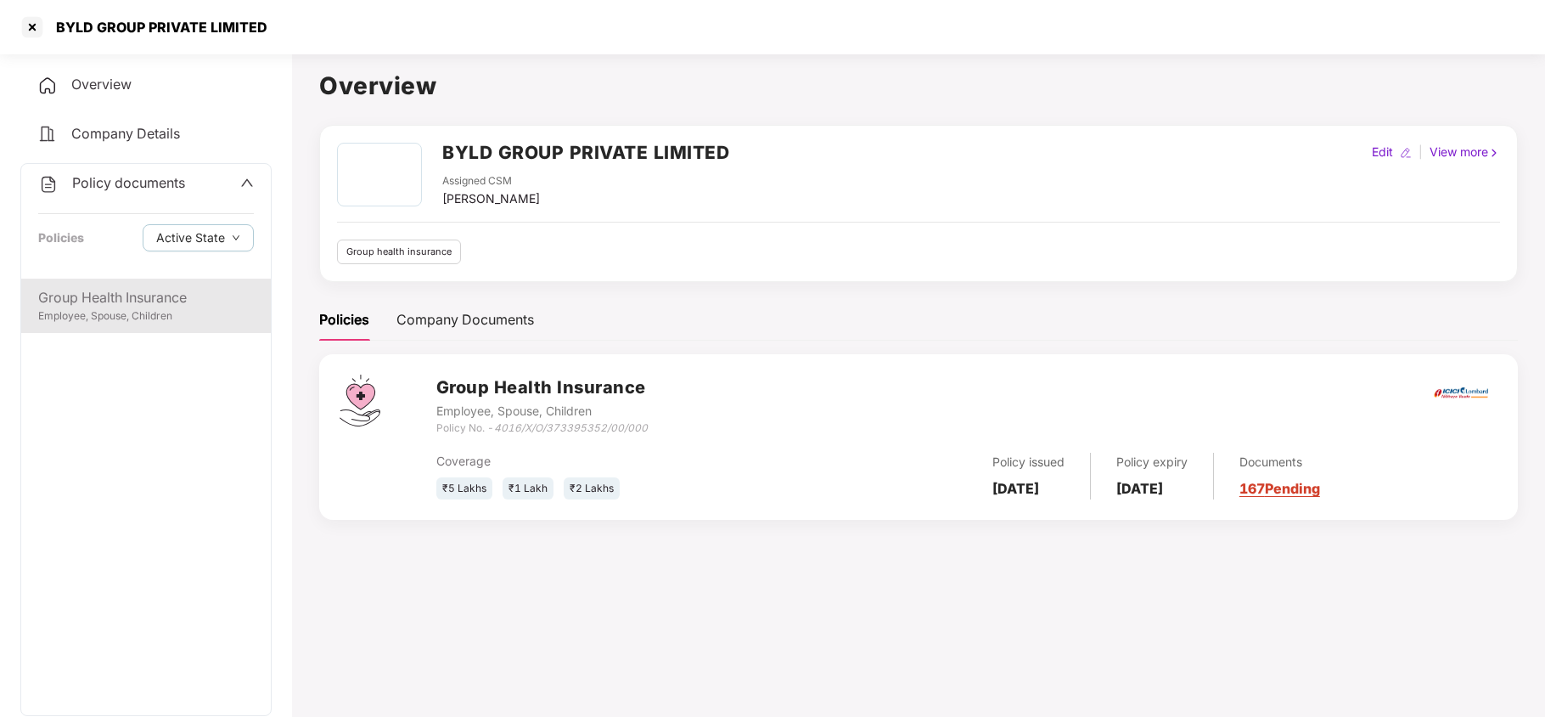
click at [119, 293] on div "Group Health Insurance" at bounding box center [146, 297] width 216 height 21
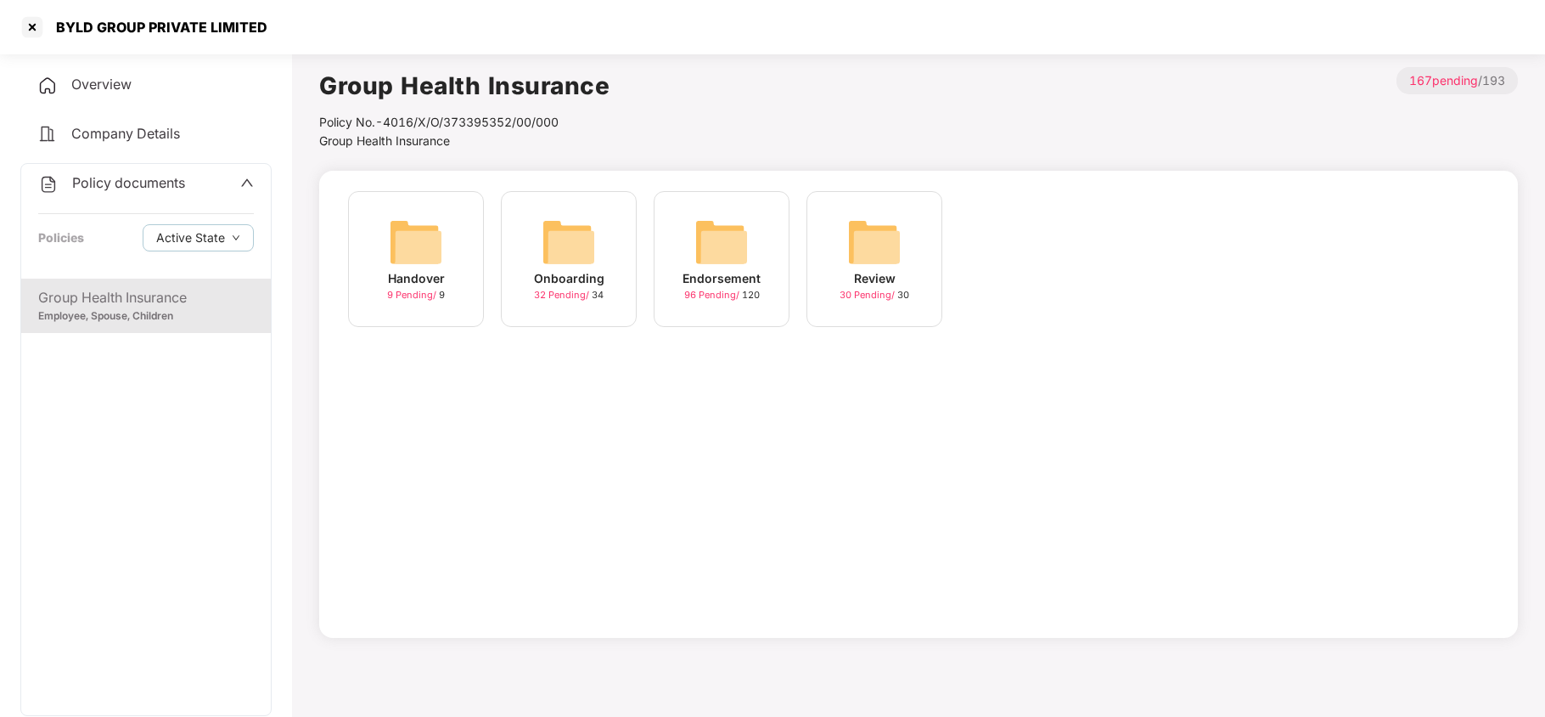
click at [706, 249] on img at bounding box center [722, 242] width 54 height 54
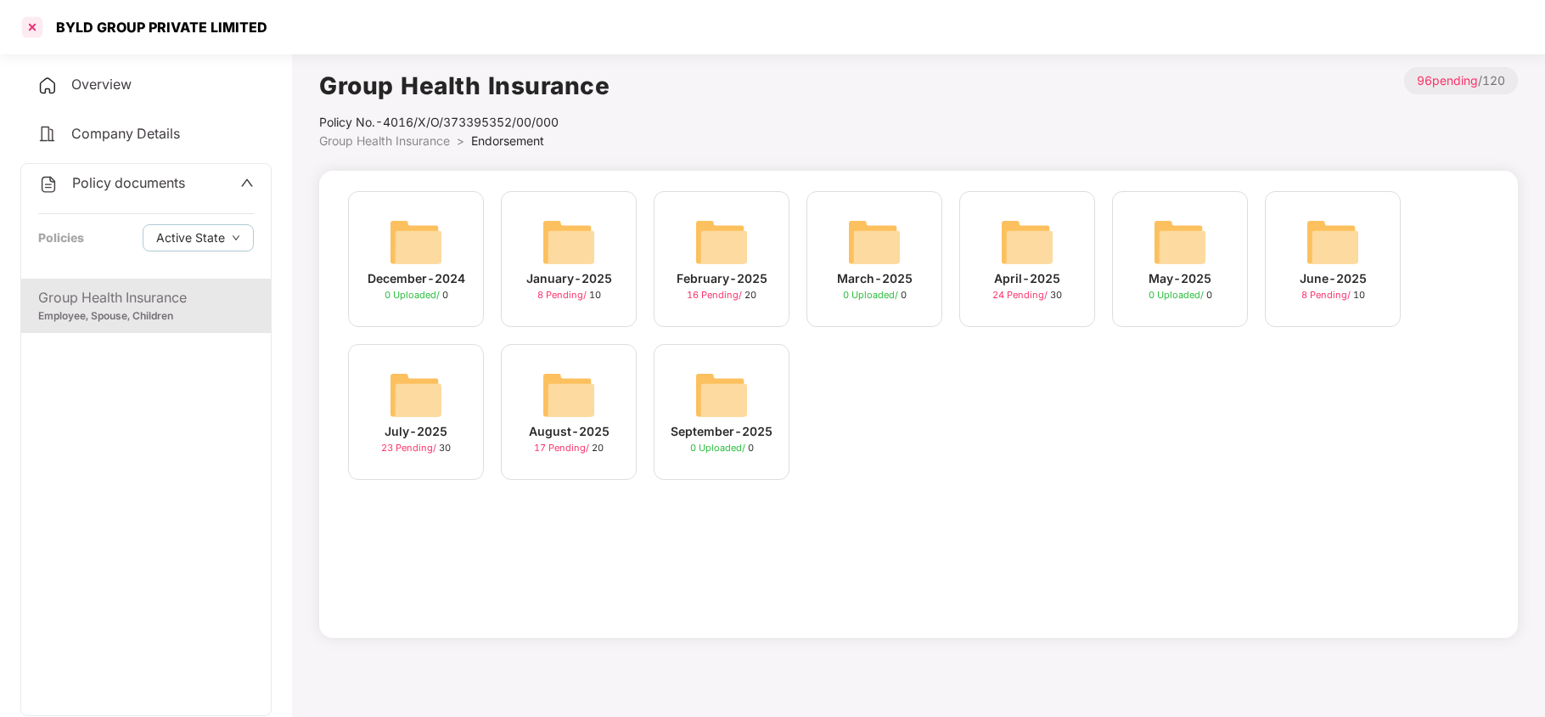
click at [32, 31] on div at bounding box center [32, 27] width 27 height 27
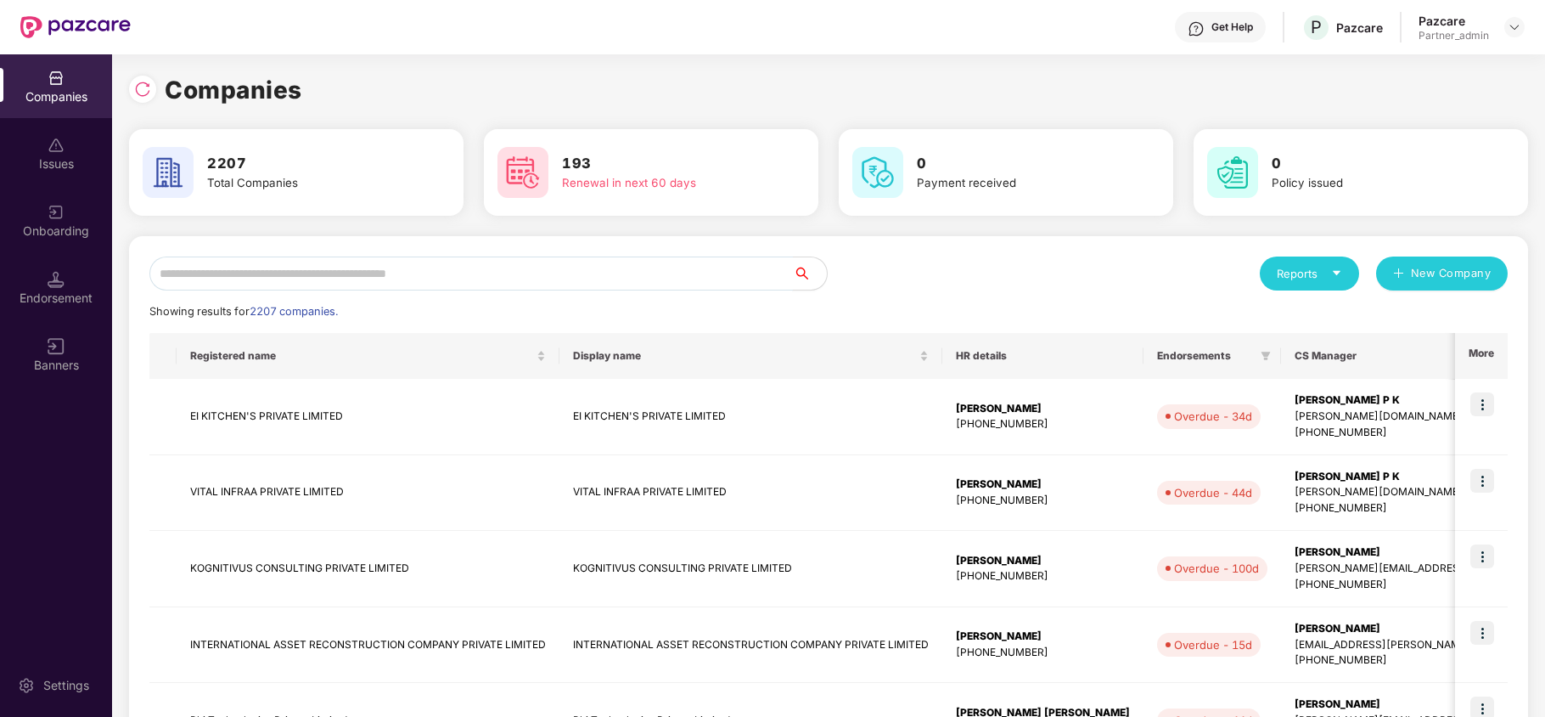
click at [211, 267] on input "text" at bounding box center [471, 273] width 644 height 34
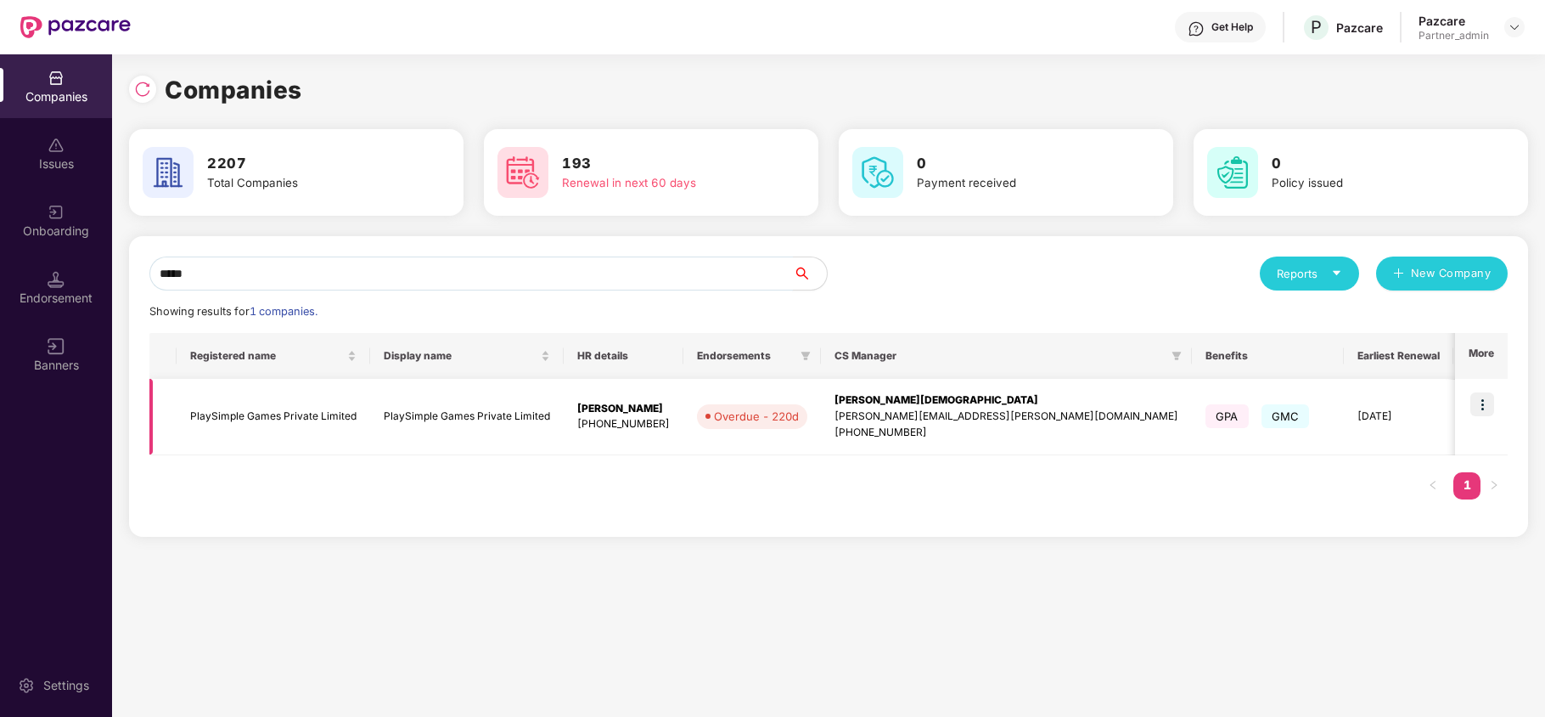
type input "*****"
click at [1479, 398] on img at bounding box center [1483, 404] width 24 height 24
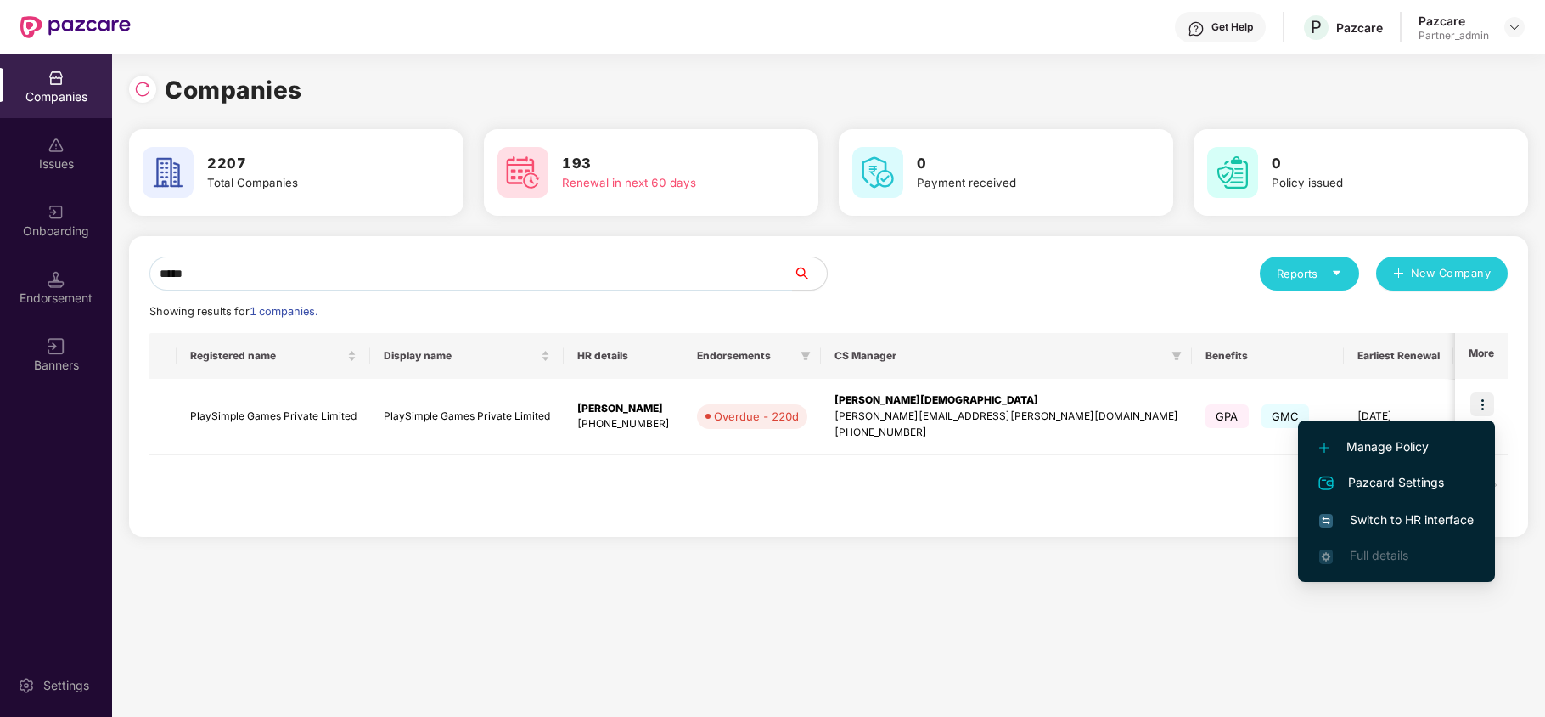
click at [1414, 515] on span "Switch to HR interface" at bounding box center [1397, 519] width 155 height 19
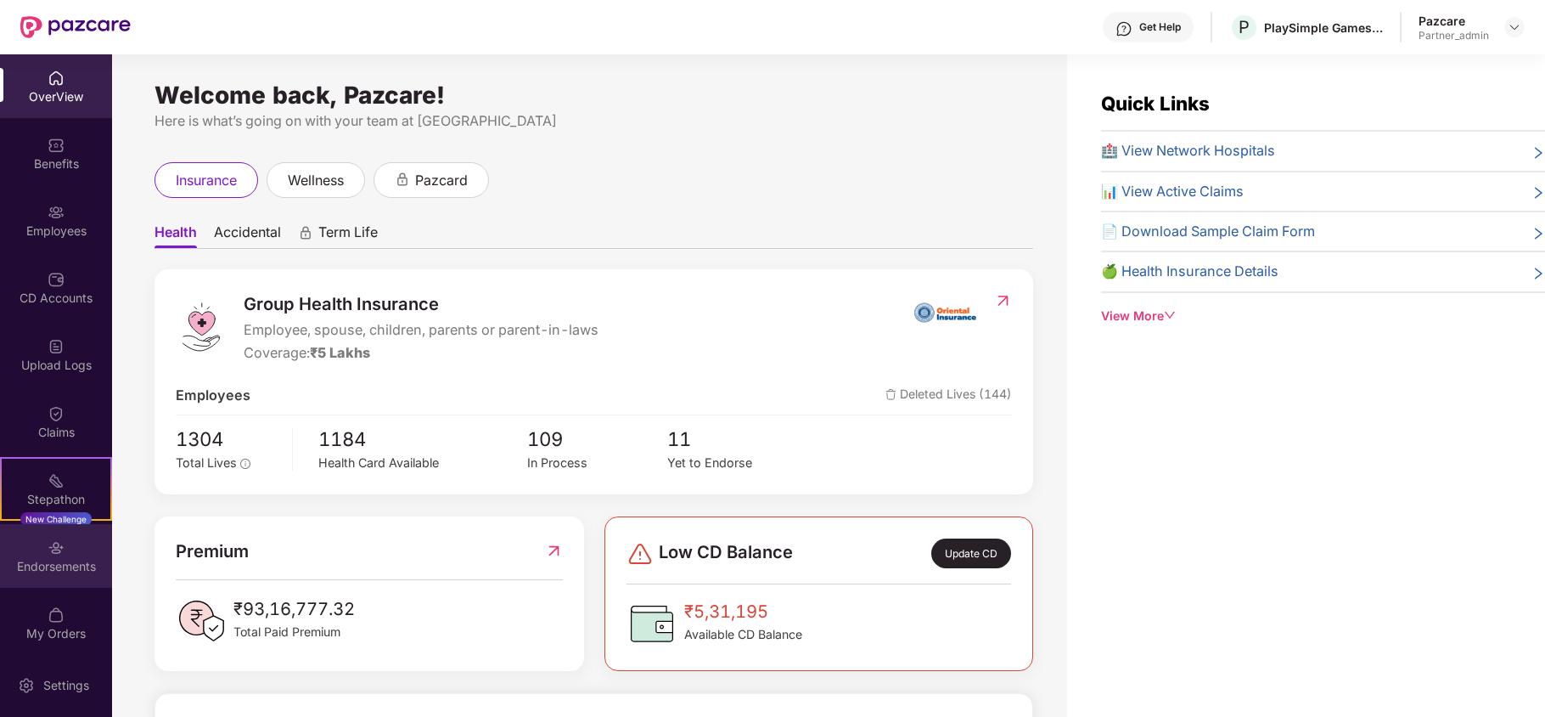
click at [38, 572] on div "Endorsements" at bounding box center [56, 566] width 112 height 17
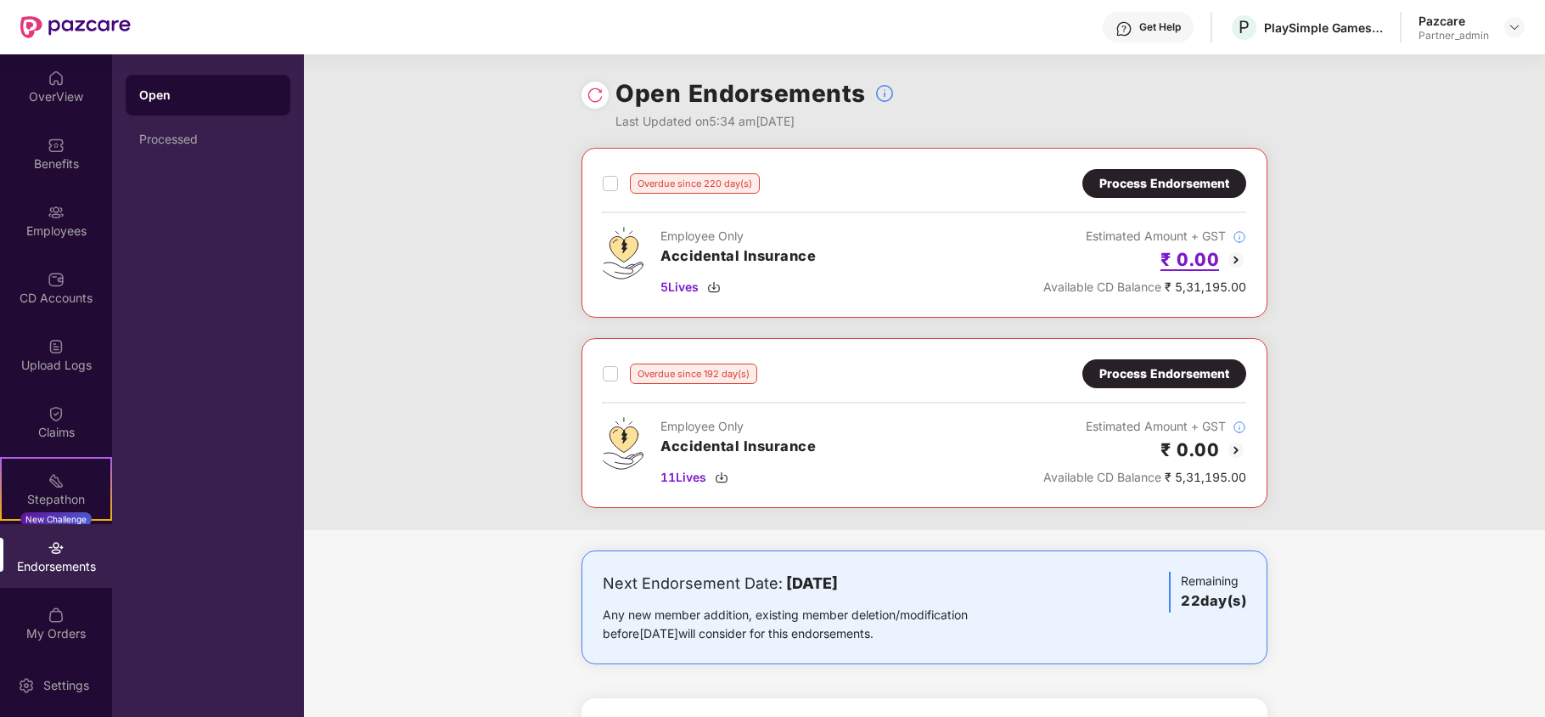
click at [1196, 265] on h2 "₹ 0.00" at bounding box center [1190, 259] width 59 height 28
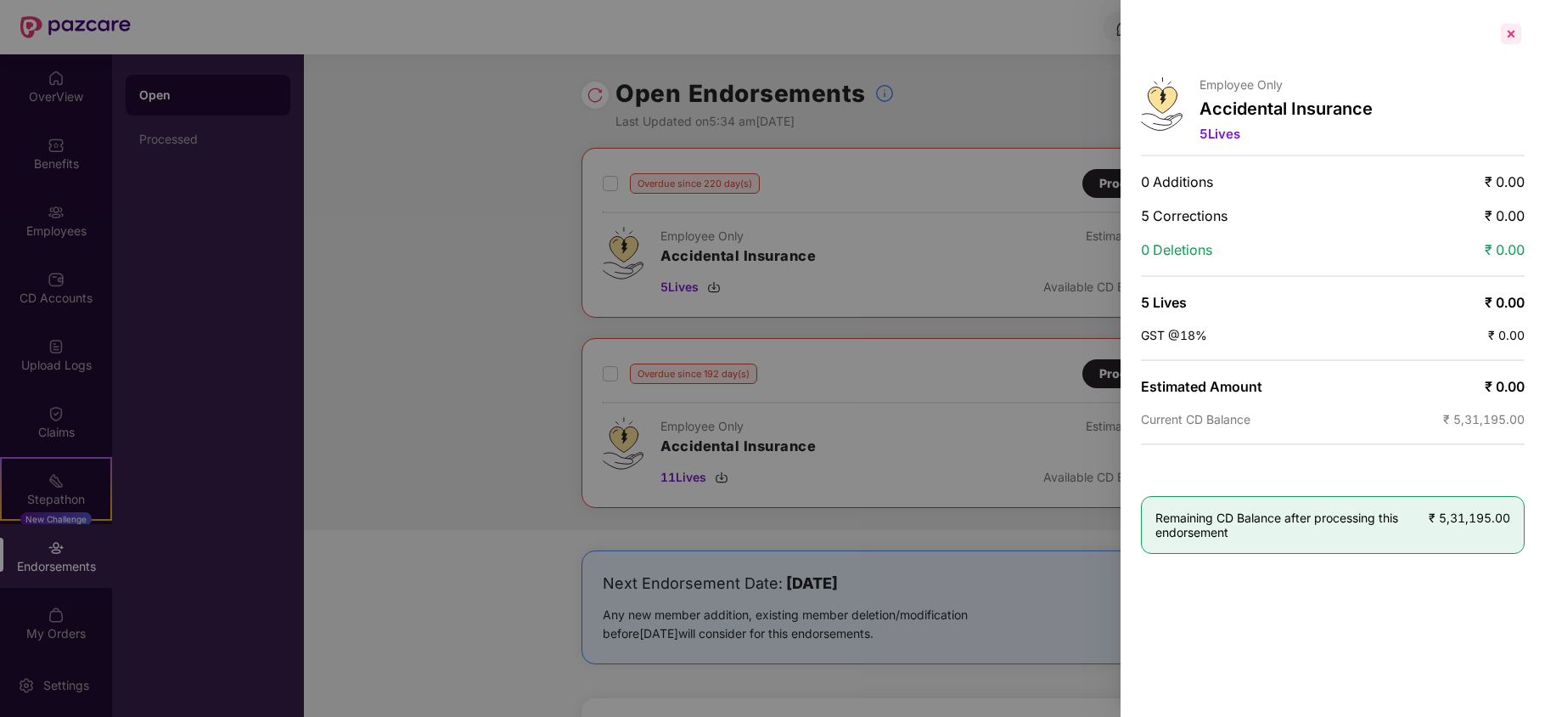
click at [1508, 29] on div at bounding box center [1511, 33] width 27 height 27
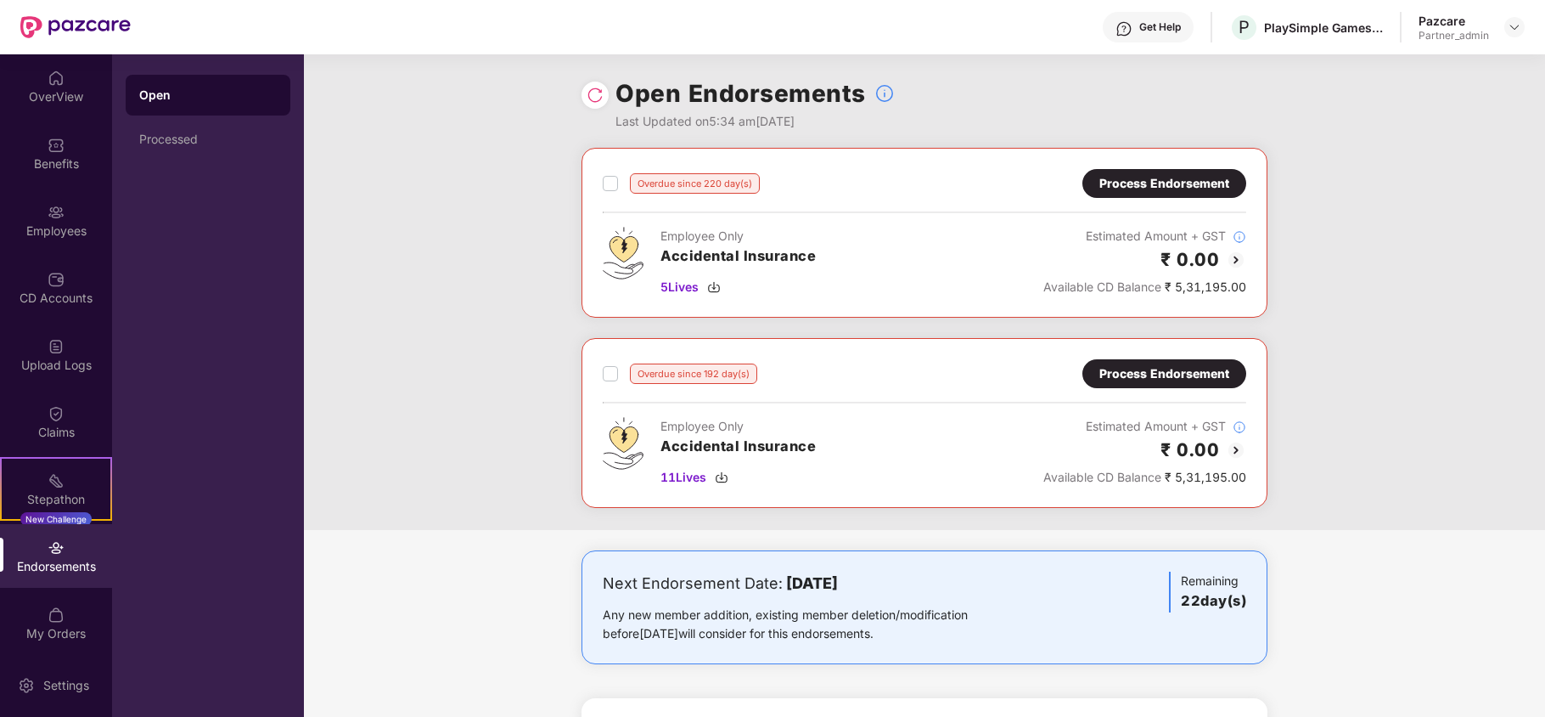
click at [1172, 178] on div "Process Endorsement" at bounding box center [1165, 183] width 130 height 19
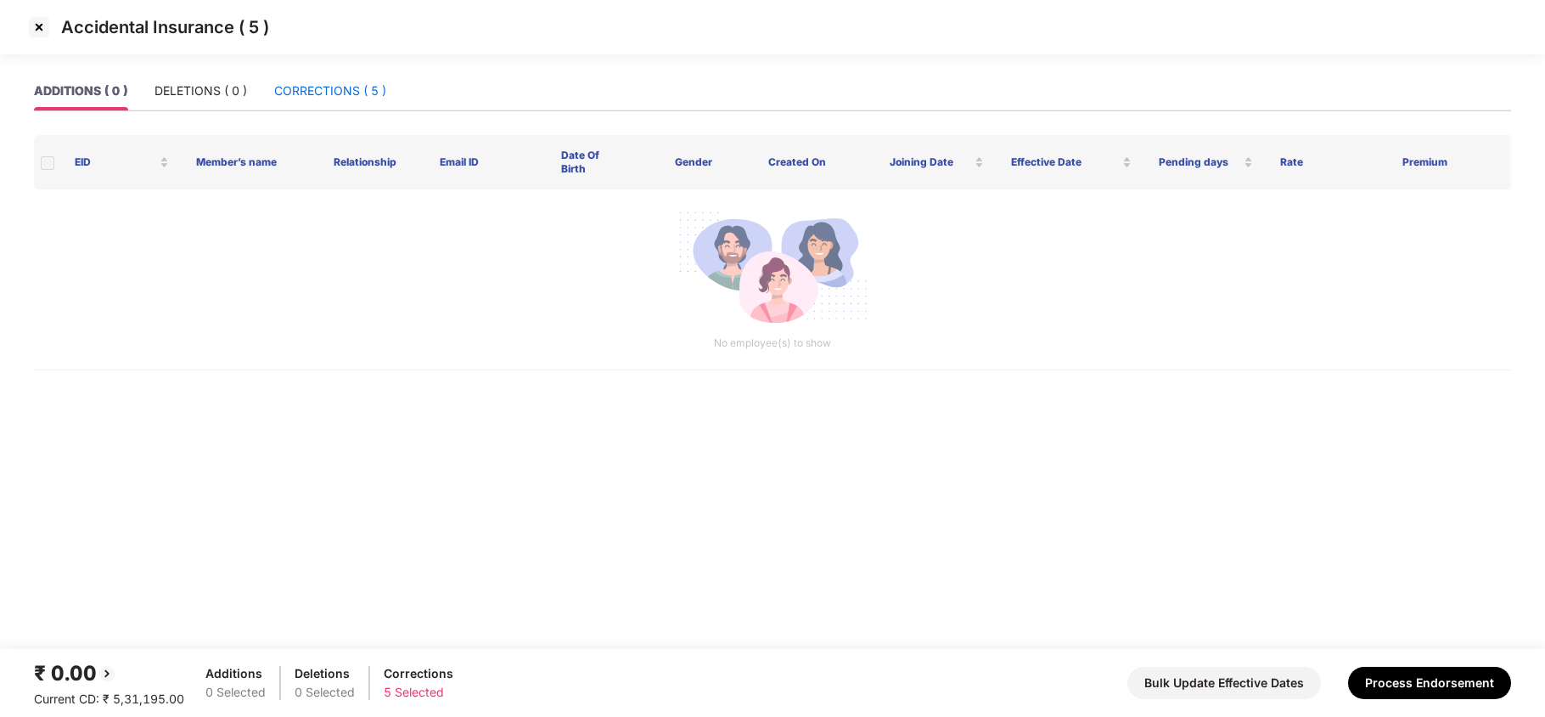
click at [302, 83] on div "CORRECTIONS ( 5 )" at bounding box center [330, 91] width 112 height 19
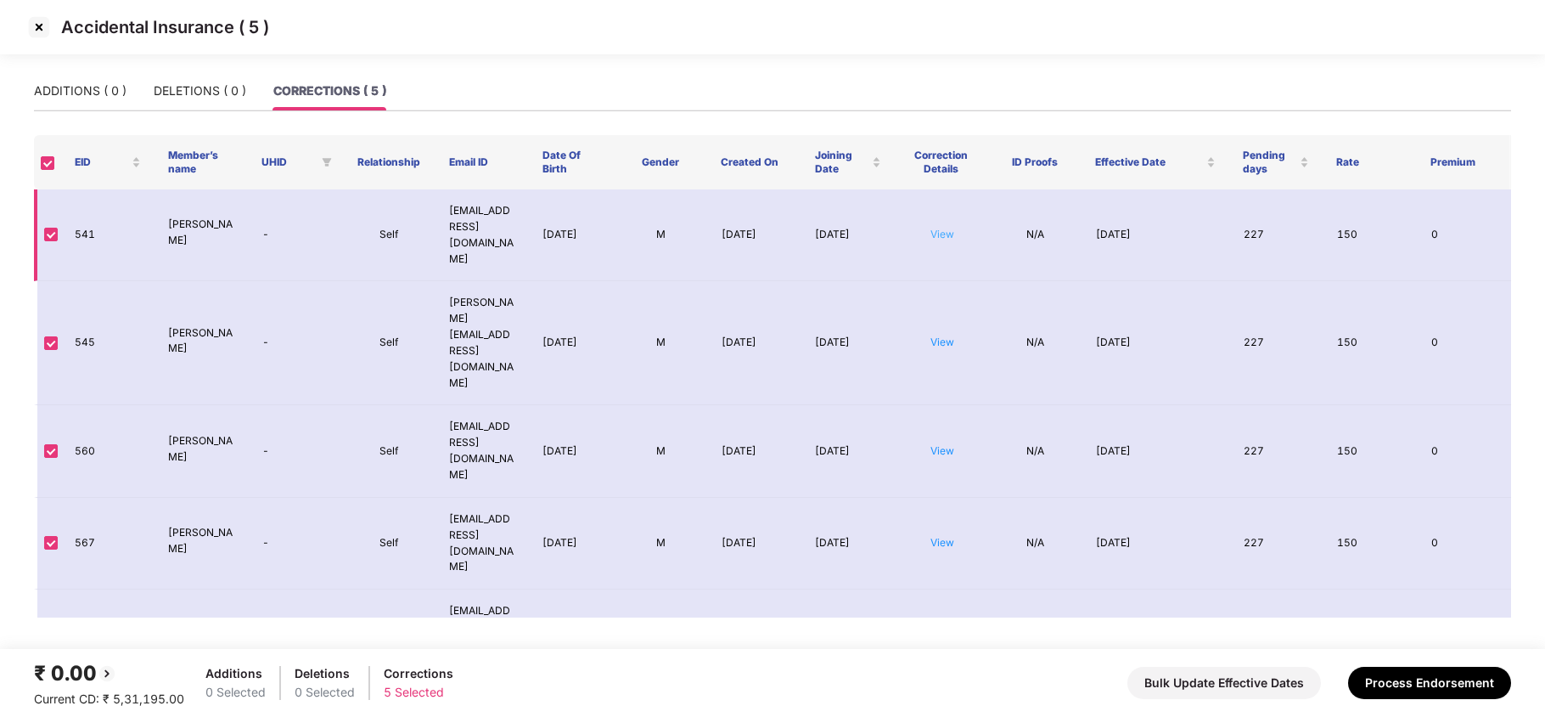
click at [937, 228] on link "View" at bounding box center [943, 234] width 24 height 13
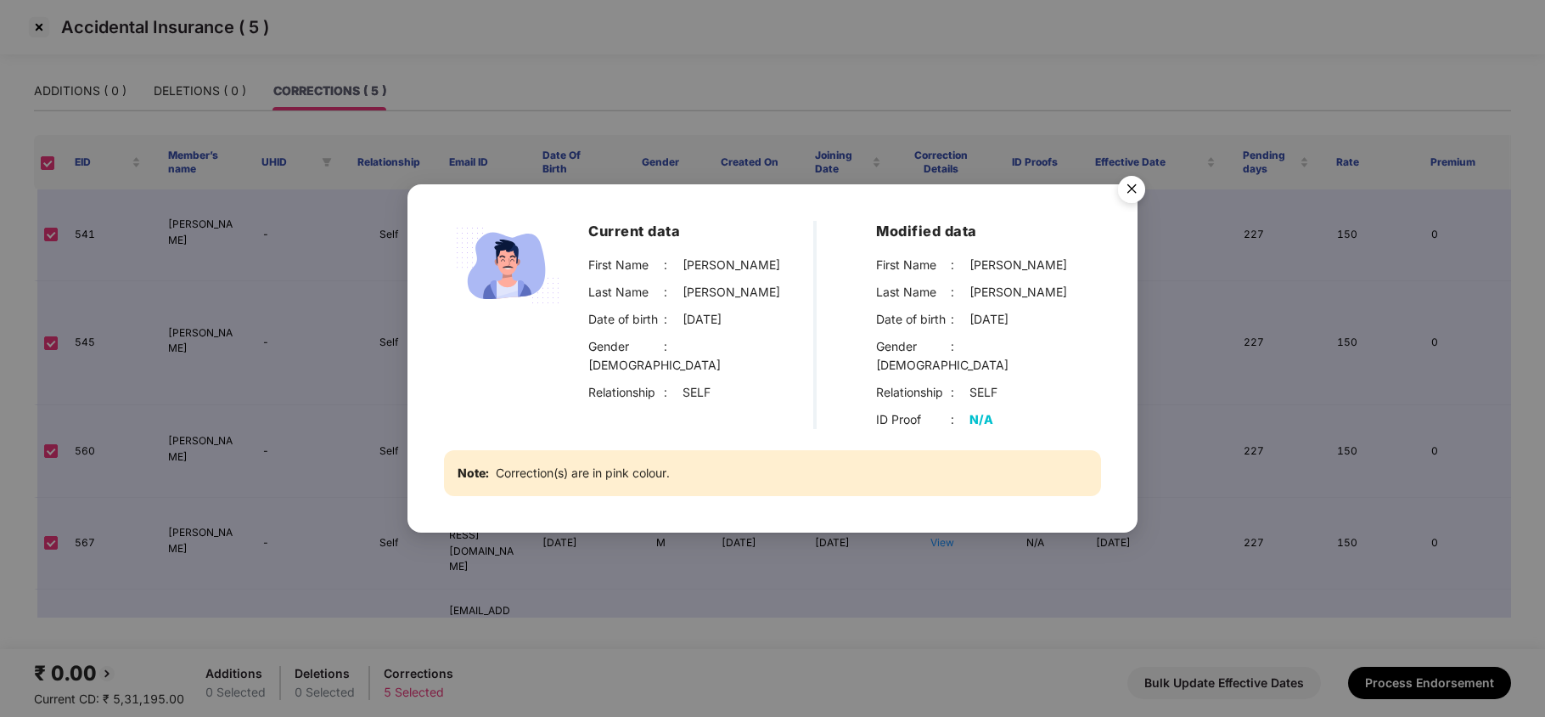
drag, startPoint x: 1128, startPoint y: 198, endPoint x: 397, endPoint y: 0, distance: 756.6
click at [1126, 198] on img "Close" at bounding box center [1132, 192] width 48 height 48
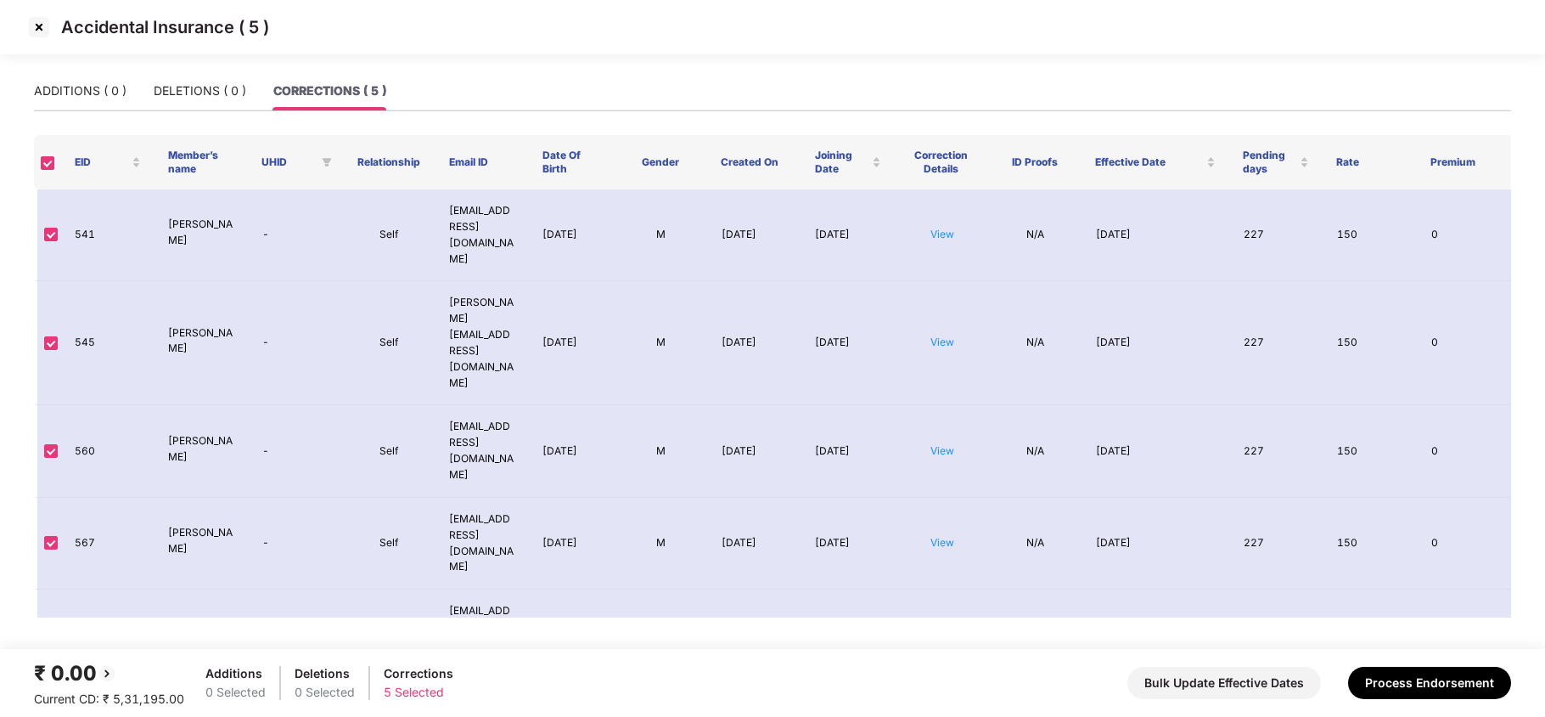
click at [41, 25] on img at bounding box center [38, 27] width 27 height 27
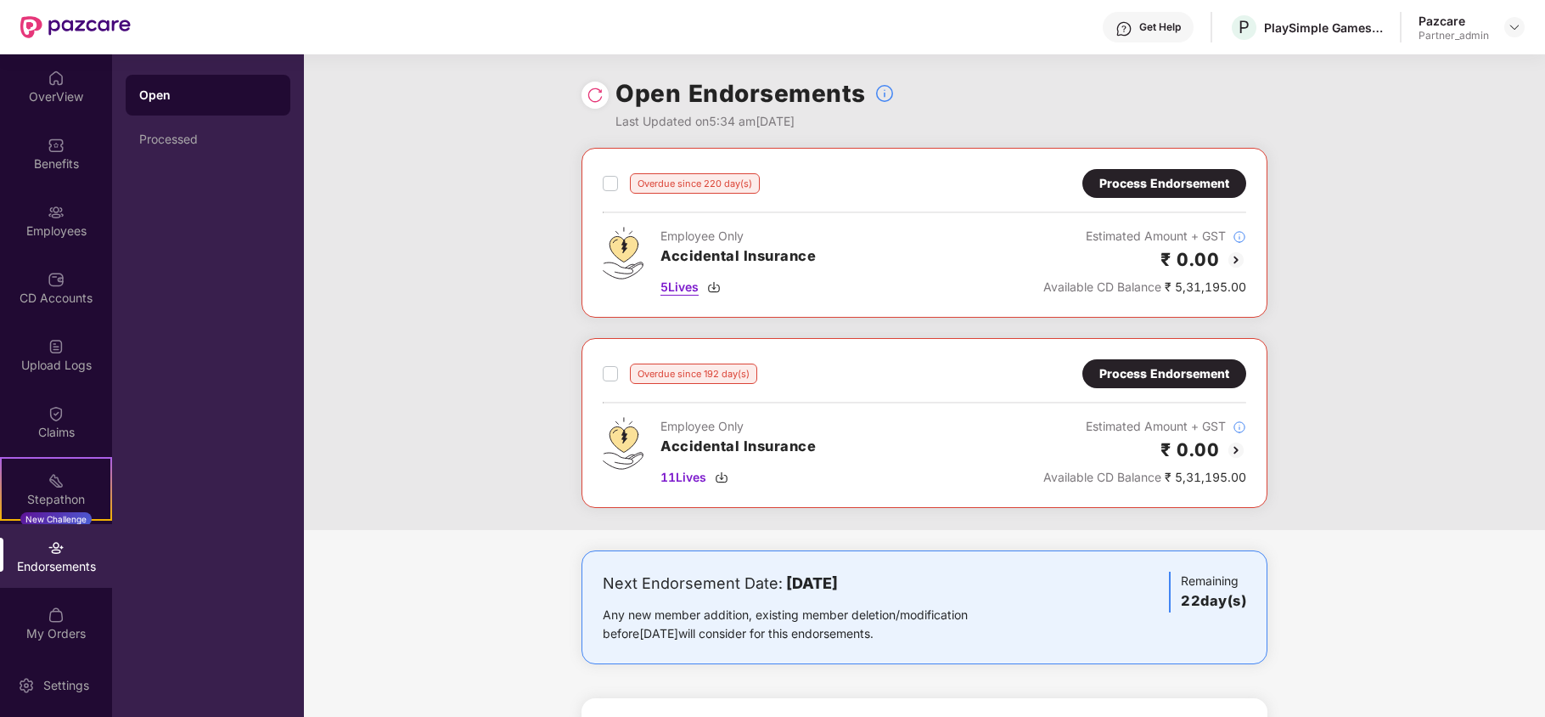
click at [721, 286] on img at bounding box center [714, 287] width 14 height 14
click at [48, 212] on img at bounding box center [56, 212] width 17 height 17
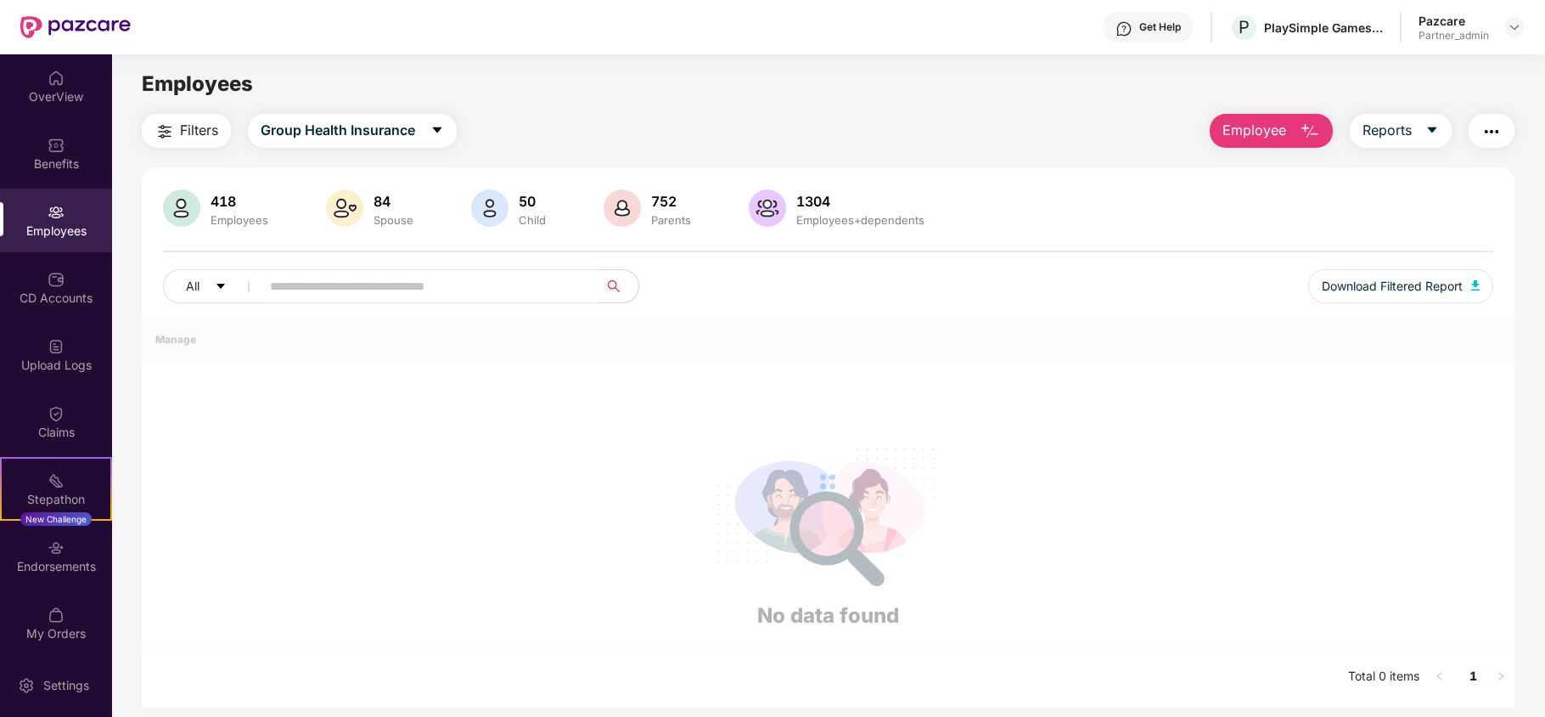
click at [365, 297] on input "text" at bounding box center [422, 285] width 305 height 25
paste input "***"
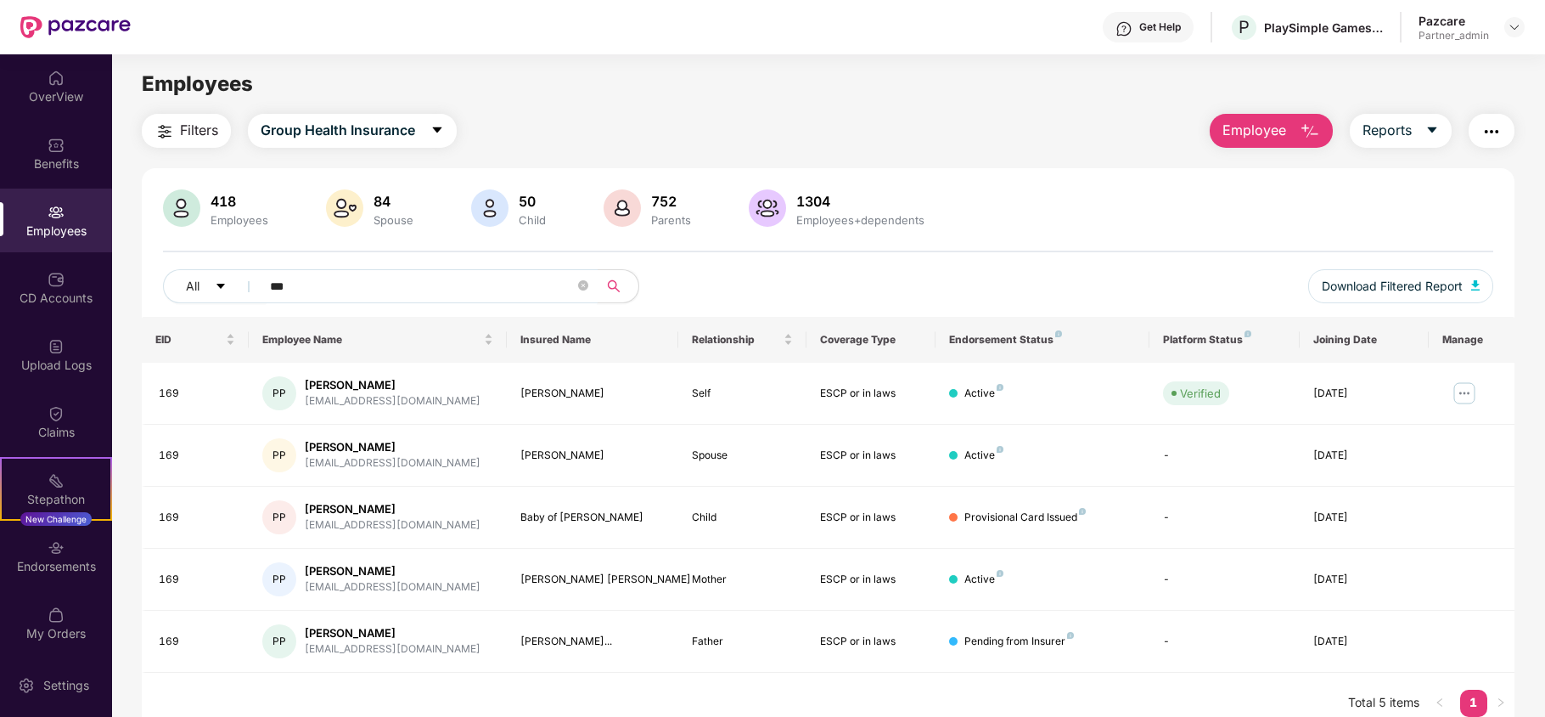
type input "***"
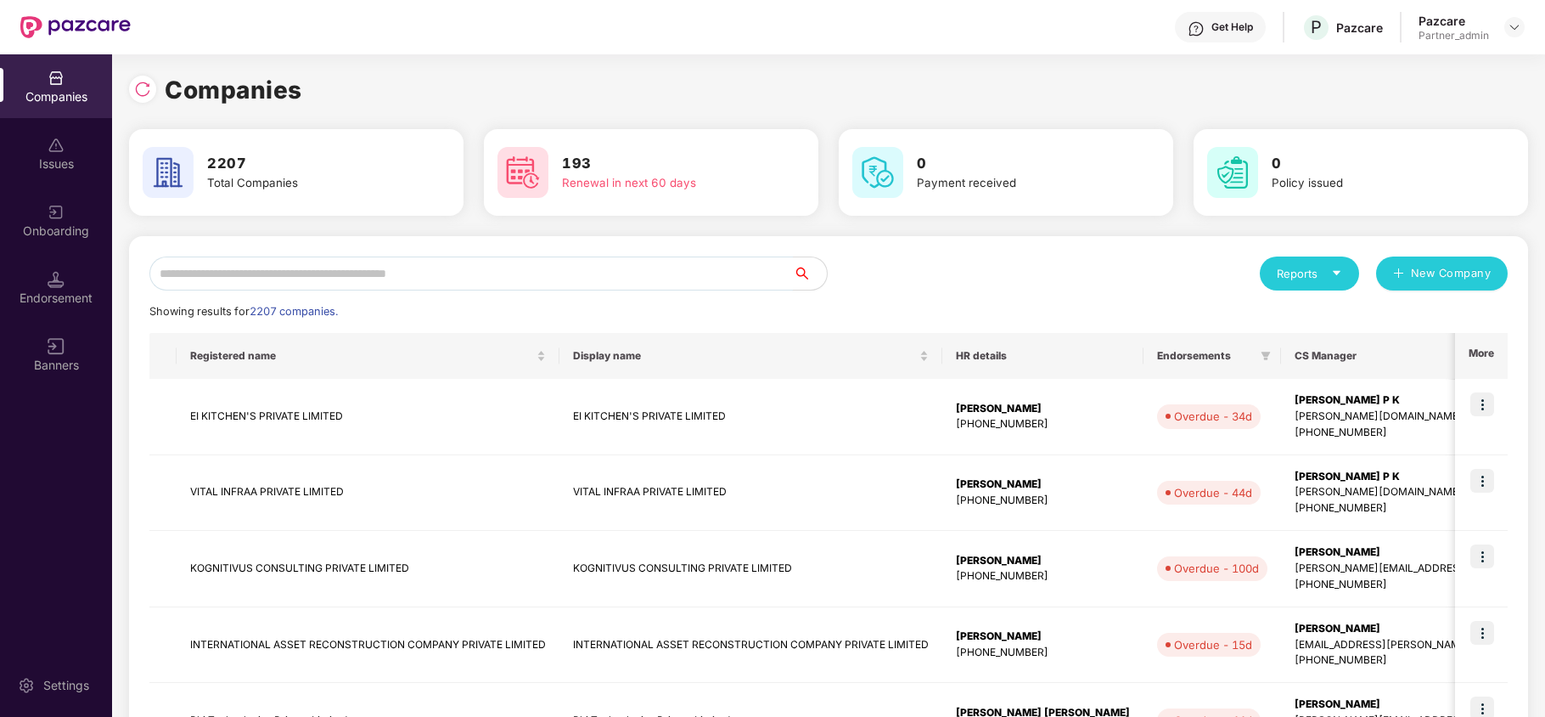
click at [241, 269] on input "text" at bounding box center [471, 273] width 644 height 34
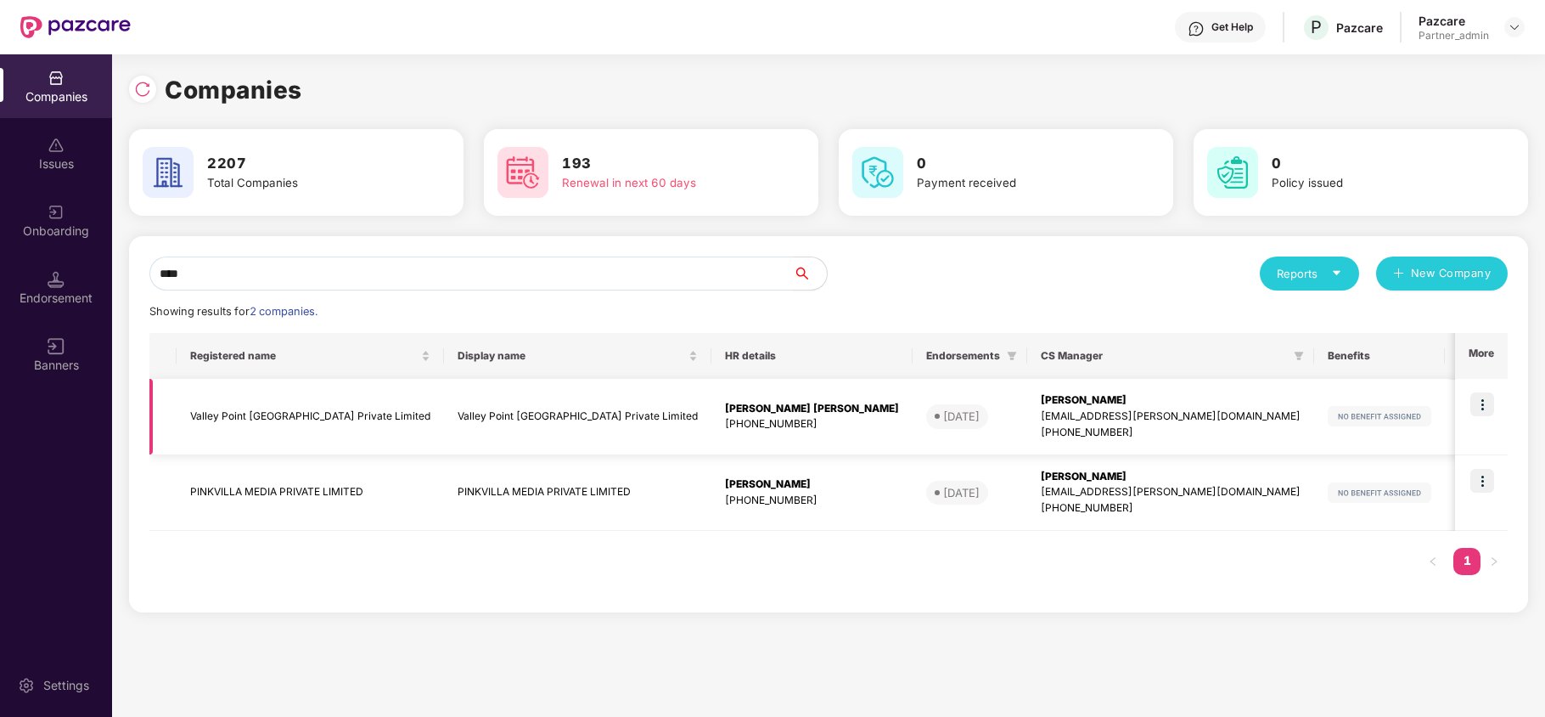
type input "****"
click at [241, 408] on td "Valley Point [GEOGRAPHIC_DATA] Private Limited" at bounding box center [310, 417] width 267 height 76
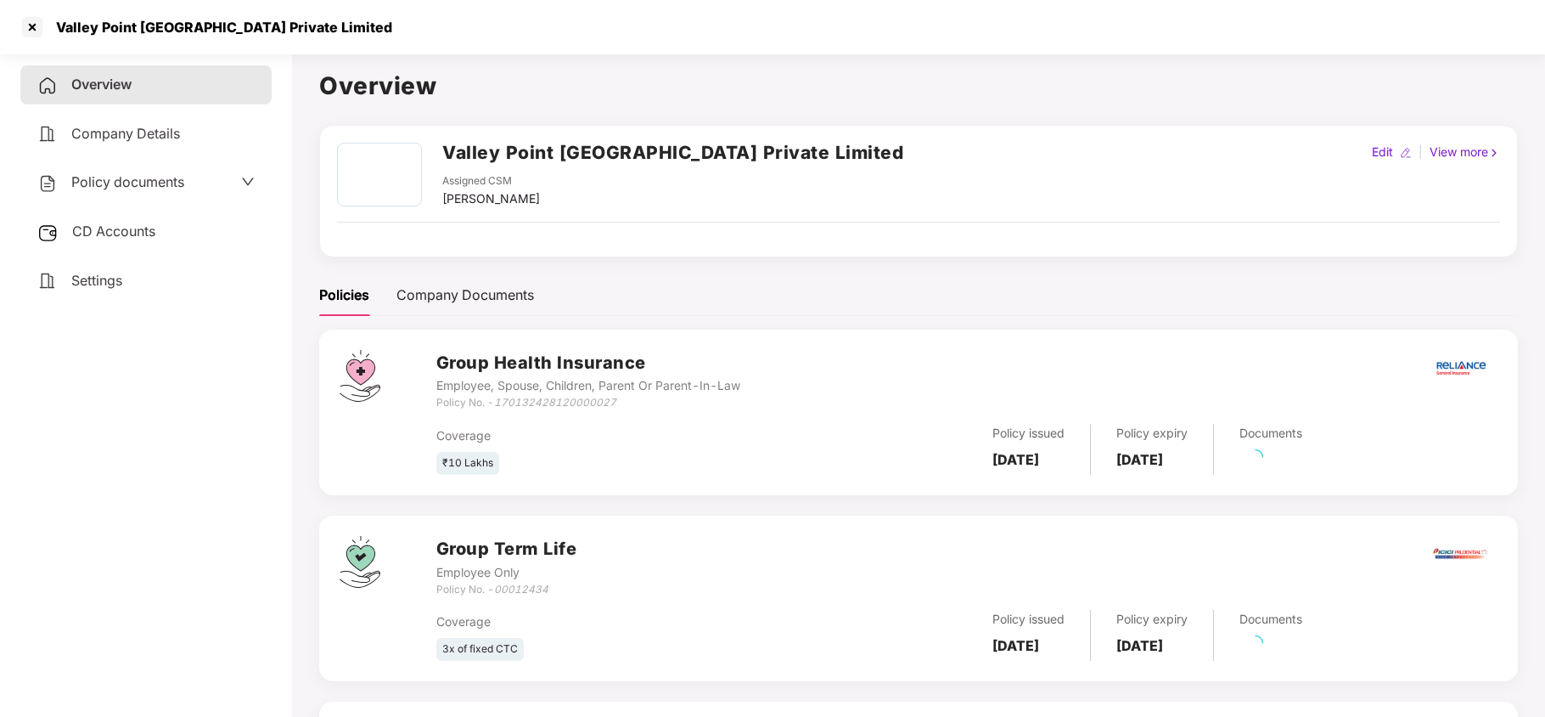
click at [99, 272] on span "Settings" at bounding box center [96, 280] width 51 height 17
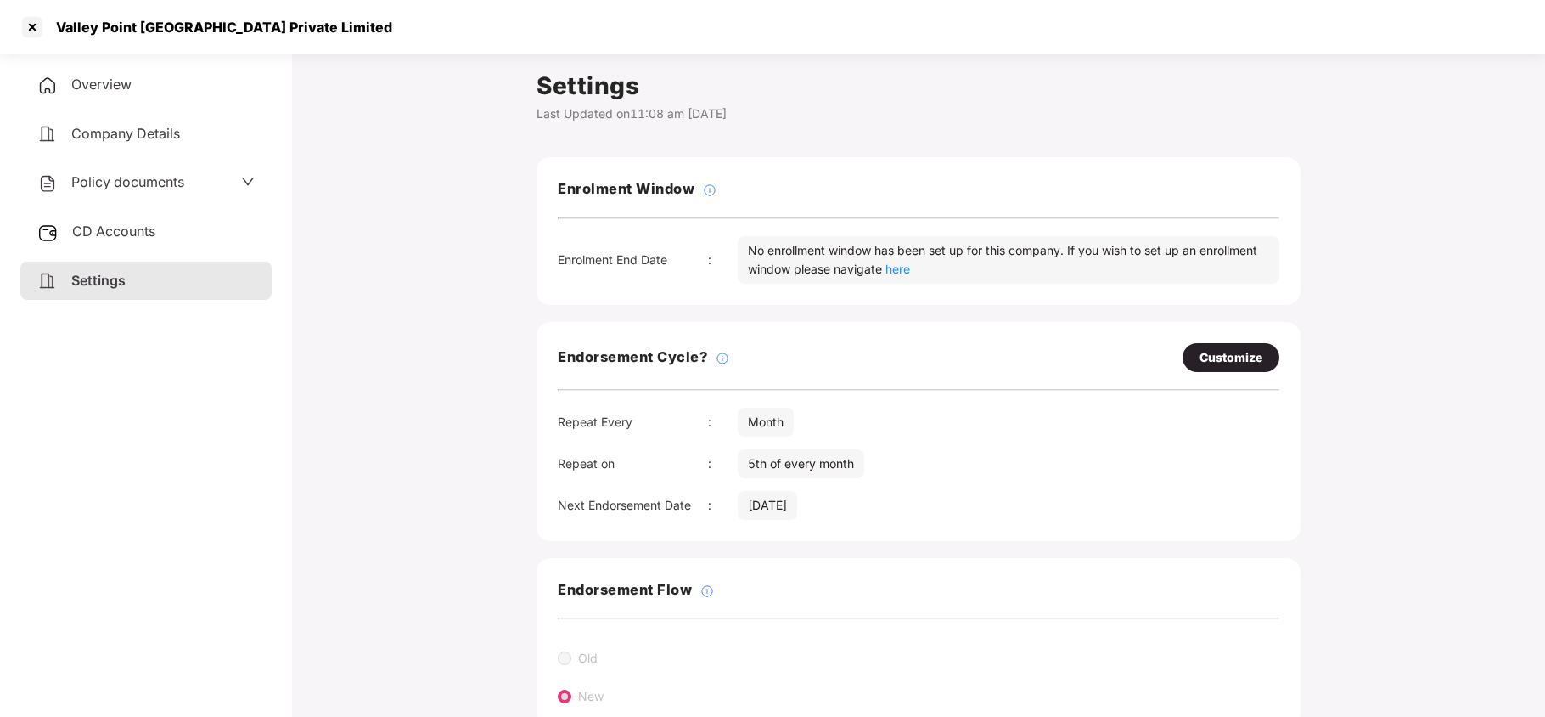
click at [104, 181] on span "Policy documents" at bounding box center [127, 181] width 113 height 17
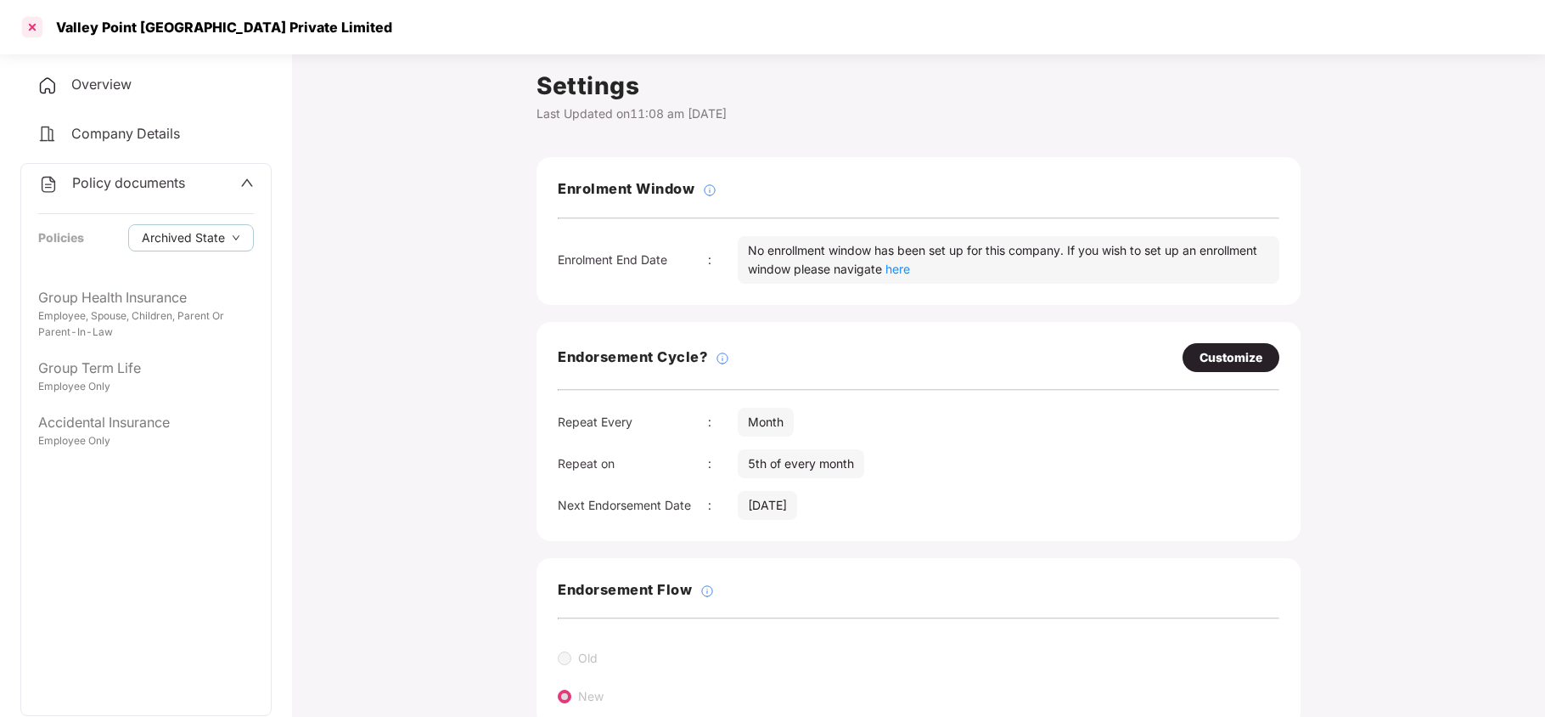
click at [37, 28] on div at bounding box center [32, 27] width 27 height 27
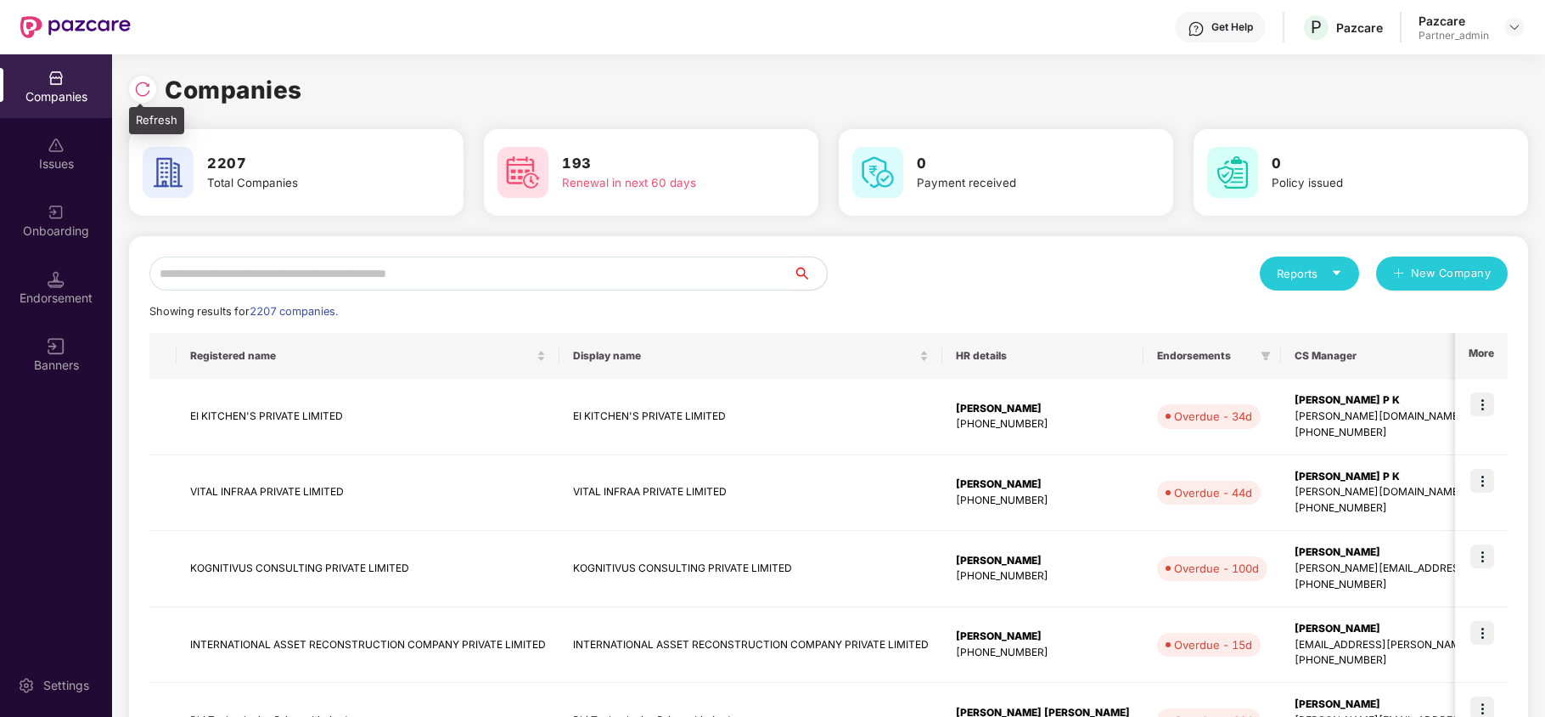
click at [143, 83] on img at bounding box center [142, 89] width 17 height 17
